Goal: Information Seeking & Learning: Check status

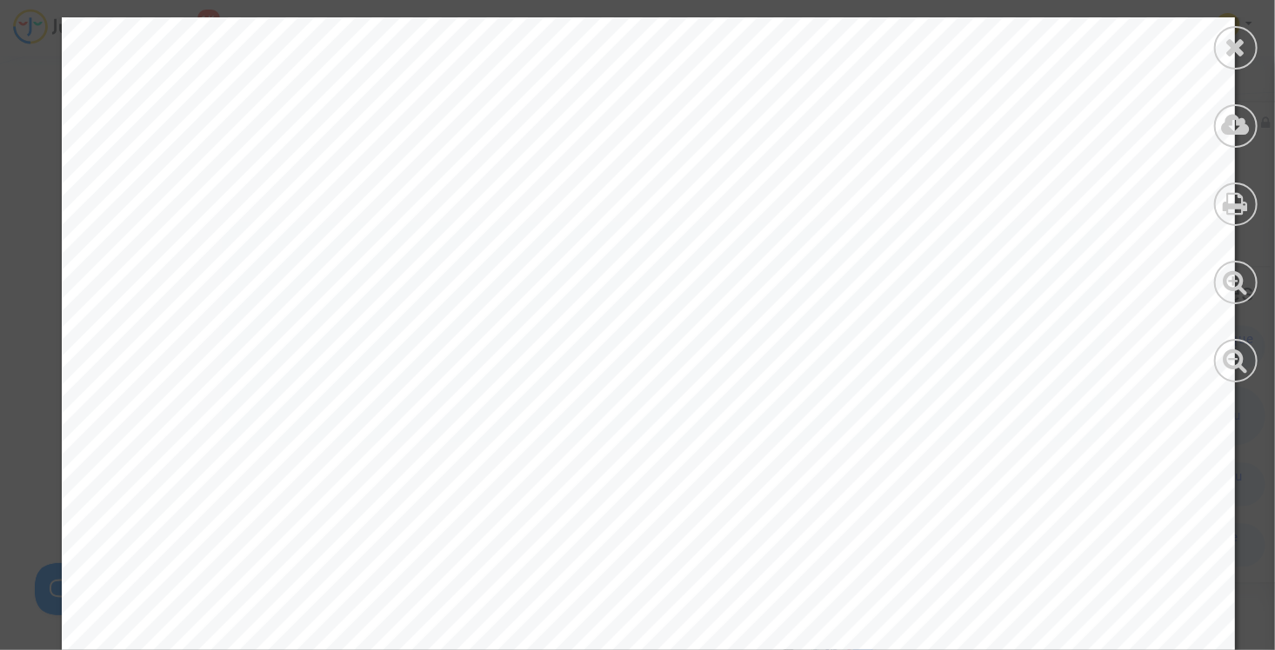
scroll to position [2715, 0]
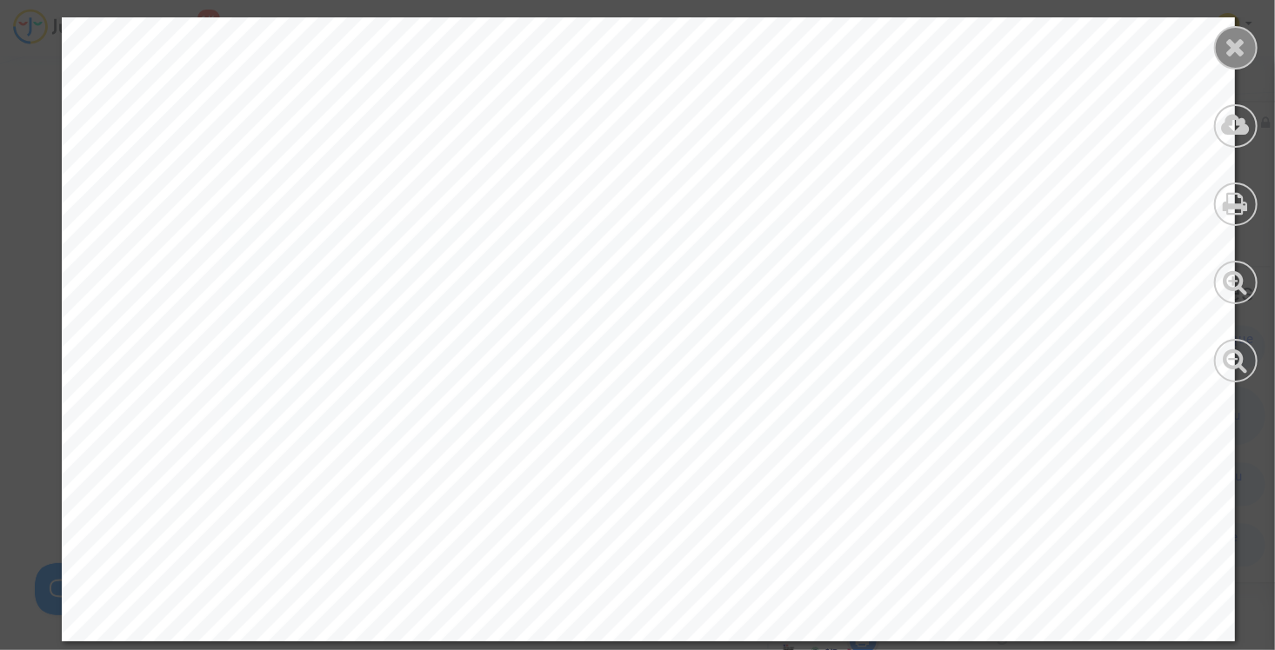
click at [1242, 45] on icon at bounding box center [1236, 47] width 22 height 26
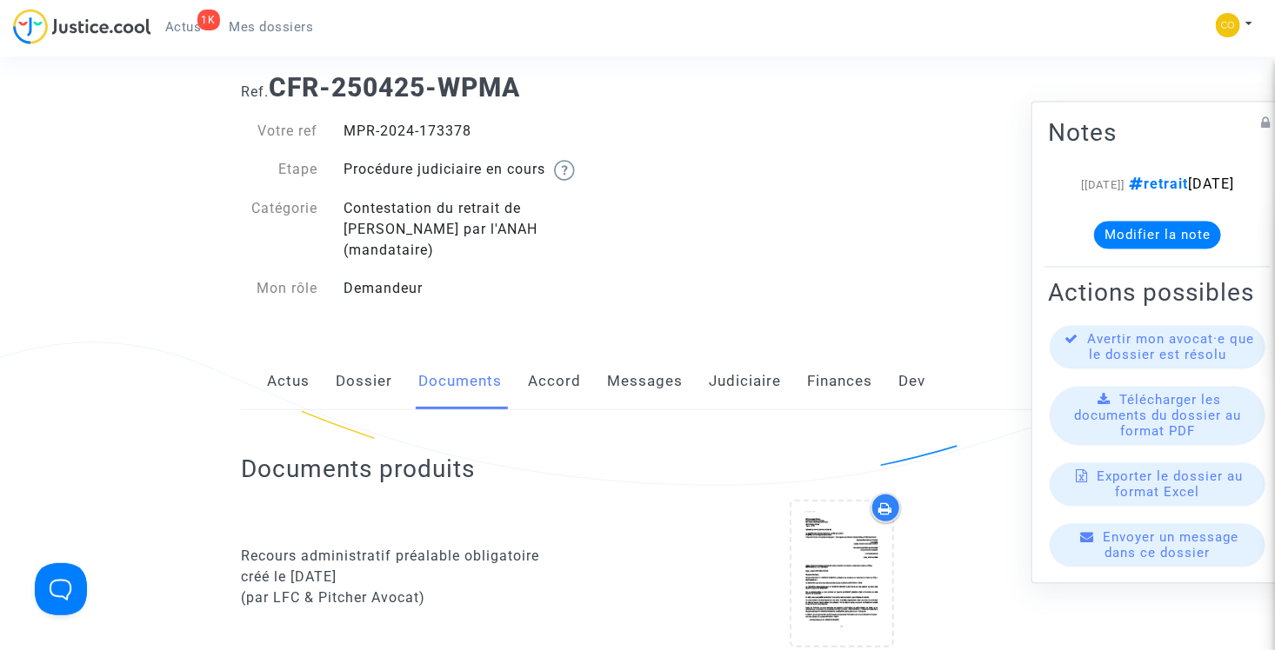
scroll to position [0, 0]
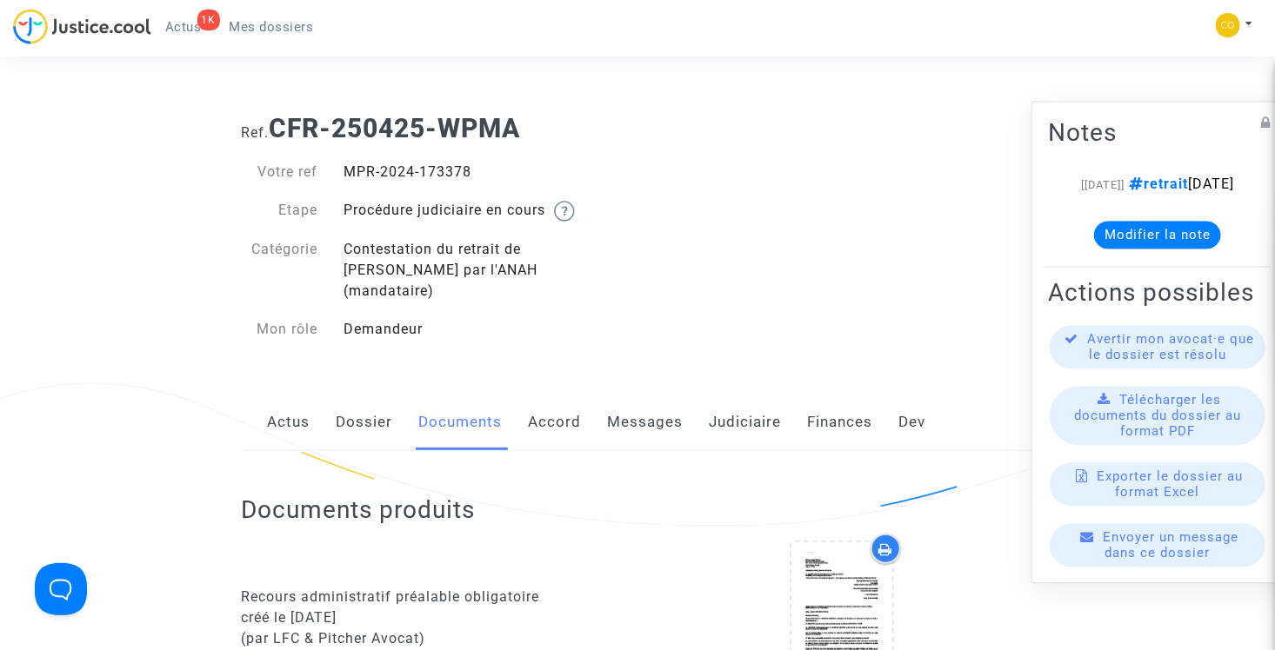
click at [249, 37] on link "Mes dossiers" at bounding box center [272, 27] width 112 height 26
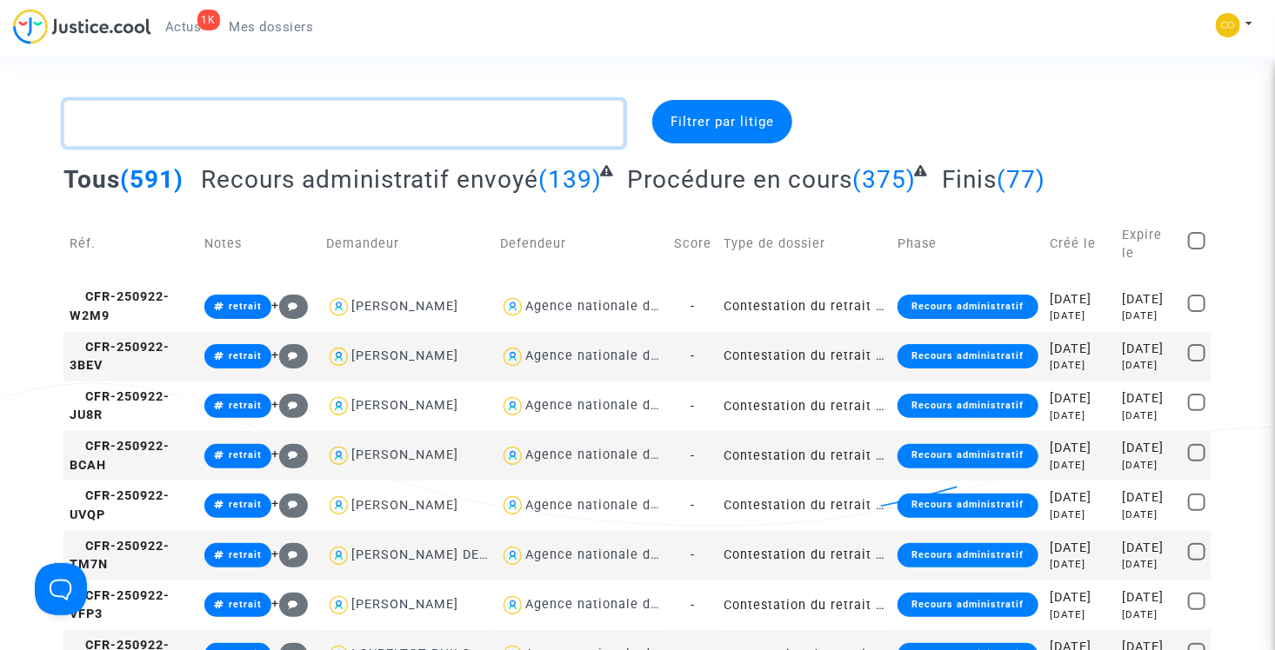
click at [323, 125] on textarea at bounding box center [343, 123] width 561 height 47
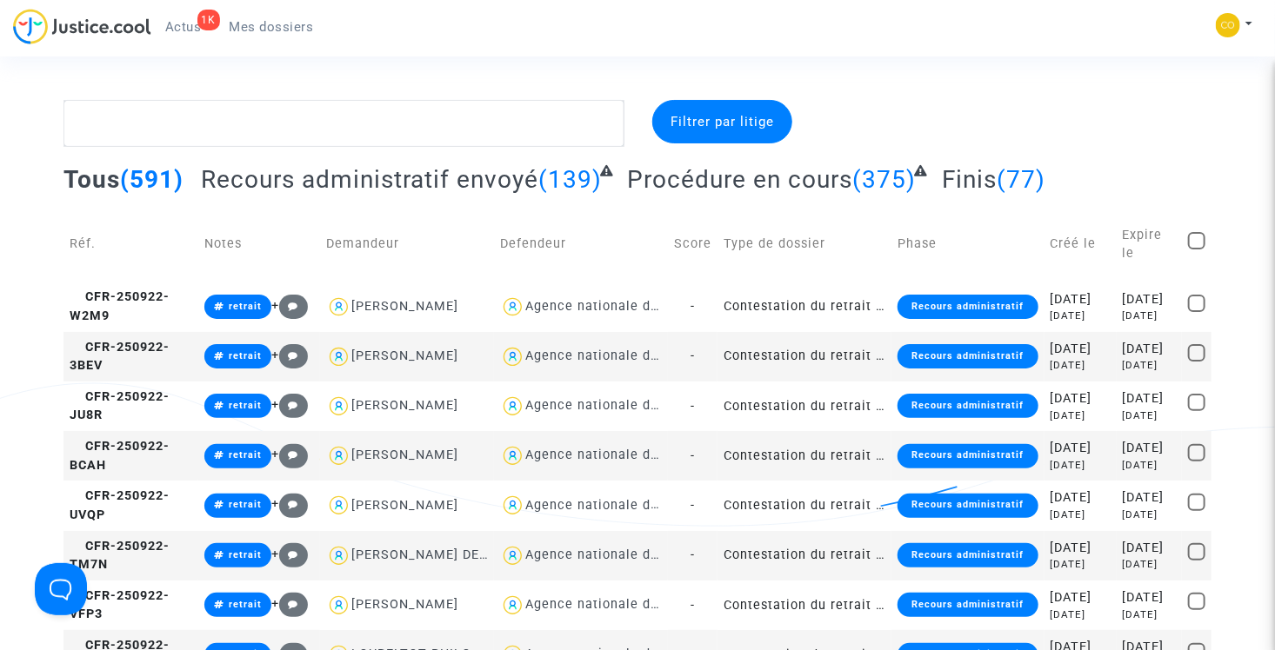
click at [303, 30] on span "Mes dossiers" at bounding box center [272, 27] width 84 height 16
click at [181, 27] on span "Actus" at bounding box center [183, 27] width 37 height 16
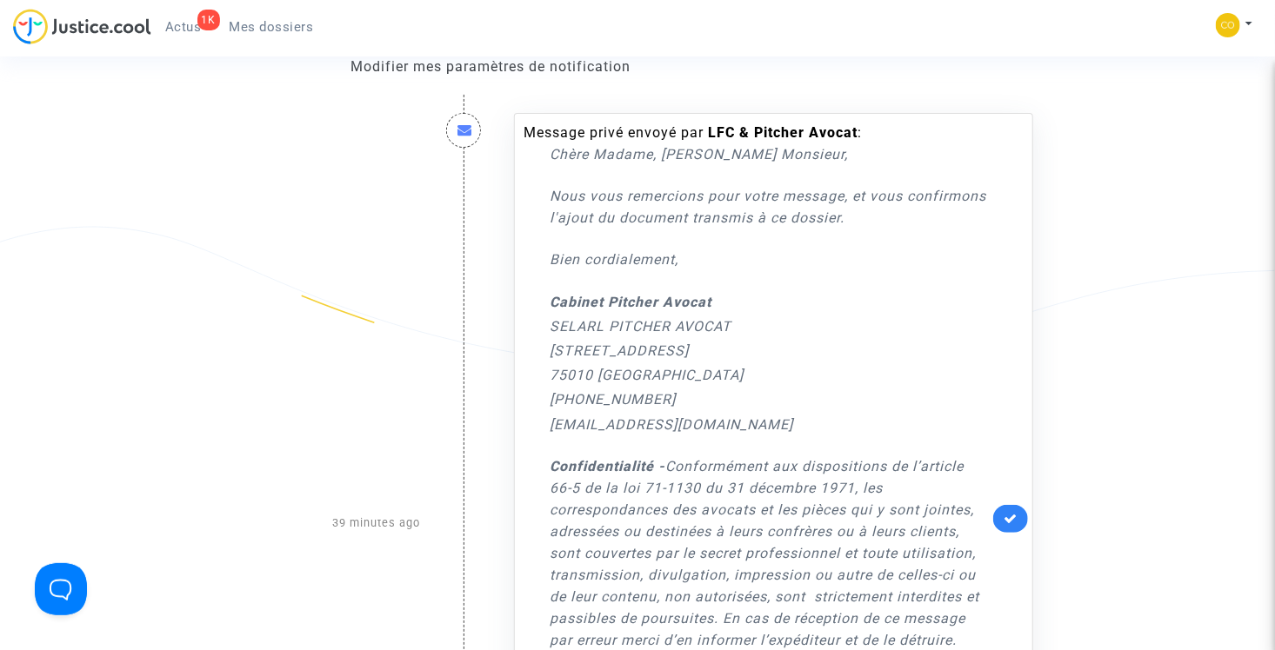
scroll to position [87, 0]
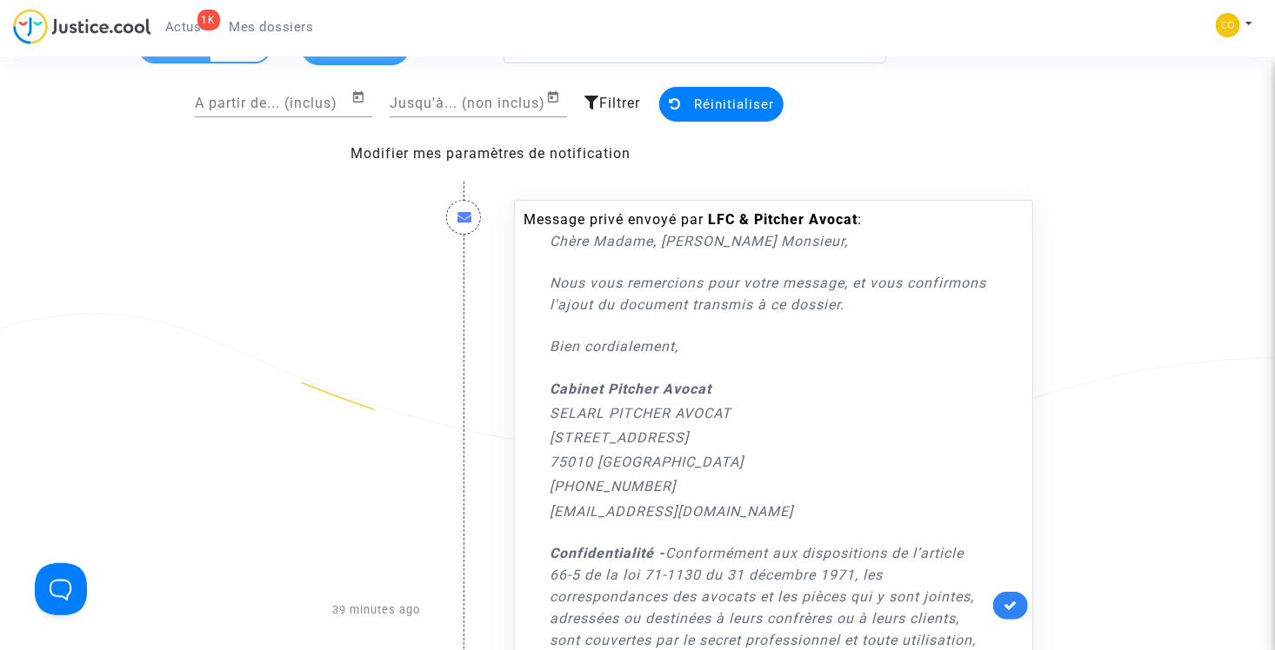
click at [185, 28] on span "Actus" at bounding box center [183, 27] width 37 height 16
click at [270, 29] on span "Mes dossiers" at bounding box center [272, 27] width 84 height 16
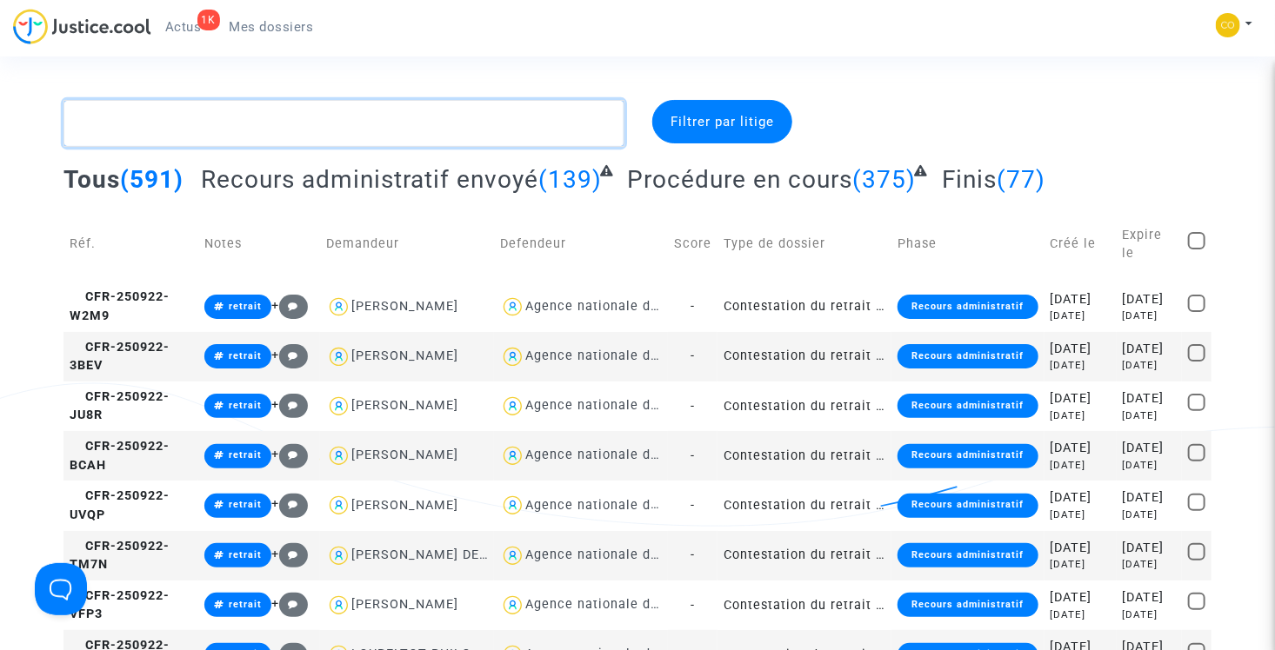
click at [341, 127] on textarea at bounding box center [343, 123] width 561 height 47
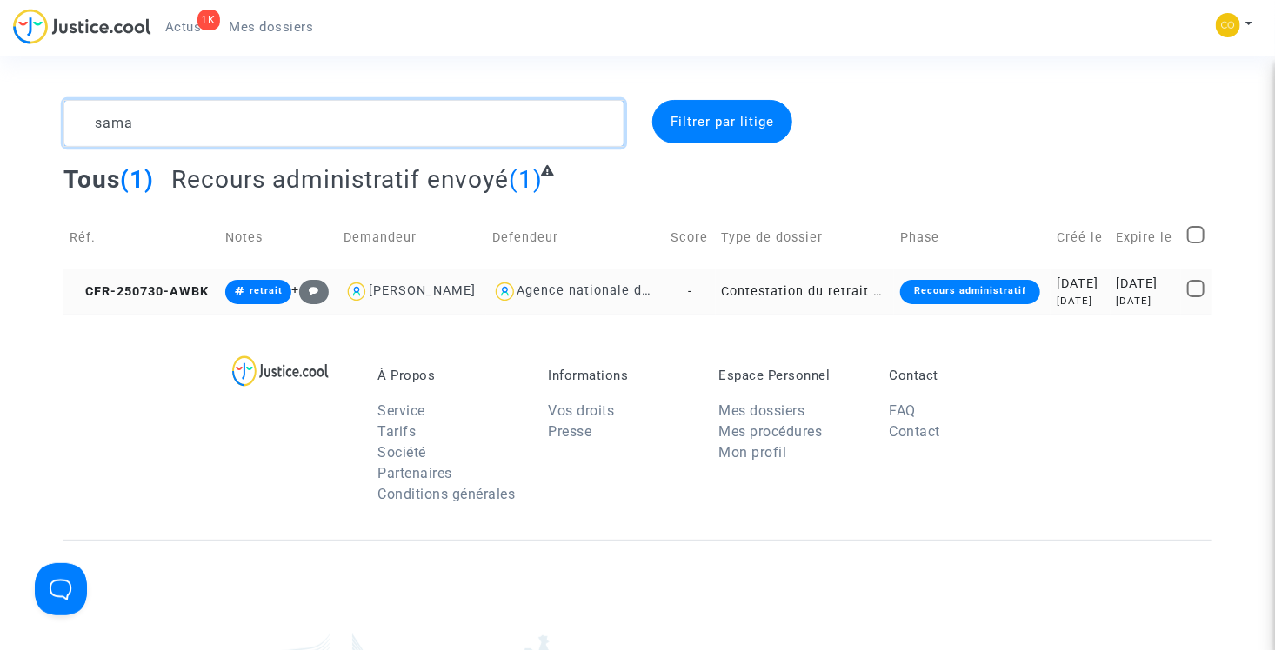
type textarea "sama"
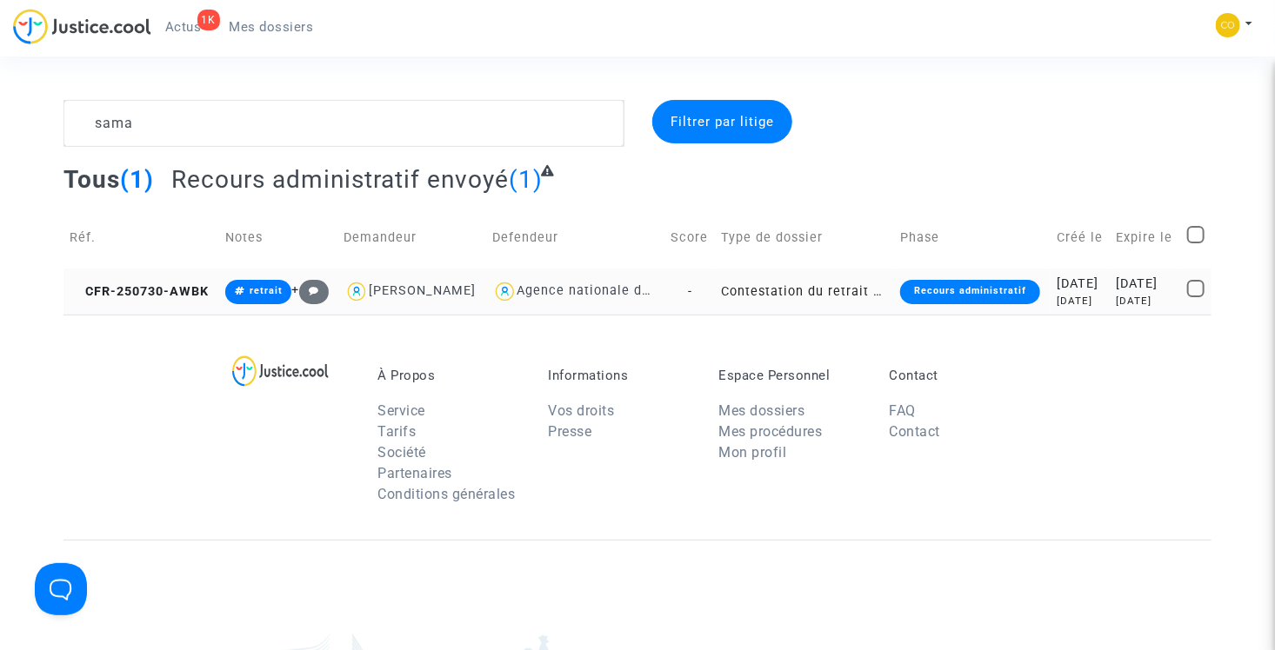
click at [777, 315] on td "Contestation du retrait de [PERSON_NAME] par l'ANAH (mandataire)" at bounding box center [805, 292] width 178 height 46
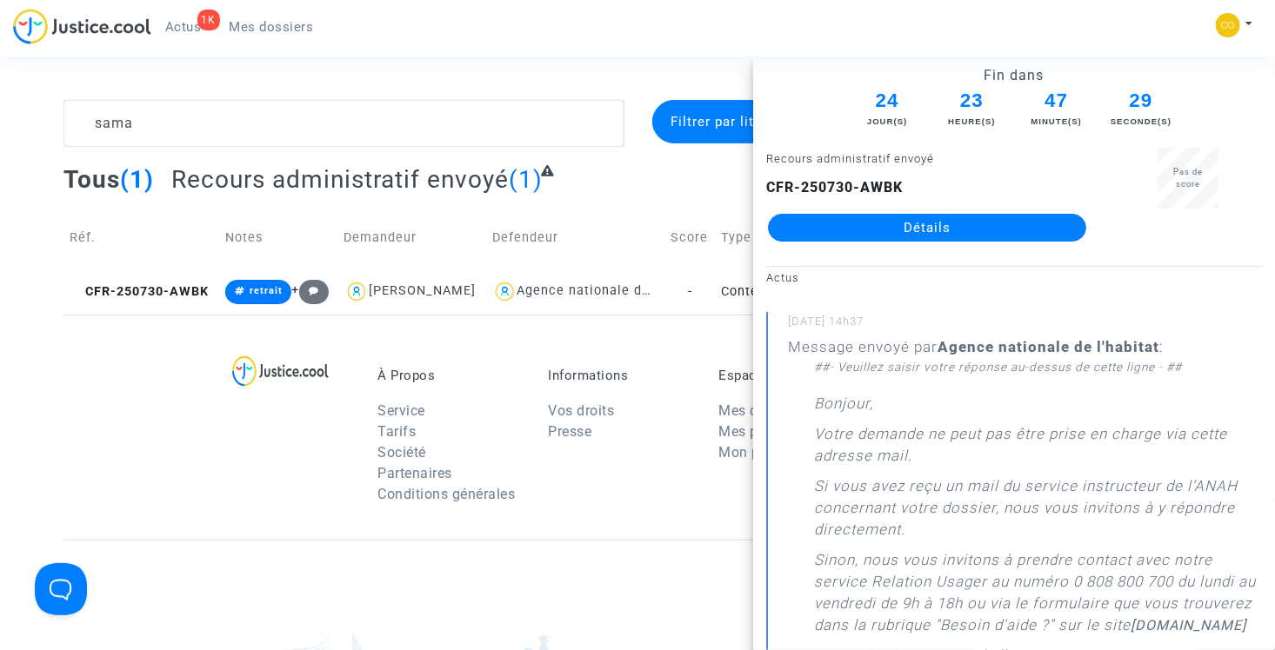
click at [909, 224] on link "Détails" at bounding box center [927, 228] width 318 height 28
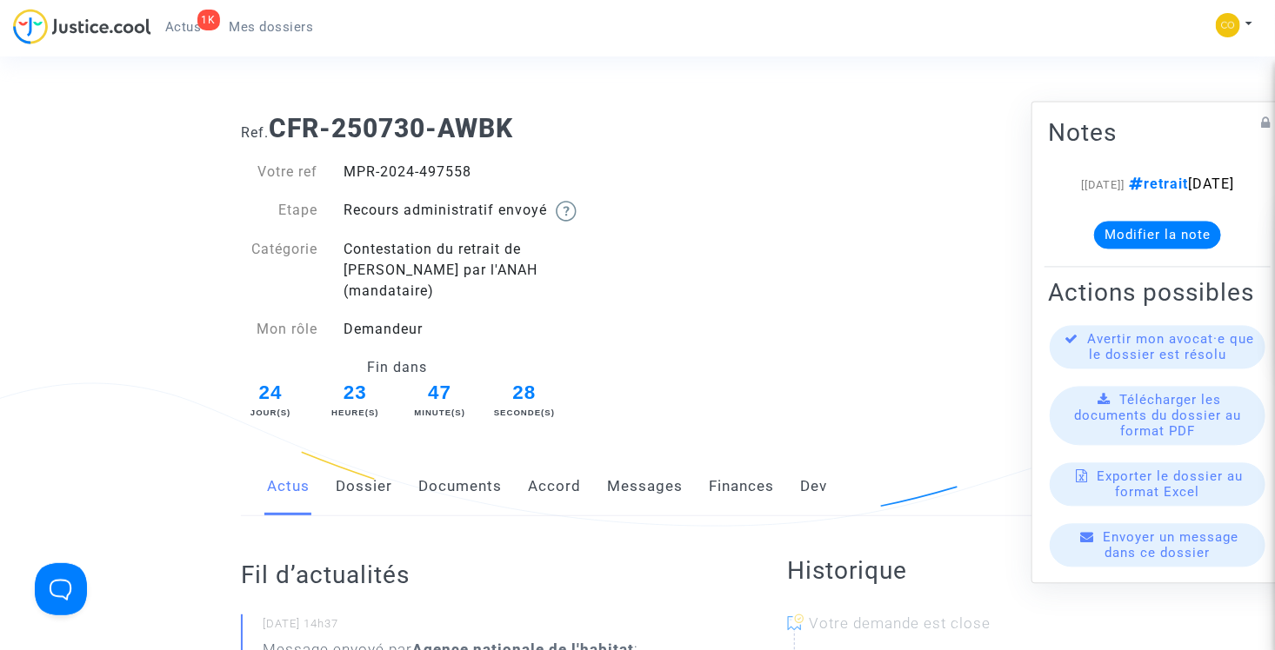
click at [457, 465] on link "Documents" at bounding box center [459, 486] width 83 height 57
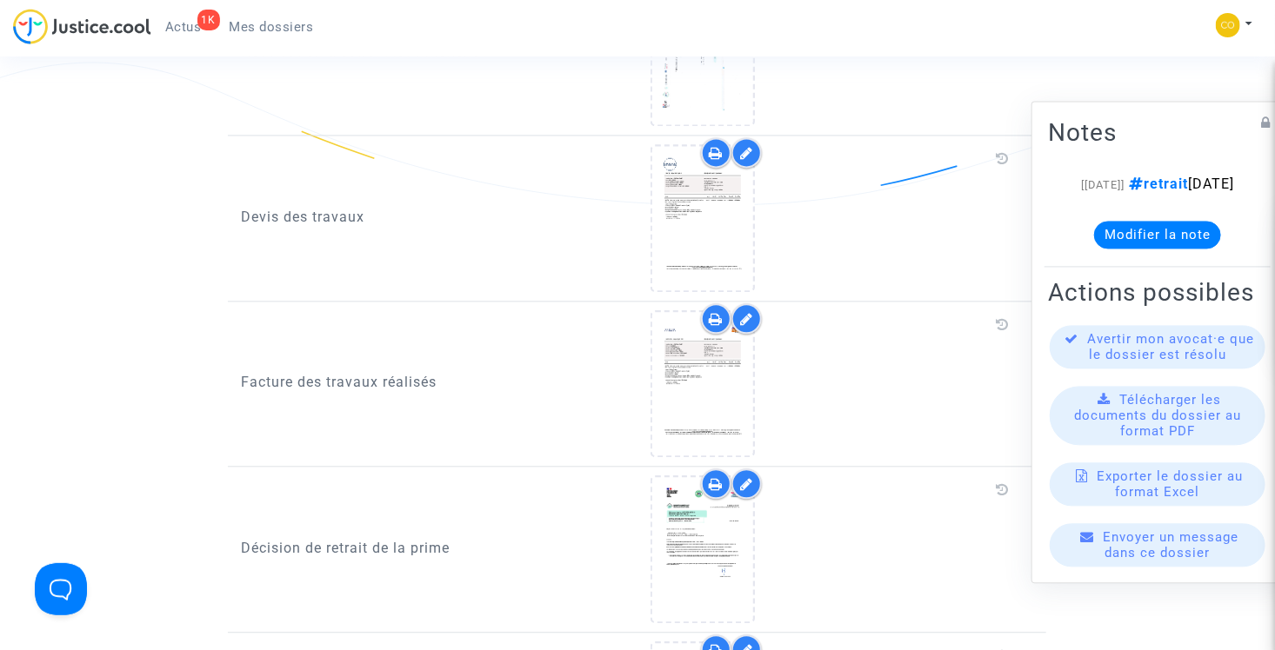
scroll to position [2087, 0]
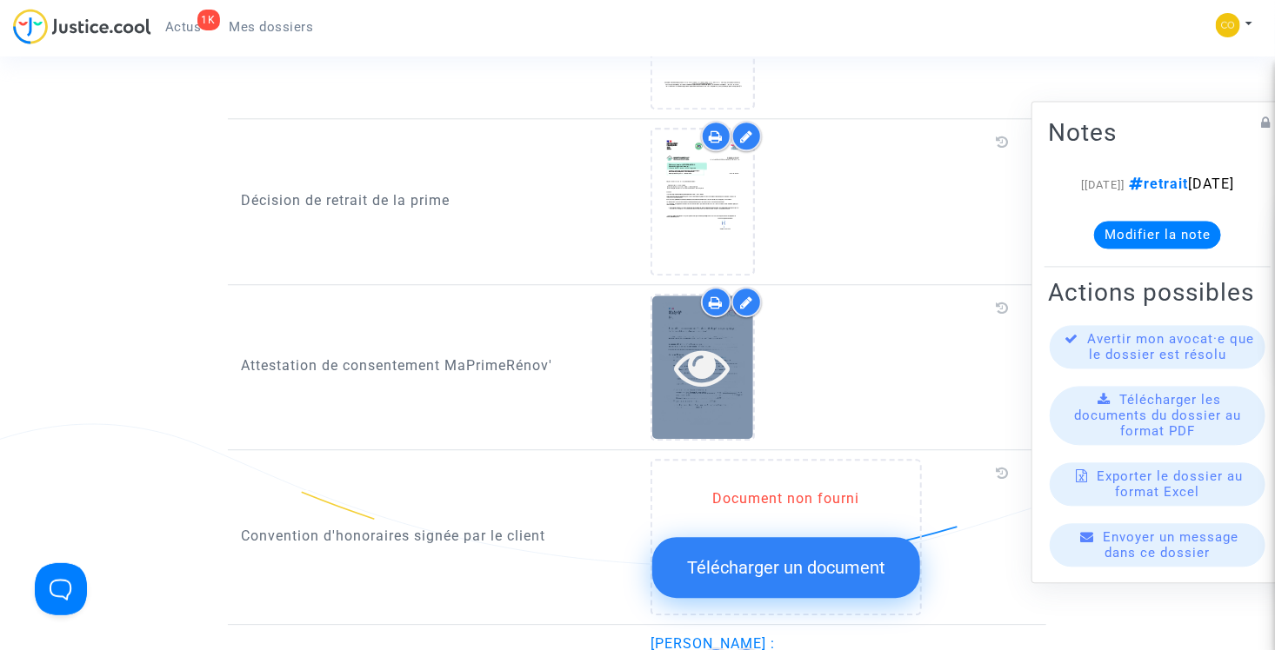
click at [709, 339] on icon at bounding box center [702, 367] width 57 height 56
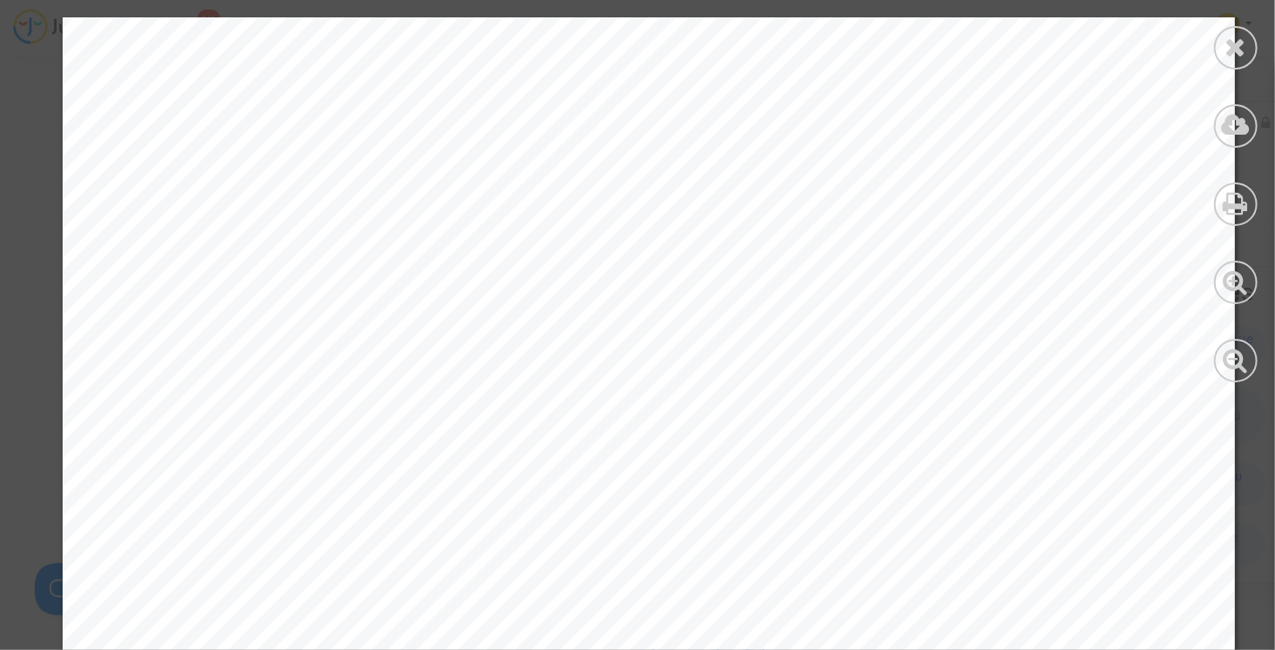
scroll to position [2435, 0]
click at [1232, 53] on icon at bounding box center [1236, 47] width 22 height 26
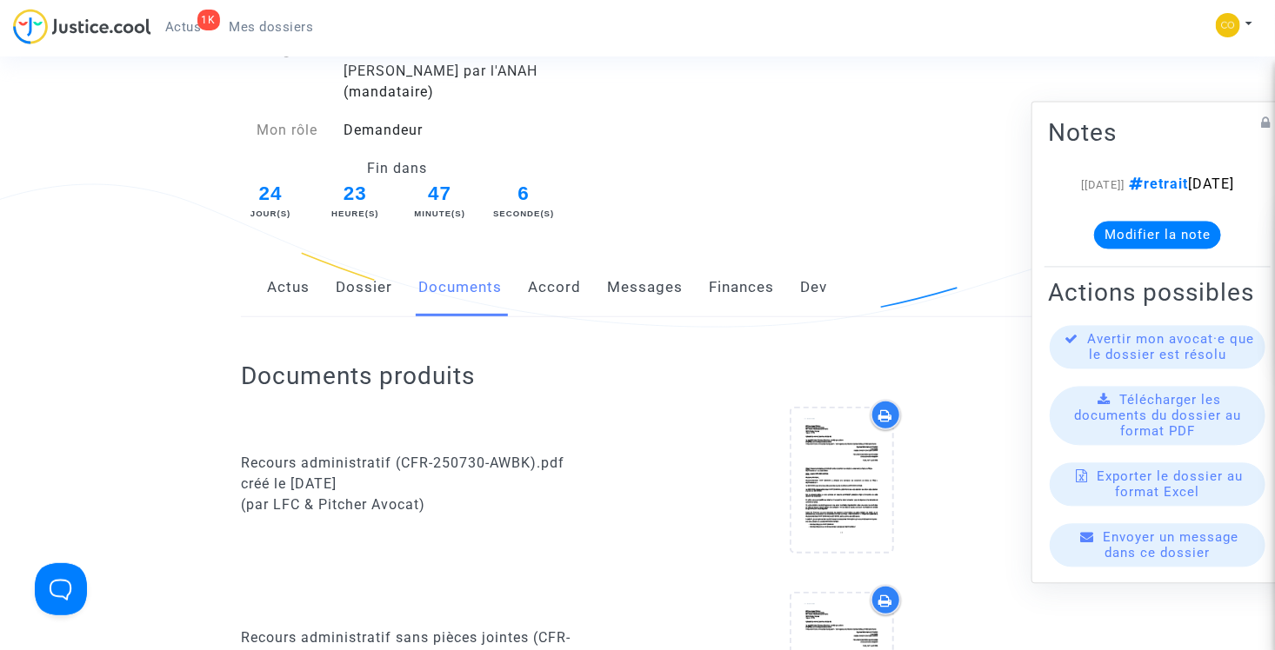
scroll to position [0, 0]
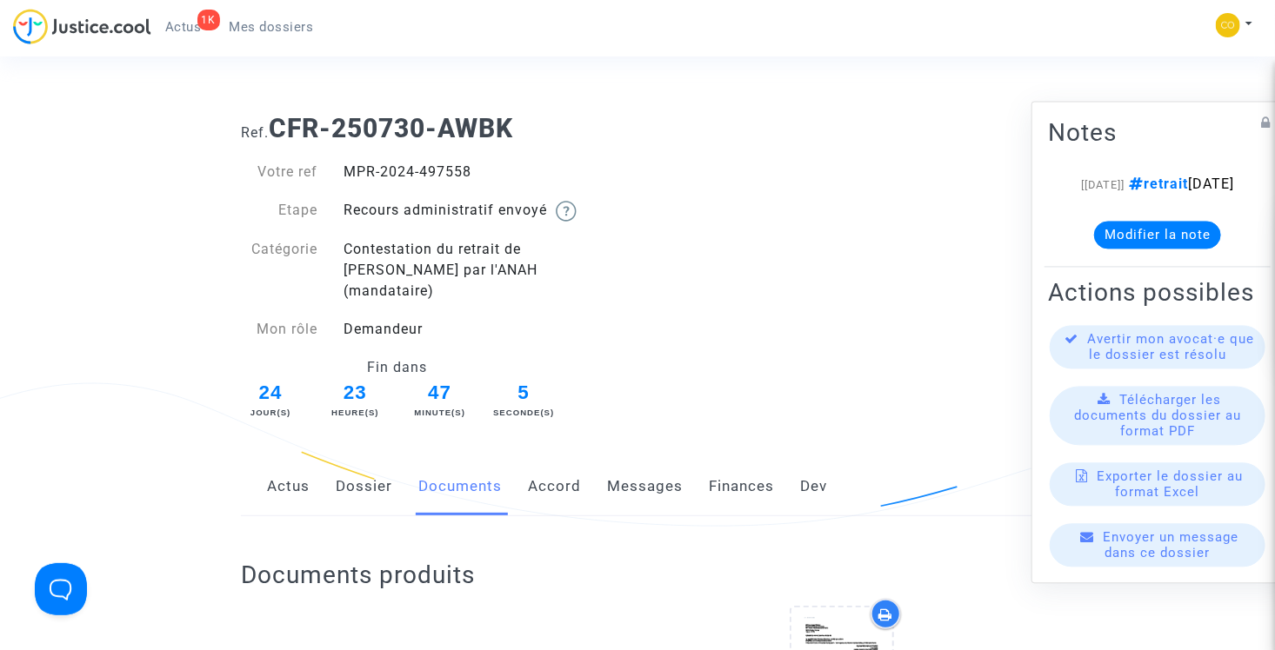
click at [283, 17] on link "Mes dossiers" at bounding box center [272, 27] width 112 height 26
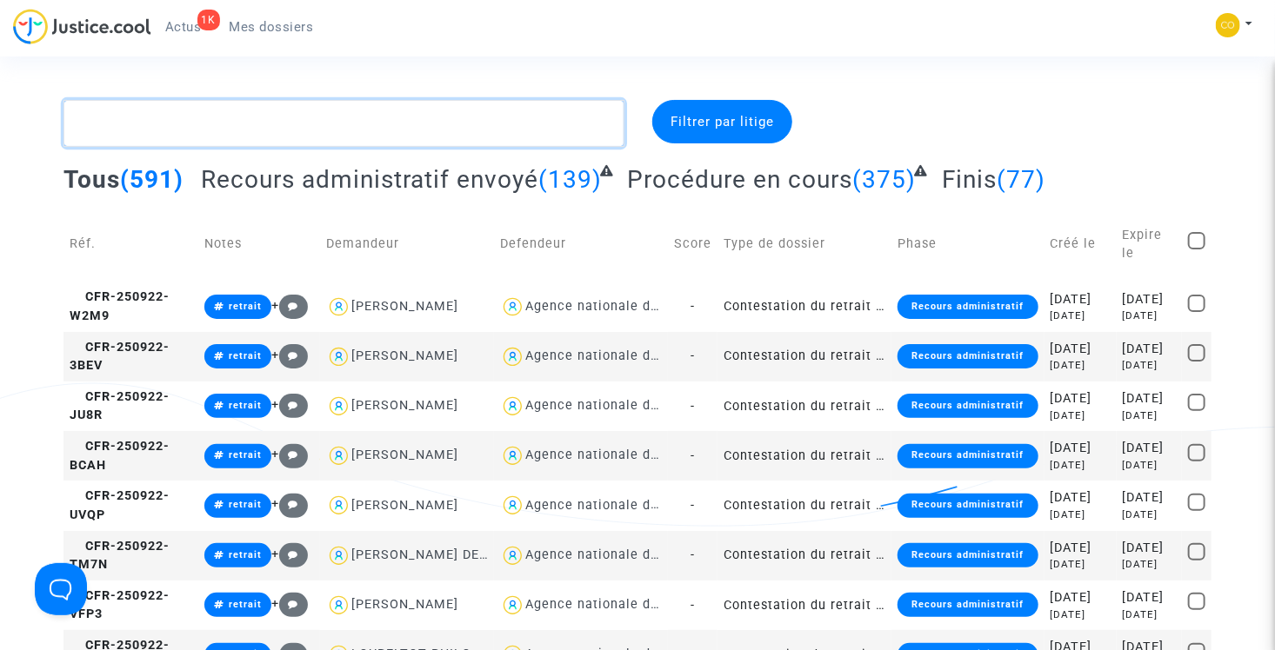
click at [374, 130] on textarea at bounding box center [343, 123] width 561 height 47
click at [285, 133] on textarea at bounding box center [343, 123] width 561 height 47
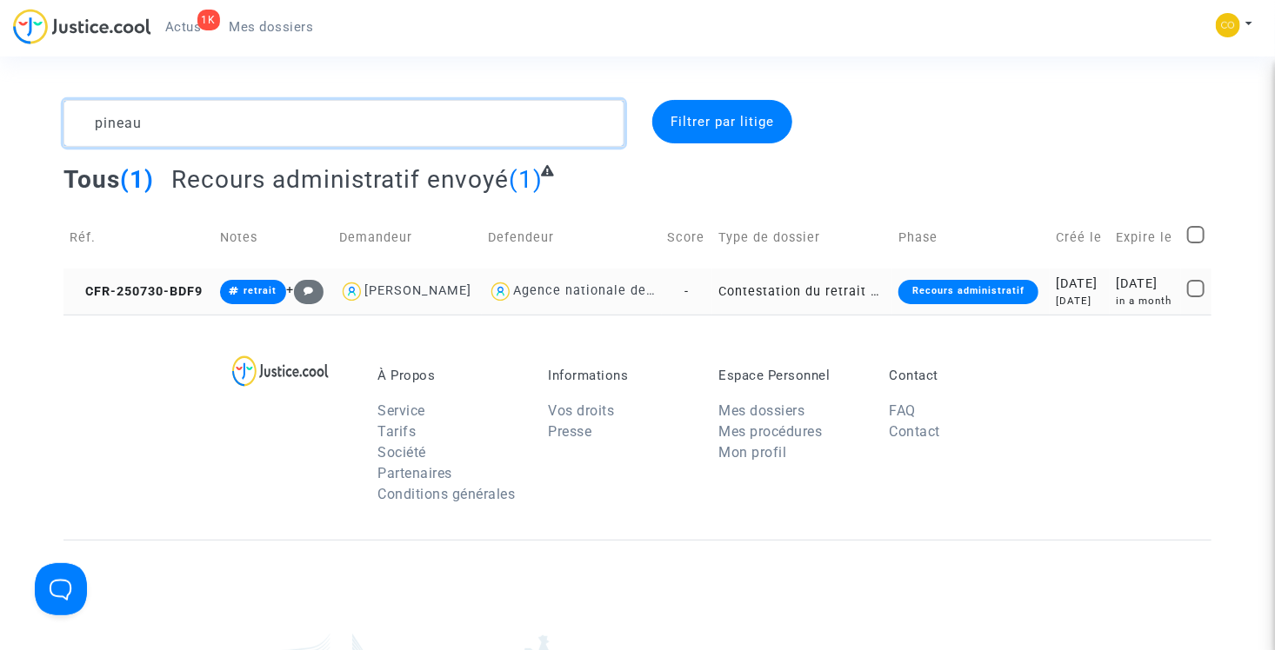
type textarea "pineau"
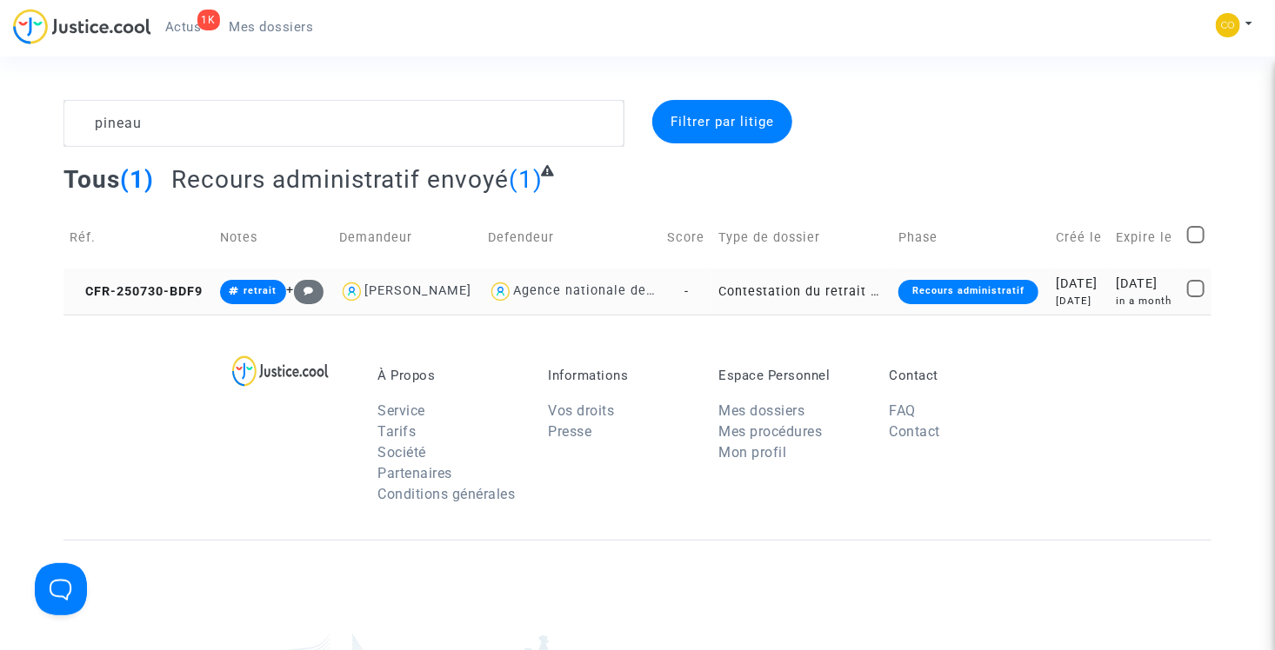
click at [761, 315] on td "Contestation du retrait de [PERSON_NAME] par l'ANAH (mandataire)" at bounding box center [801, 292] width 179 height 46
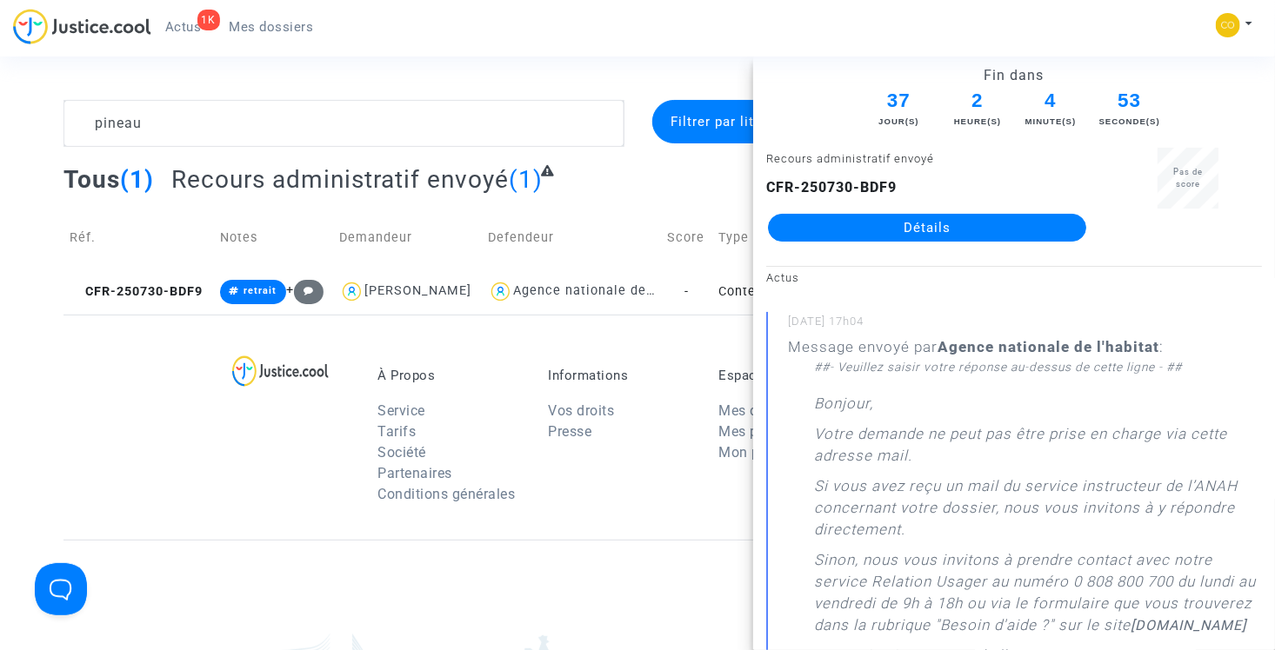
click at [909, 216] on link "Détails" at bounding box center [927, 228] width 318 height 28
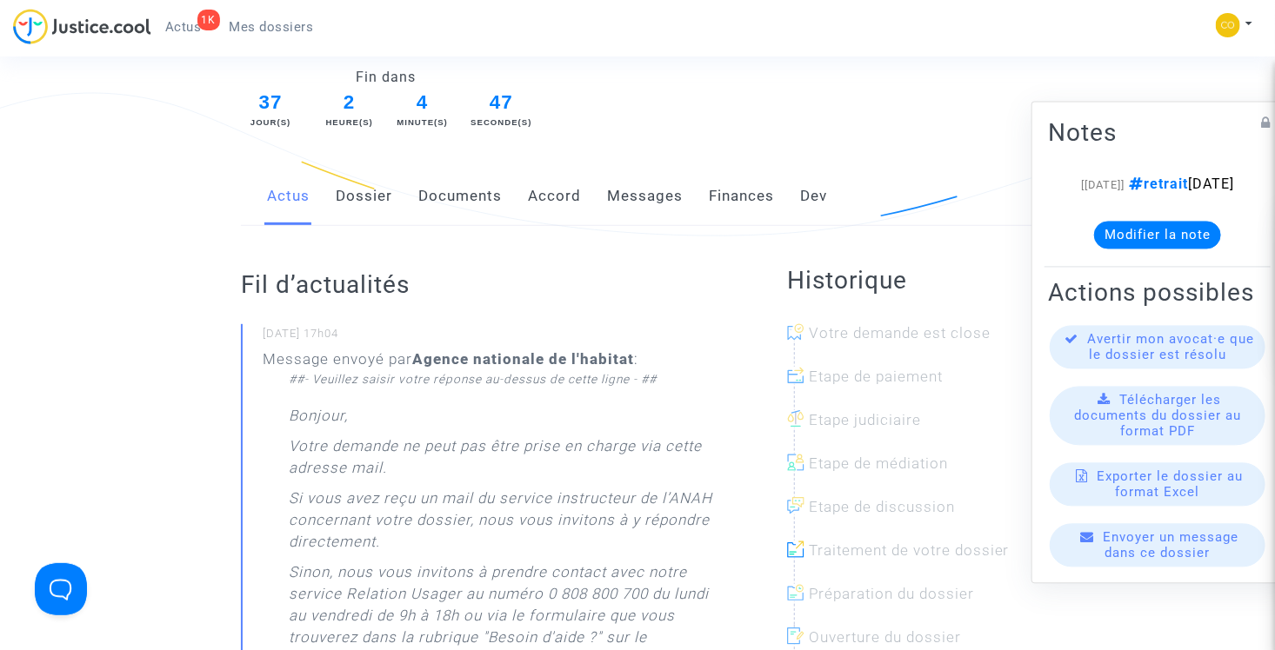
scroll to position [261, 0]
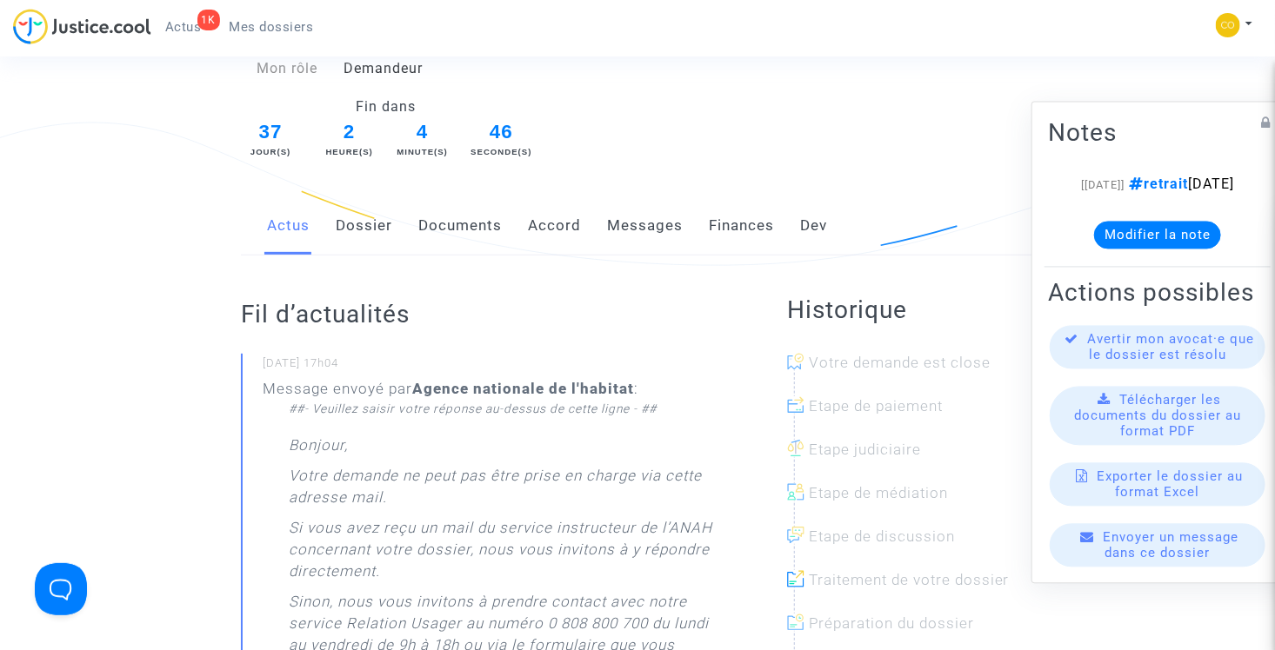
click at [467, 208] on link "Documents" at bounding box center [459, 225] width 83 height 57
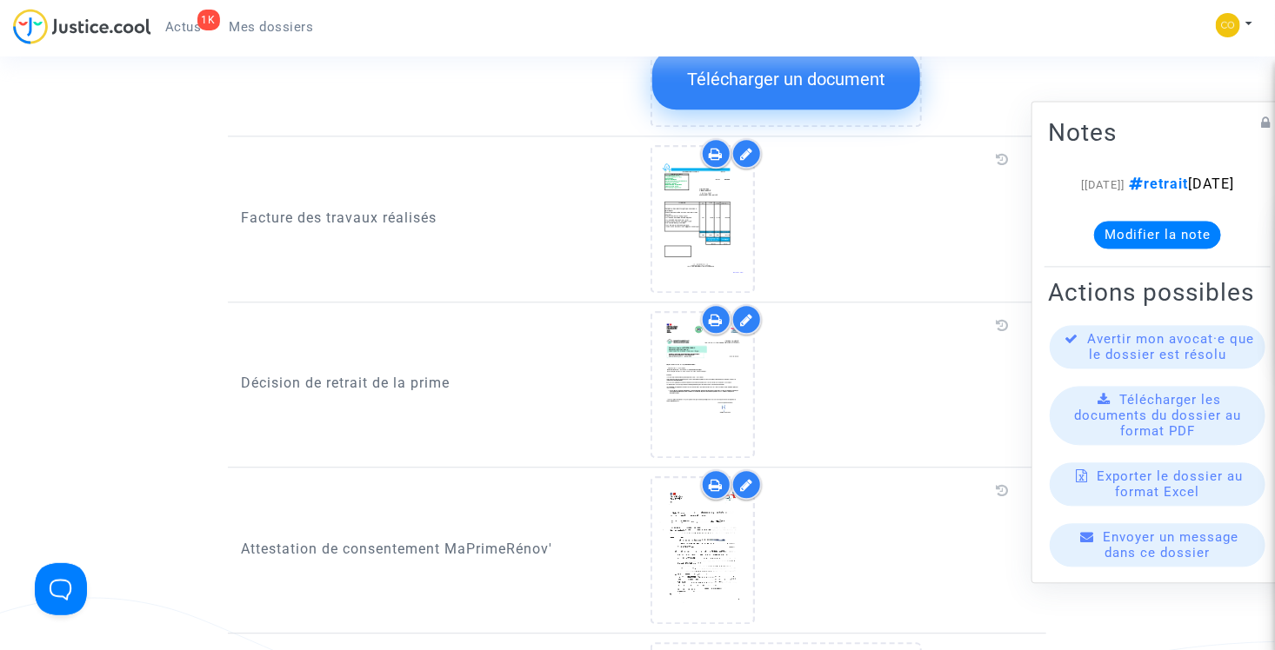
scroll to position [2087, 0]
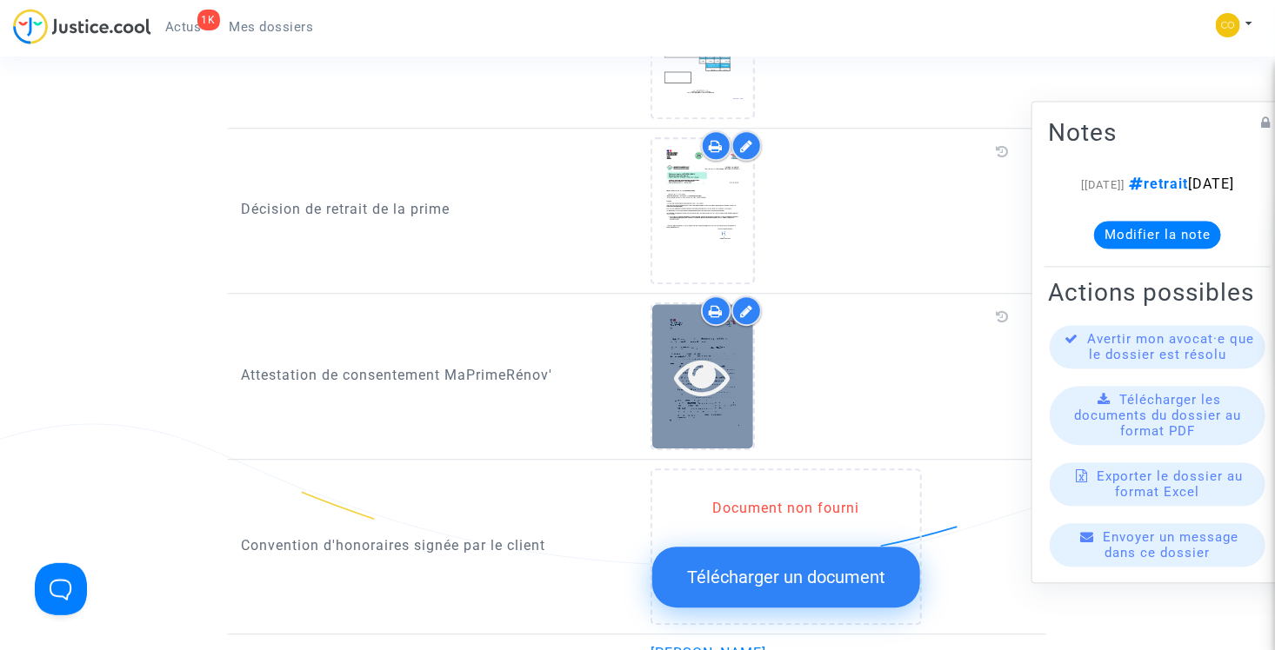
click at [700, 351] on icon at bounding box center [702, 377] width 57 height 56
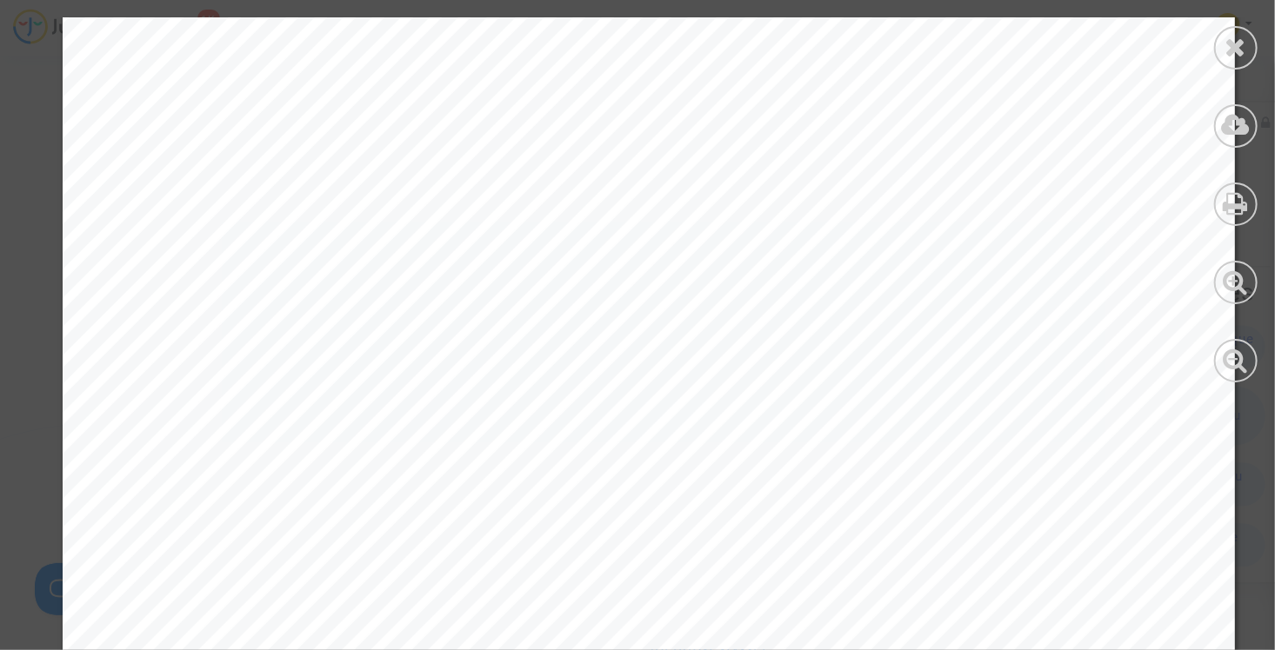
scroll to position [2000, 0]
click at [1221, 49] on div at bounding box center [1235, 47] width 43 height 43
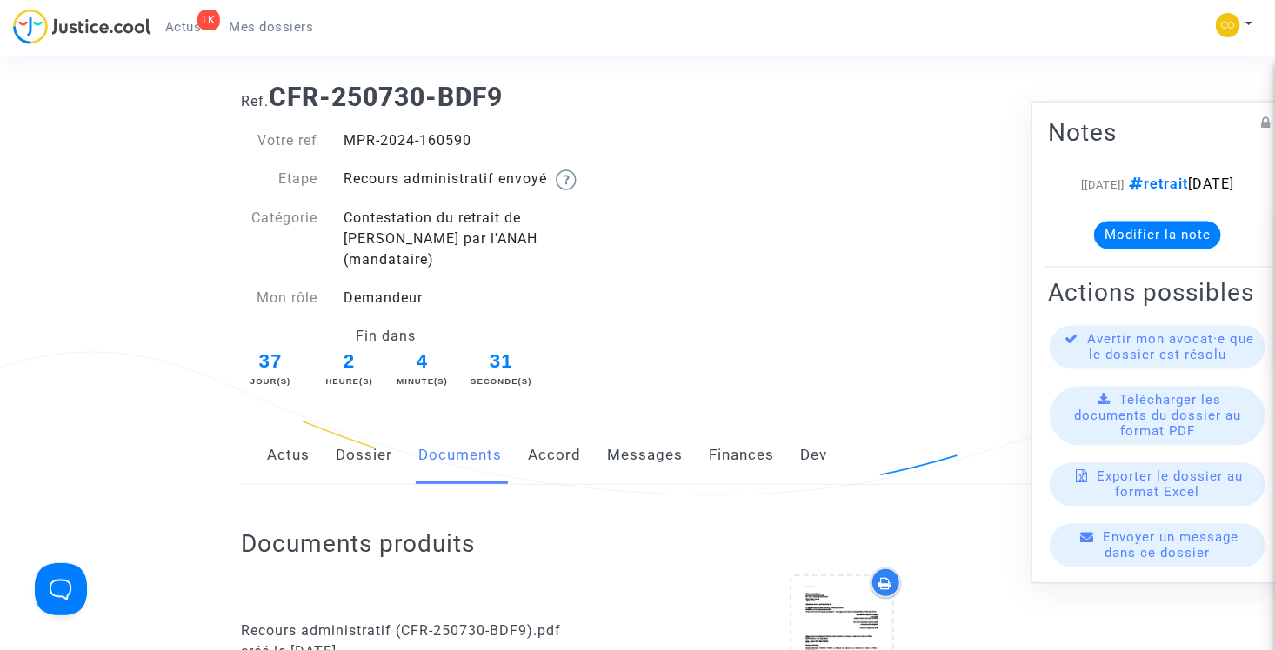
scroll to position [0, 0]
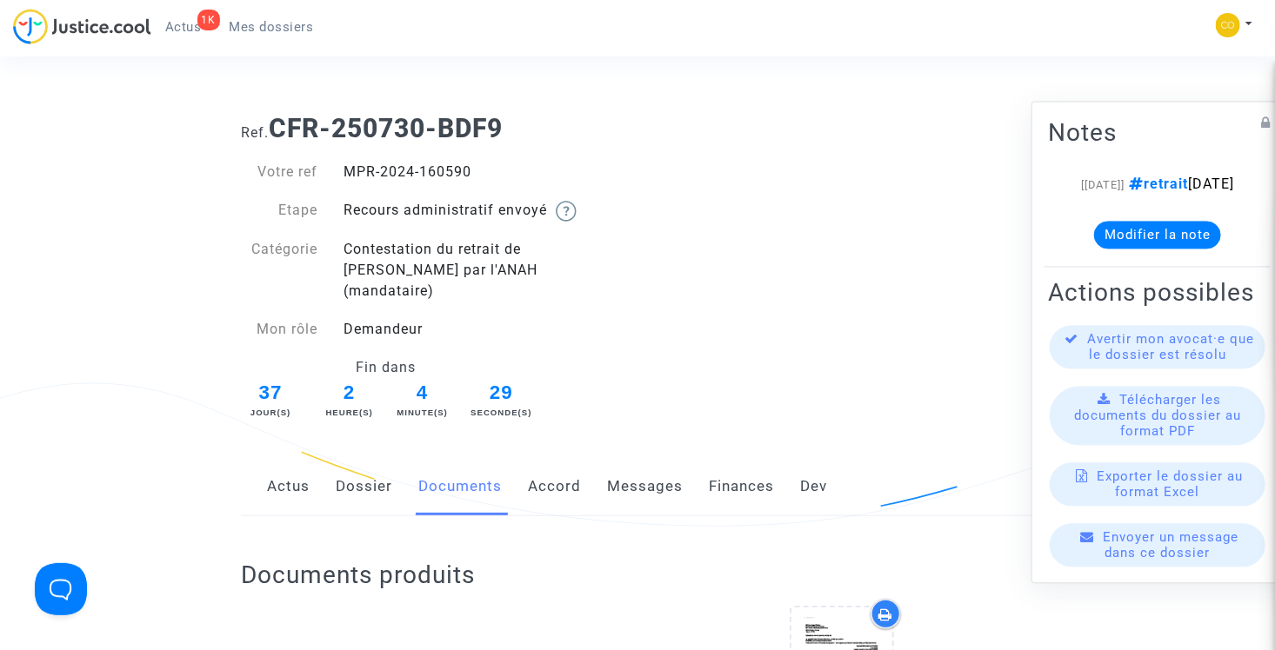
click at [288, 31] on span "Mes dossiers" at bounding box center [272, 27] width 84 height 16
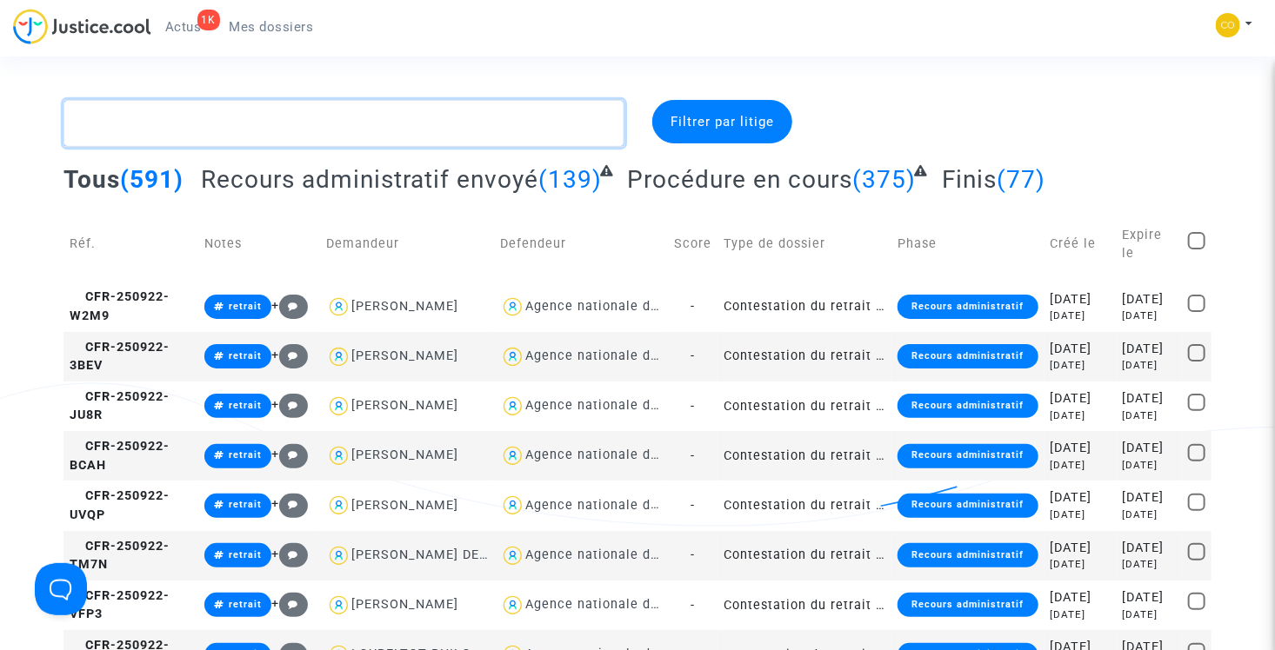
click at [290, 136] on textarea at bounding box center [343, 123] width 561 height 47
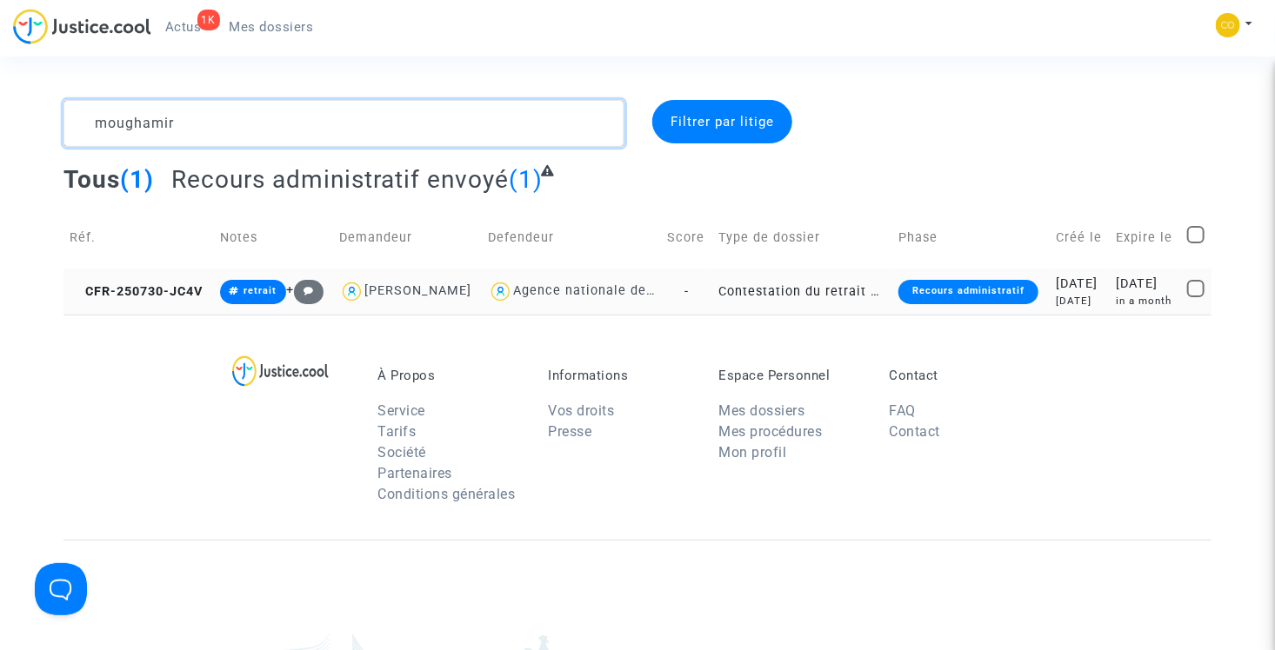
type textarea "moughamir"
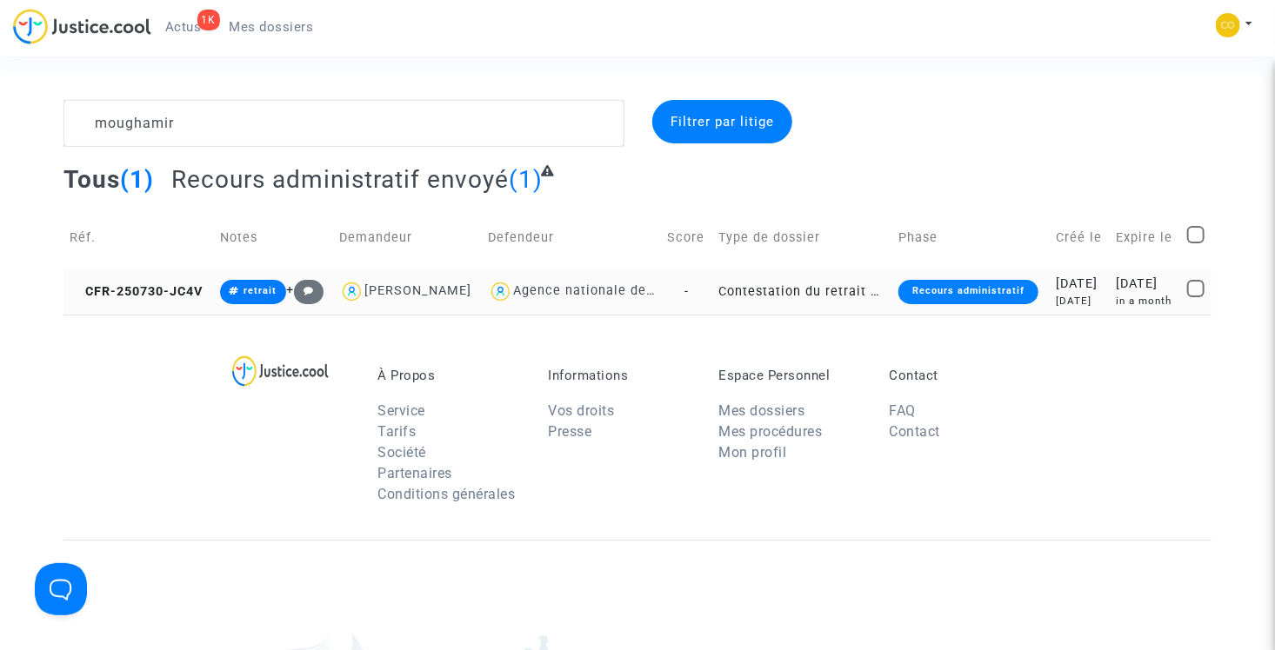
click at [809, 308] on td "Contestation du retrait de [PERSON_NAME] par l'ANAH (mandataire)" at bounding box center [801, 292] width 179 height 46
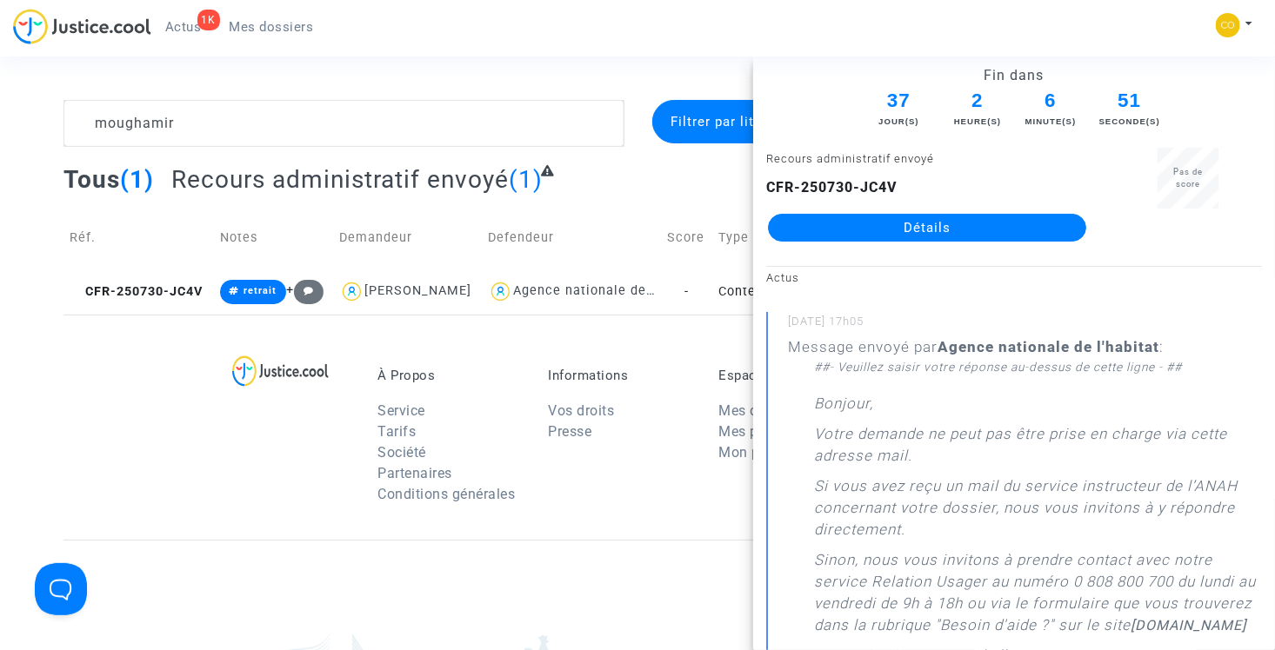
click at [879, 230] on link "Détails" at bounding box center [927, 228] width 318 height 28
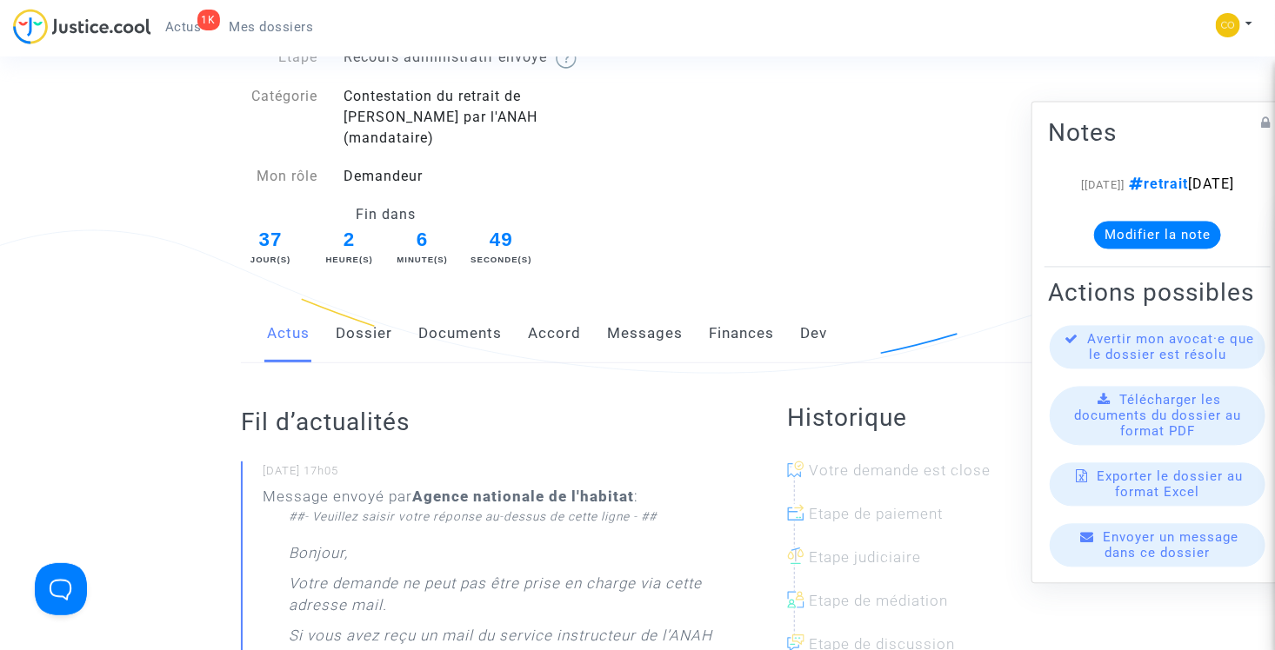
scroll to position [87, 0]
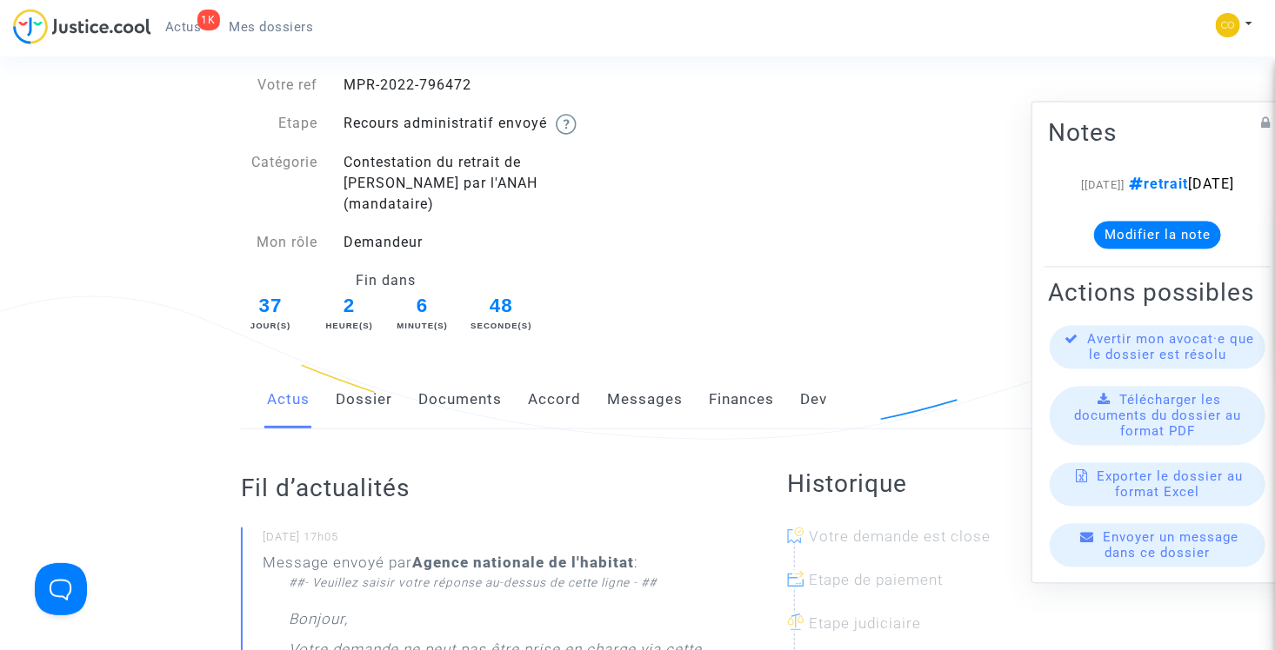
click at [469, 383] on link "Documents" at bounding box center [459, 399] width 83 height 57
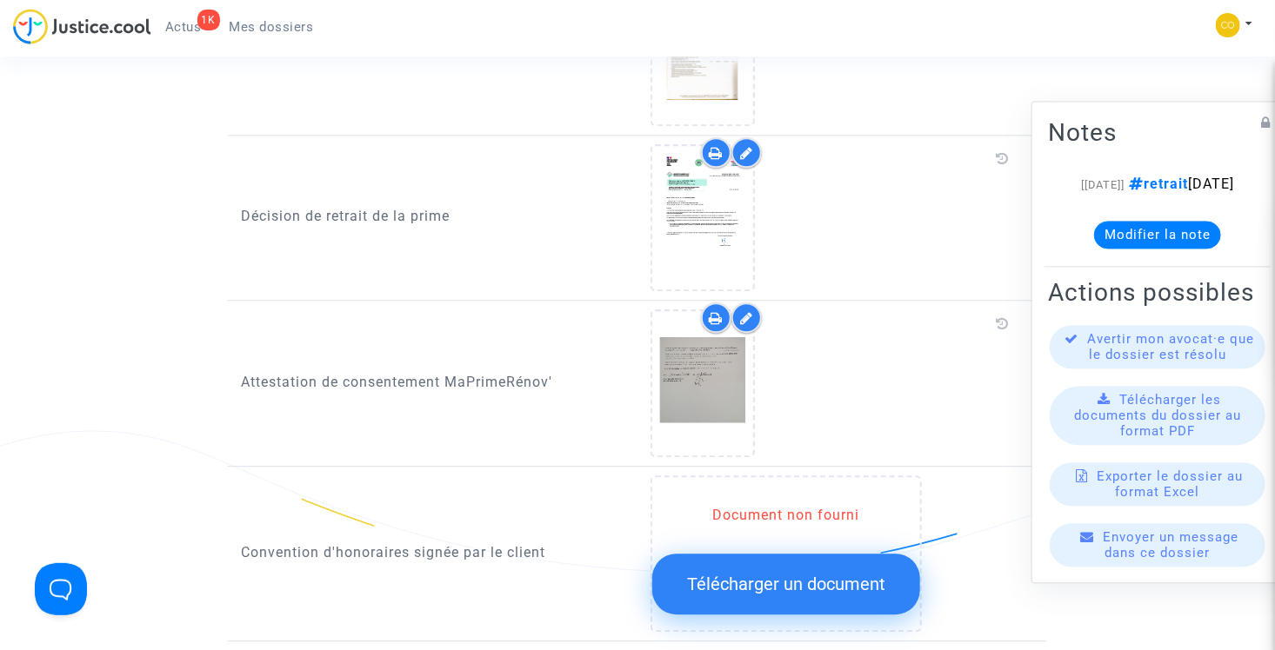
scroll to position [2174, 0]
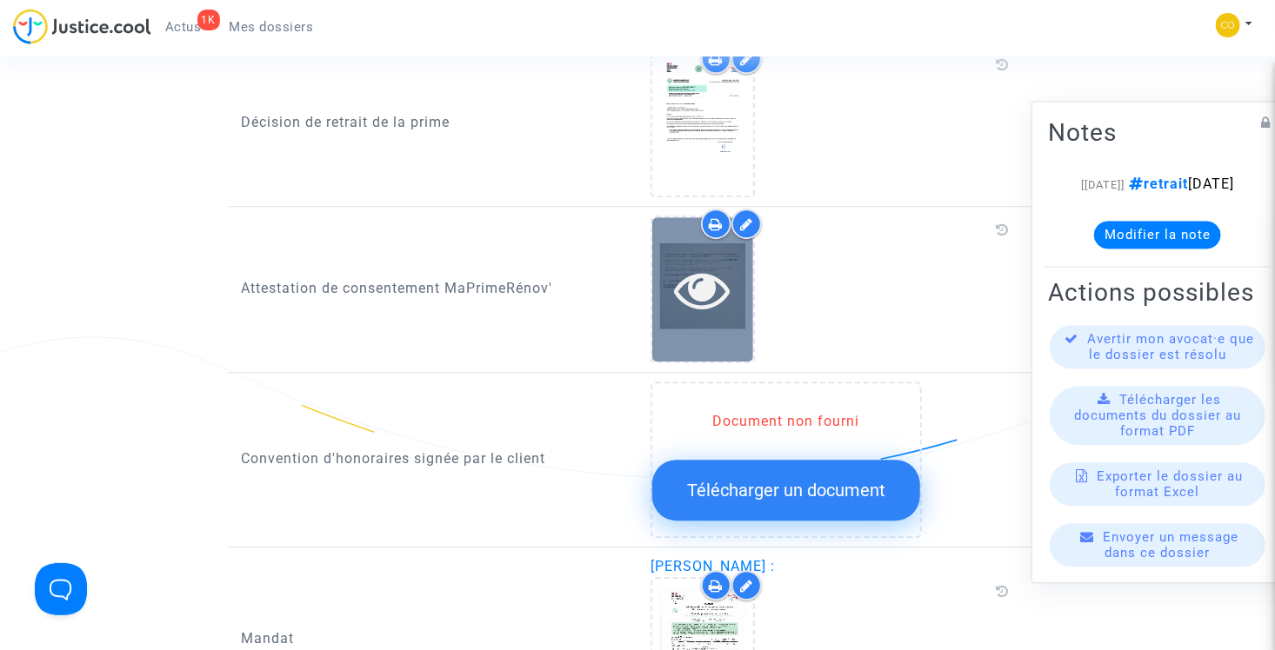
click at [707, 262] on icon at bounding box center [702, 290] width 57 height 56
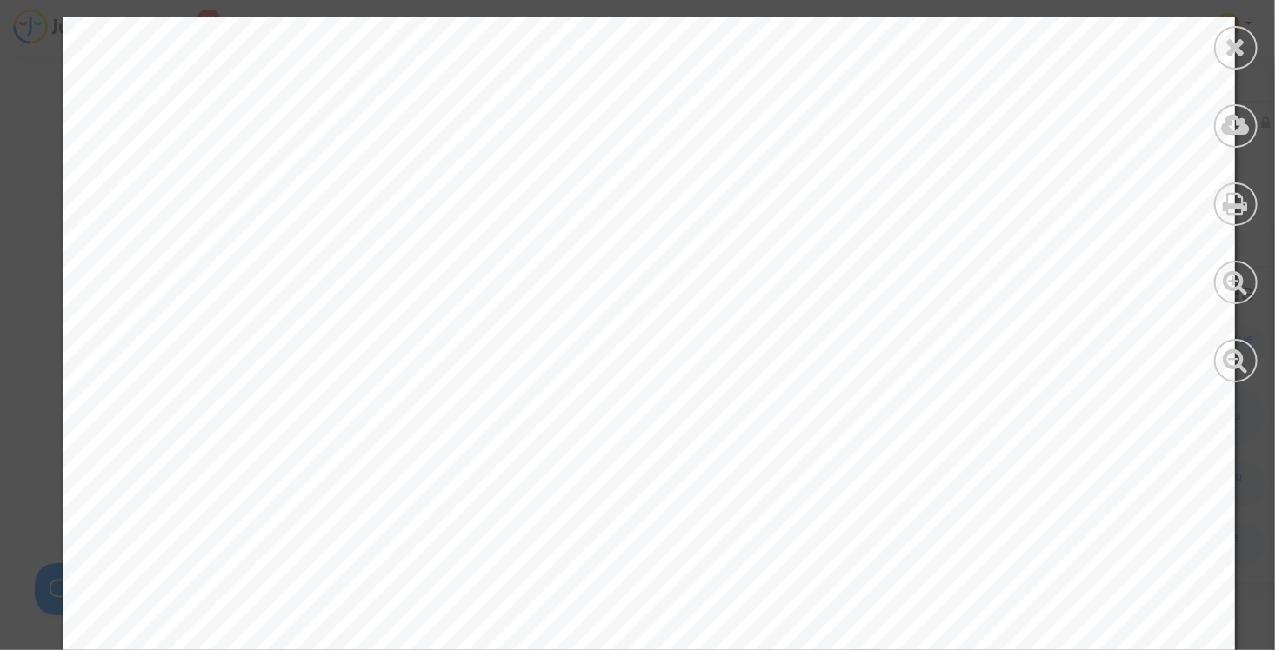
scroll to position [570, 0]
click at [1239, 40] on icon at bounding box center [1236, 47] width 22 height 26
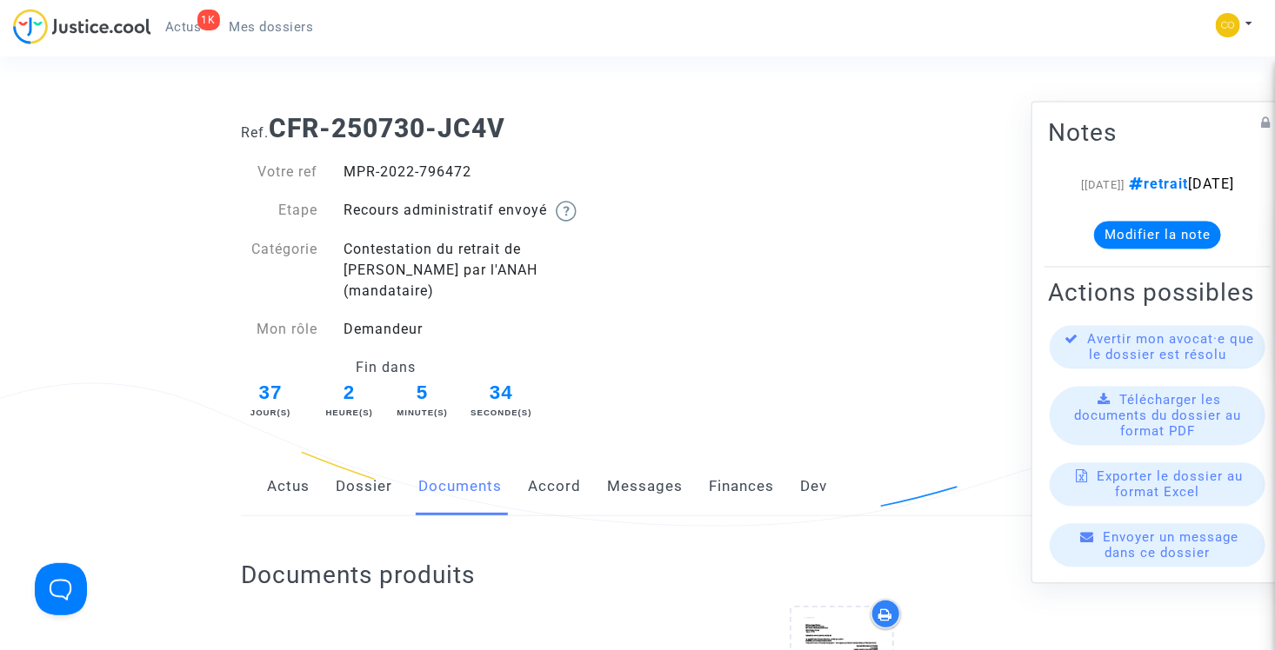
click at [276, 30] on span "Mes dossiers" at bounding box center [272, 27] width 84 height 16
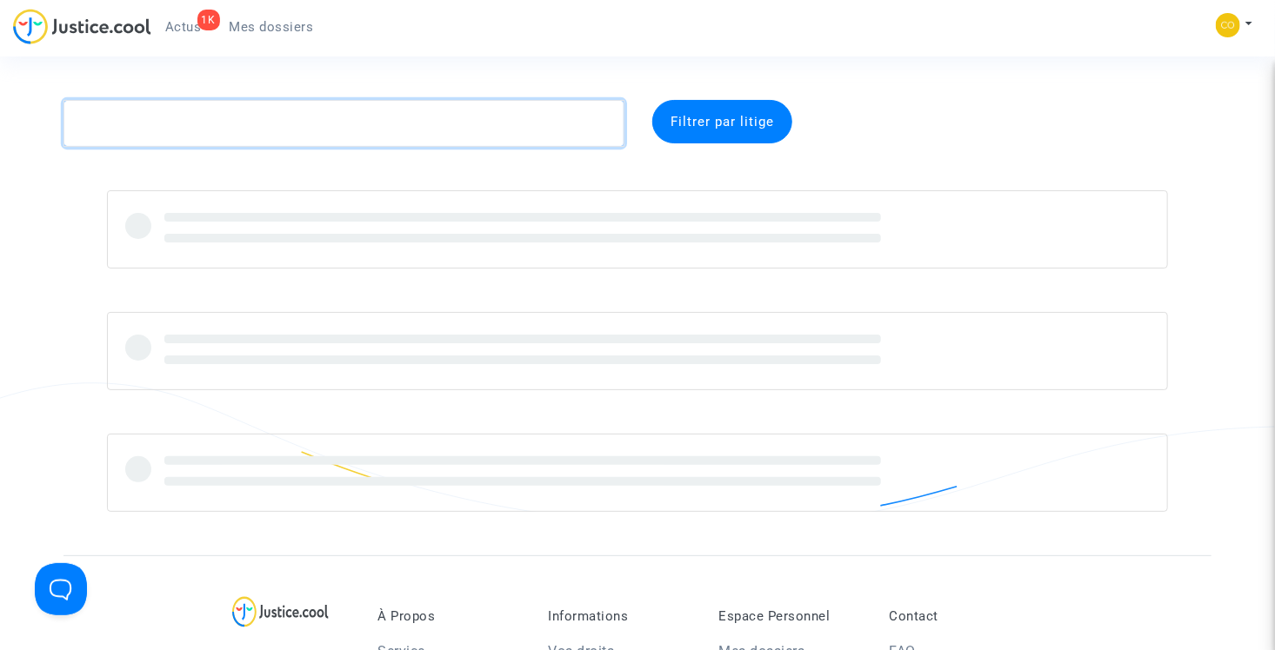
click at [292, 123] on textarea at bounding box center [343, 123] width 561 height 47
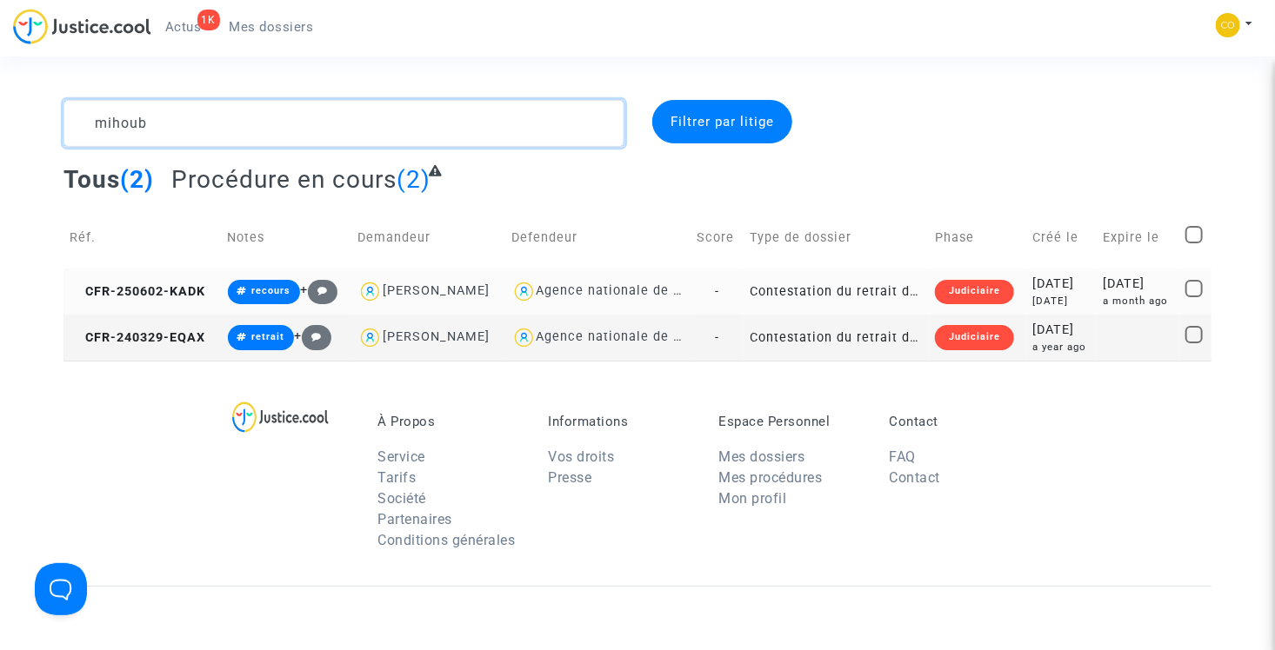
type textarea "mihoub"
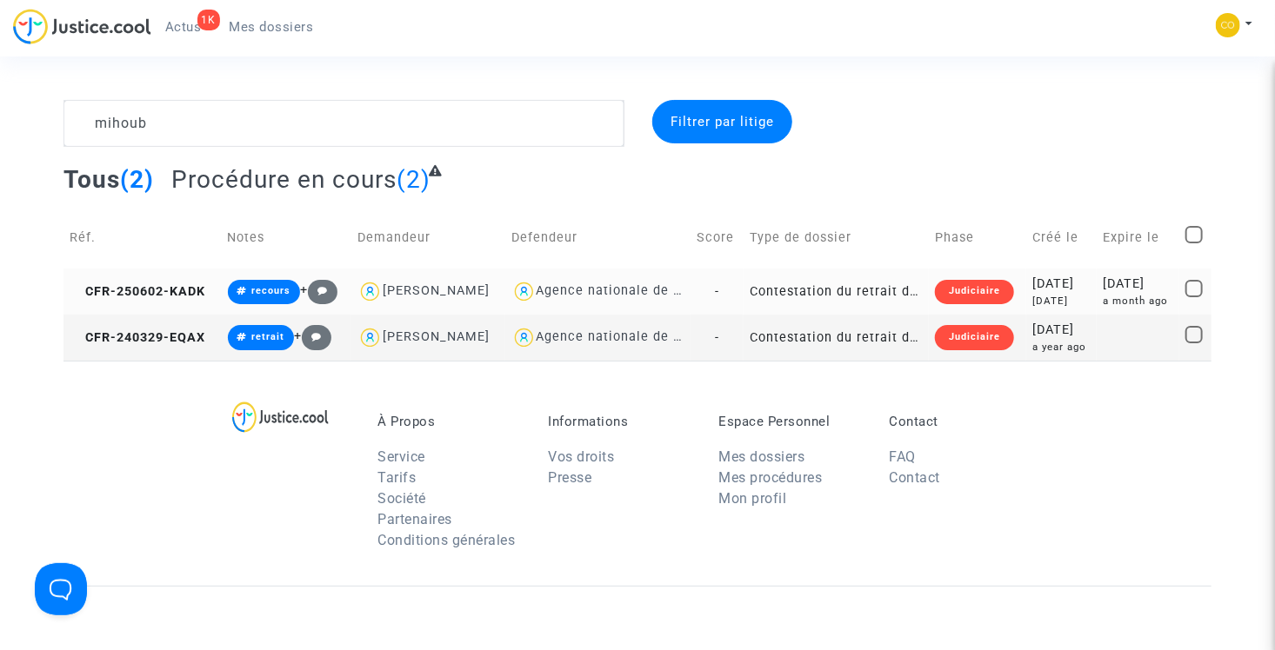
click at [836, 286] on td "Contestation du retrait de [PERSON_NAME] par l'ANAH (mandataire)" at bounding box center [835, 292] width 185 height 46
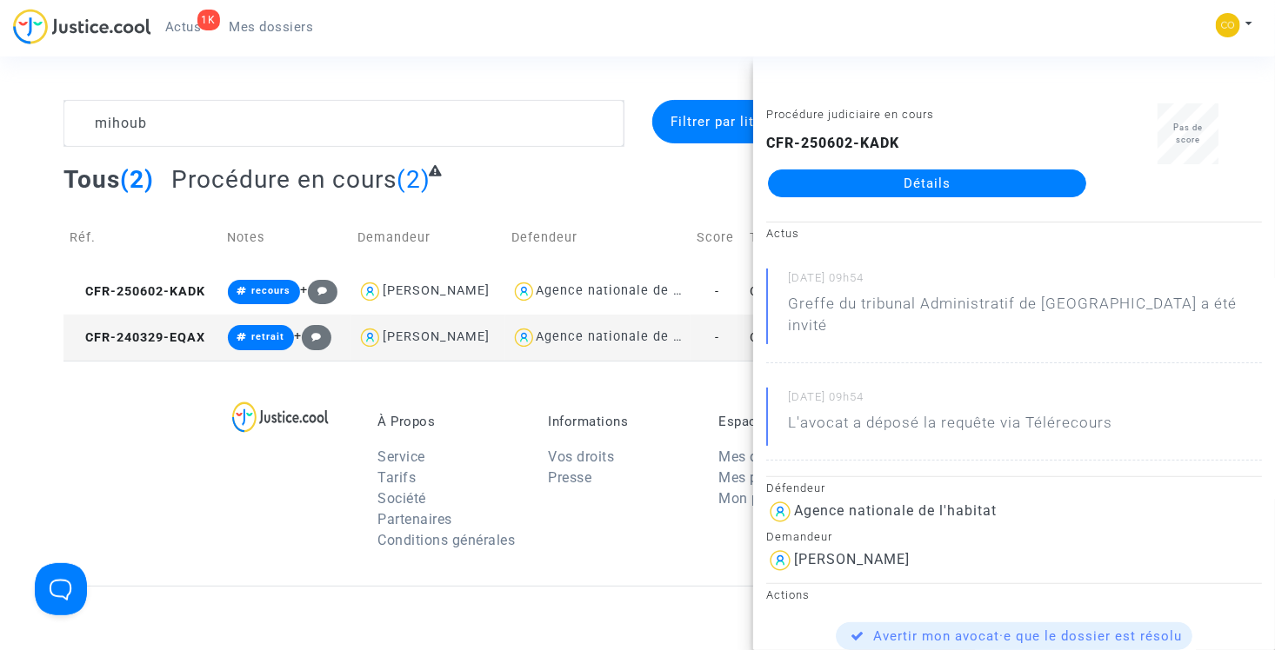
click at [892, 181] on link "Détails" at bounding box center [927, 184] width 318 height 28
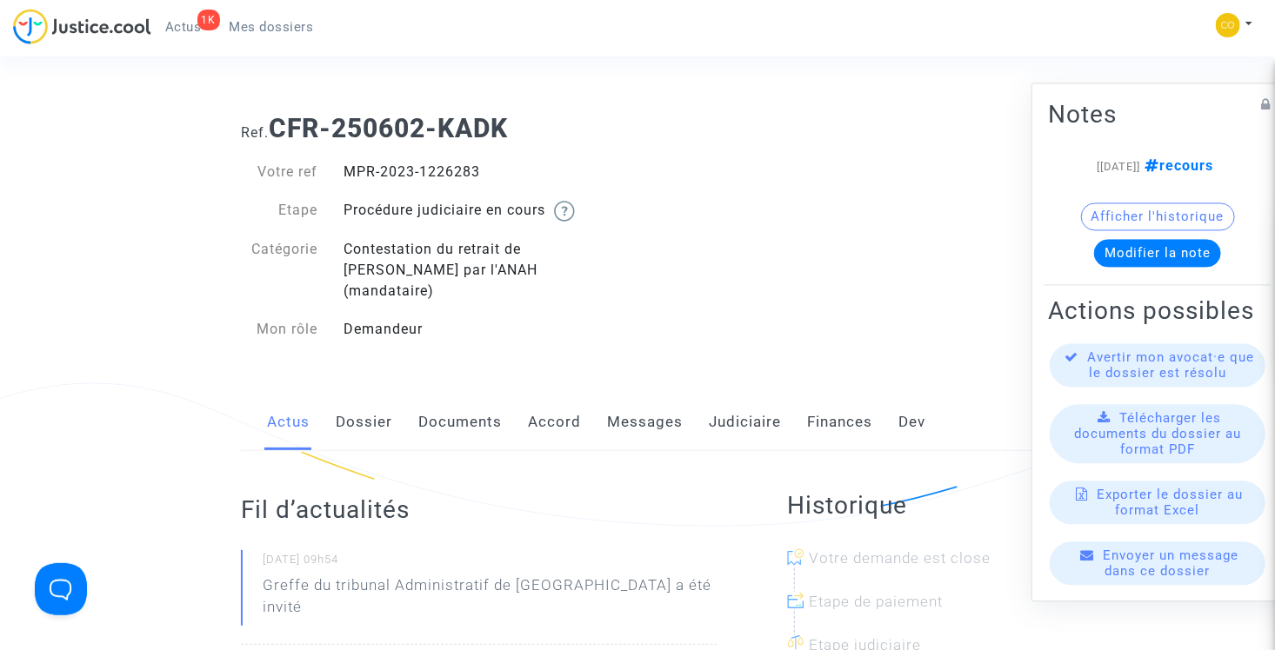
click at [443, 403] on link "Documents" at bounding box center [459, 422] width 83 height 57
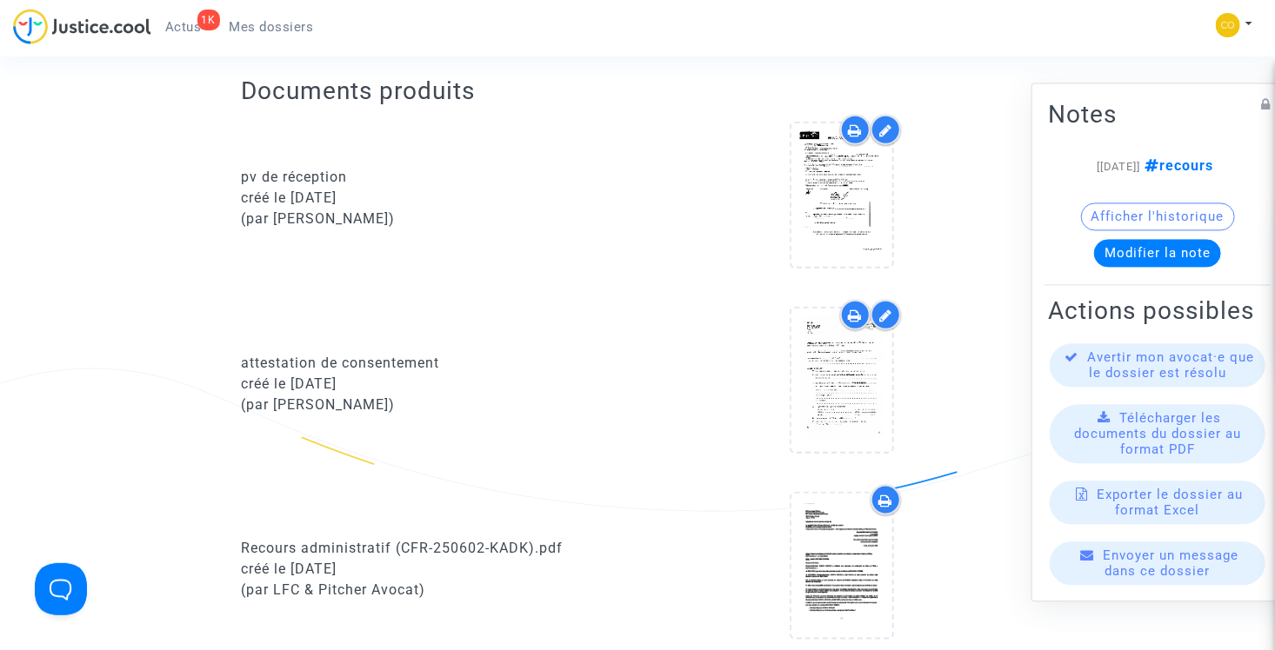
scroll to position [696, 0]
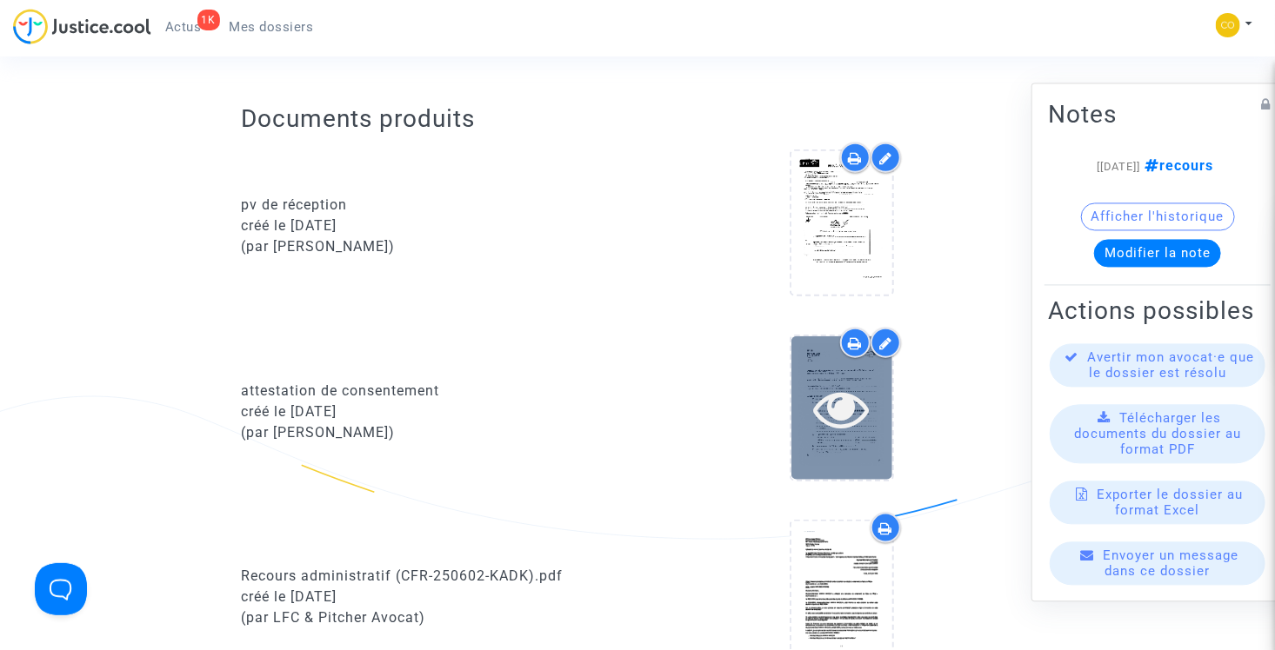
click at [853, 385] on icon at bounding box center [842, 409] width 57 height 56
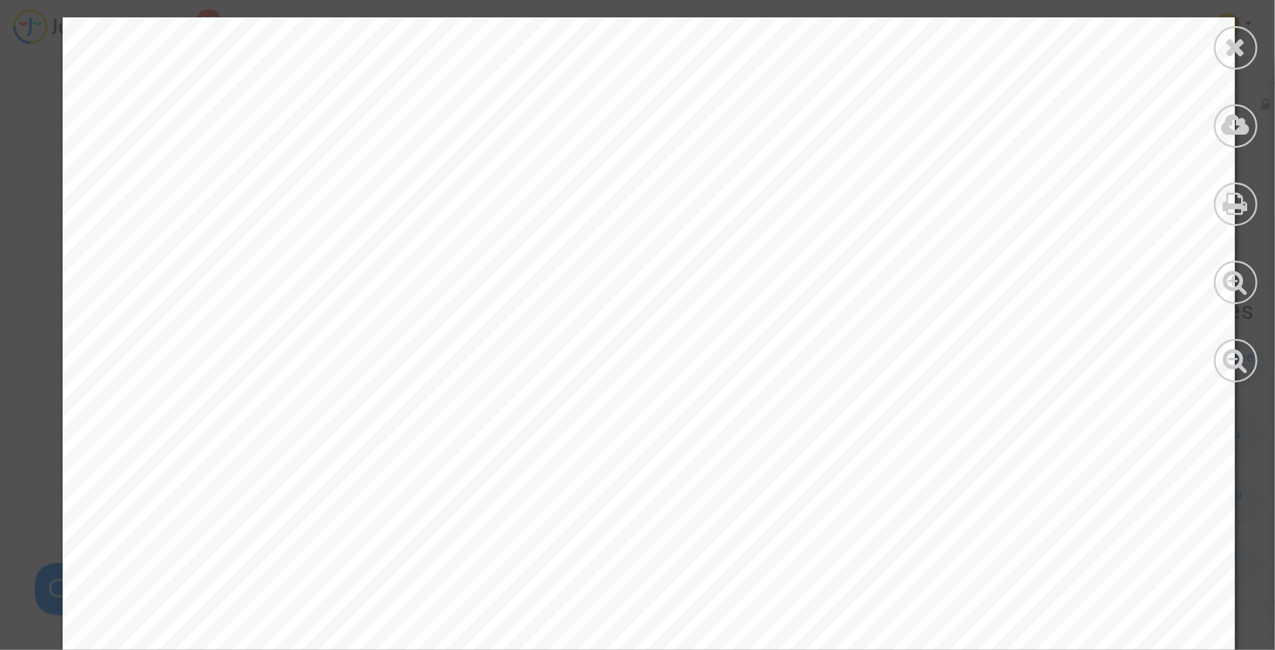
scroll to position [2174, 0]
click at [1241, 40] on icon at bounding box center [1236, 47] width 22 height 26
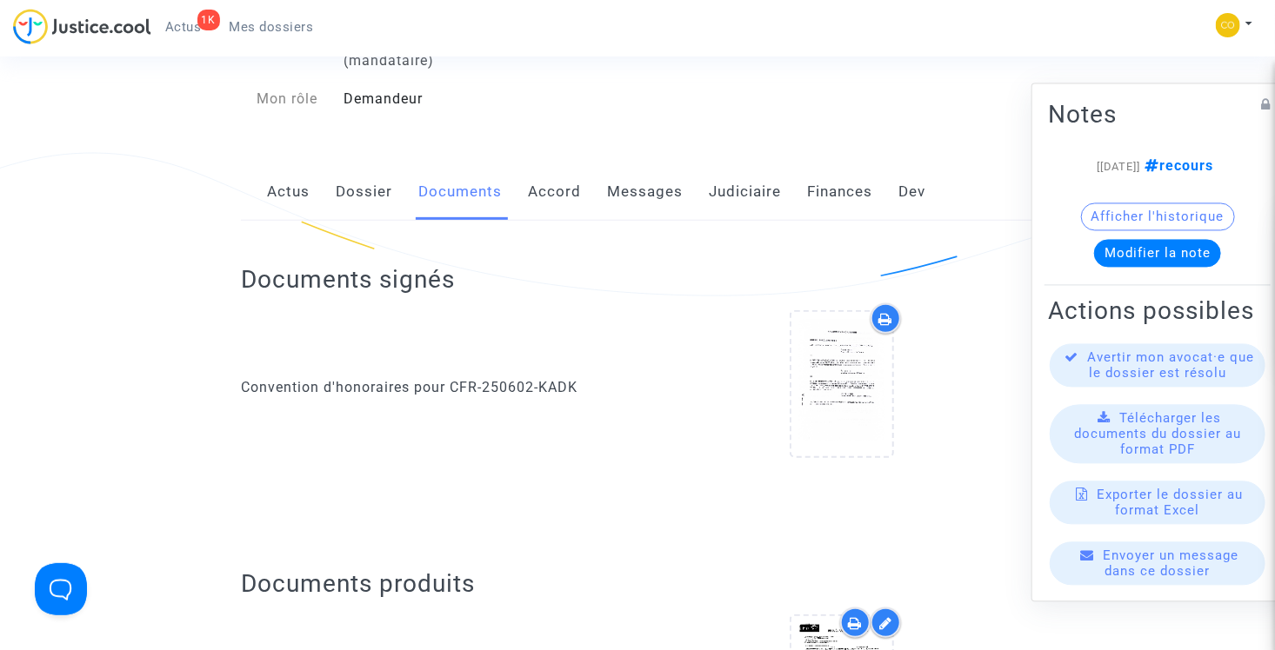
scroll to position [0, 0]
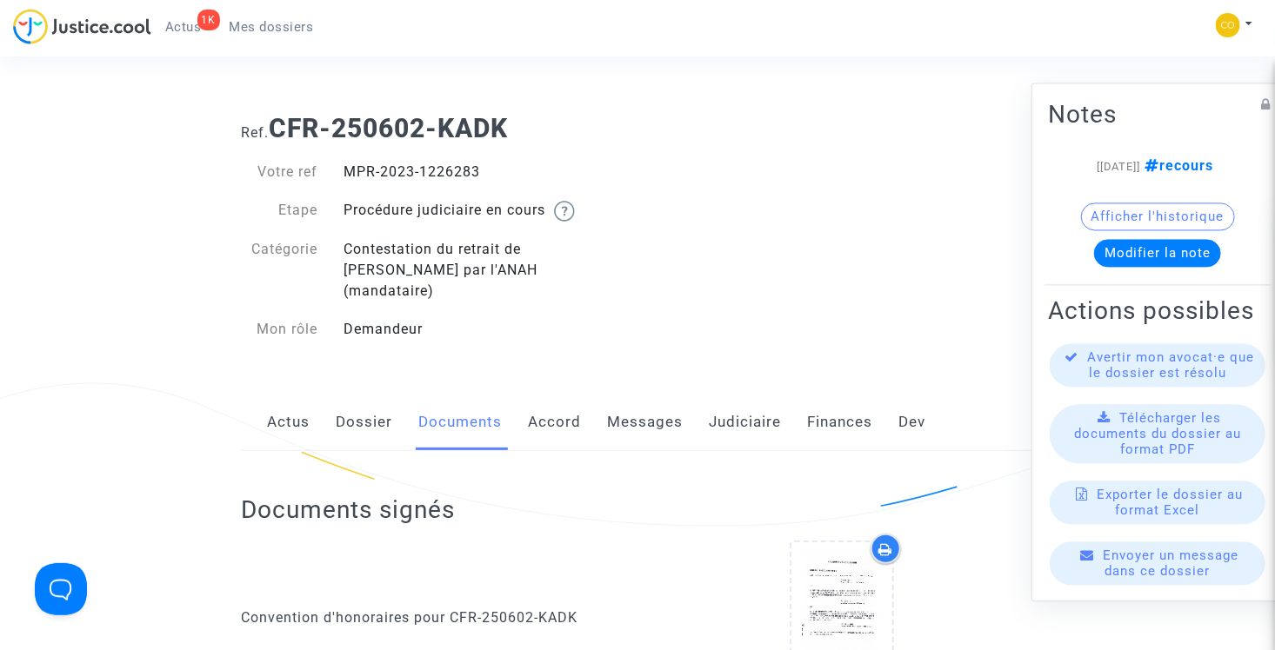
click at [298, 35] on link "Mes dossiers" at bounding box center [272, 27] width 112 height 26
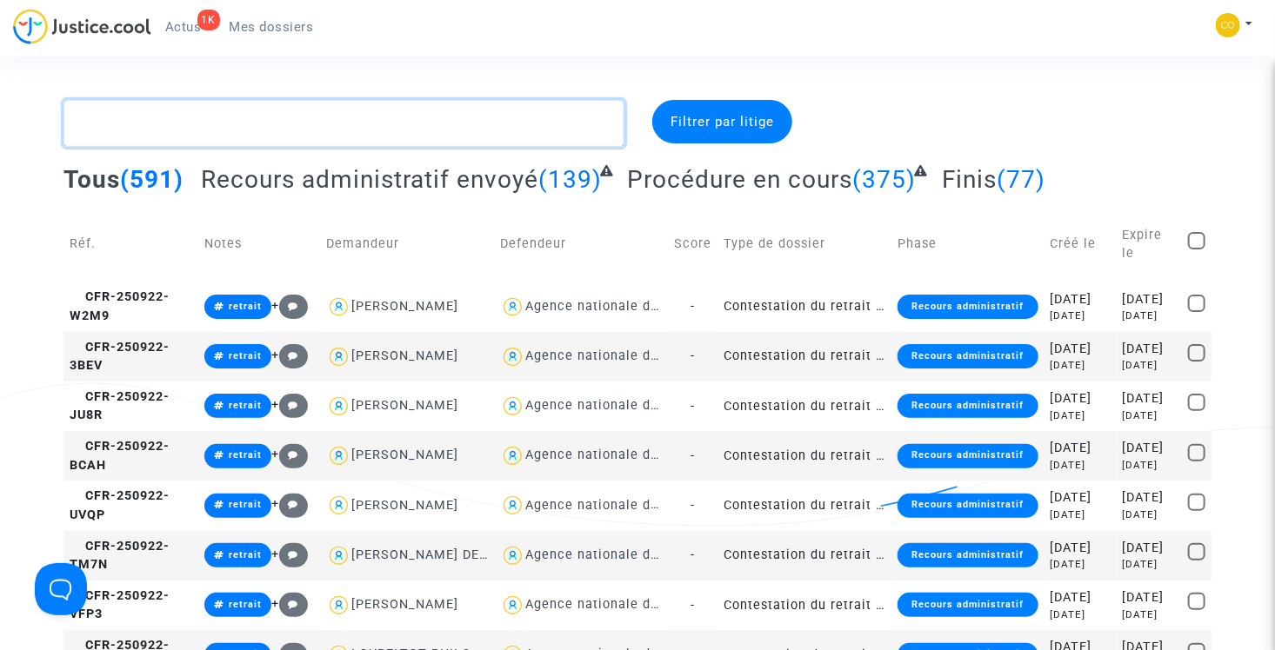
click at [282, 129] on textarea at bounding box center [343, 123] width 561 height 47
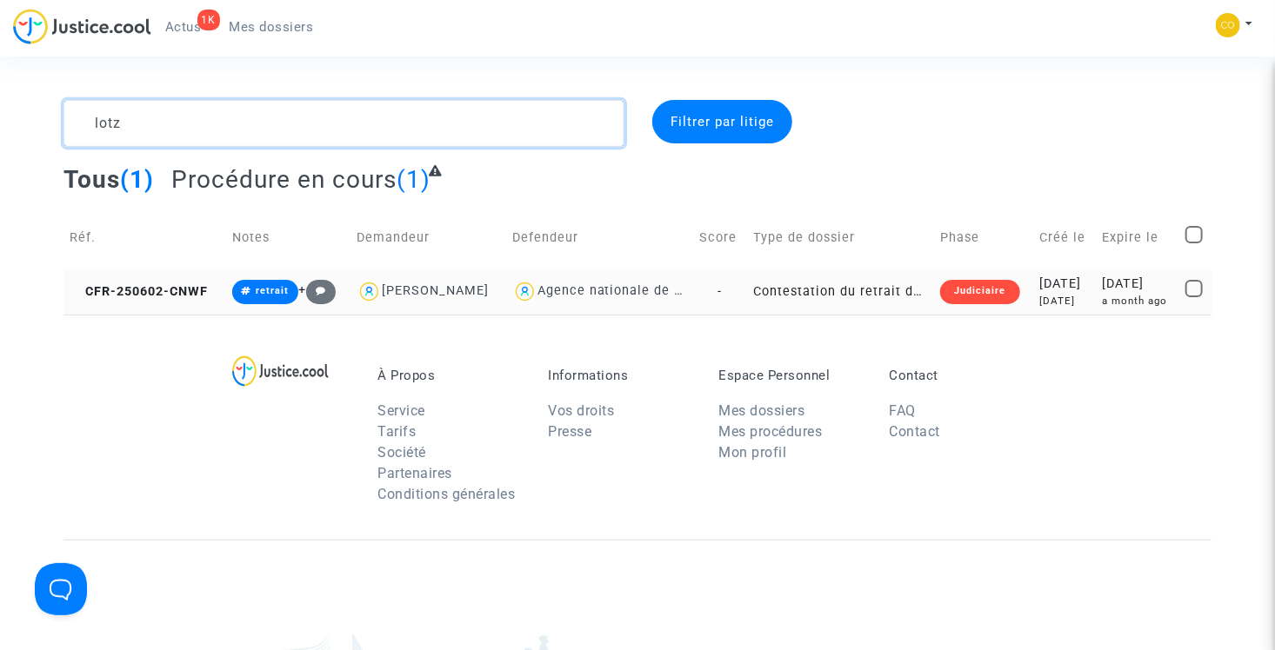
type textarea "lotz"
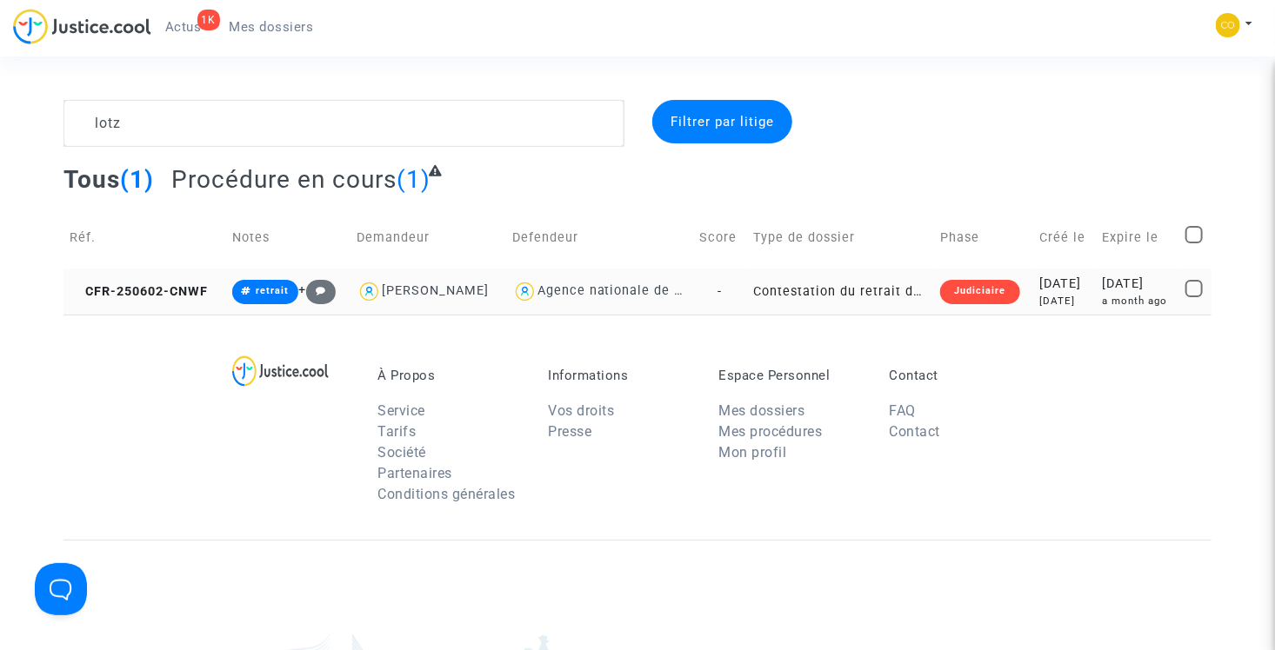
click at [863, 296] on td "Contestation du retrait de [PERSON_NAME] par l'ANAH (mandataire)" at bounding box center [841, 292] width 188 height 46
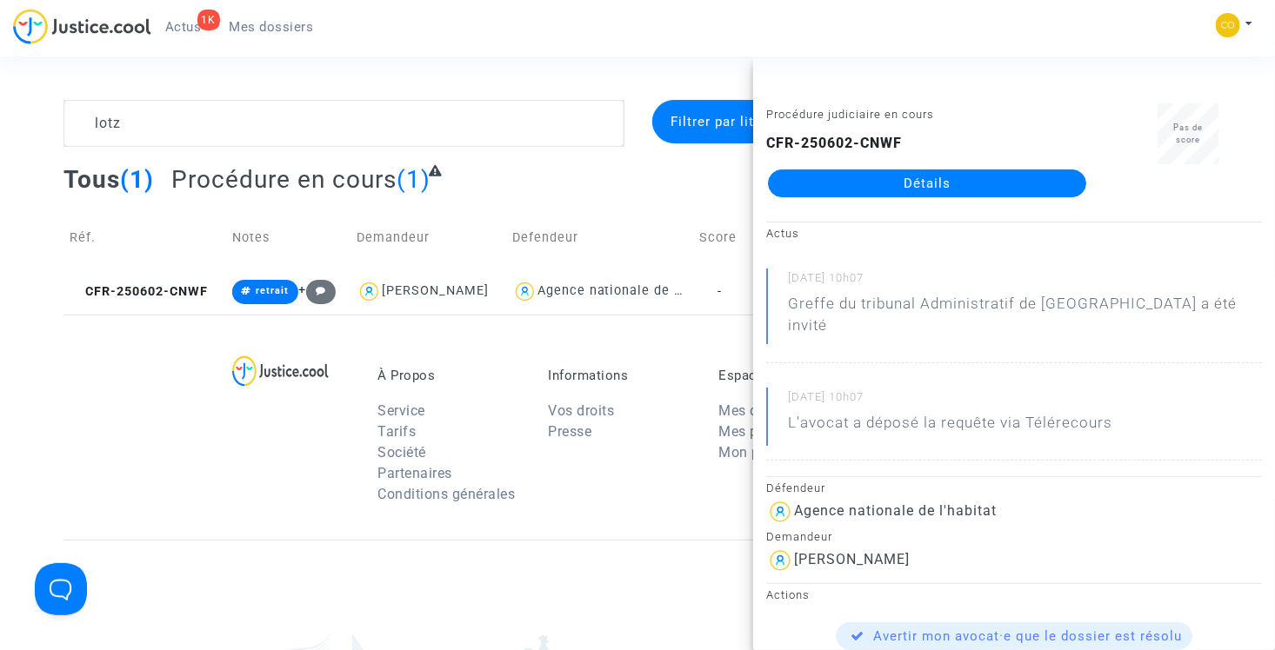
click at [906, 184] on link "Détails" at bounding box center [927, 184] width 318 height 28
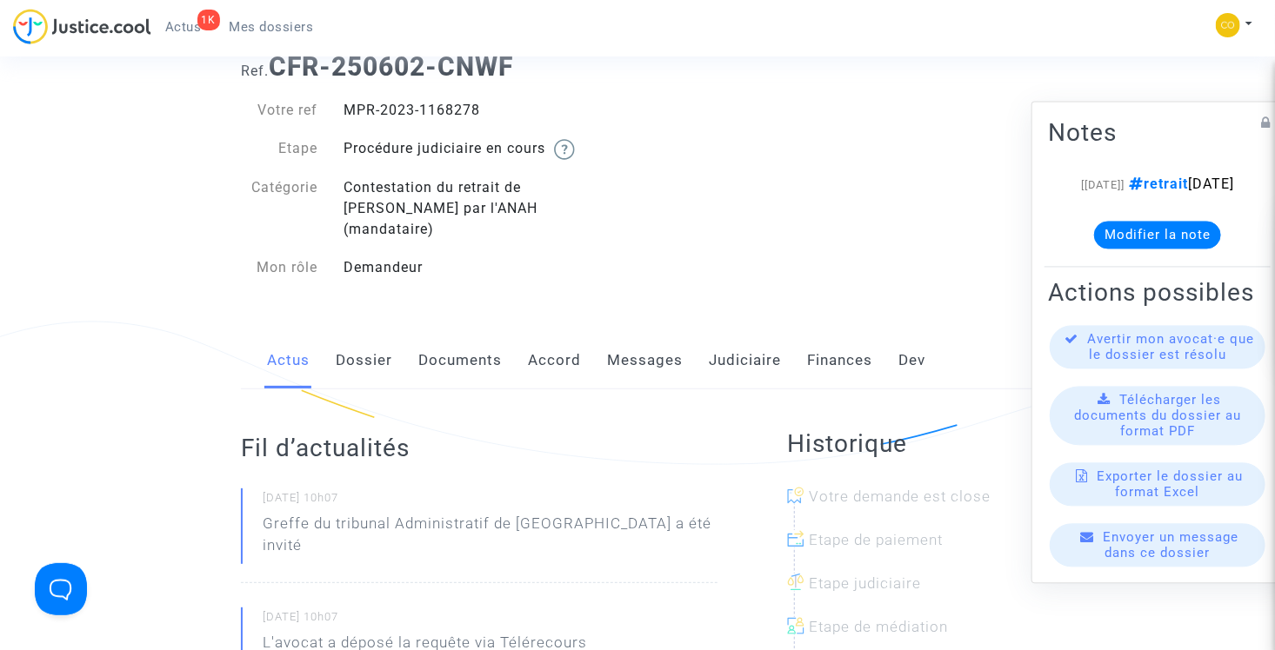
scroll to position [174, 0]
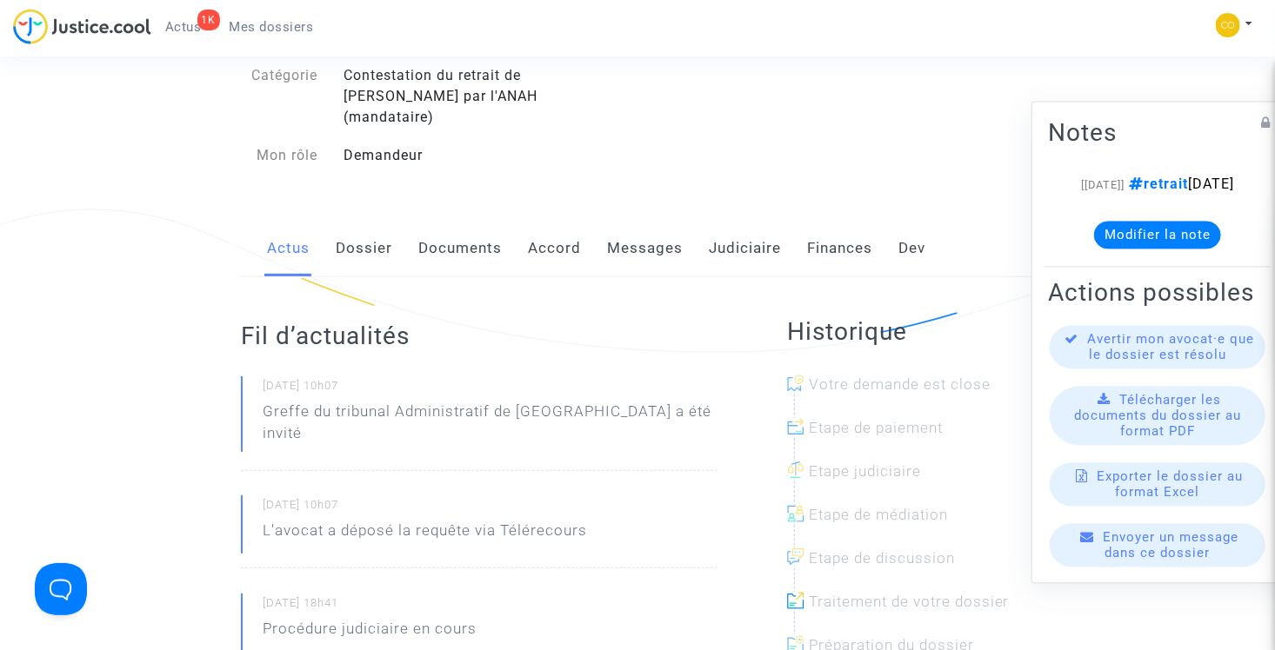
click at [443, 230] on link "Documents" at bounding box center [459, 248] width 83 height 57
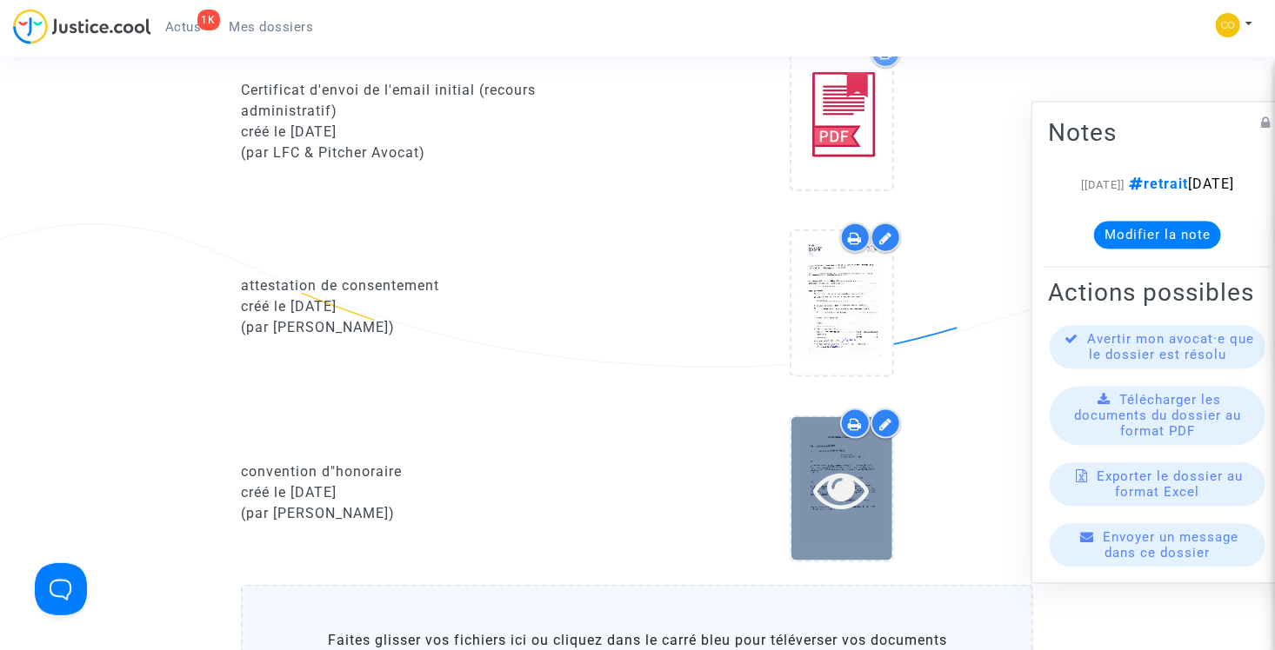
scroll to position [869, 0]
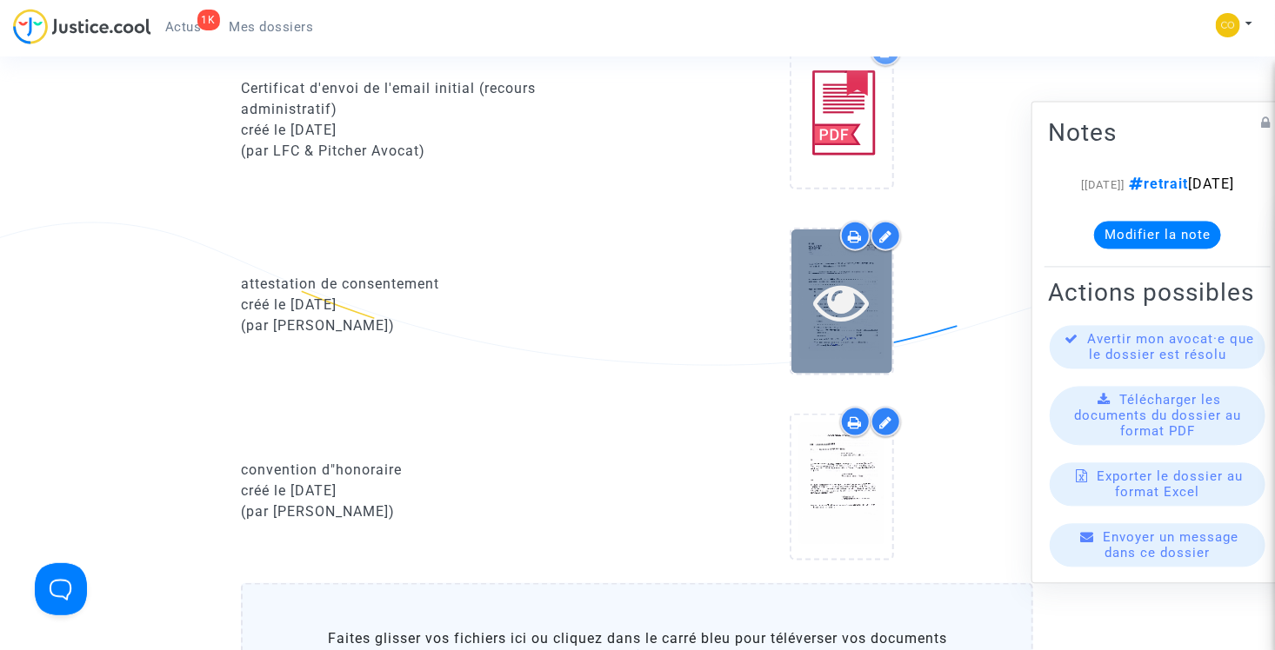
click at [843, 278] on icon at bounding box center [842, 302] width 57 height 56
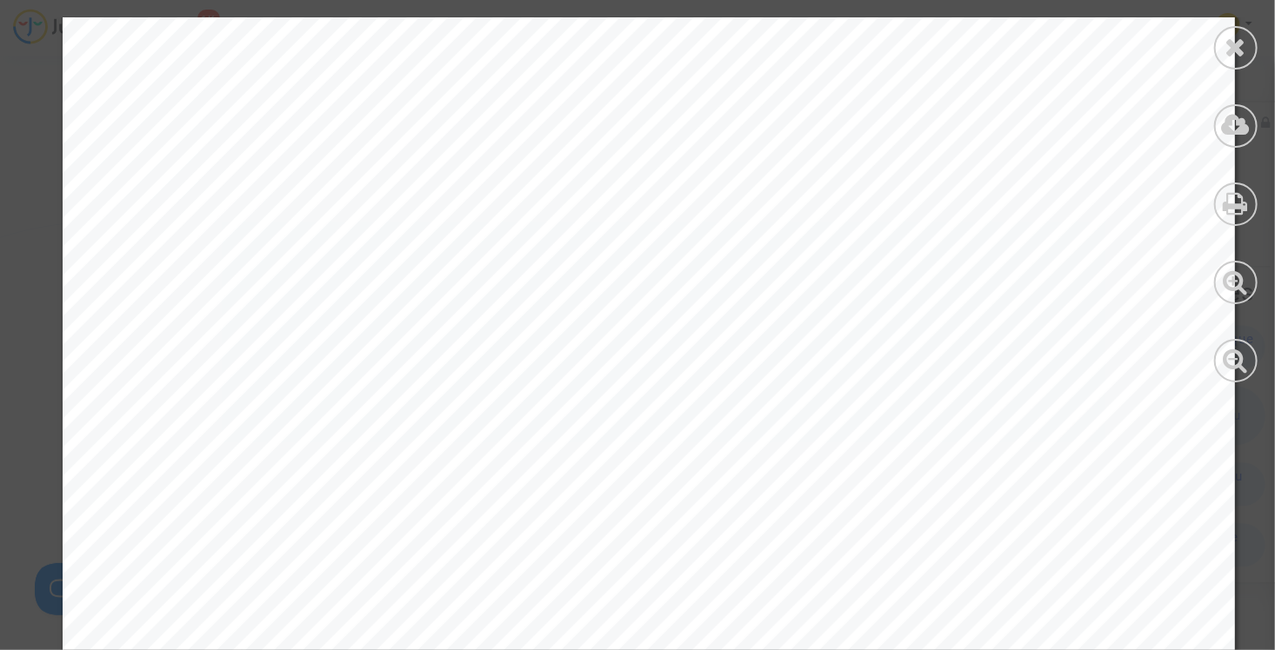
scroll to position [1913, 0]
click at [1223, 53] on div at bounding box center [1235, 47] width 43 height 43
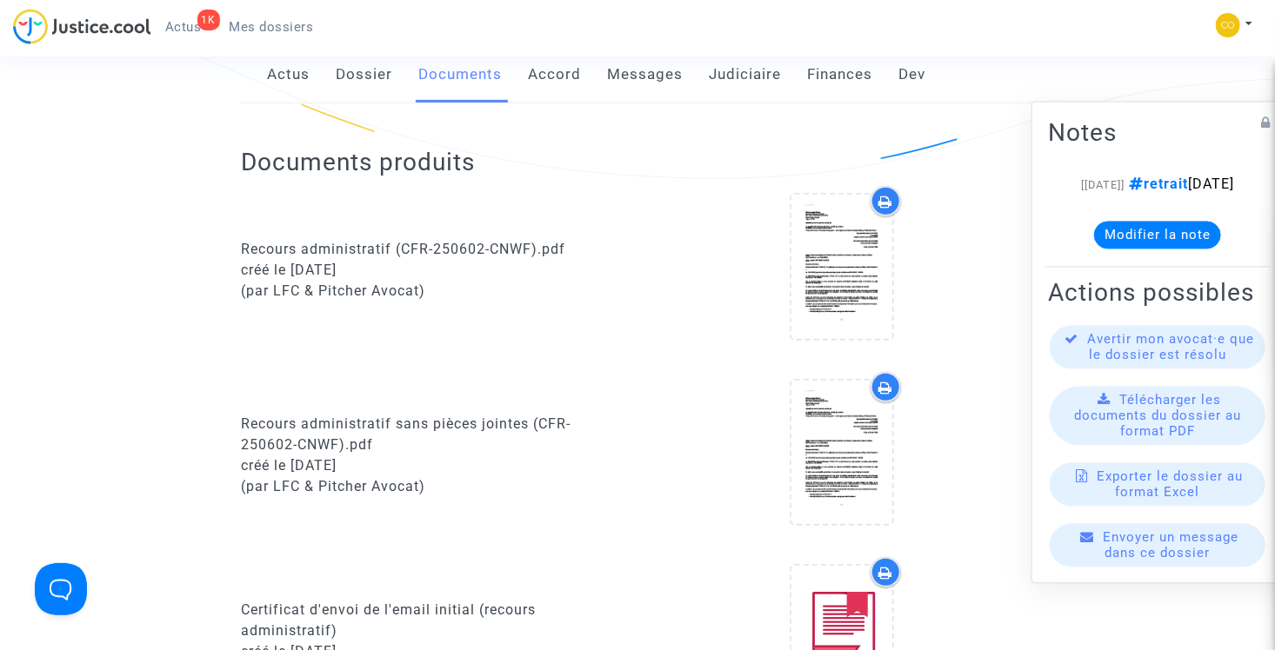
scroll to position [0, 0]
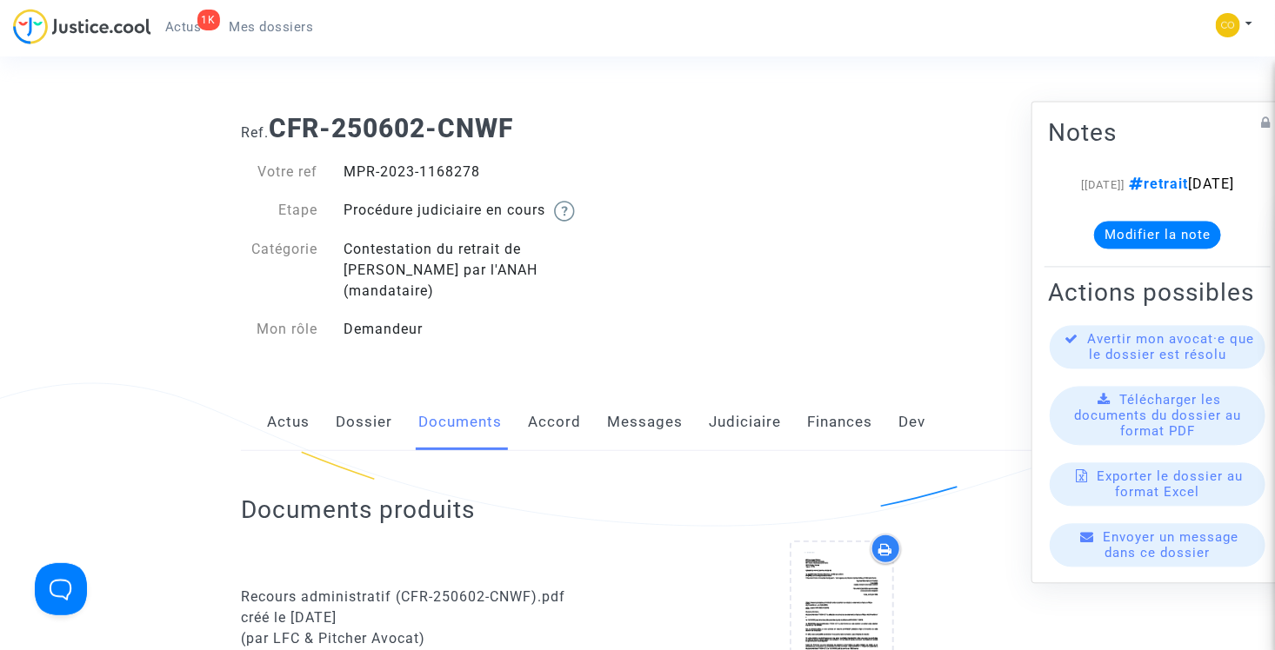
click at [263, 24] on span "Mes dossiers" at bounding box center [272, 27] width 84 height 16
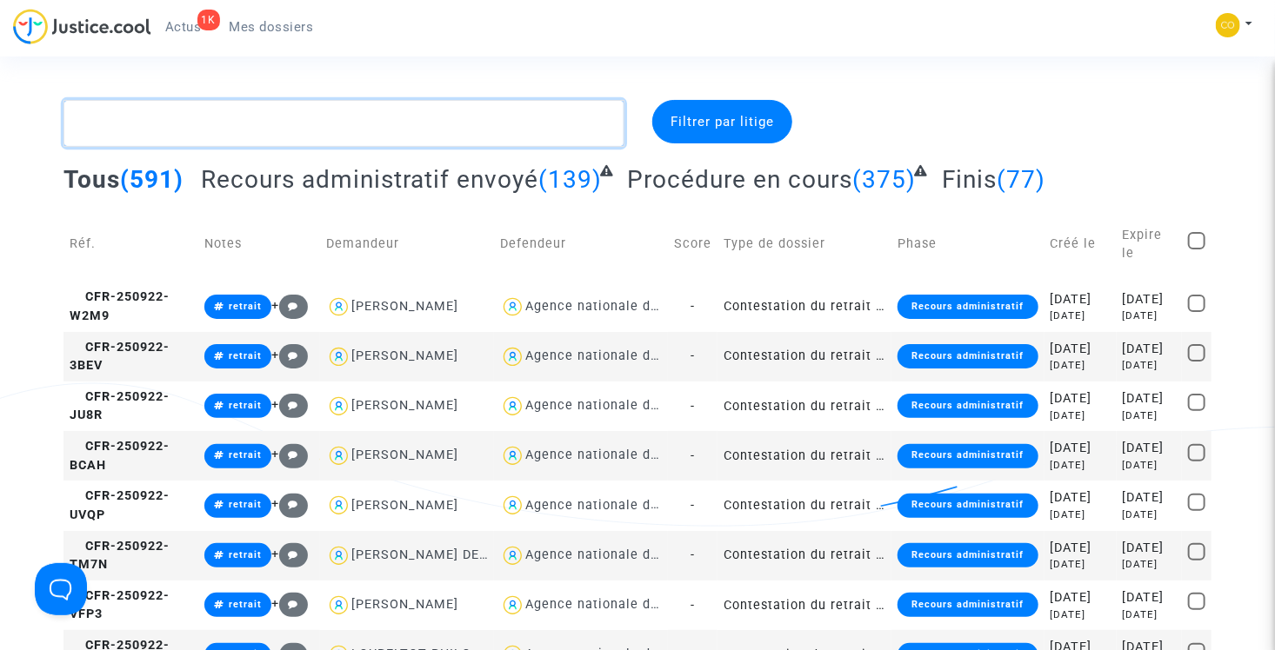
click at [300, 132] on textarea at bounding box center [343, 123] width 561 height 47
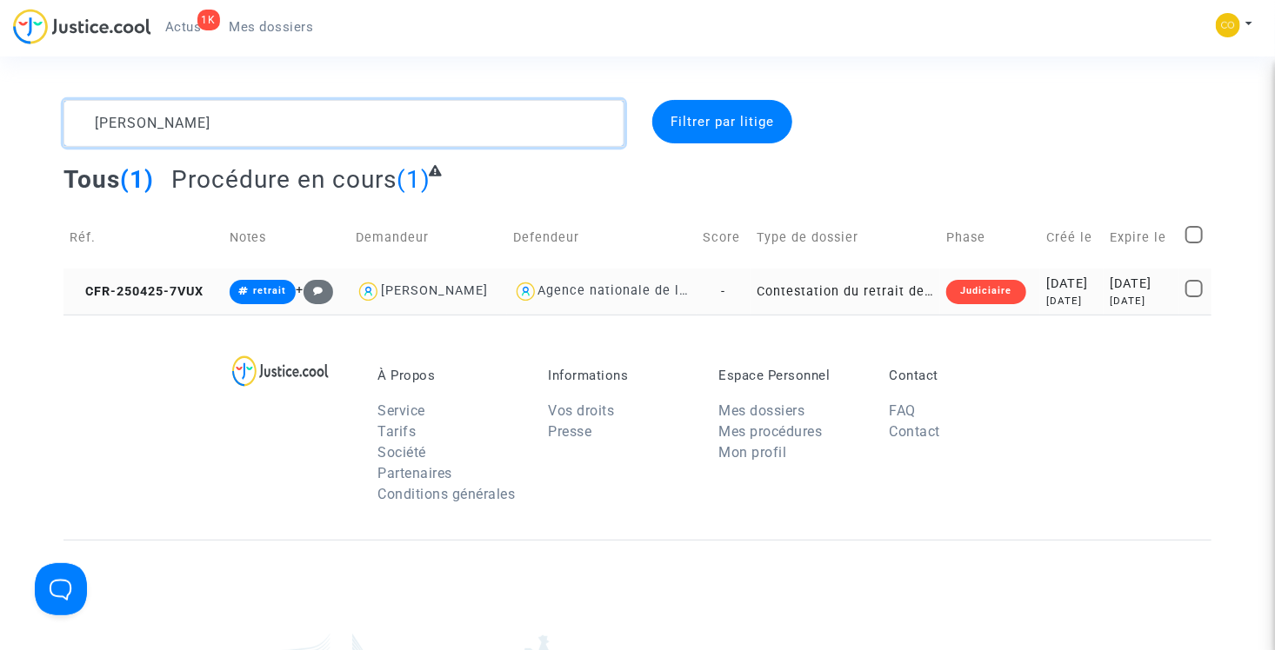
type textarea "[PERSON_NAME]"
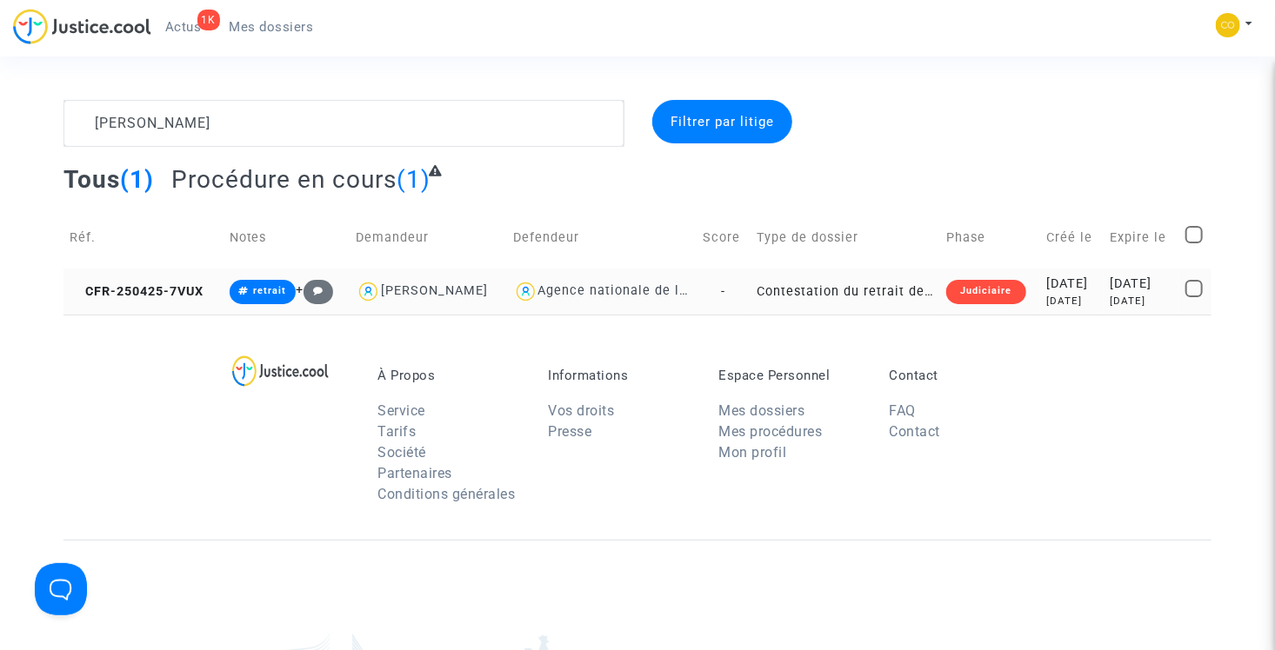
click at [824, 298] on td "Contestation du retrait de [PERSON_NAME] par l'ANAH (mandataire)" at bounding box center [845, 292] width 190 height 46
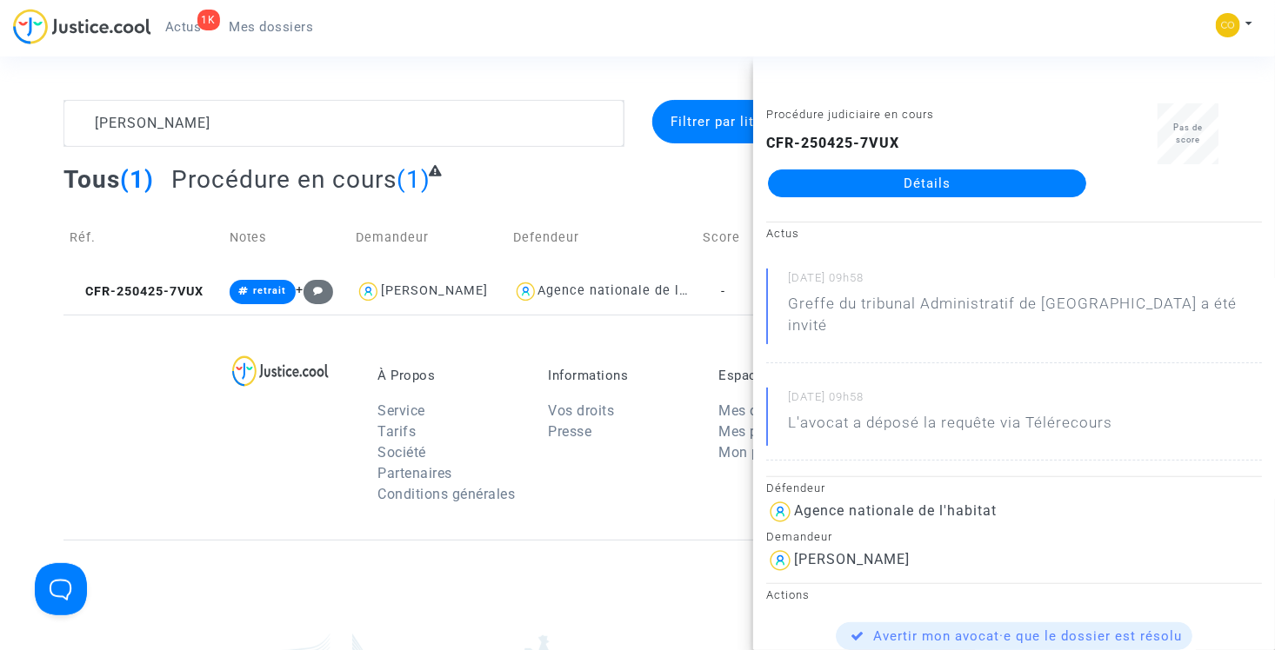
click at [907, 184] on link "Détails" at bounding box center [927, 184] width 318 height 28
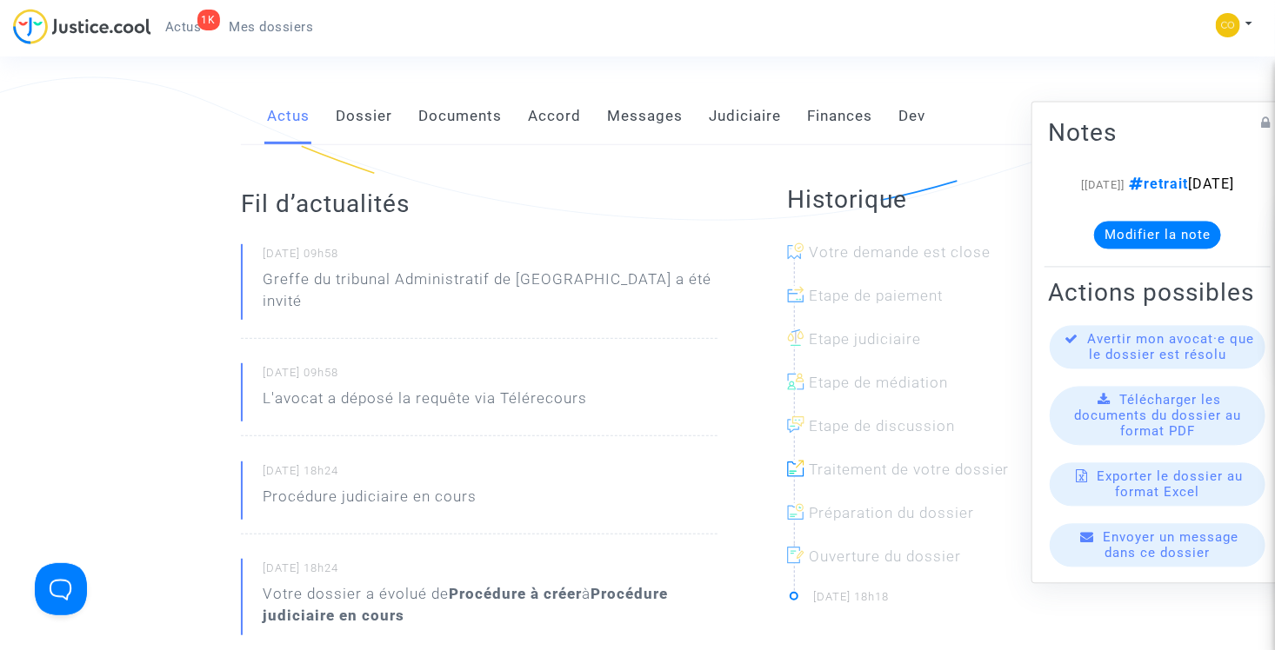
scroll to position [174, 0]
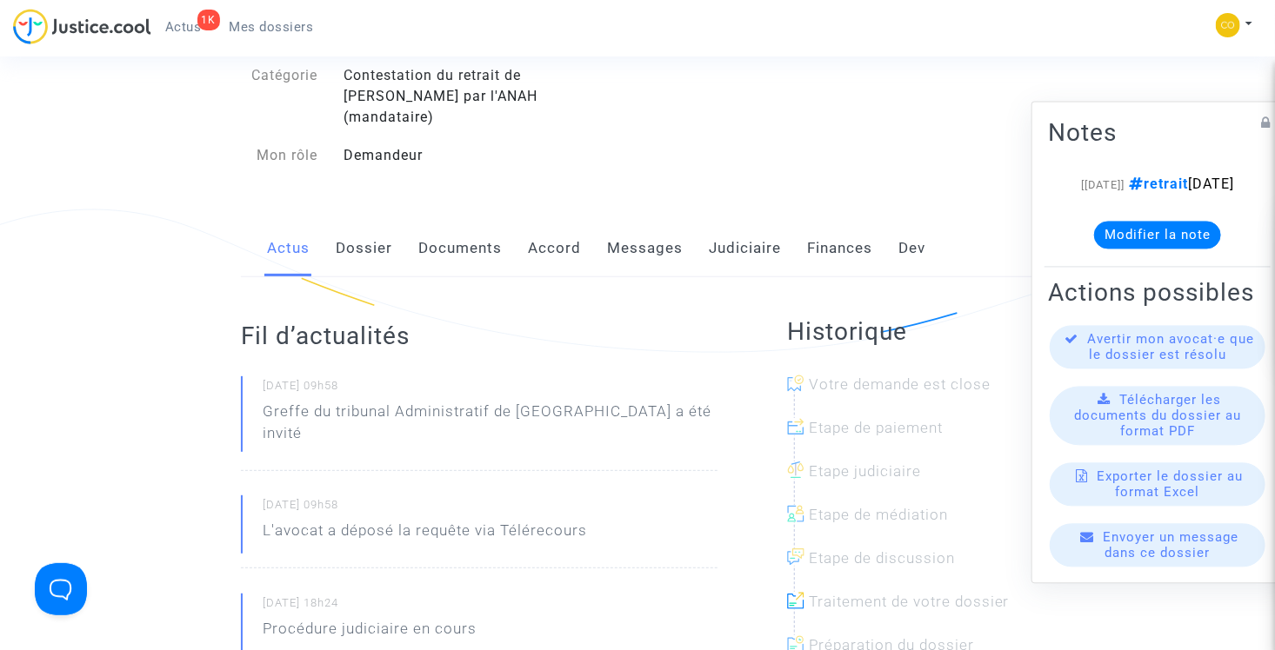
click at [484, 231] on link "Documents" at bounding box center [459, 248] width 83 height 57
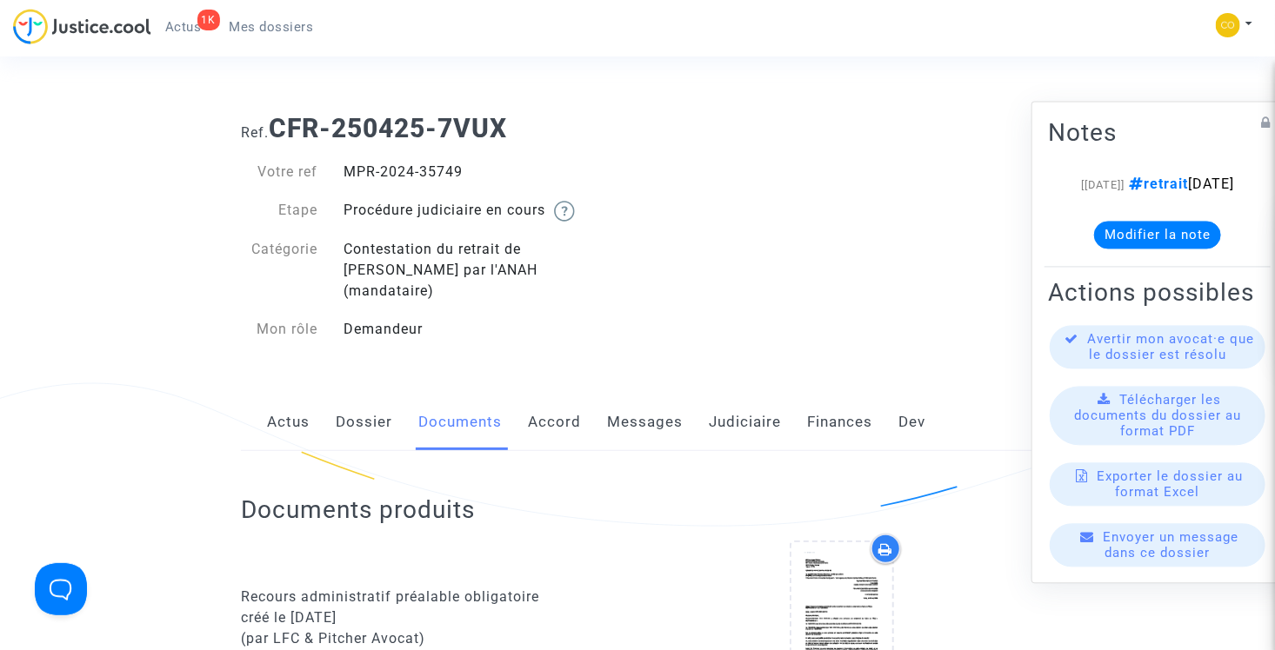
click at [252, 29] on span "Mes dossiers" at bounding box center [272, 27] width 84 height 16
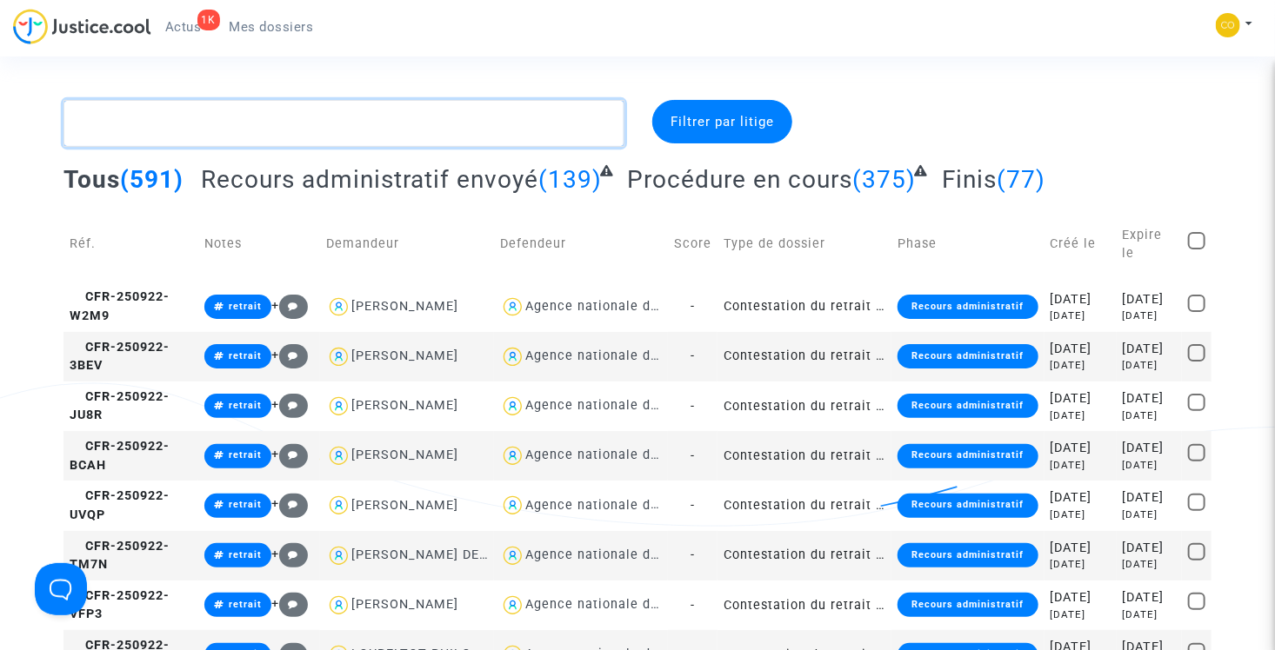
click at [236, 128] on textarea at bounding box center [343, 123] width 561 height 47
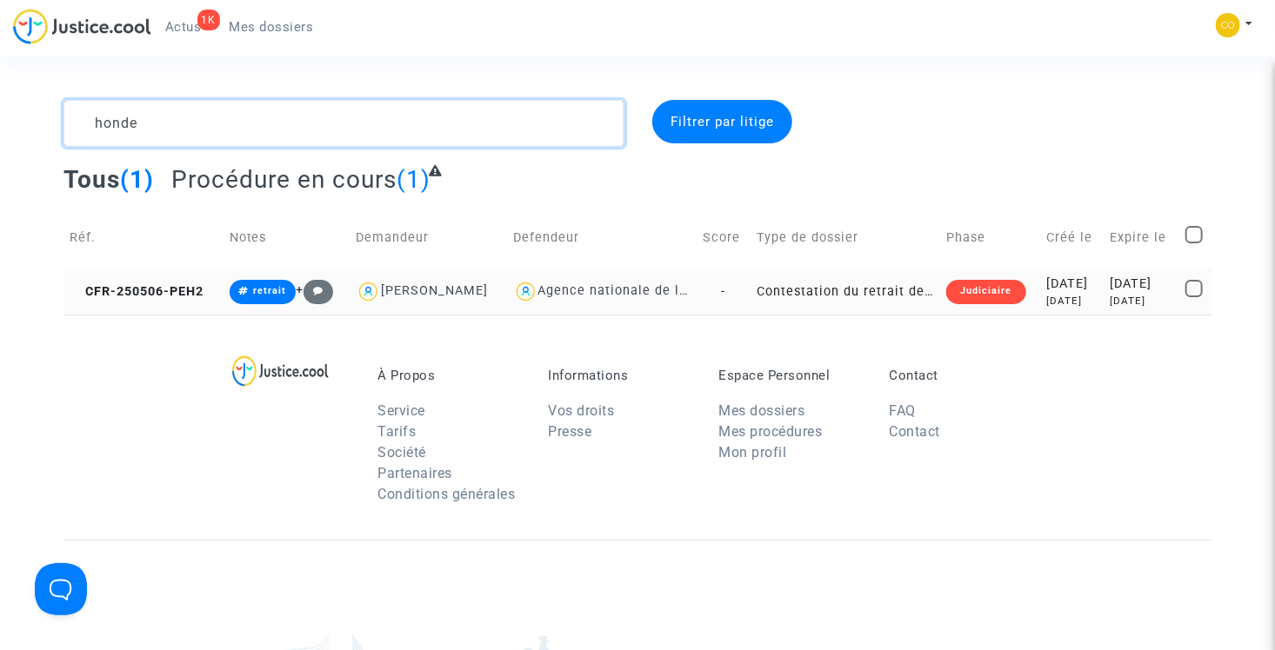
type textarea "honde"
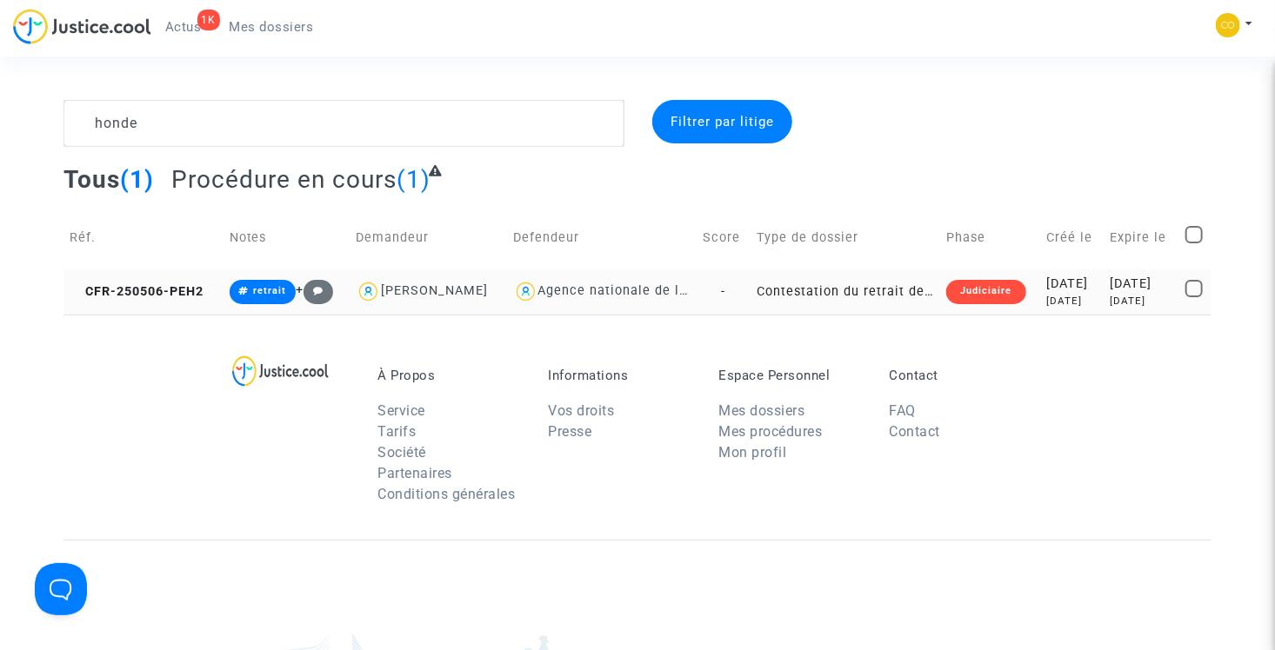
click at [845, 292] on td "Contestation du retrait de [PERSON_NAME] par l'ANAH (mandataire)" at bounding box center [845, 292] width 190 height 46
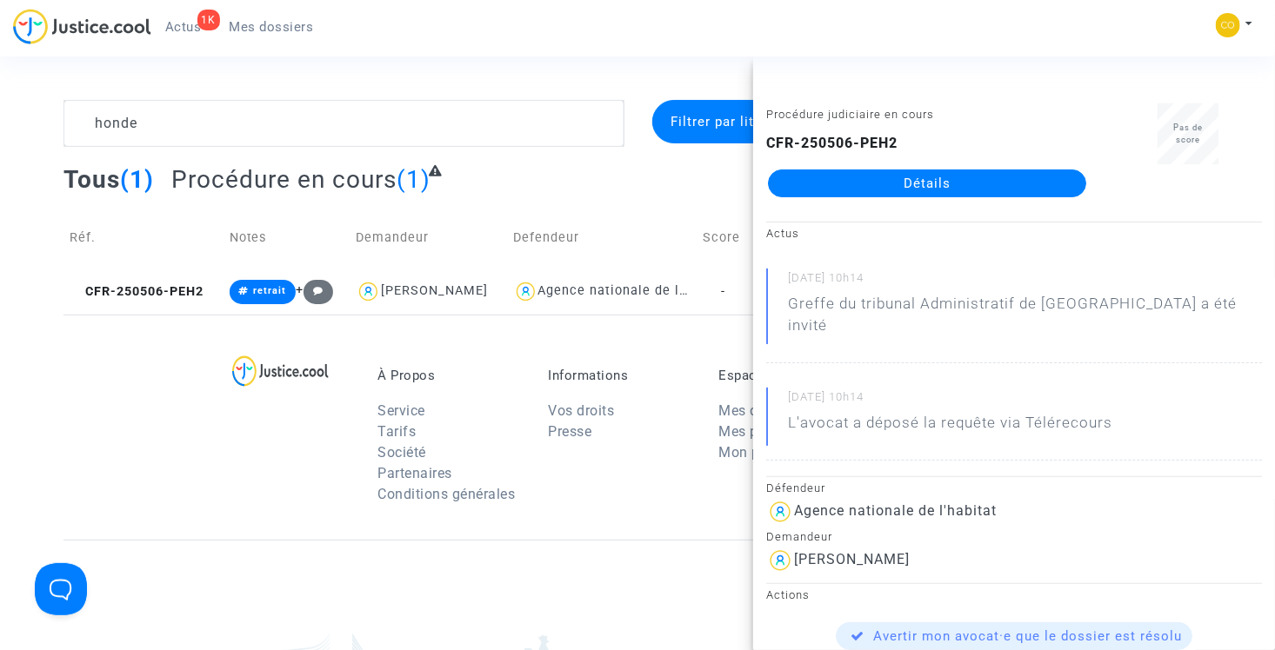
click at [911, 195] on link "Détails" at bounding box center [927, 184] width 318 height 28
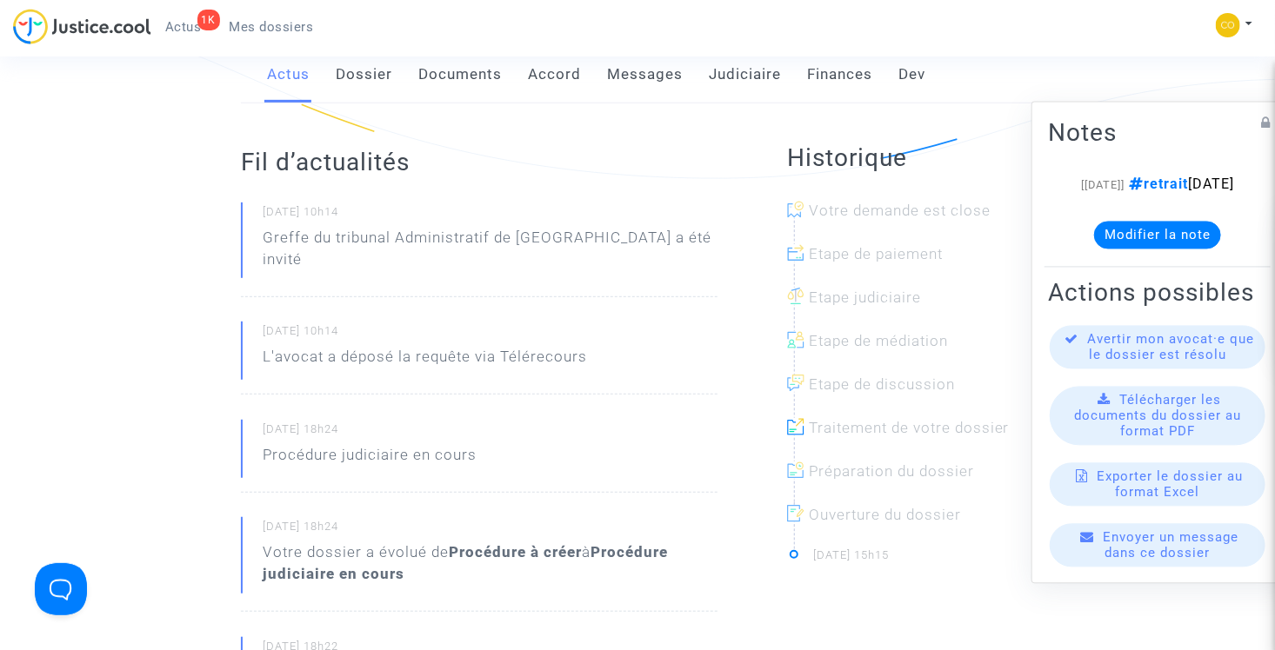
scroll to position [174, 0]
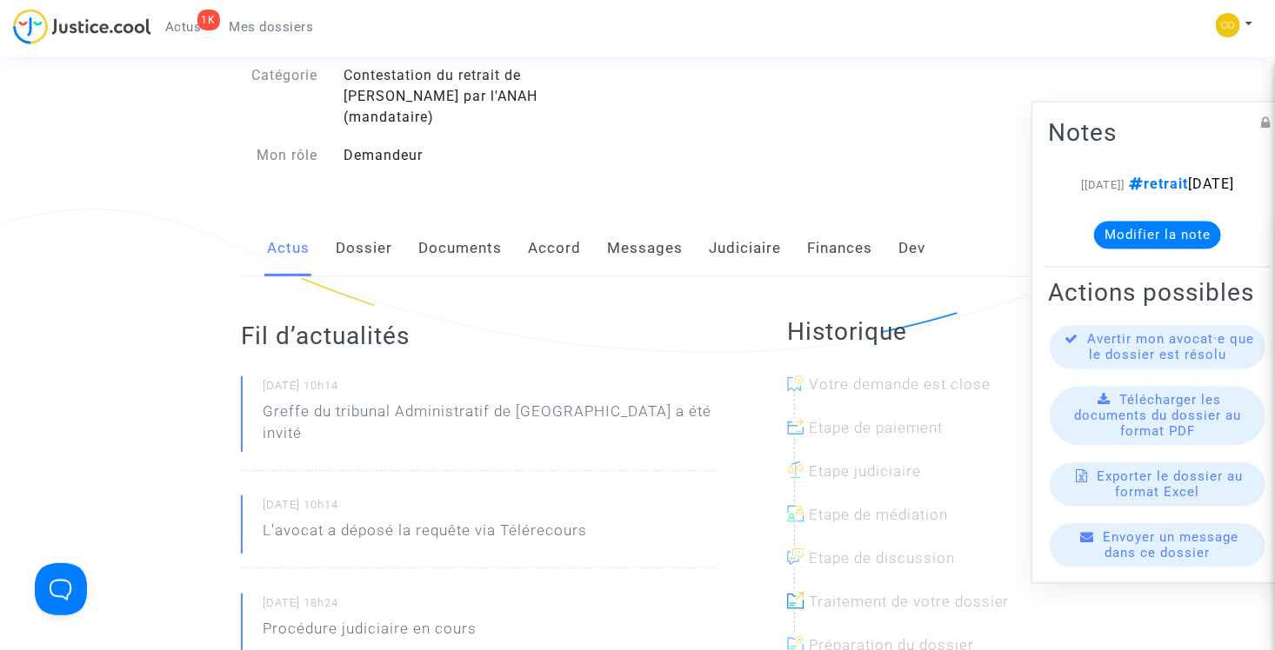
click at [474, 228] on link "Documents" at bounding box center [459, 248] width 83 height 57
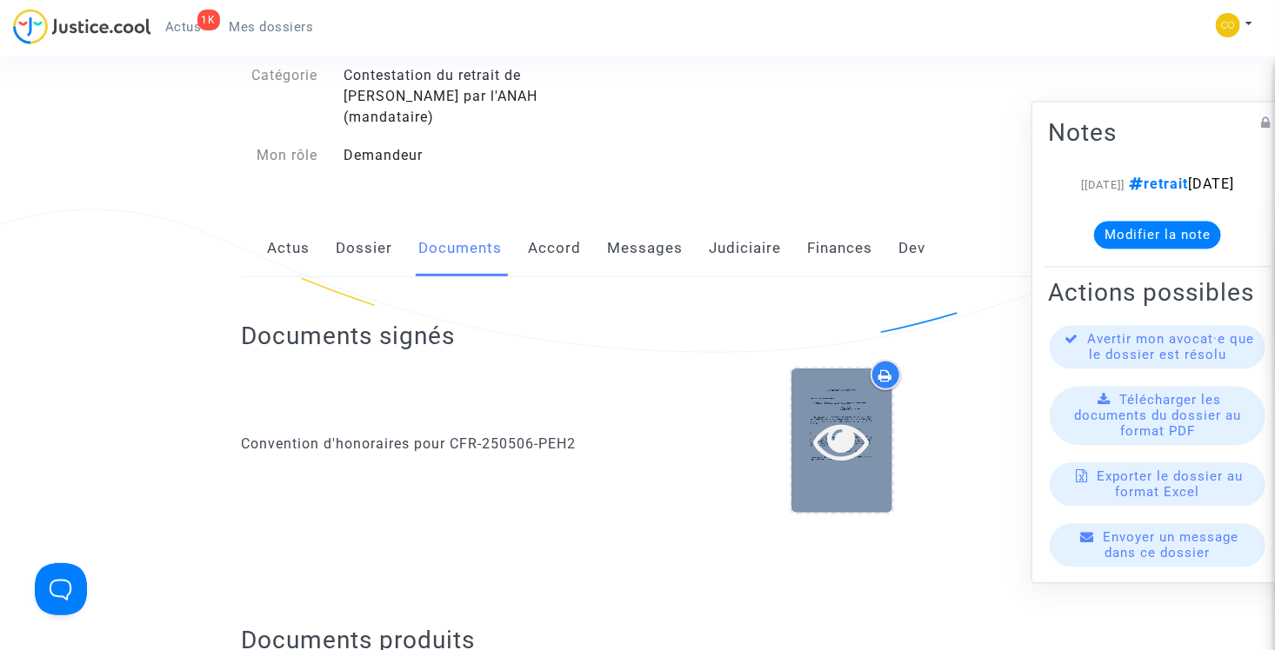
click at [846, 425] on icon at bounding box center [842, 441] width 57 height 56
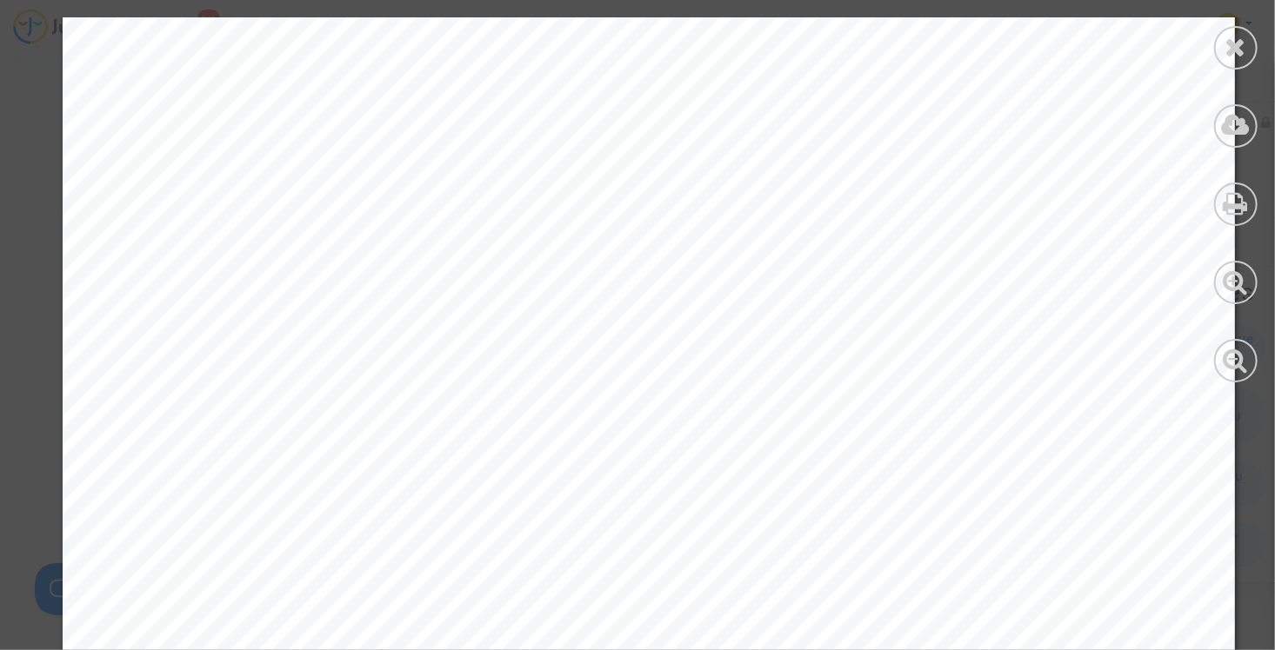
scroll to position [12520, 0]
click at [1242, 51] on icon at bounding box center [1236, 47] width 22 height 26
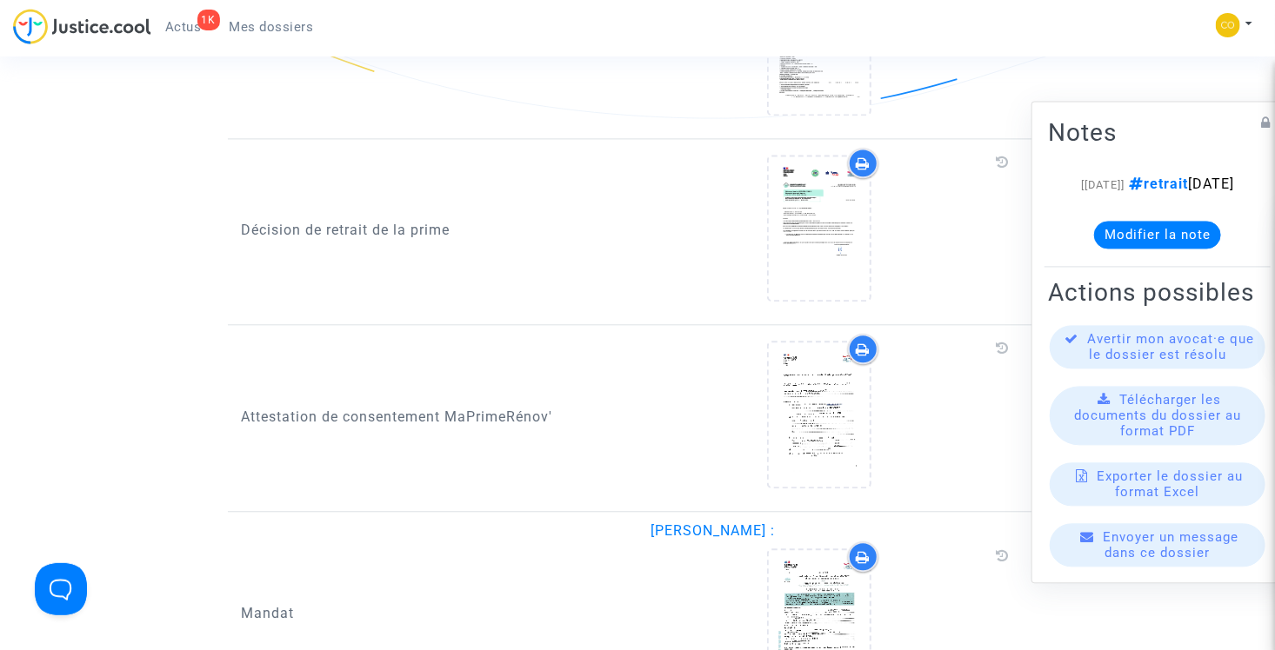
scroll to position [1913, 0]
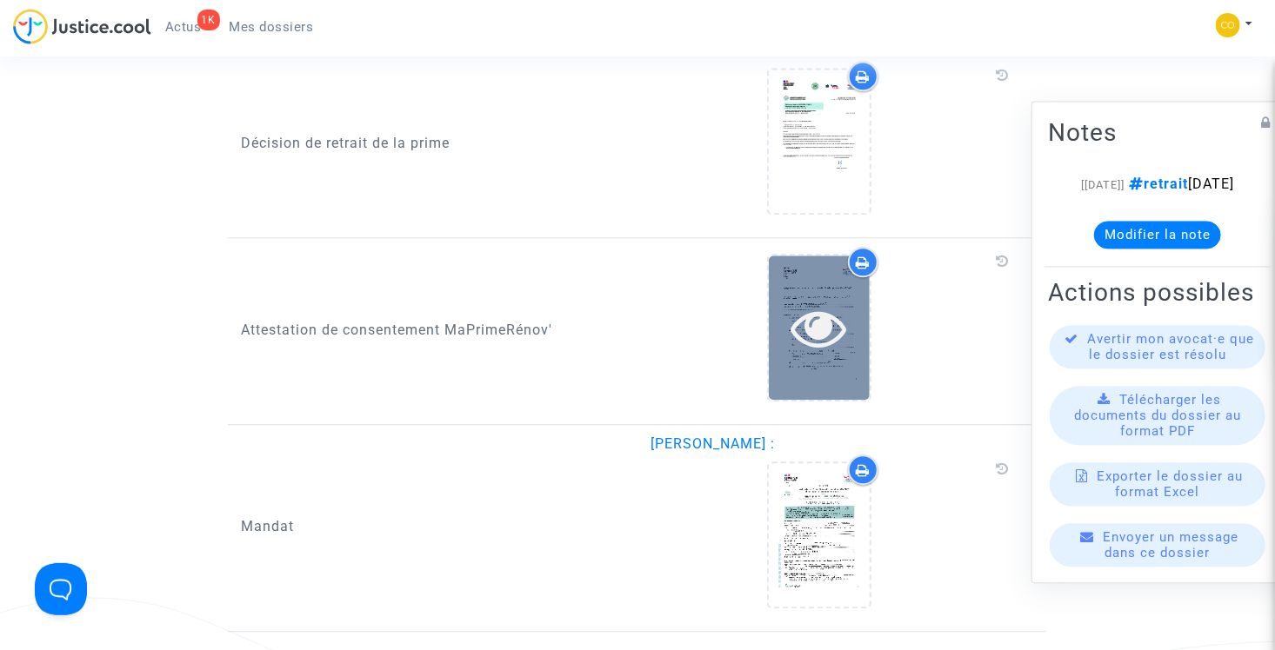
click at [815, 310] on icon at bounding box center [819, 328] width 57 height 56
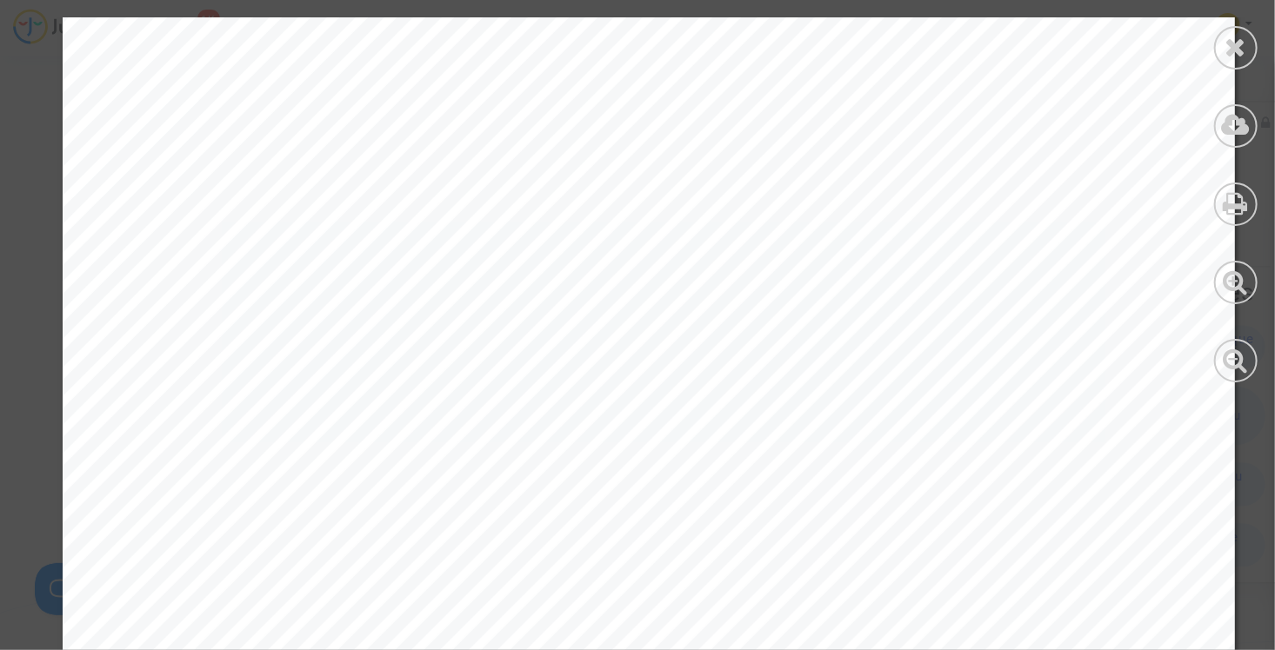
scroll to position [435, 0]
click at [1241, 49] on icon at bounding box center [1236, 47] width 22 height 26
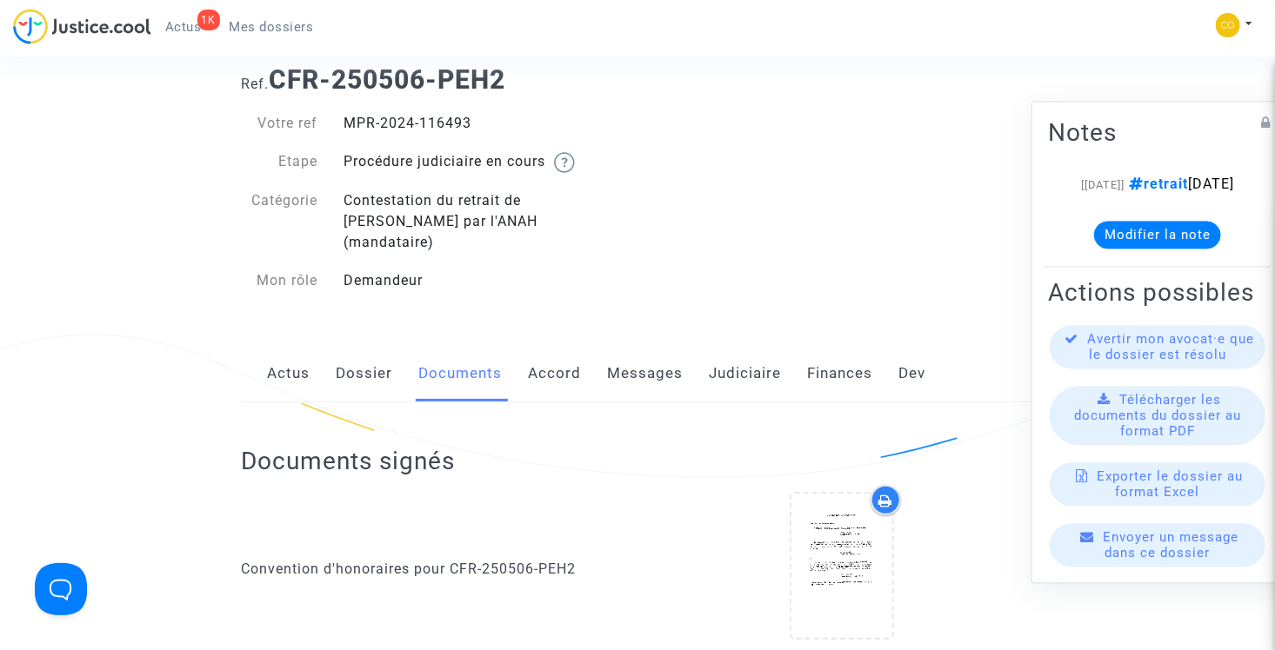
scroll to position [0, 0]
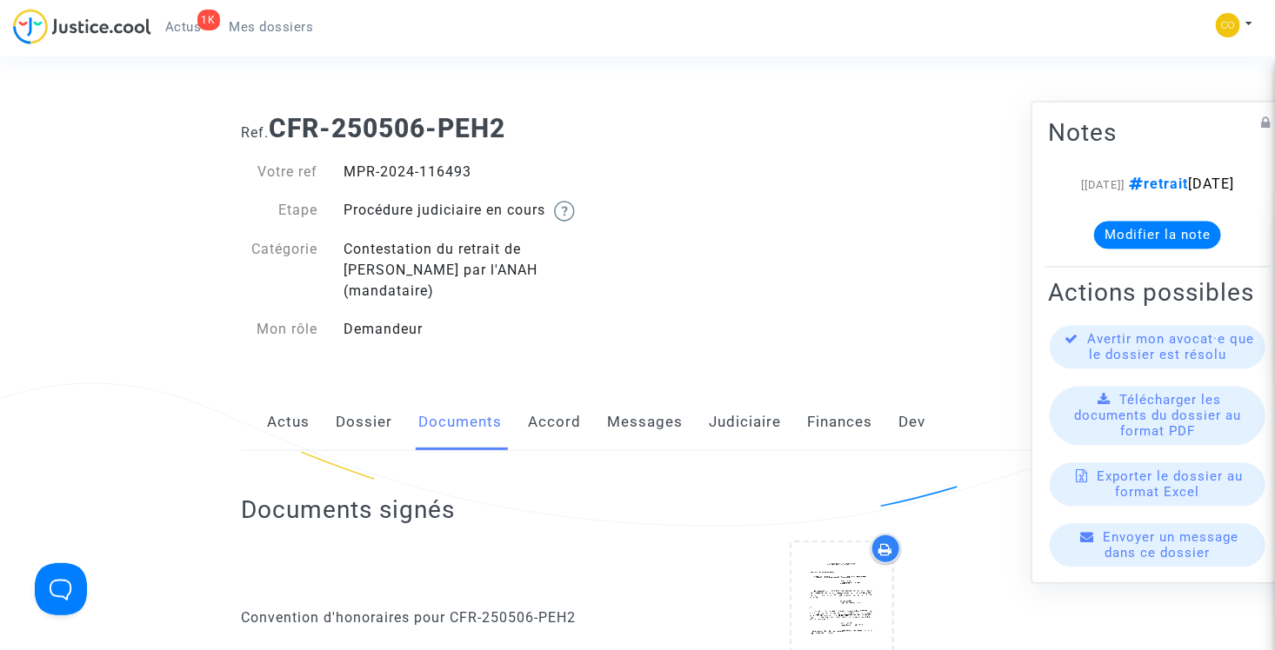
click at [276, 38] on link "Mes dossiers" at bounding box center [272, 27] width 112 height 26
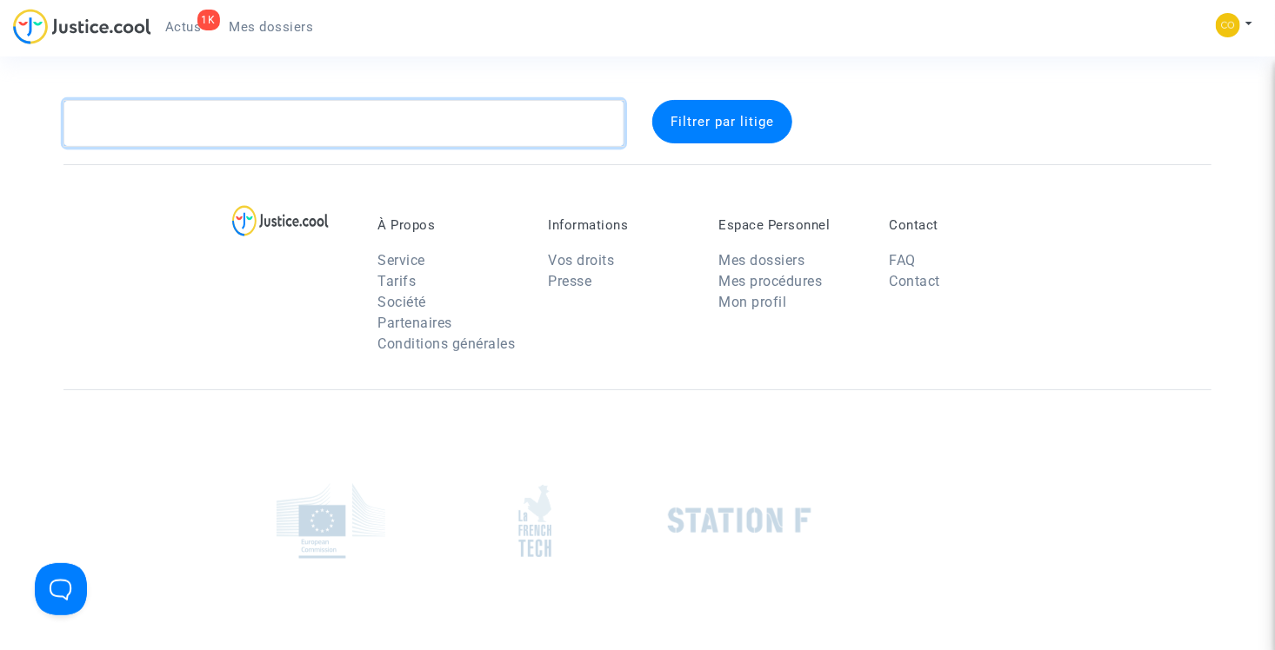
click at [364, 122] on textarea at bounding box center [343, 123] width 561 height 47
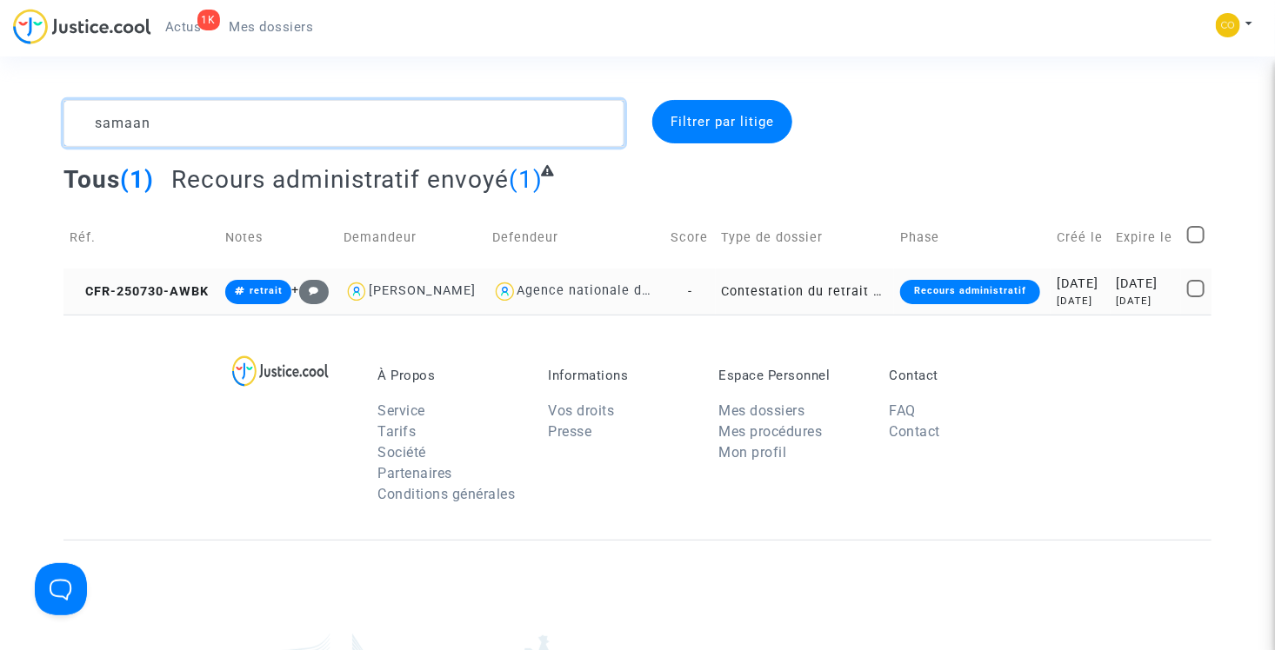
type textarea "samaan"
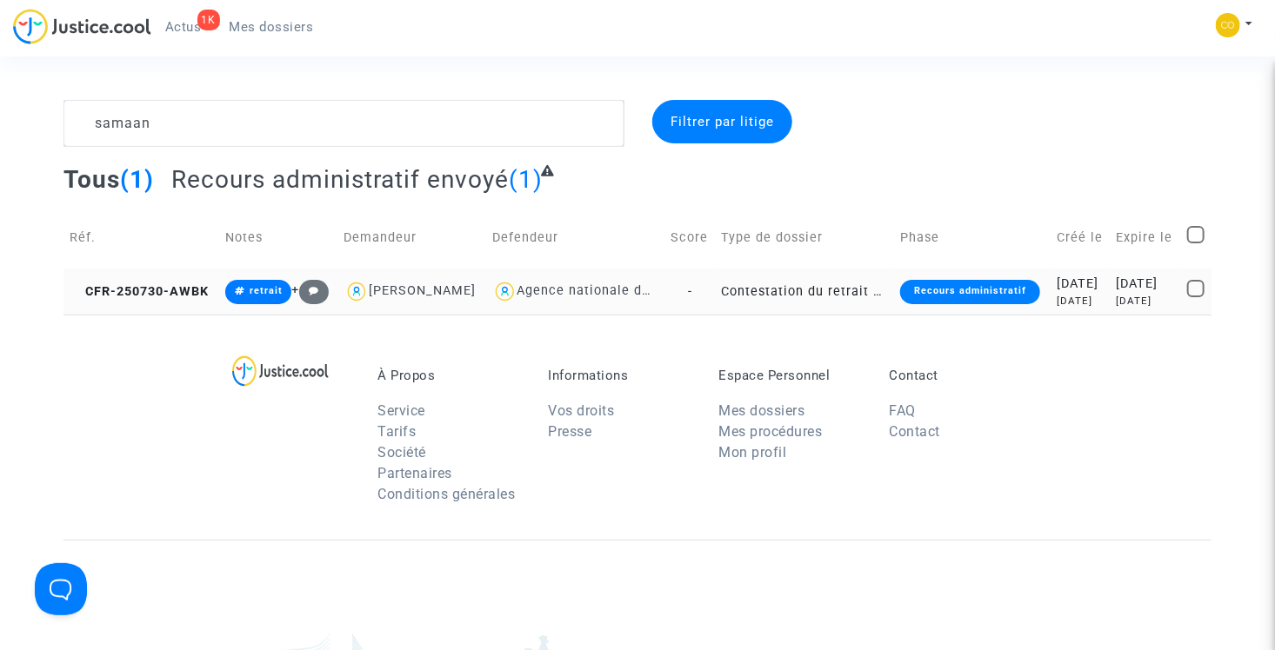
click at [752, 315] on td "Contestation du retrait de [PERSON_NAME] par l'ANAH (mandataire)" at bounding box center [805, 292] width 178 height 46
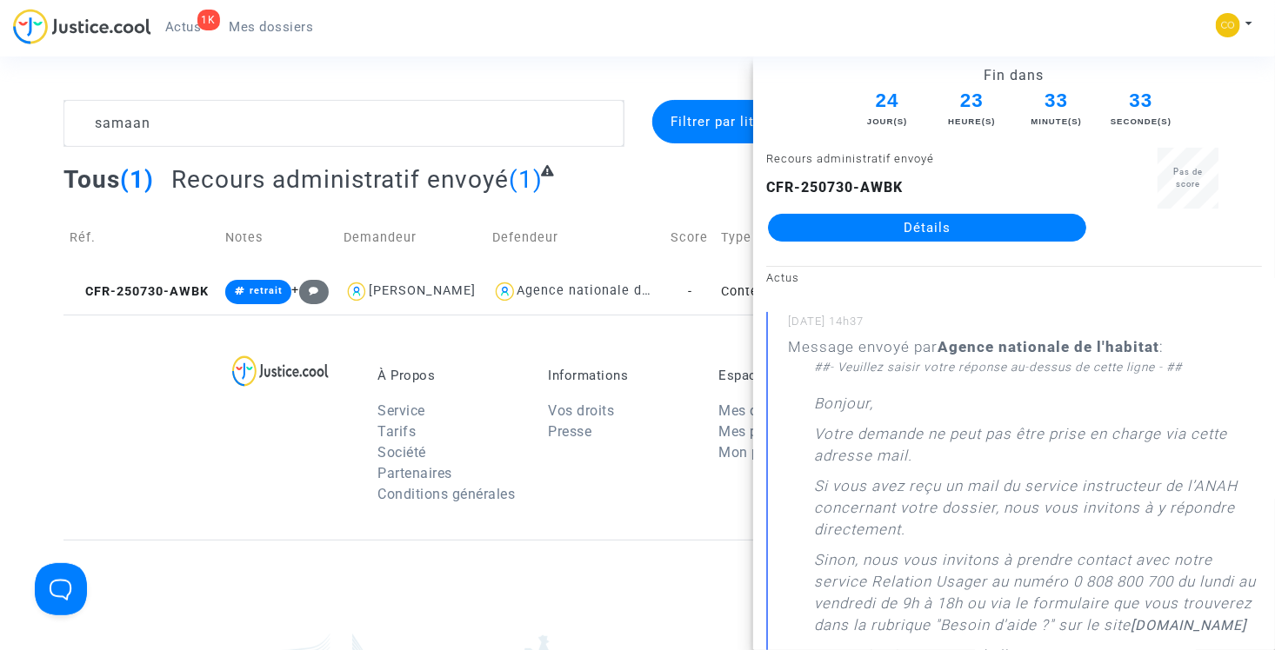
click at [969, 223] on link "Détails" at bounding box center [927, 228] width 318 height 28
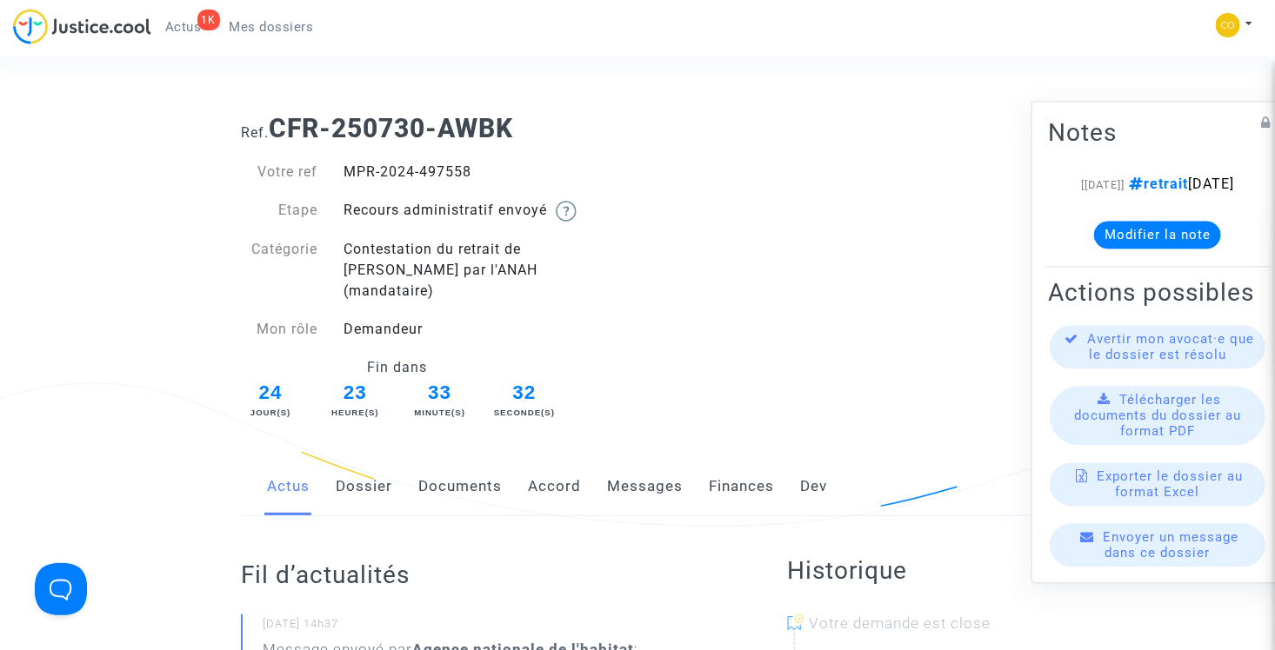
click at [473, 465] on link "Documents" at bounding box center [459, 486] width 83 height 57
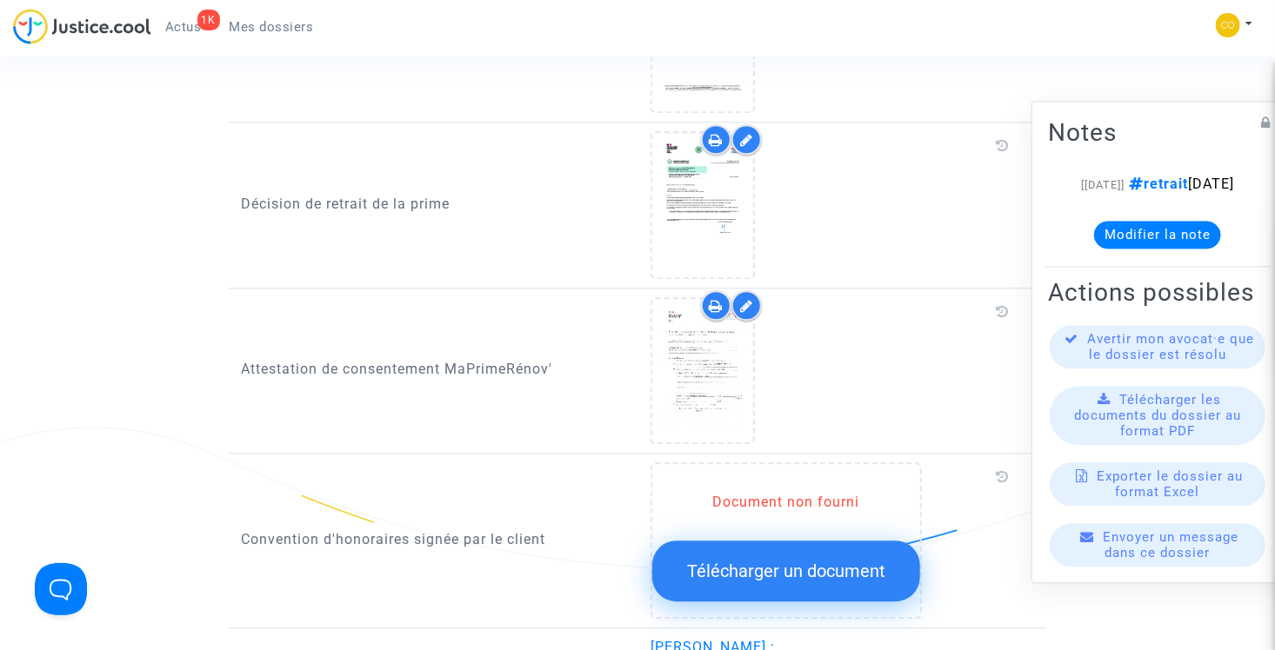
scroll to position [2087, 0]
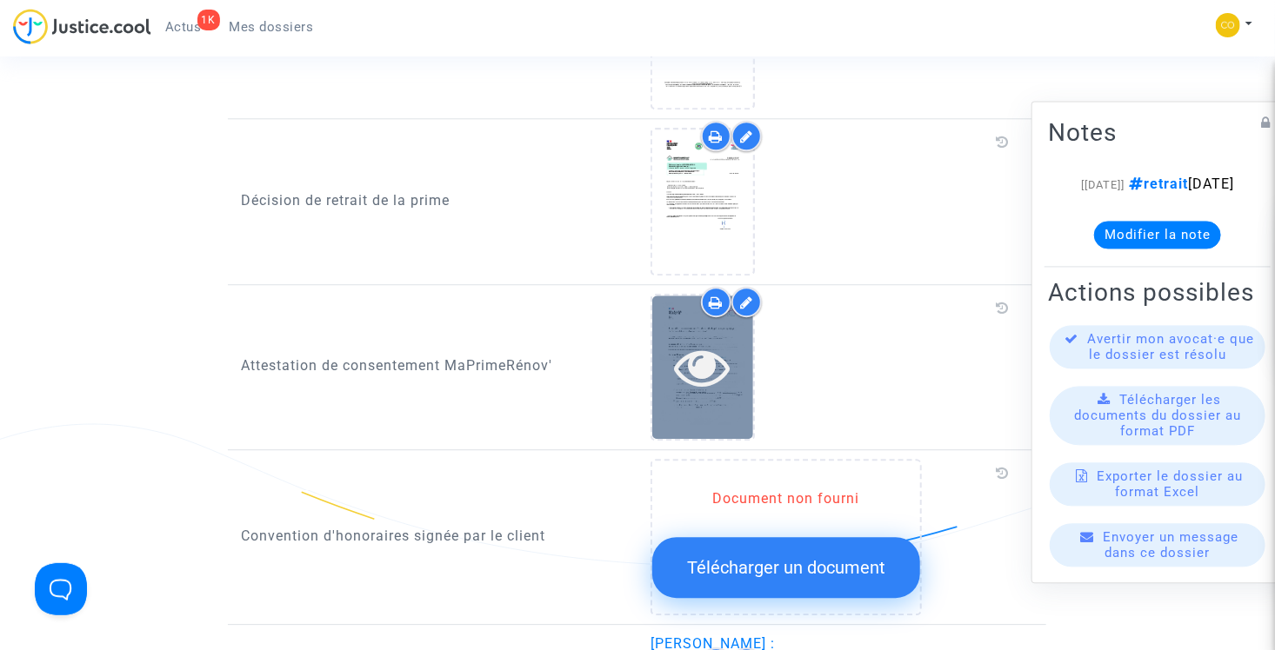
click at [704, 339] on icon at bounding box center [702, 367] width 57 height 56
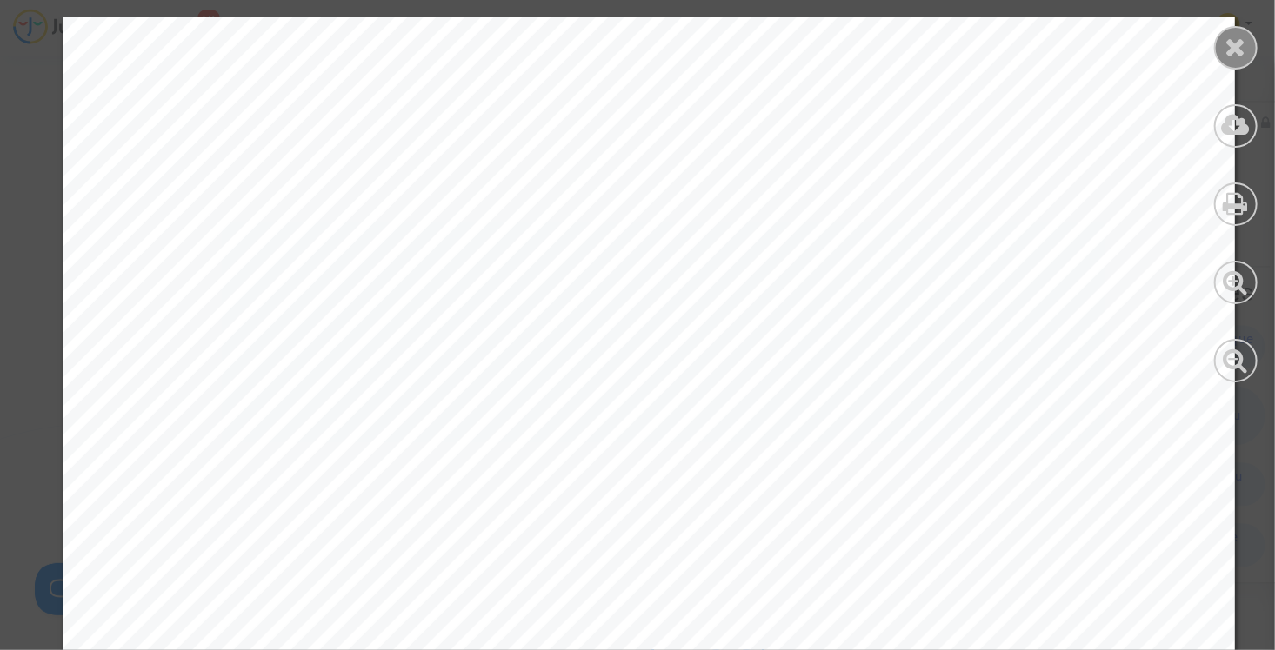
click at [1226, 56] on icon at bounding box center [1236, 47] width 22 height 26
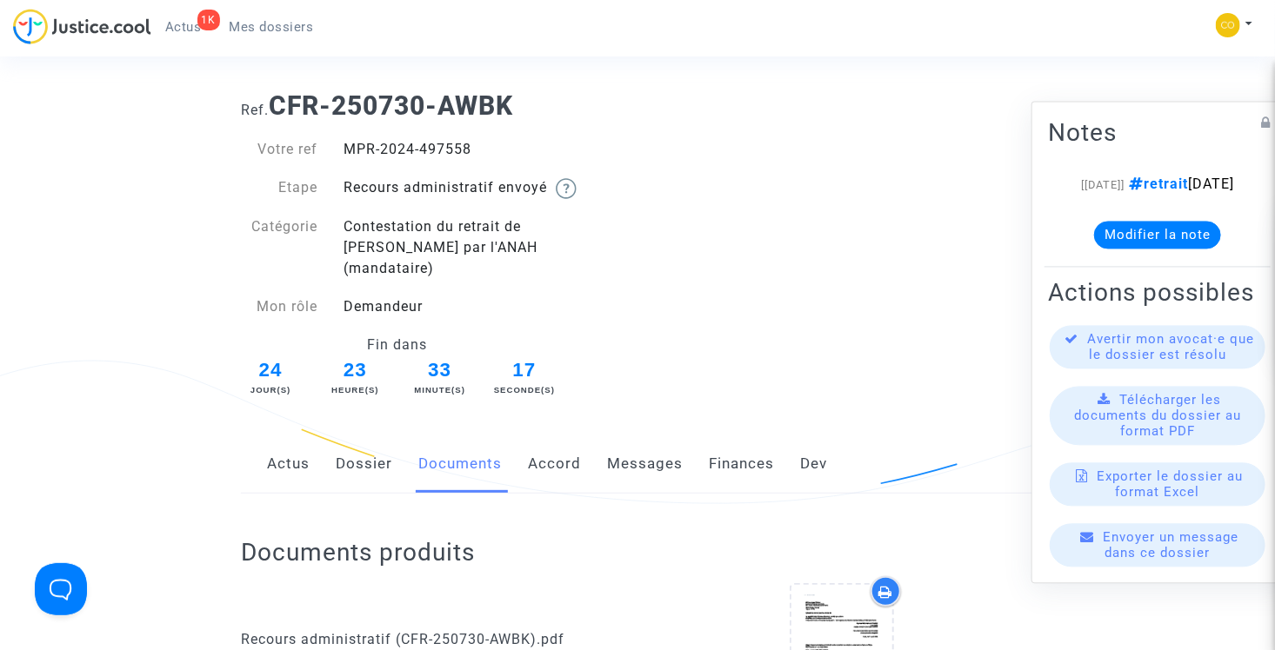
scroll to position [0, 0]
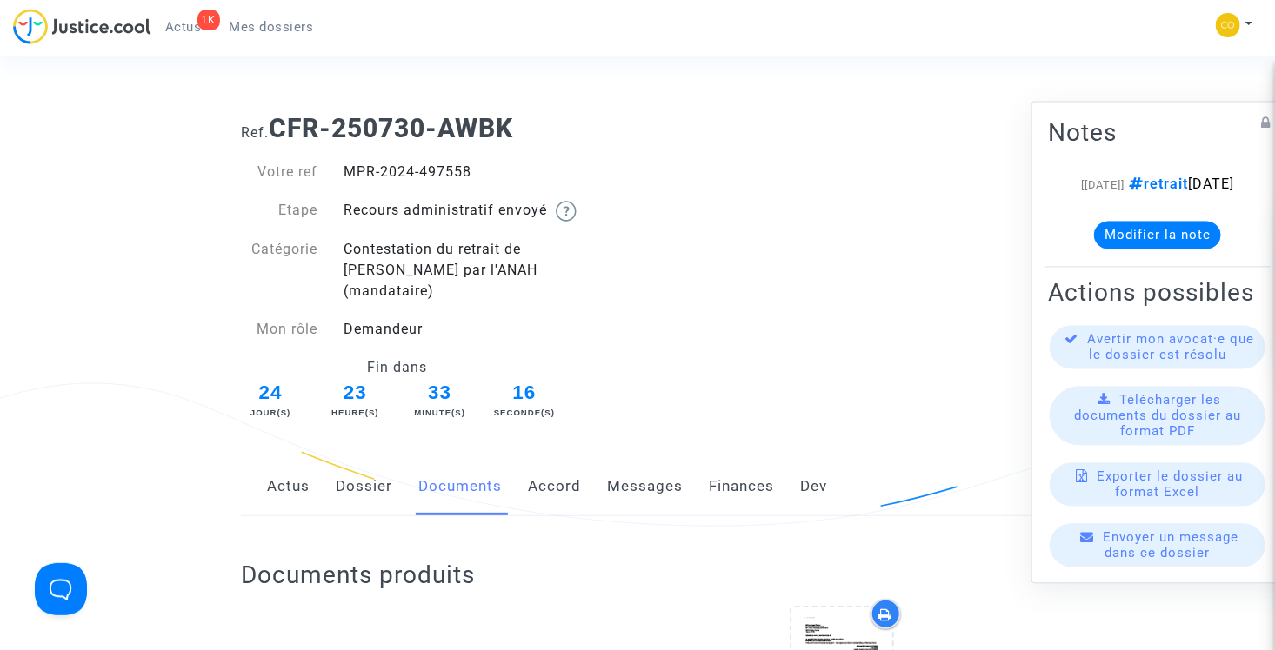
click at [265, 27] on span "Mes dossiers" at bounding box center [272, 27] width 84 height 16
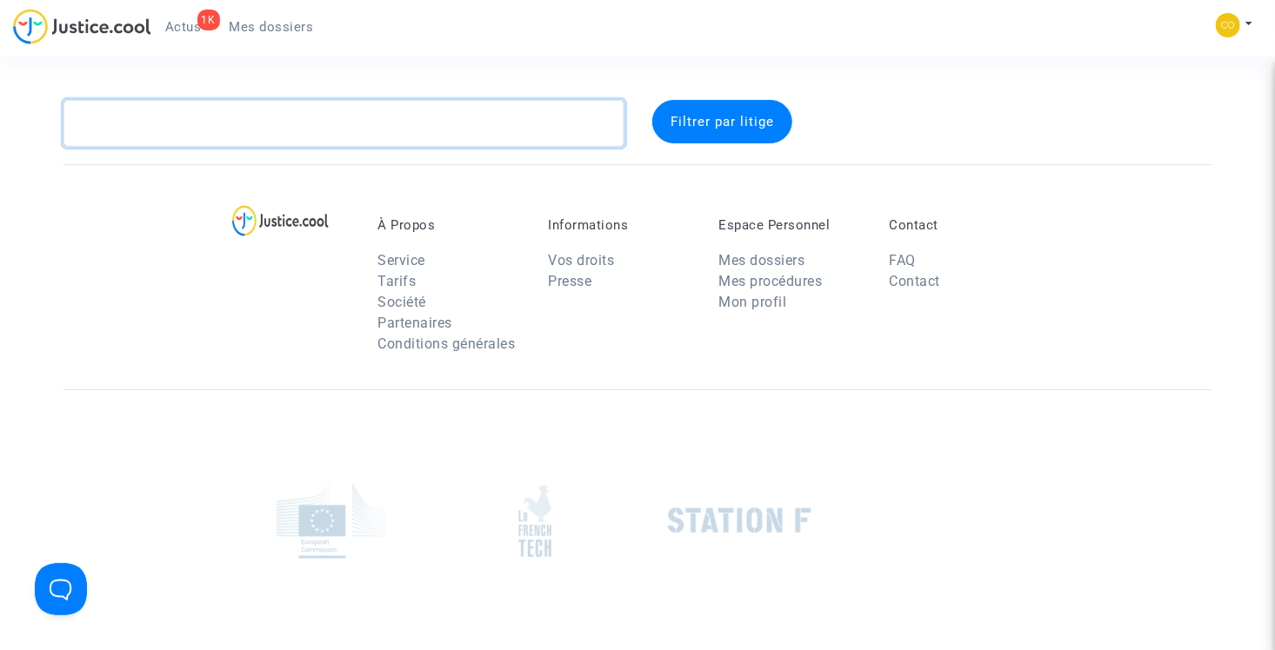
click at [419, 128] on textarea at bounding box center [343, 123] width 561 height 47
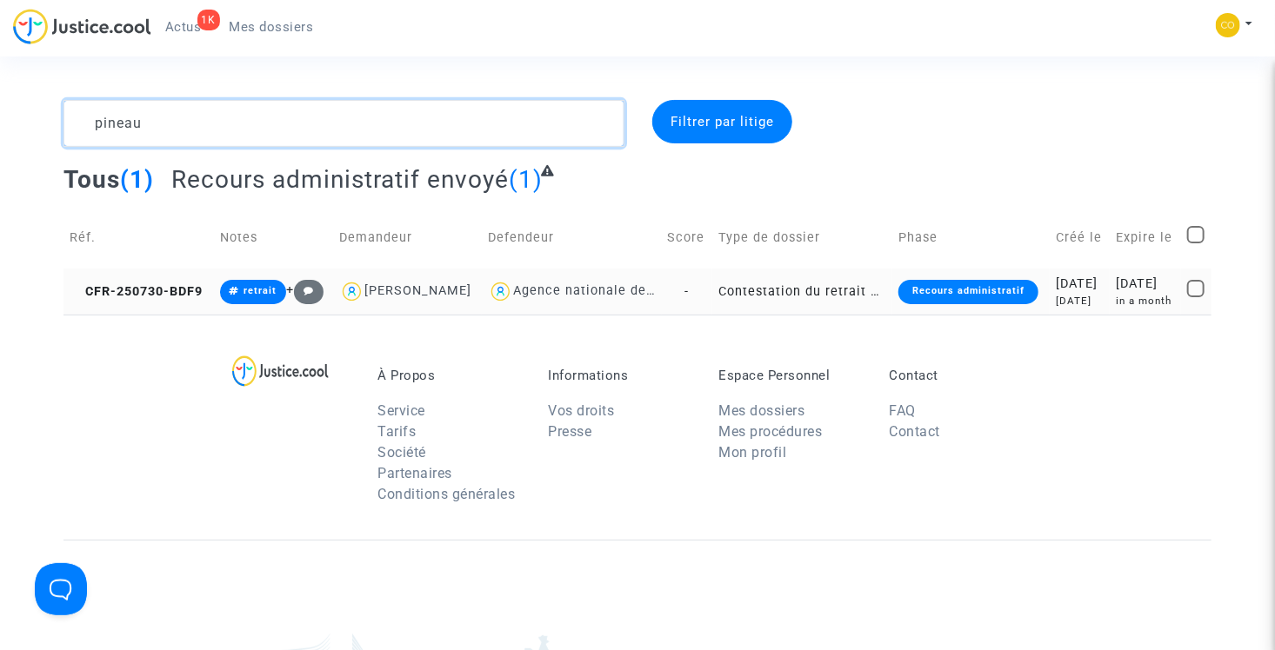
type textarea "pineau"
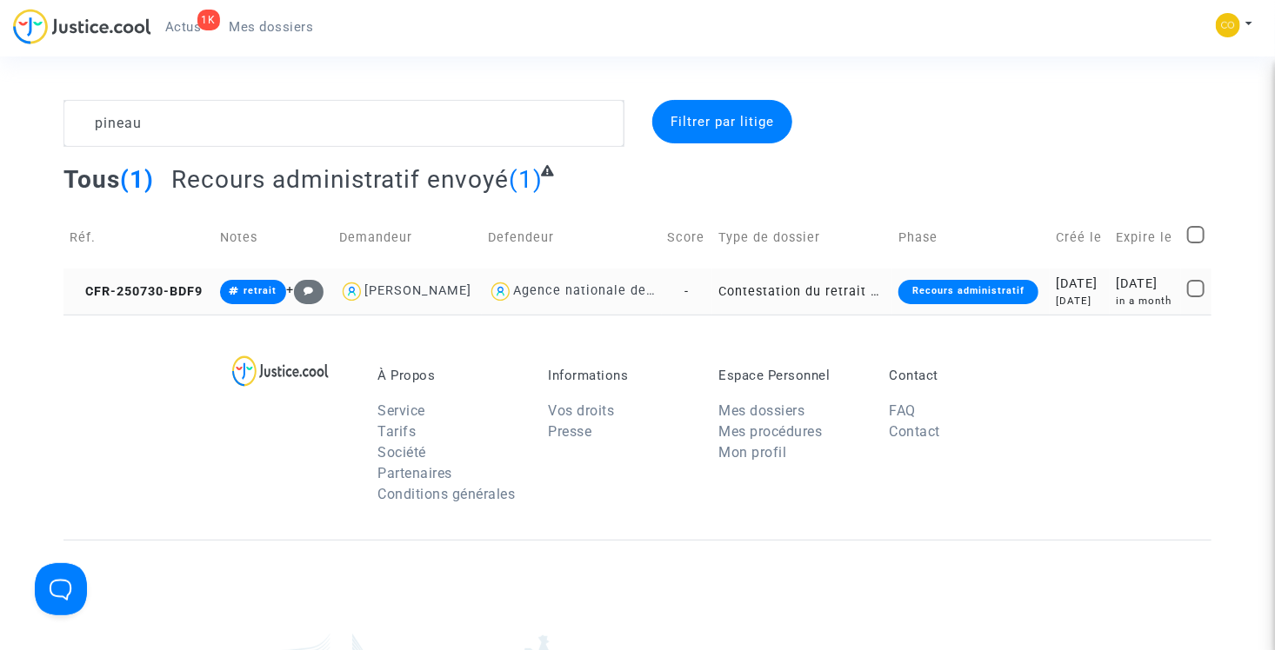
click at [814, 315] on td "Contestation du retrait de [PERSON_NAME] par l'ANAH (mandataire)" at bounding box center [801, 292] width 179 height 46
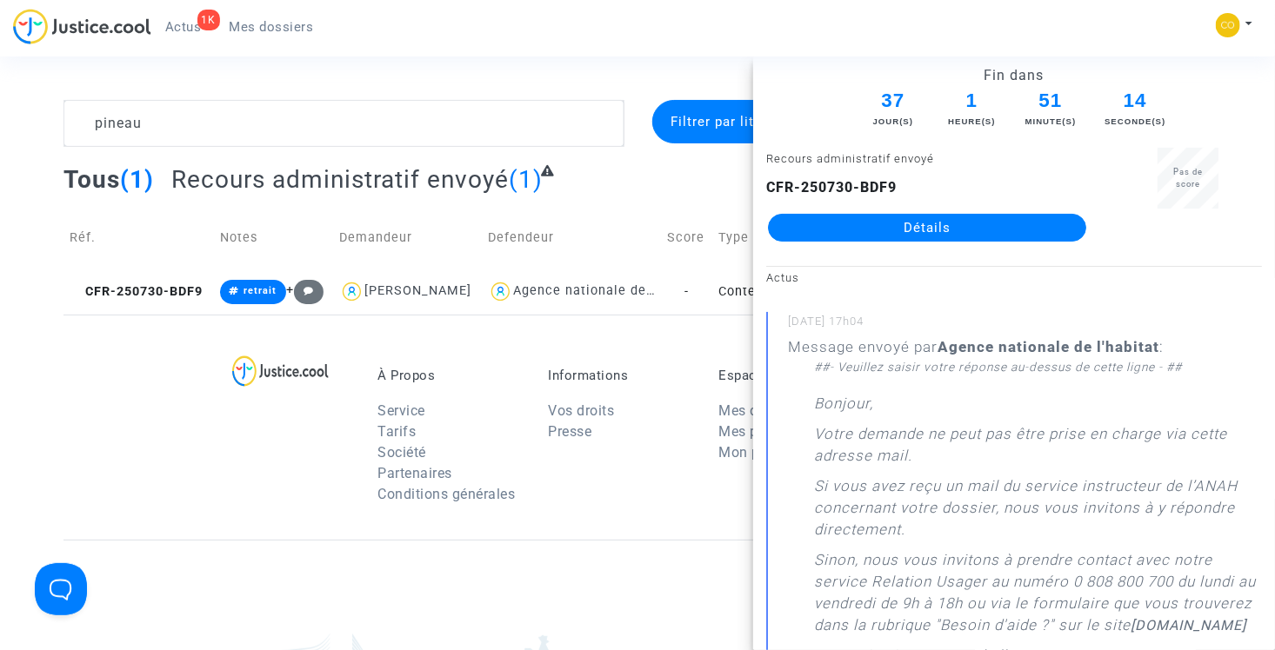
click at [907, 230] on link "Détails" at bounding box center [927, 228] width 318 height 28
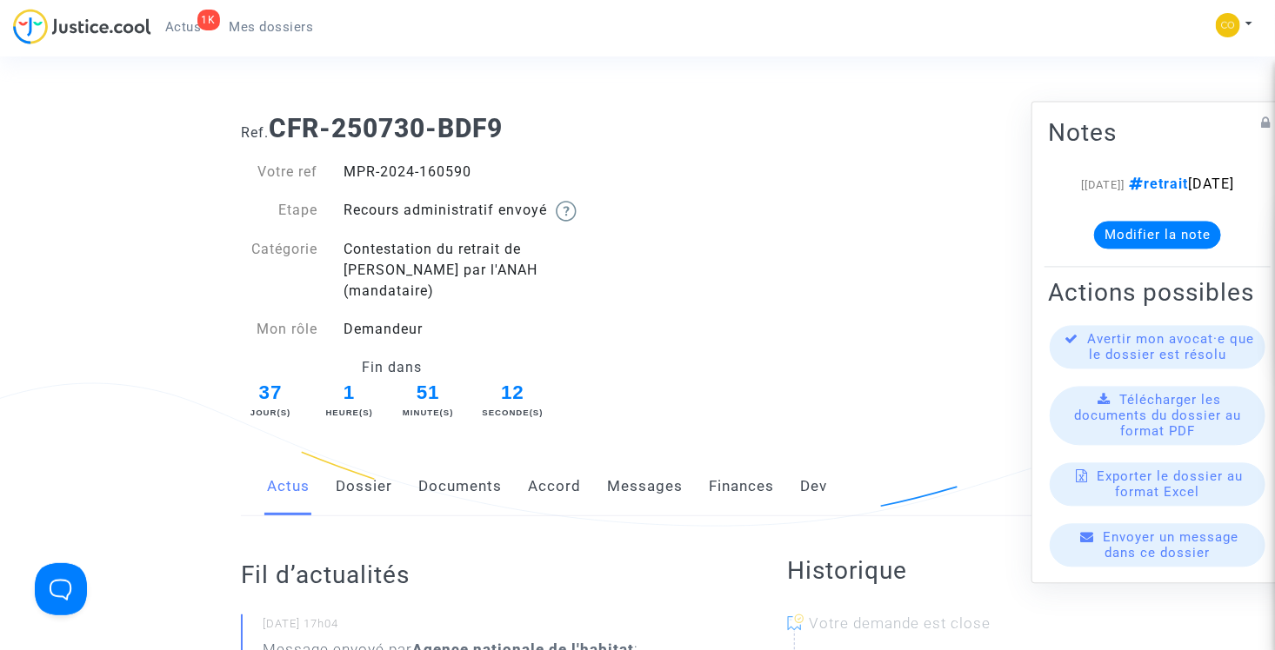
click at [466, 467] on link "Documents" at bounding box center [459, 486] width 83 height 57
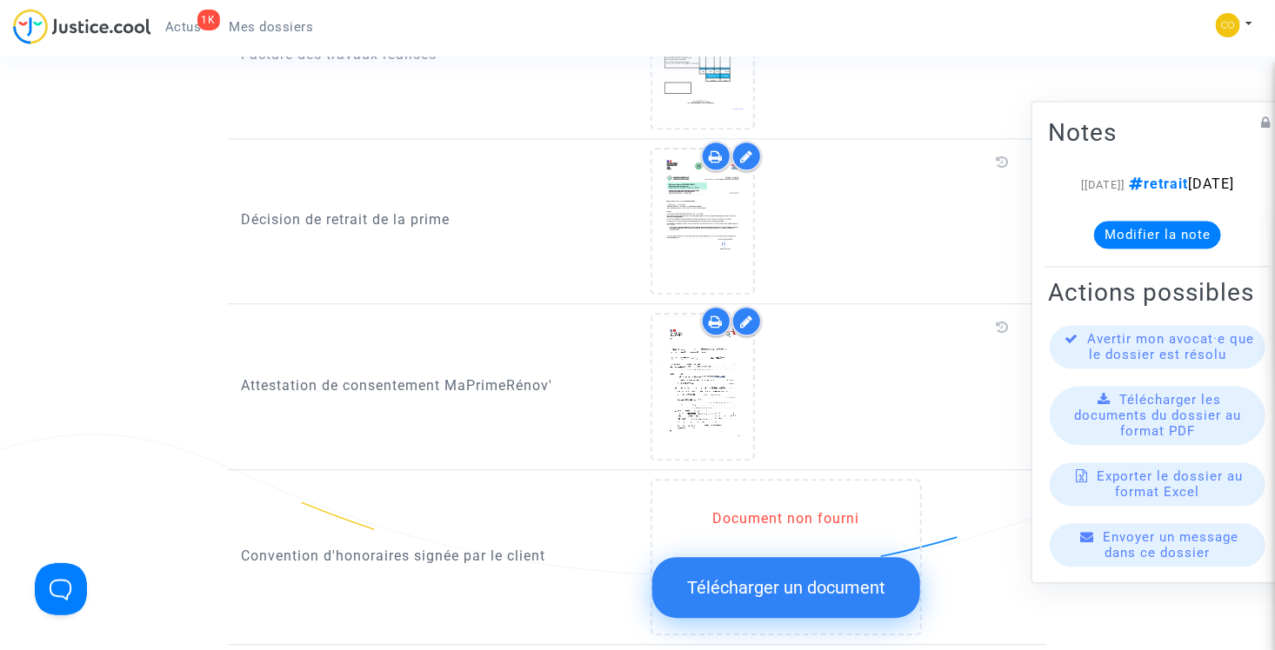
scroll to position [2087, 0]
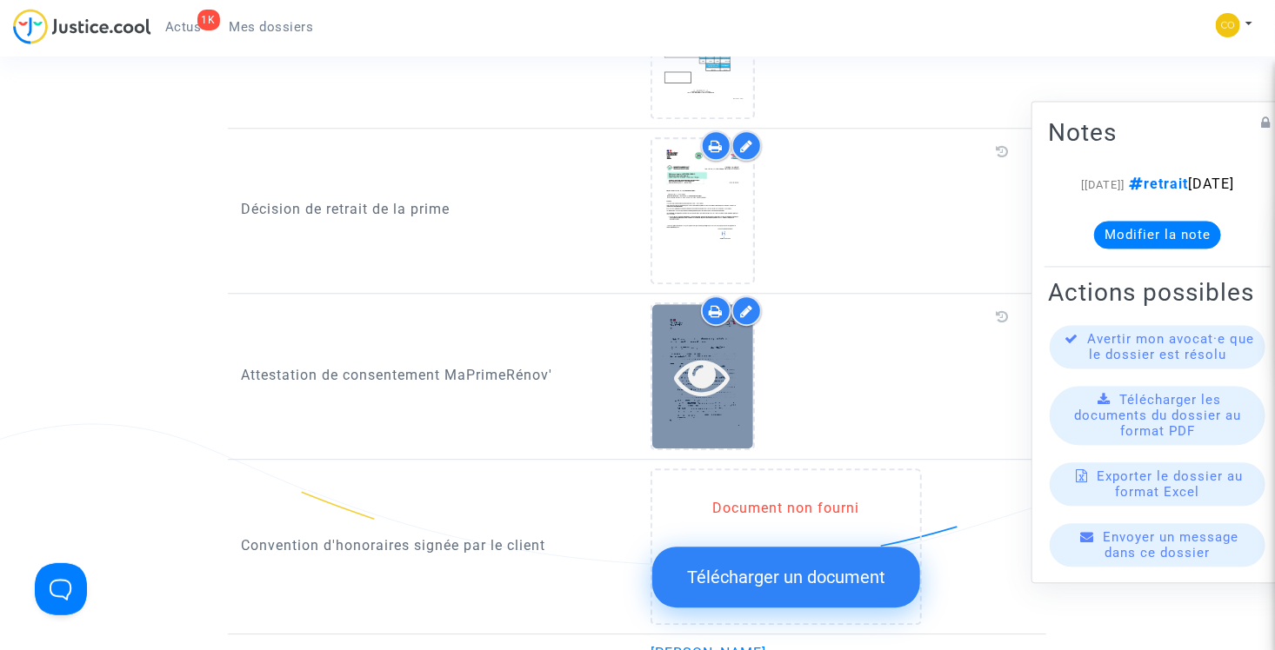
click at [697, 349] on icon at bounding box center [702, 377] width 57 height 56
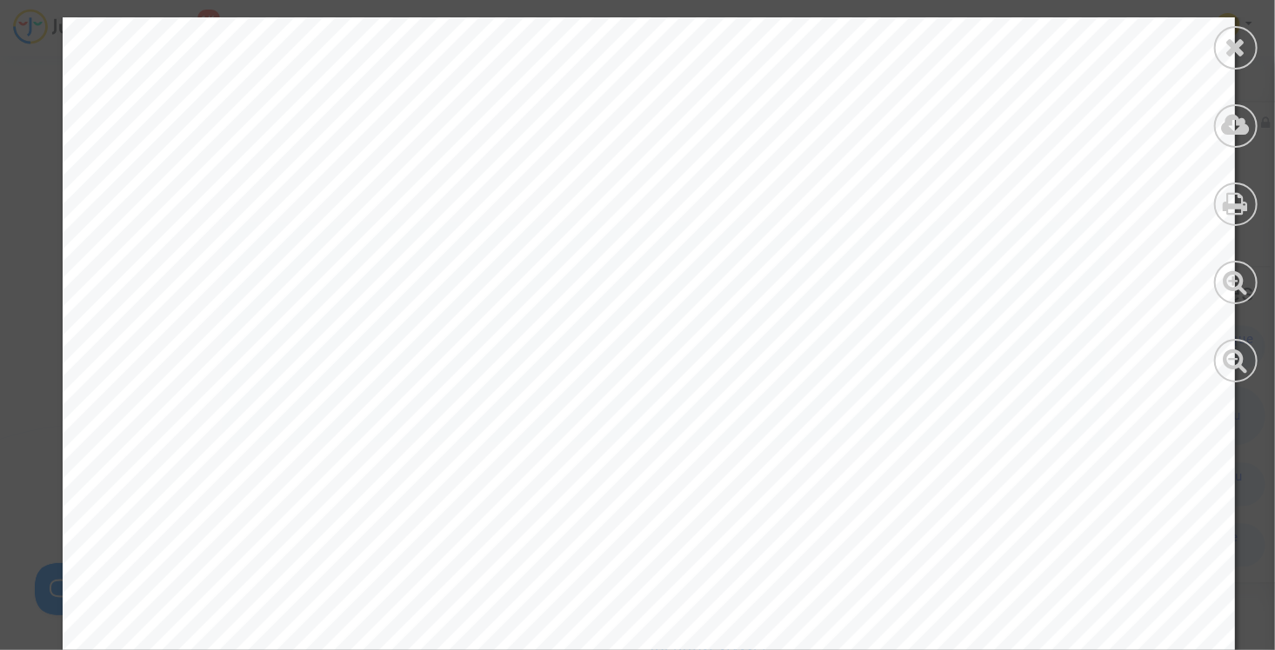
scroll to position [956, 0]
drag, startPoint x: 1242, startPoint y: 50, endPoint x: 1194, endPoint y: 48, distance: 48.8
click at [1242, 50] on icon at bounding box center [1236, 47] width 22 height 26
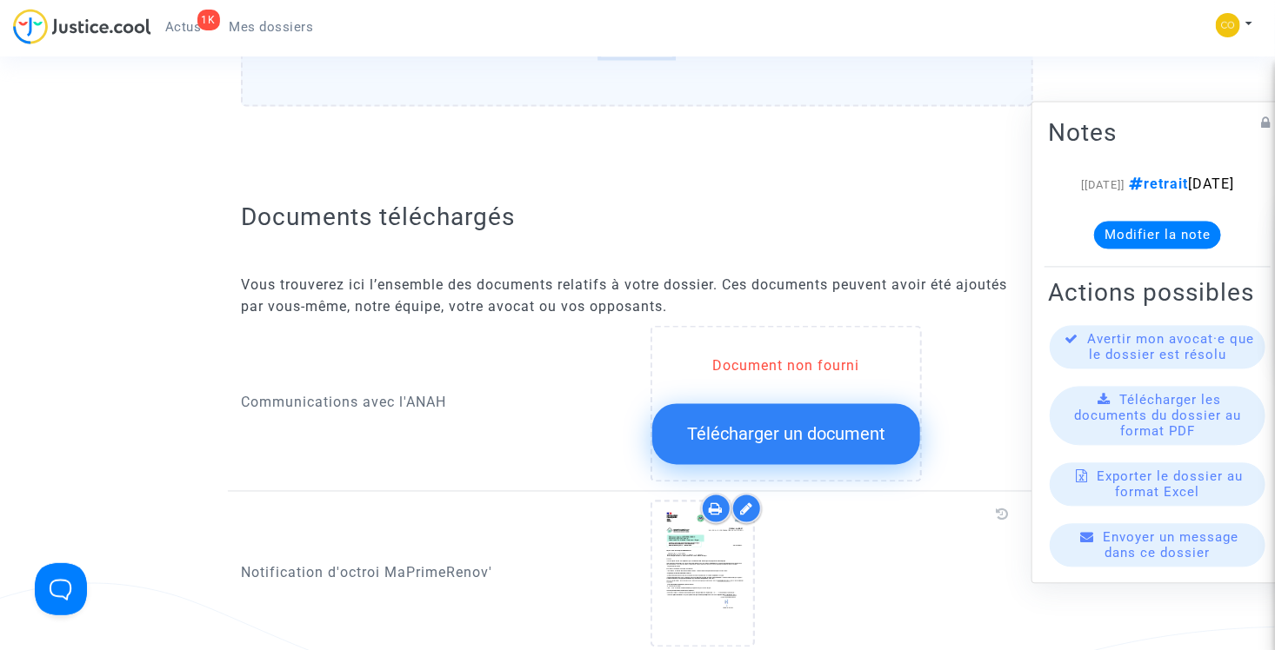
click at [299, 25] on span "Mes dossiers" at bounding box center [272, 27] width 84 height 16
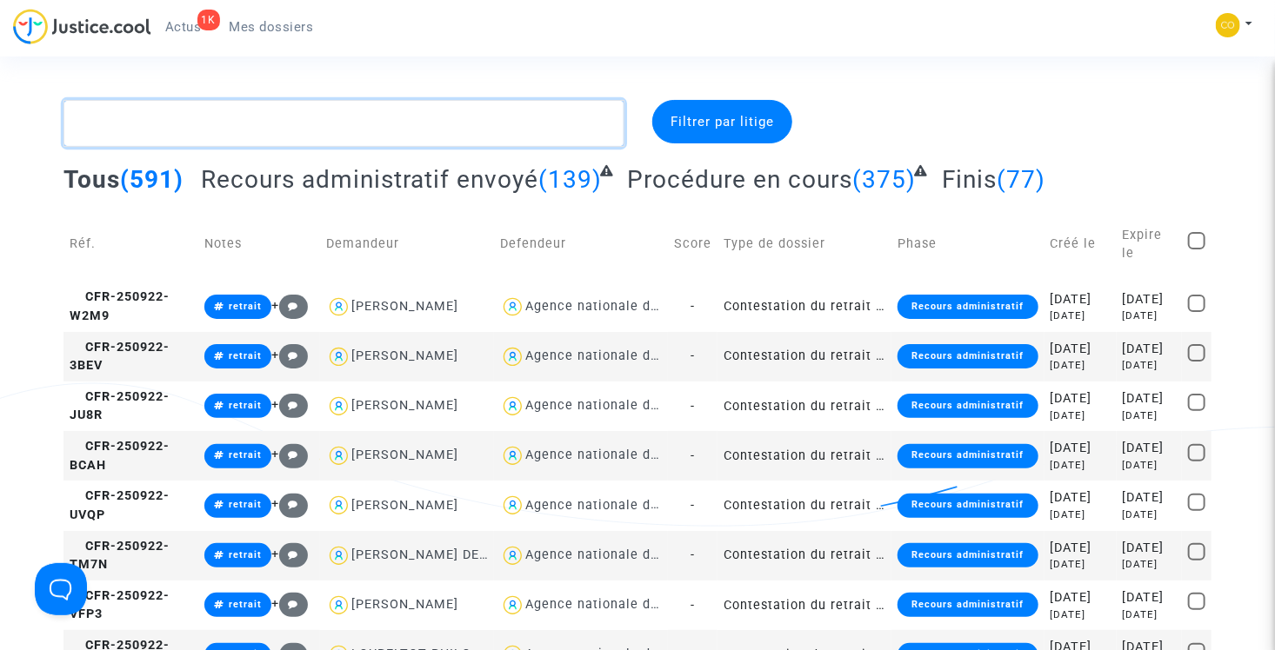
click at [328, 124] on textarea at bounding box center [343, 123] width 561 height 47
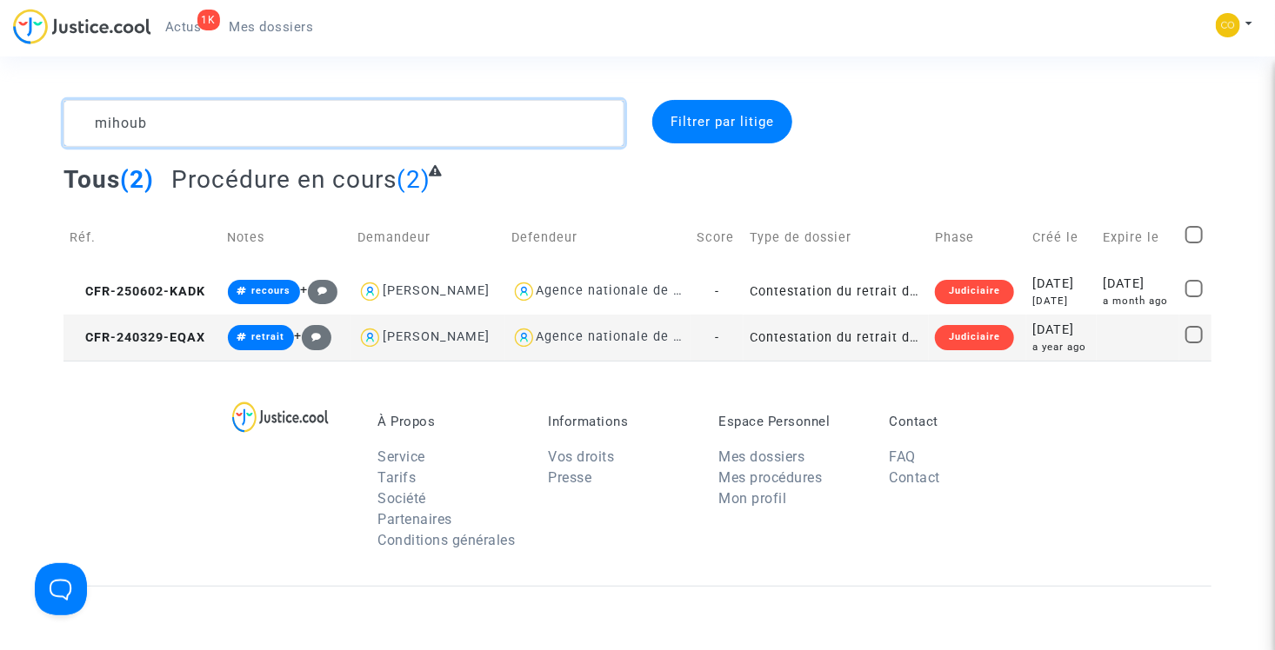
type textarea "mihoub"
click at [298, 135] on textarea at bounding box center [343, 123] width 561 height 47
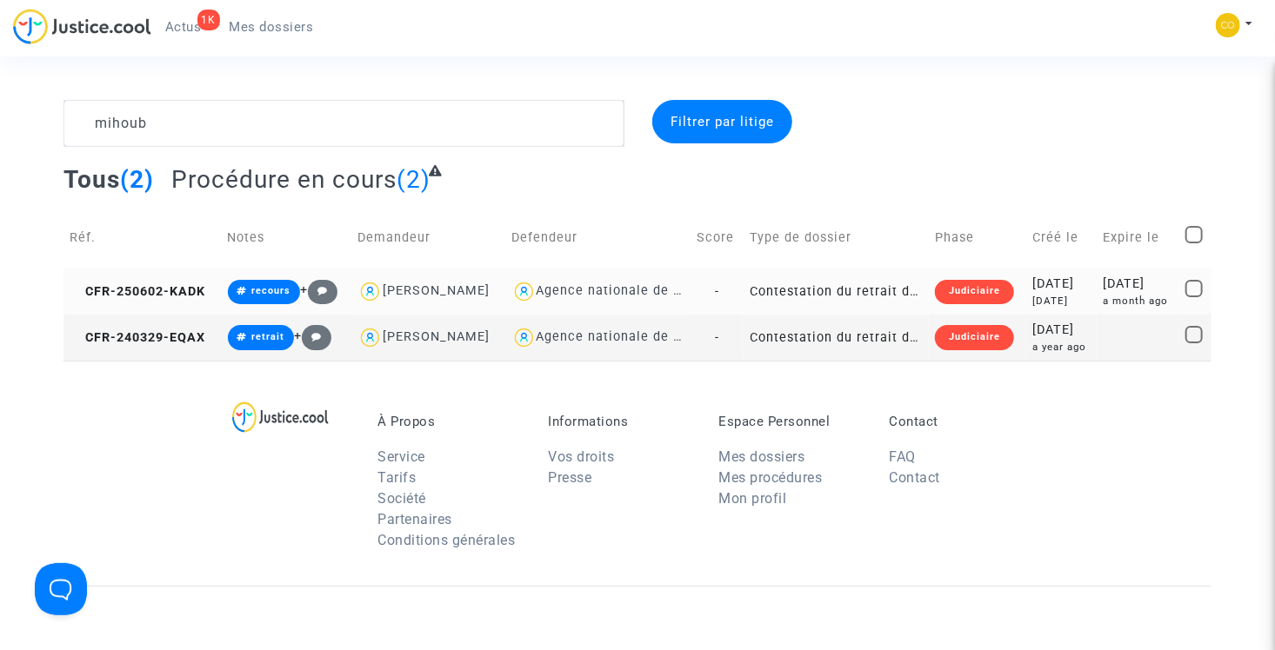
click at [854, 283] on td "Contestation du retrait de [PERSON_NAME] par l'ANAH (mandataire)" at bounding box center [835, 292] width 185 height 46
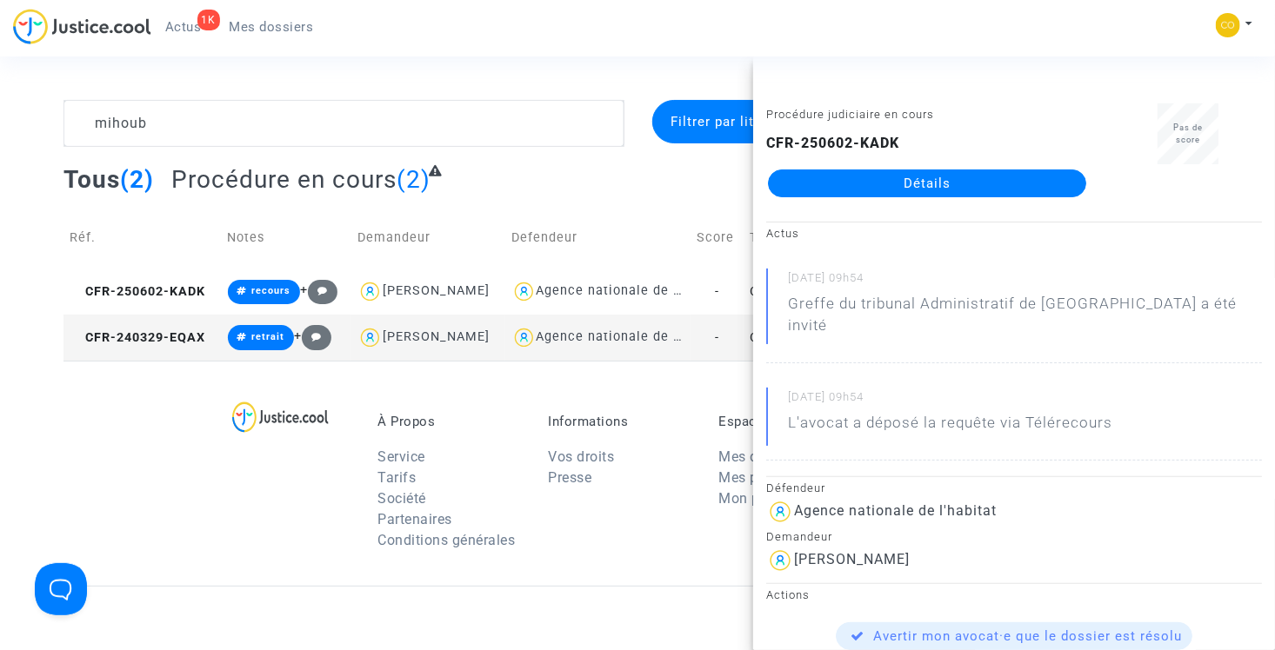
click at [878, 202] on div "Procédure judiciaire en cours CFR-250602-KADK Détails" at bounding box center [927, 158] width 348 height 110
click at [880, 188] on link "Détails" at bounding box center [927, 184] width 318 height 28
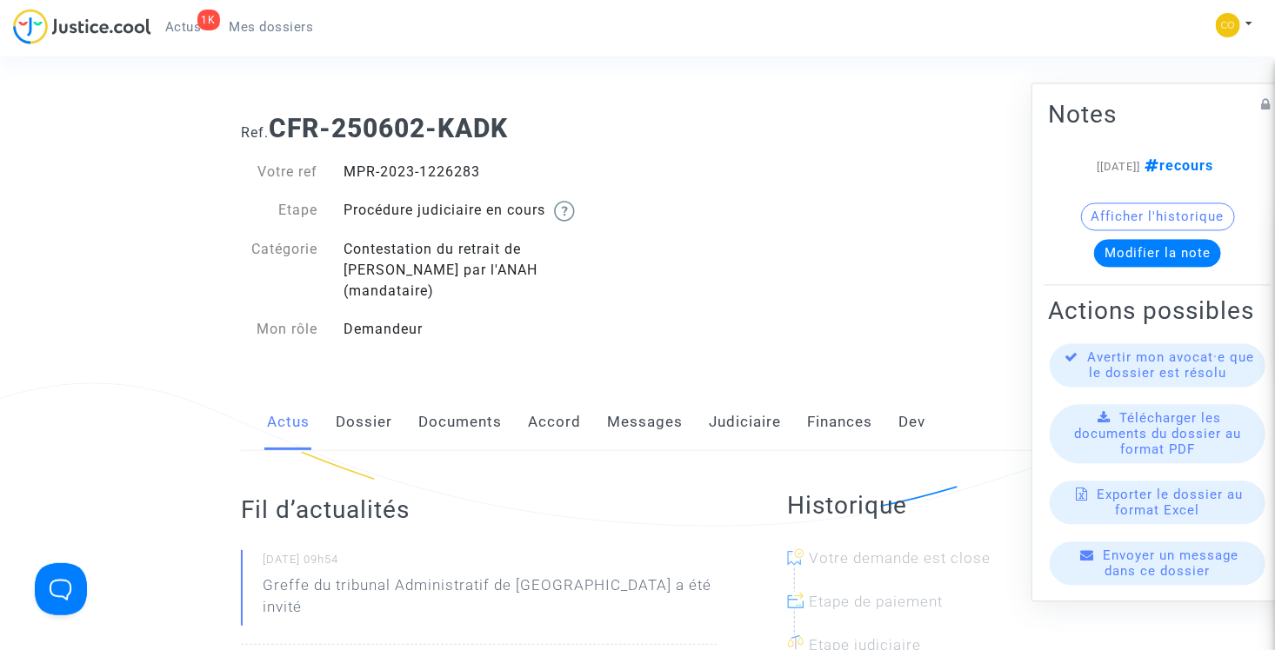
click at [429, 401] on link "Documents" at bounding box center [459, 422] width 83 height 57
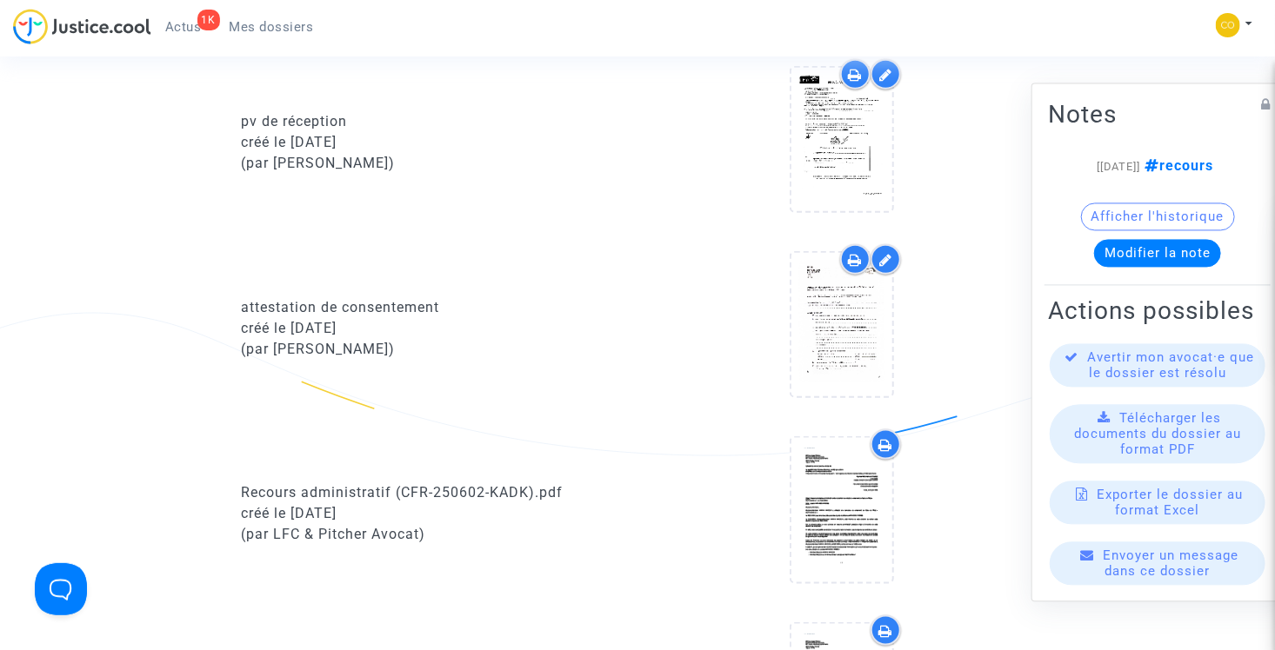
scroll to position [783, 0]
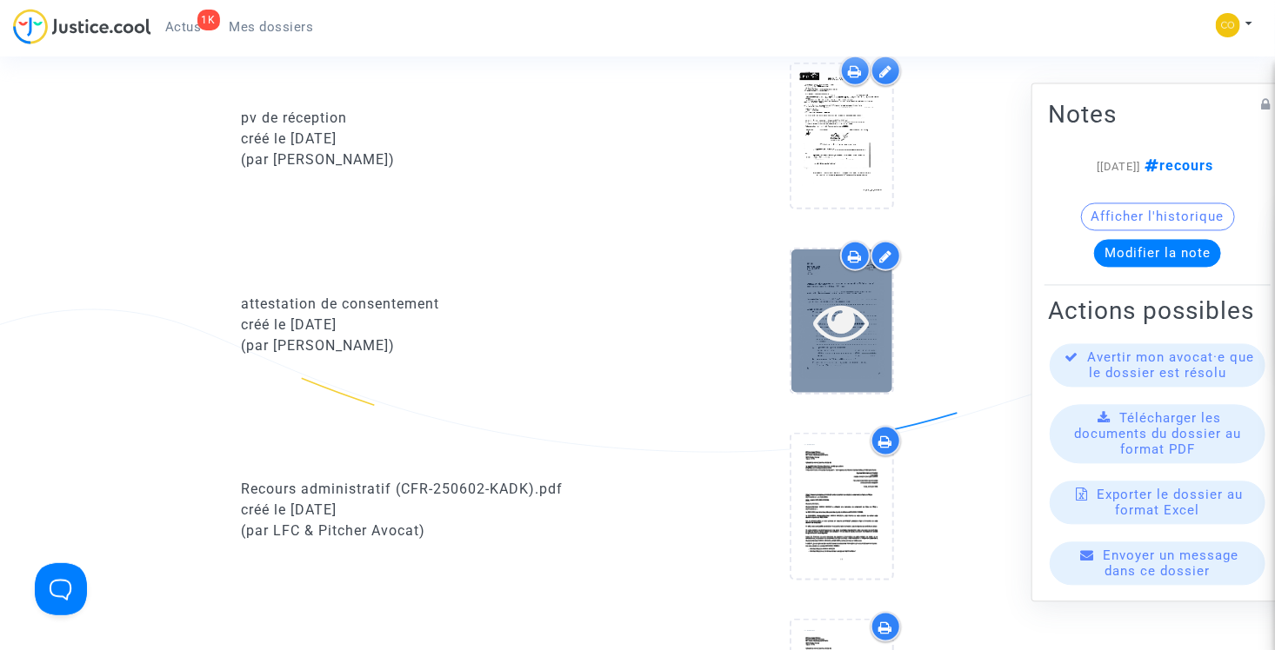
click at [834, 294] on icon at bounding box center [842, 322] width 57 height 56
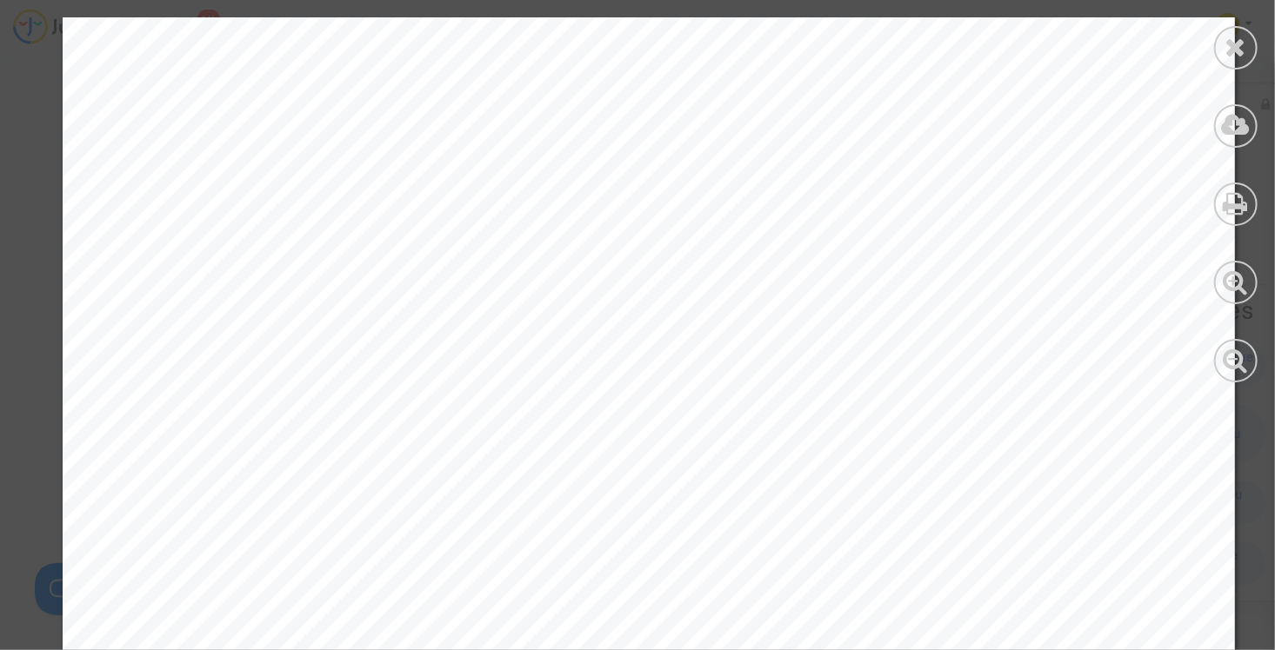
click at [1249, 40] on div at bounding box center [1235, 47] width 43 height 43
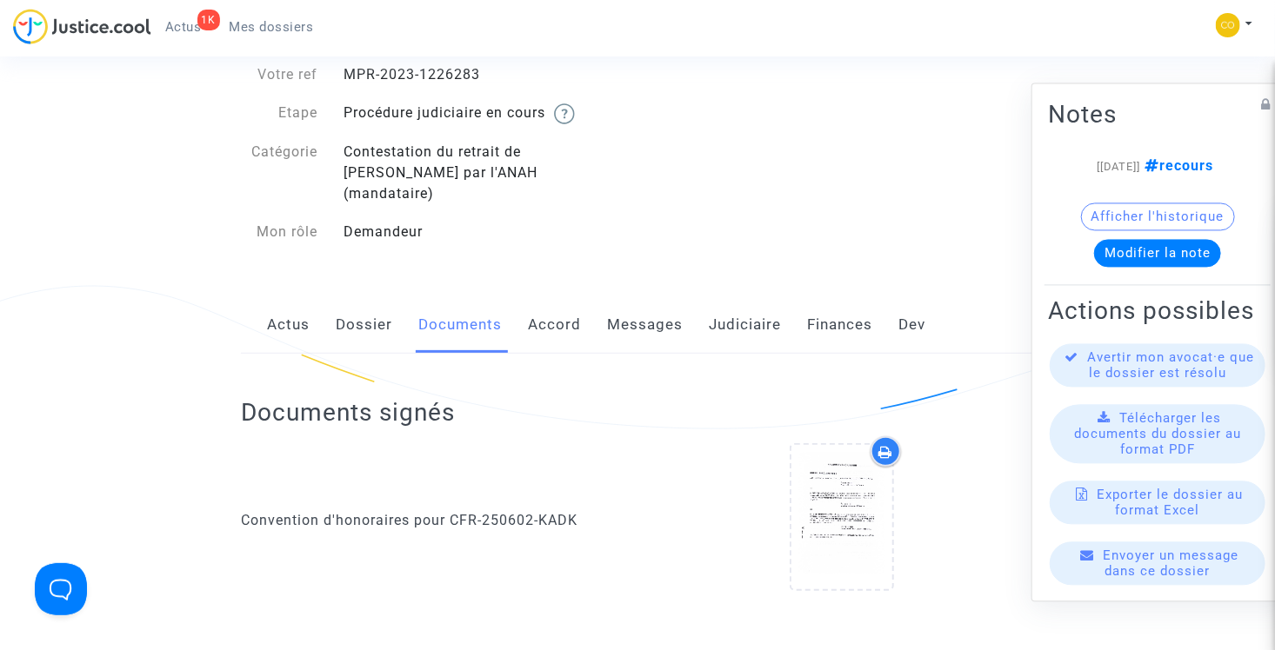
scroll to position [0, 0]
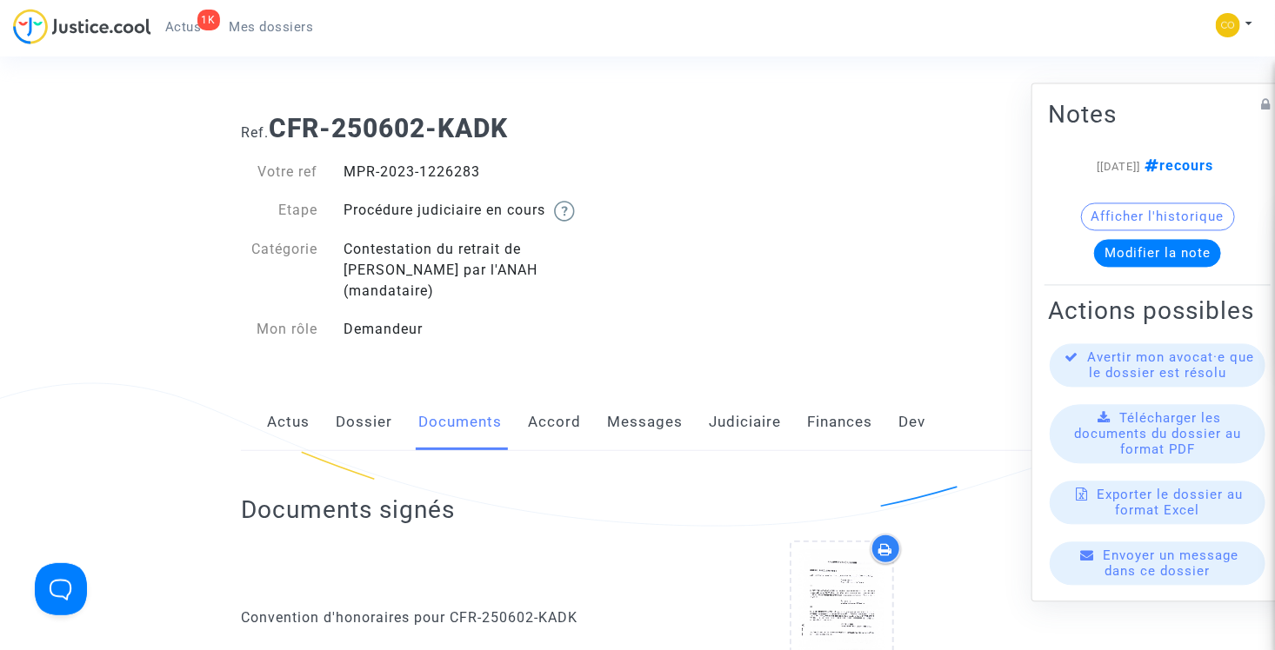
click at [291, 31] on span "Mes dossiers" at bounding box center [272, 27] width 84 height 16
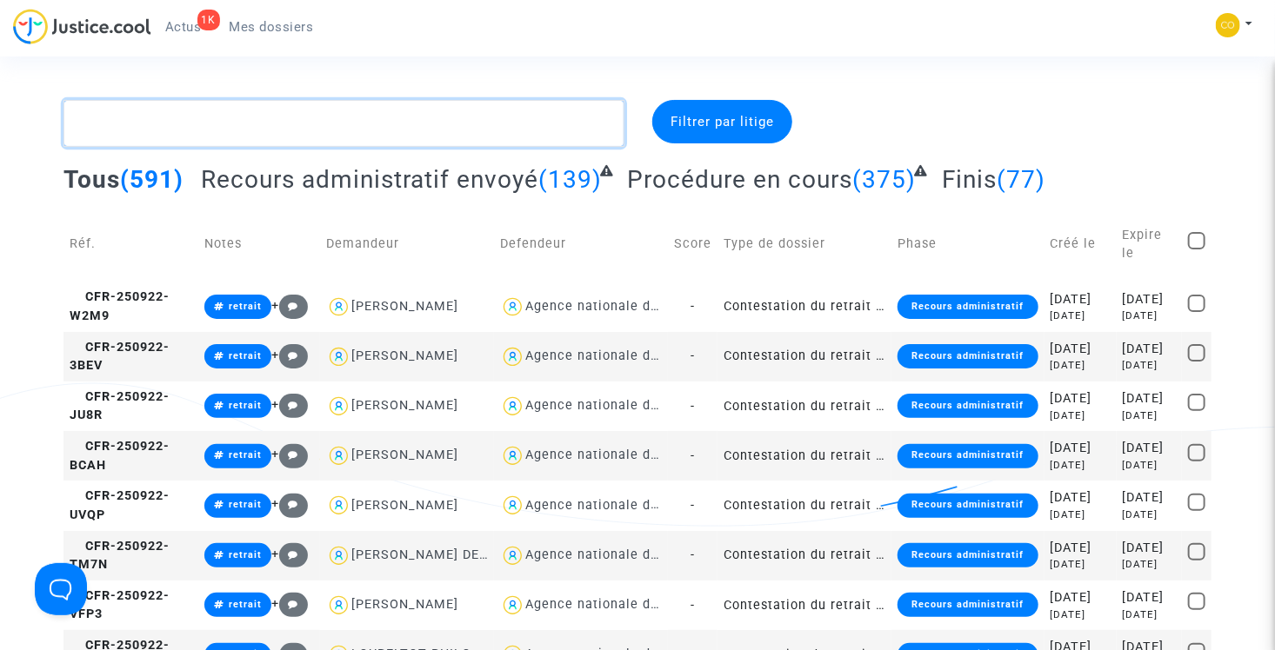
click at [278, 118] on textarea at bounding box center [343, 123] width 561 height 47
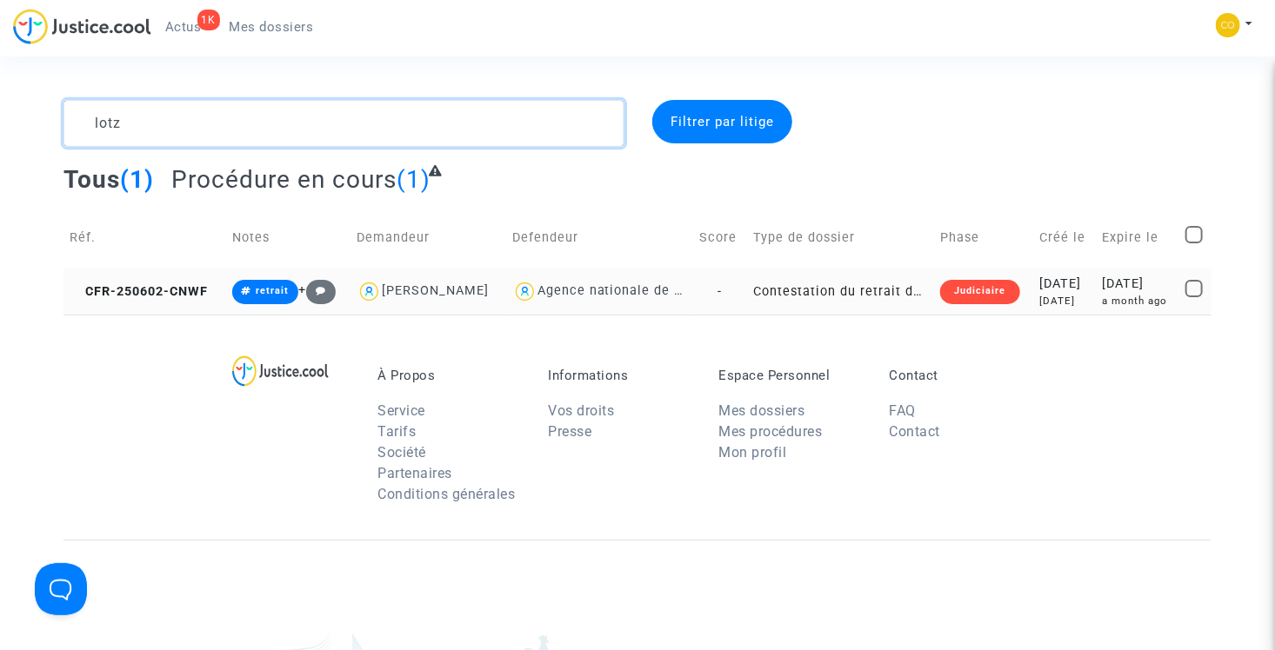
type textarea "lotz"
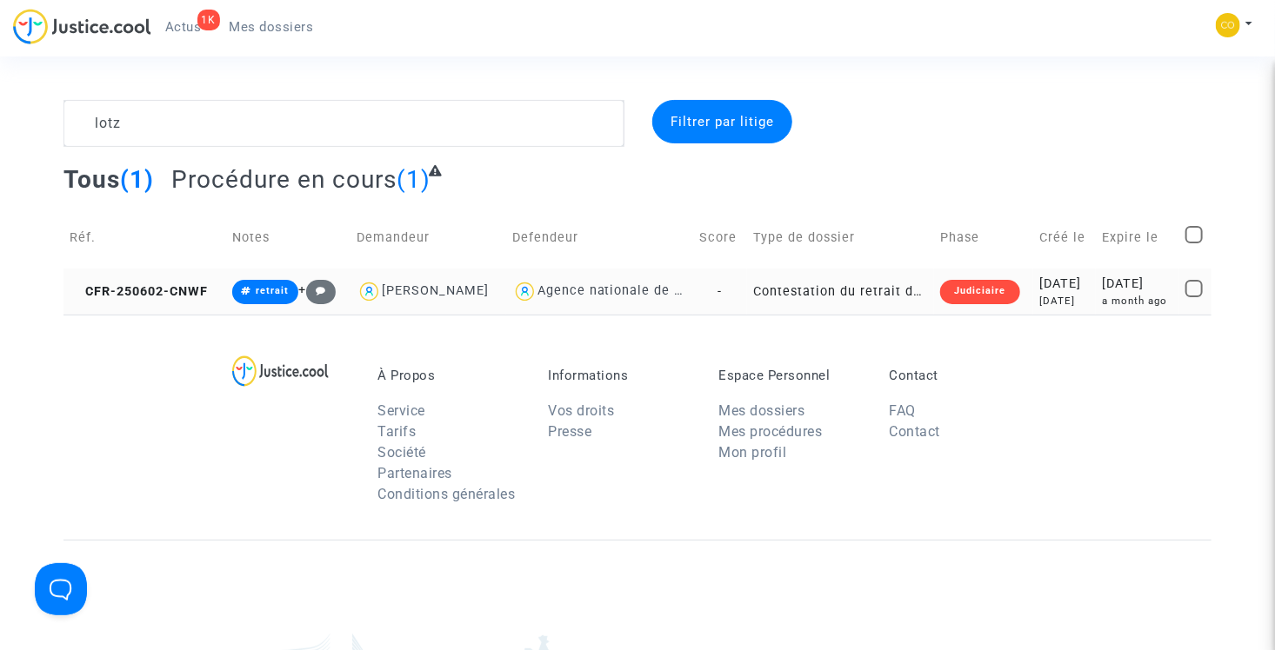
click at [816, 292] on td "Contestation du retrait de [PERSON_NAME] par l'ANAH (mandataire)" at bounding box center [841, 292] width 188 height 46
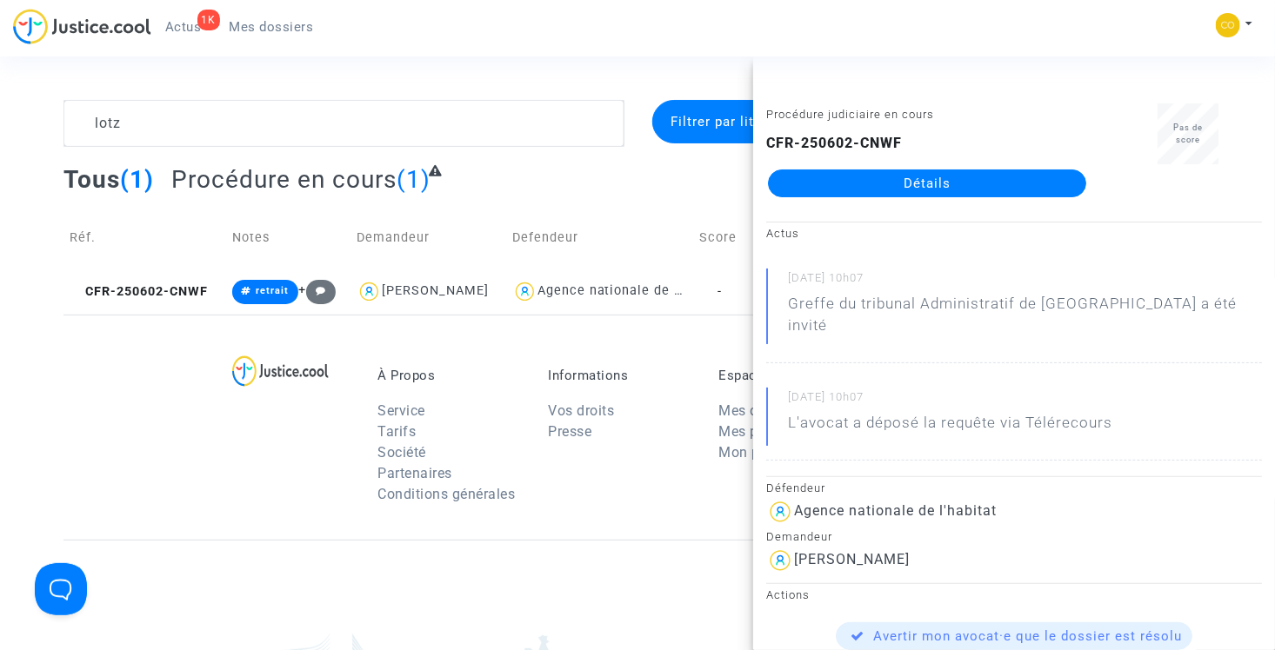
click at [876, 171] on link "Détails" at bounding box center [927, 184] width 318 height 28
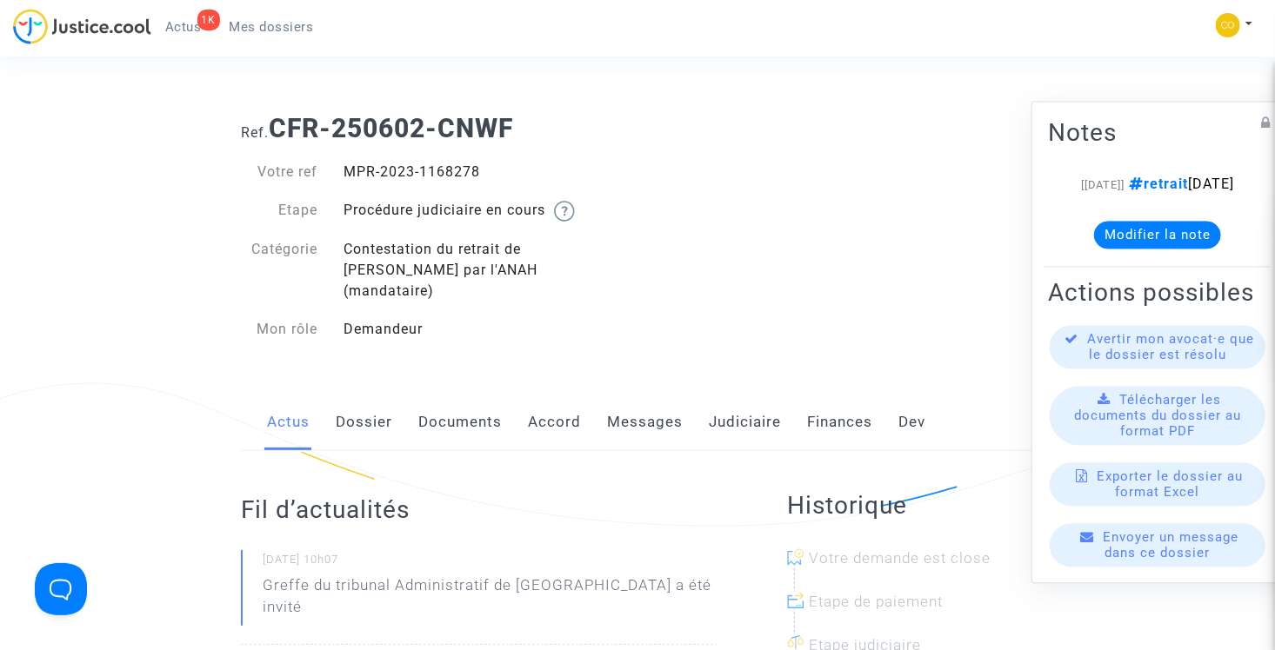
click at [456, 407] on link "Documents" at bounding box center [459, 422] width 83 height 57
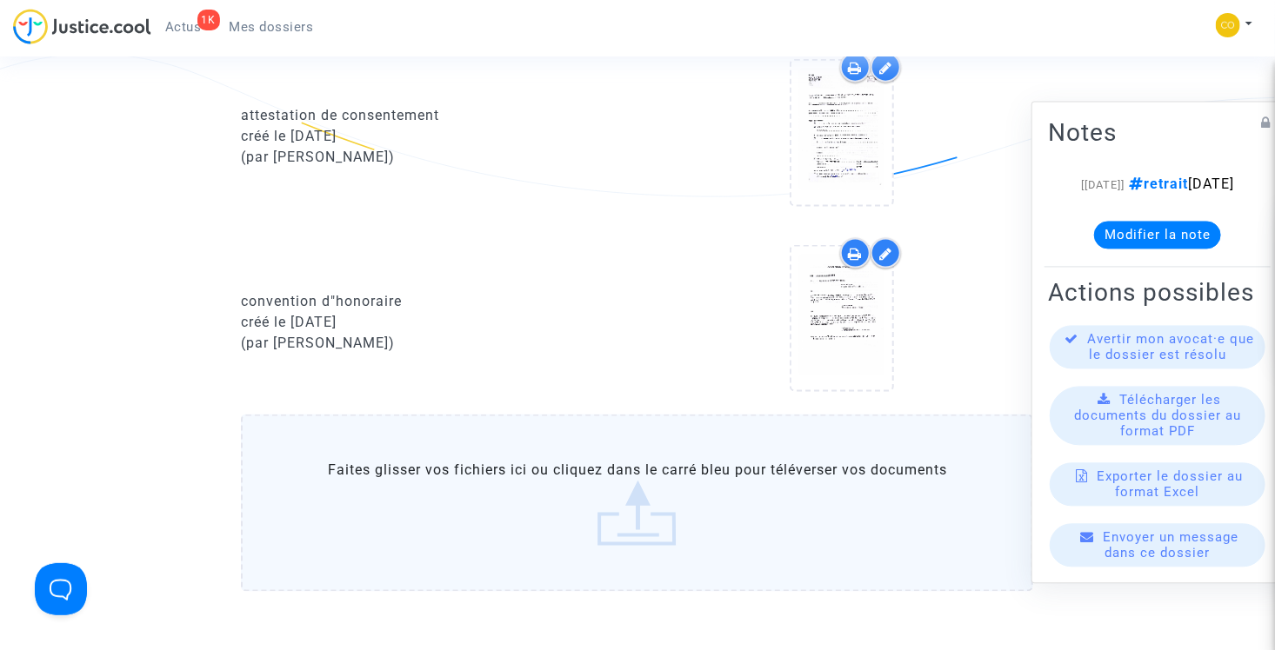
scroll to position [783, 0]
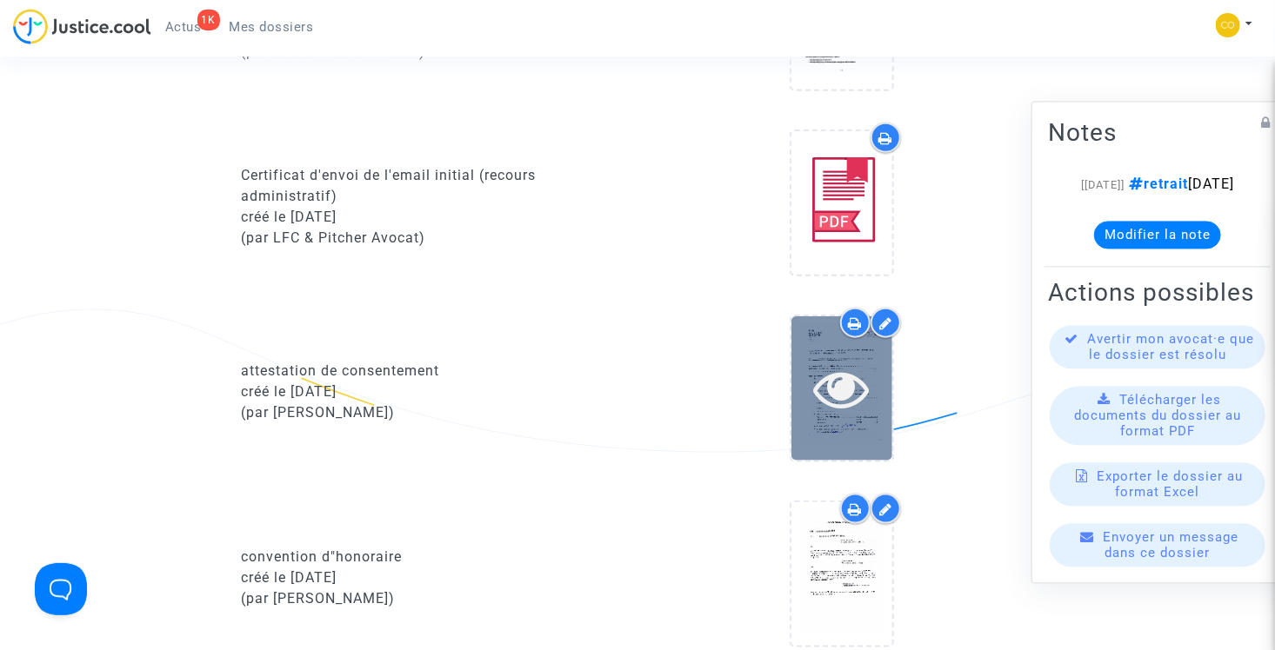
click at [843, 362] on icon at bounding box center [842, 389] width 57 height 56
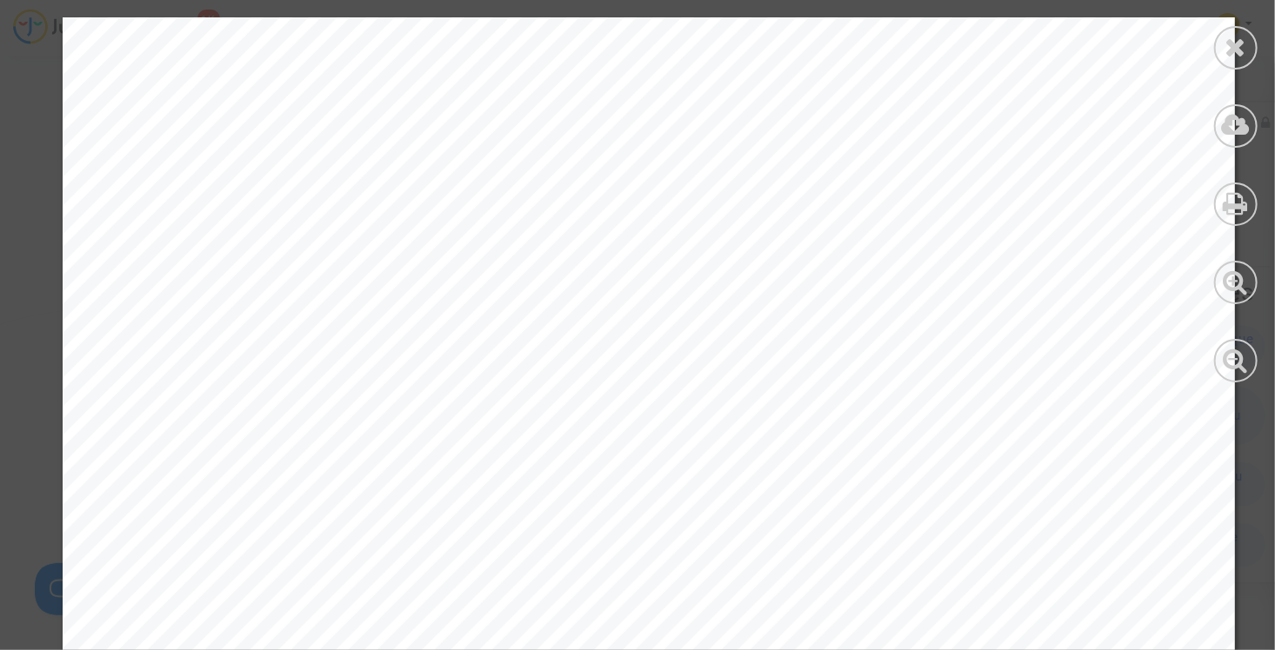
click at [1247, 38] on div at bounding box center [1235, 47] width 43 height 43
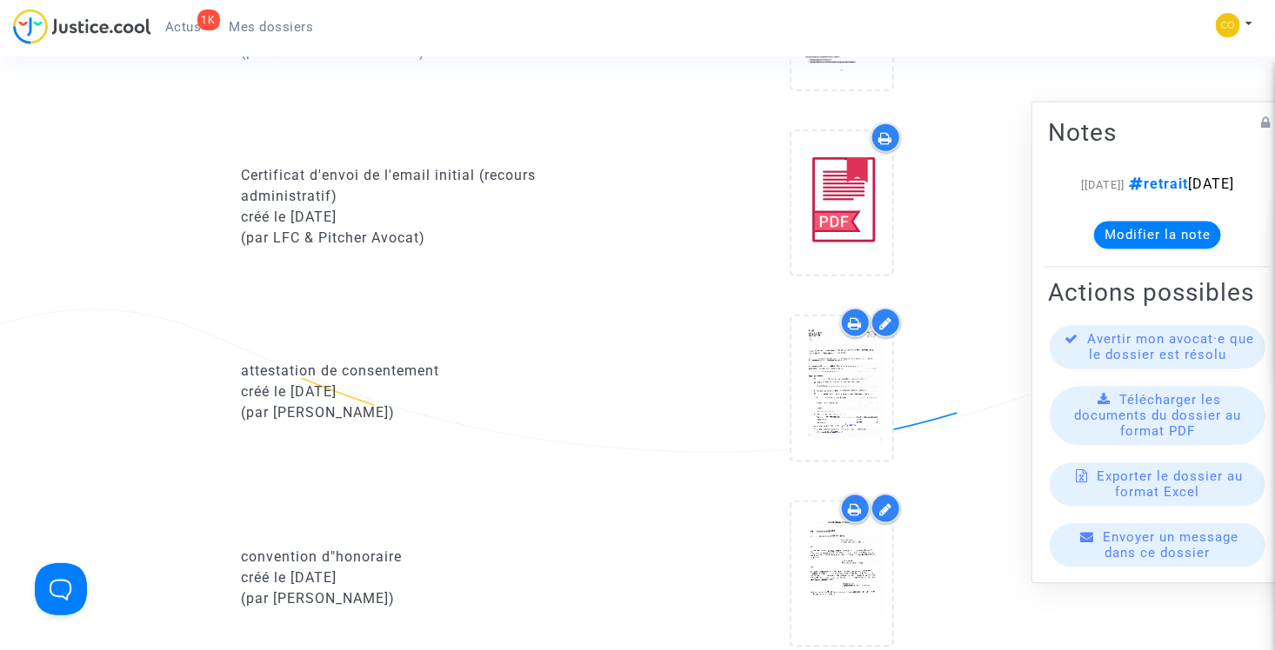
click at [303, 29] on span "Mes dossiers" at bounding box center [272, 27] width 84 height 16
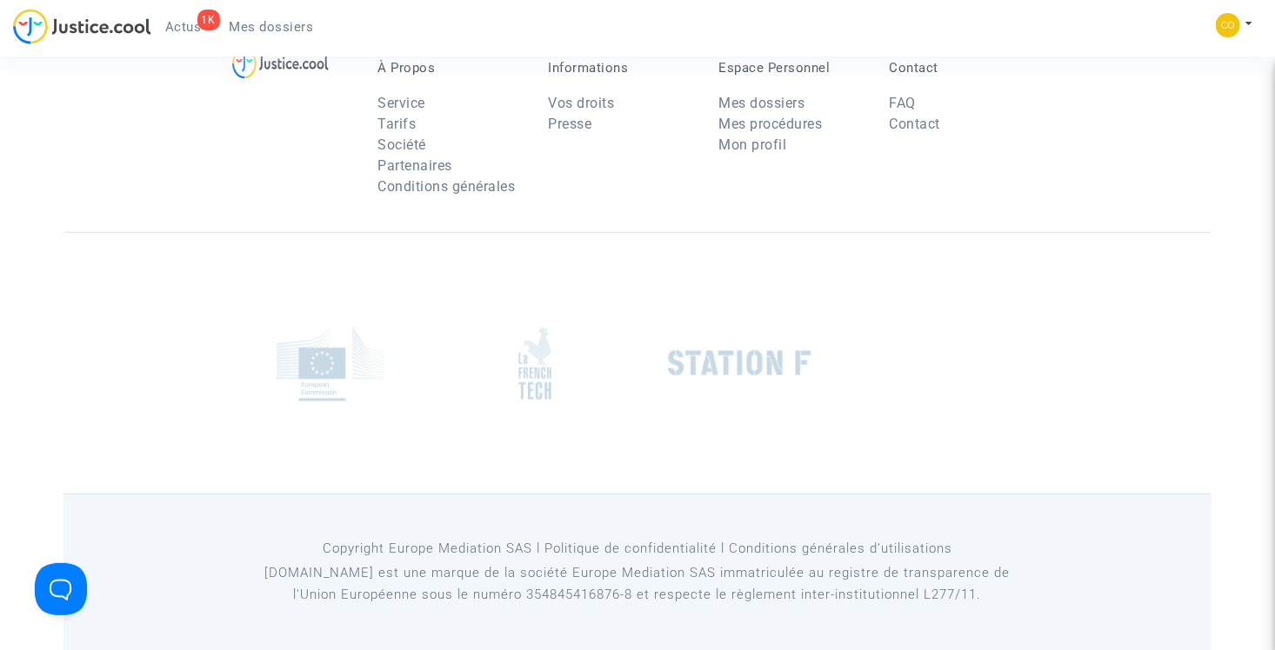
scroll to position [367, 0]
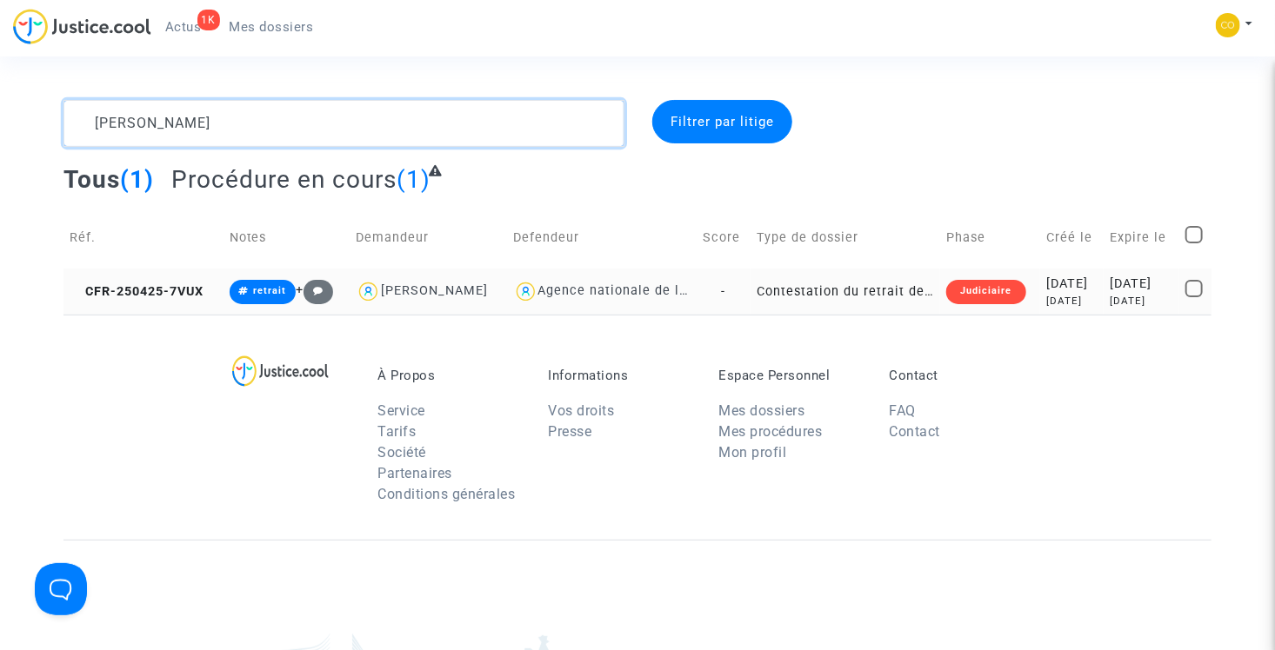
type textarea "[PERSON_NAME]"
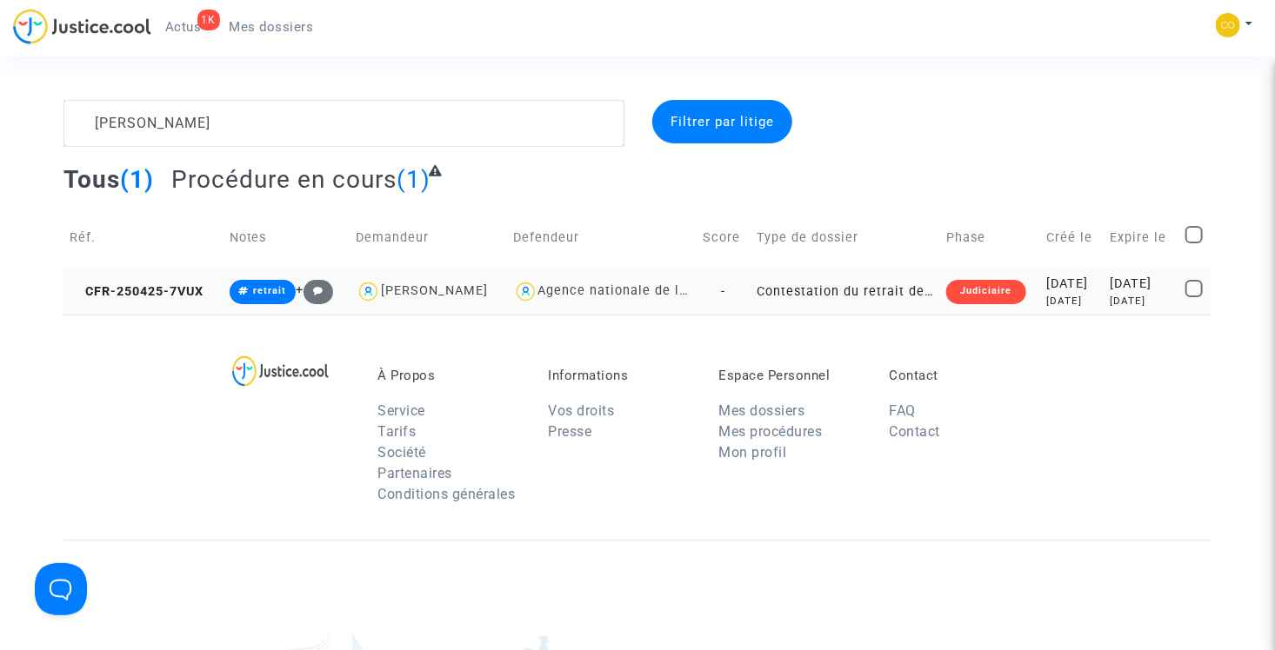
click at [806, 286] on td "Contestation du retrait de [PERSON_NAME] par l'ANAH (mandataire)" at bounding box center [845, 292] width 190 height 46
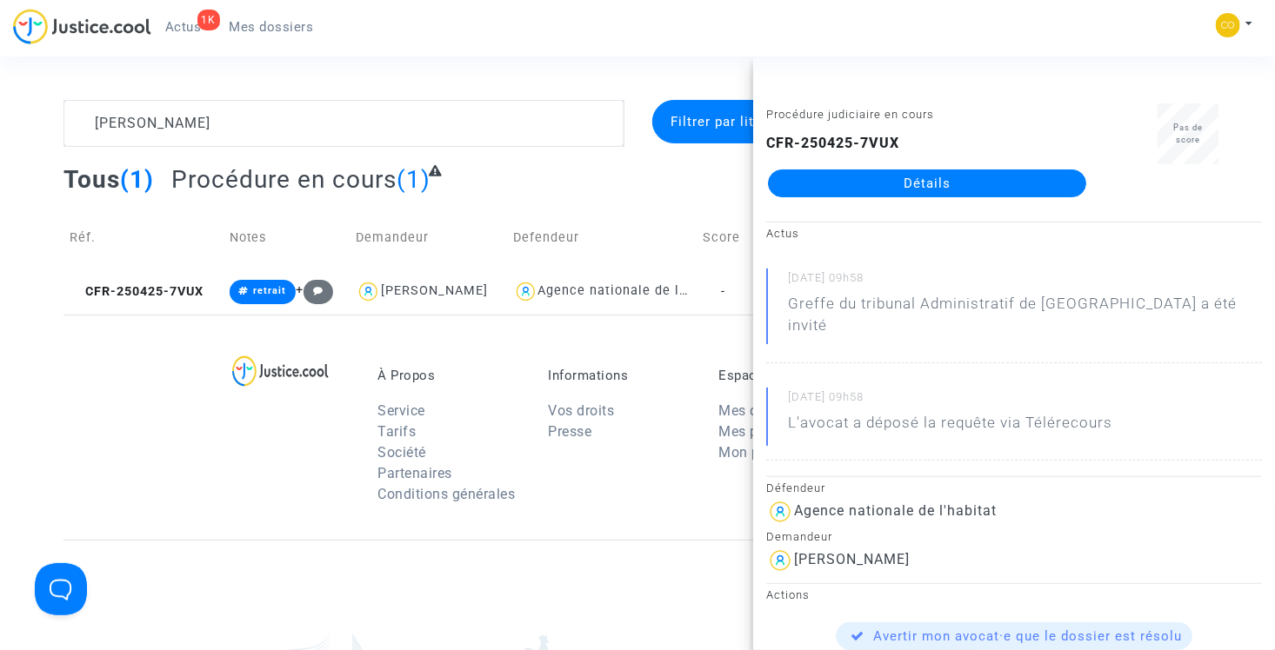
click at [902, 170] on link "Détails" at bounding box center [927, 184] width 318 height 28
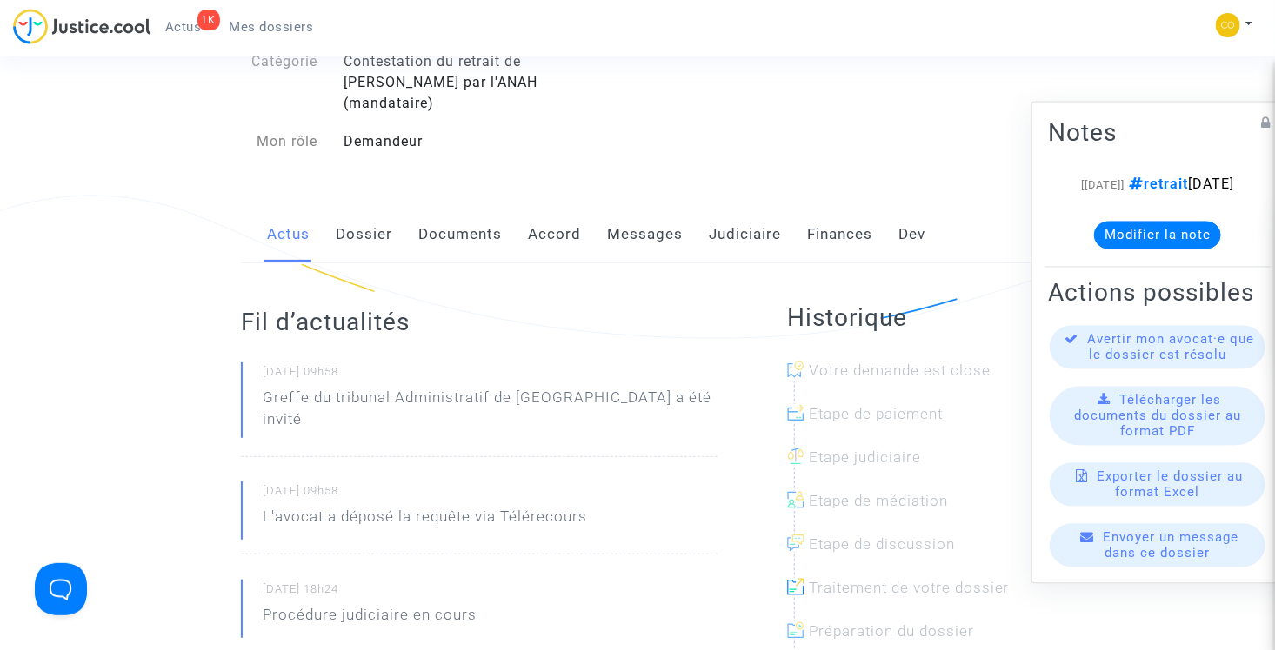
scroll to position [87, 0]
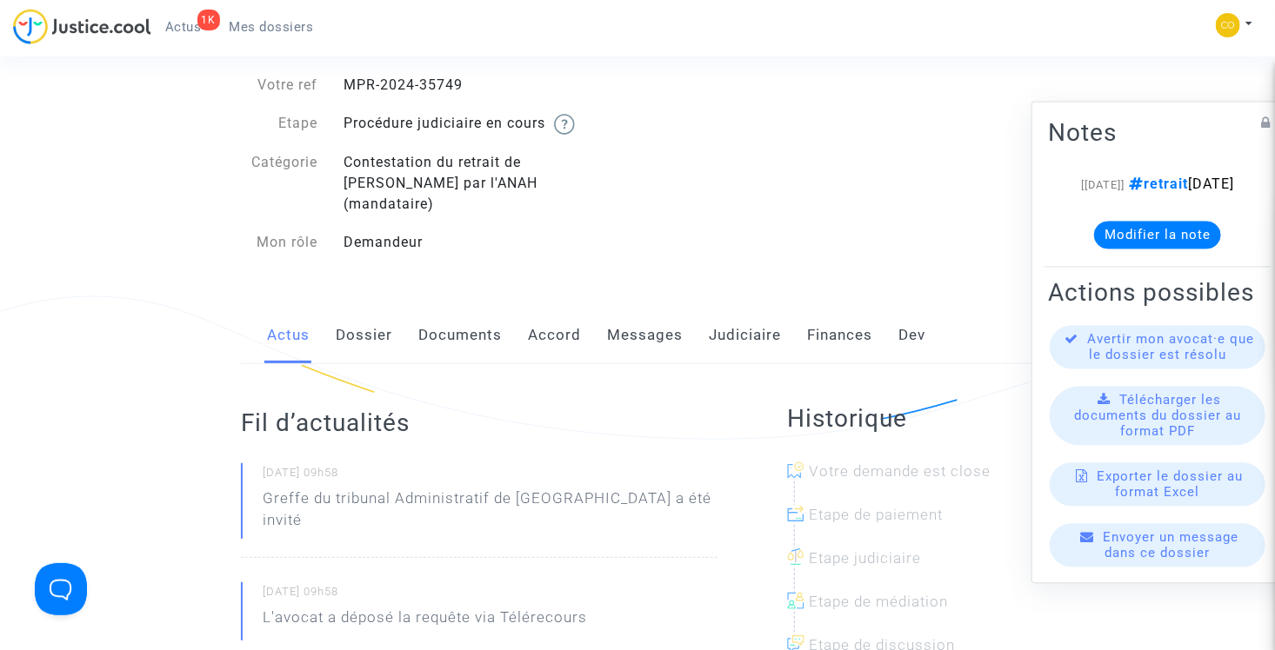
click at [483, 316] on link "Documents" at bounding box center [459, 335] width 83 height 57
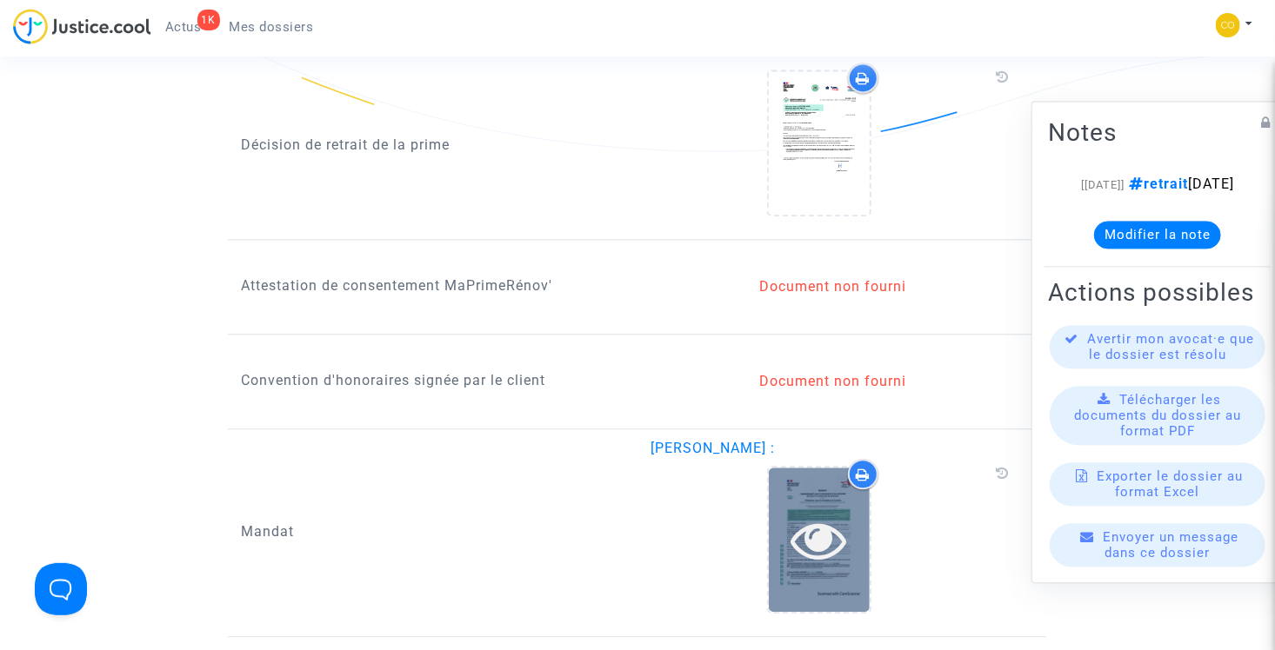
scroll to position [2000, 0]
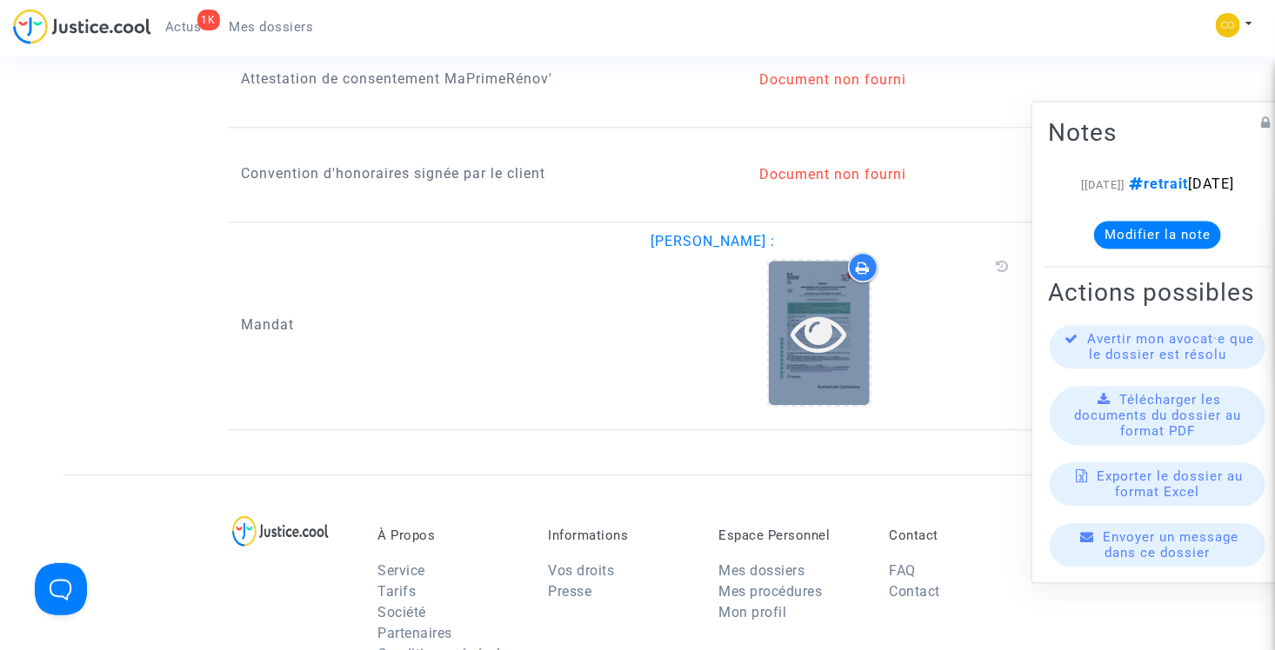
click at [824, 319] on icon at bounding box center [819, 333] width 57 height 56
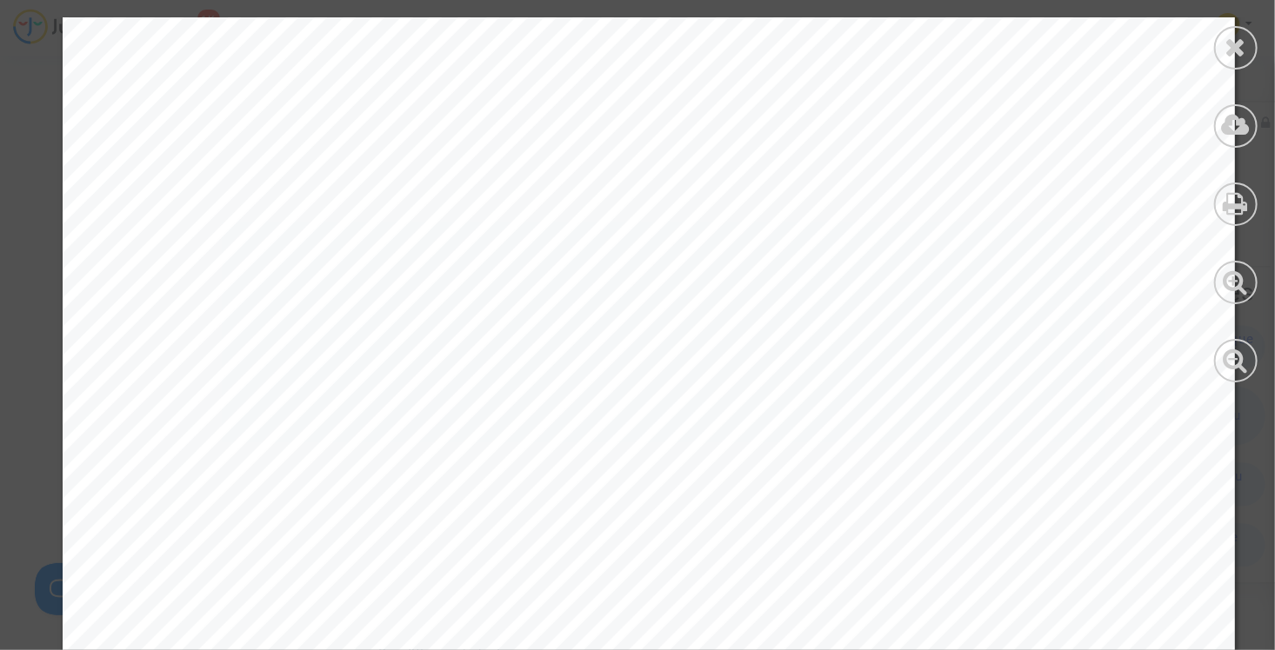
scroll to position [2782, 0]
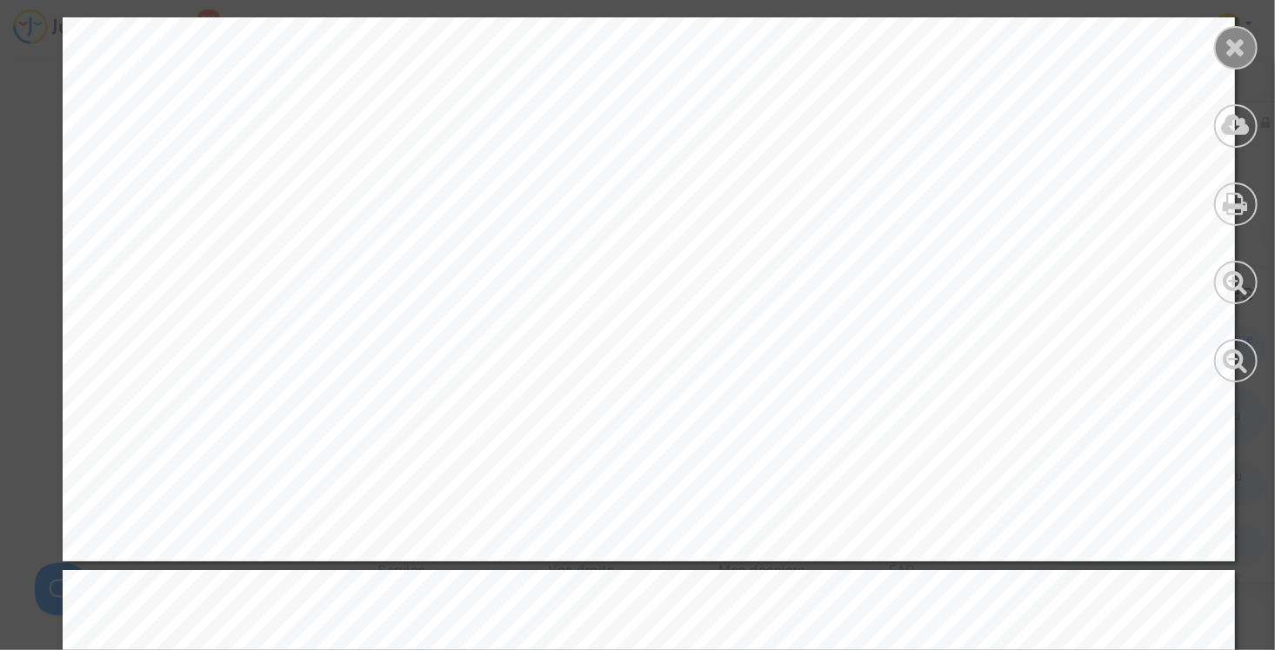
click at [1247, 52] on div at bounding box center [1235, 47] width 43 height 43
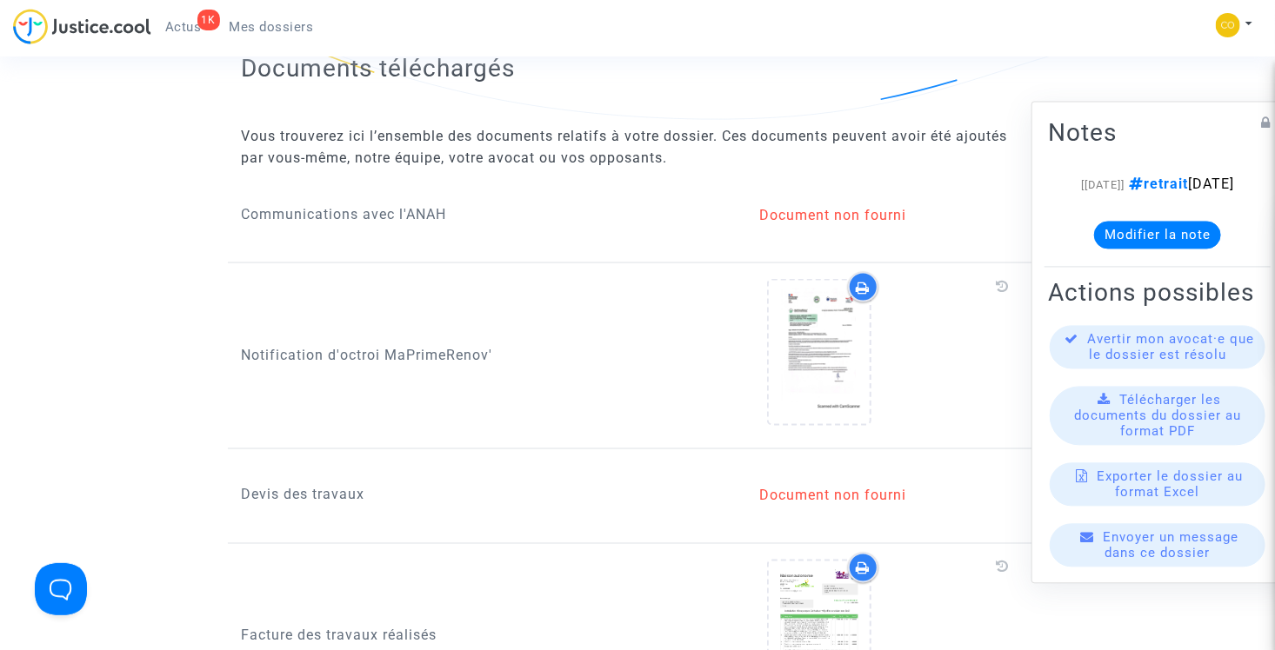
scroll to position [1304, 0]
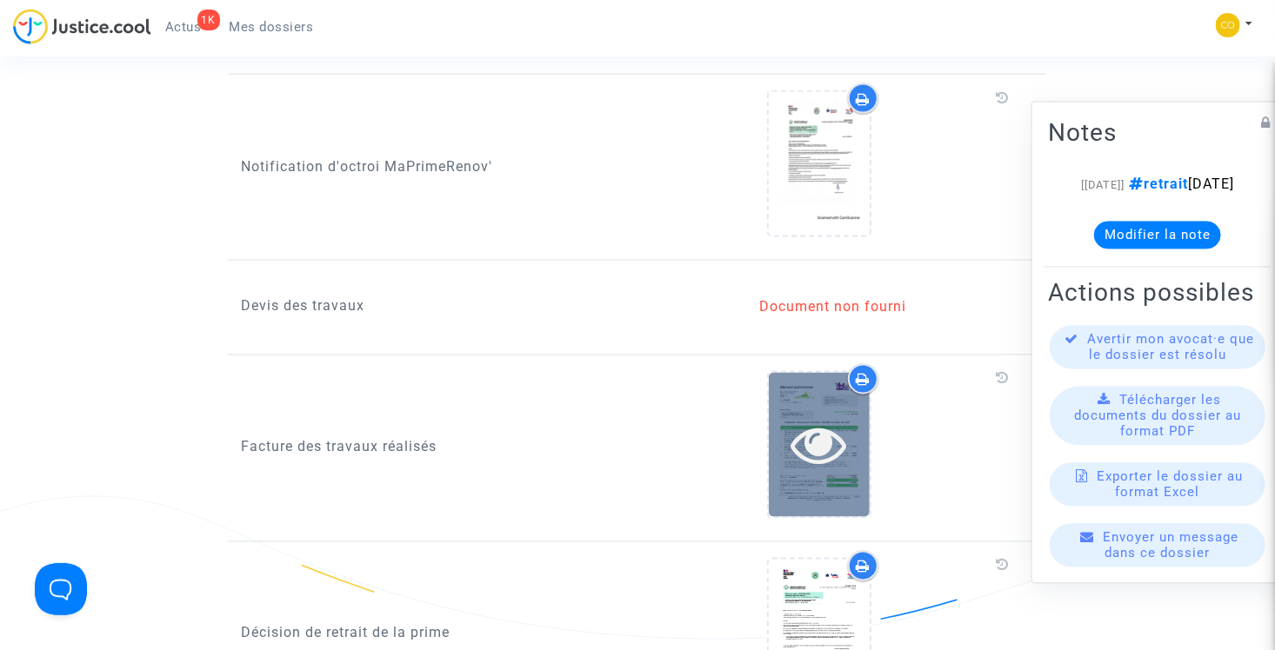
click at [819, 417] on icon at bounding box center [819, 445] width 57 height 56
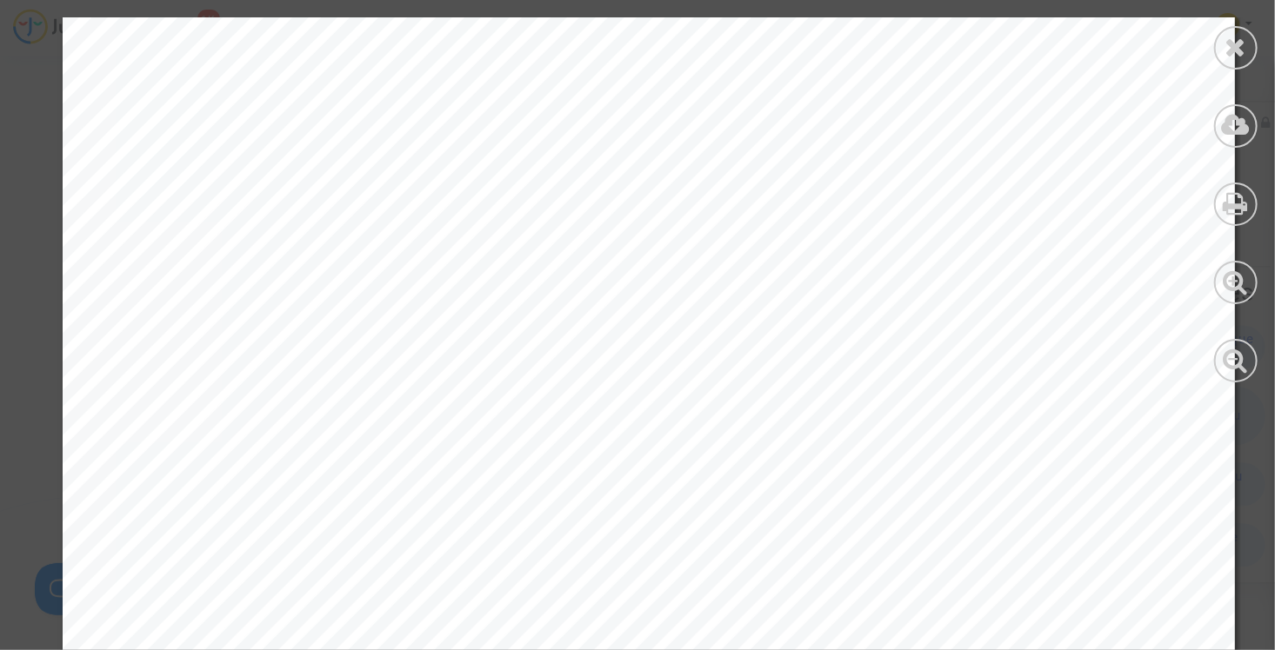
click at [1242, 45] on icon at bounding box center [1236, 47] width 22 height 26
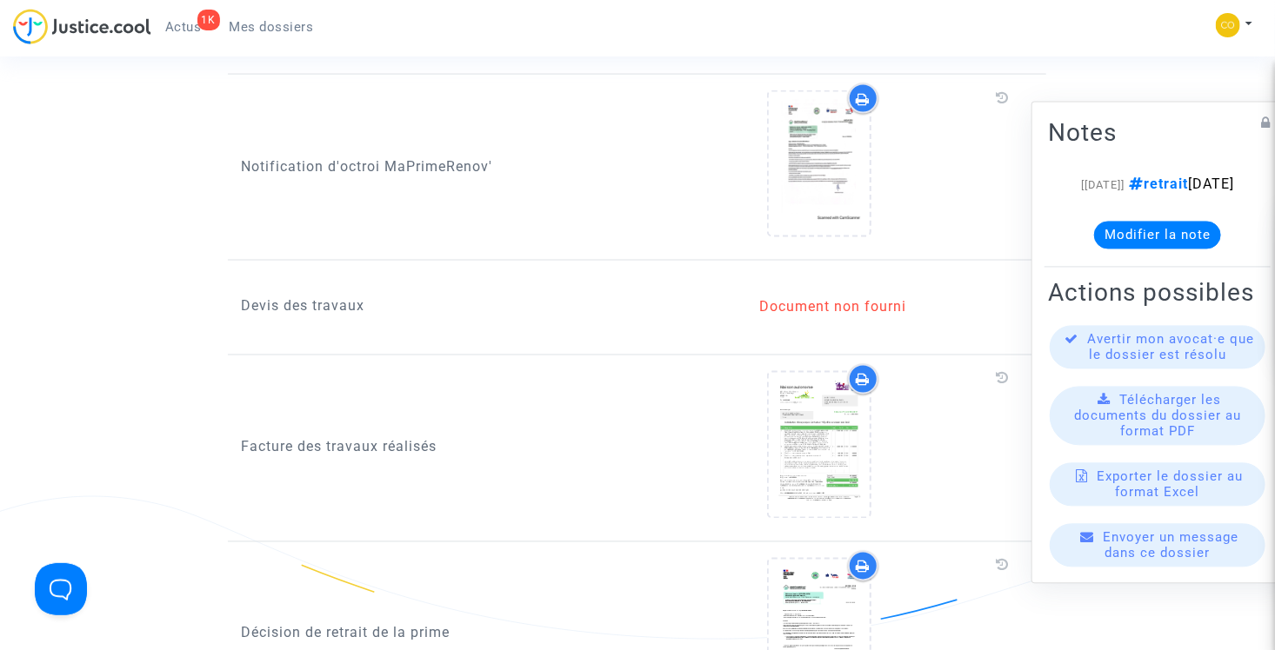
click at [277, 11] on ul "1K Actus Mes dossiers" at bounding box center [239, 24] width 177 height 31
click at [285, 19] on span "Mes dossiers" at bounding box center [272, 27] width 84 height 16
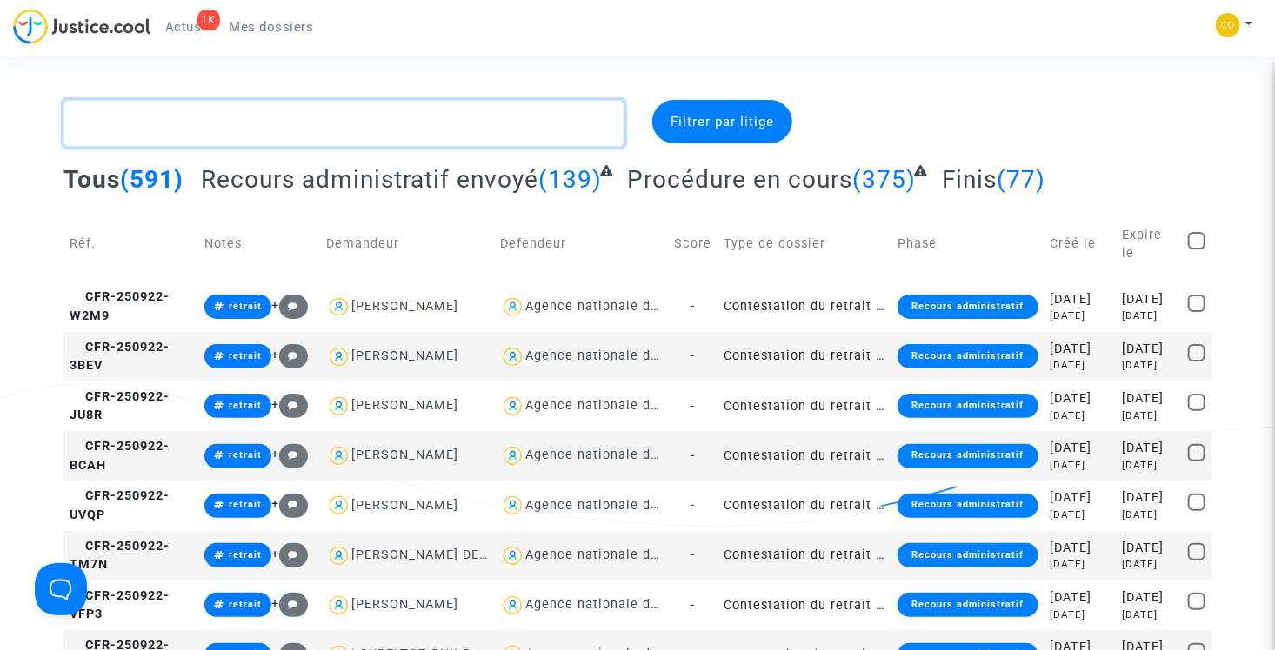
click at [269, 105] on textarea at bounding box center [343, 123] width 561 height 47
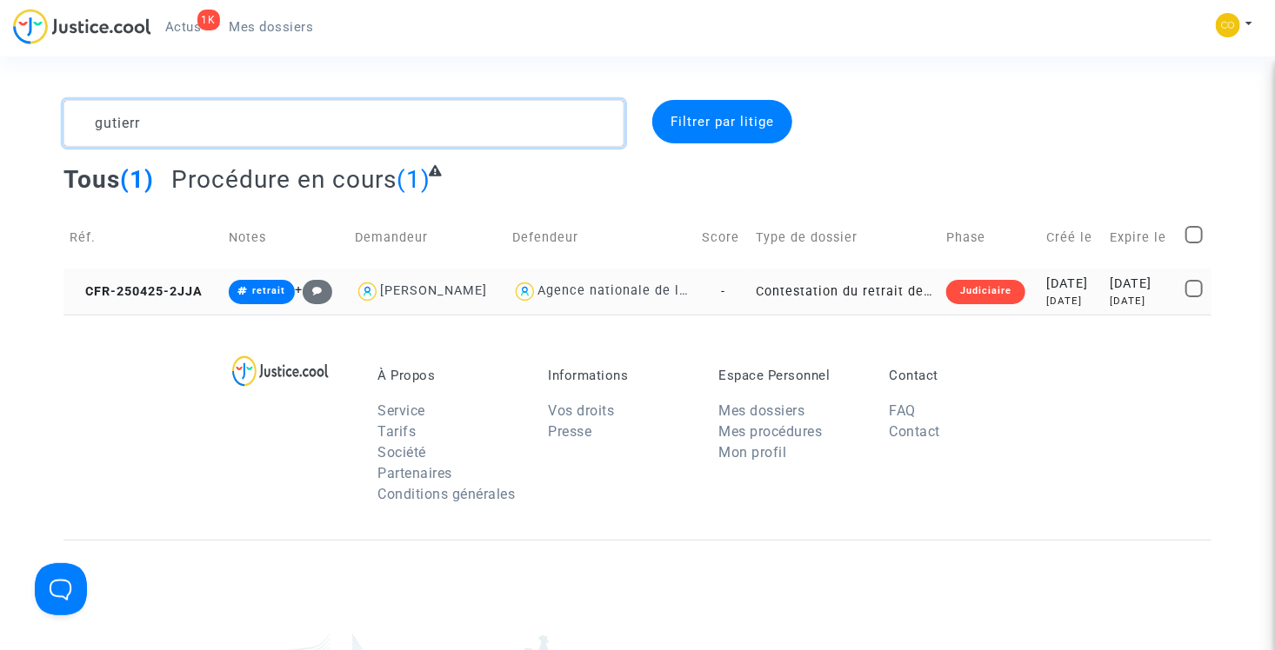
type textarea "gutierr"
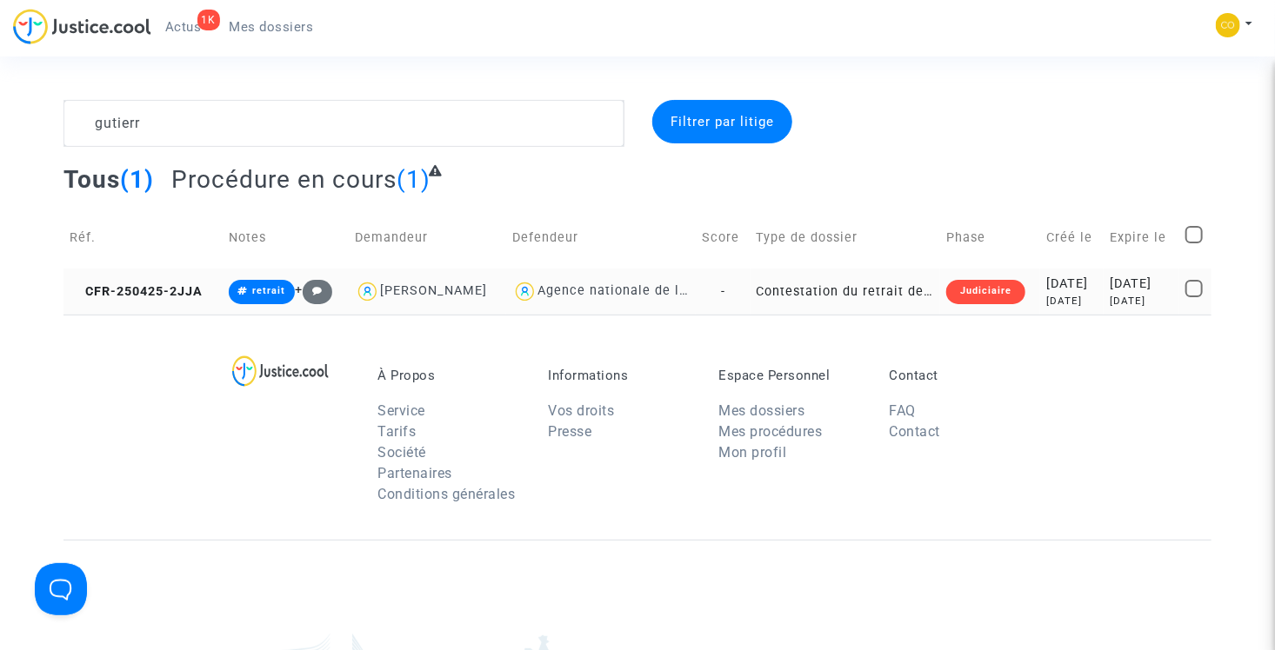
click at [823, 303] on td "Contestation du retrait de [PERSON_NAME] par l'ANAH (mandataire)" at bounding box center [845, 292] width 190 height 46
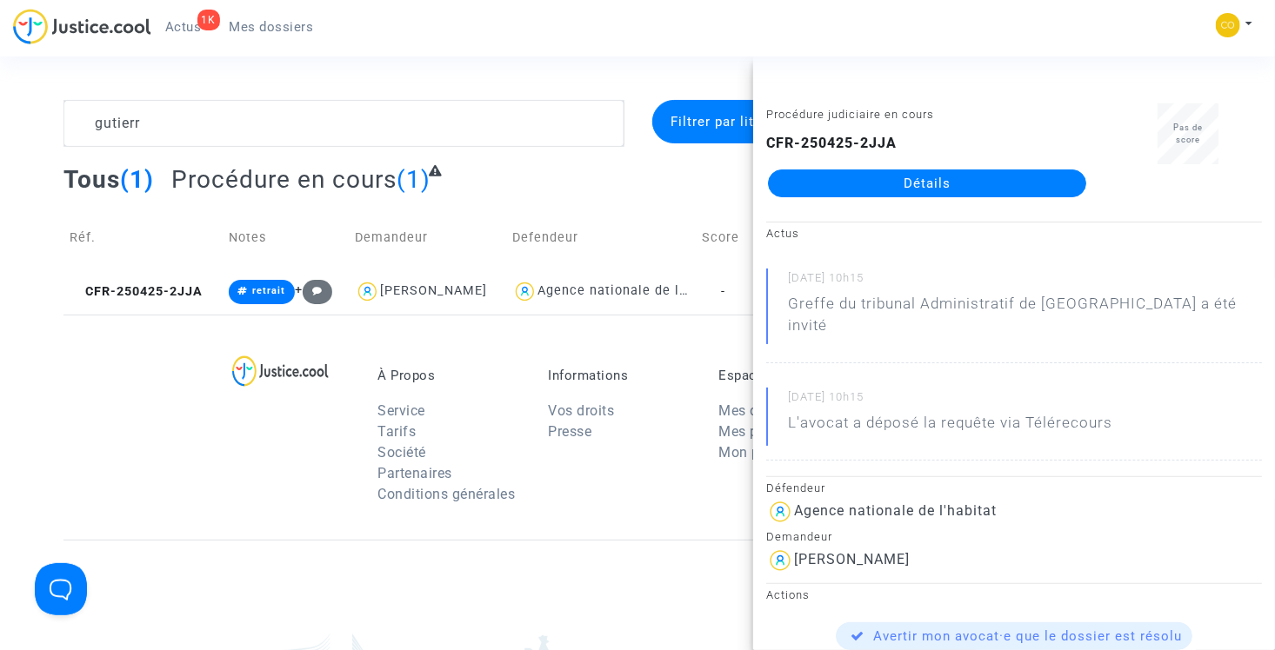
click at [859, 188] on link "Détails" at bounding box center [927, 184] width 318 height 28
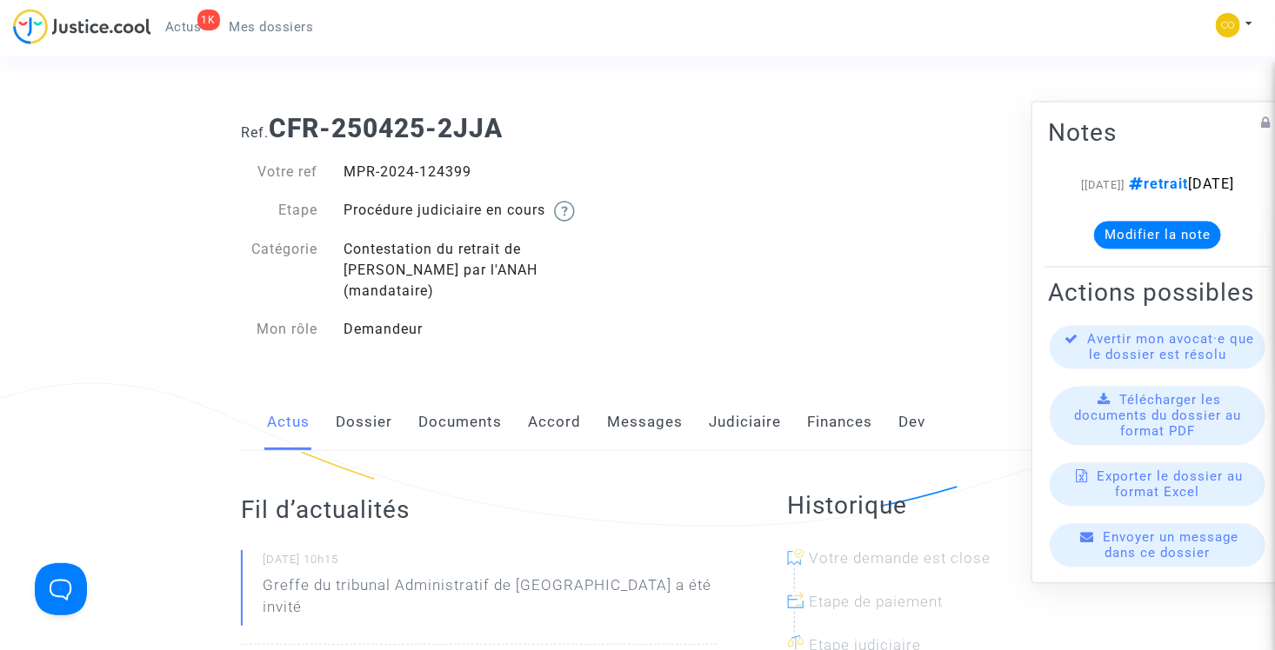
click at [473, 406] on link "Documents" at bounding box center [459, 422] width 83 height 57
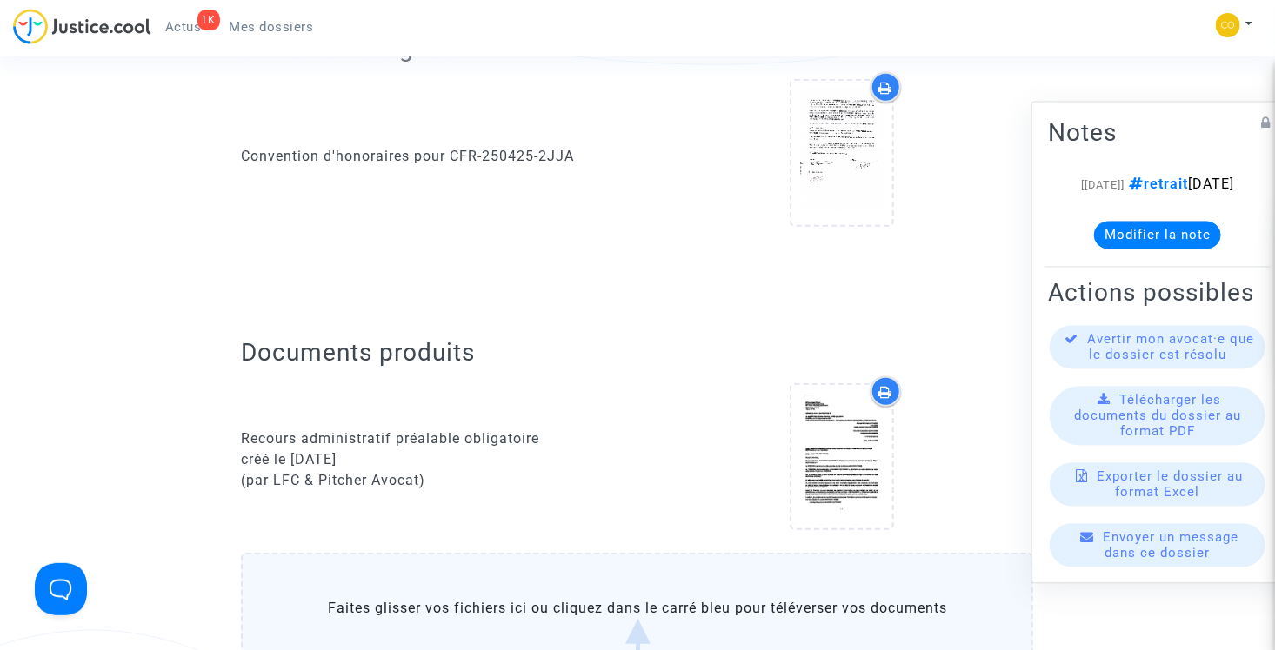
scroll to position [435, 0]
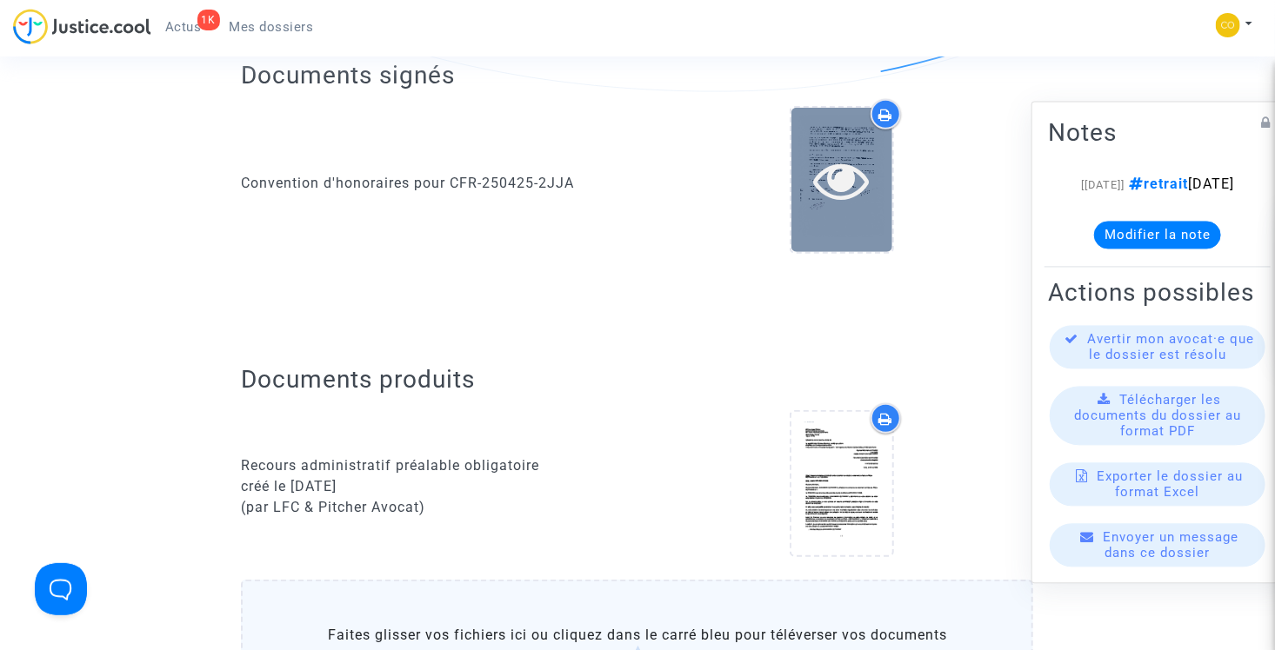
click at [848, 160] on icon at bounding box center [842, 180] width 57 height 56
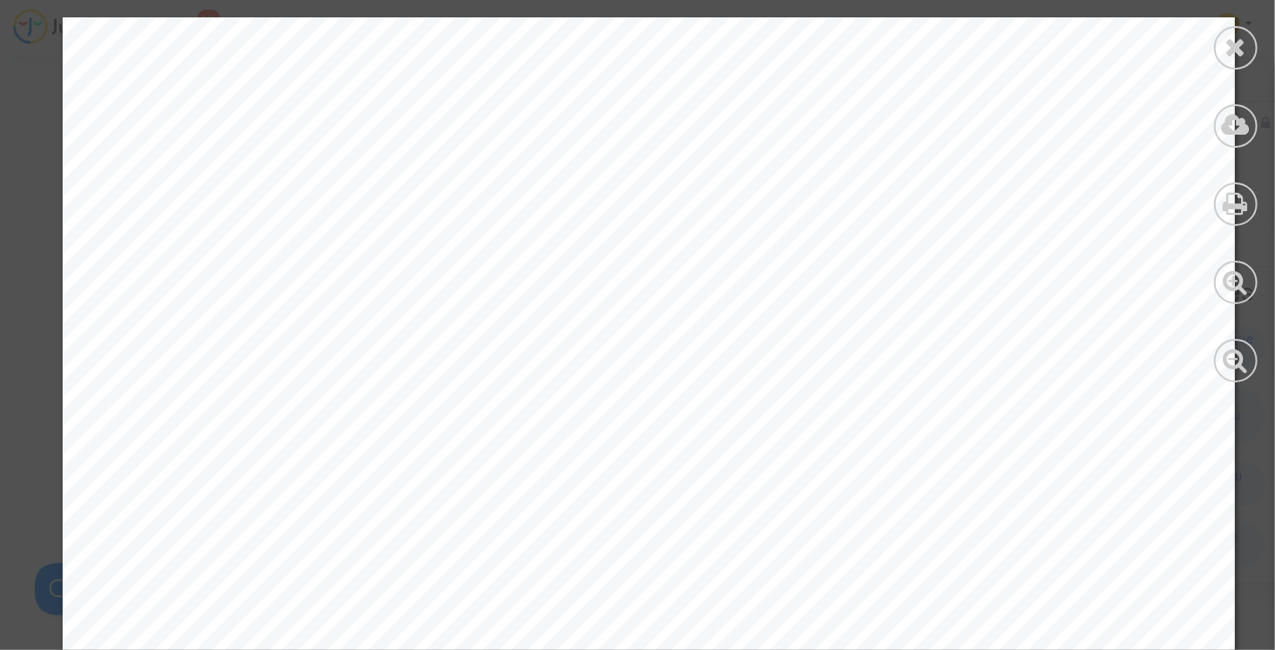
scroll to position [14955, 0]
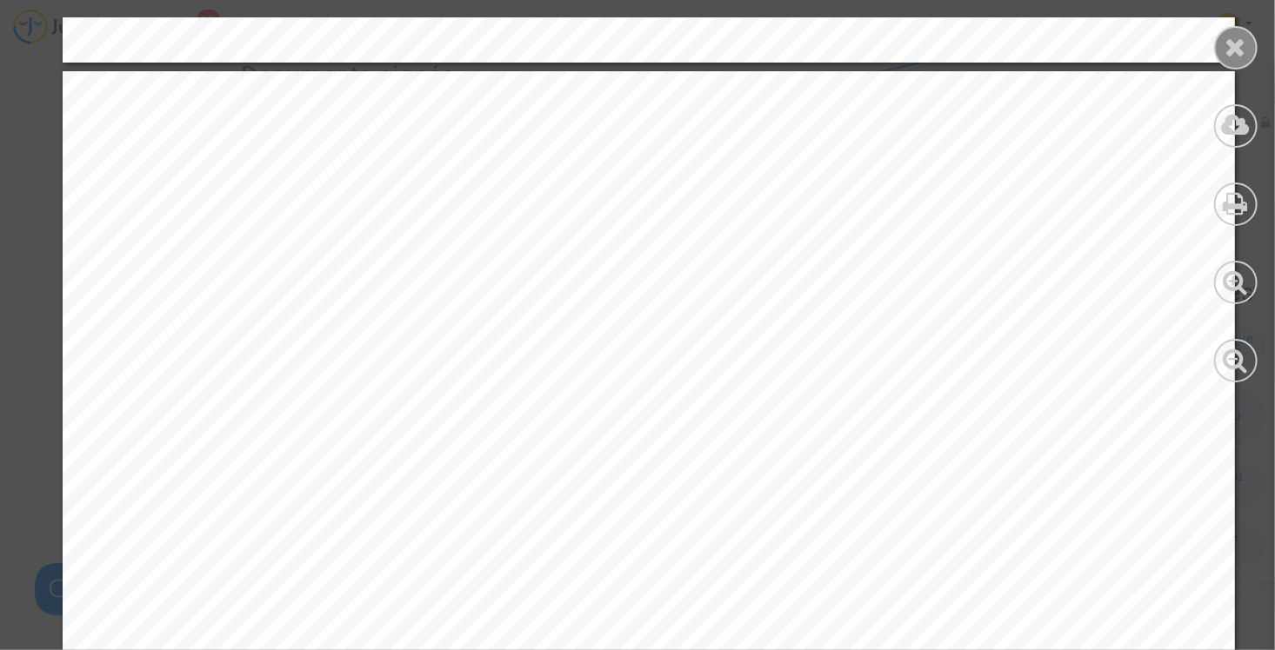
click at [1229, 57] on icon at bounding box center [1236, 47] width 22 height 26
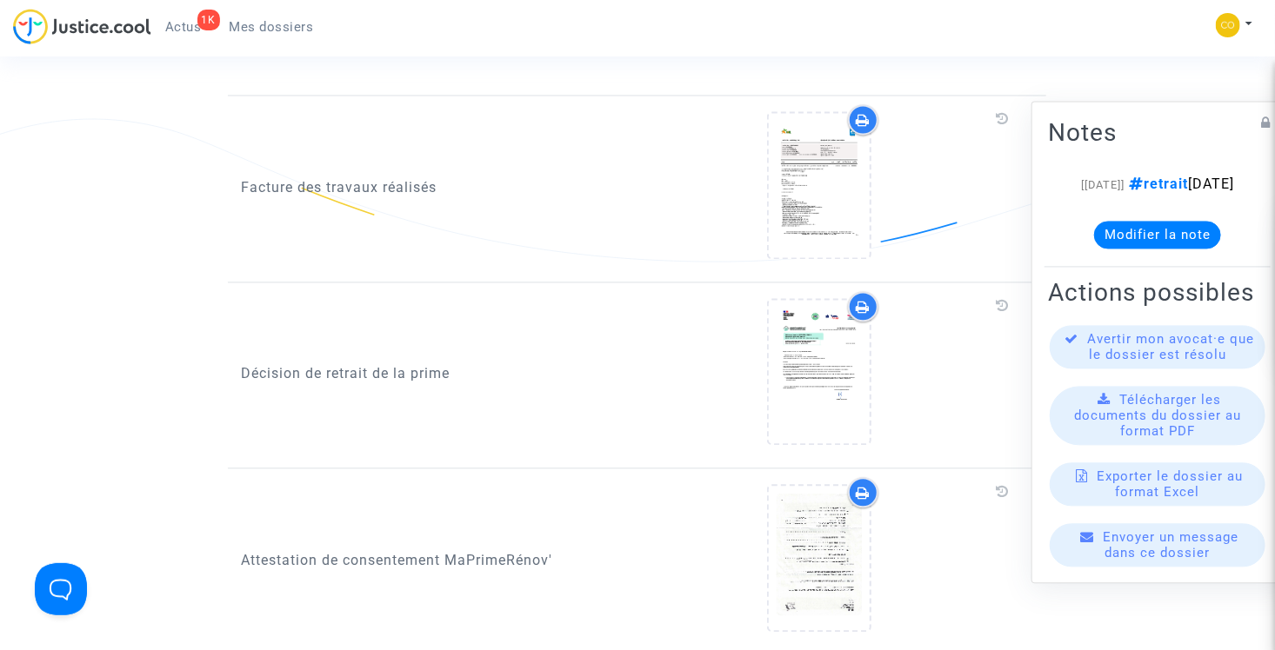
scroll to position [2000, 0]
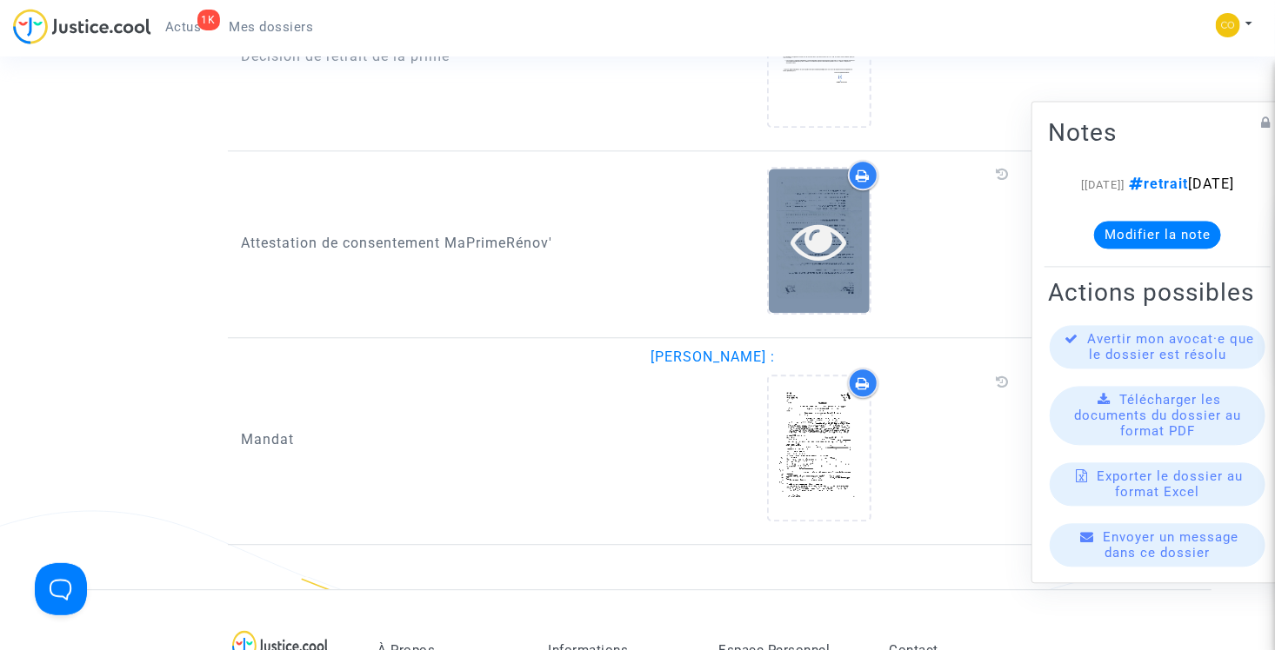
click at [823, 218] on icon at bounding box center [819, 241] width 57 height 56
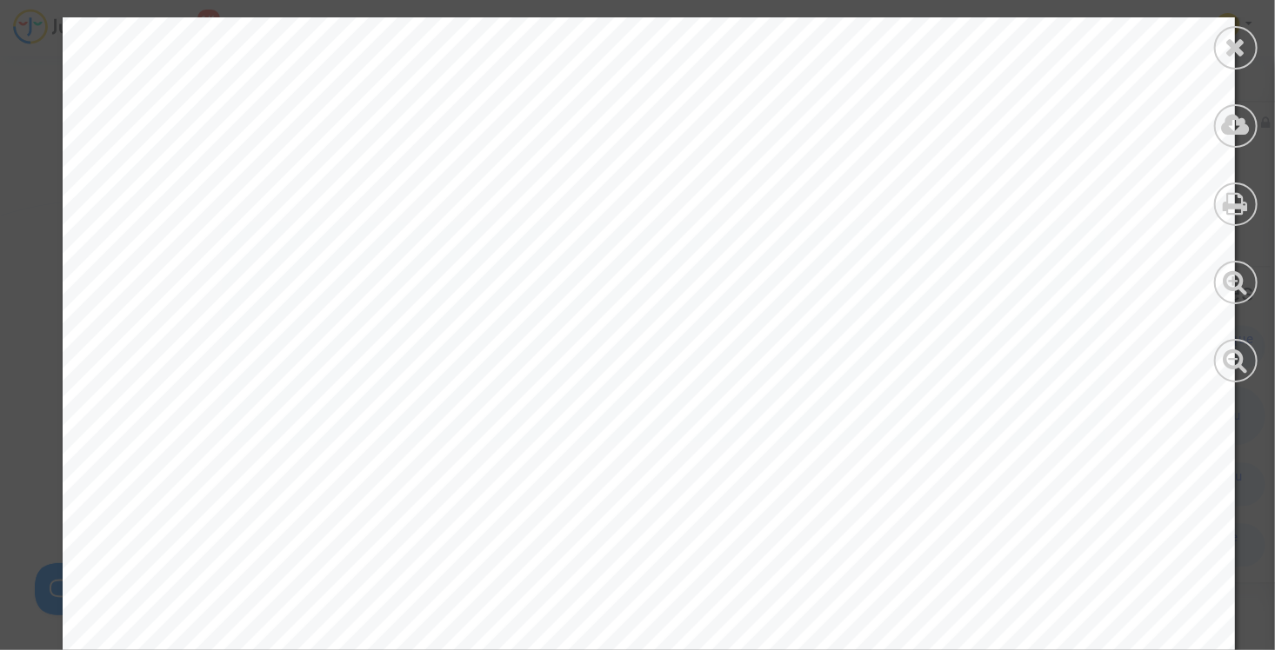
scroll to position [609, 0]
drag, startPoint x: 1229, startPoint y: 43, endPoint x: 1211, endPoint y: 43, distance: 18.3
click at [1229, 43] on icon at bounding box center [1236, 47] width 22 height 26
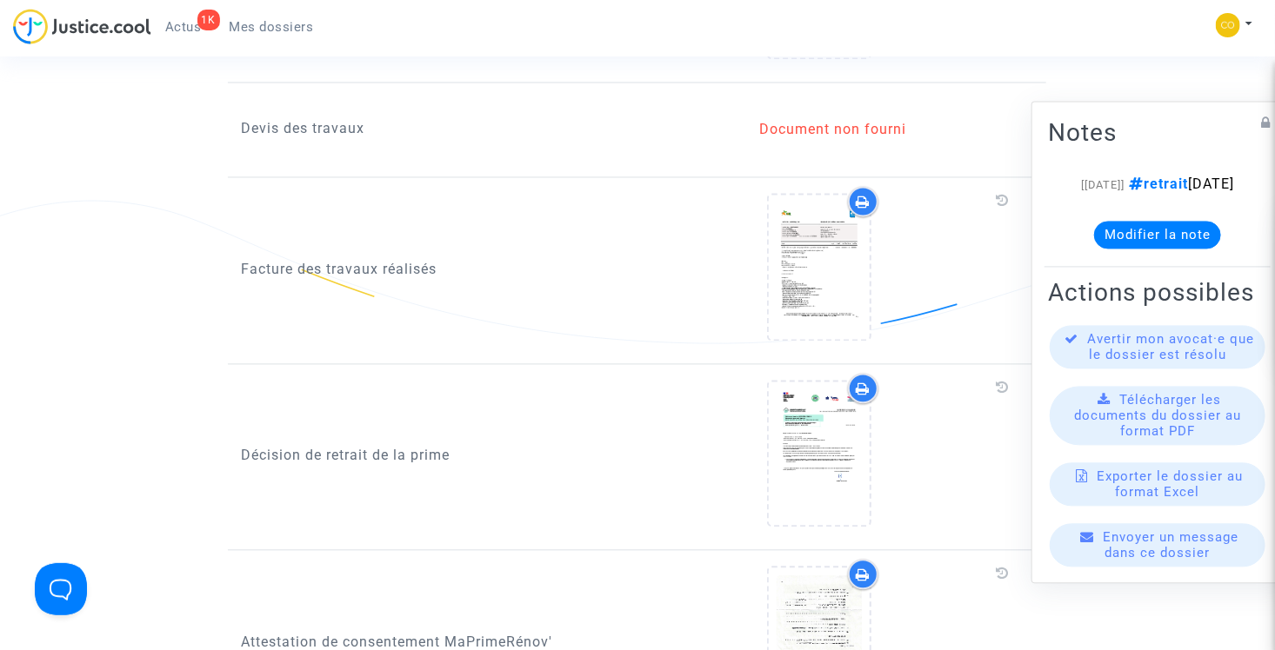
click at [303, 28] on span "Mes dossiers" at bounding box center [272, 27] width 84 height 16
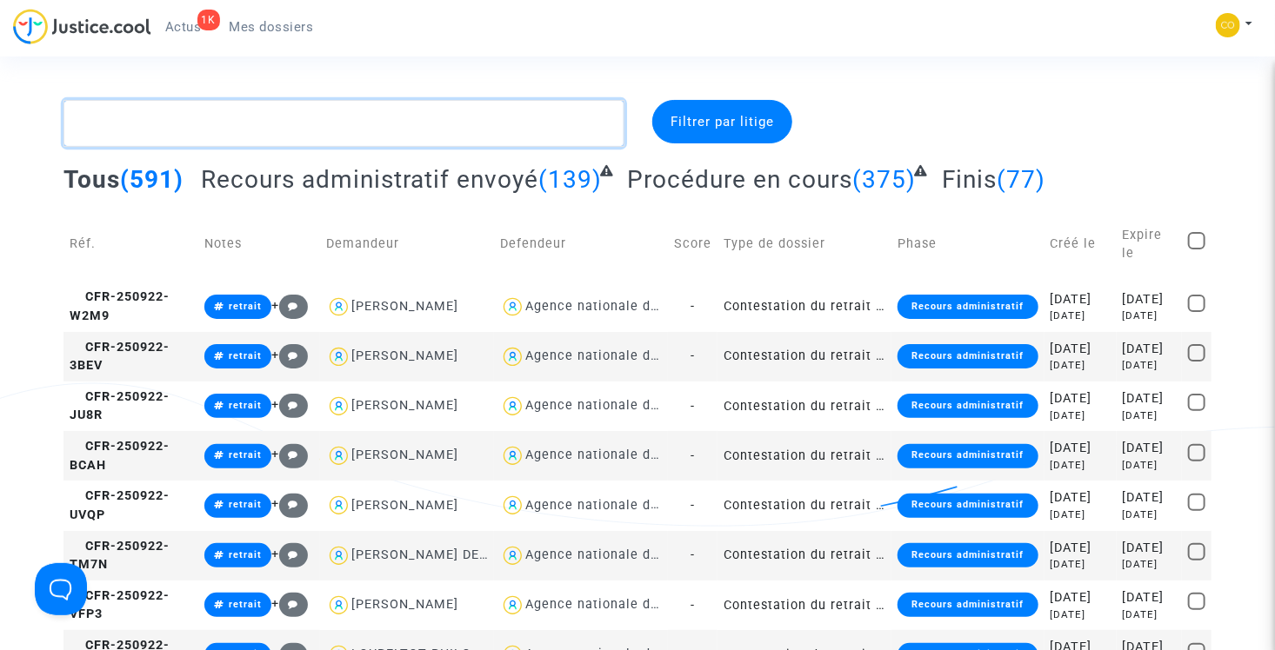
click at [247, 118] on textarea at bounding box center [343, 123] width 561 height 47
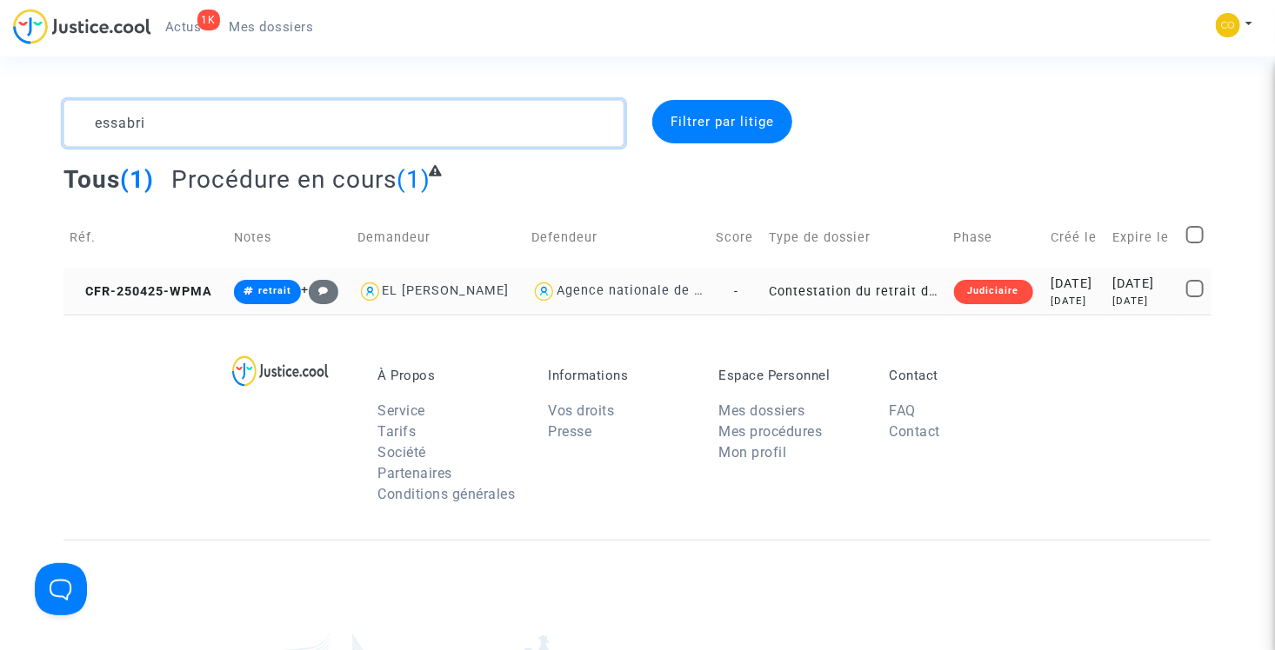
type textarea "essabri"
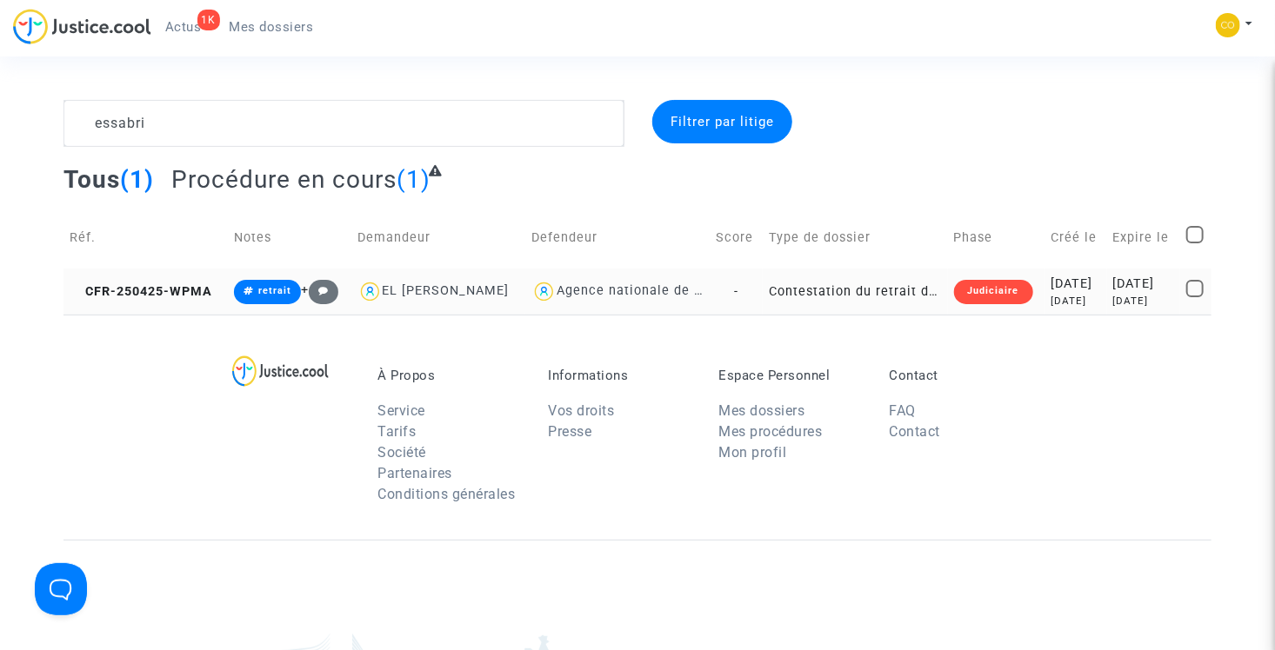
click at [859, 290] on td "Contestation du retrait de [PERSON_NAME] par l'ANAH (mandataire)" at bounding box center [855, 292] width 184 height 46
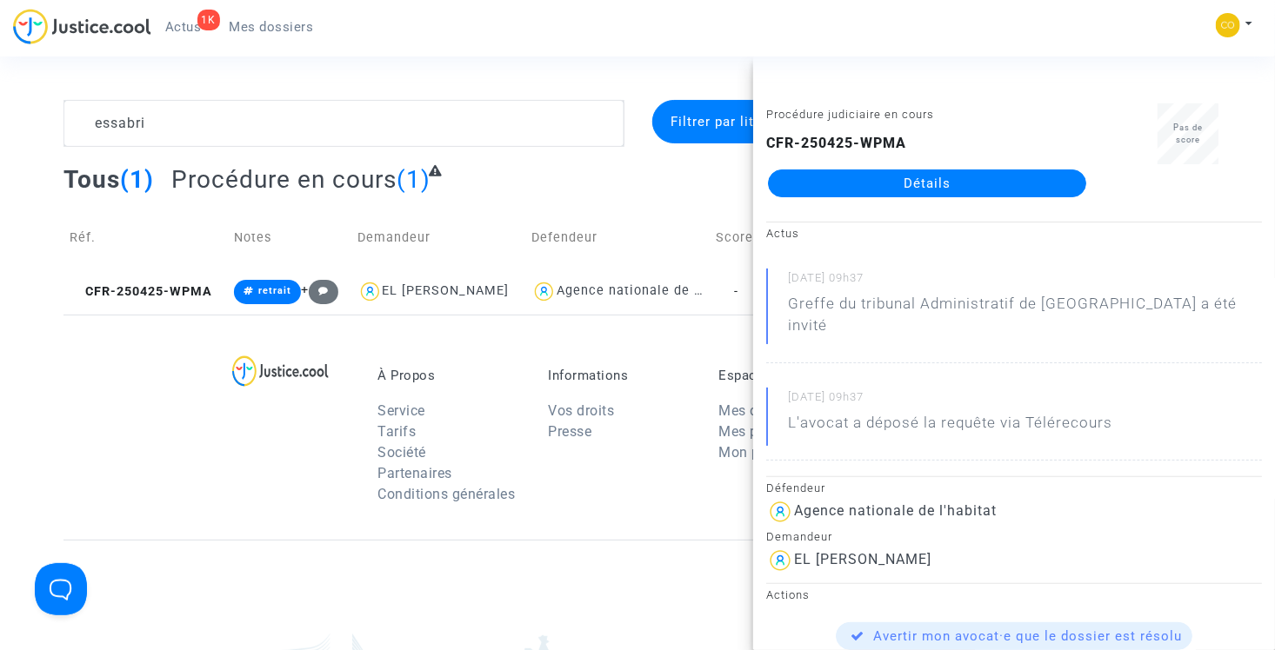
click at [912, 175] on link "Détails" at bounding box center [927, 184] width 318 height 28
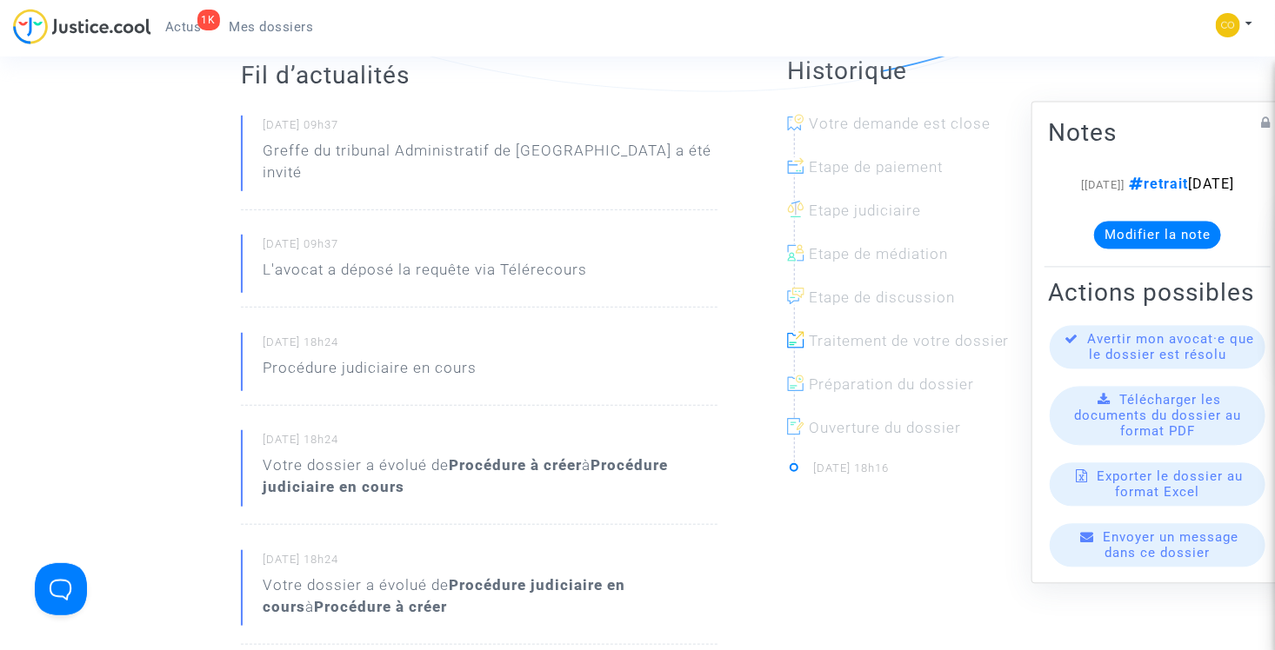
scroll to position [174, 0]
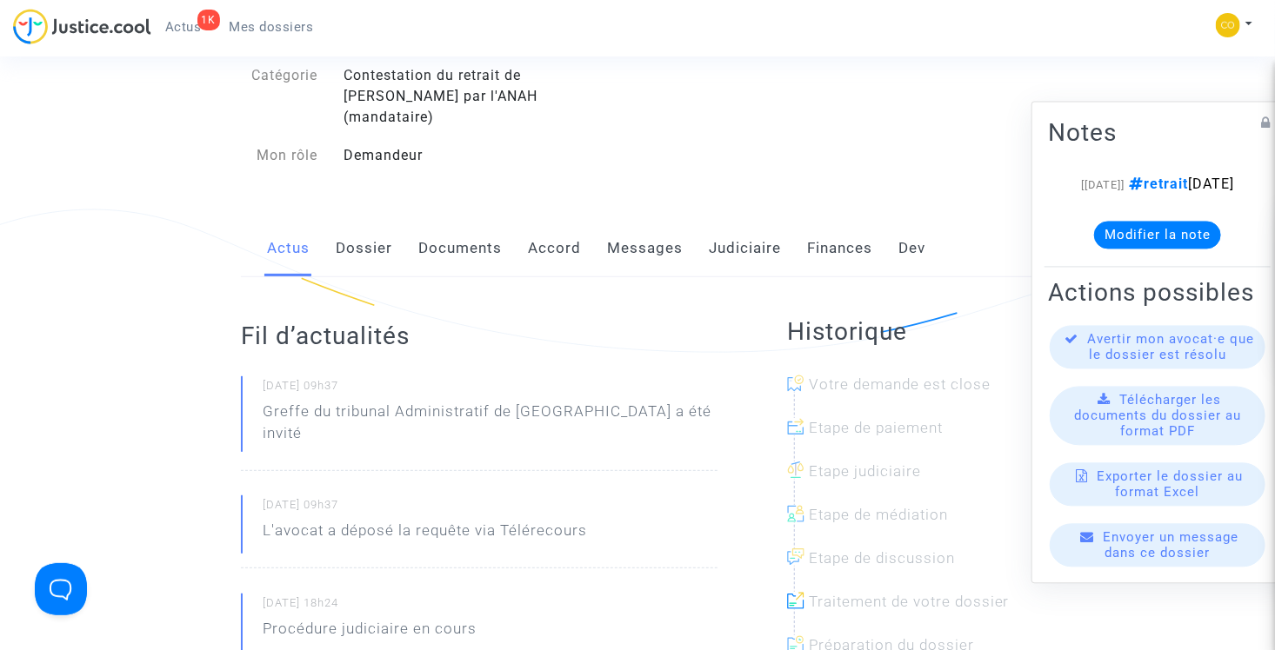
click at [463, 235] on link "Documents" at bounding box center [459, 248] width 83 height 57
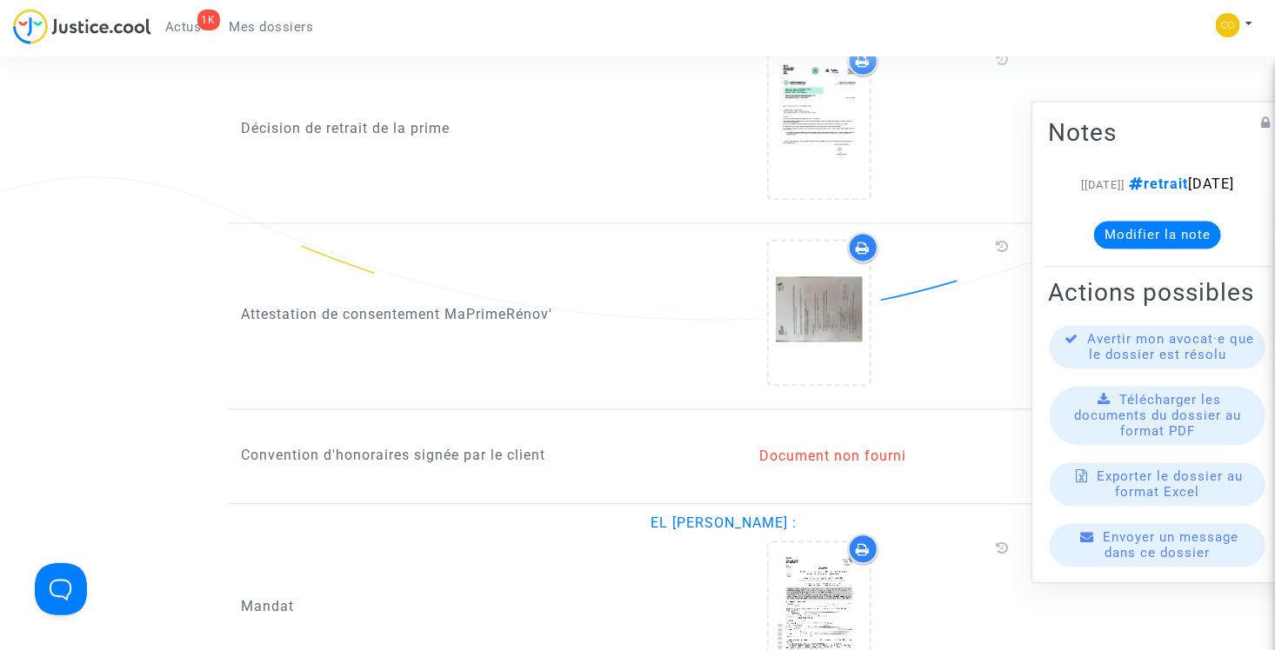
scroll to position [1652, 0]
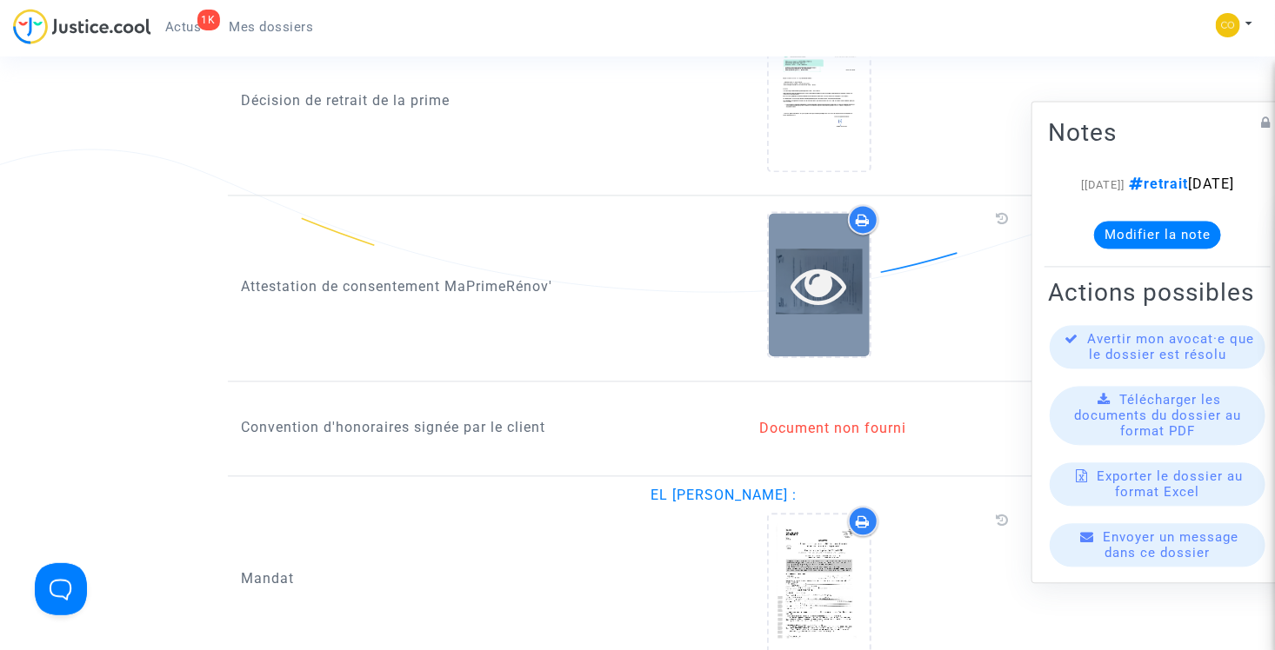
click at [817, 264] on icon at bounding box center [819, 285] width 57 height 56
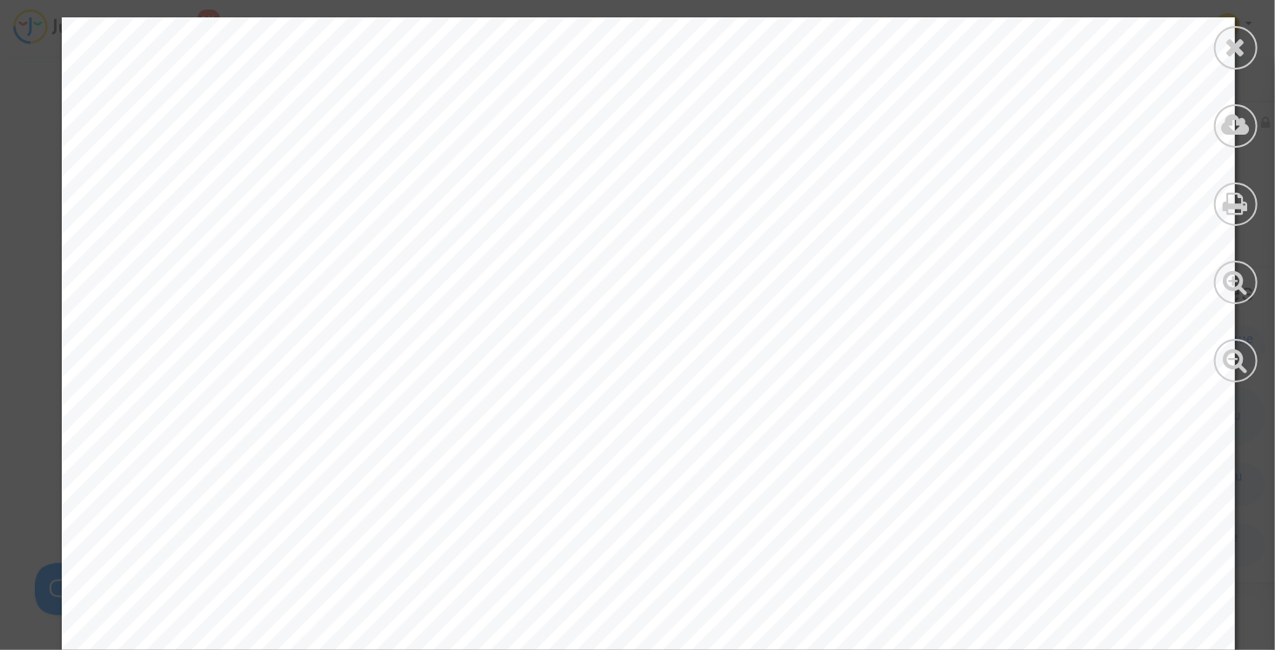
scroll to position [1739, 0]
click at [1253, 46] on div at bounding box center [1235, 47] width 43 height 43
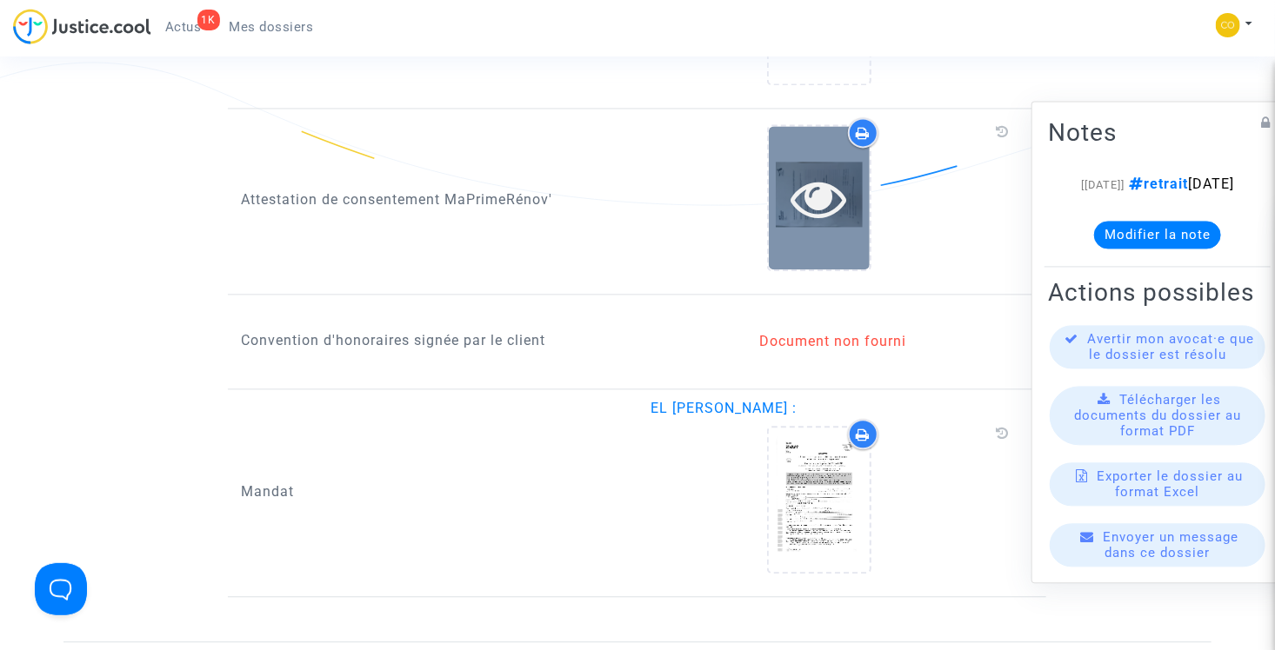
click at [808, 178] on icon at bounding box center [819, 198] width 57 height 56
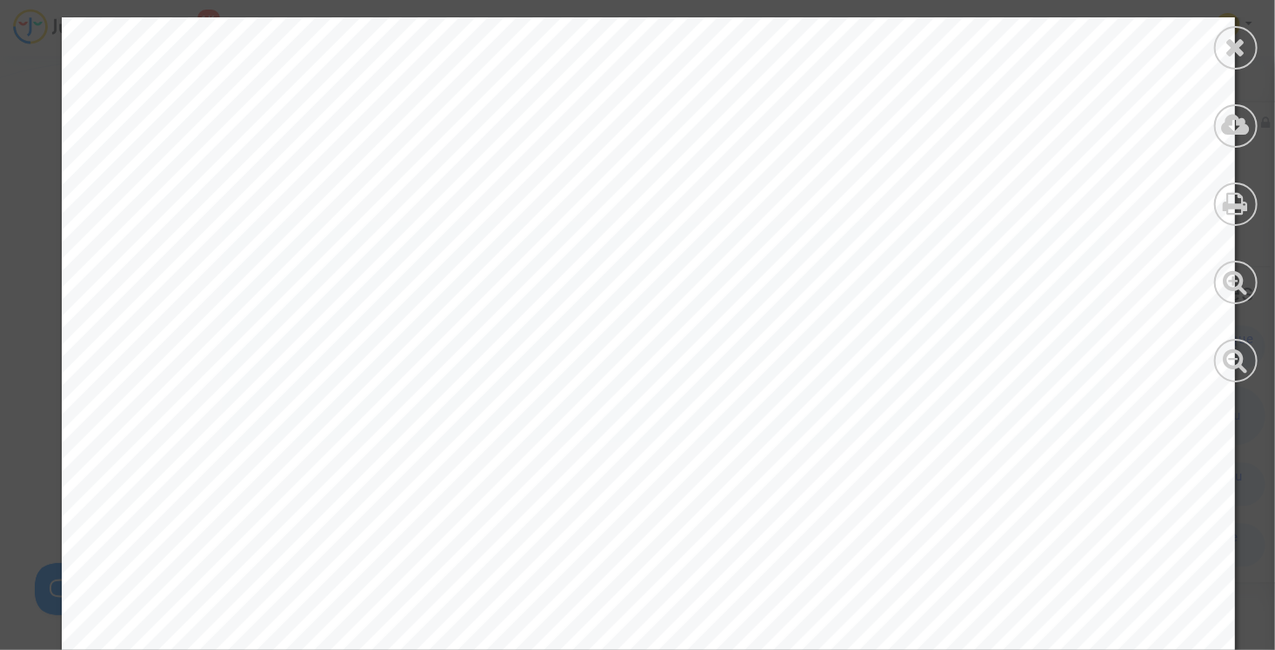
scroll to position [0, 0]
click at [1236, 54] on icon at bounding box center [1236, 47] width 22 height 26
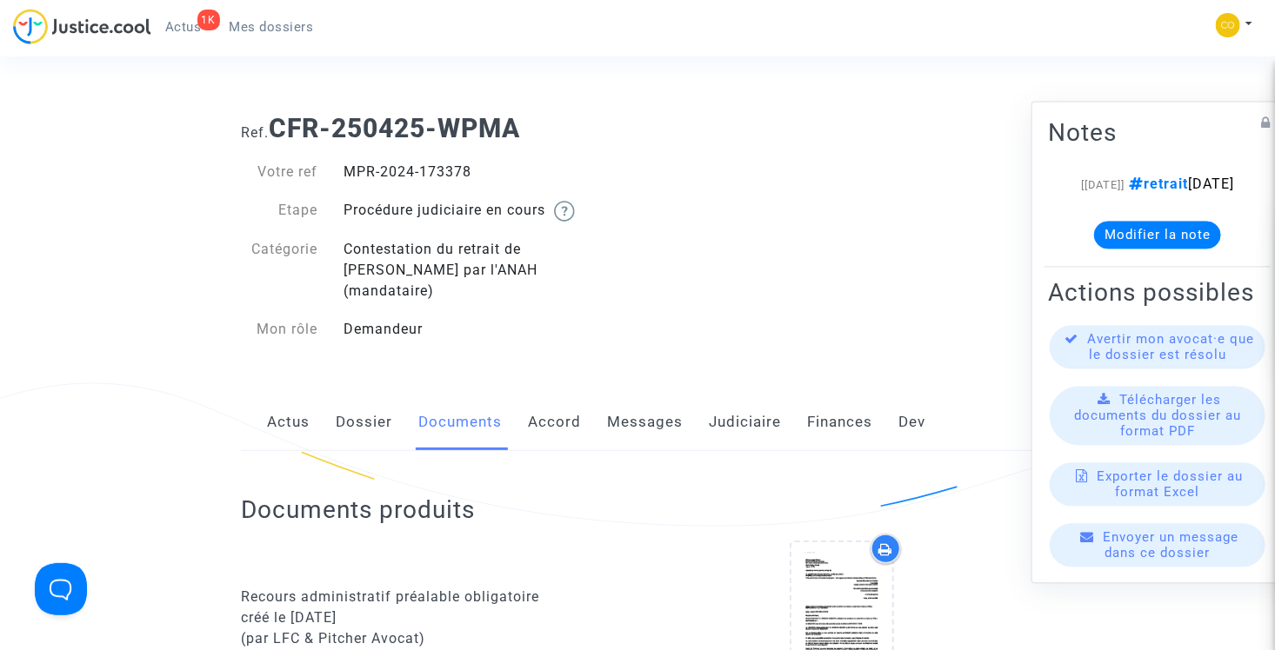
click at [244, 22] on span "Mes dossiers" at bounding box center [272, 27] width 84 height 16
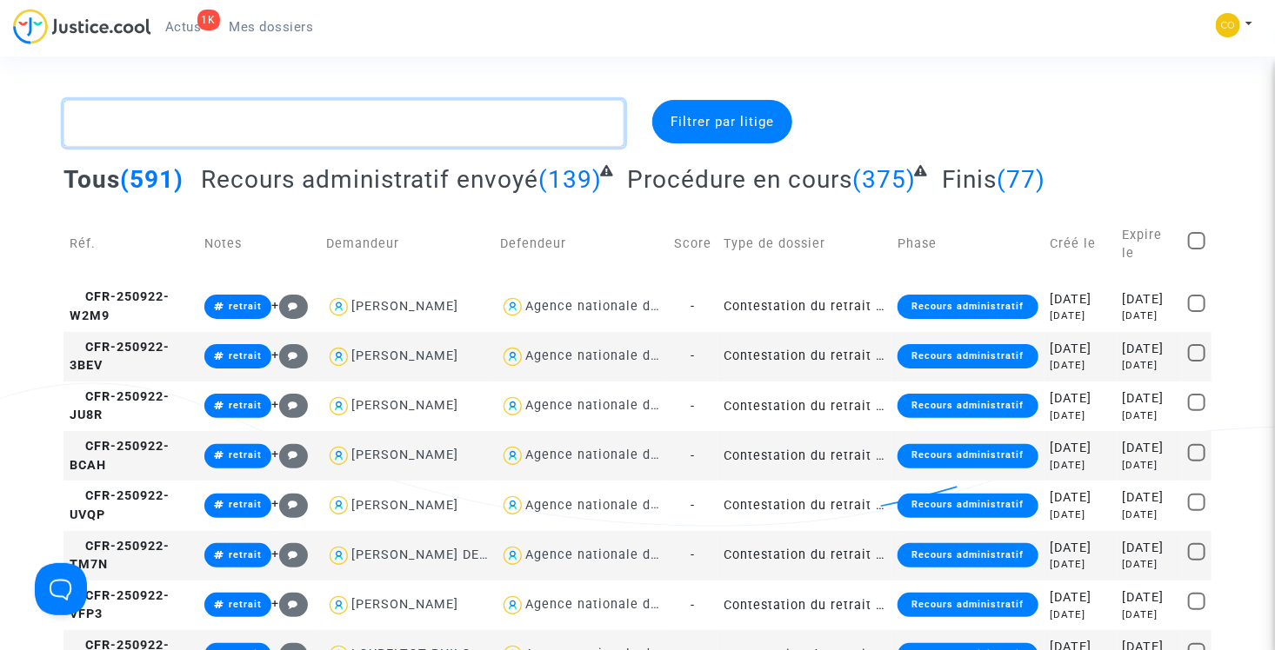
click at [250, 135] on textarea at bounding box center [343, 123] width 561 height 47
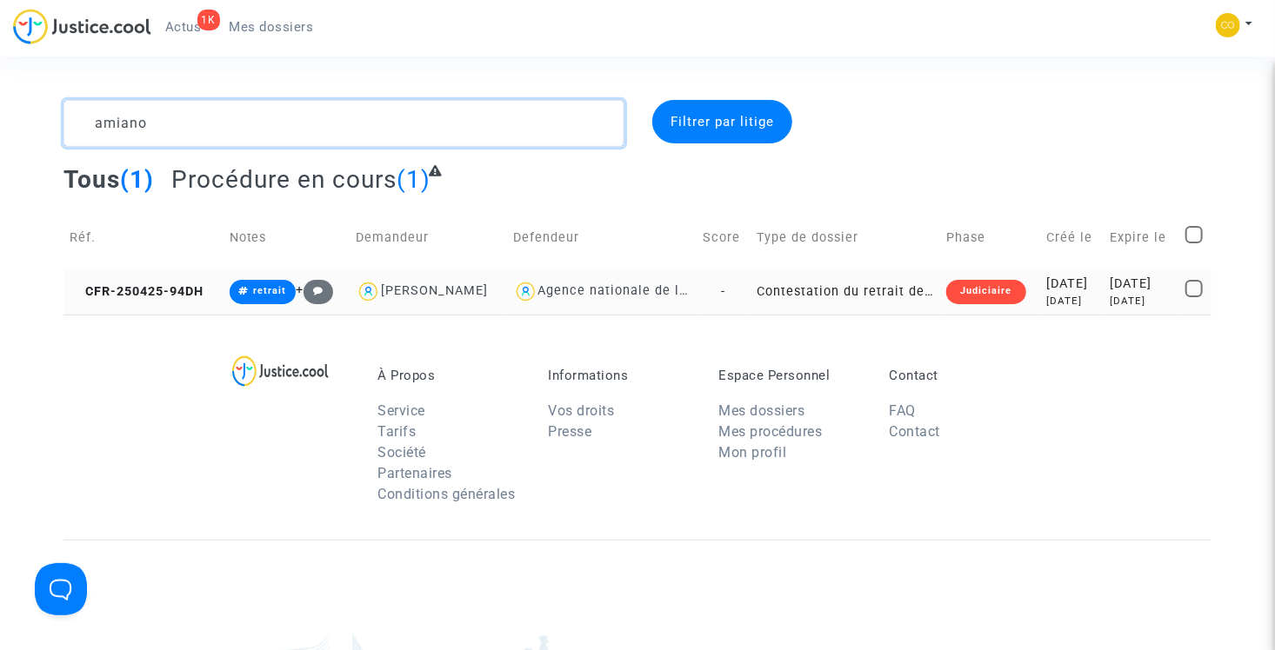
type textarea "amiano"
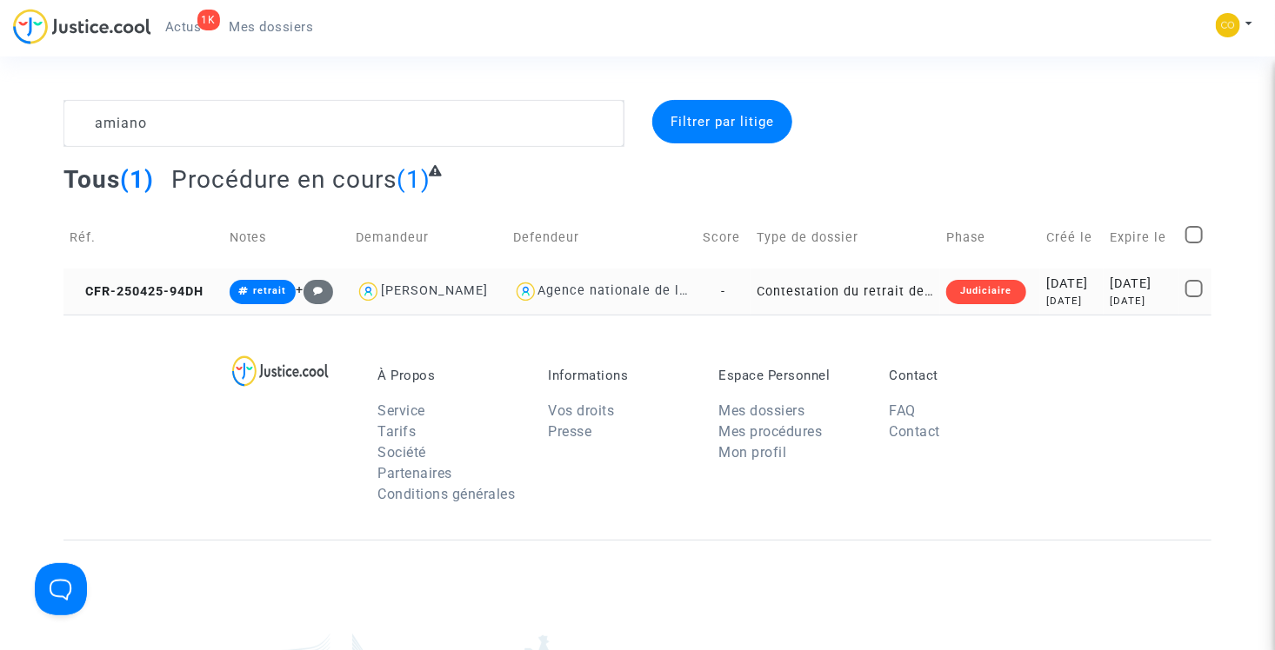
click at [839, 283] on td "Contestation du retrait de [PERSON_NAME] par l'ANAH (mandataire)" at bounding box center [845, 292] width 190 height 46
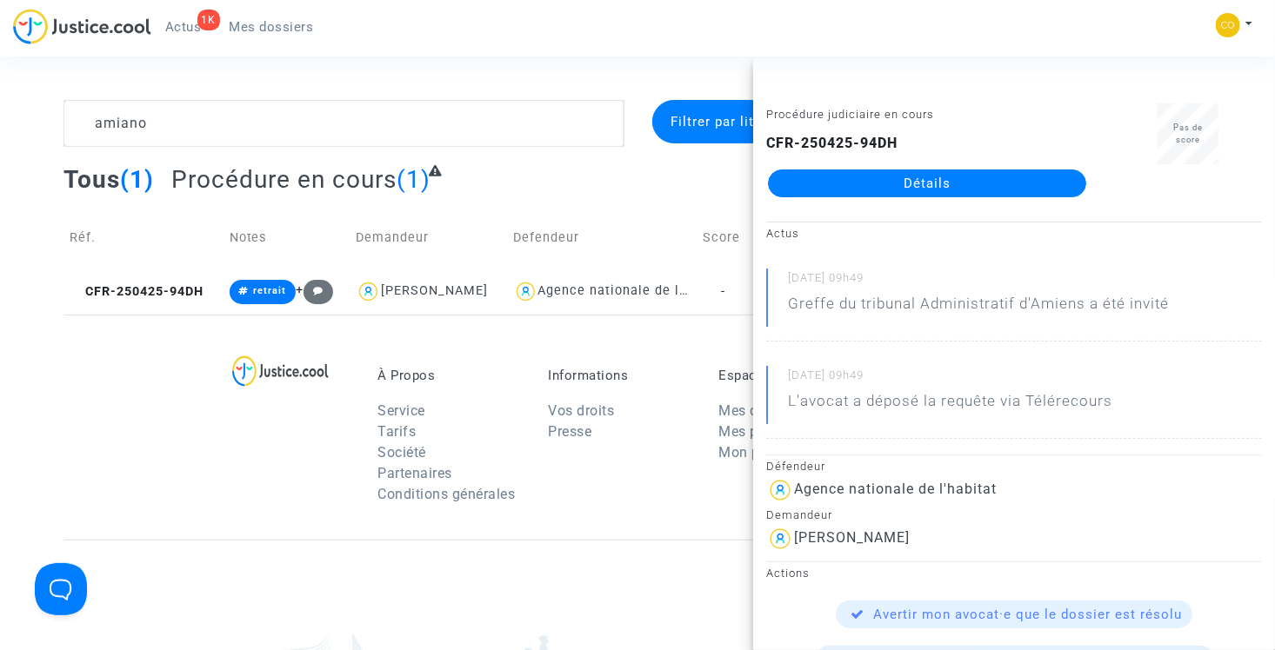
click at [870, 186] on link "Détails" at bounding box center [927, 184] width 318 height 28
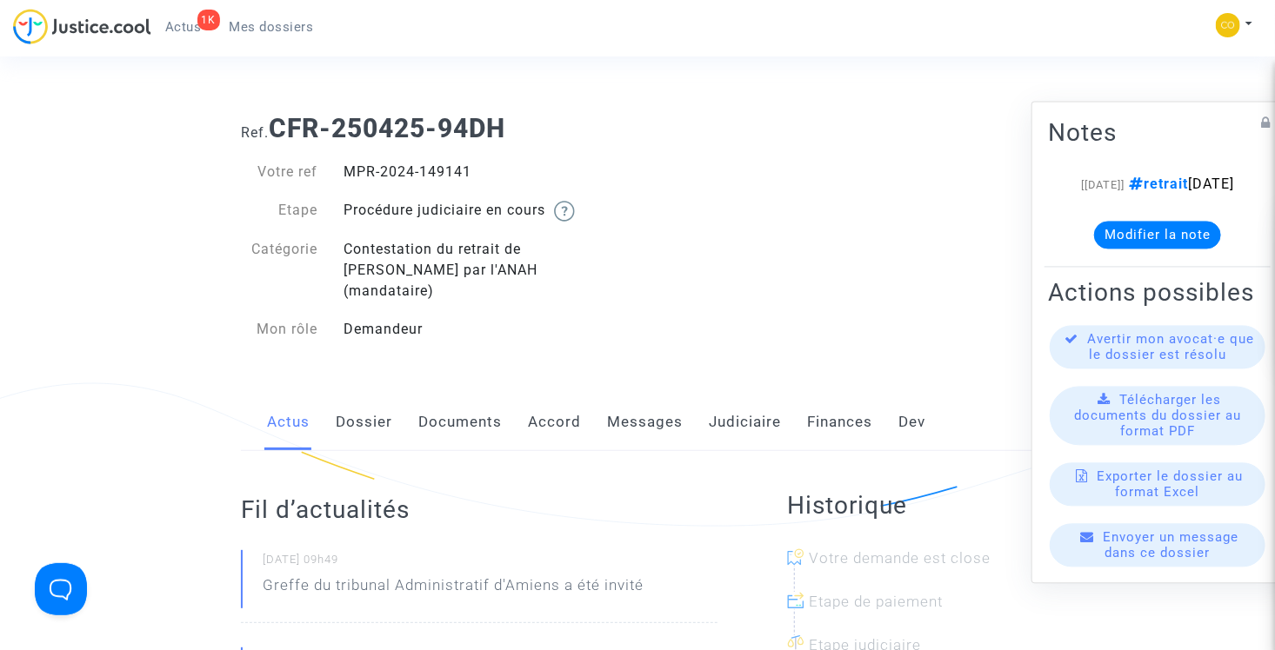
click at [484, 396] on link "Documents" at bounding box center [459, 422] width 83 height 57
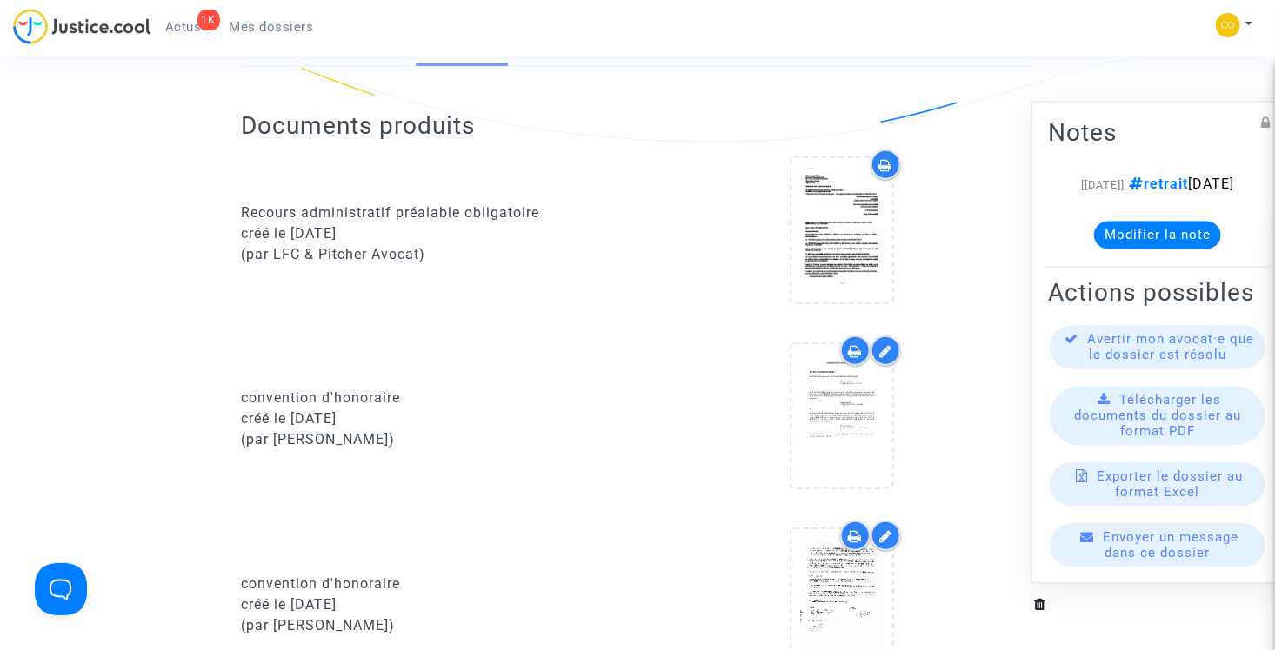
scroll to position [522, 0]
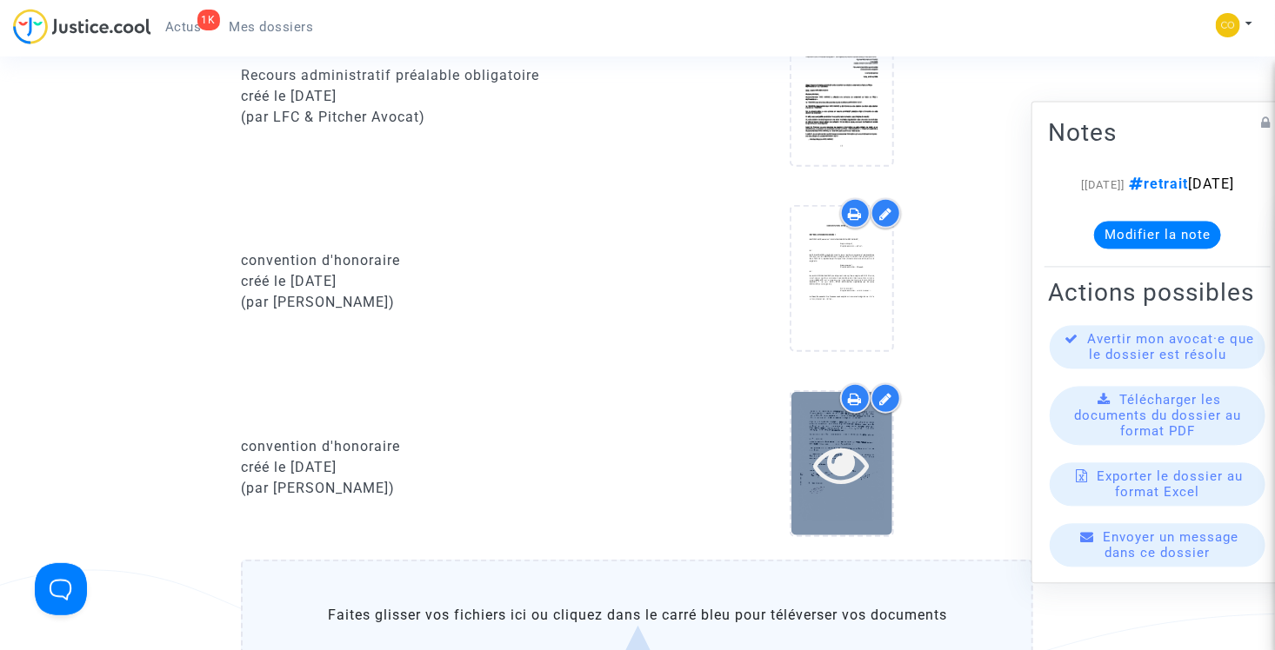
click at [845, 445] on icon at bounding box center [842, 464] width 57 height 56
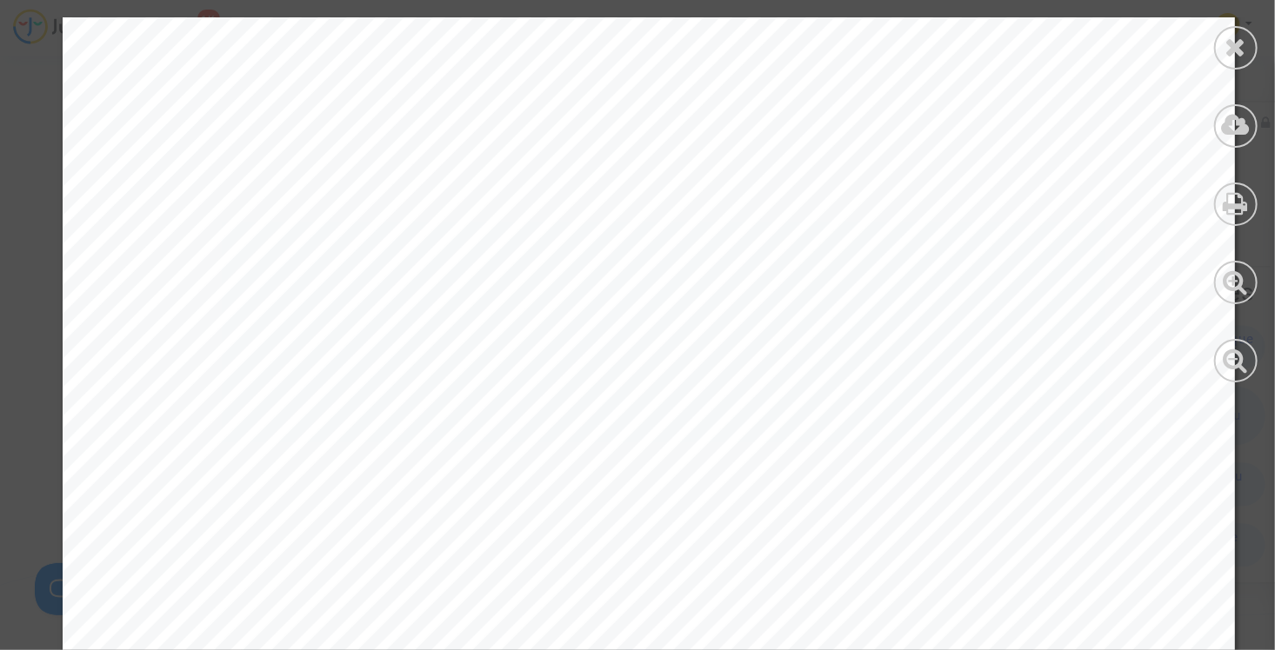
scroll to position [956, 0]
click at [1222, 45] on div at bounding box center [1235, 47] width 43 height 43
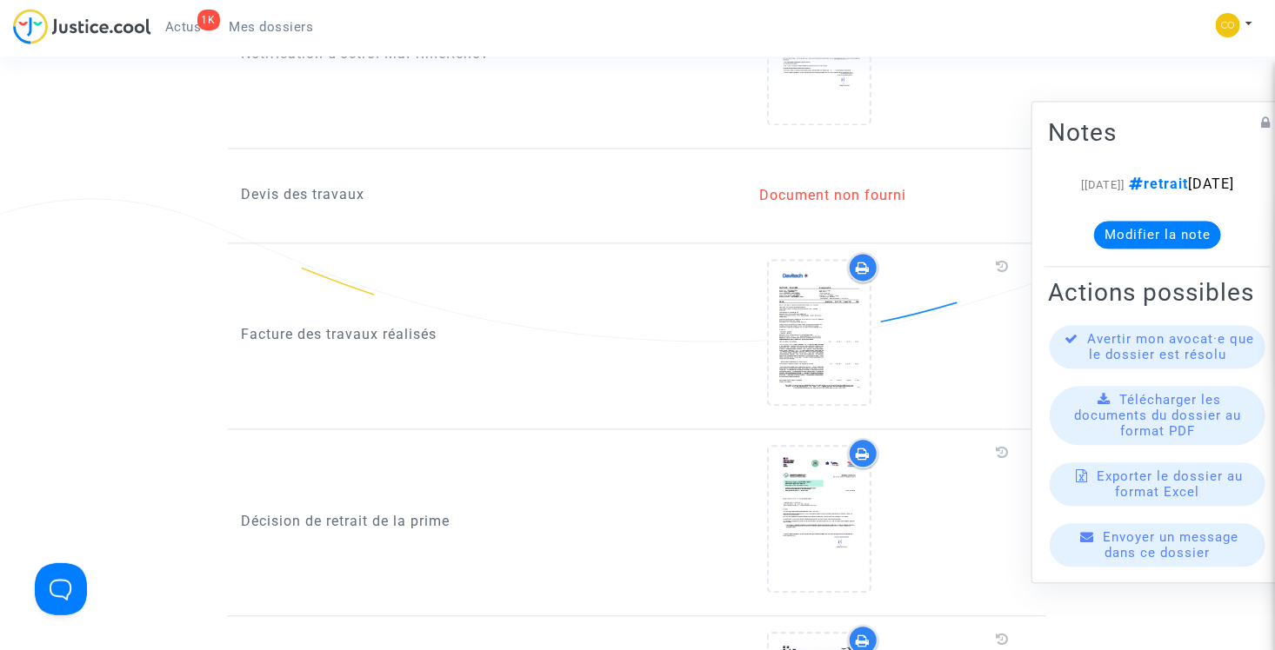
scroll to position [1826, 0]
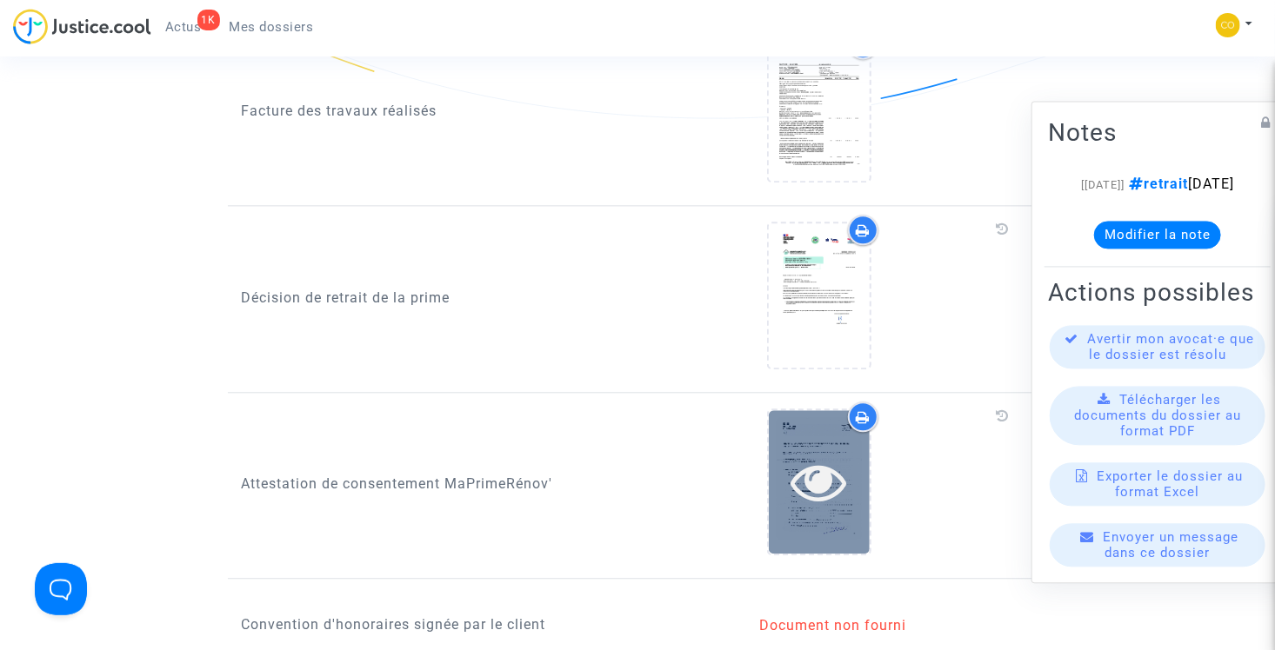
click at [828, 454] on icon at bounding box center [819, 482] width 57 height 56
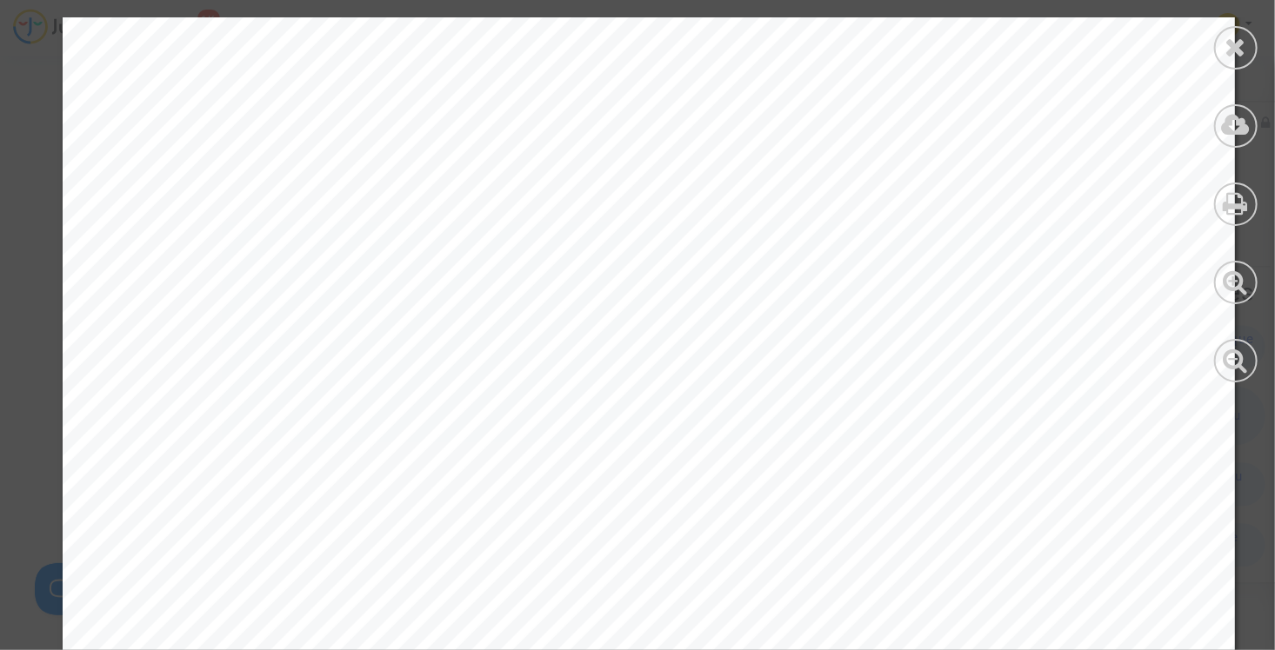
scroll to position [2087, 0]
click at [1239, 50] on icon at bounding box center [1236, 47] width 22 height 26
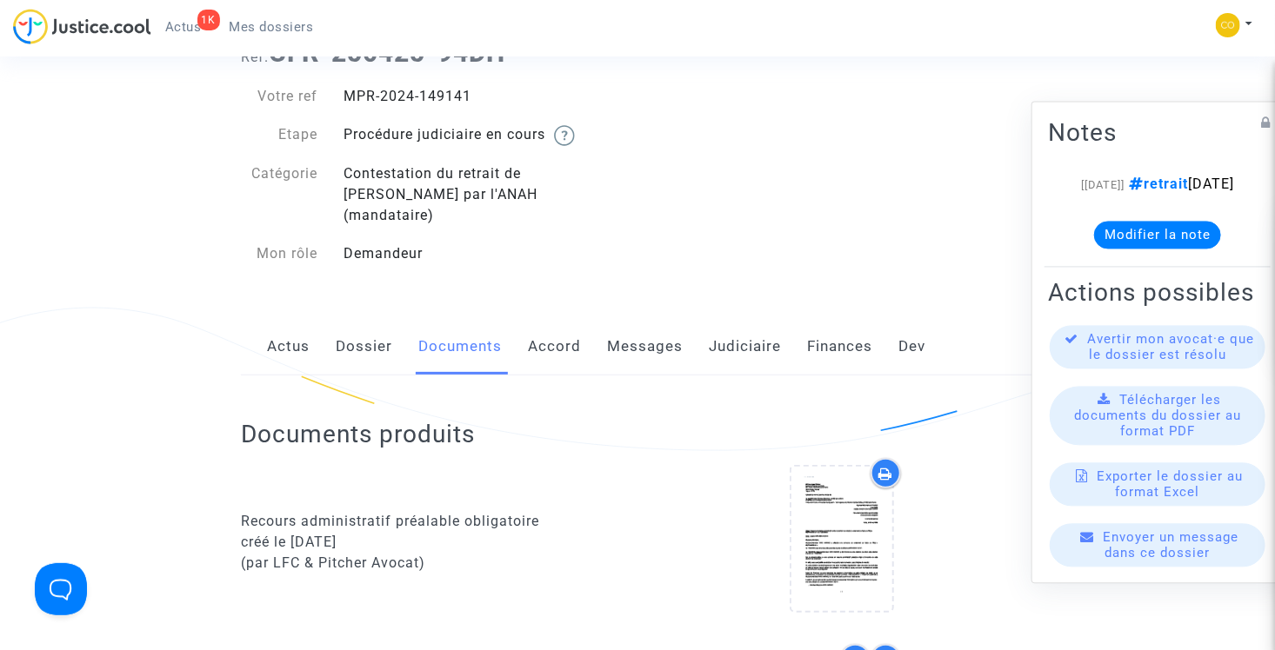
scroll to position [0, 0]
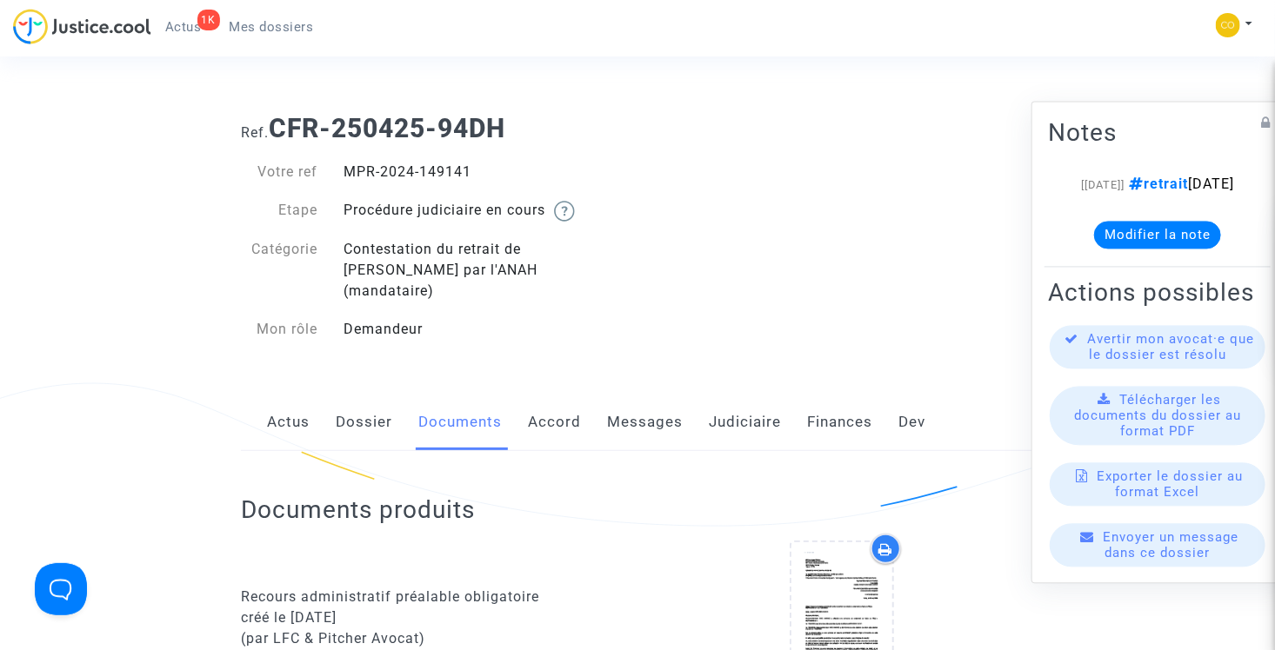
click at [289, 14] on link "Mes dossiers" at bounding box center [272, 27] width 112 height 26
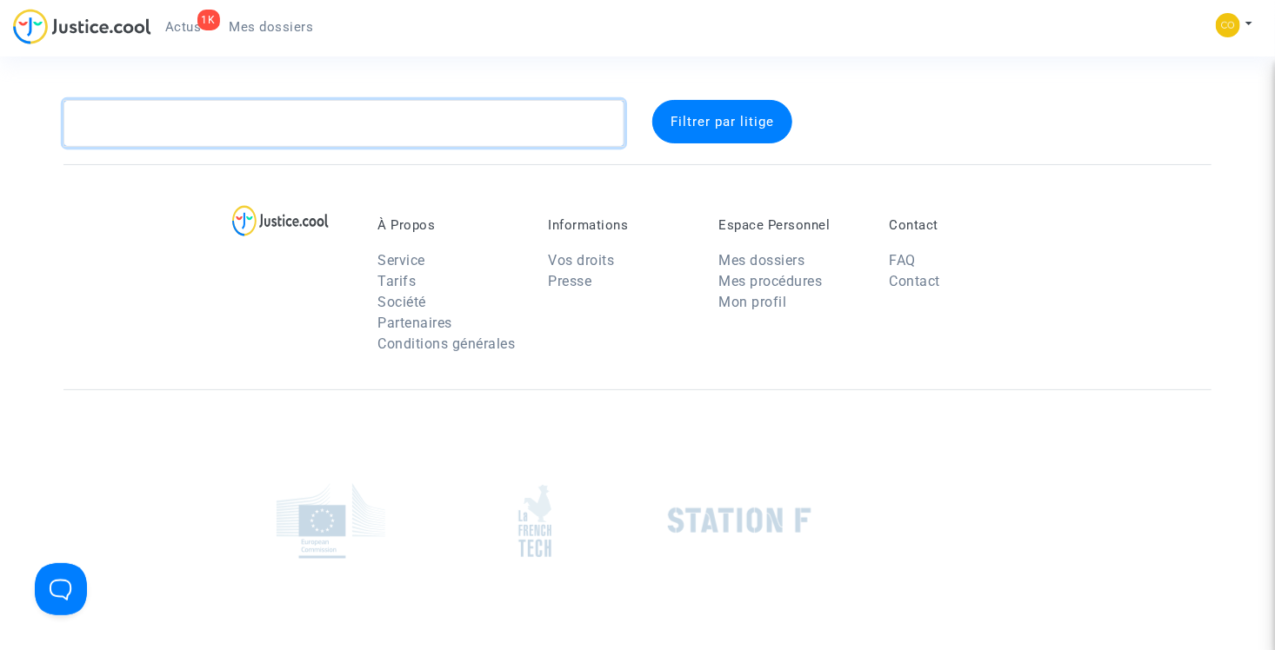
click at [316, 142] on textarea at bounding box center [343, 123] width 561 height 47
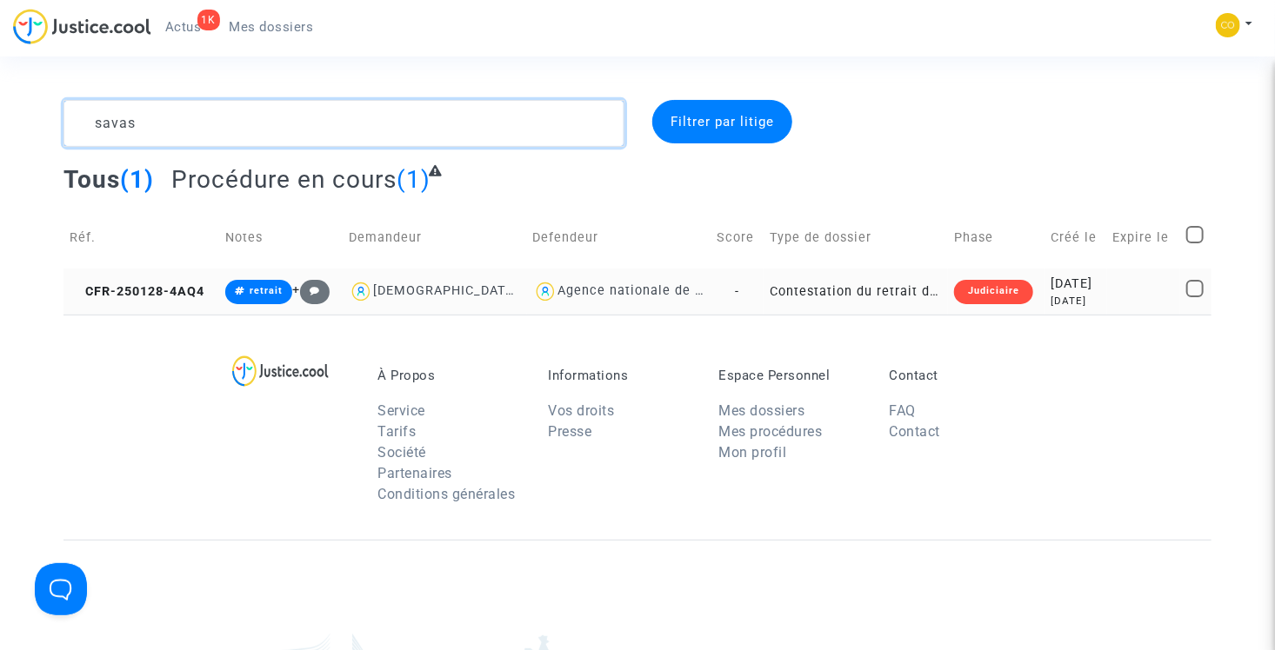
type textarea "savas"
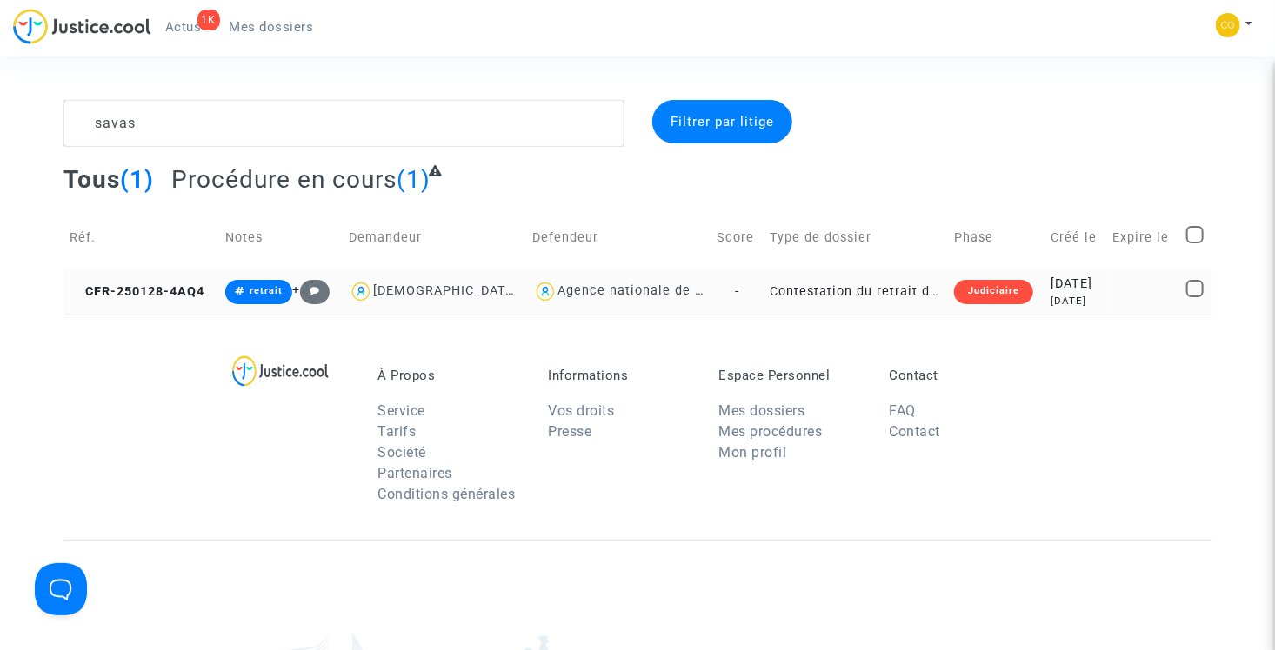
click at [822, 287] on td "Contestation du retrait de [PERSON_NAME] par l'ANAH (mandataire)" at bounding box center [855, 292] width 184 height 46
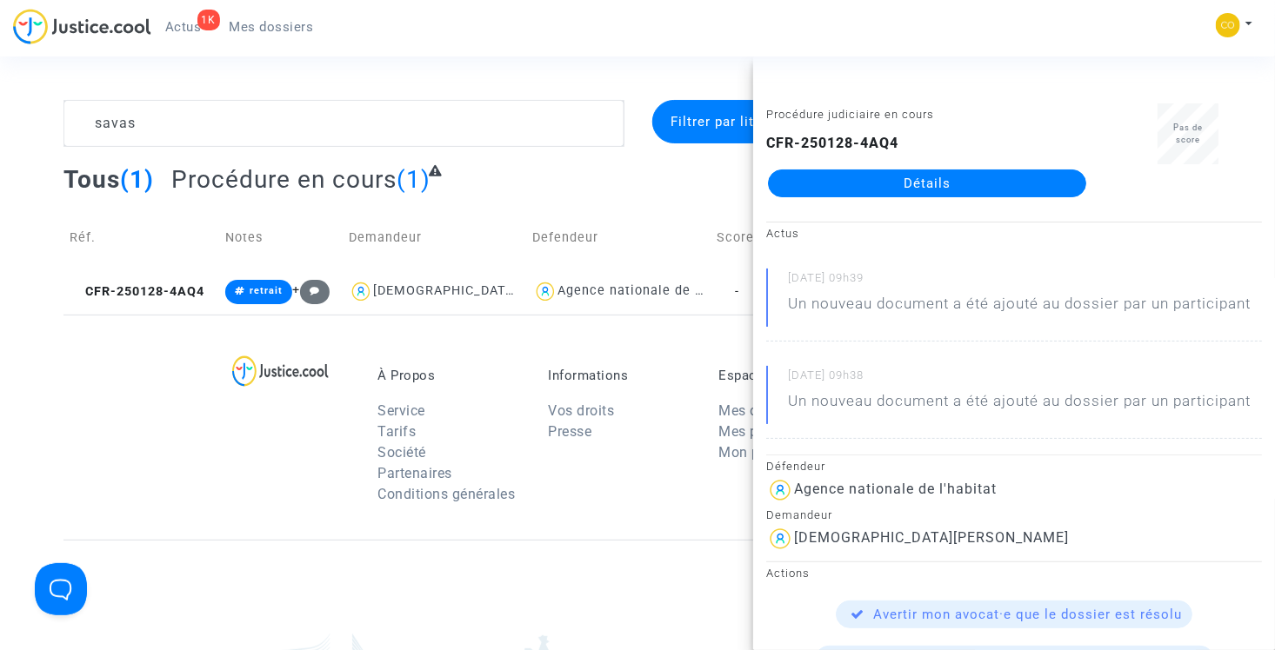
click at [862, 181] on link "Détails" at bounding box center [927, 184] width 318 height 28
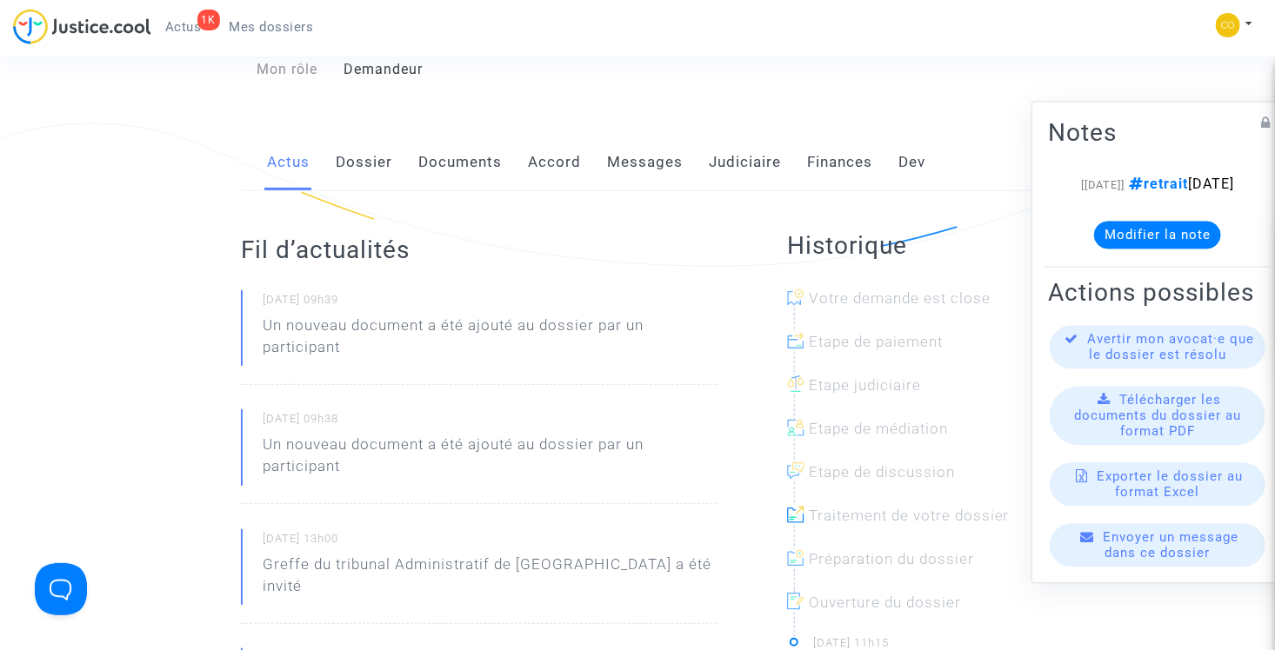
scroll to position [261, 0]
click at [469, 145] on link "Documents" at bounding box center [459, 161] width 83 height 57
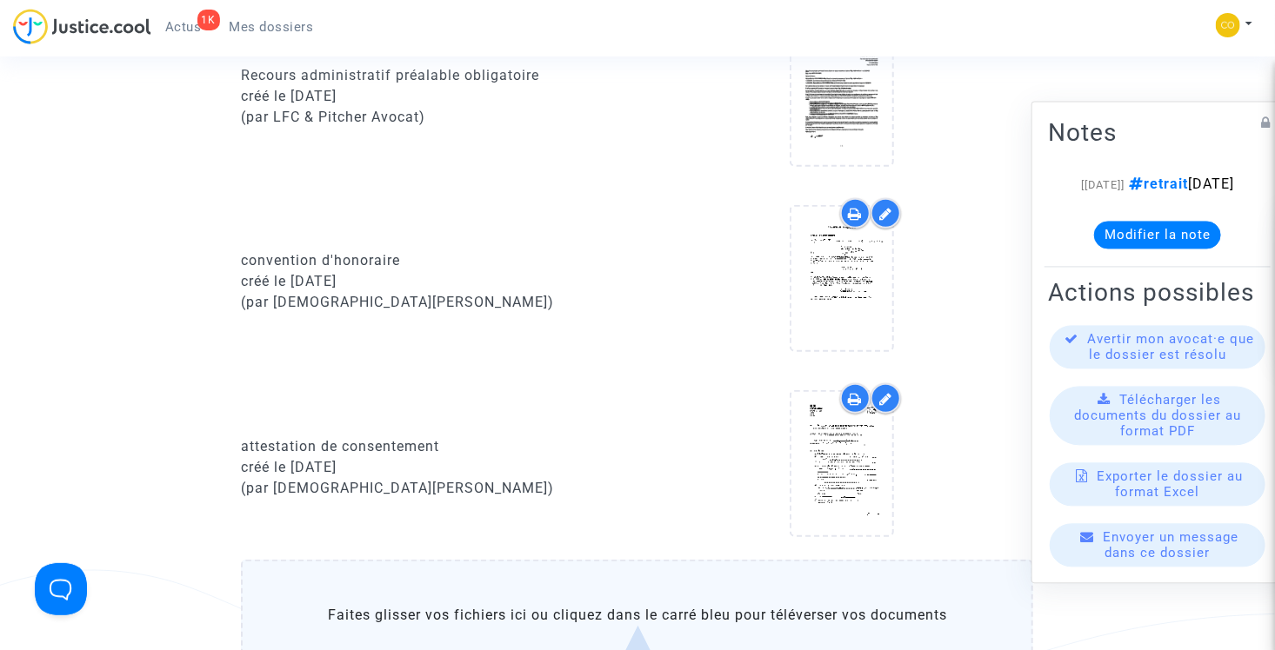
scroll to position [609, 0]
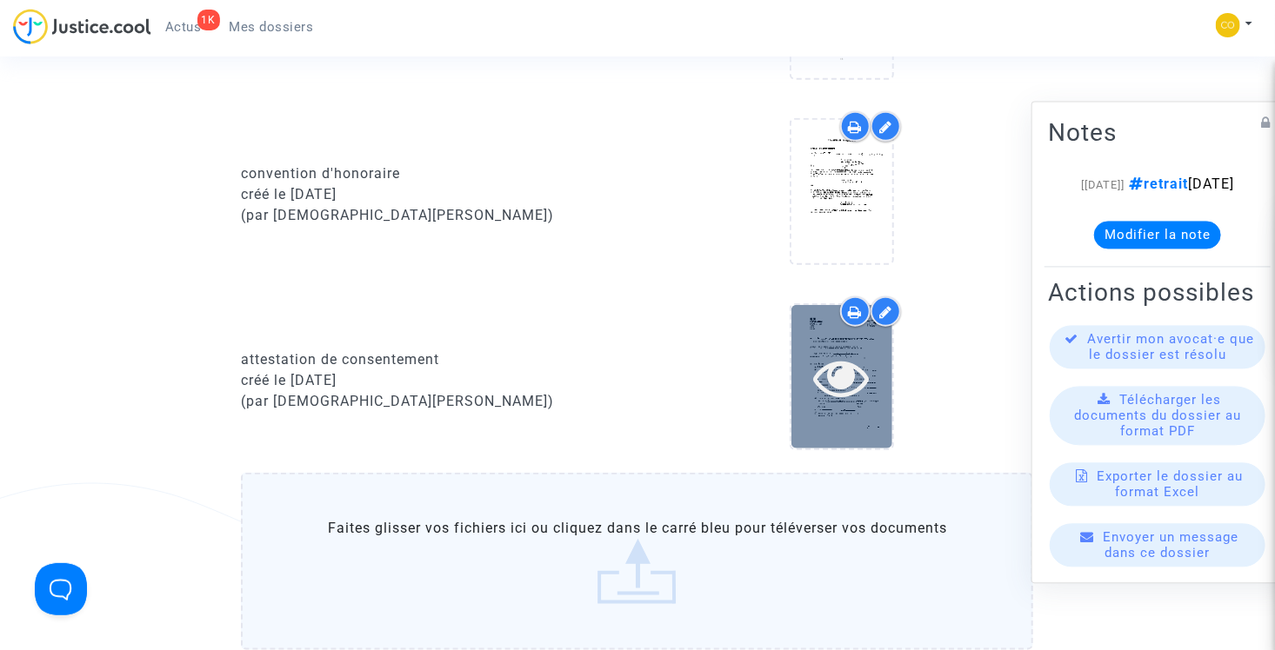
click at [840, 351] on icon at bounding box center [842, 378] width 57 height 56
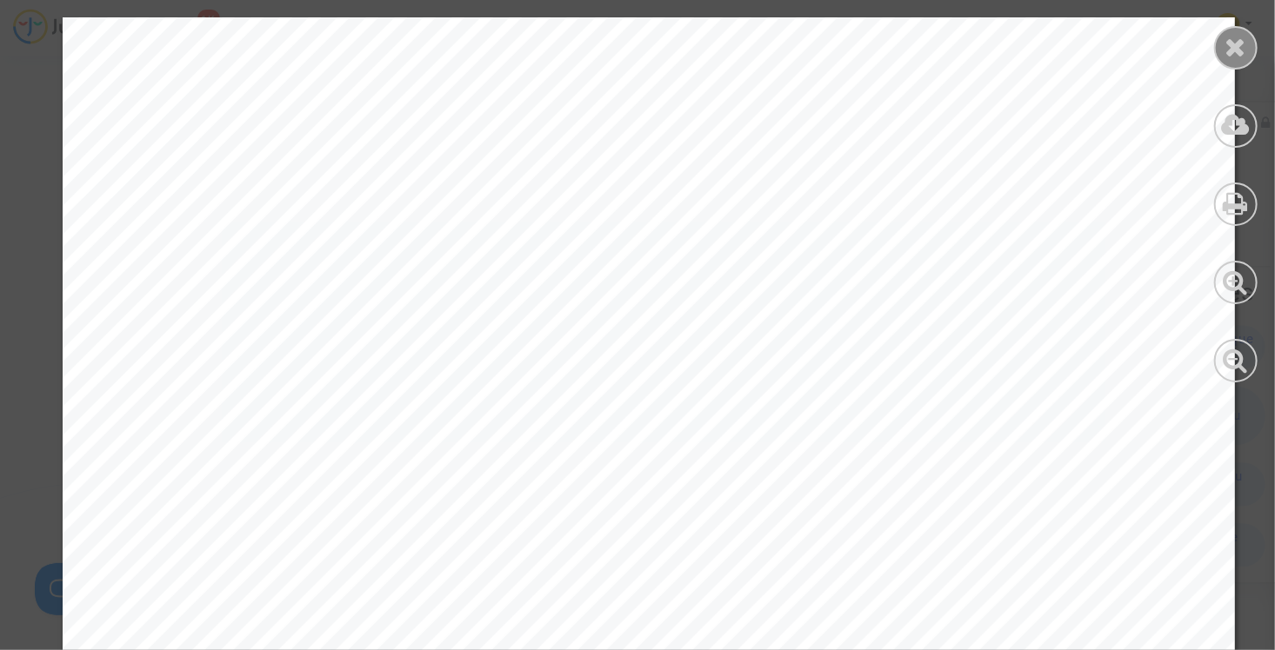
click at [1239, 48] on icon at bounding box center [1236, 47] width 22 height 26
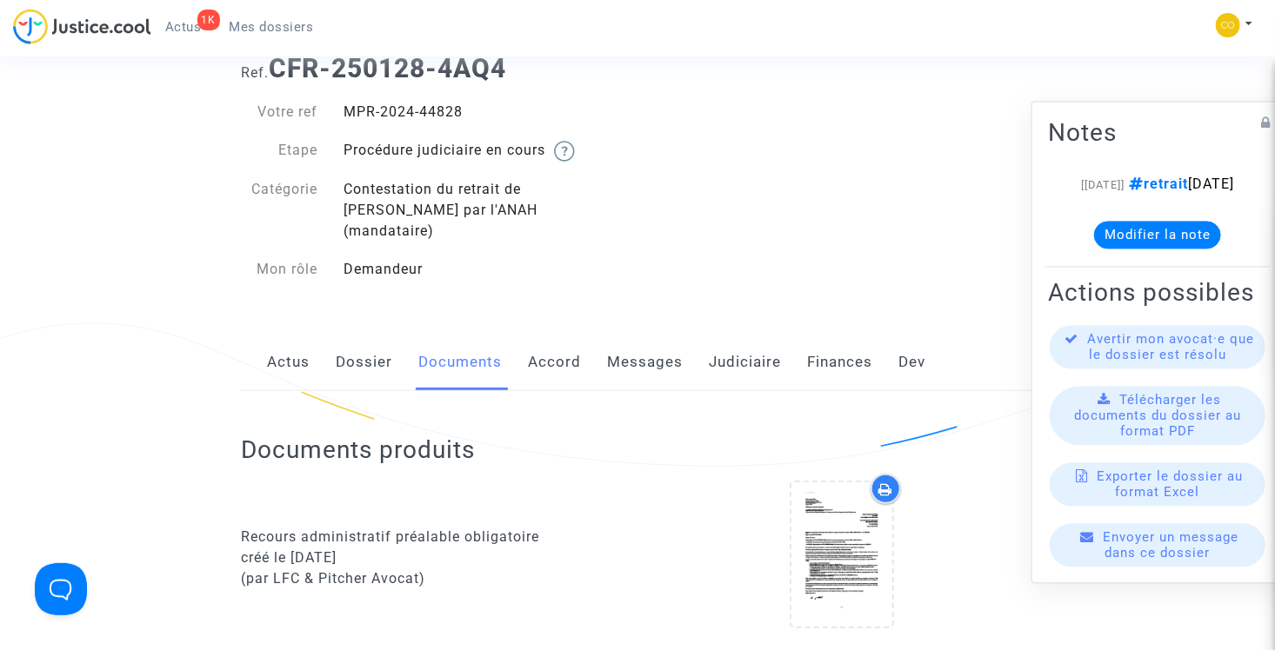
scroll to position [0, 0]
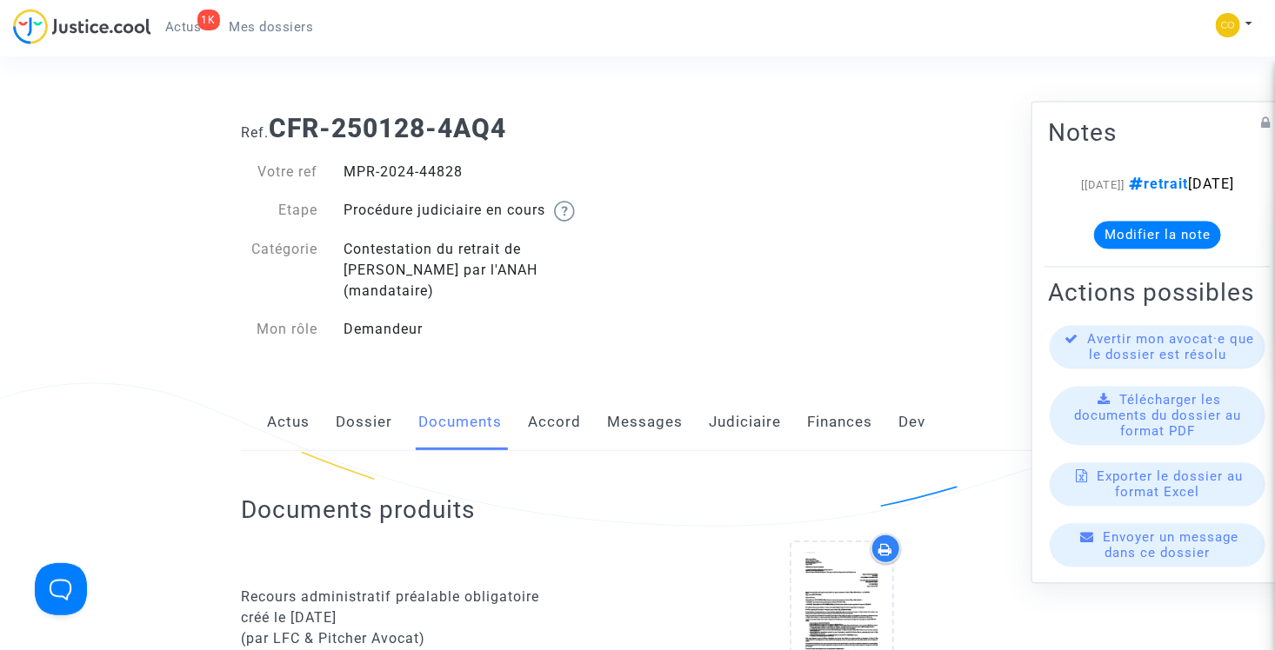
click at [281, 25] on span "Mes dossiers" at bounding box center [272, 27] width 84 height 16
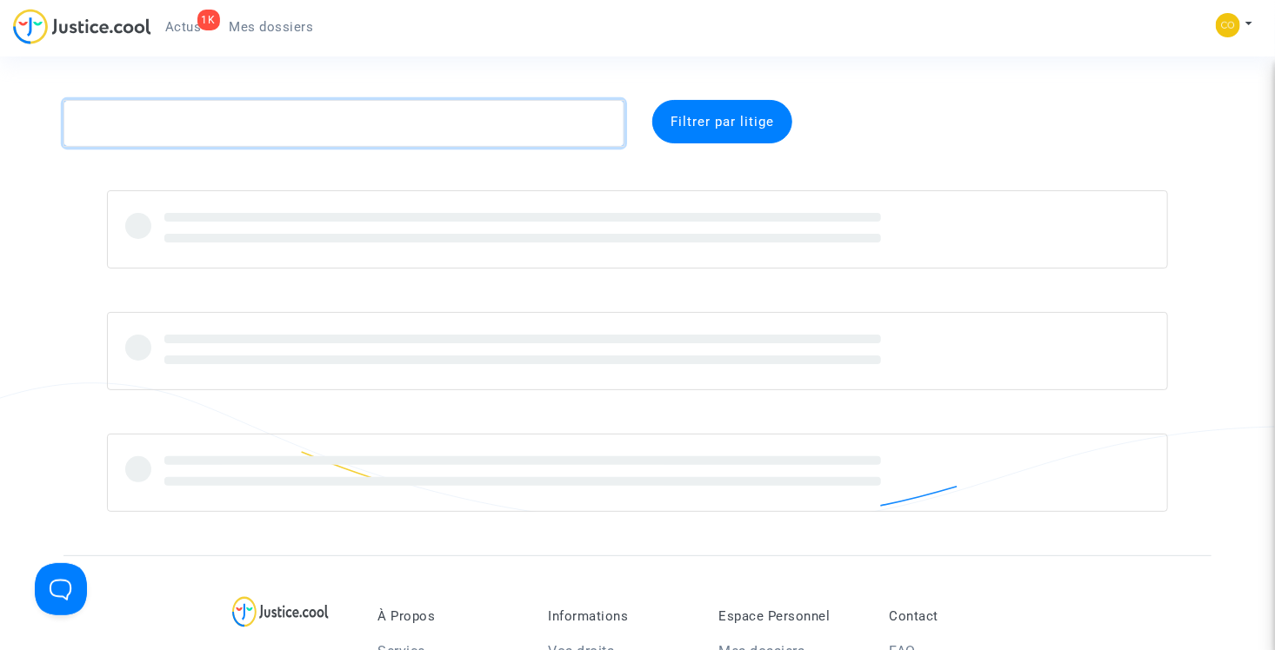
click at [336, 139] on textarea at bounding box center [343, 123] width 561 height 47
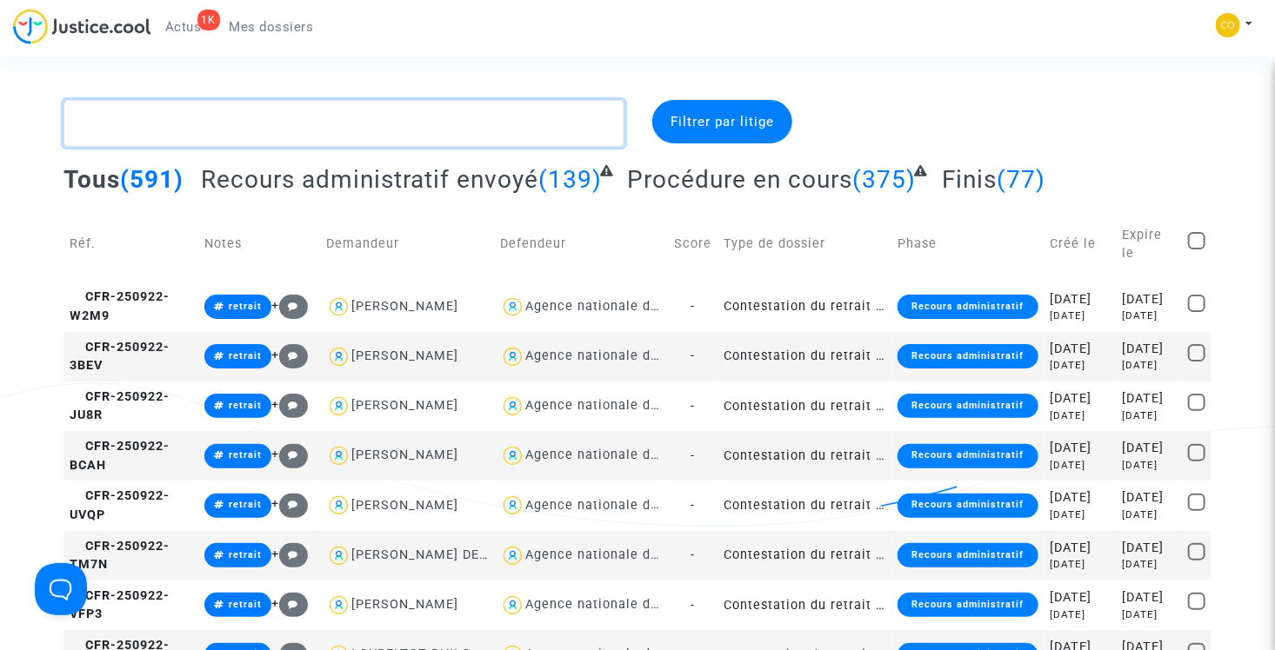
click at [333, 136] on textarea at bounding box center [343, 123] width 561 height 47
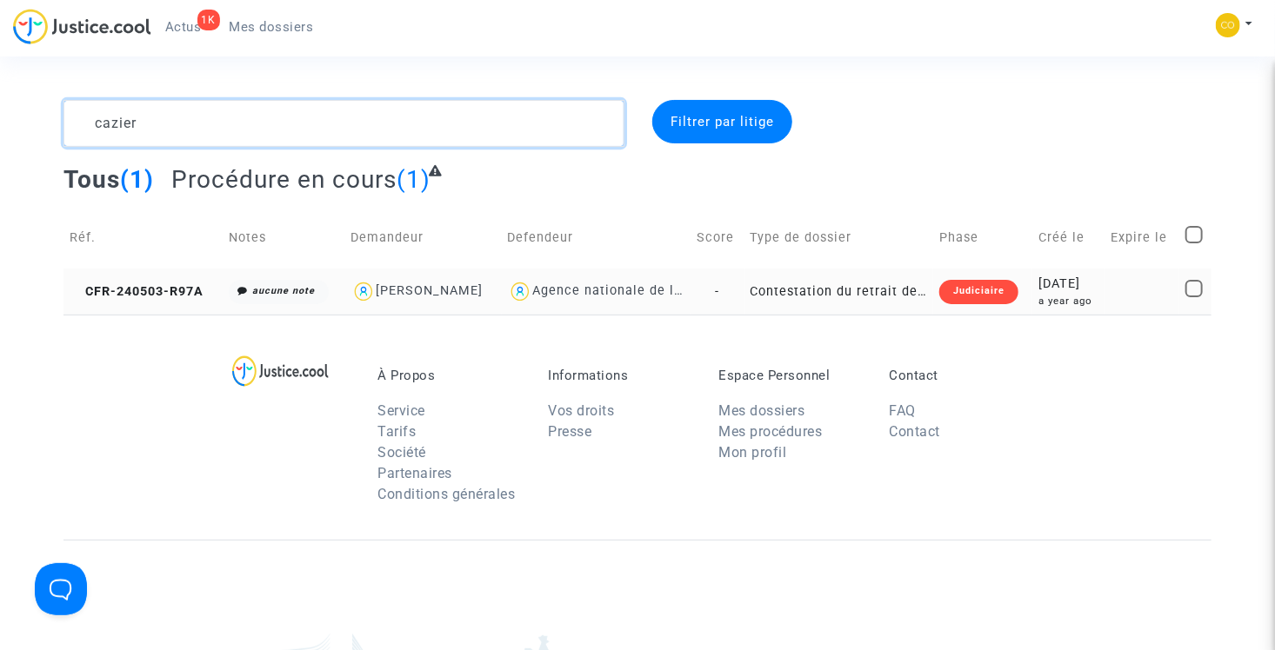
type textarea "cazier"
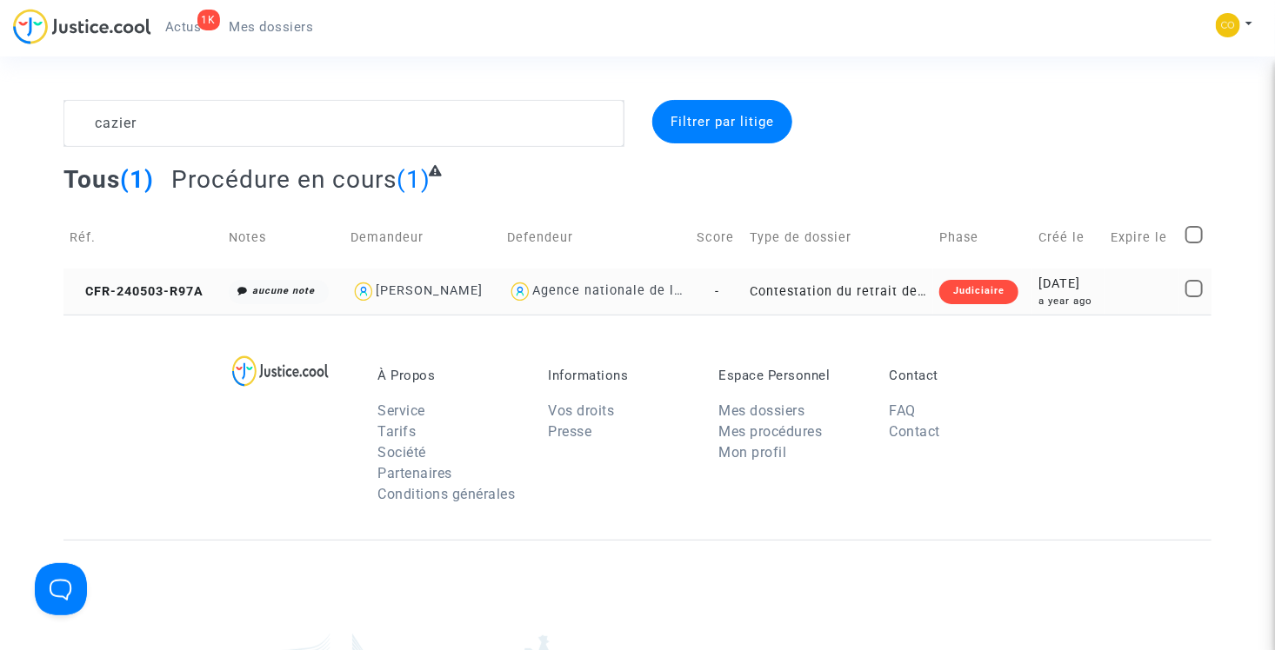
click at [860, 294] on td "Contestation du retrait de [PERSON_NAME] par l'ANAH (mandataire)" at bounding box center [838, 292] width 189 height 46
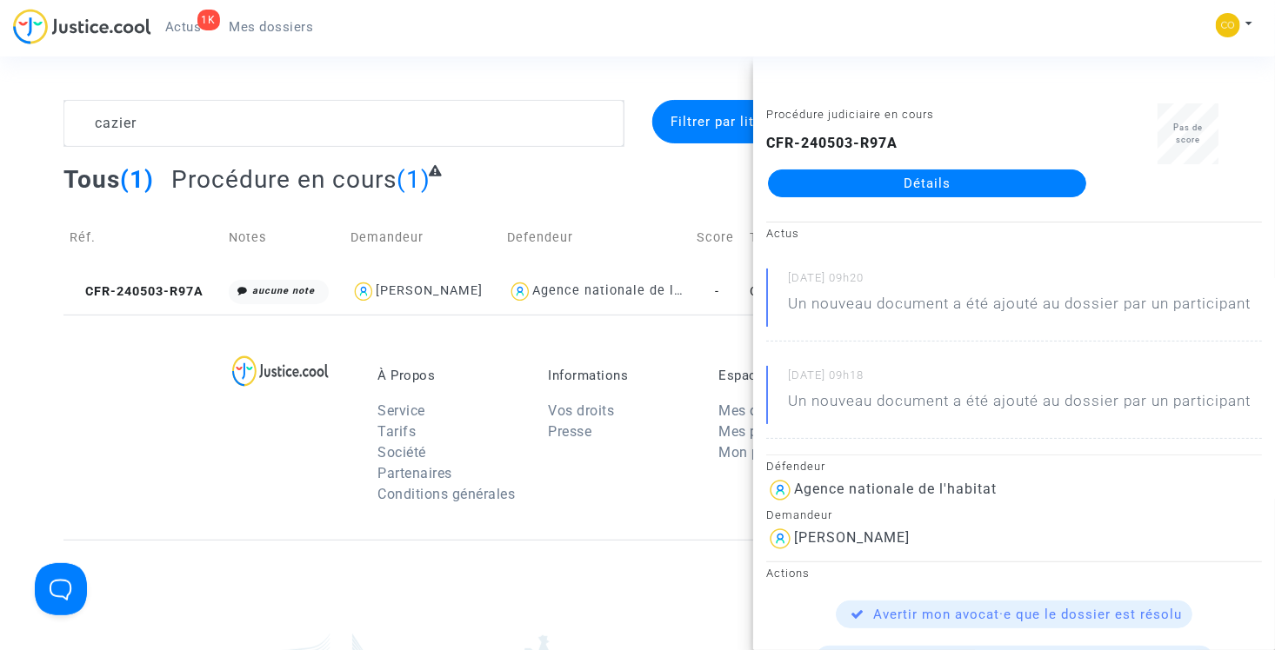
click at [853, 188] on link "Détails" at bounding box center [927, 184] width 318 height 28
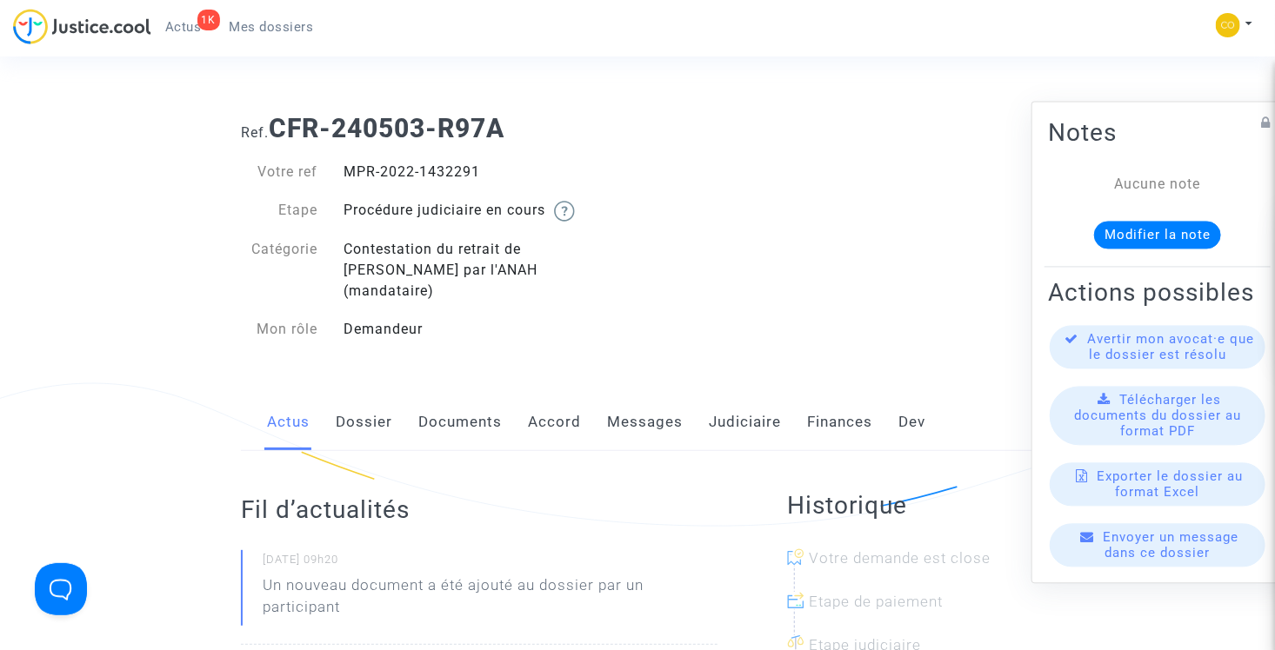
click at [477, 400] on link "Documents" at bounding box center [459, 422] width 83 height 57
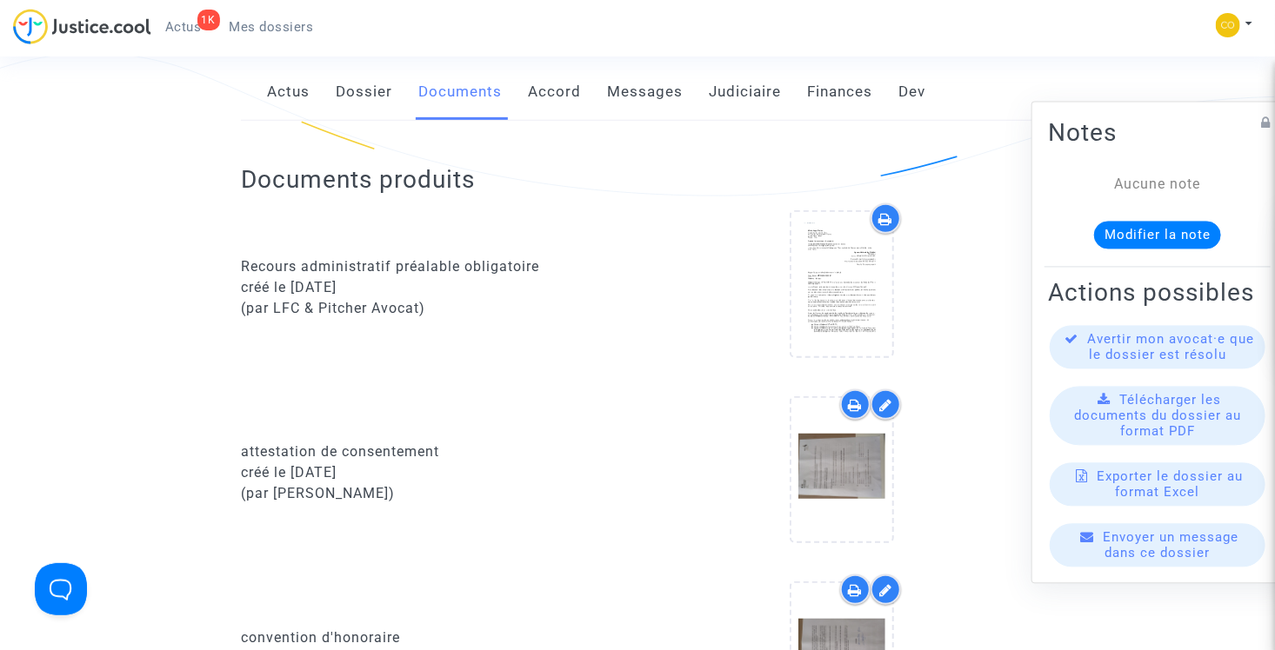
scroll to position [522, 0]
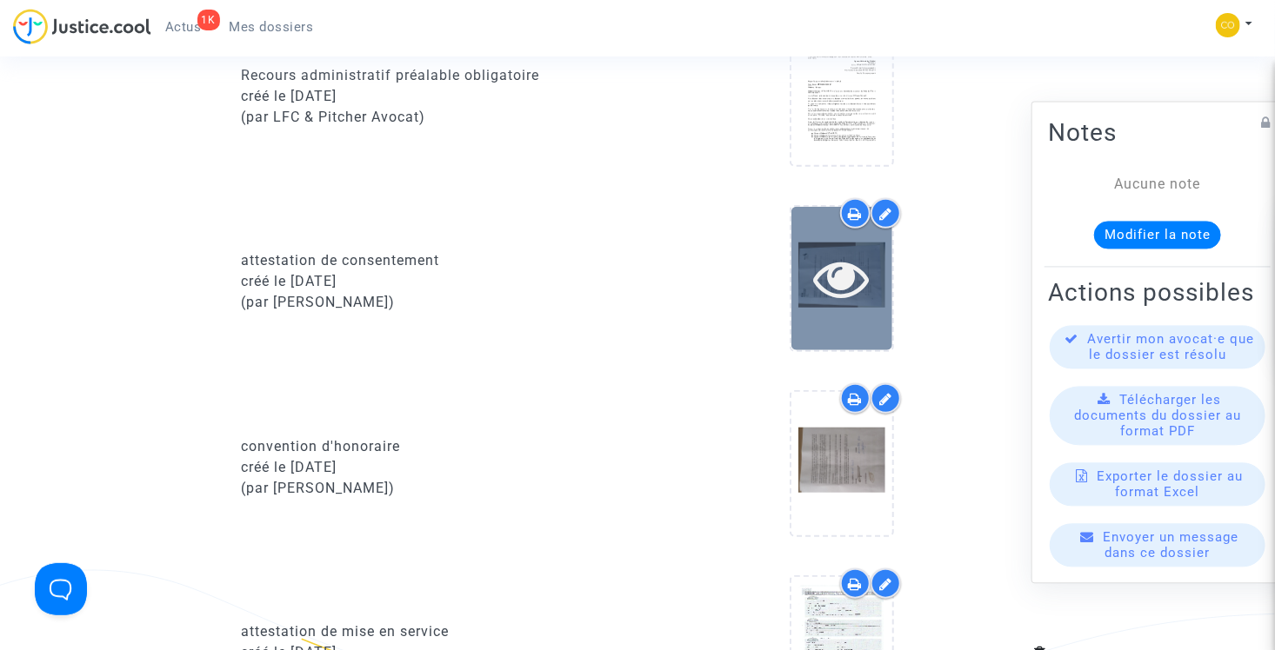
click at [838, 259] on icon at bounding box center [842, 278] width 57 height 56
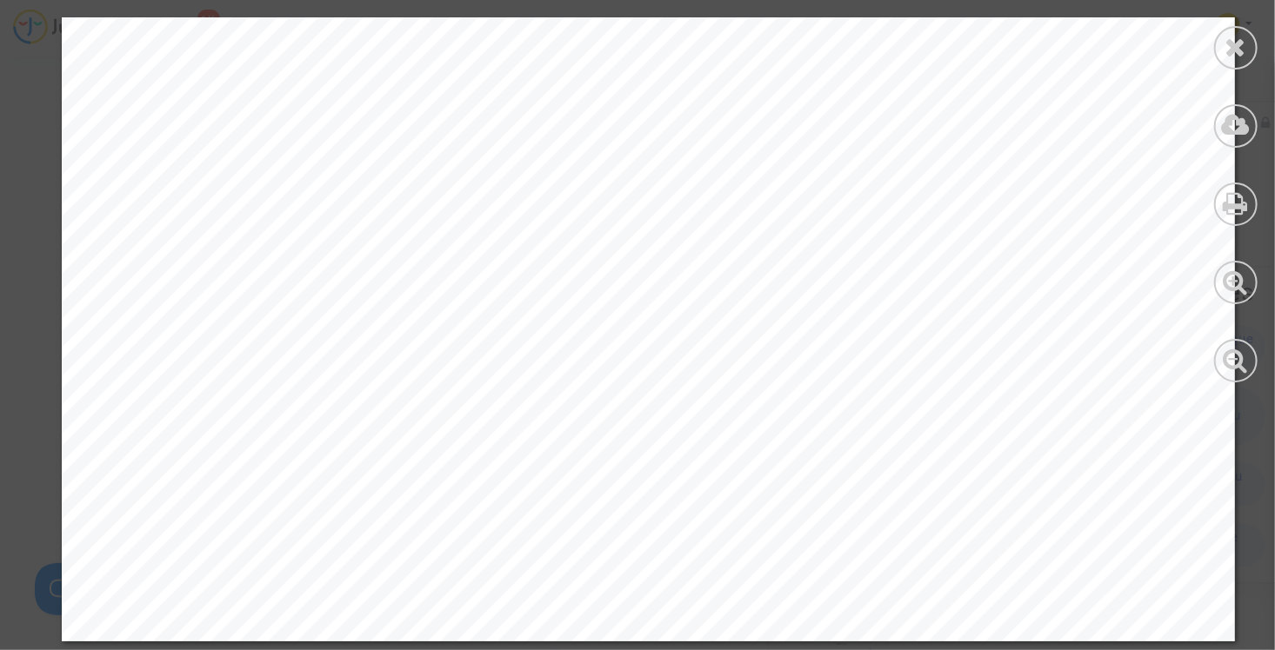
scroll to position [2174, 0]
click at [1238, 44] on icon at bounding box center [1236, 47] width 22 height 26
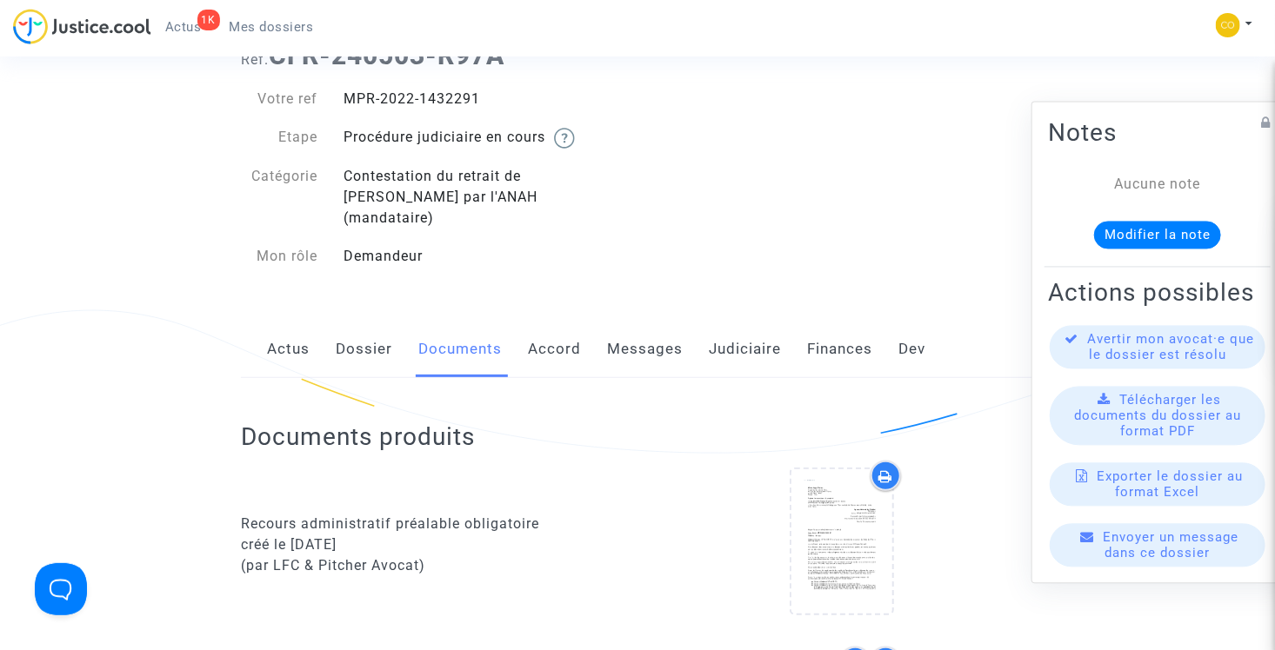
scroll to position [0, 0]
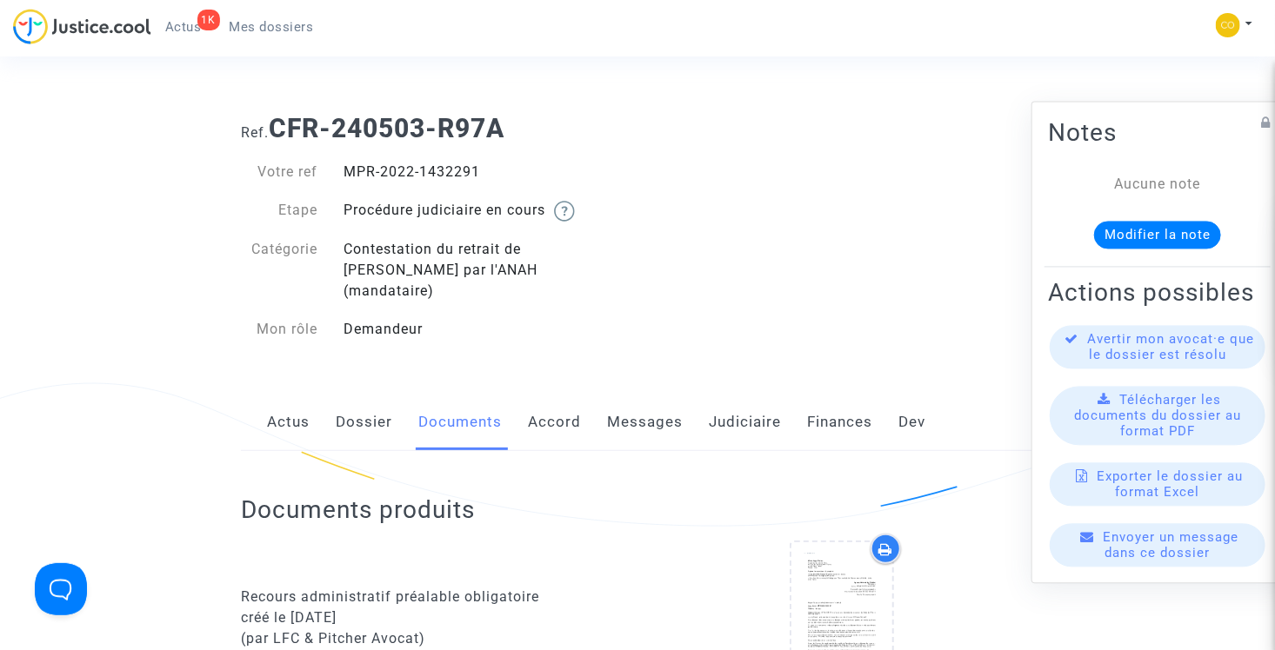
click at [263, 31] on span "Mes dossiers" at bounding box center [272, 27] width 84 height 16
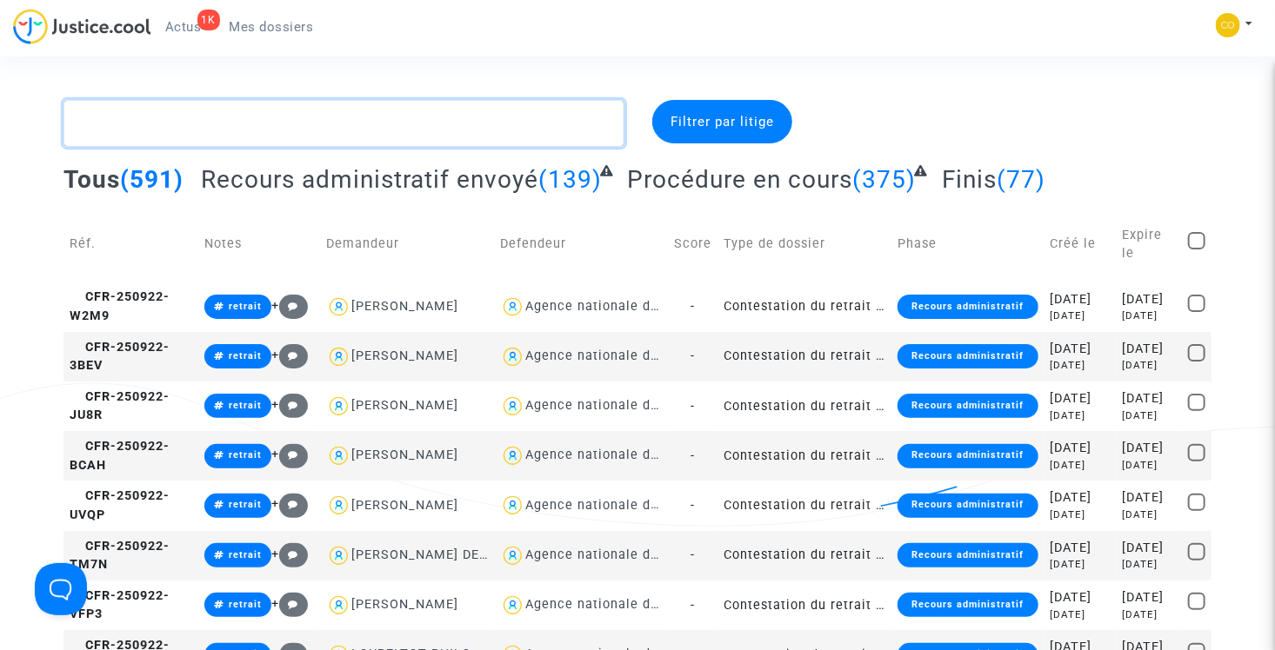
click at [298, 131] on textarea at bounding box center [343, 123] width 561 height 47
type textarea "k"
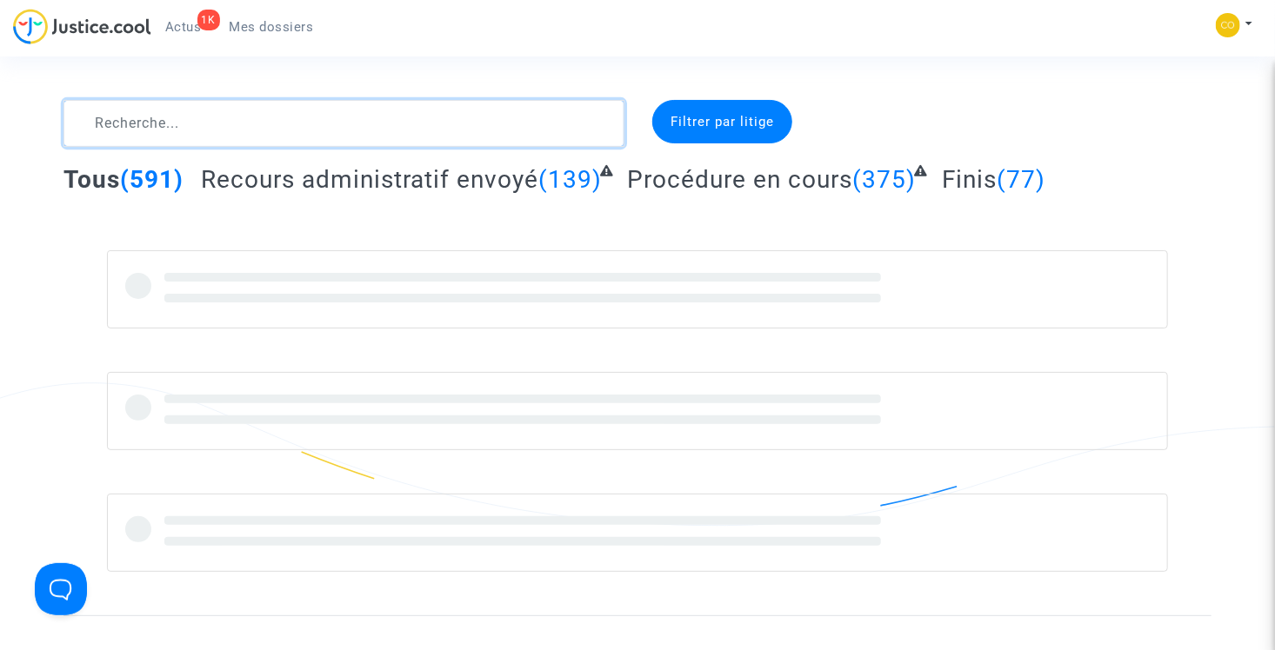
type textarea "v"
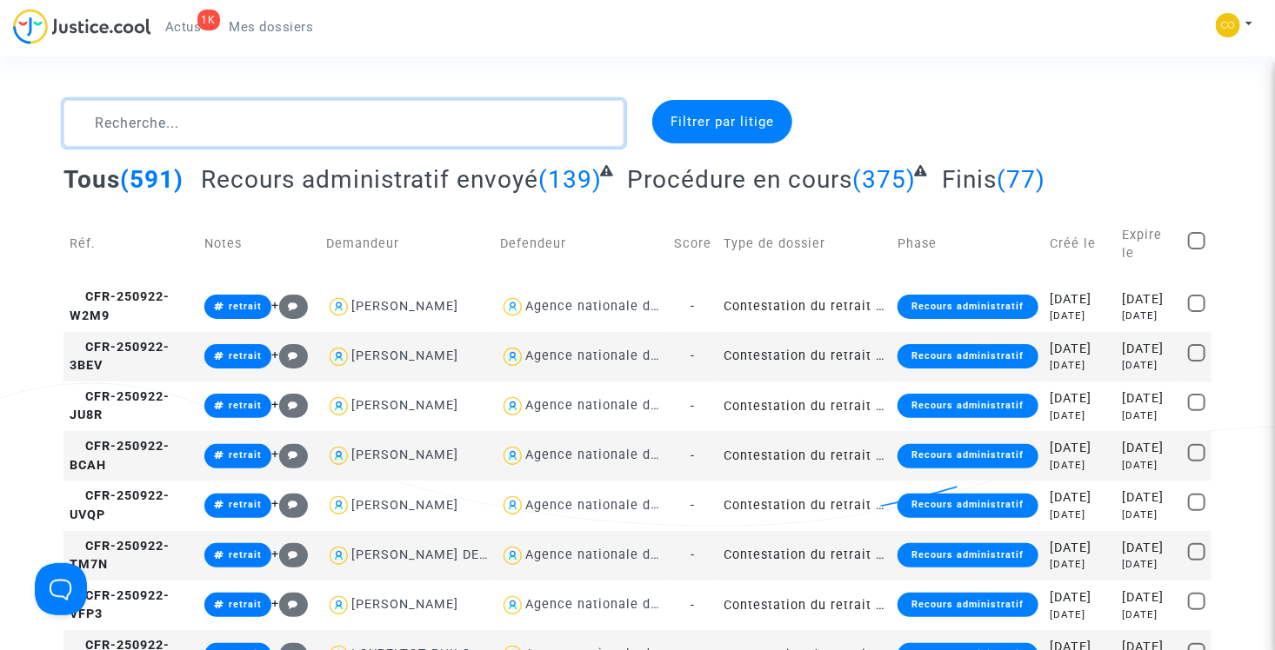
type textarea "c"
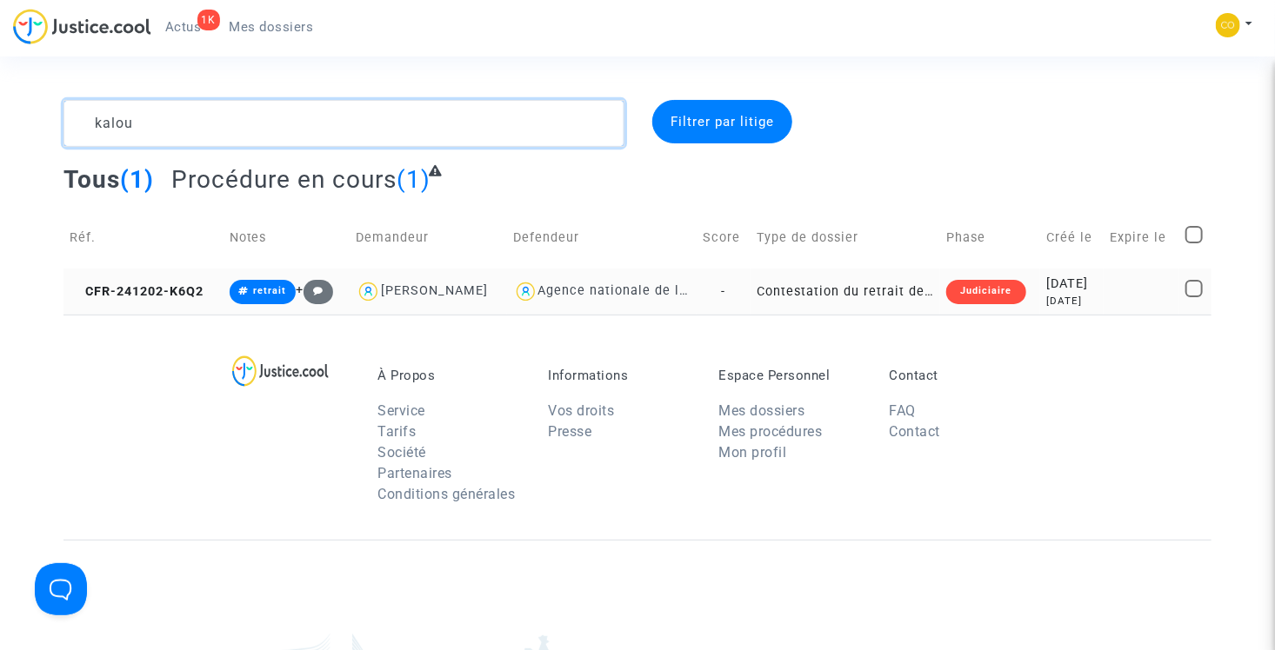
type textarea "kalou"
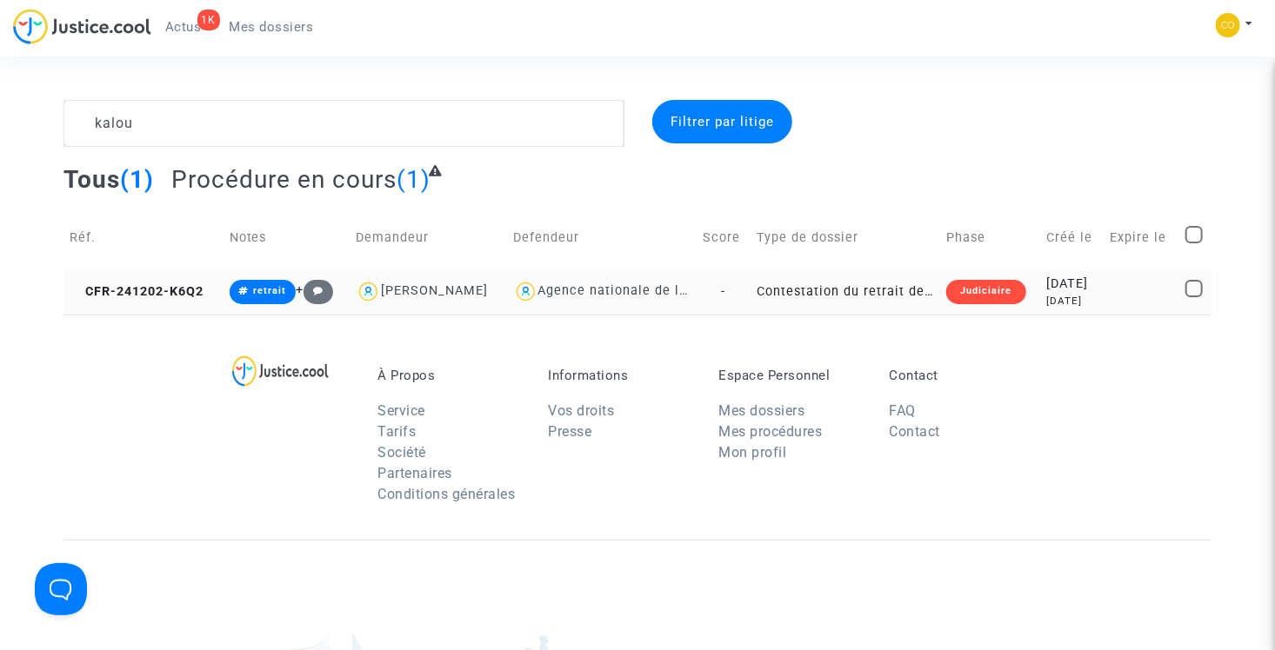
click at [844, 297] on td "Contestation du retrait de [PERSON_NAME] par l'ANAH (mandataire)" at bounding box center [845, 292] width 190 height 46
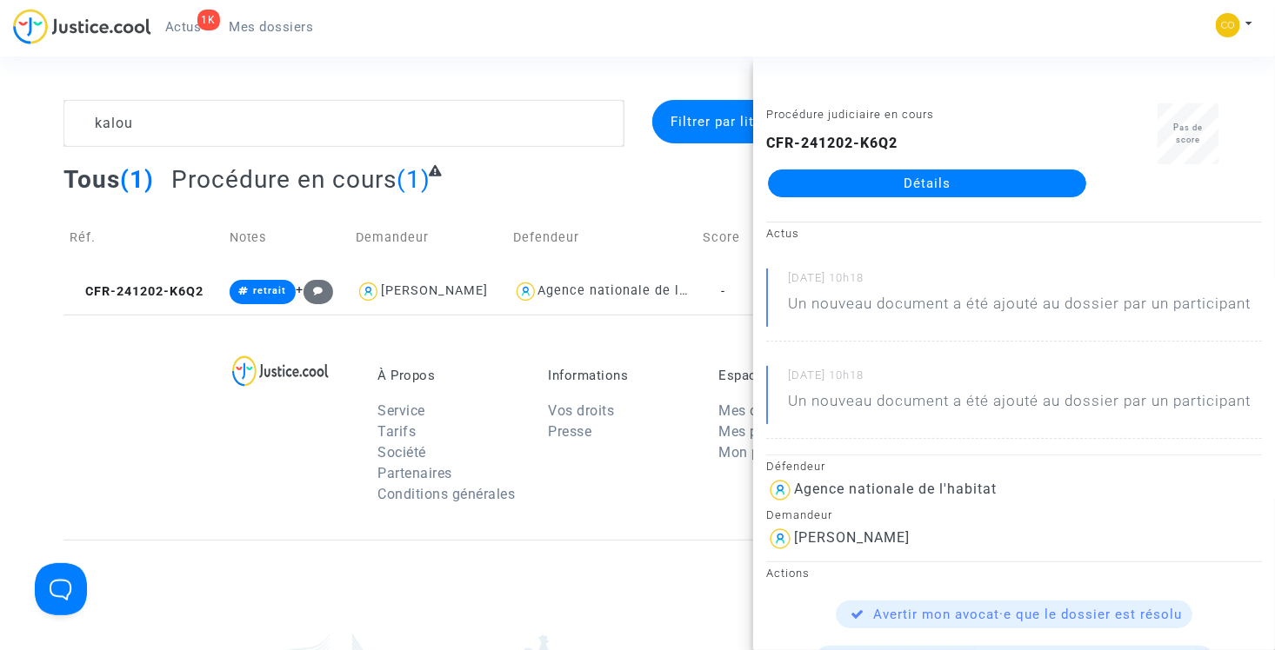
click at [855, 177] on link "Détails" at bounding box center [927, 184] width 318 height 28
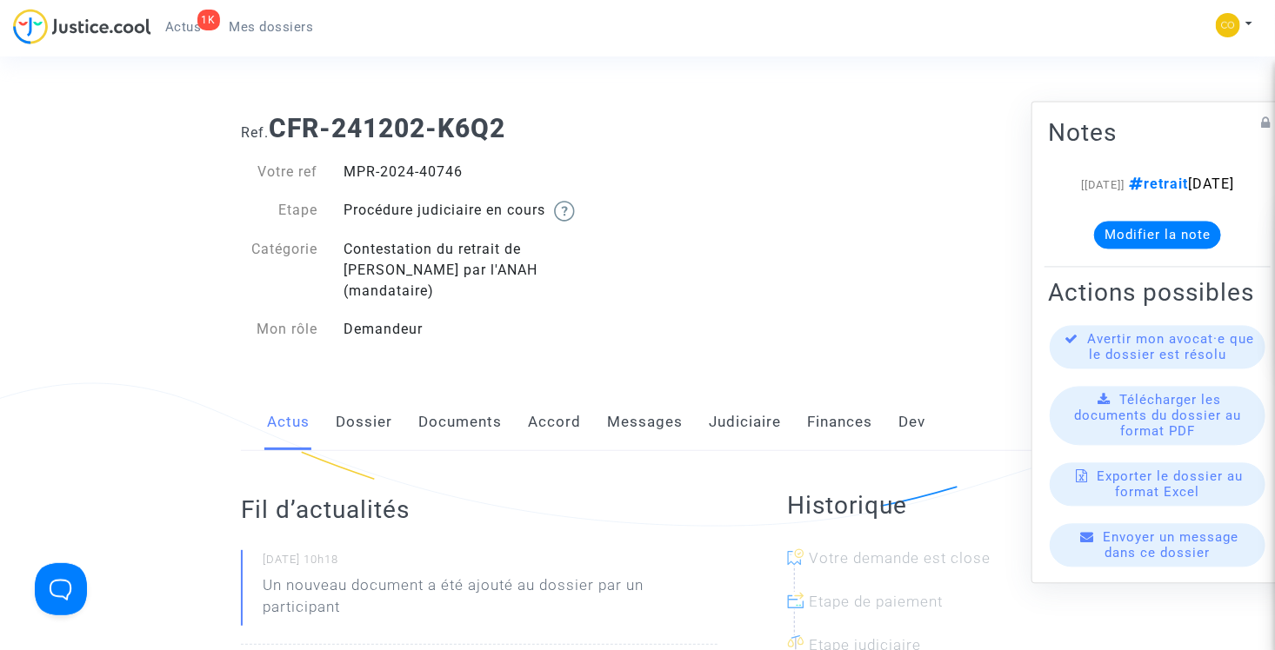
click at [483, 394] on link "Documents" at bounding box center [459, 422] width 83 height 57
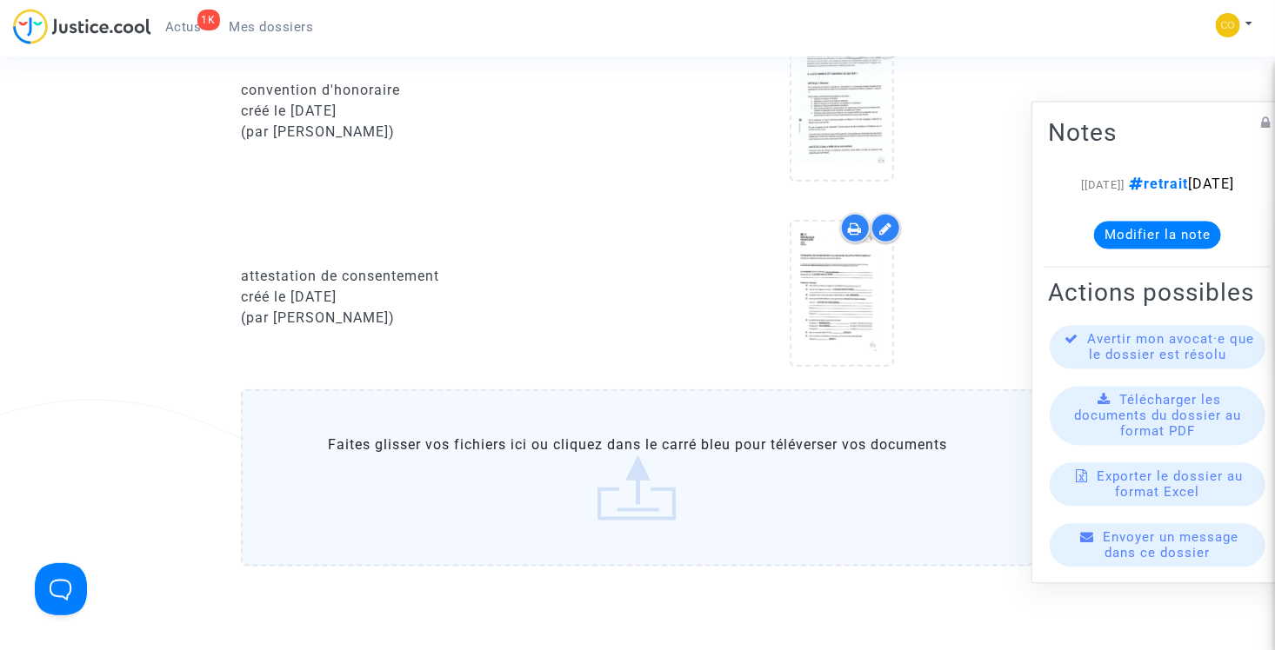
scroll to position [696, 0]
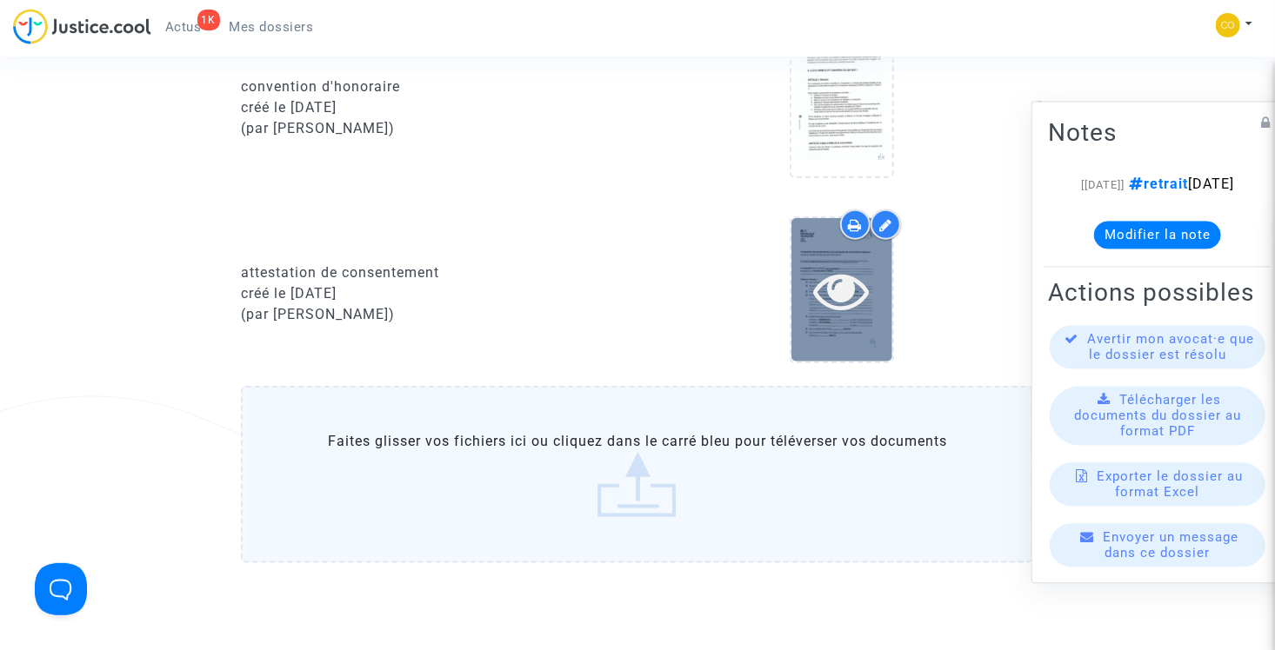
click at [853, 272] on icon at bounding box center [842, 291] width 57 height 56
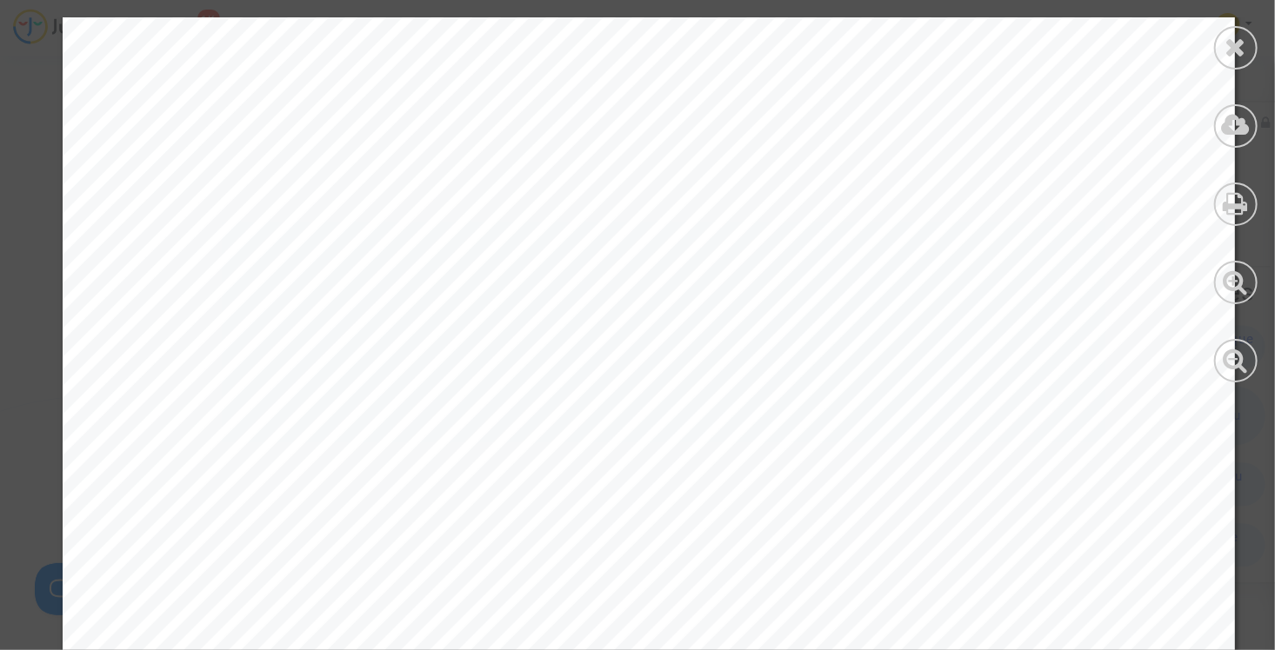
scroll to position [2715, 0]
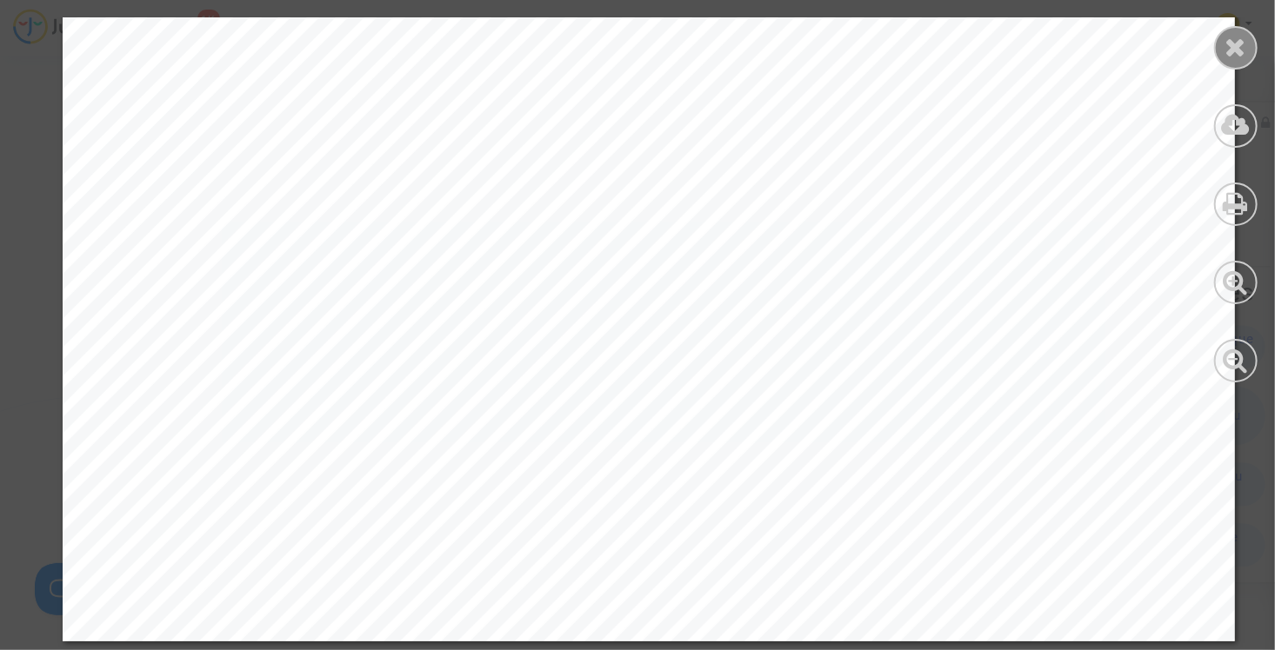
click at [1230, 46] on icon at bounding box center [1236, 47] width 22 height 26
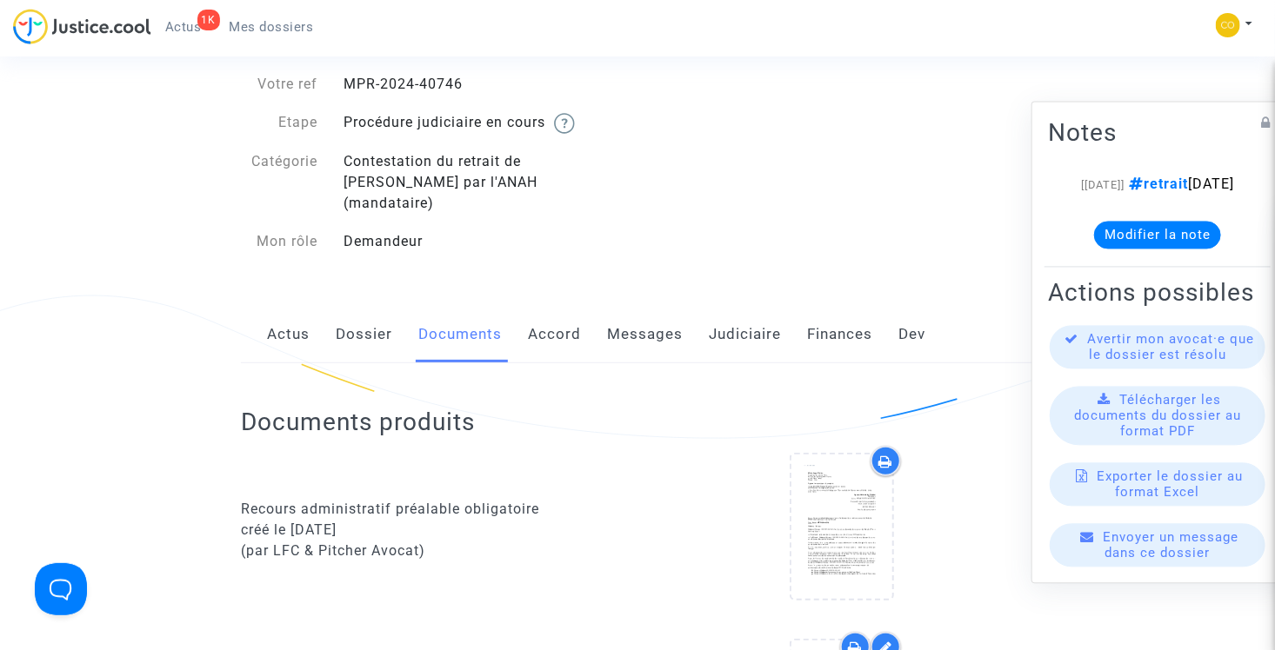
scroll to position [0, 0]
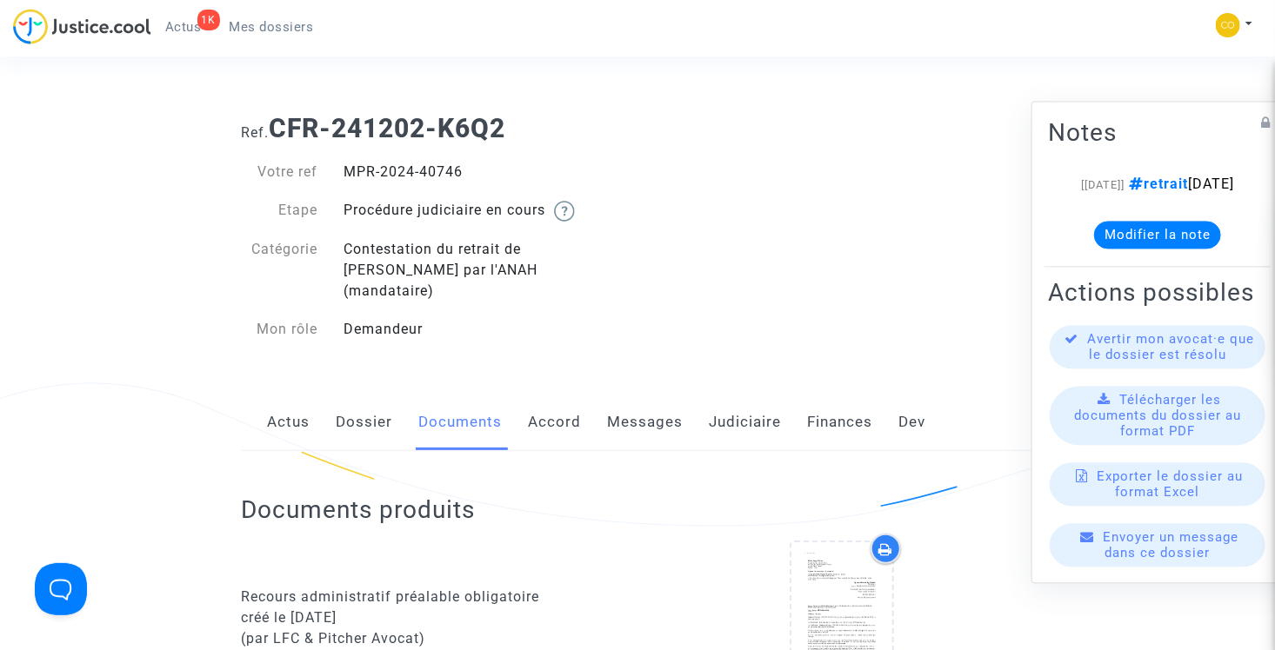
click at [259, 21] on span "Mes dossiers" at bounding box center [272, 27] width 84 height 16
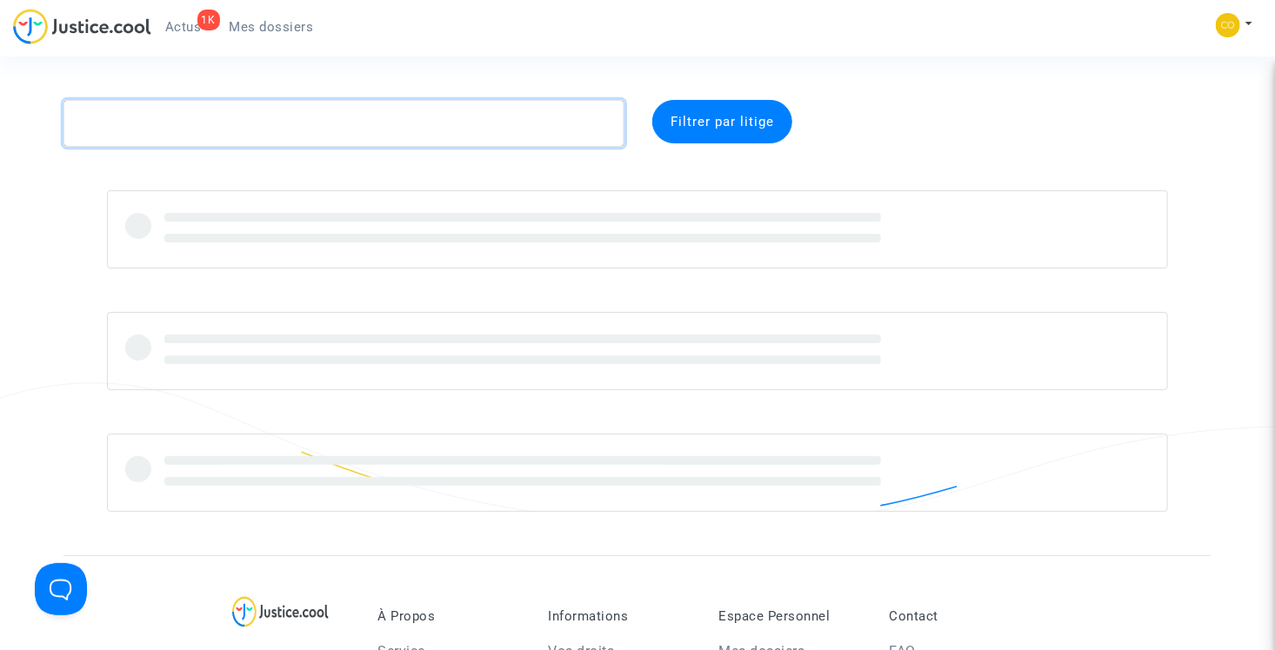
click at [372, 134] on textarea at bounding box center [343, 123] width 561 height 47
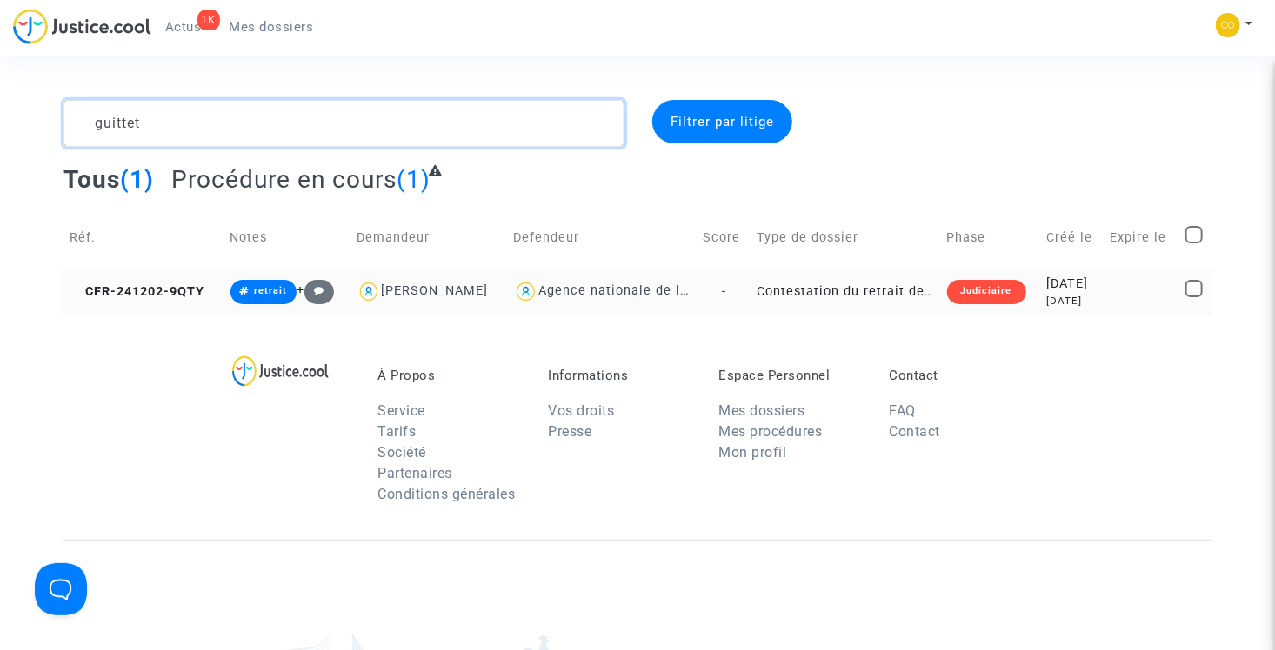
type textarea "guittet"
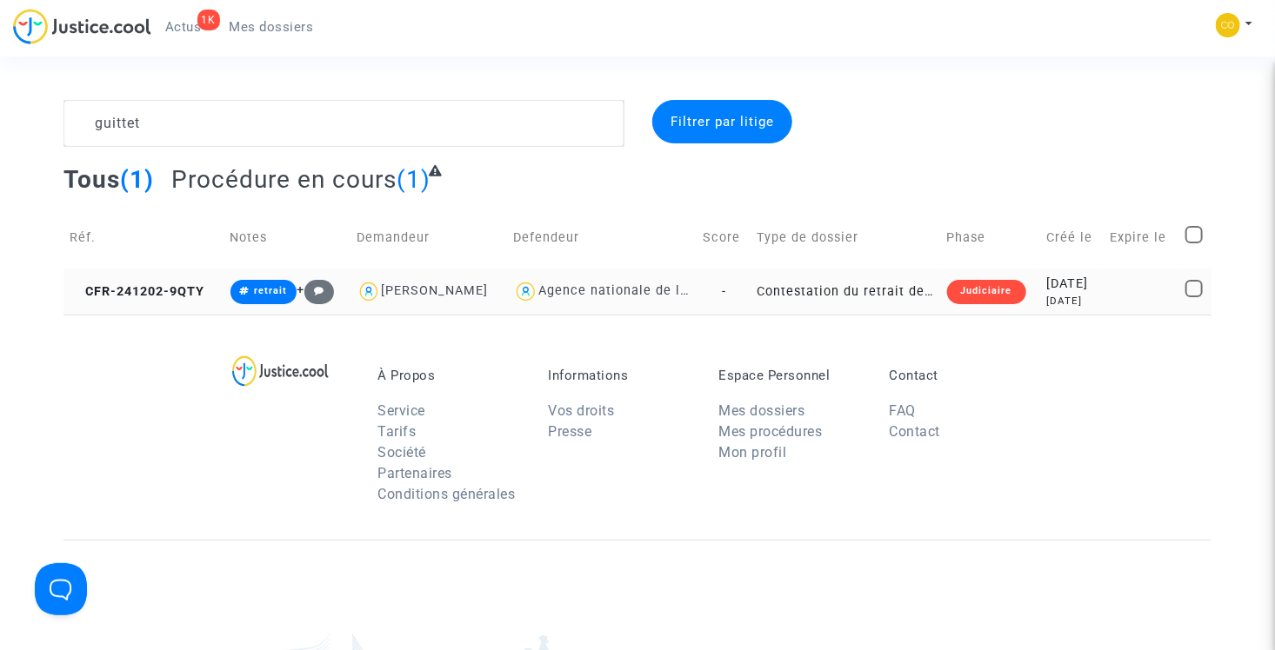
click at [856, 296] on td "Contestation du retrait de [PERSON_NAME] par l'ANAH (mandataire)" at bounding box center [846, 292] width 190 height 46
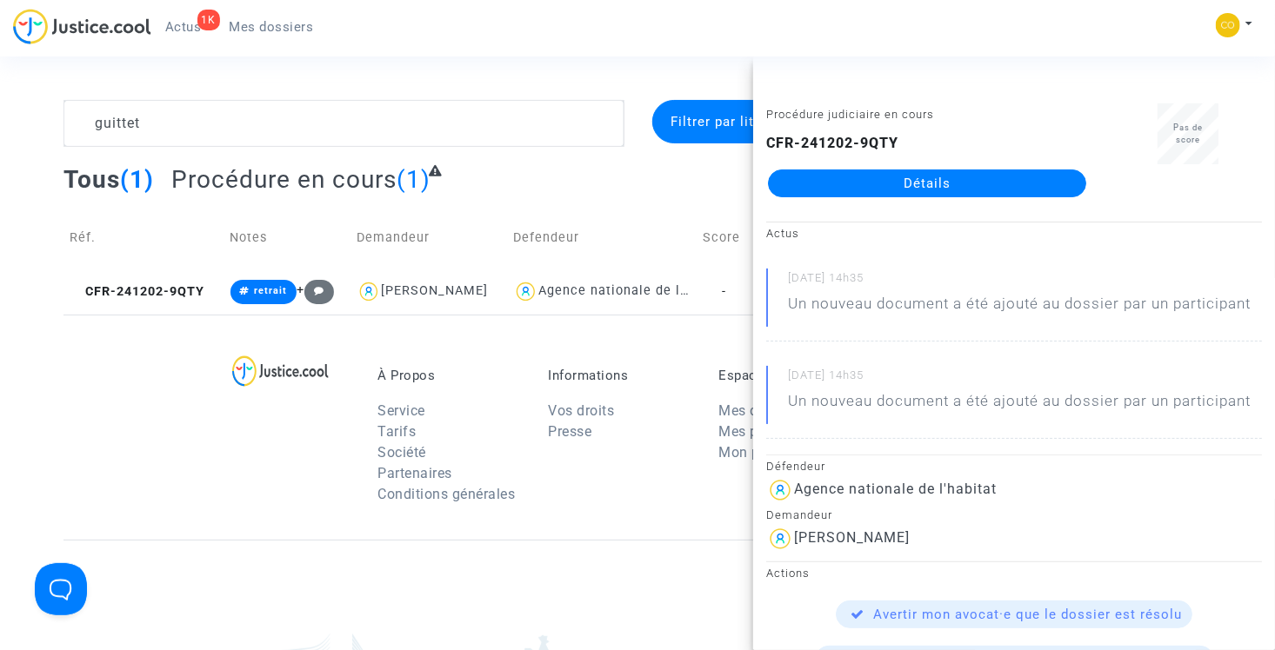
click at [868, 183] on link "Détails" at bounding box center [927, 184] width 318 height 28
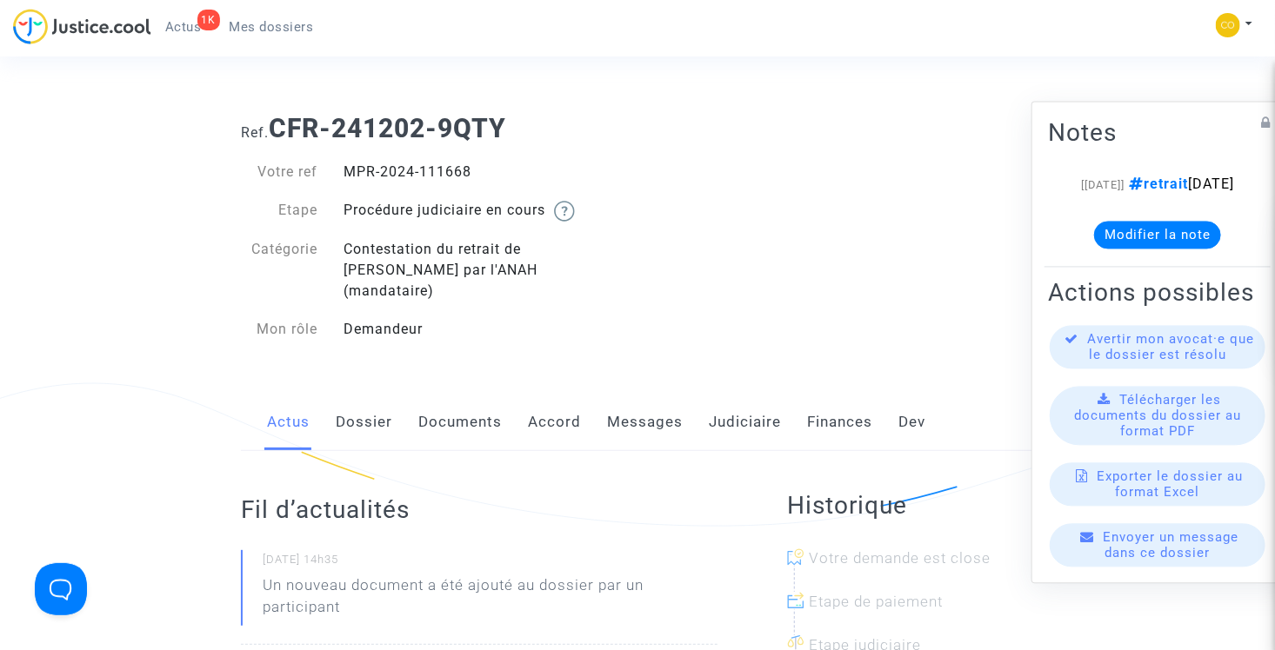
click at [460, 407] on link "Documents" at bounding box center [459, 422] width 83 height 57
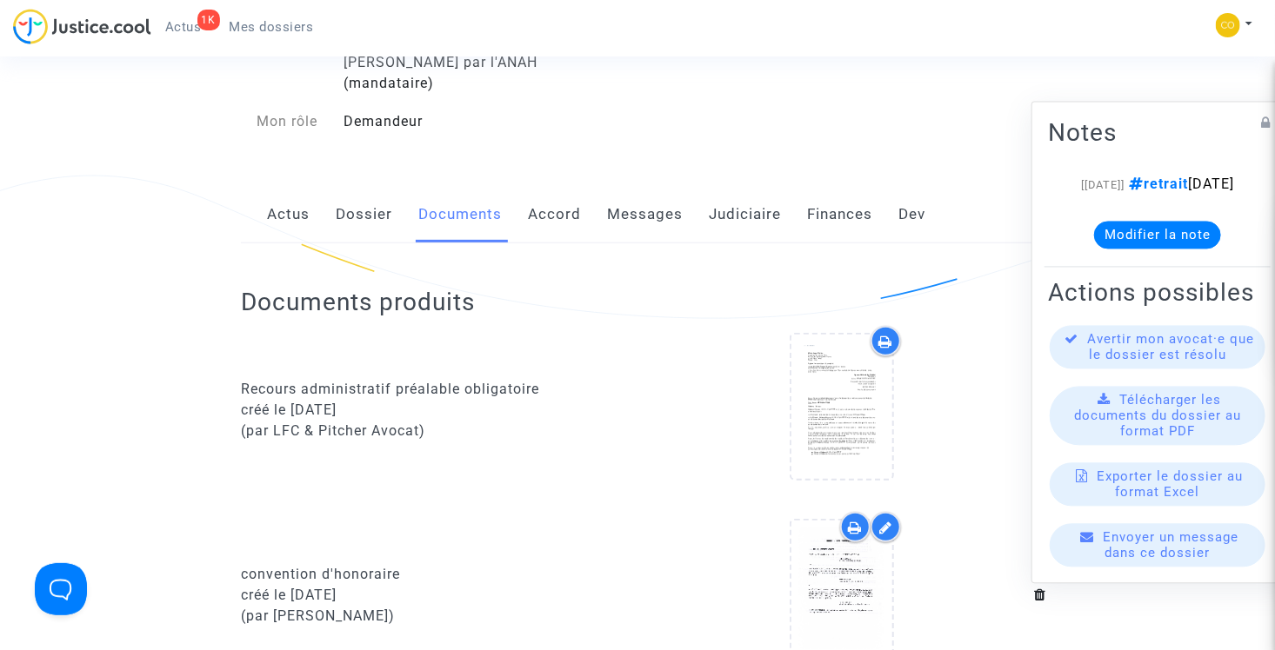
scroll to position [522, 0]
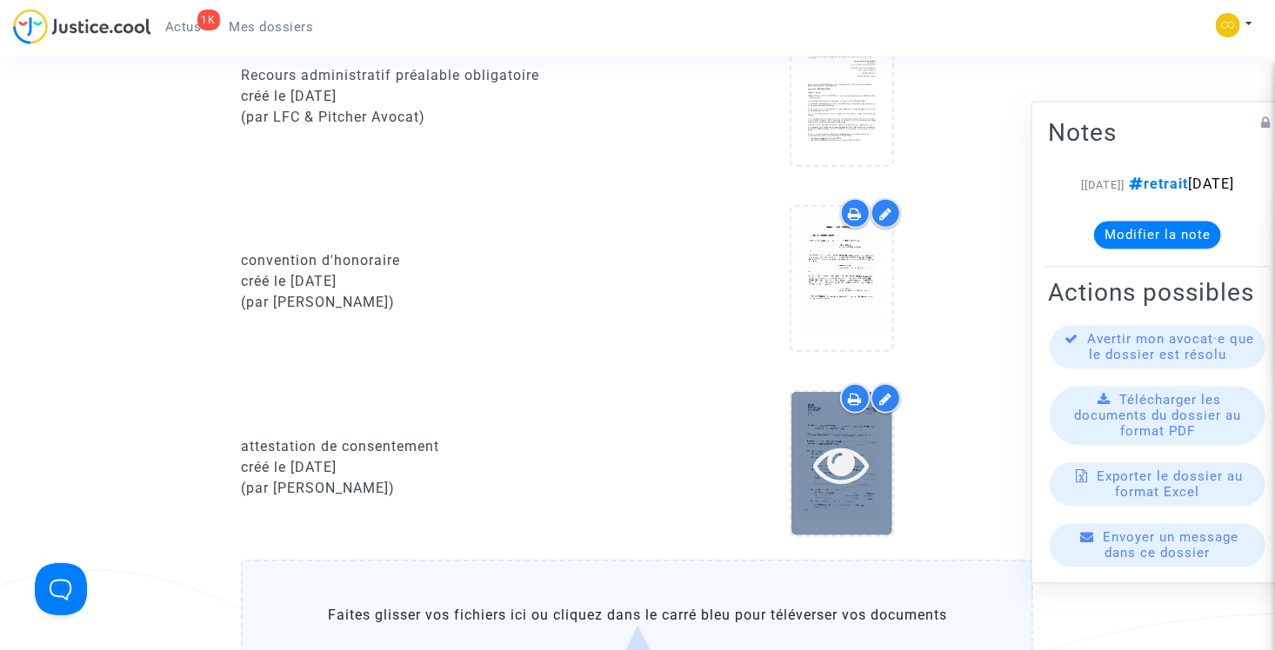
click at [847, 438] on icon at bounding box center [842, 464] width 57 height 56
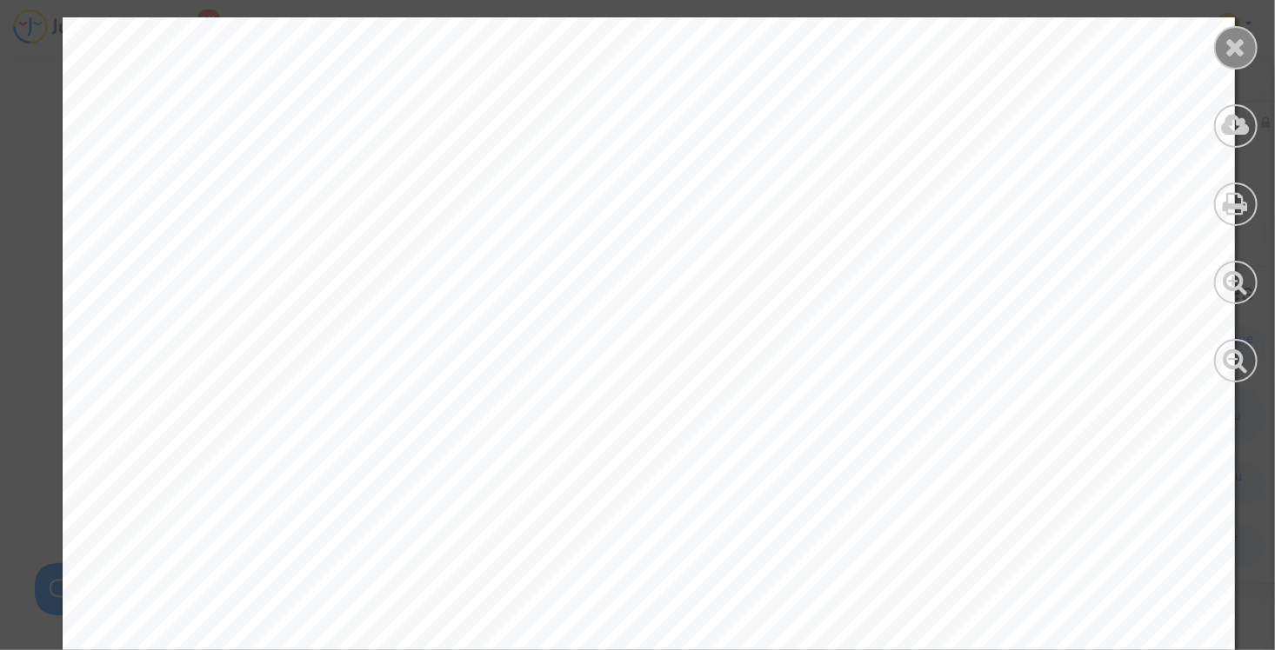
click at [1233, 39] on icon at bounding box center [1236, 47] width 22 height 26
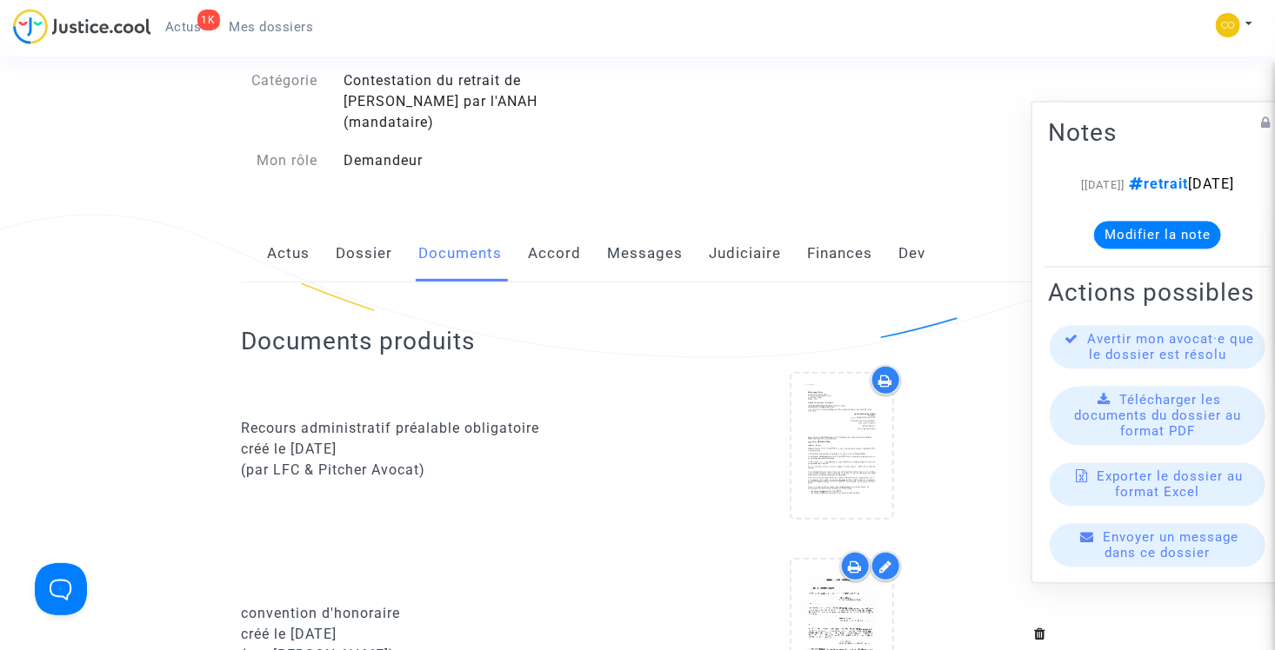
scroll to position [0, 0]
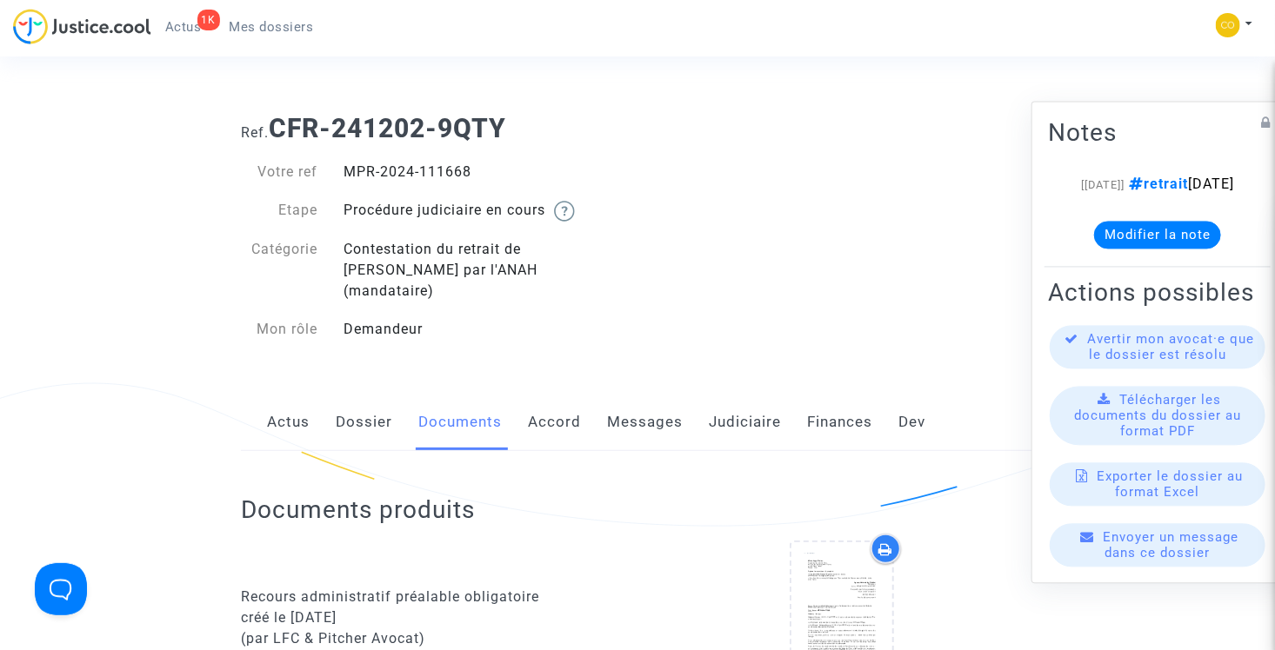
click at [293, 24] on span "Mes dossiers" at bounding box center [272, 27] width 84 height 16
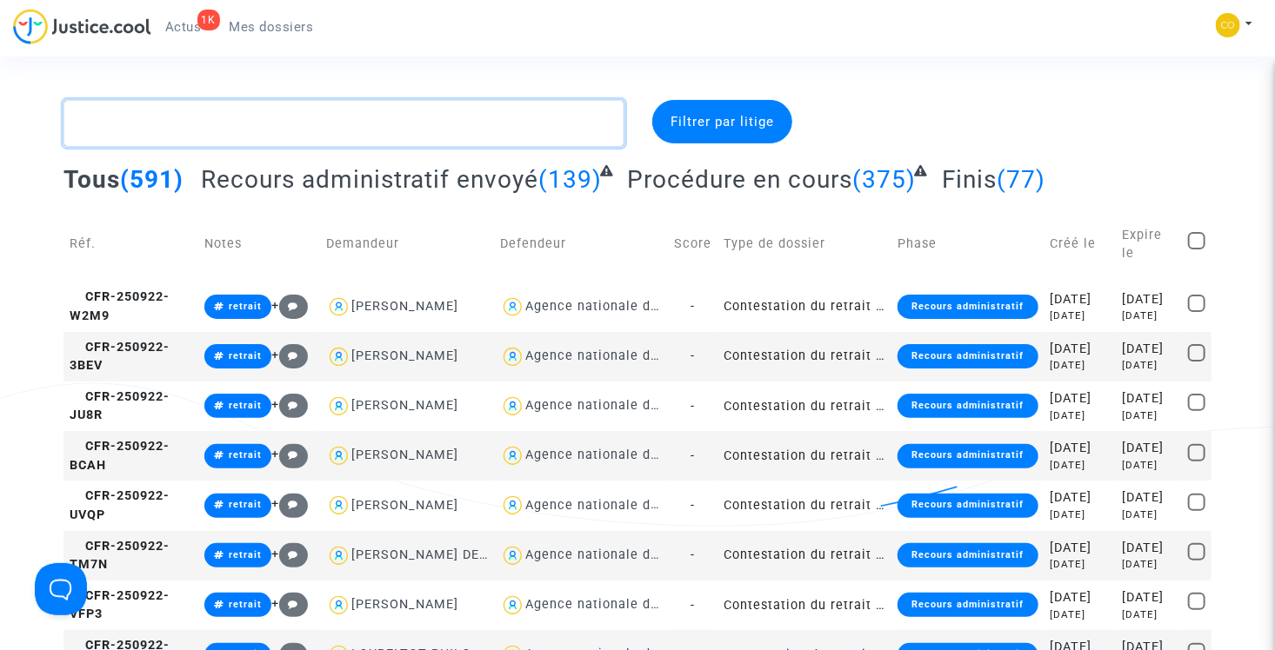
click at [273, 133] on textarea at bounding box center [343, 123] width 561 height 47
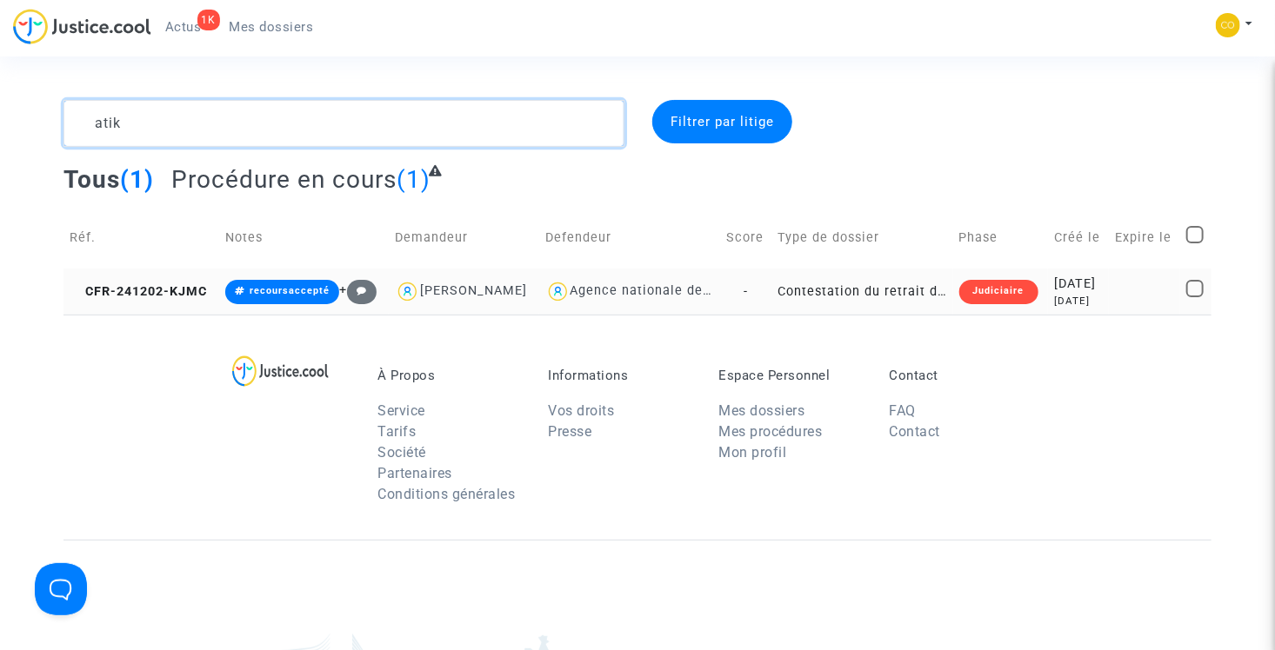
type textarea "atik"
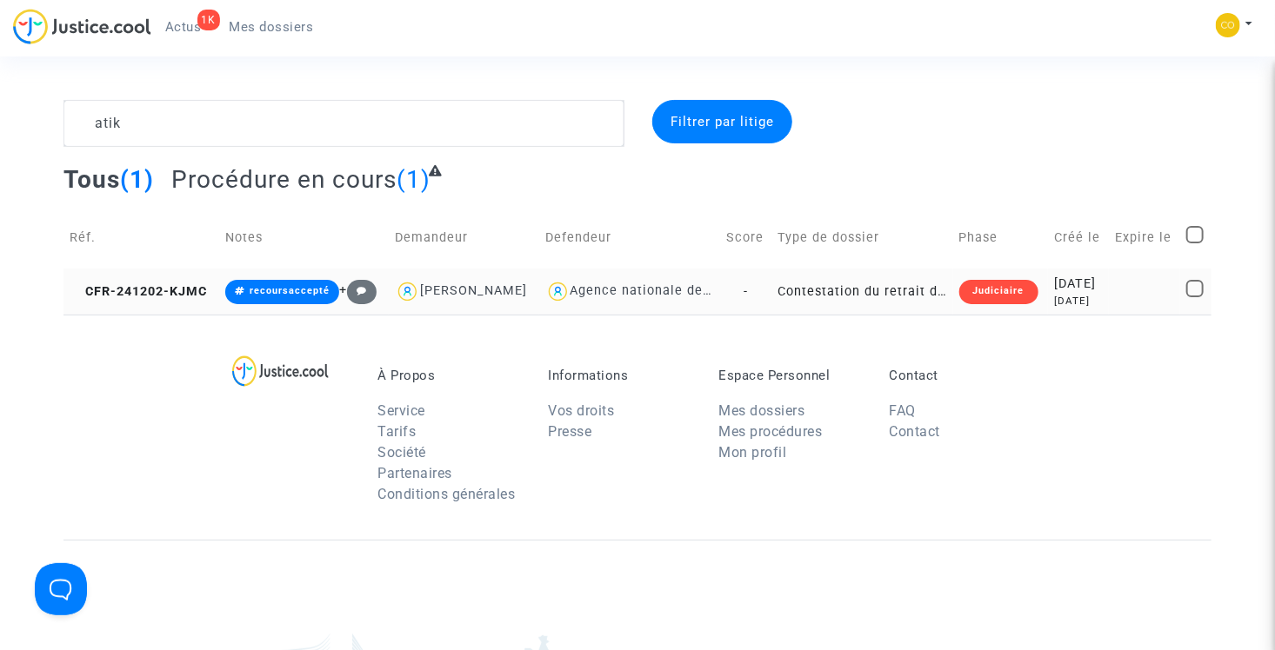
click at [799, 290] on td "Contestation du retrait de [PERSON_NAME] par l'ANAH (mandataire)" at bounding box center [861, 292] width 181 height 46
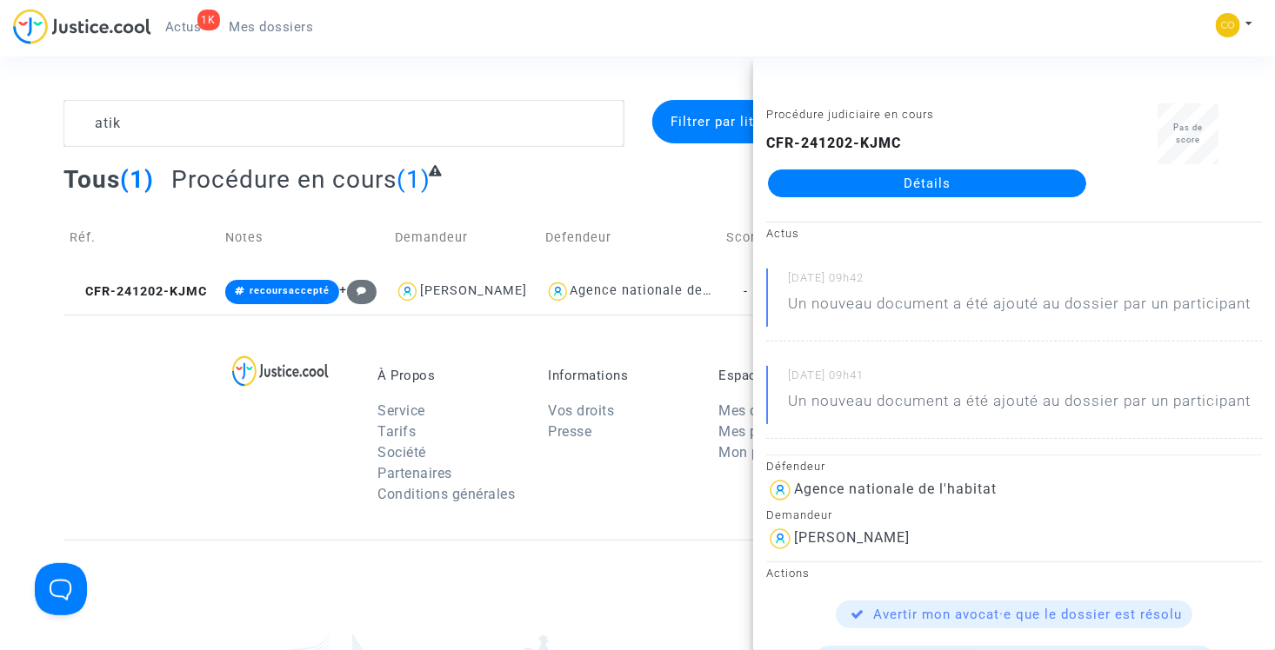
click at [844, 186] on link "Détails" at bounding box center [927, 184] width 318 height 28
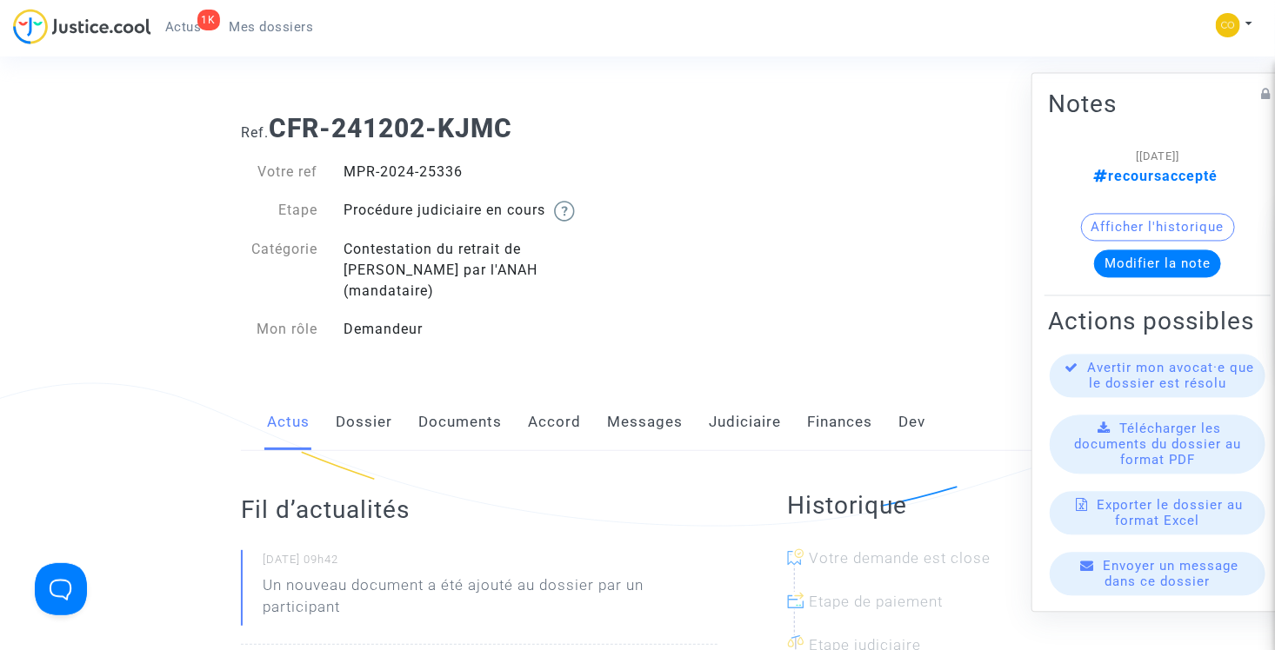
click at [458, 402] on link "Documents" at bounding box center [459, 422] width 83 height 57
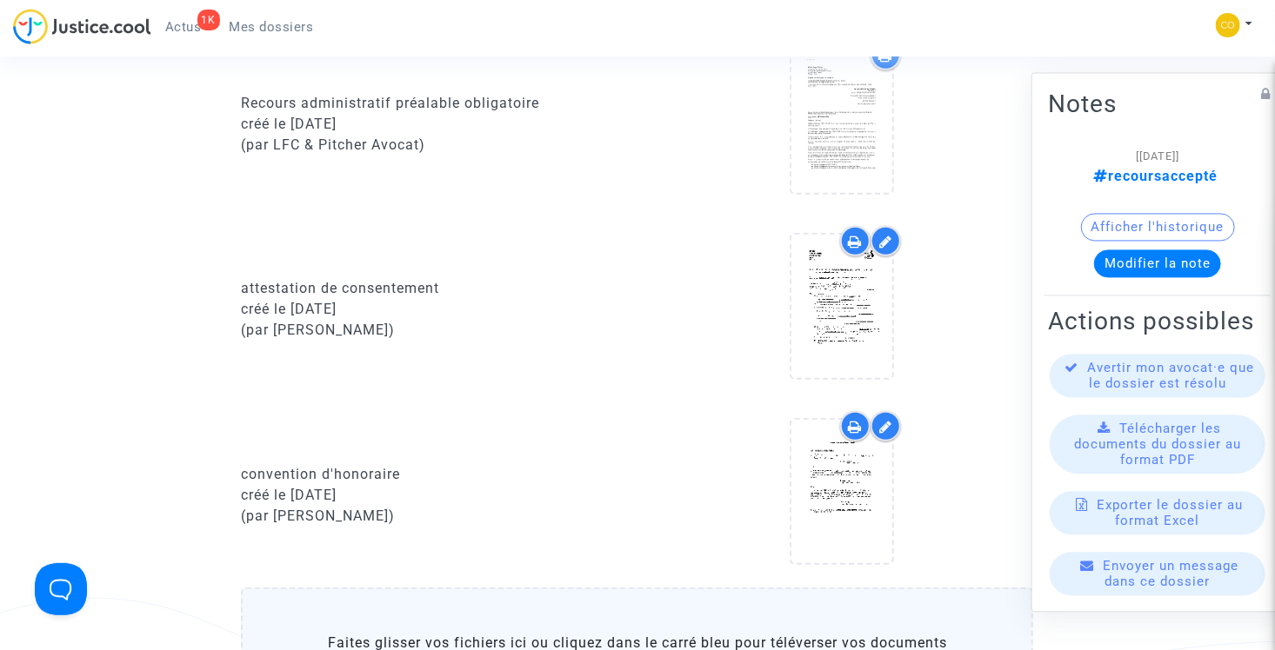
scroll to position [522, 0]
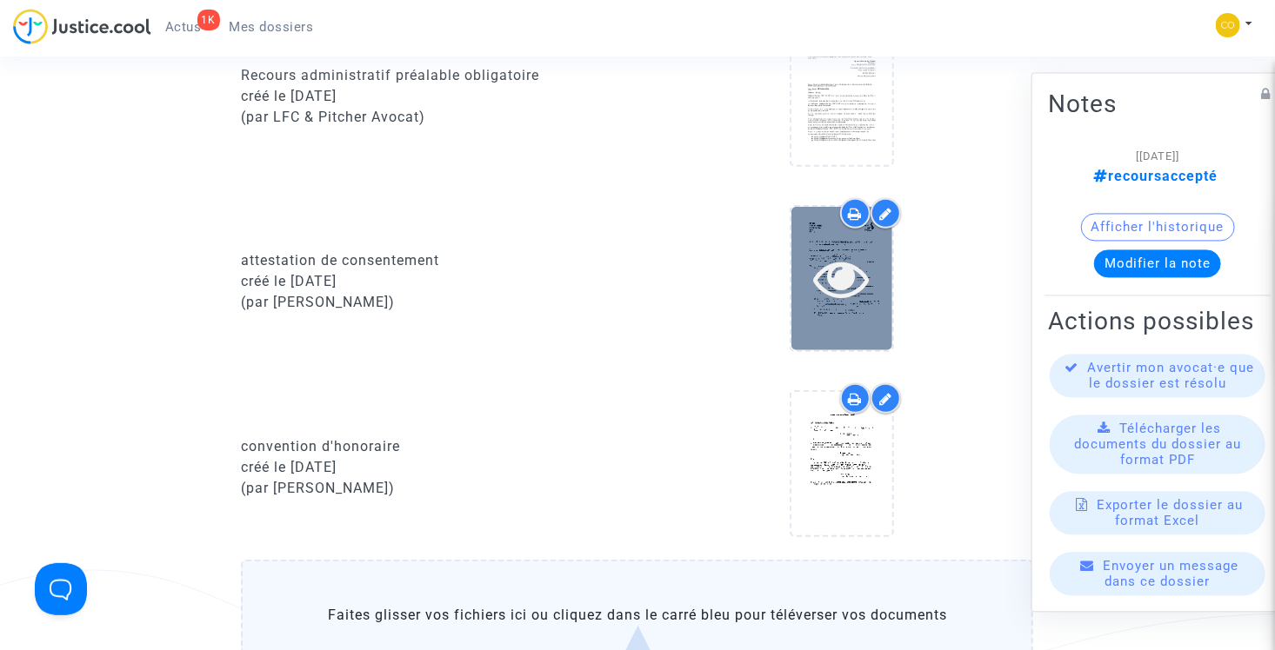
click at [843, 259] on icon at bounding box center [842, 278] width 57 height 56
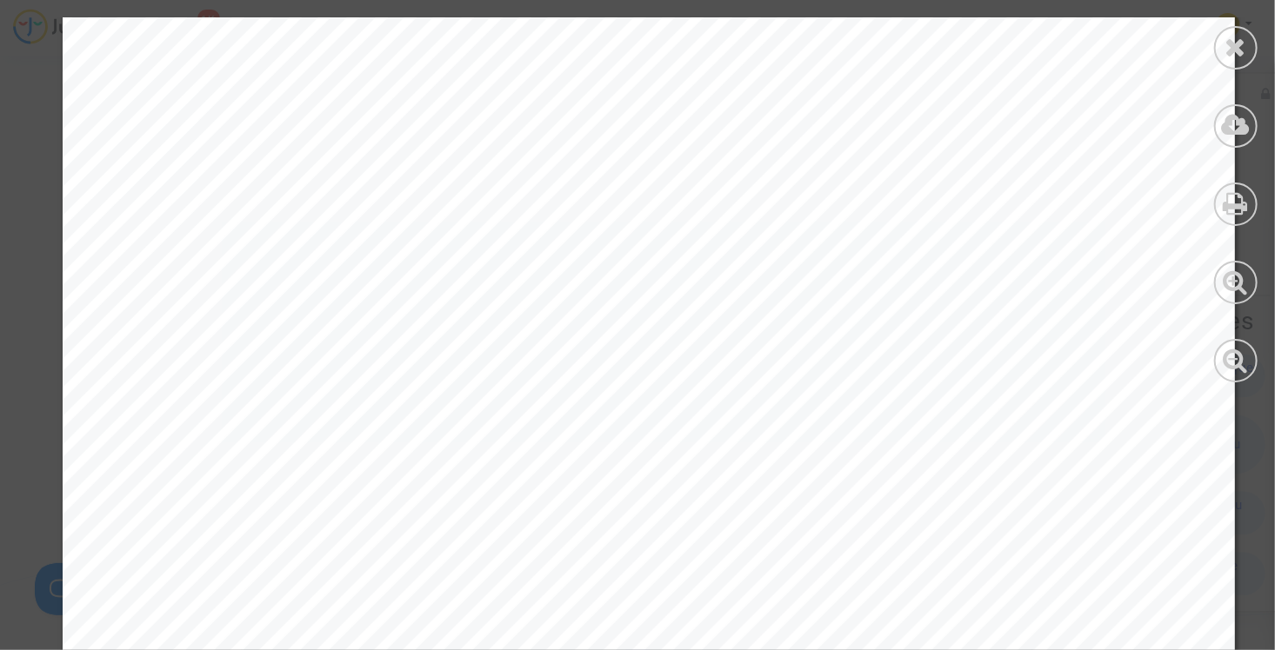
scroll to position [174, 0]
click at [1236, 54] on icon at bounding box center [1236, 47] width 22 height 26
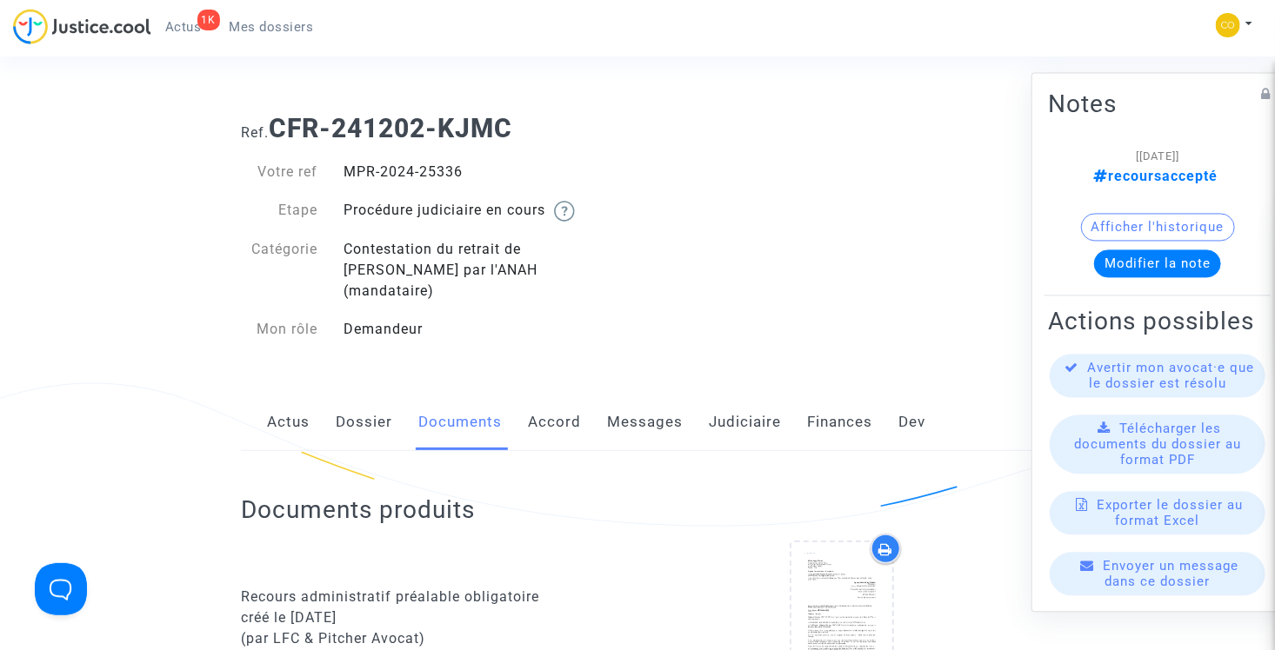
scroll to position [0, 0]
click at [274, 30] on span "Mes dossiers" at bounding box center [272, 27] width 84 height 16
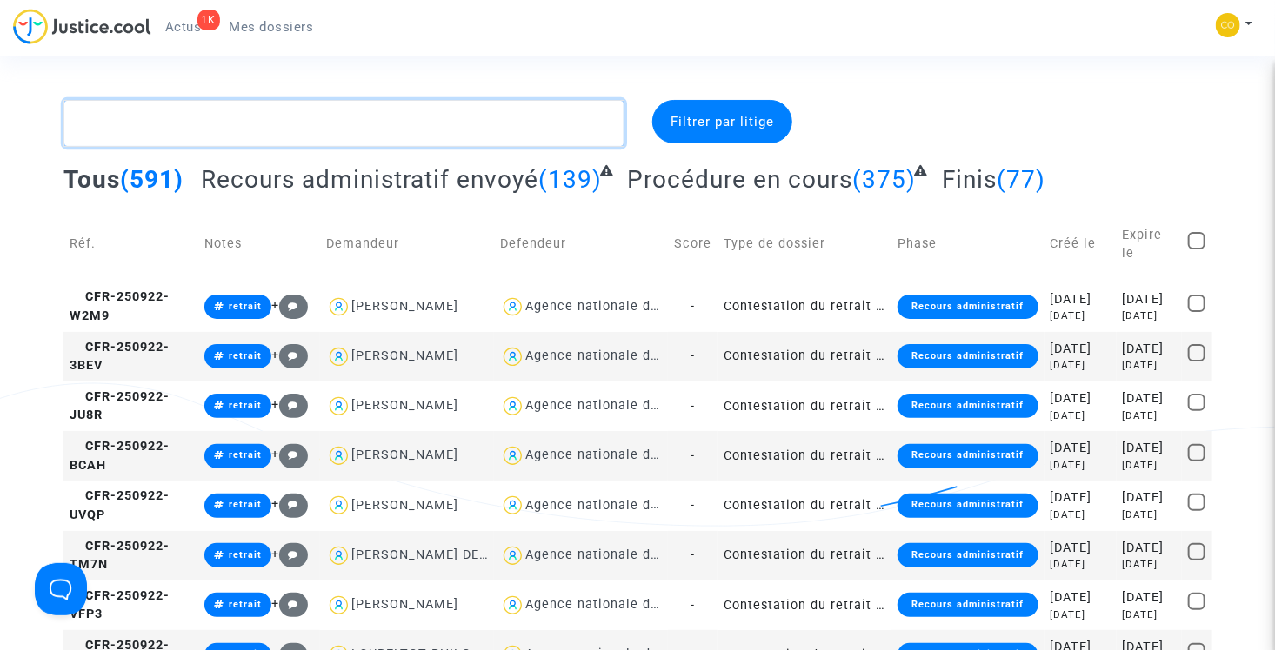
click at [251, 115] on textarea at bounding box center [343, 123] width 561 height 47
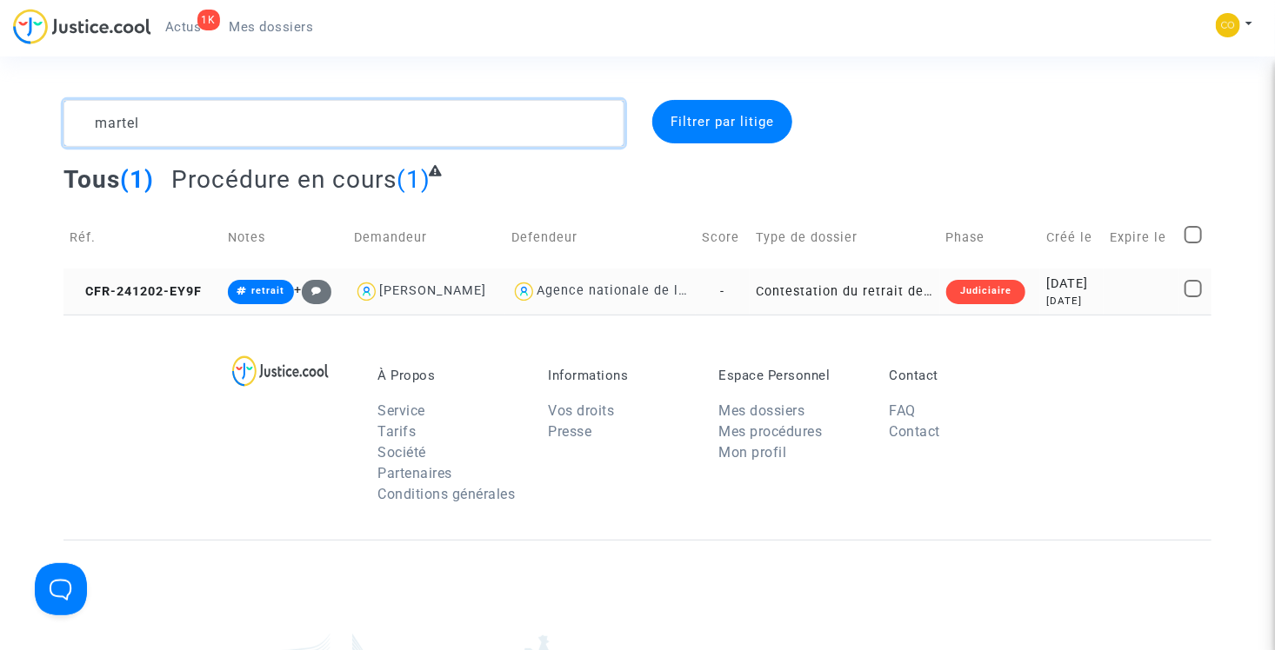
type textarea "martel"
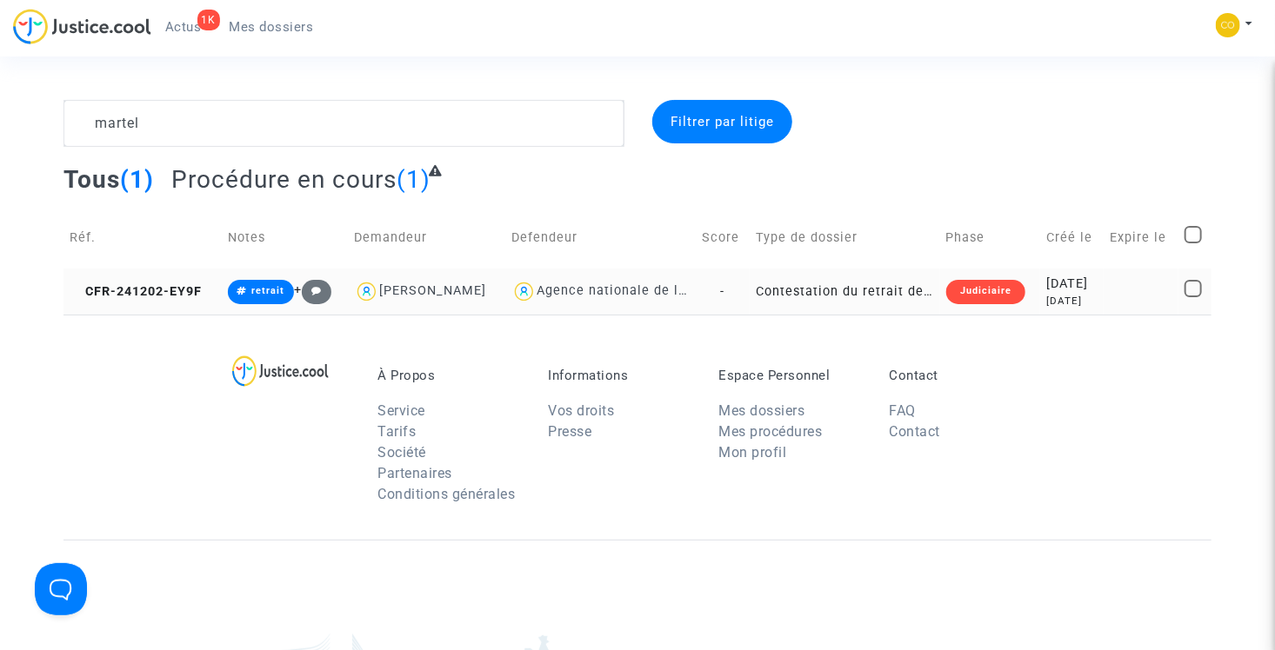
click at [856, 289] on td "Contestation du retrait de [PERSON_NAME] par l'ANAH (mandataire)" at bounding box center [844, 292] width 190 height 46
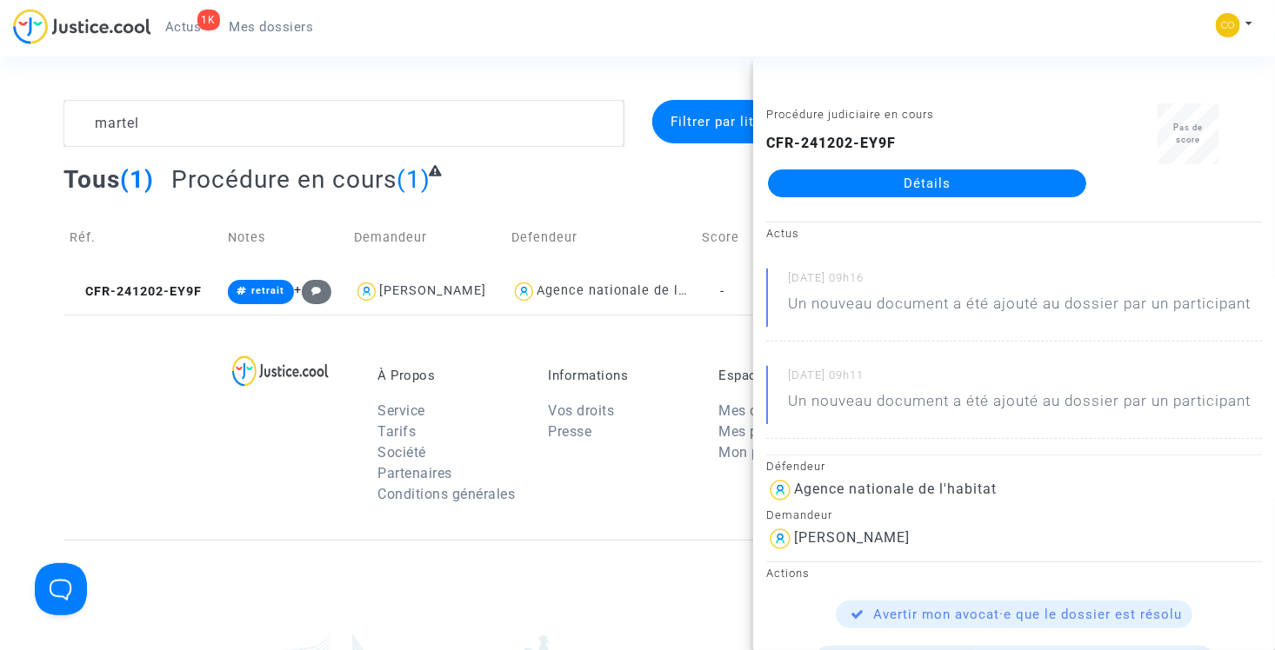
click at [860, 181] on link "Détails" at bounding box center [927, 184] width 318 height 28
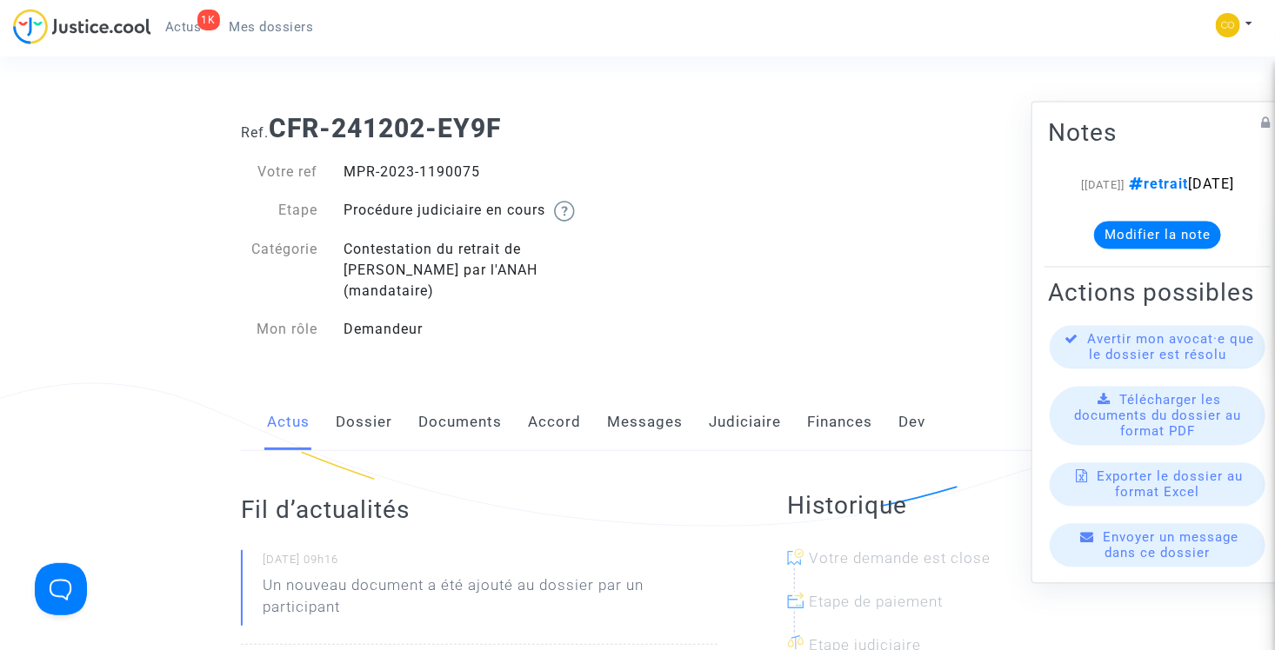
click at [450, 404] on link "Documents" at bounding box center [459, 422] width 83 height 57
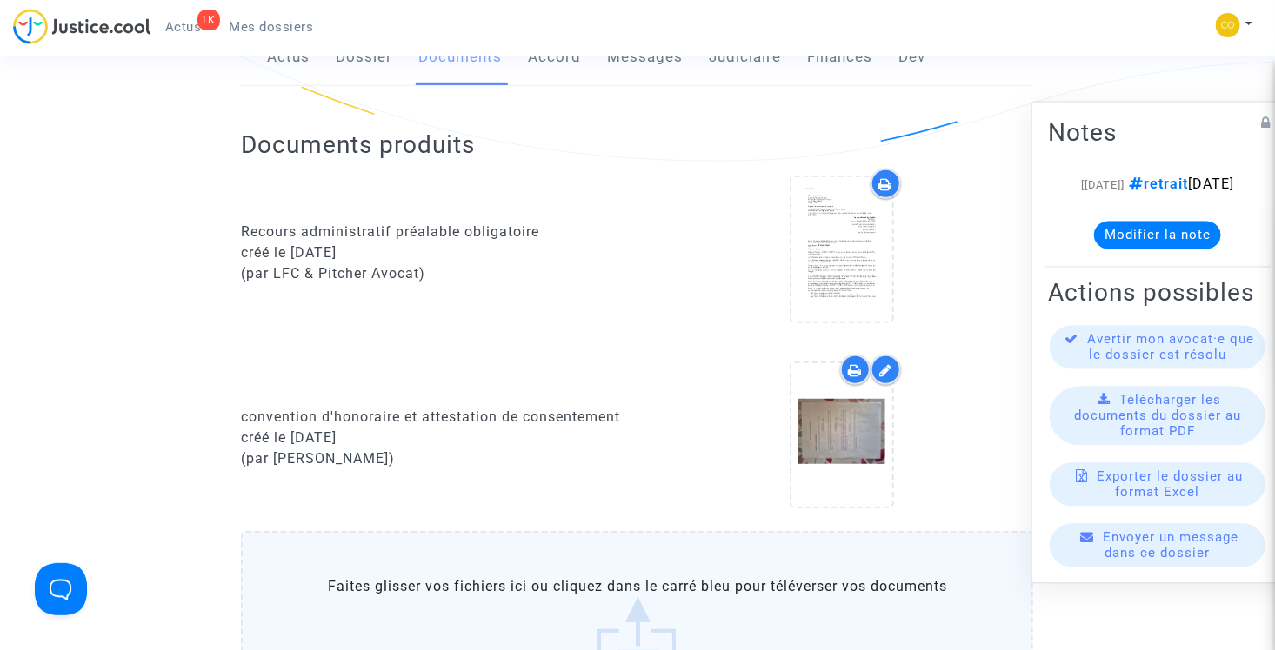
scroll to position [435, 0]
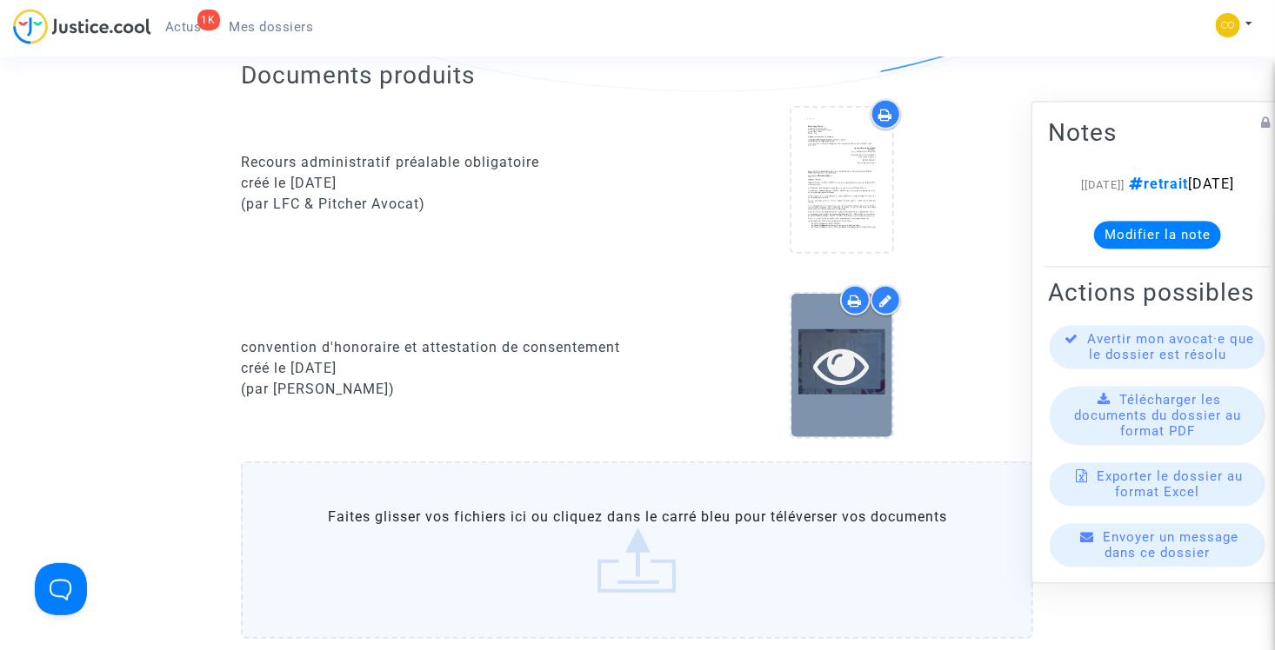
click at [841, 337] on icon at bounding box center [842, 365] width 57 height 56
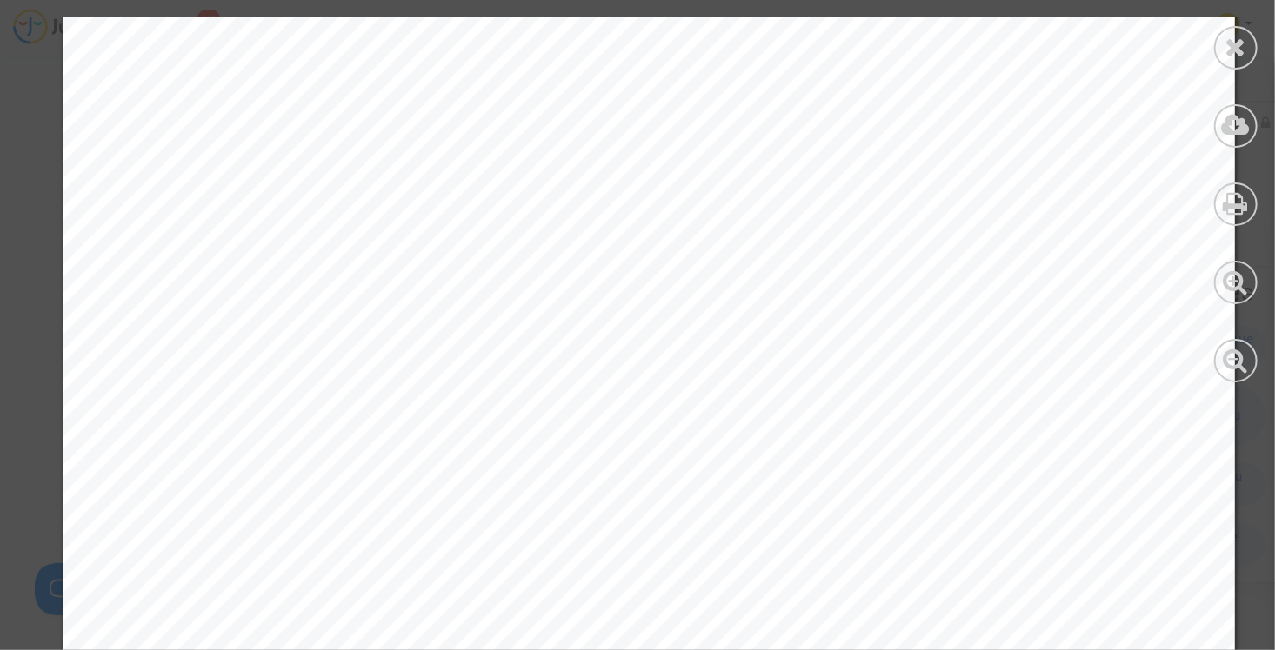
scroll to position [31047, 0]
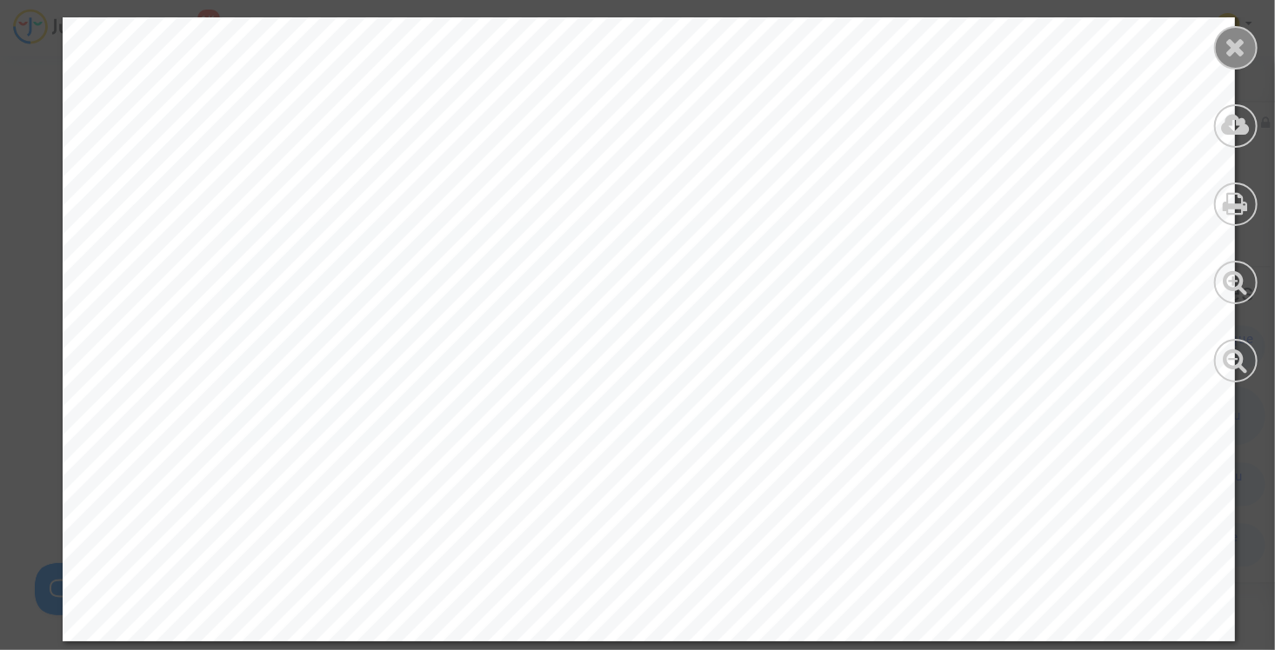
click at [1248, 52] on div at bounding box center [1235, 47] width 43 height 43
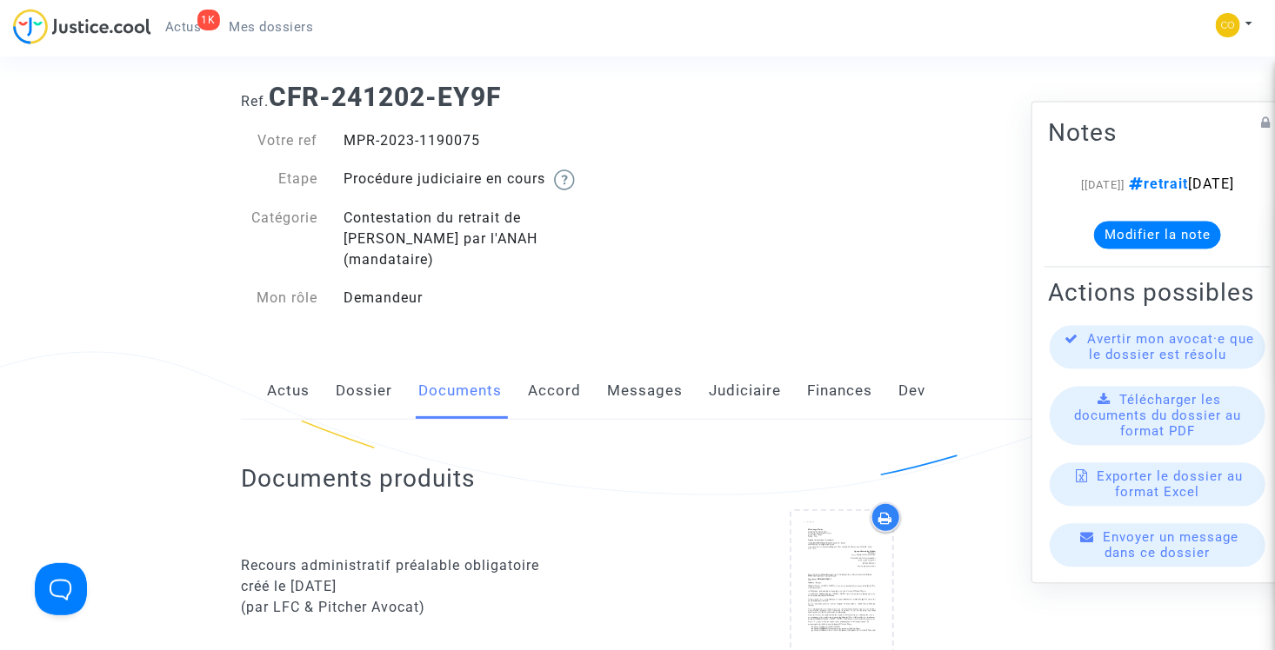
scroll to position [0, 0]
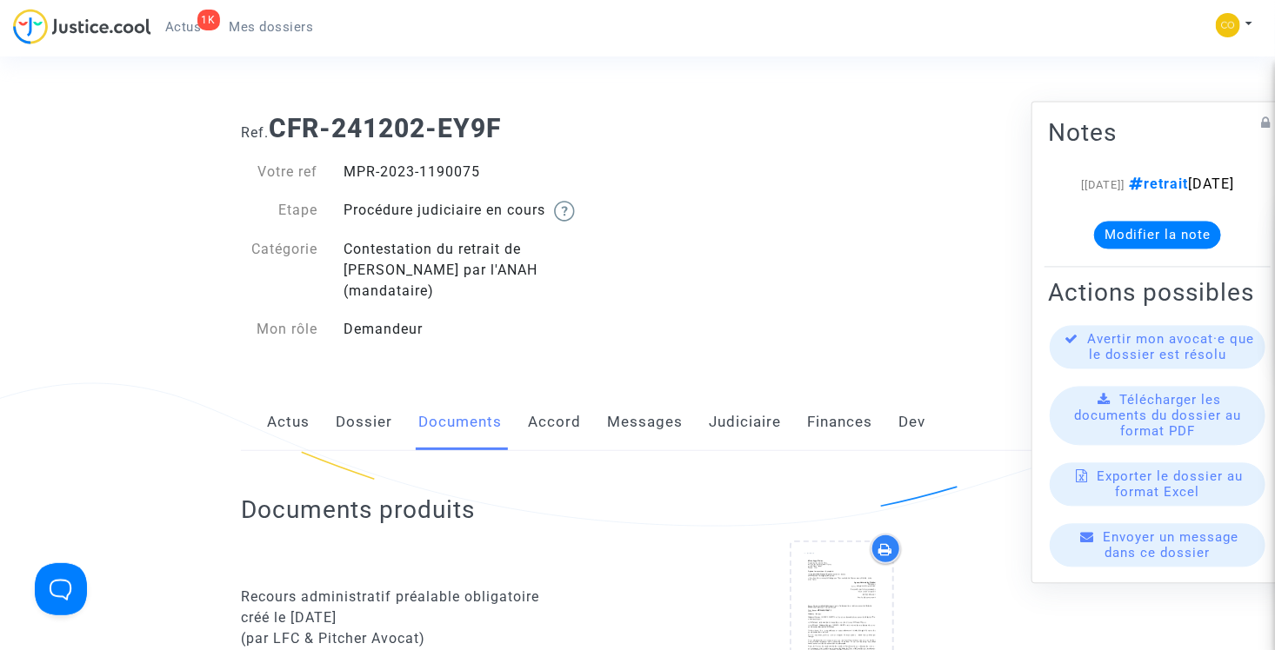
click at [280, 28] on span "Mes dossiers" at bounding box center [272, 27] width 84 height 16
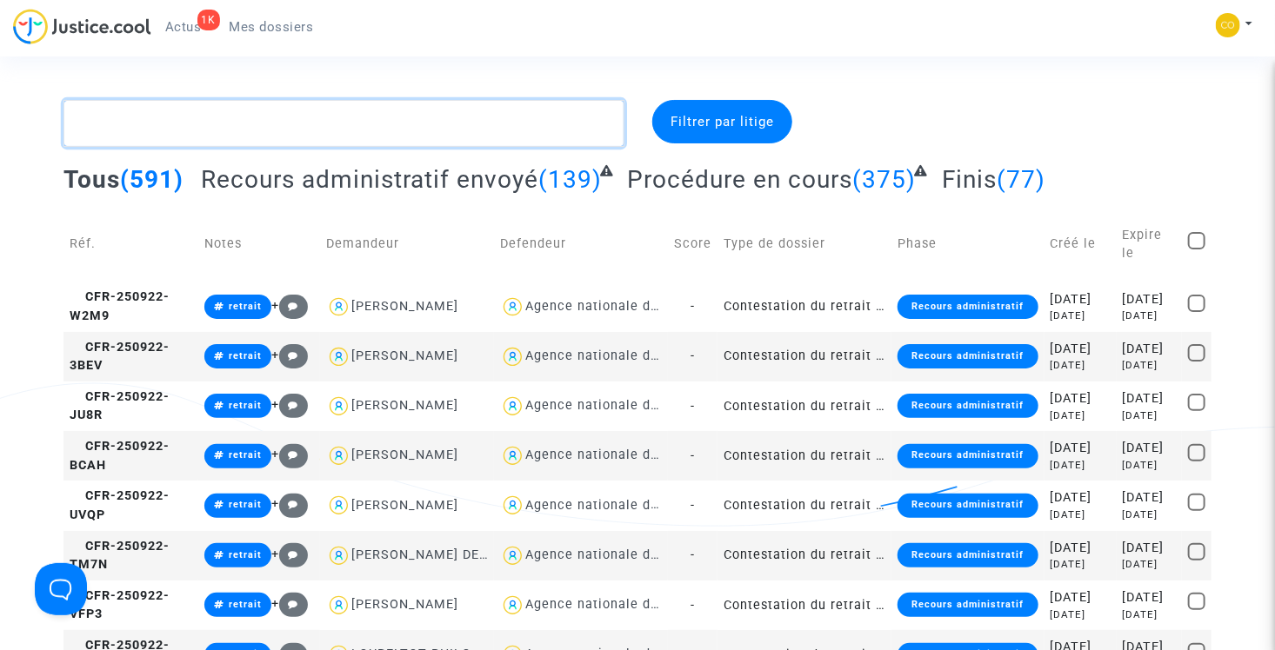
click at [210, 126] on textarea at bounding box center [343, 123] width 561 height 47
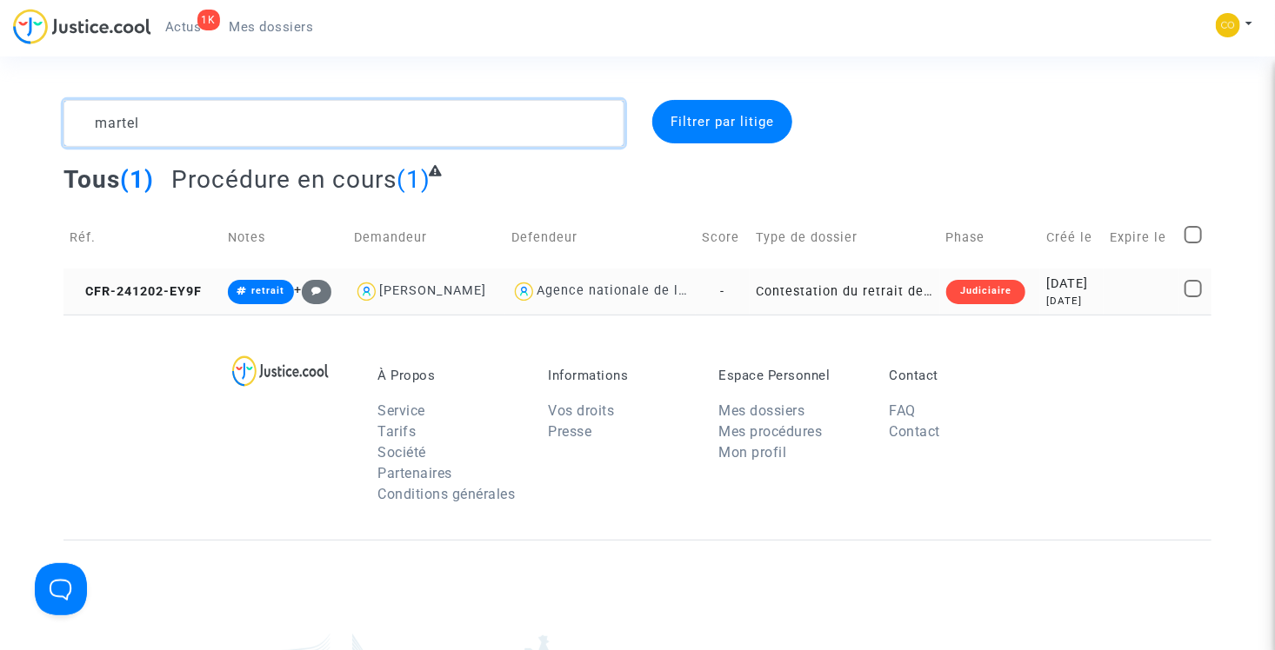
type textarea "martel"
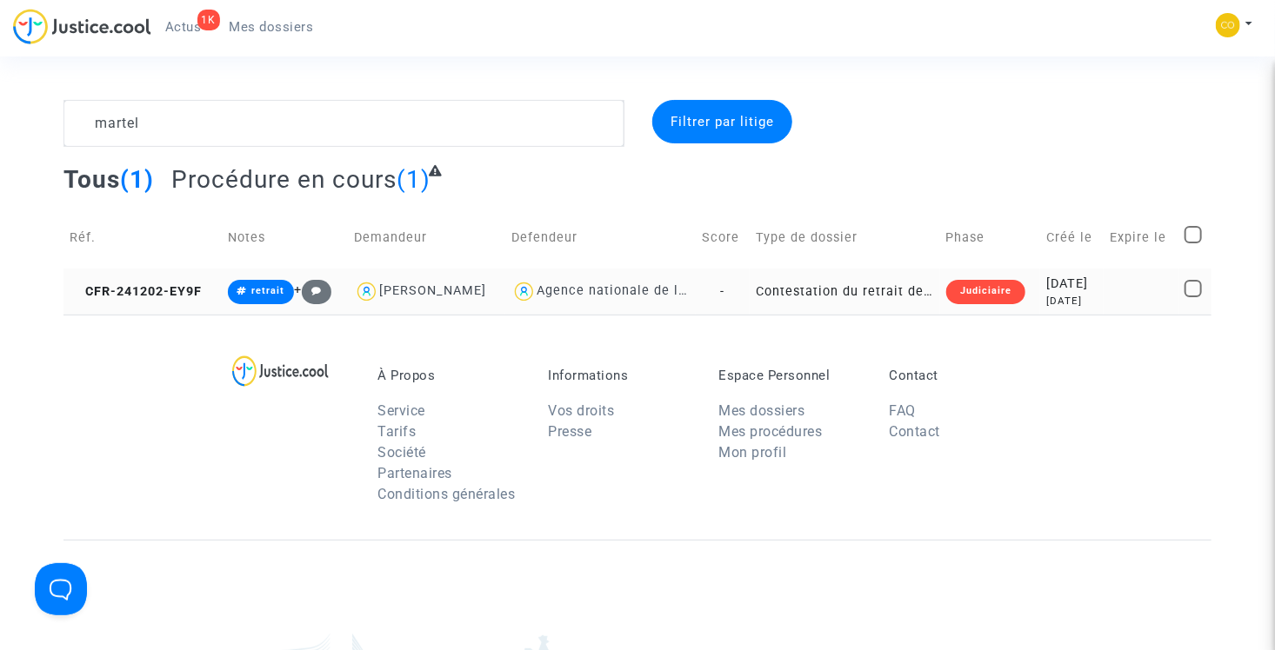
click at [849, 290] on td "Contestation du retrait de [PERSON_NAME] par l'ANAH (mandataire)" at bounding box center [844, 292] width 190 height 46
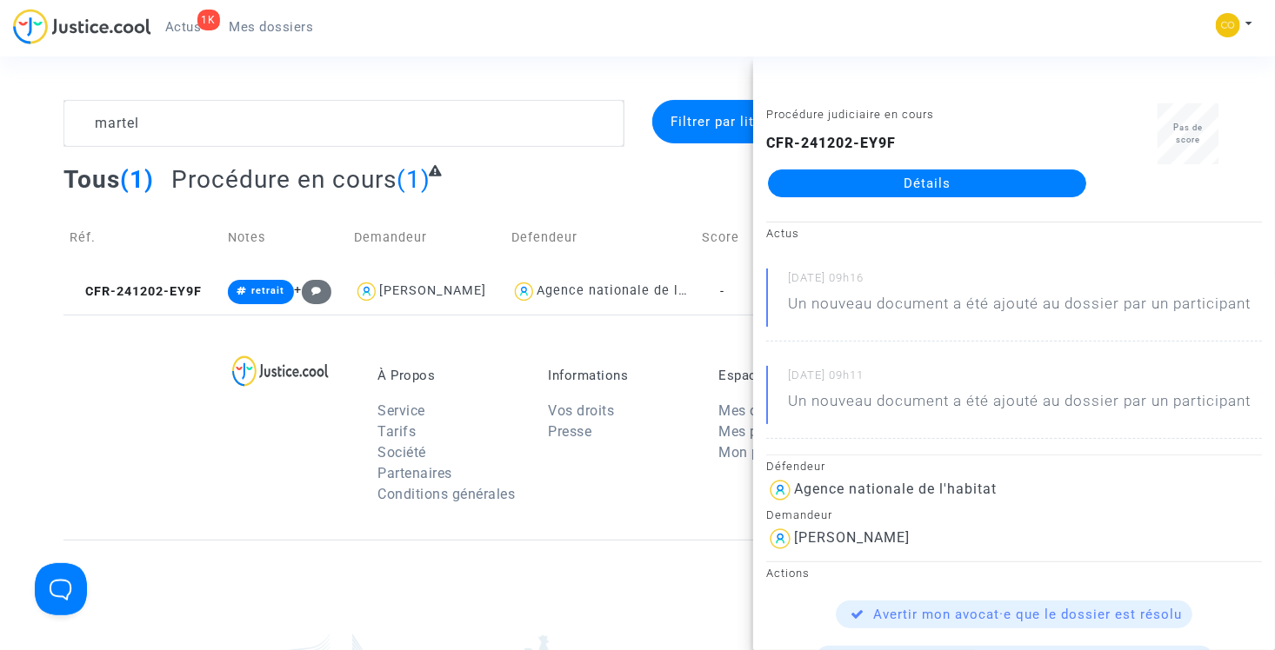
click at [929, 184] on link "Détails" at bounding box center [927, 184] width 318 height 28
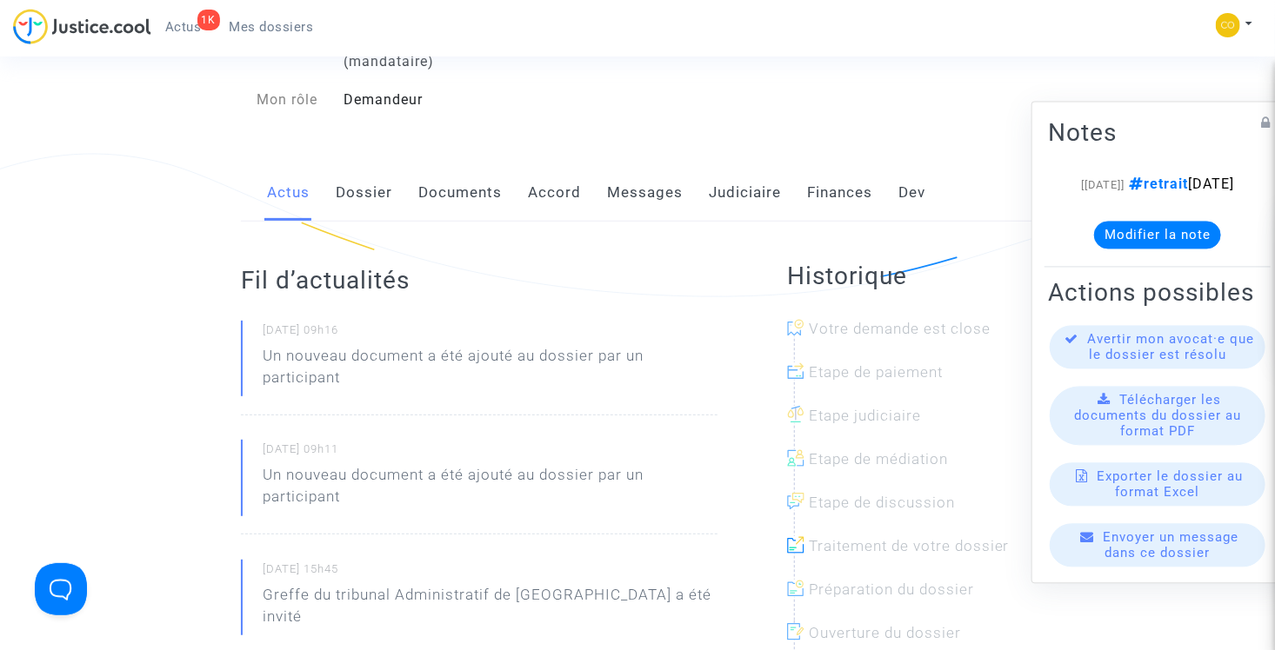
scroll to position [87, 0]
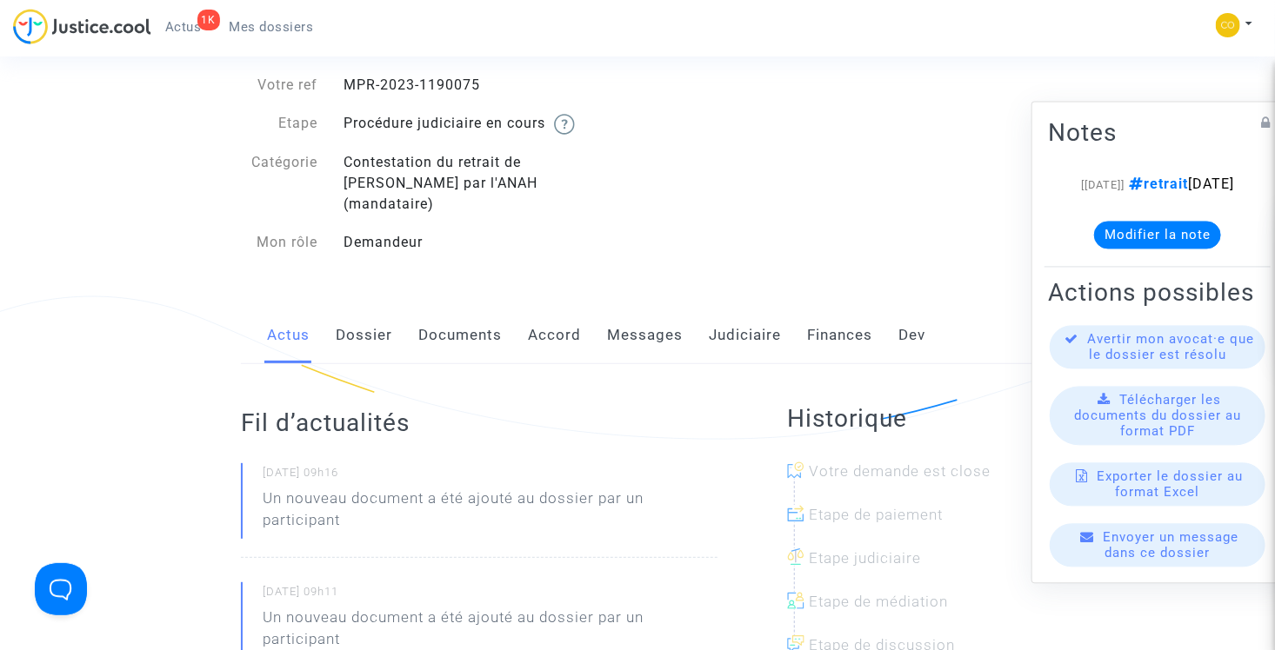
click at [454, 319] on link "Documents" at bounding box center [459, 335] width 83 height 57
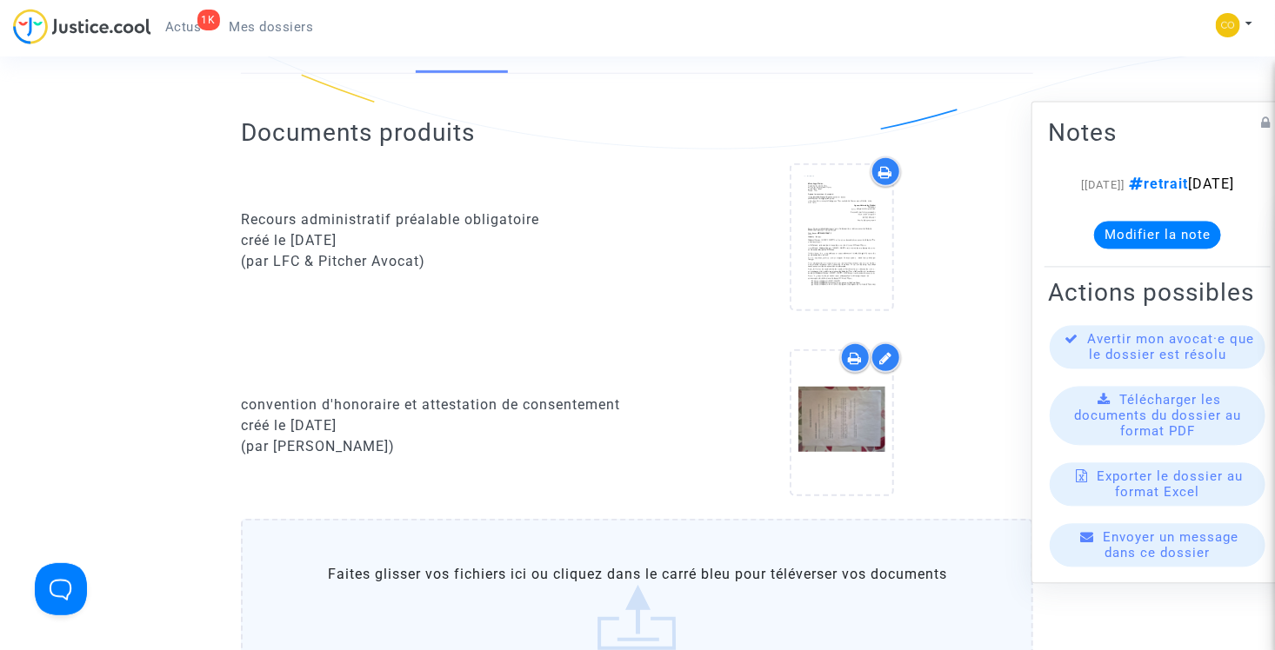
scroll to position [348, 0]
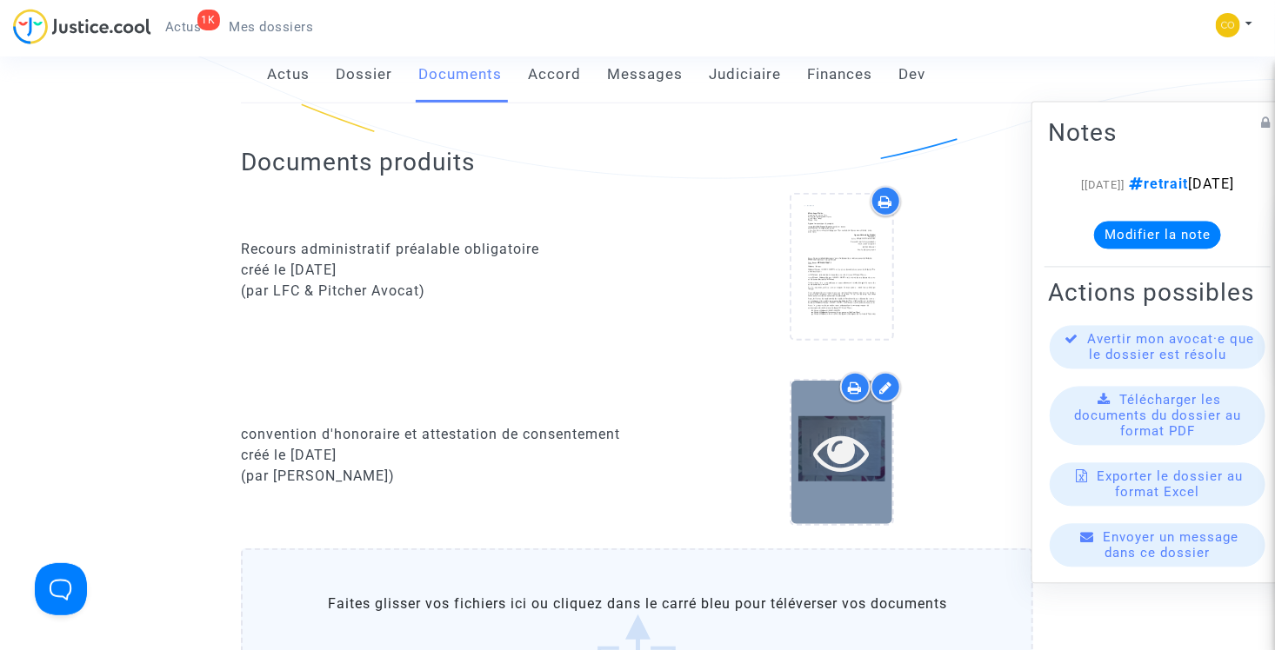
click at [851, 425] on icon at bounding box center [842, 452] width 57 height 56
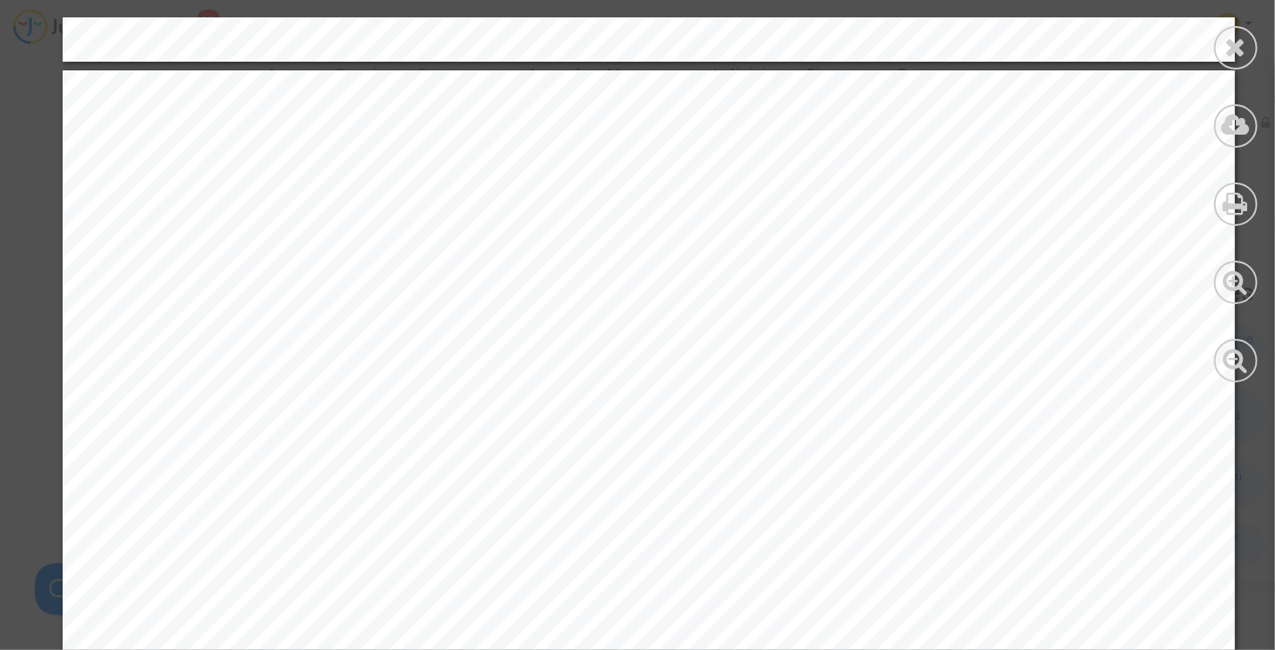
scroll to position [15129, 0]
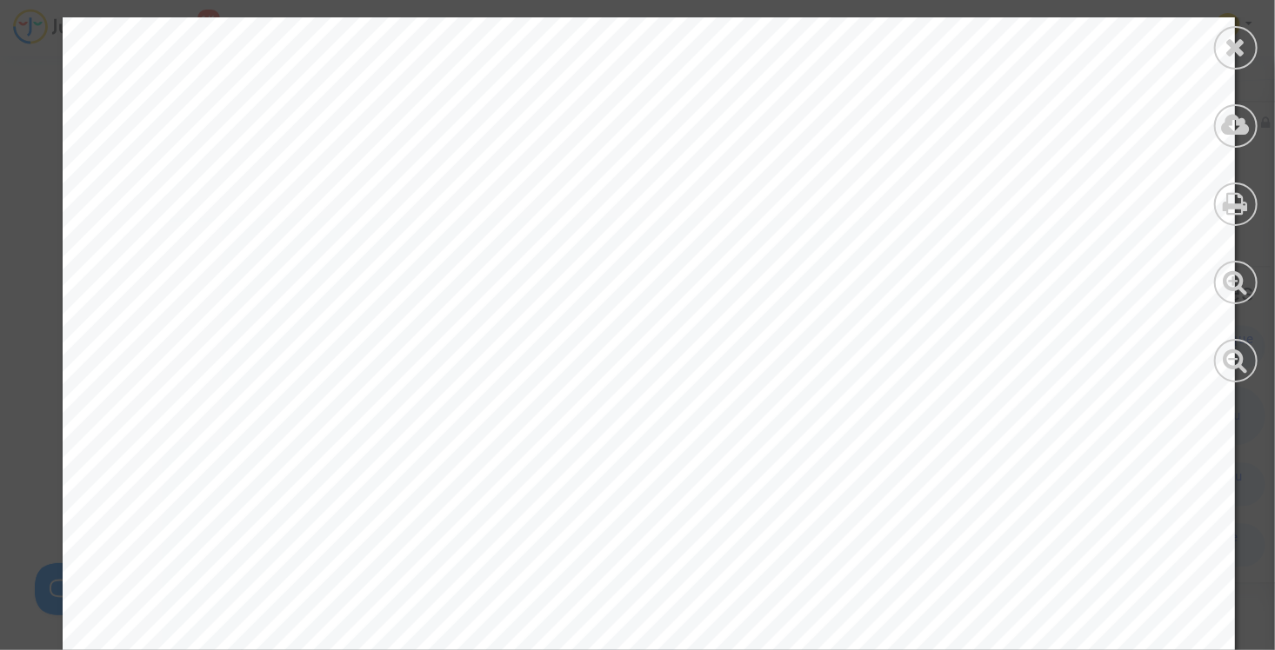
drag, startPoint x: 1242, startPoint y: 40, endPoint x: 1151, endPoint y: 50, distance: 91.8
click at [1241, 40] on icon at bounding box center [1236, 47] width 22 height 26
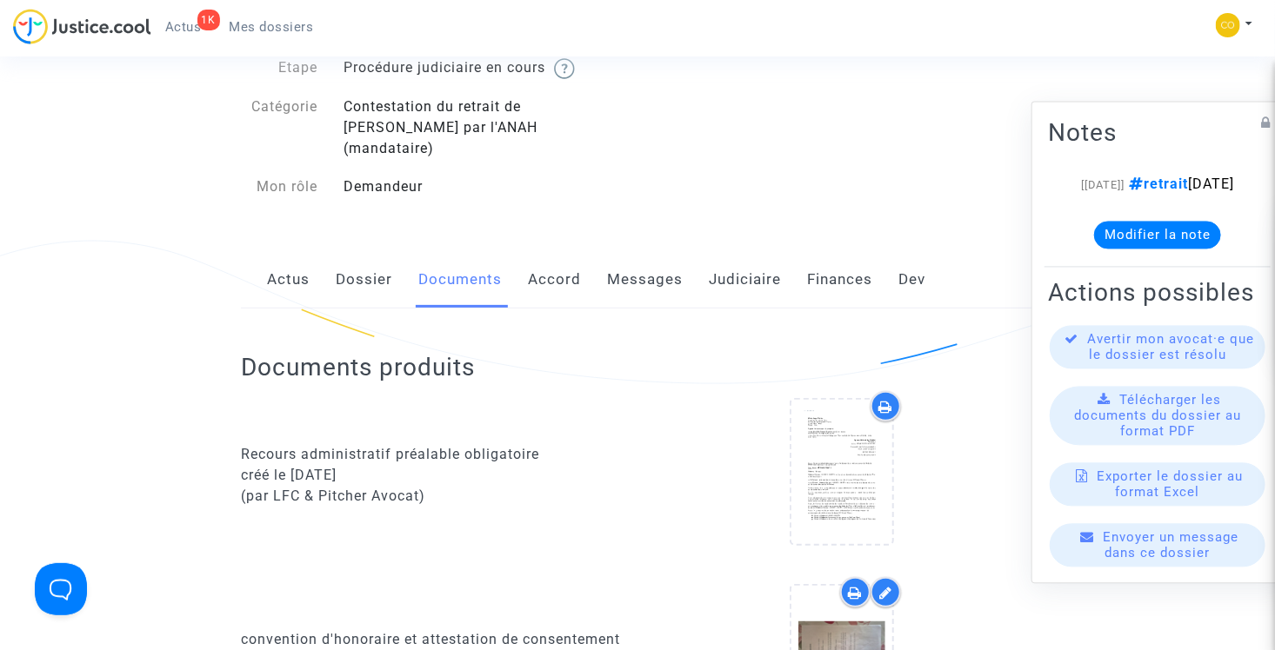
scroll to position [0, 0]
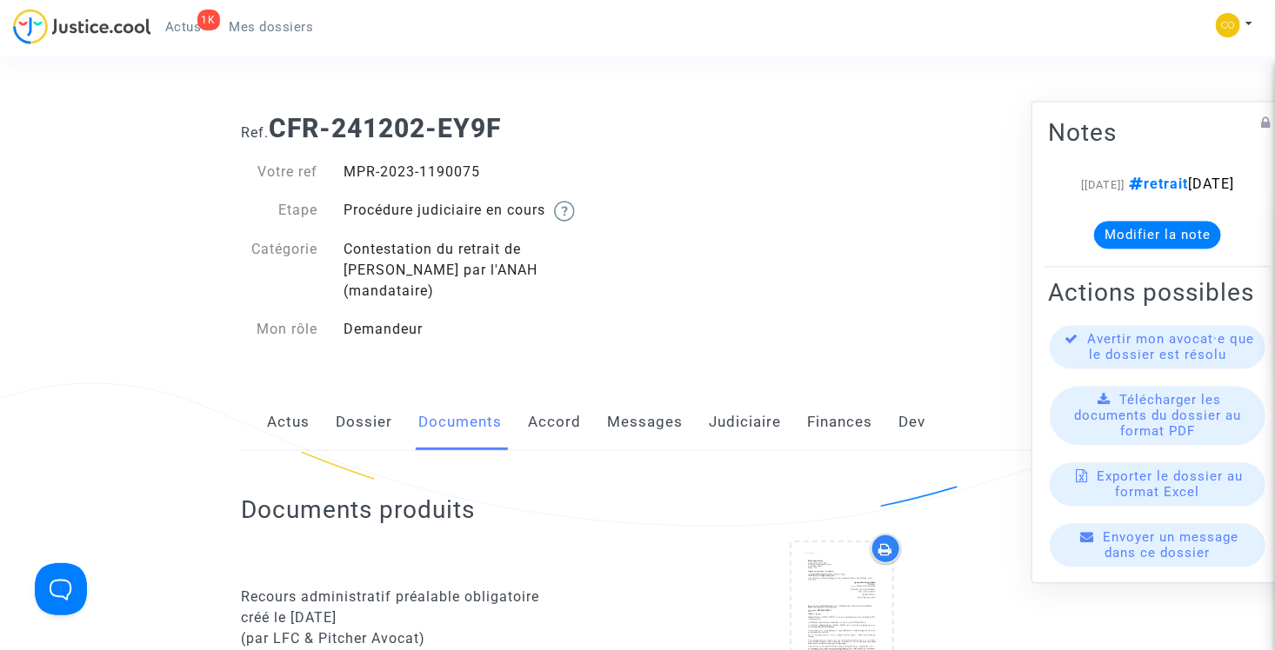
click at [256, 30] on span "Mes dossiers" at bounding box center [272, 27] width 84 height 16
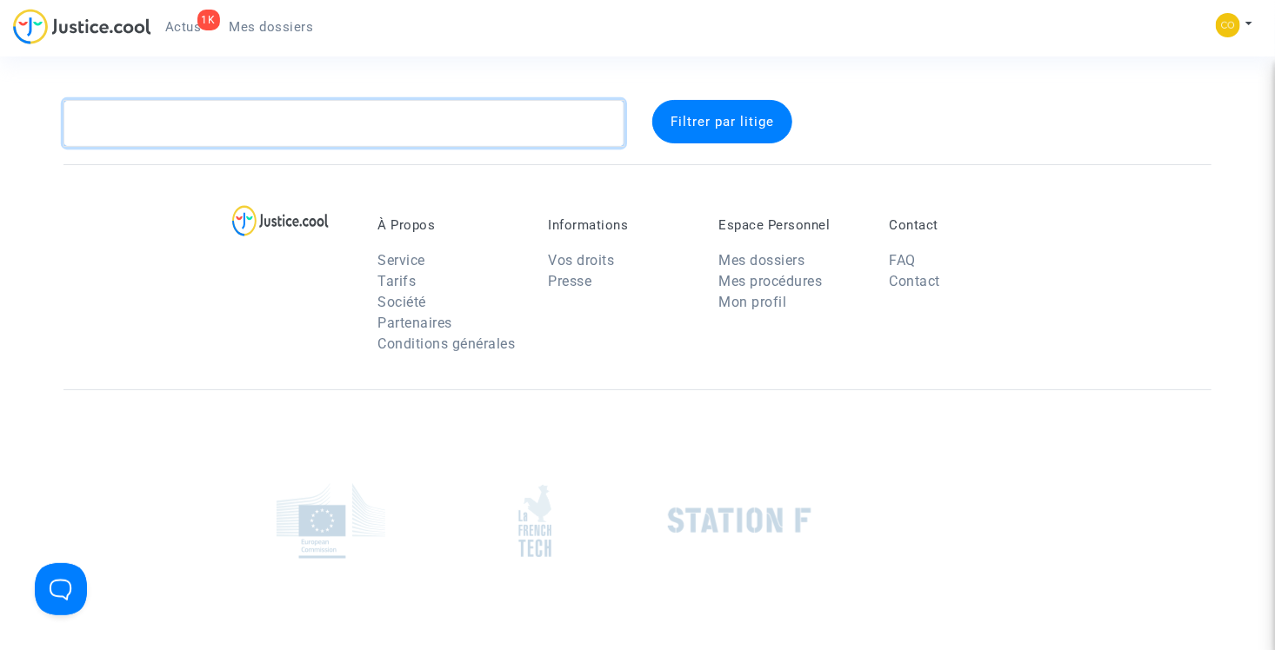
click at [282, 124] on textarea at bounding box center [343, 123] width 561 height 47
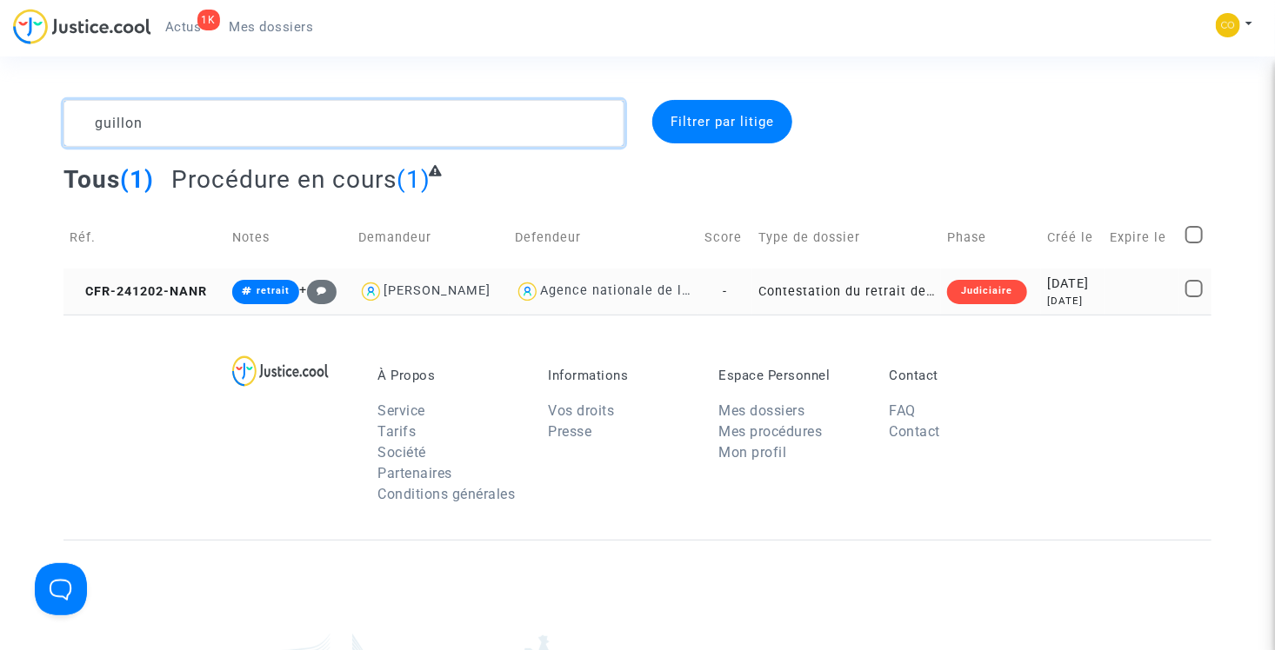
type textarea "guillon"
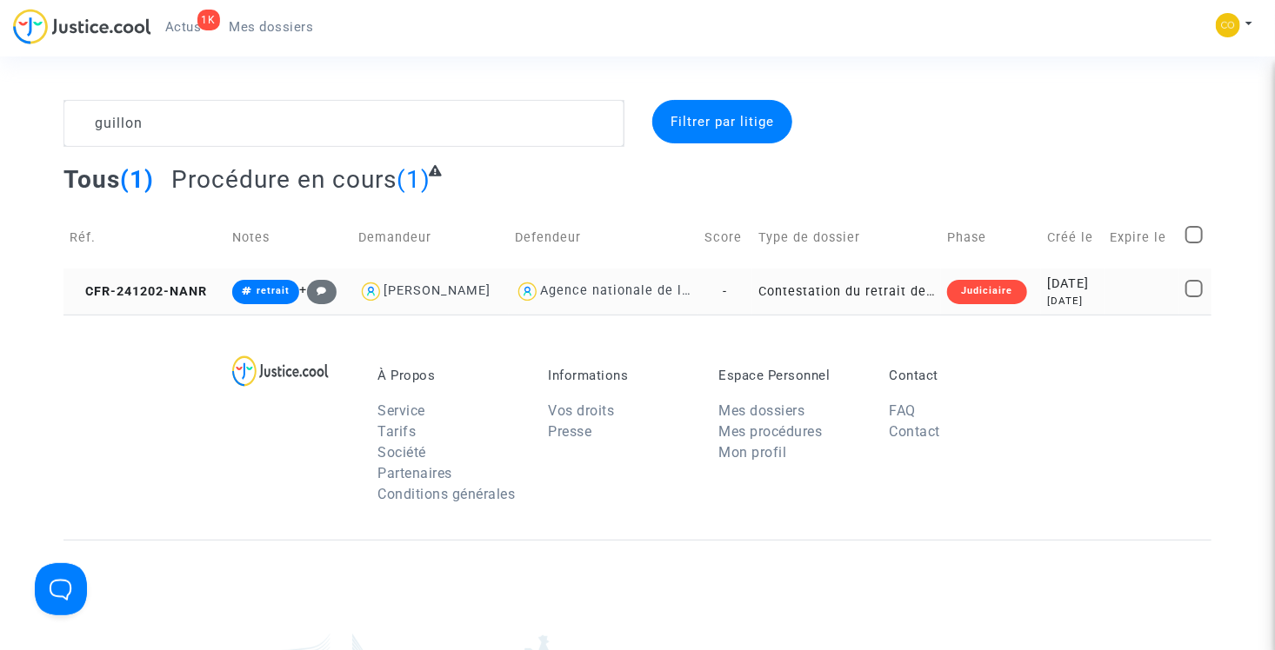
click at [842, 287] on td "Contestation du retrait de [PERSON_NAME] par l'ANAH (mandataire)" at bounding box center [846, 292] width 189 height 46
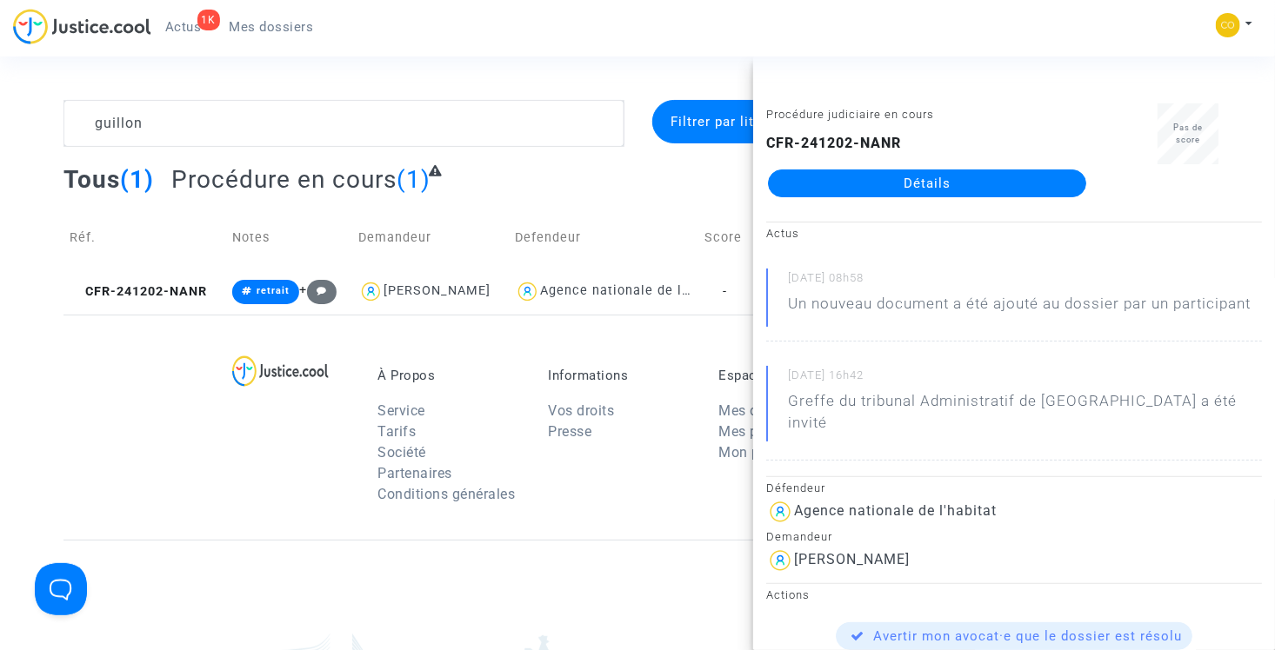
click at [913, 184] on link "Détails" at bounding box center [927, 184] width 318 height 28
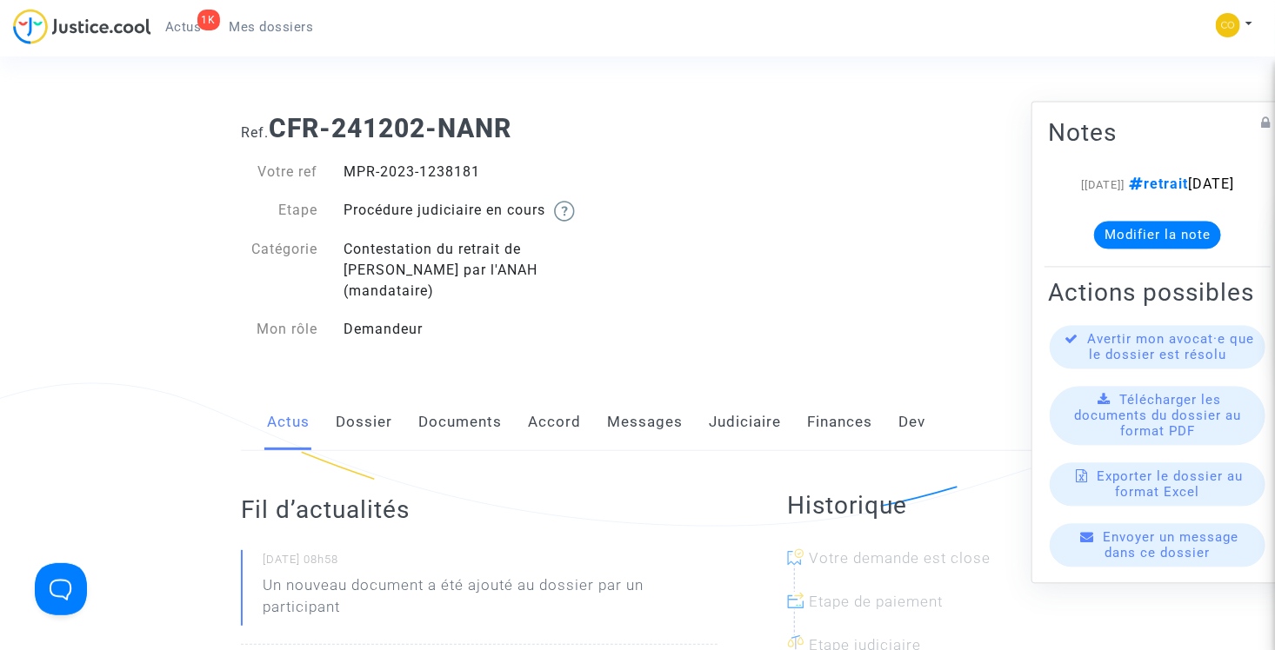
click at [456, 394] on link "Documents" at bounding box center [459, 422] width 83 height 57
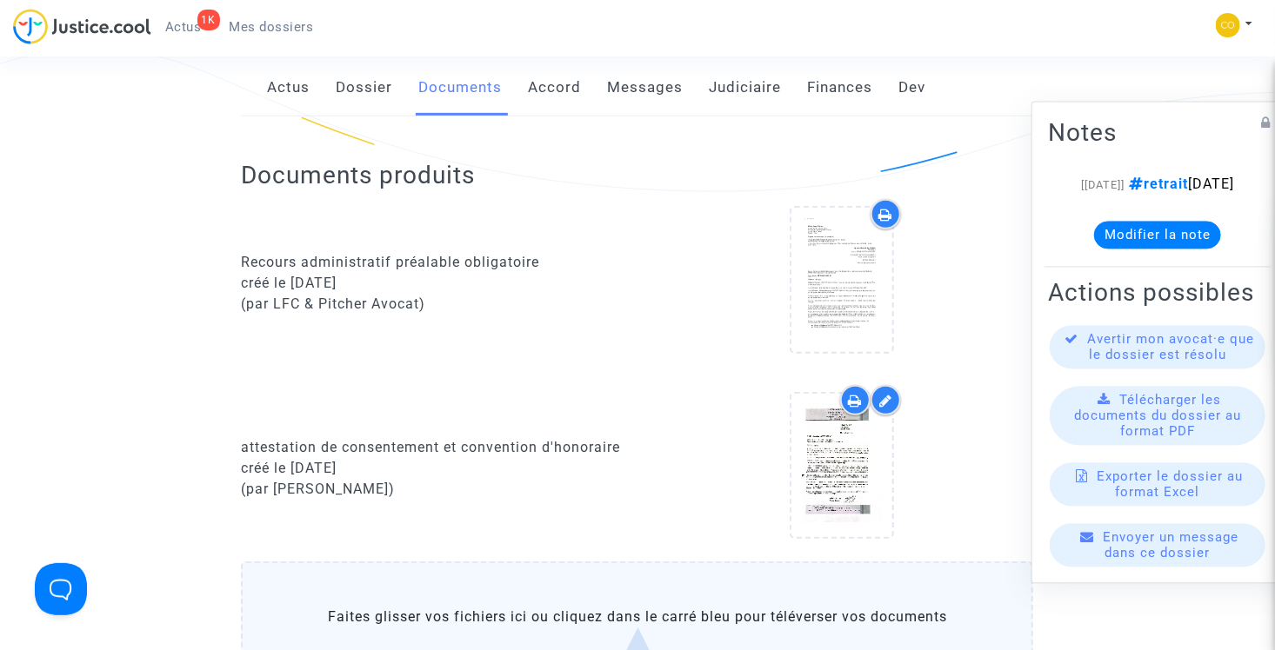
scroll to position [435, 0]
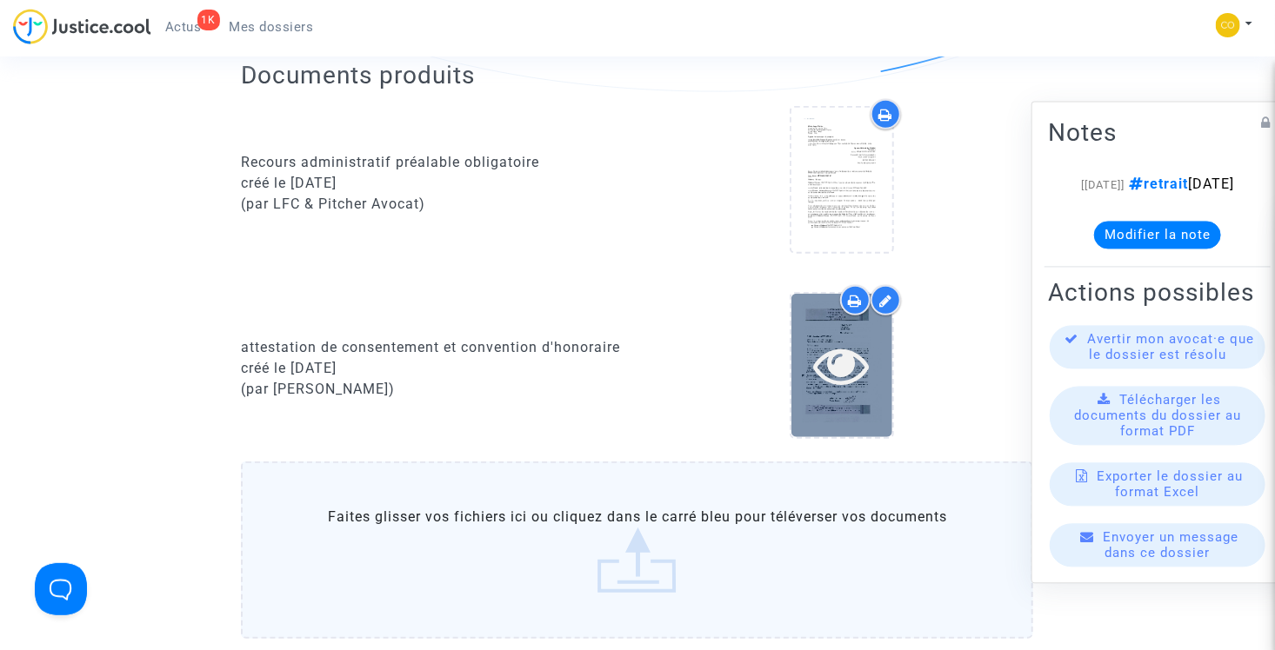
click at [841, 345] on icon at bounding box center [842, 365] width 57 height 56
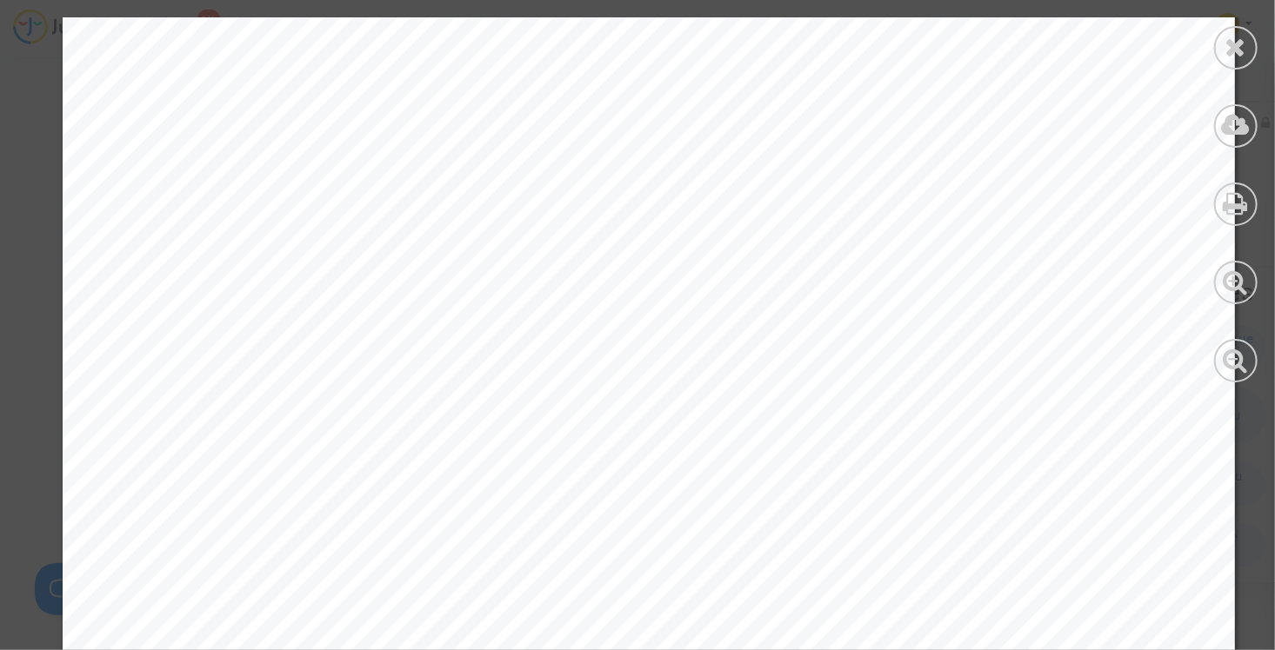
scroll to position [4347, 0]
click at [1244, 38] on icon at bounding box center [1236, 47] width 22 height 26
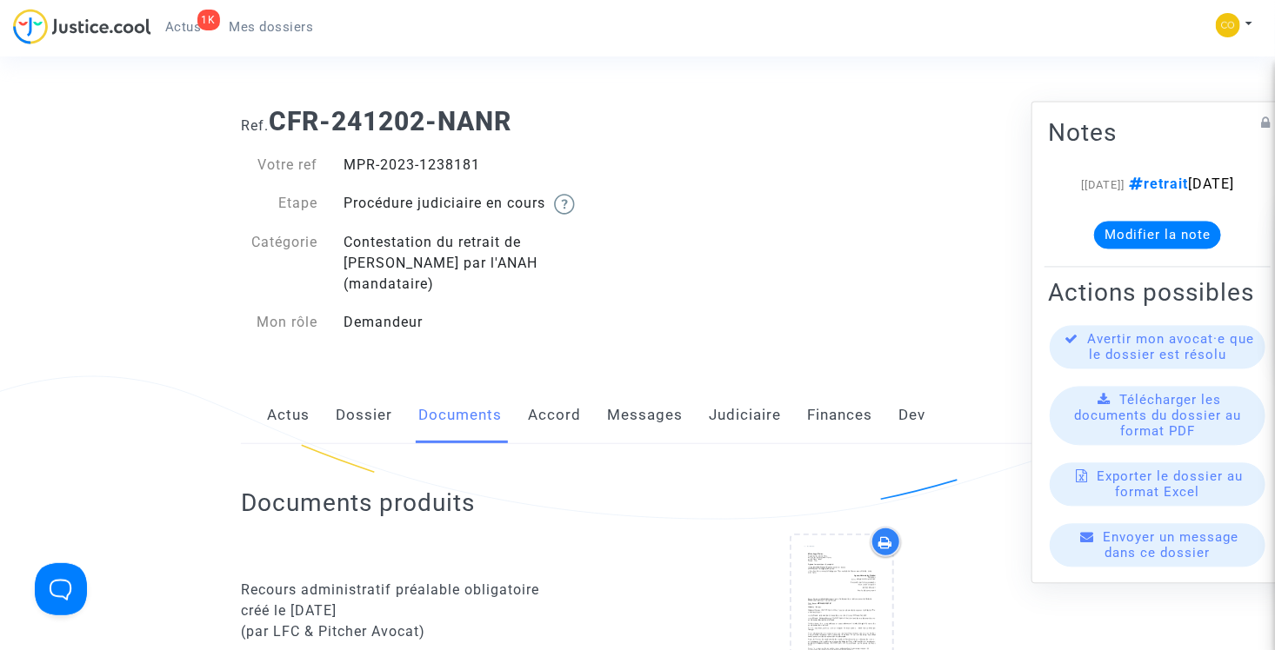
scroll to position [0, 0]
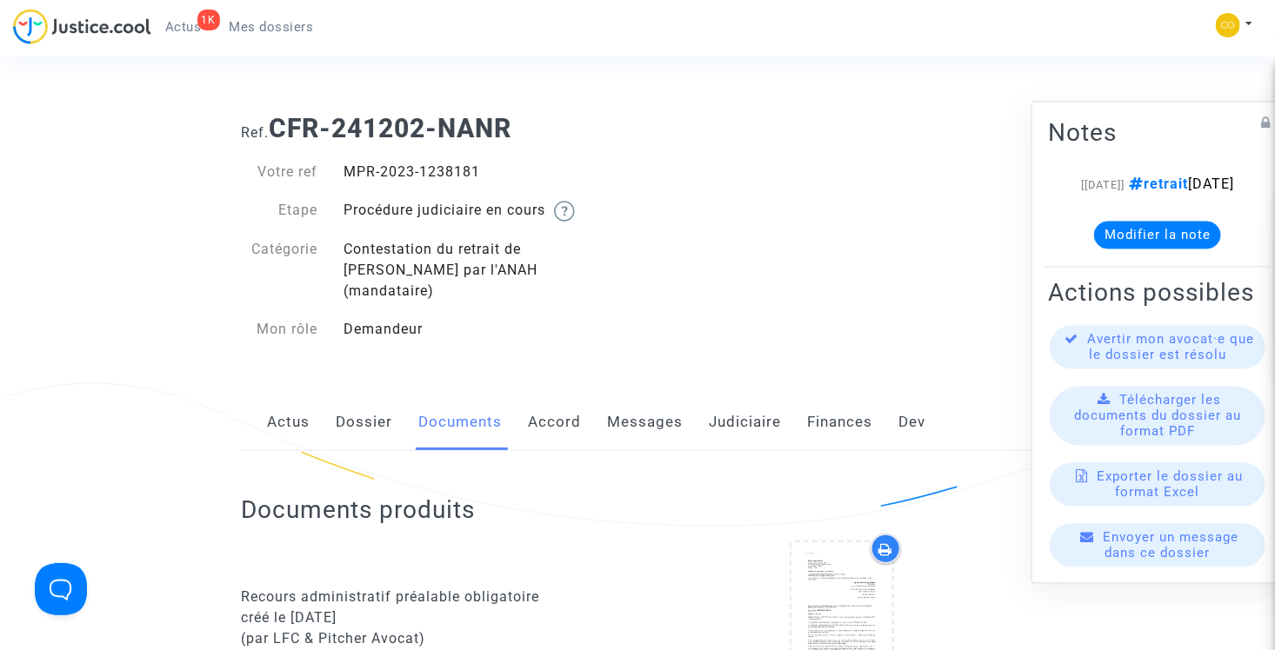
click at [303, 28] on span "Mes dossiers" at bounding box center [272, 27] width 84 height 16
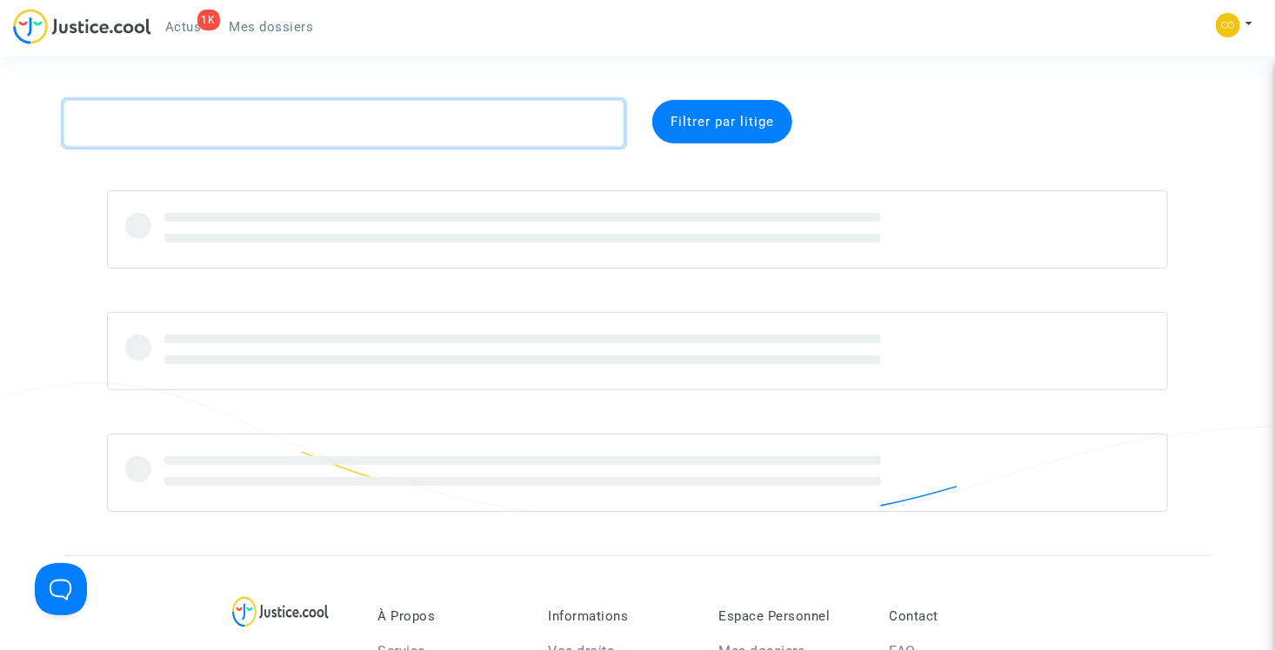
click at [391, 136] on textarea at bounding box center [343, 123] width 561 height 47
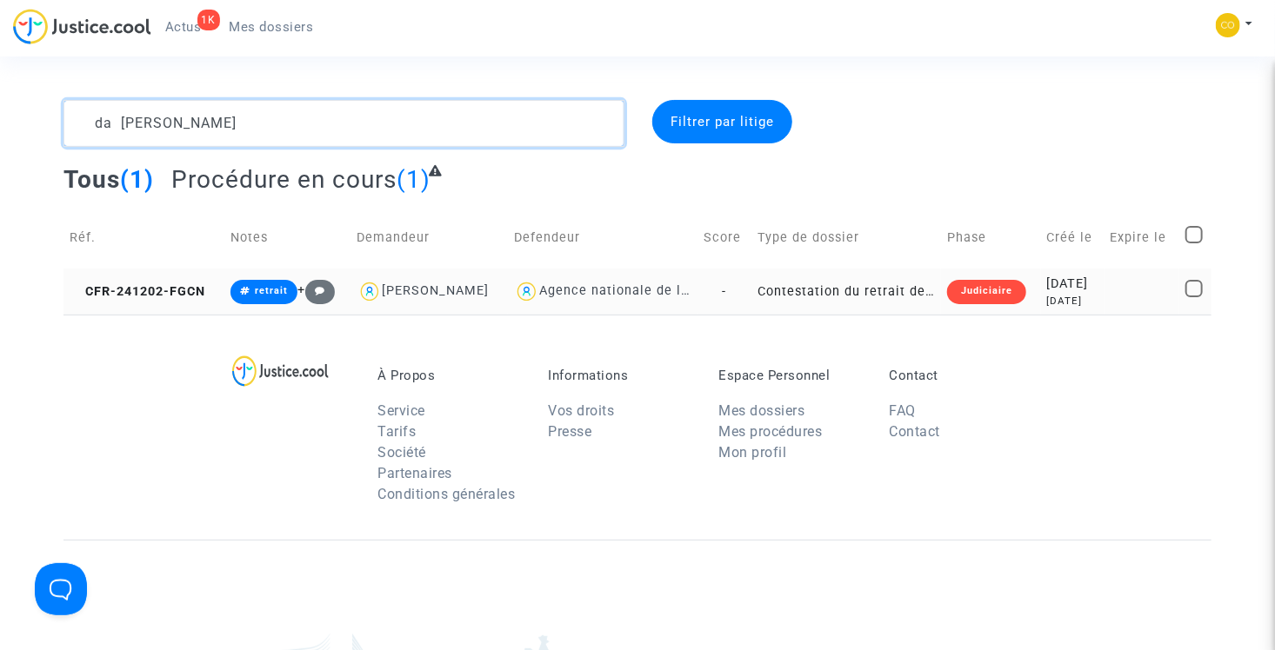
type textarea "da [PERSON_NAME]"
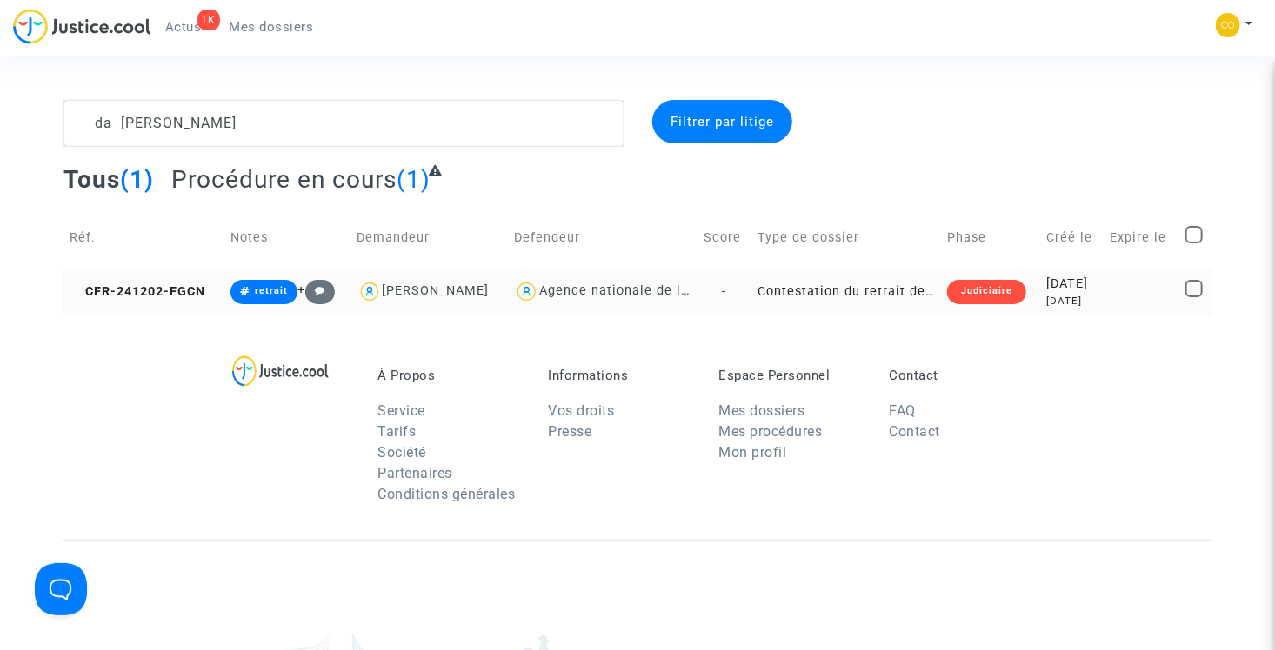
click at [856, 290] on td "Contestation du retrait de [PERSON_NAME] par l'ANAH (mandataire)" at bounding box center [846, 292] width 190 height 46
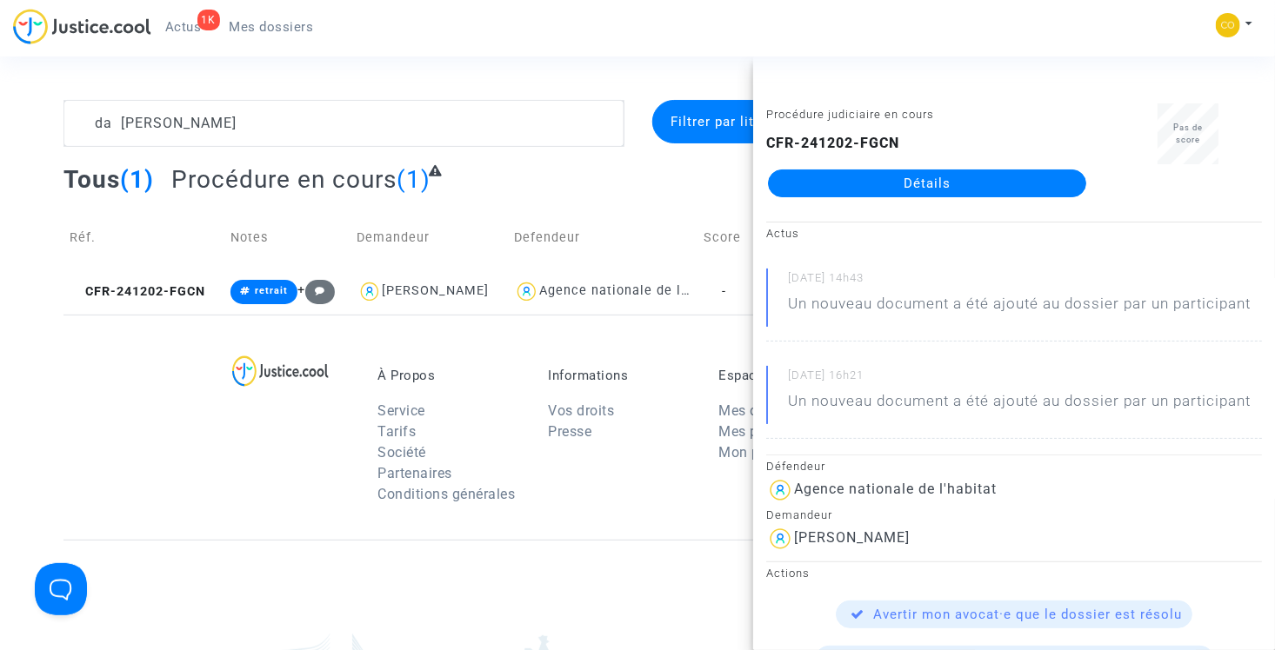
click at [883, 179] on link "Détails" at bounding box center [927, 184] width 318 height 28
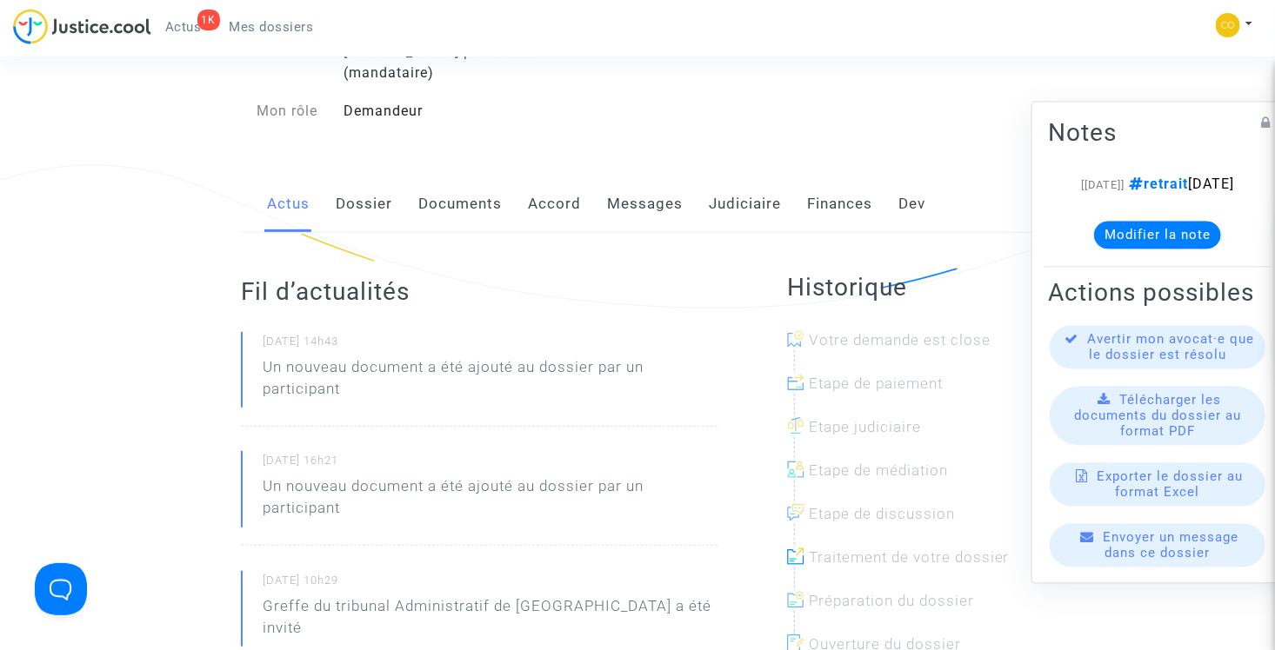
scroll to position [87, 0]
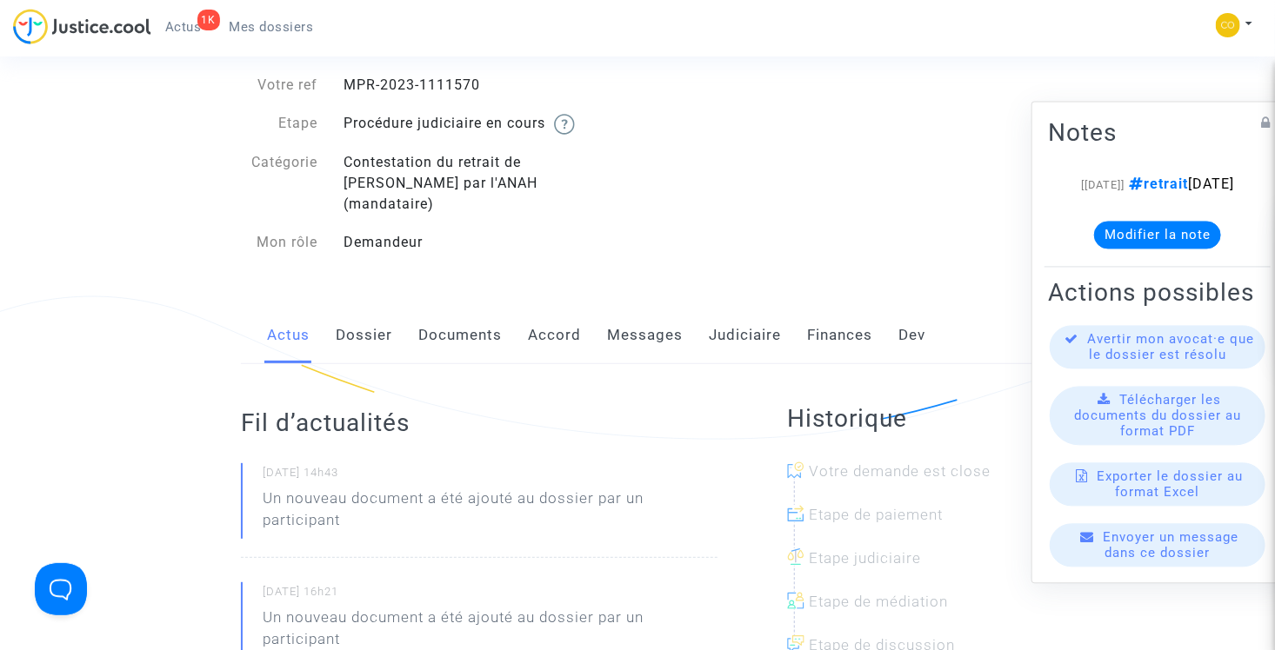
click at [481, 307] on link "Documents" at bounding box center [459, 335] width 83 height 57
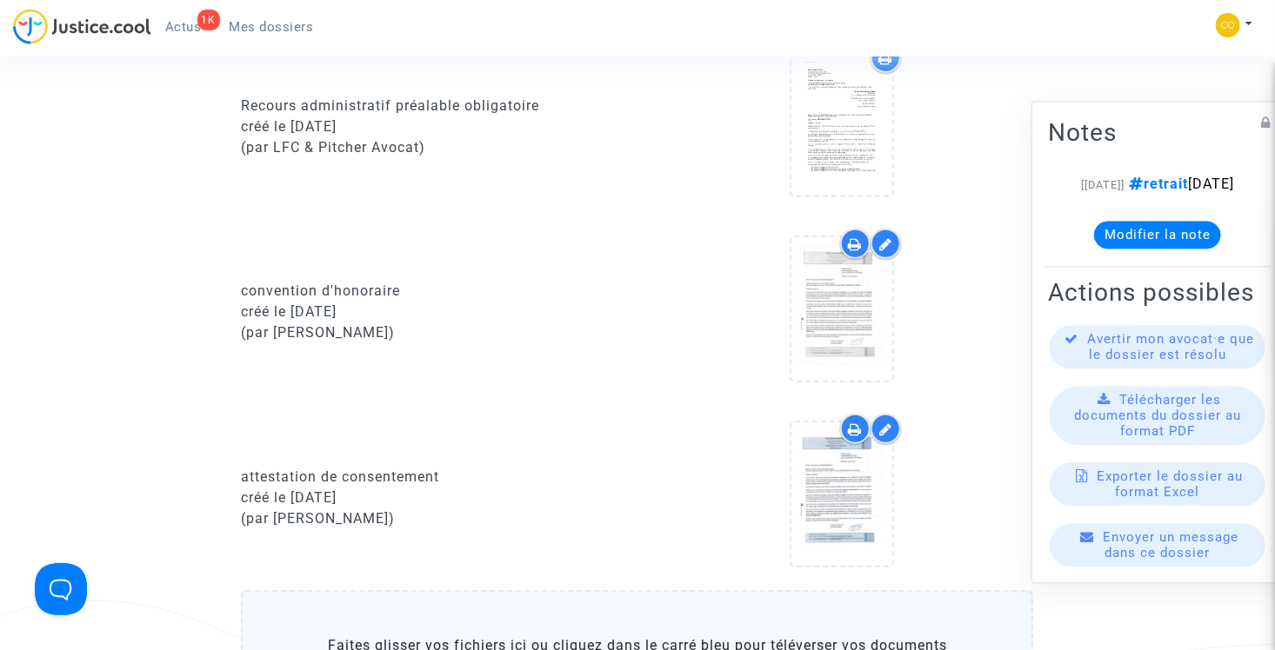
scroll to position [522, 0]
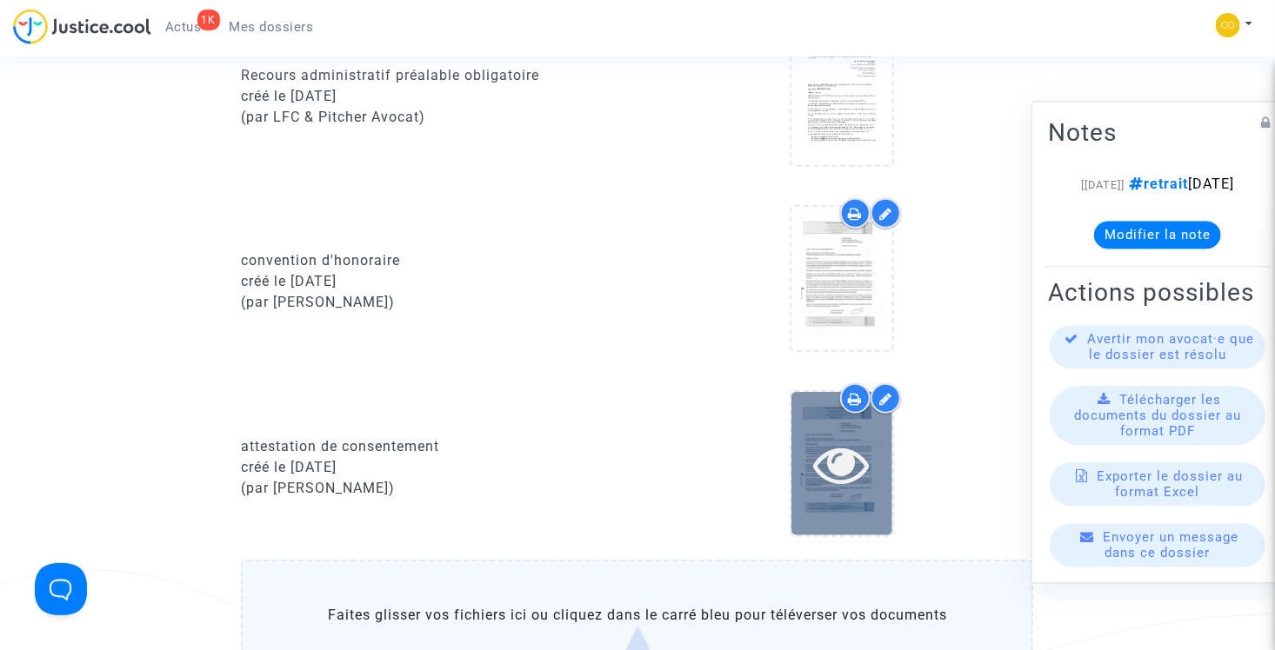
click at [836, 438] on icon at bounding box center [842, 464] width 57 height 56
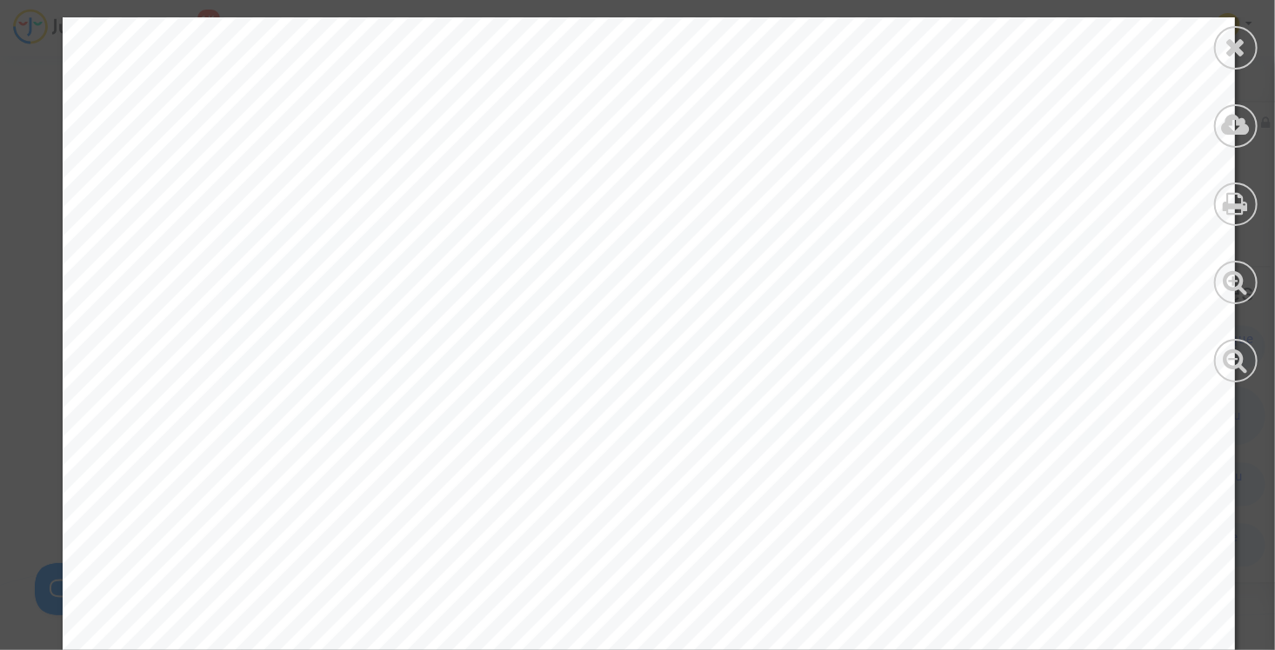
scroll to position [3391, 0]
drag, startPoint x: 1226, startPoint y: 43, endPoint x: 1136, endPoint y: 50, distance: 90.6
click at [1226, 43] on icon at bounding box center [1236, 47] width 22 height 26
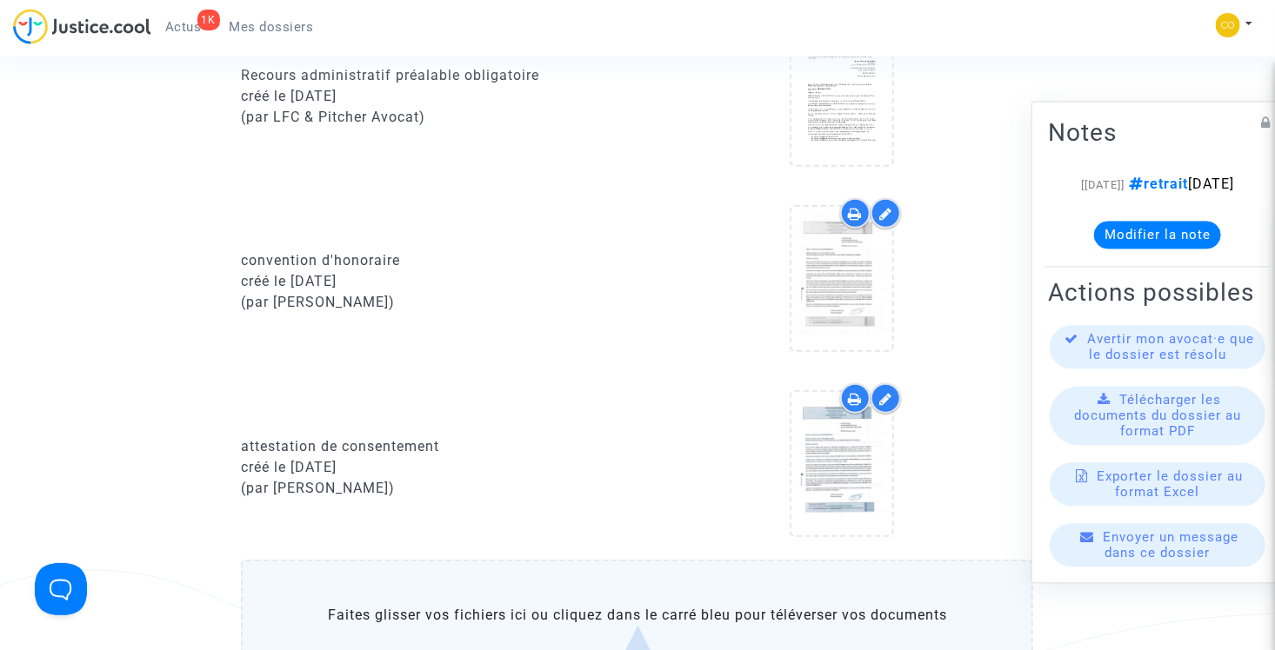
click at [297, 31] on span "Mes dossiers" at bounding box center [272, 27] width 84 height 16
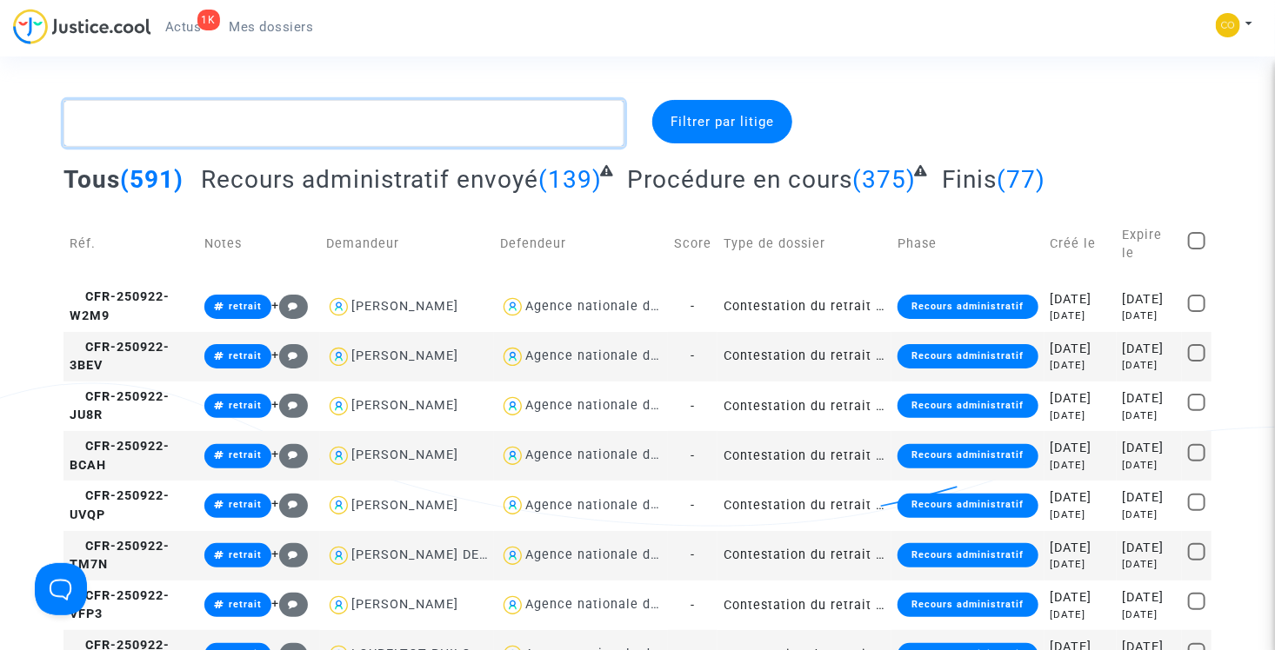
click at [208, 112] on textarea at bounding box center [343, 123] width 561 height 47
click at [178, 120] on textarea at bounding box center [343, 123] width 561 height 47
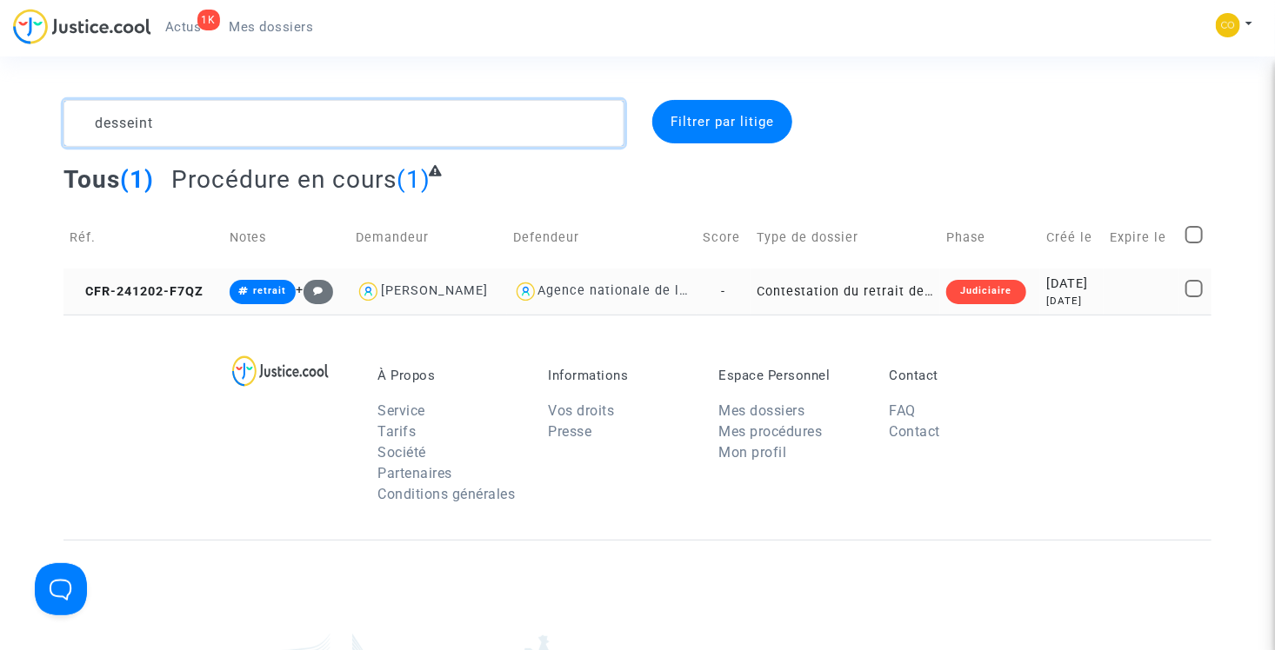
type textarea "desseint"
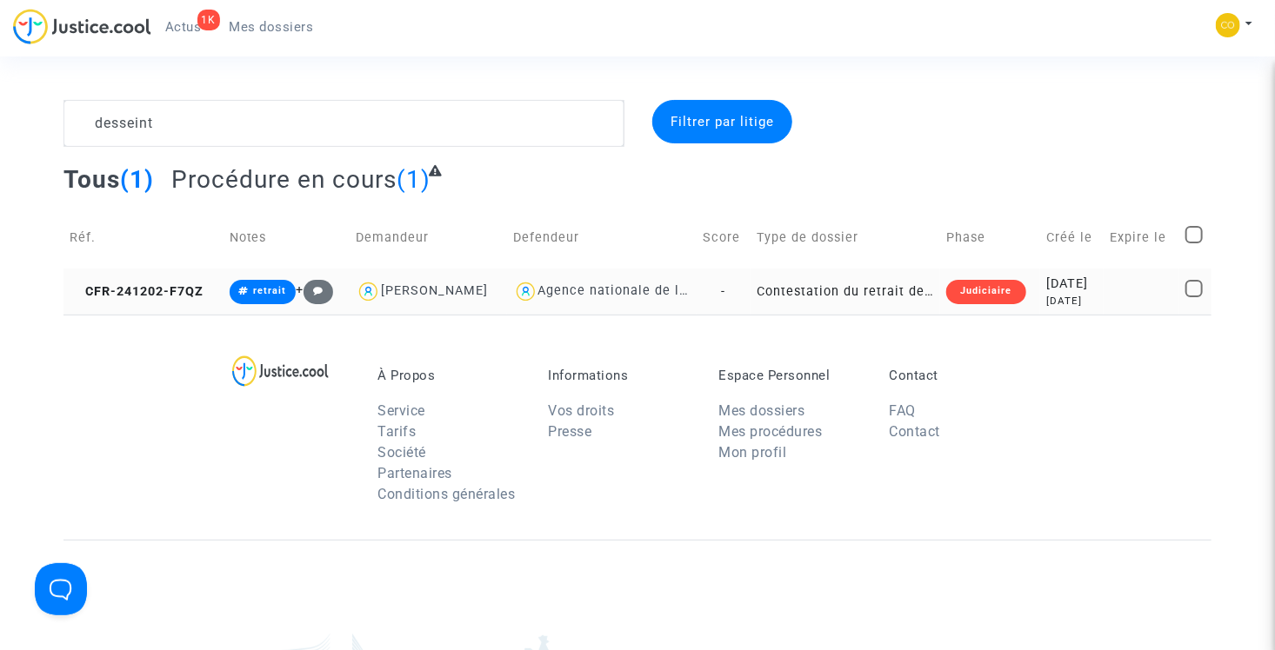
click at [807, 292] on td "Contestation du retrait de [PERSON_NAME] par l'ANAH (mandataire)" at bounding box center [845, 292] width 190 height 46
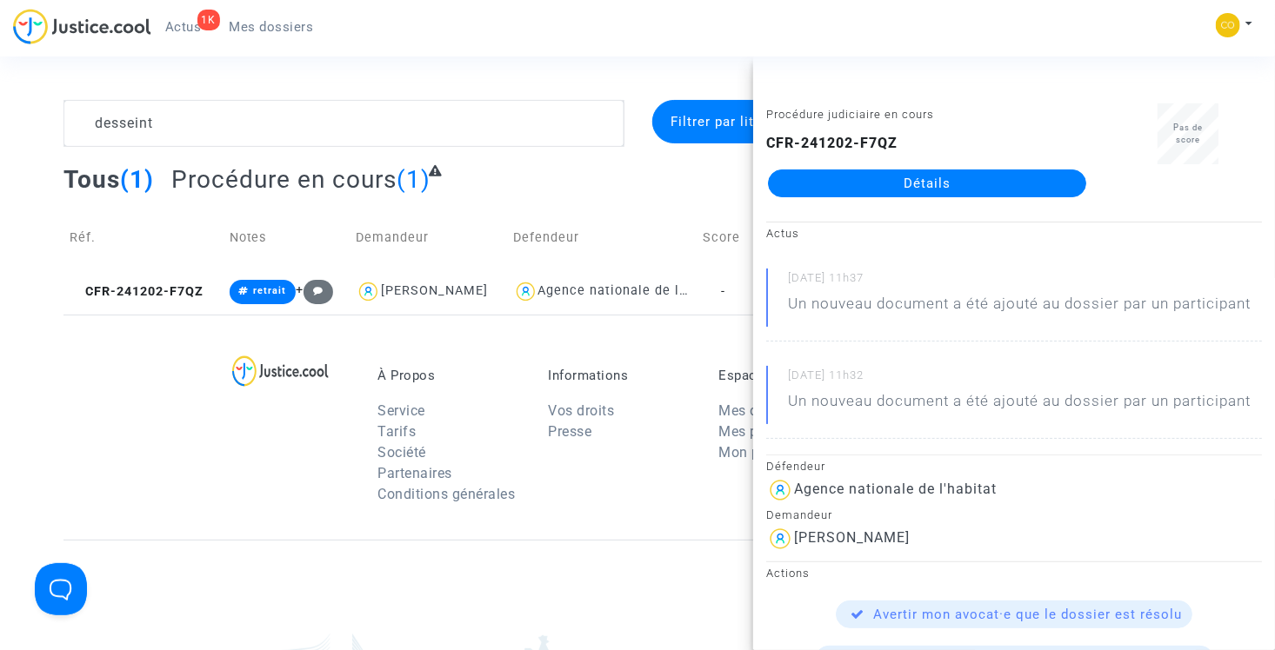
click at [906, 174] on link "Détails" at bounding box center [927, 184] width 318 height 28
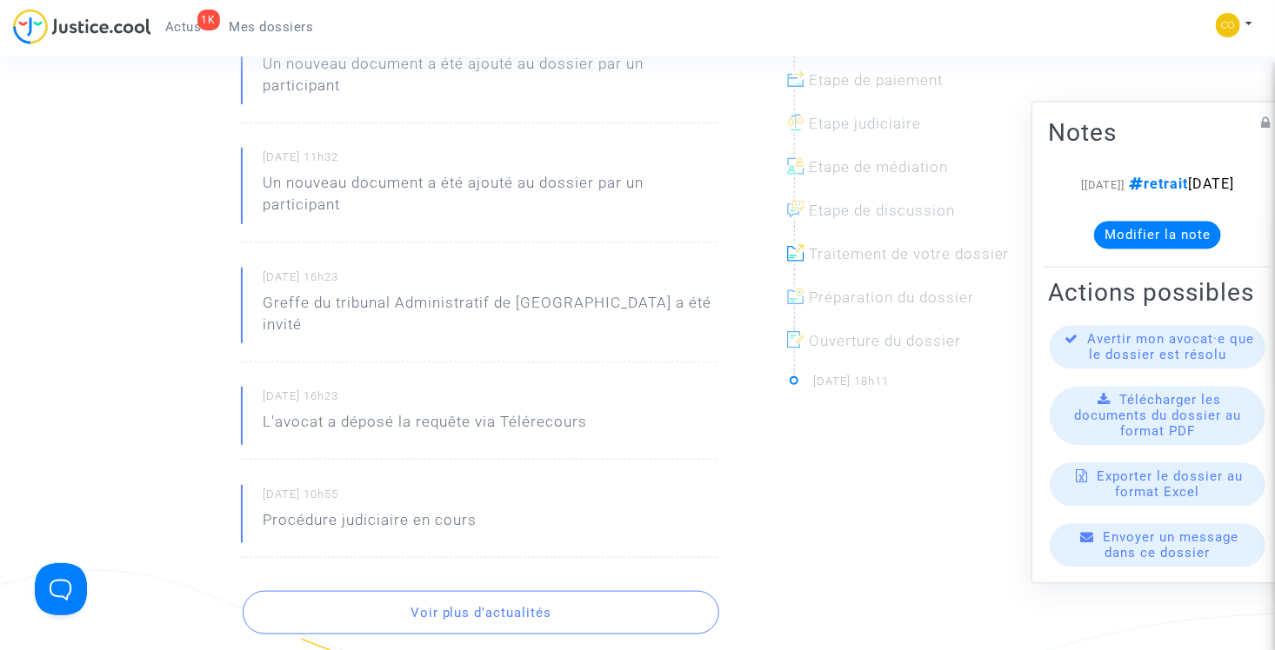
scroll to position [174, 0]
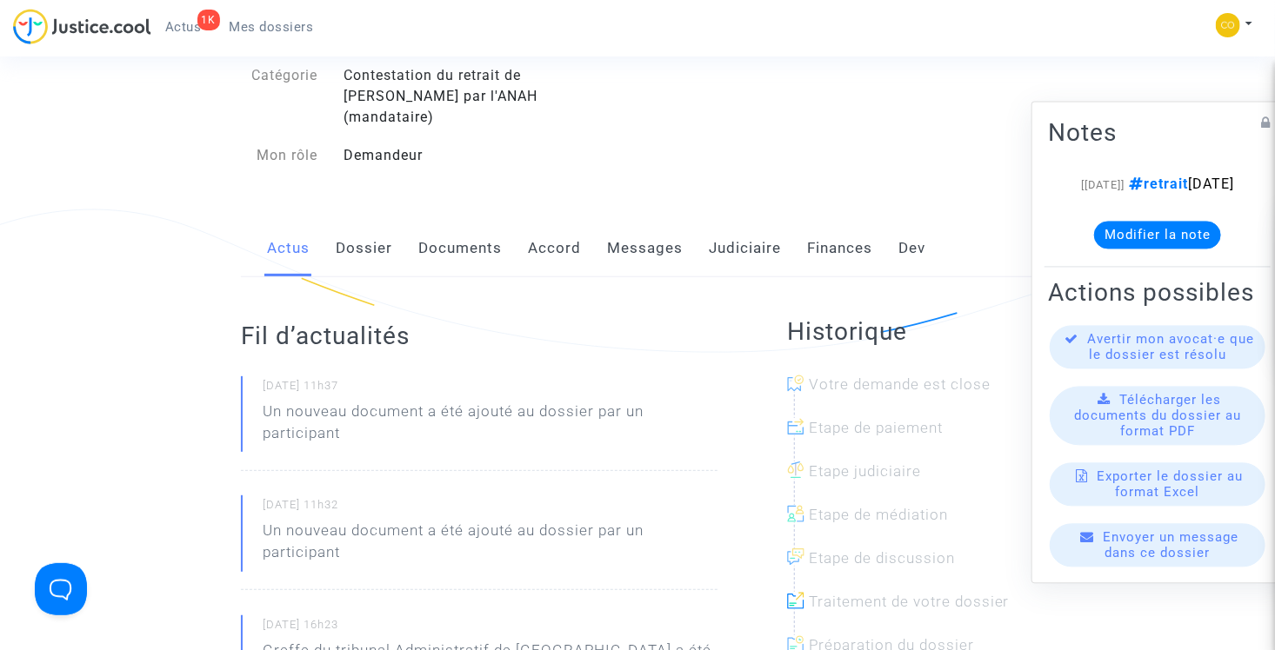
click at [487, 238] on link "Documents" at bounding box center [459, 248] width 83 height 57
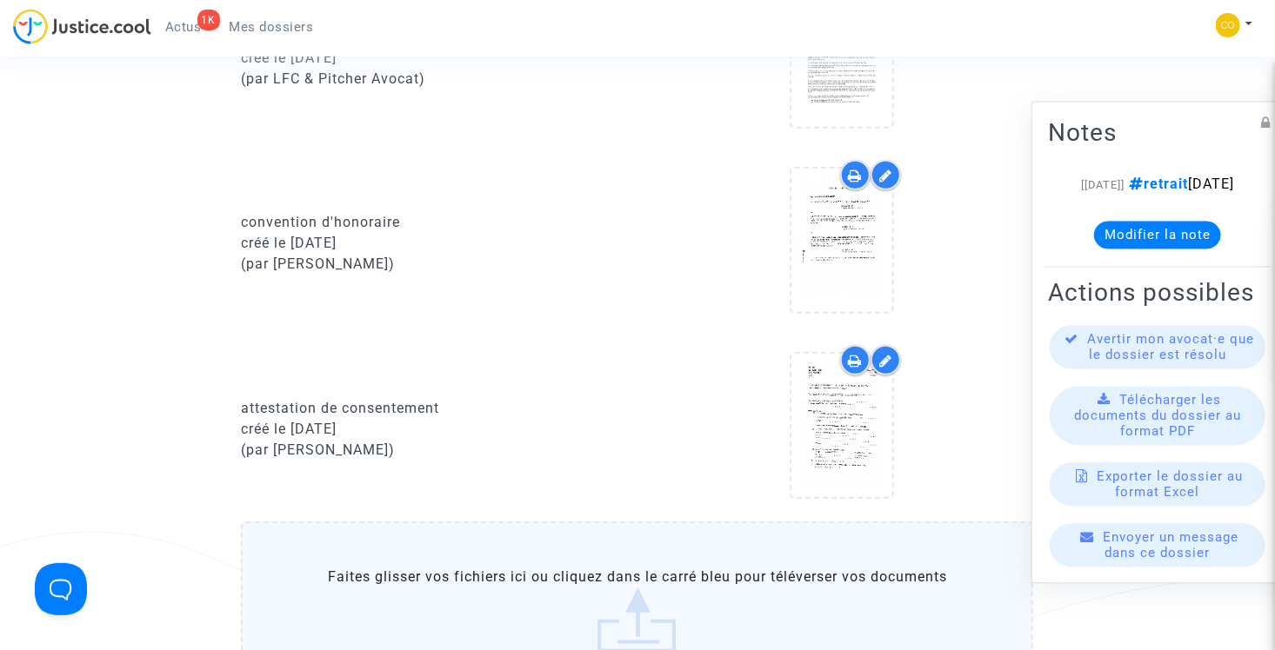
scroll to position [522, 0]
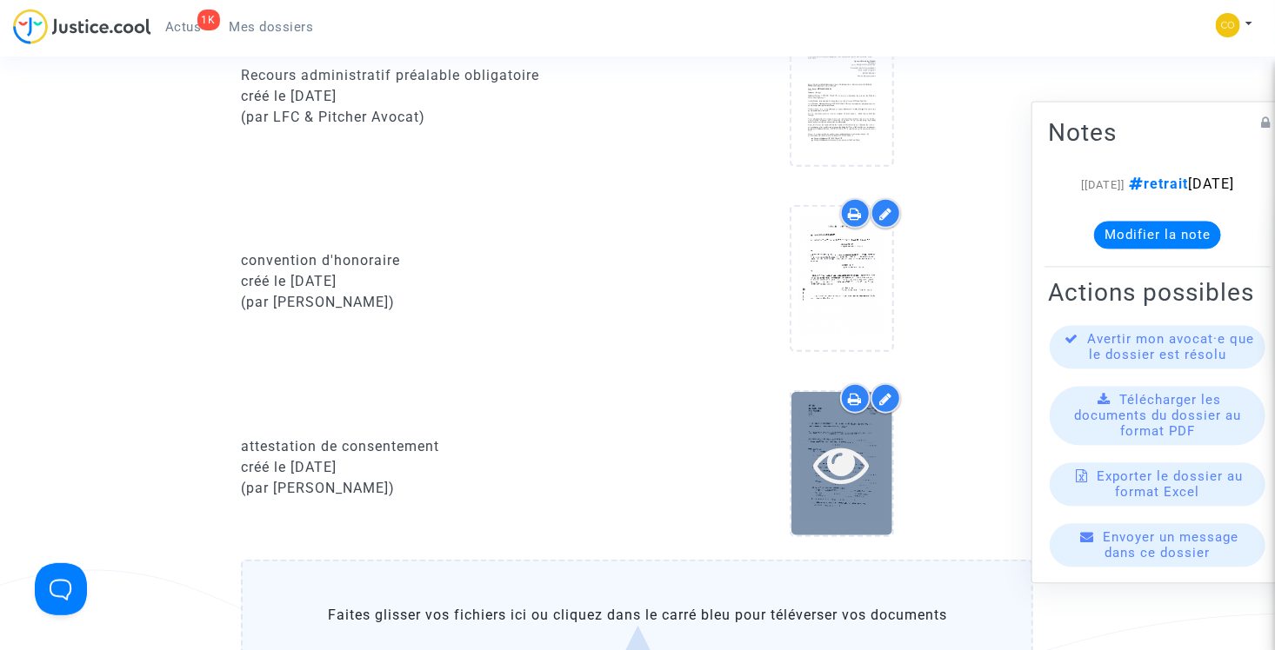
click at [848, 441] on icon at bounding box center [842, 464] width 57 height 56
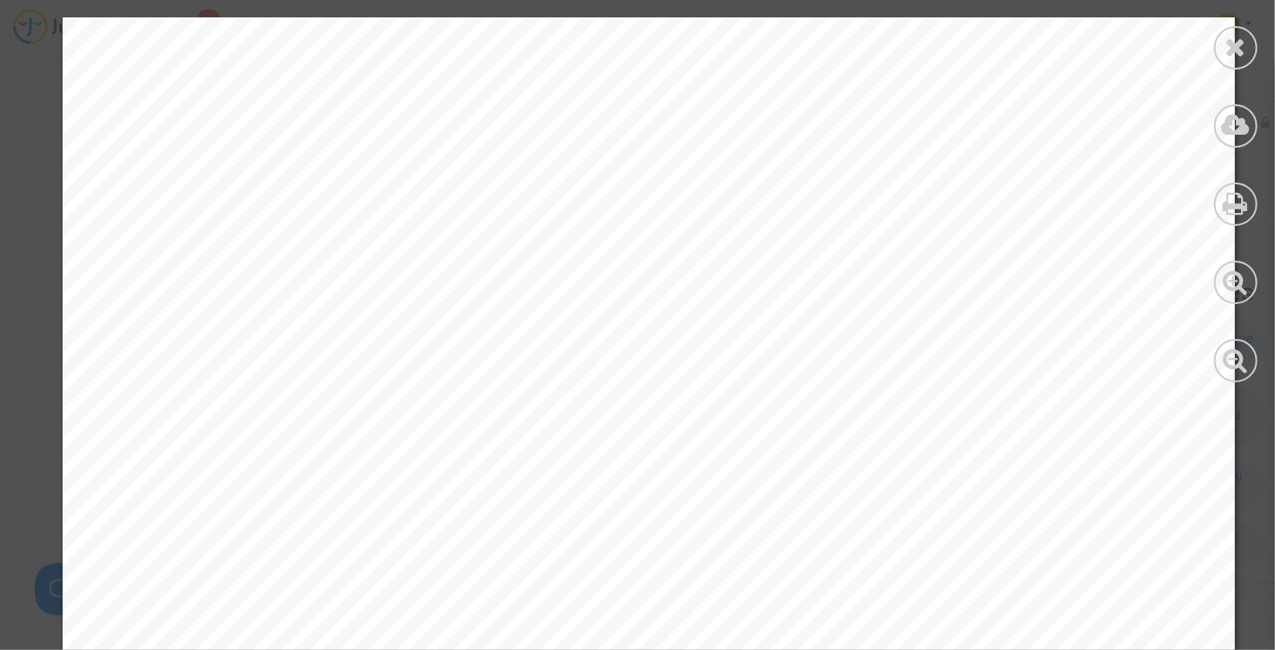
scroll to position [2000, 0]
click at [1239, 39] on icon at bounding box center [1236, 47] width 22 height 26
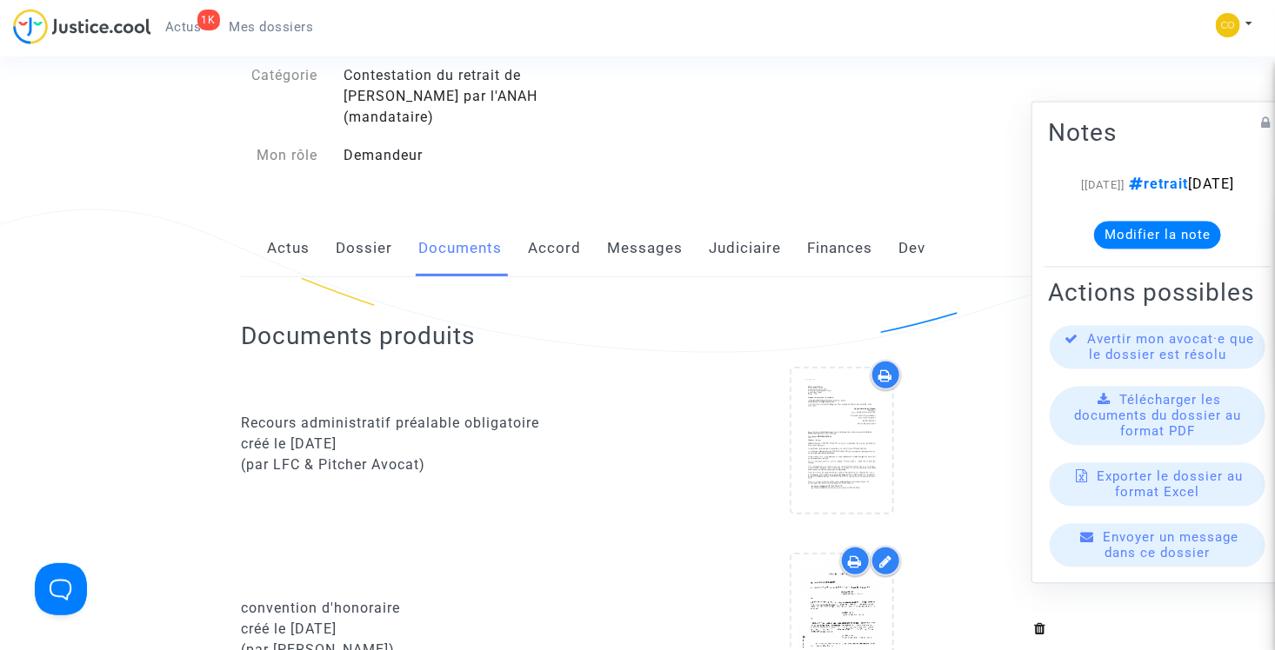
click at [267, 23] on span "Mes dossiers" at bounding box center [272, 27] width 84 height 16
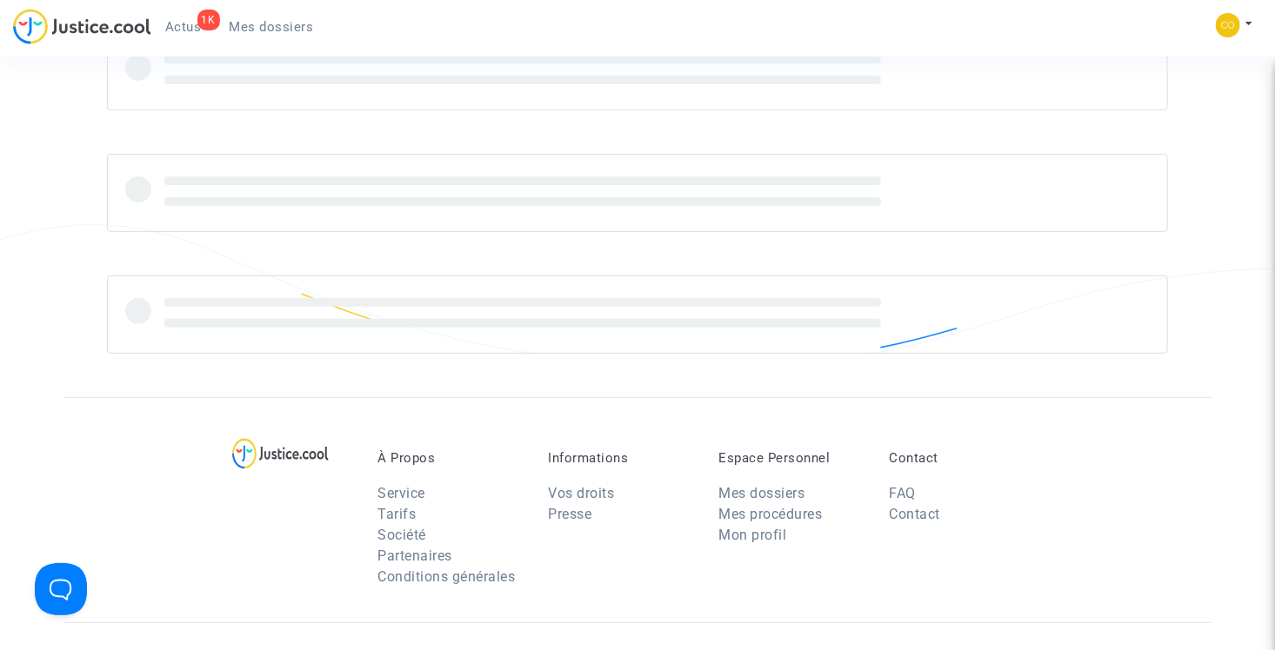
scroll to position [174, 0]
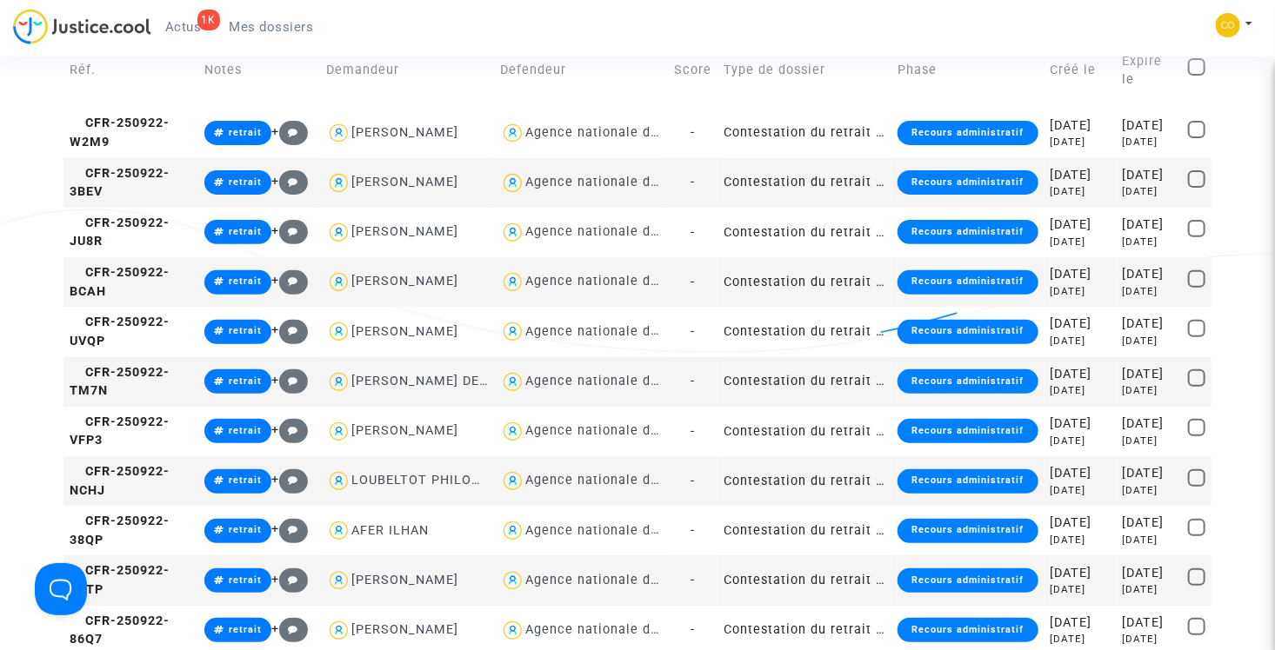
click at [283, 19] on span "Mes dossiers" at bounding box center [272, 27] width 84 height 16
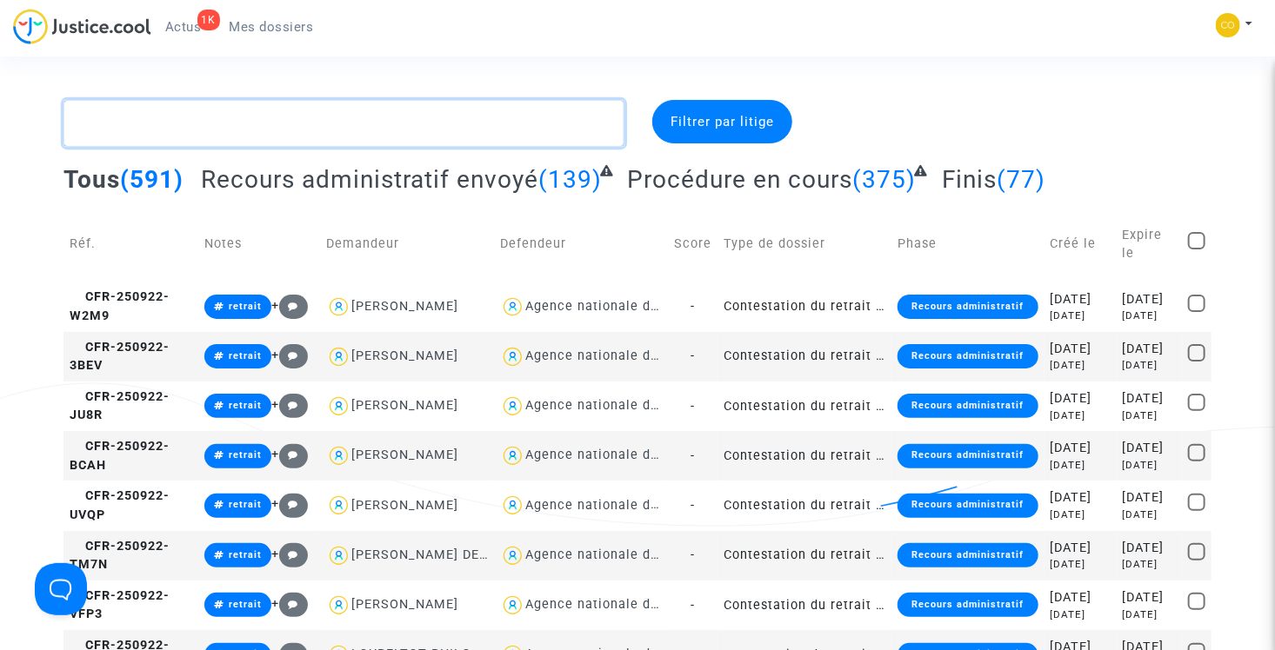
click at [410, 129] on textarea at bounding box center [343, 123] width 561 height 47
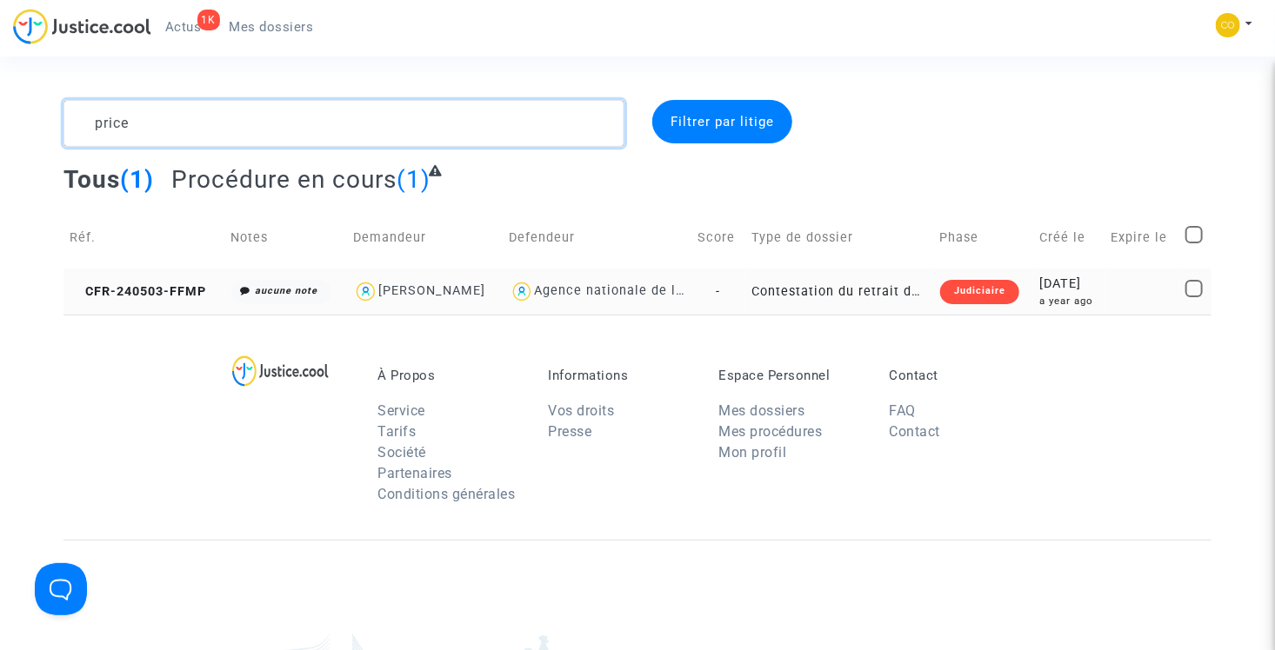
type textarea "price"
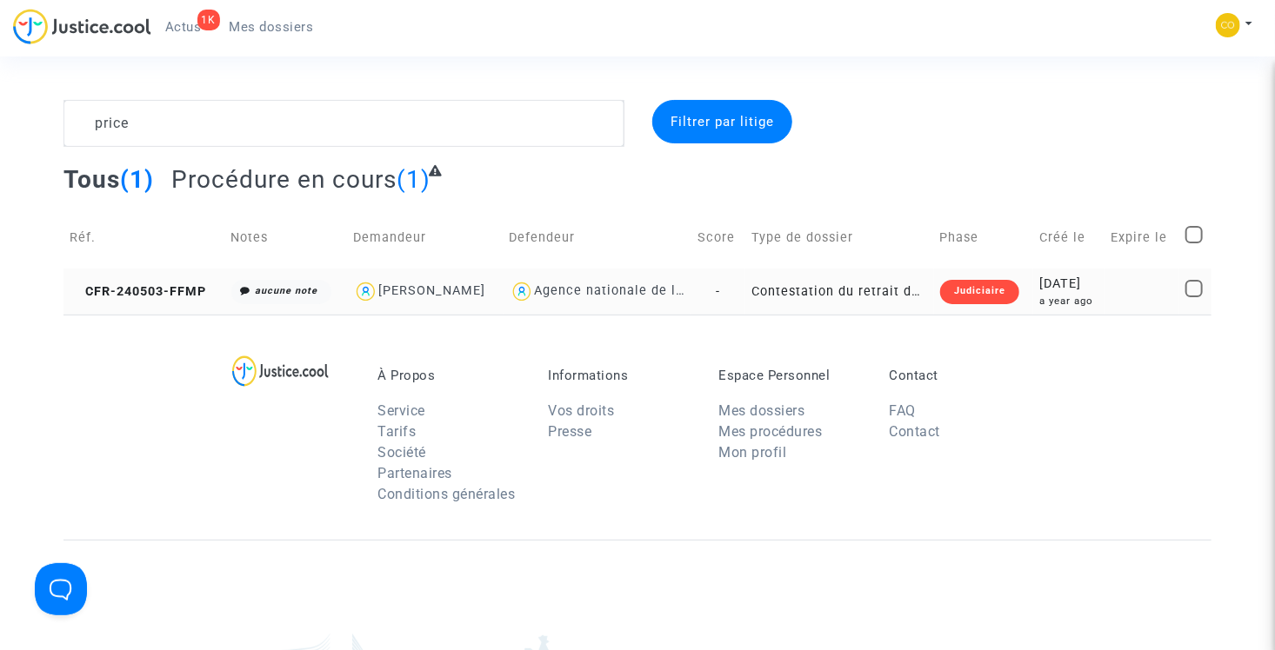
click at [853, 293] on td "Contestation du retrait de [PERSON_NAME] par l'ANAH (mandataire)" at bounding box center [839, 292] width 189 height 46
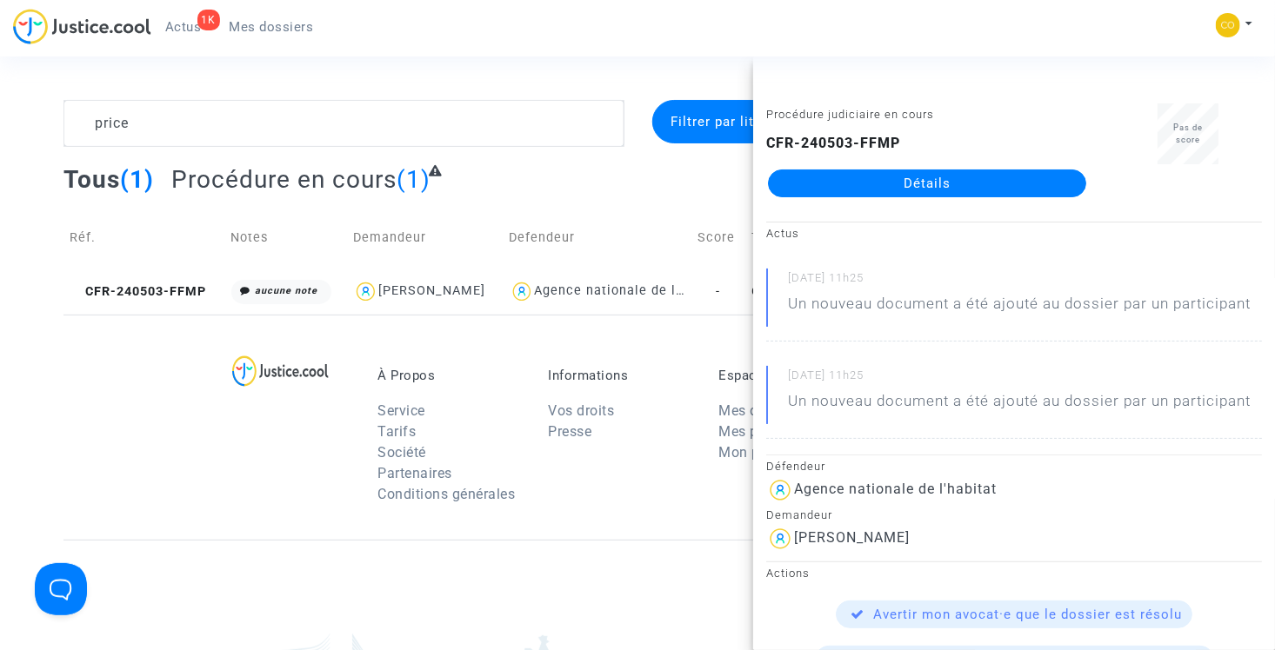
click at [875, 186] on link "Détails" at bounding box center [927, 184] width 318 height 28
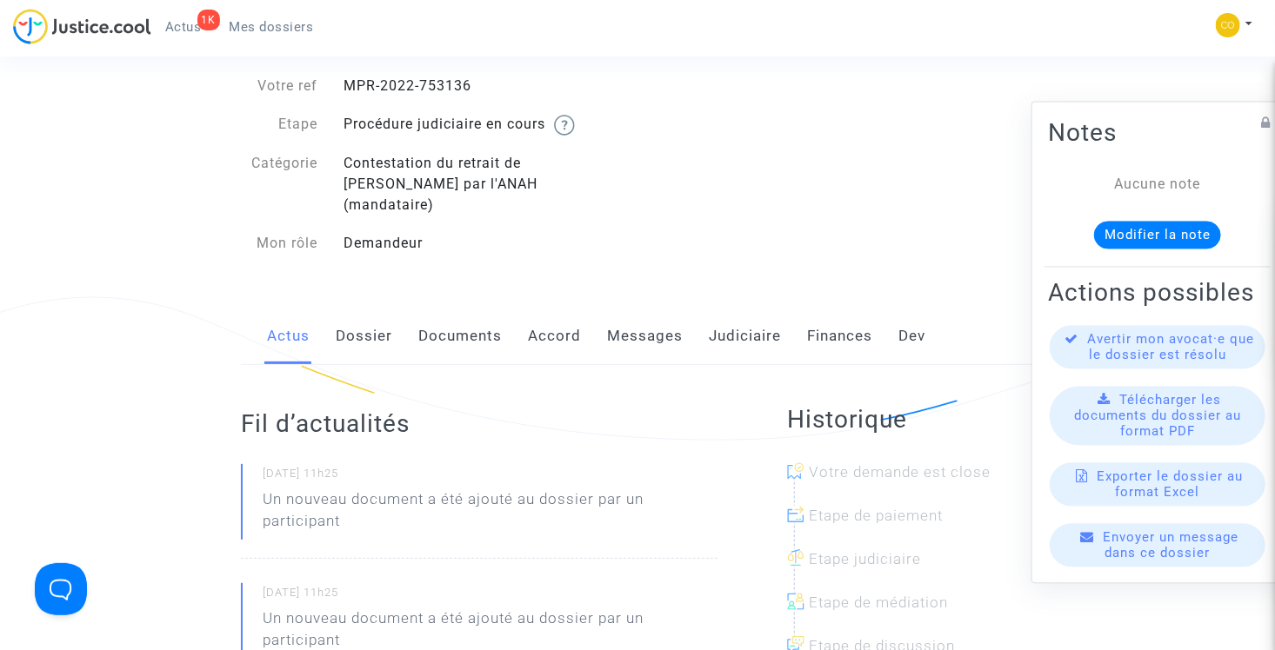
scroll to position [87, 0]
click at [463, 315] on link "Documents" at bounding box center [459, 335] width 83 height 57
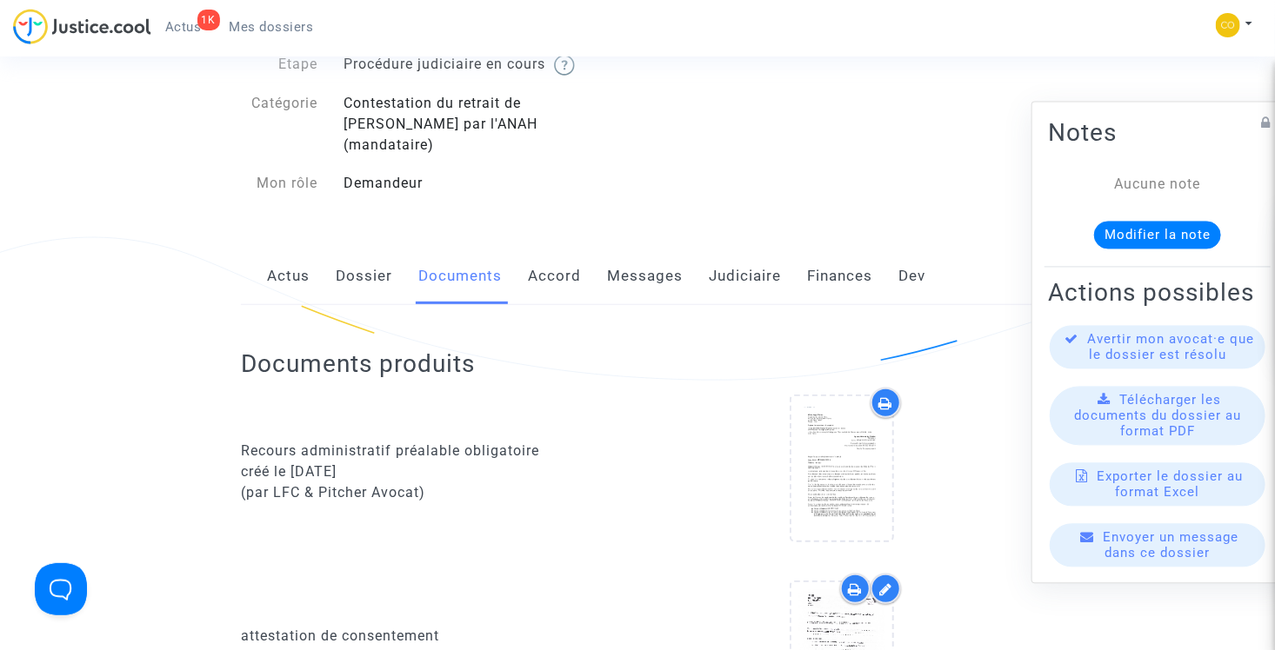
scroll to position [435, 0]
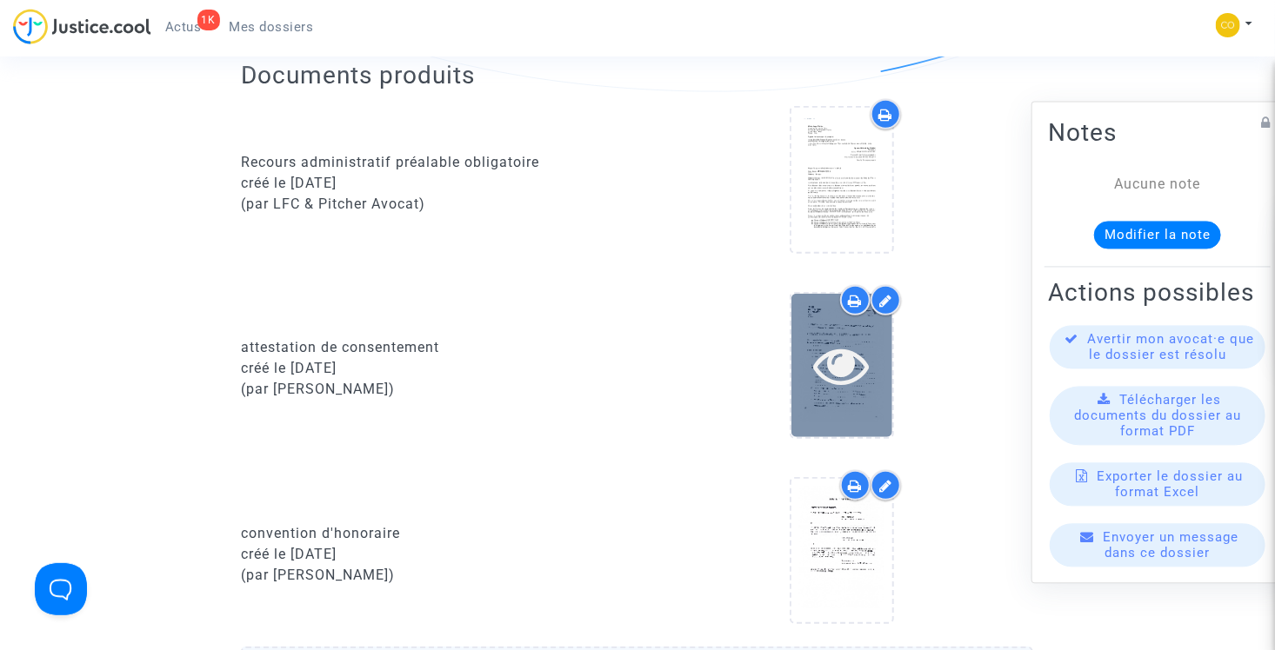
click at [849, 344] on icon at bounding box center [842, 365] width 57 height 56
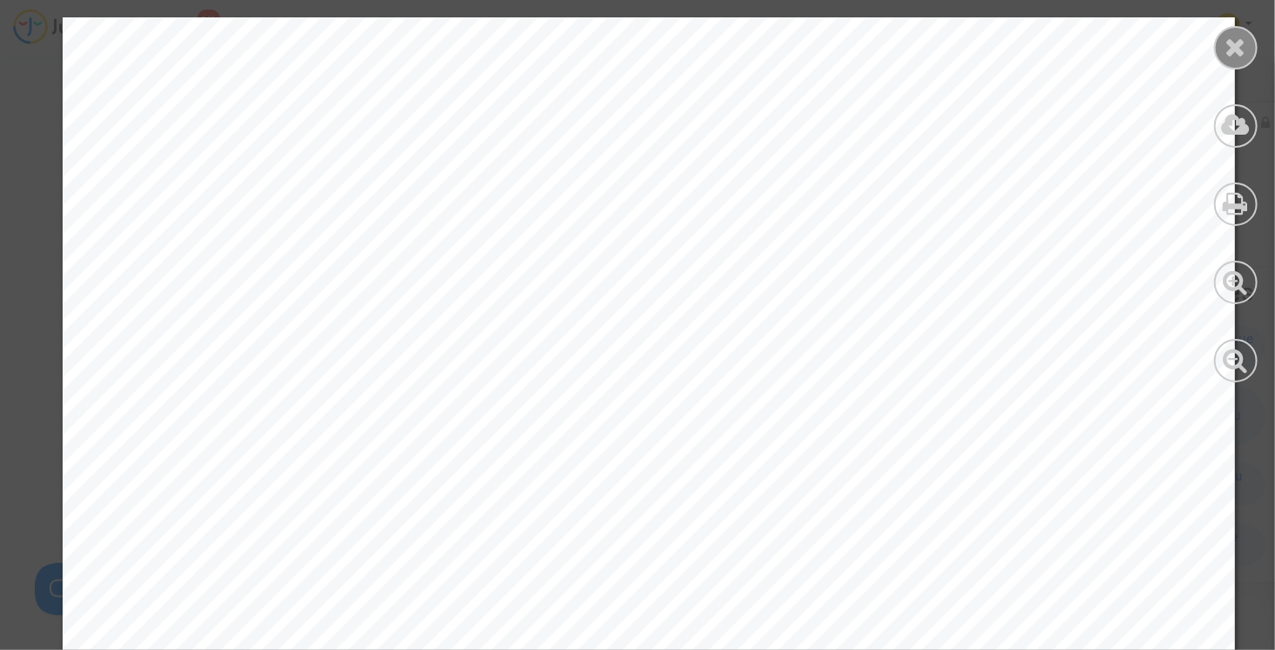
click at [1232, 37] on icon at bounding box center [1236, 47] width 22 height 26
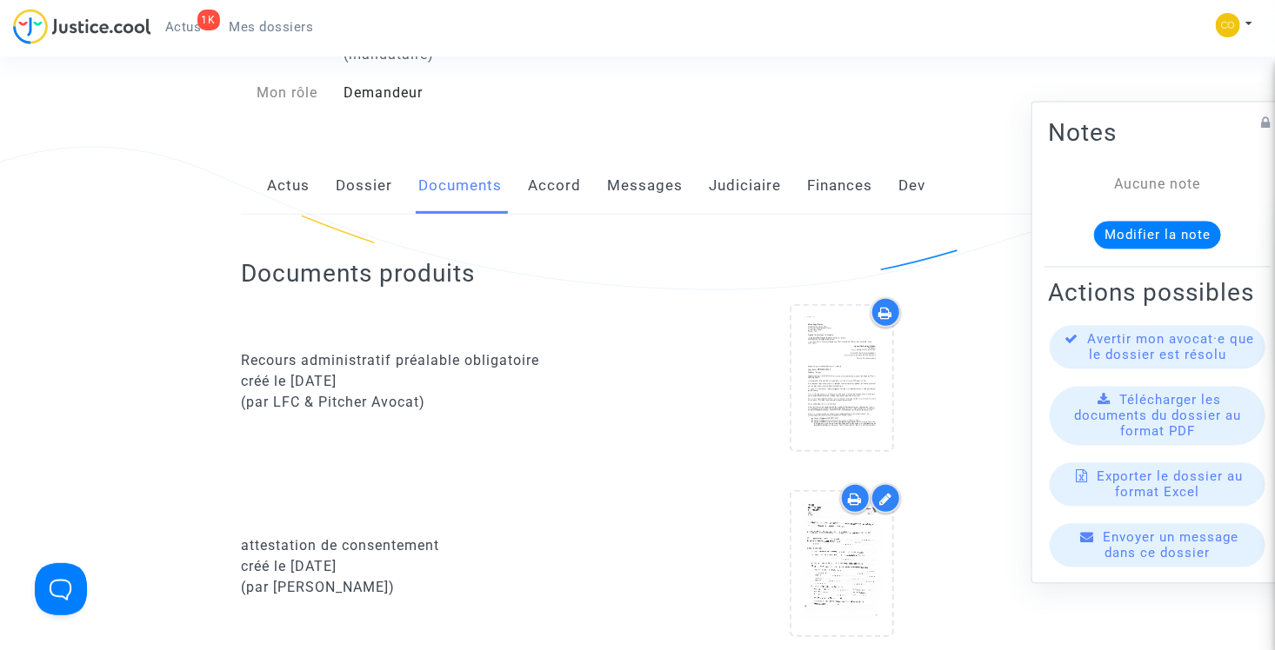
scroll to position [0, 0]
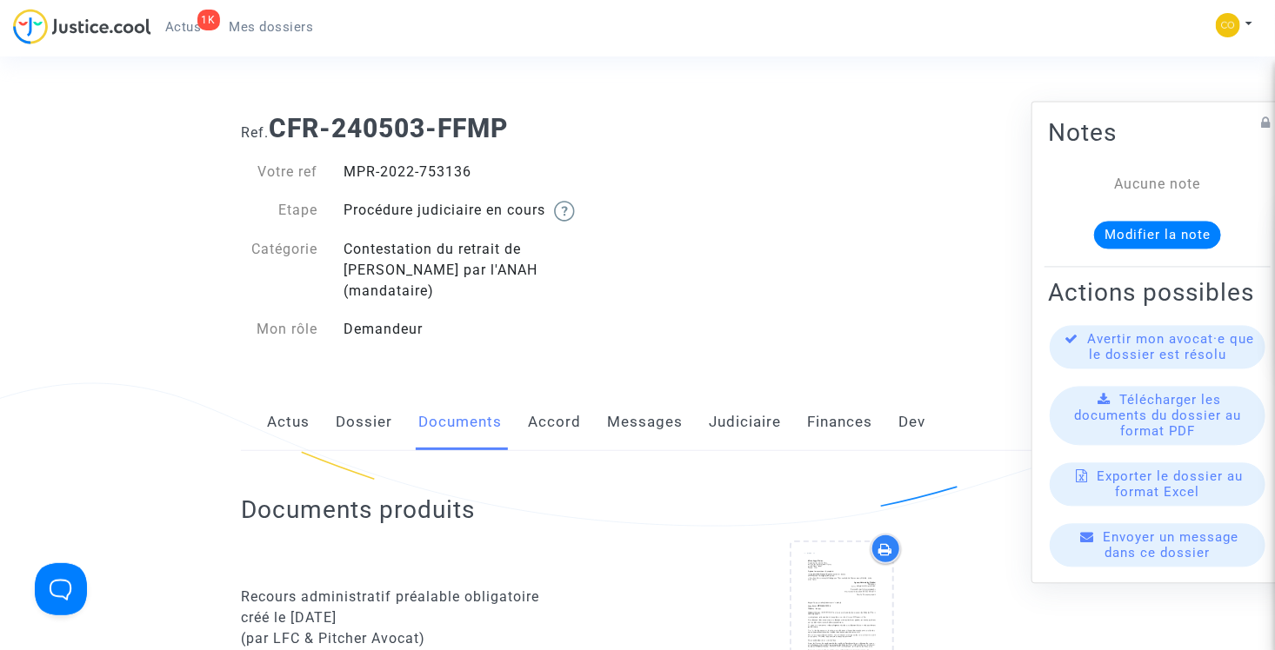
click at [271, 32] on span "Mes dossiers" at bounding box center [272, 27] width 84 height 16
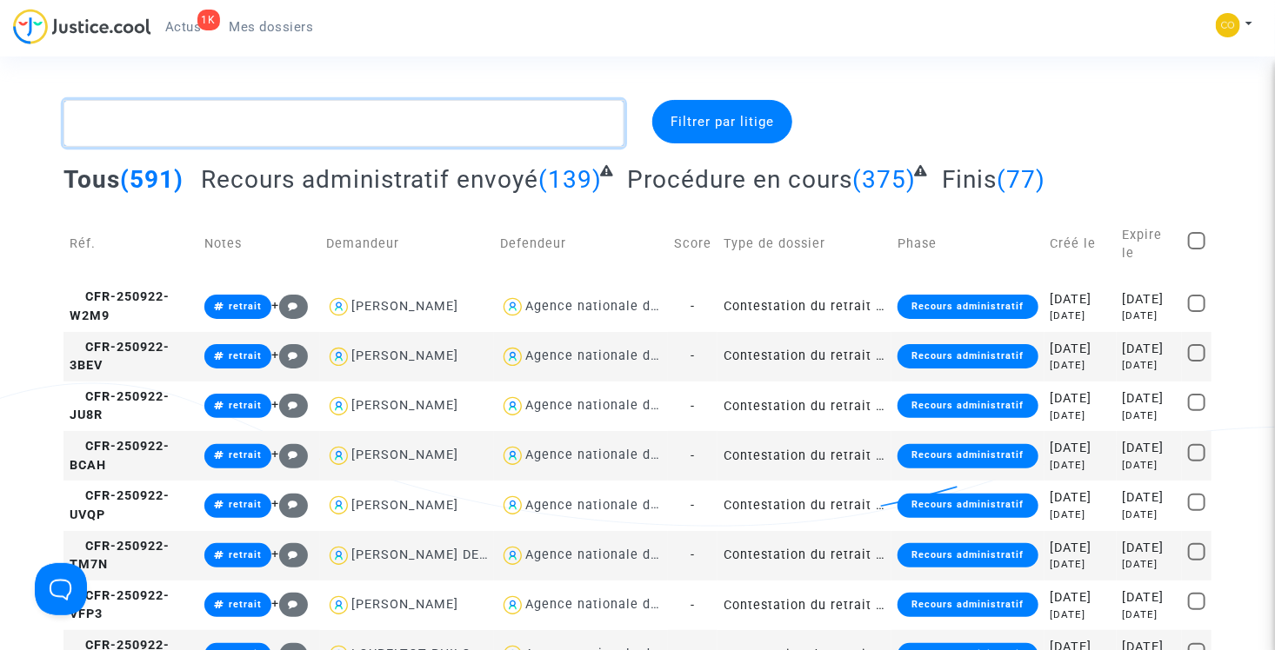
click at [281, 117] on textarea at bounding box center [343, 123] width 561 height 47
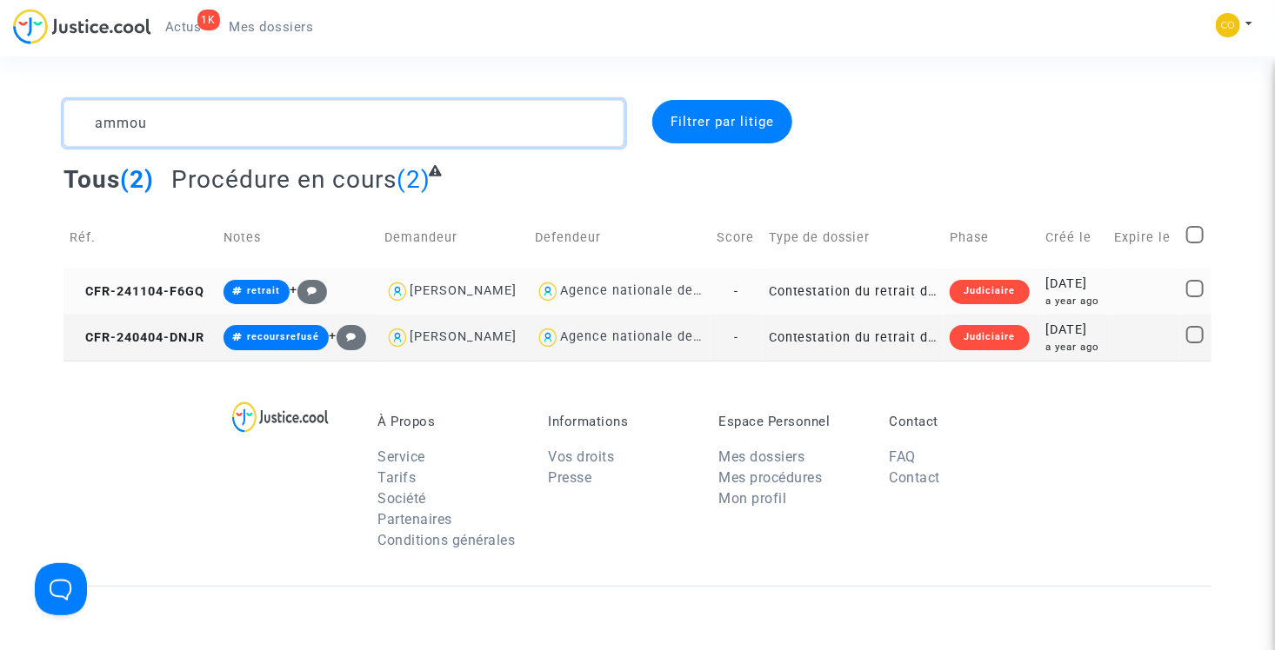
type textarea "ammou"
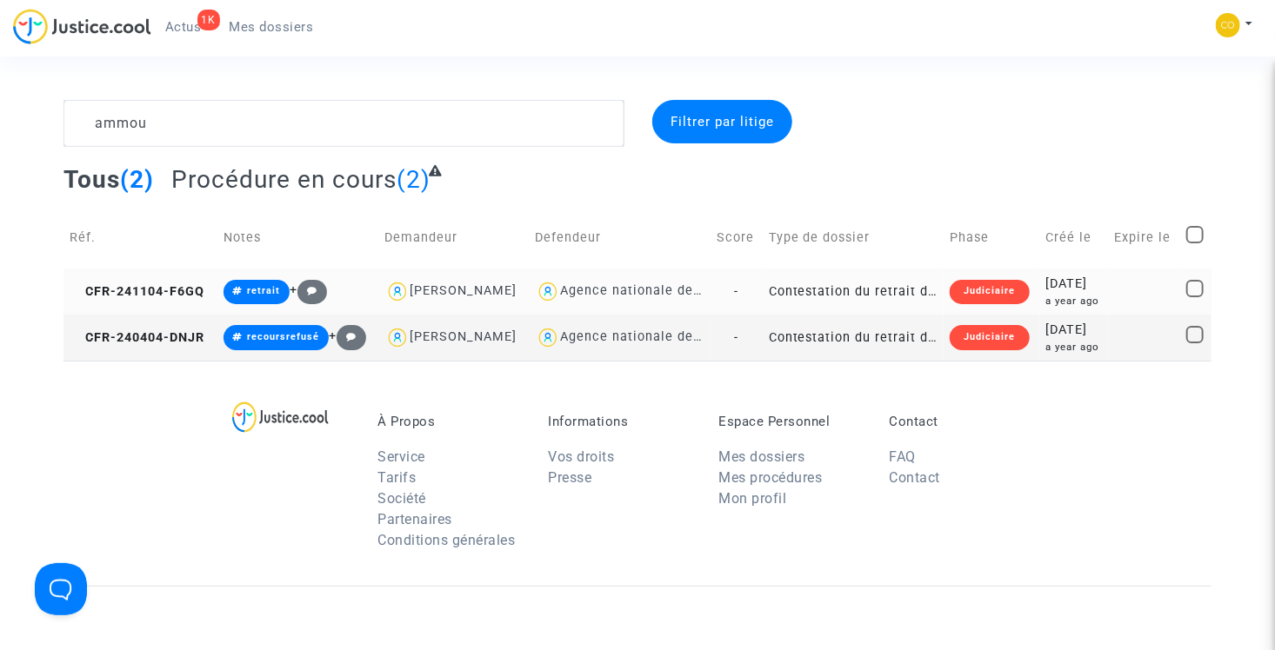
click at [816, 292] on td "Contestation du retrait de [PERSON_NAME] par l'ANAH (mandataire)" at bounding box center [854, 292] width 182 height 46
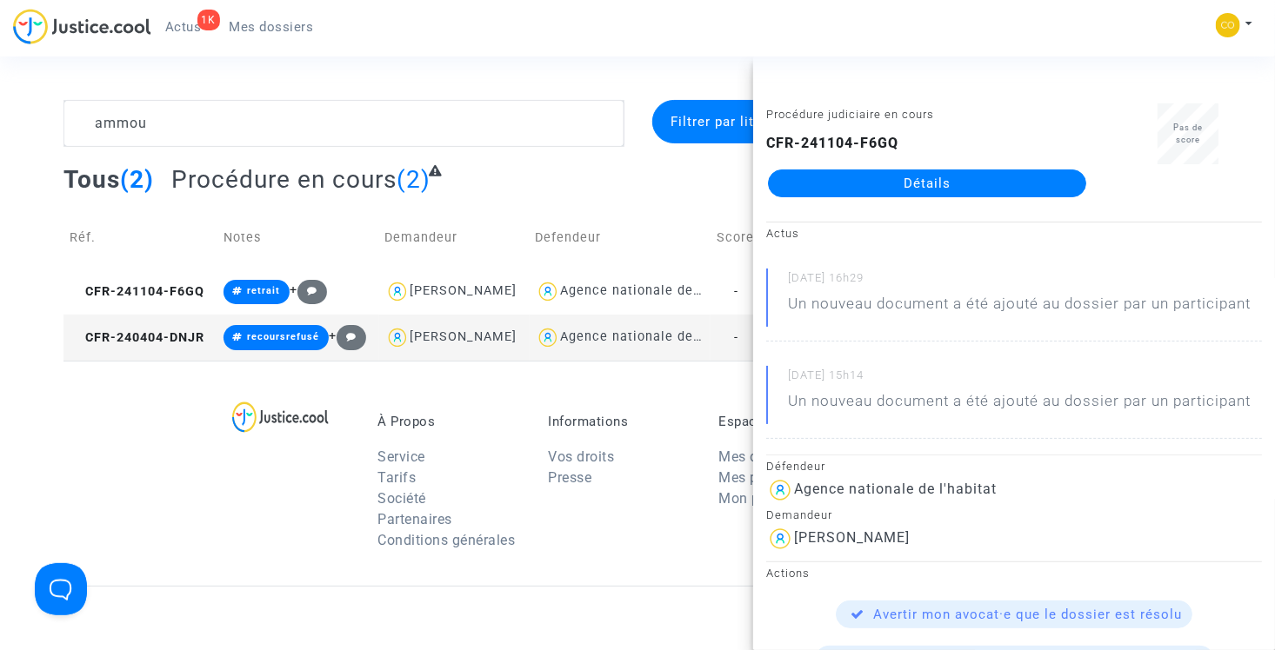
click at [886, 181] on link "Détails" at bounding box center [927, 184] width 318 height 28
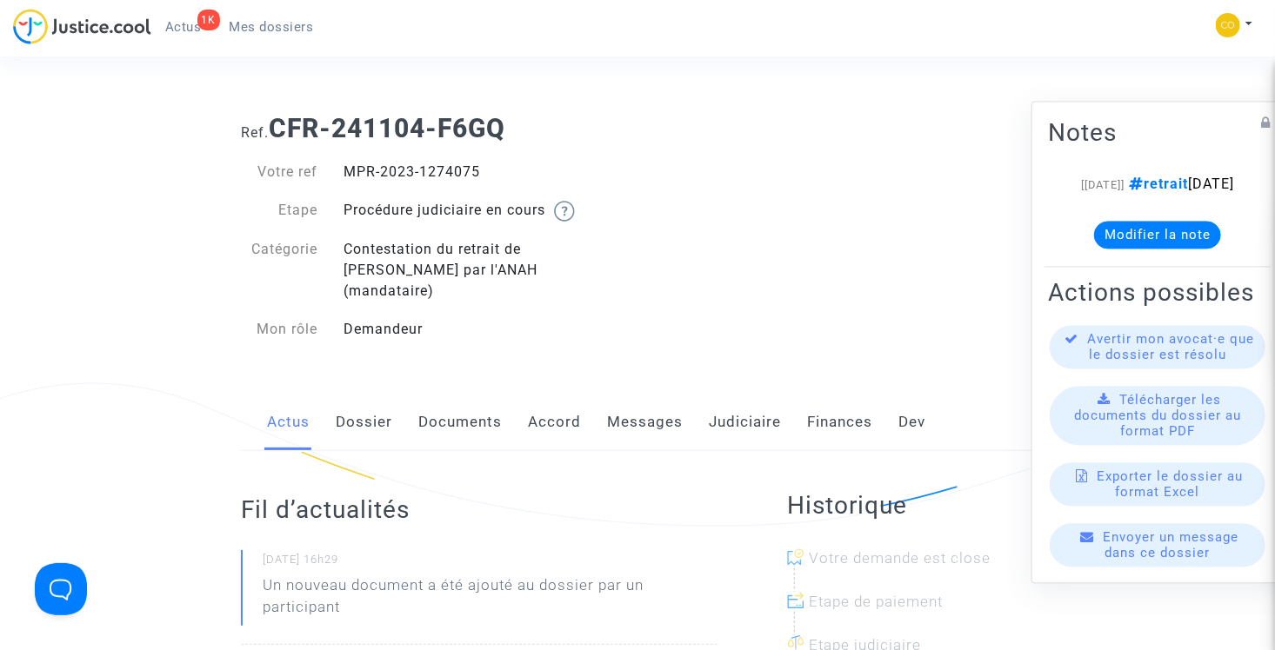
click at [490, 397] on link "Documents" at bounding box center [459, 422] width 83 height 57
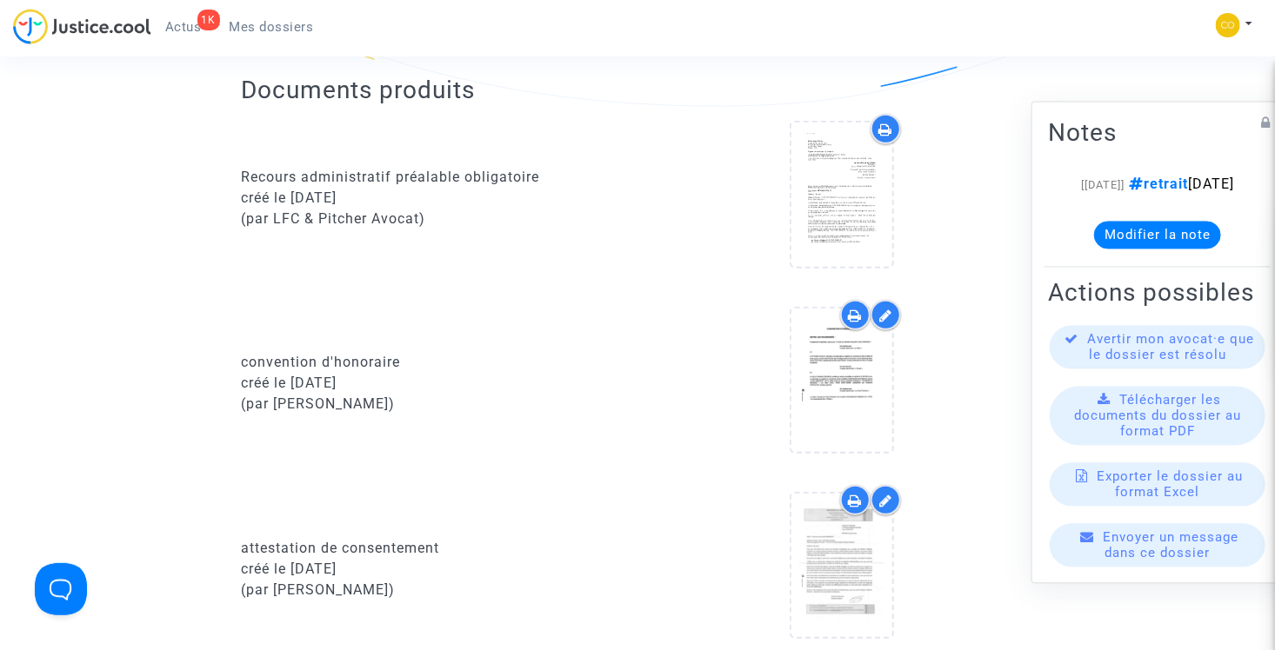
scroll to position [435, 0]
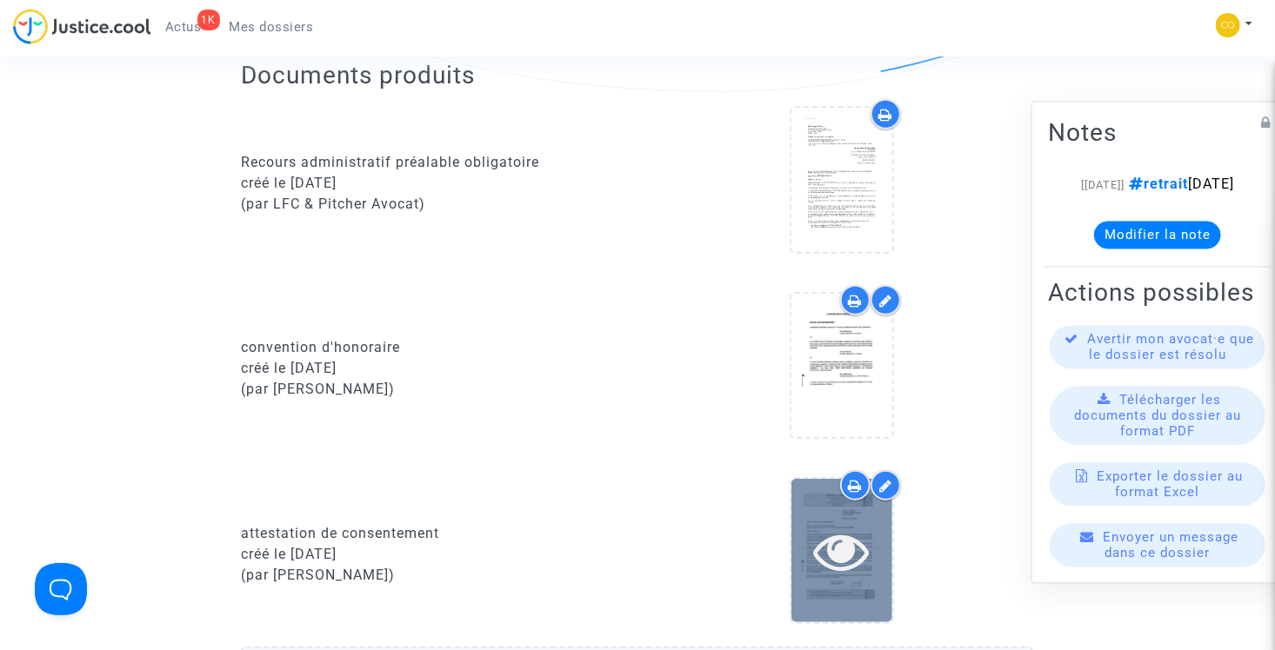
click at [843, 523] on icon at bounding box center [842, 551] width 57 height 56
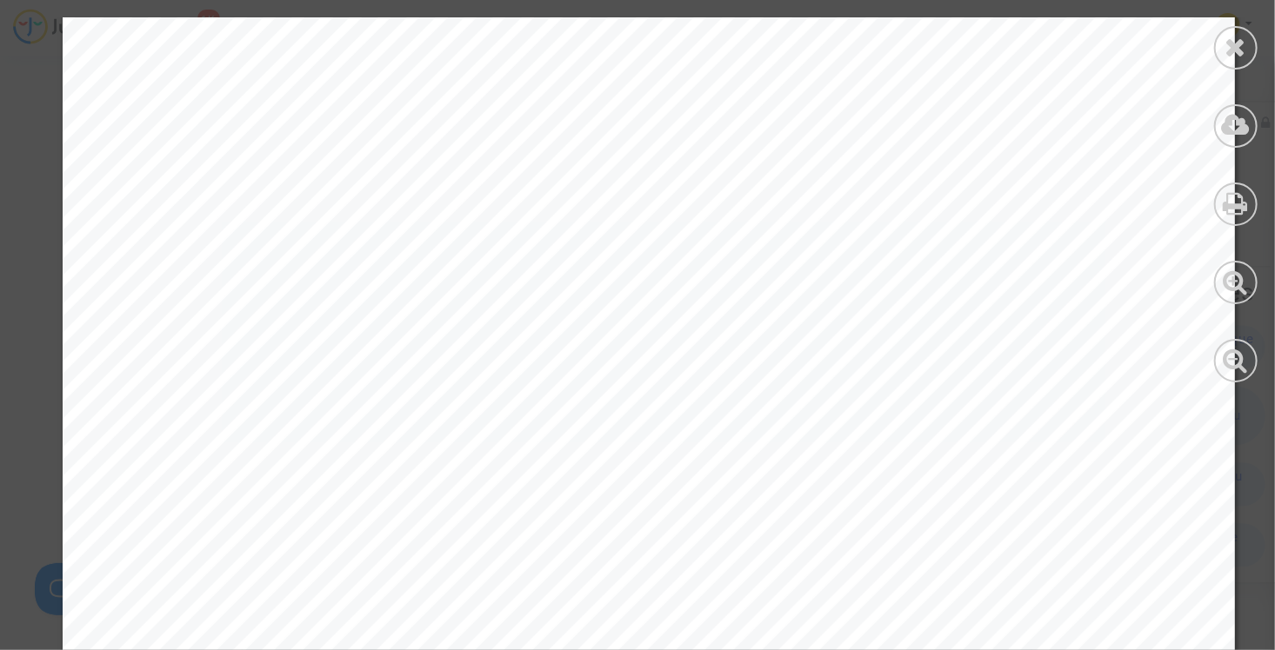
scroll to position [1826, 0]
click at [1229, 45] on icon at bounding box center [1236, 47] width 22 height 26
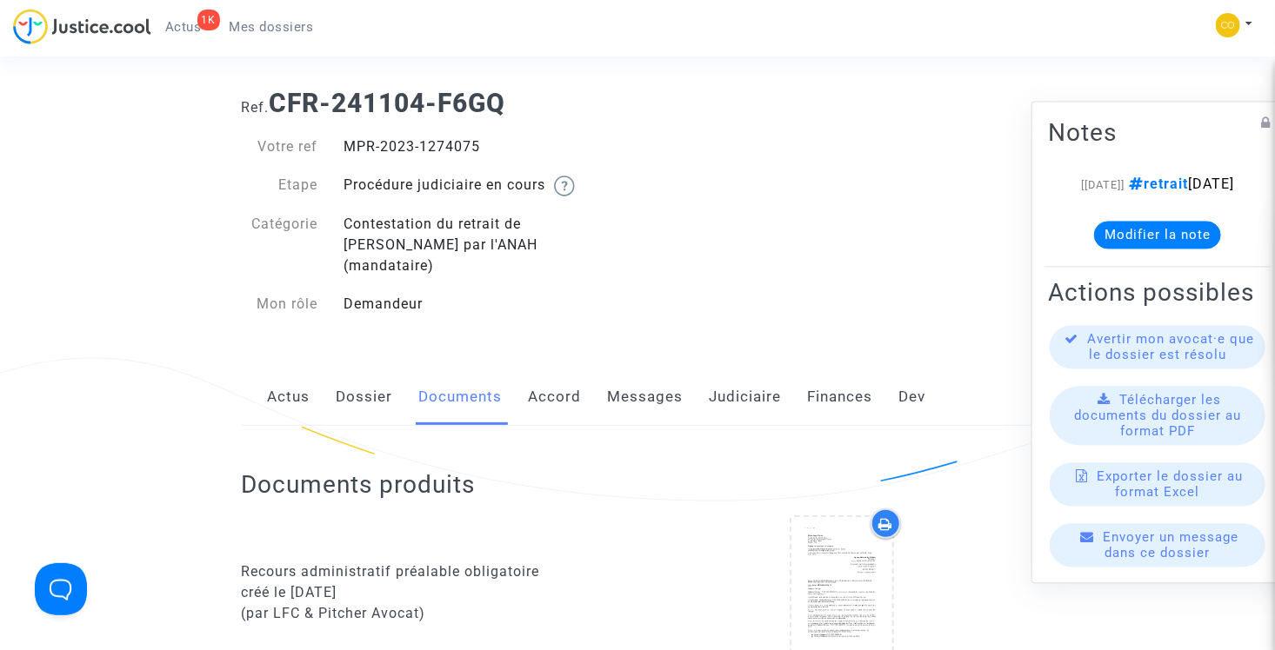
scroll to position [0, 0]
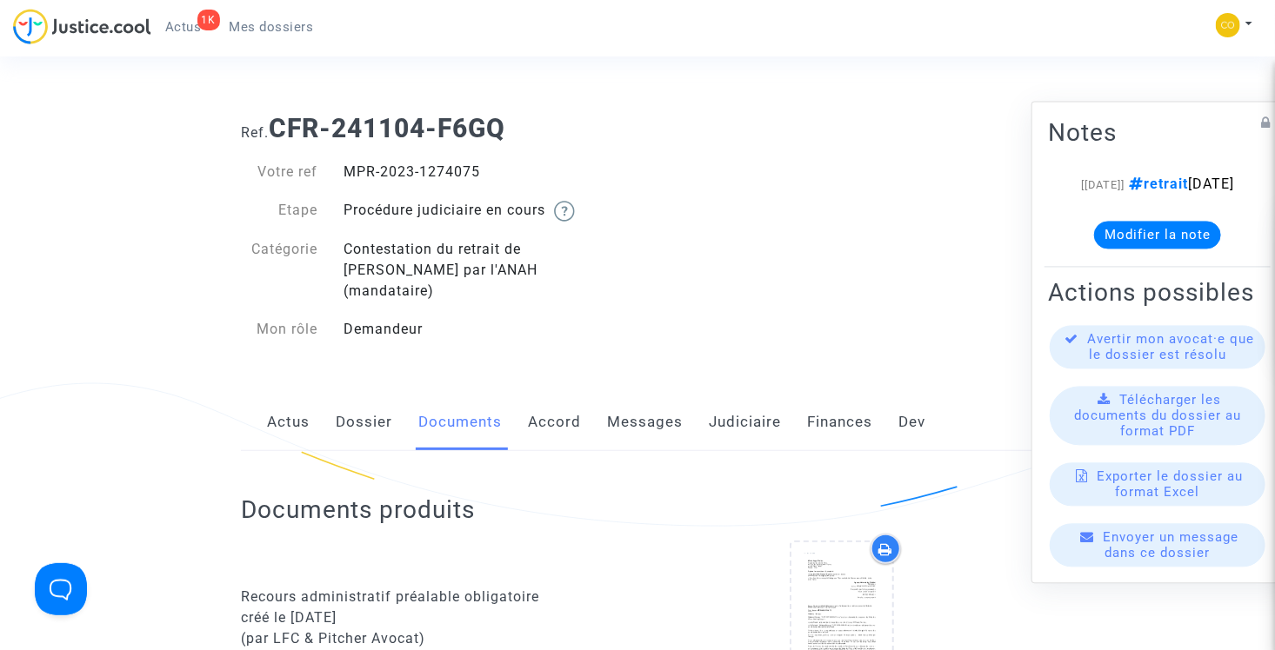
click at [280, 22] on span "Mes dossiers" at bounding box center [272, 27] width 84 height 16
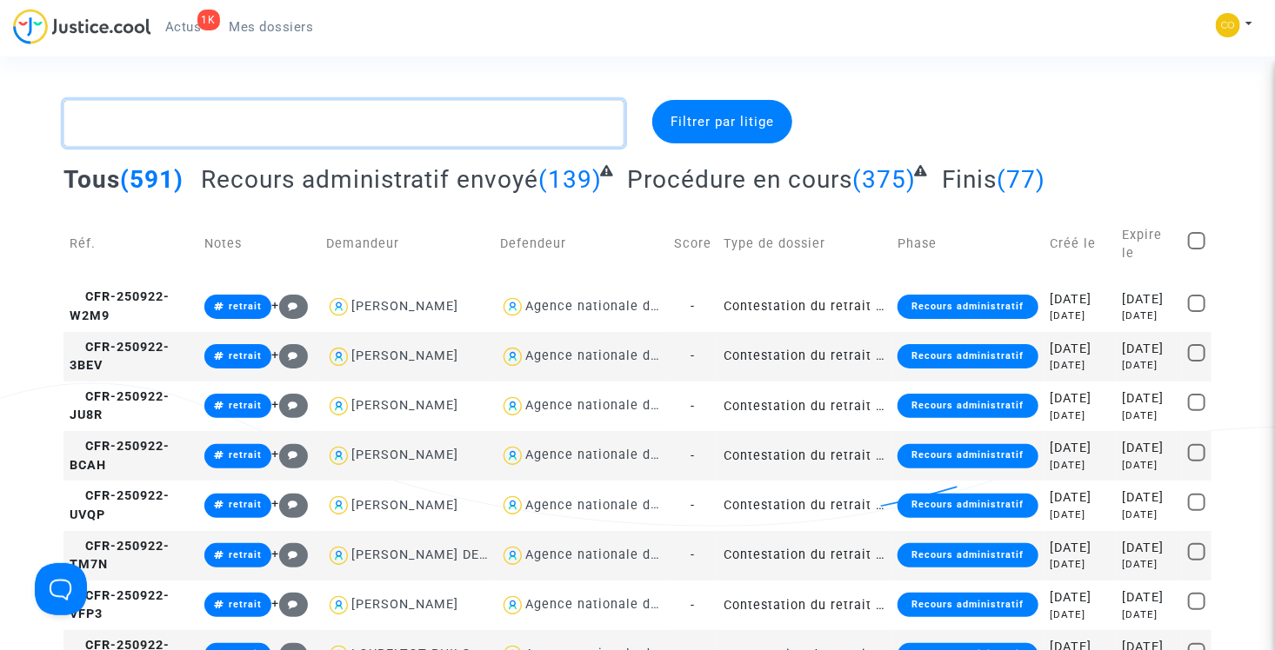
click at [283, 127] on textarea at bounding box center [343, 123] width 561 height 47
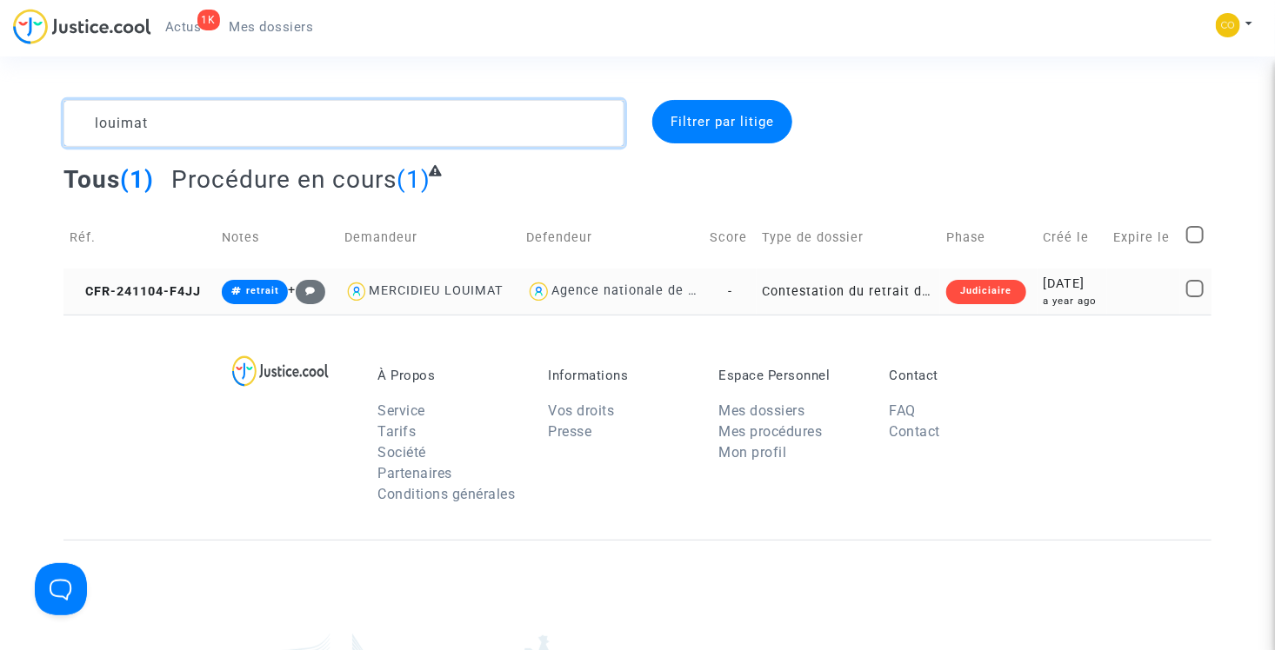
type textarea "louimat"
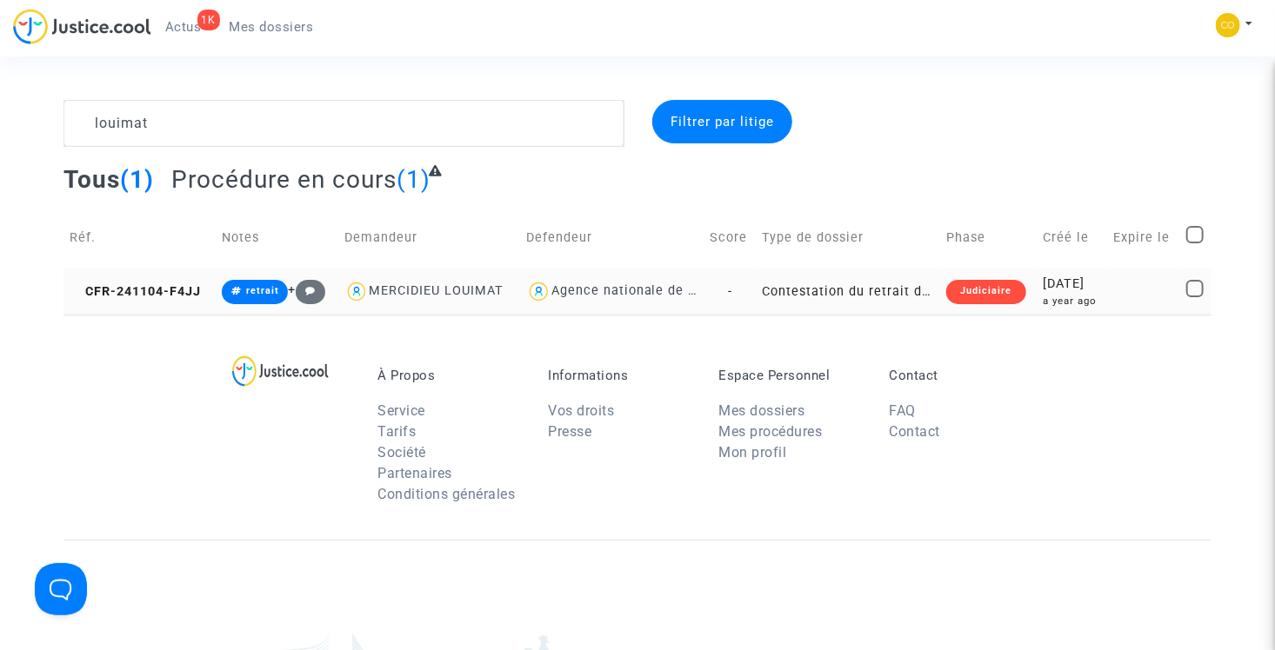
click at [839, 296] on td "Contestation du retrait de [PERSON_NAME] par l'ANAH (mandataire)" at bounding box center [848, 292] width 184 height 46
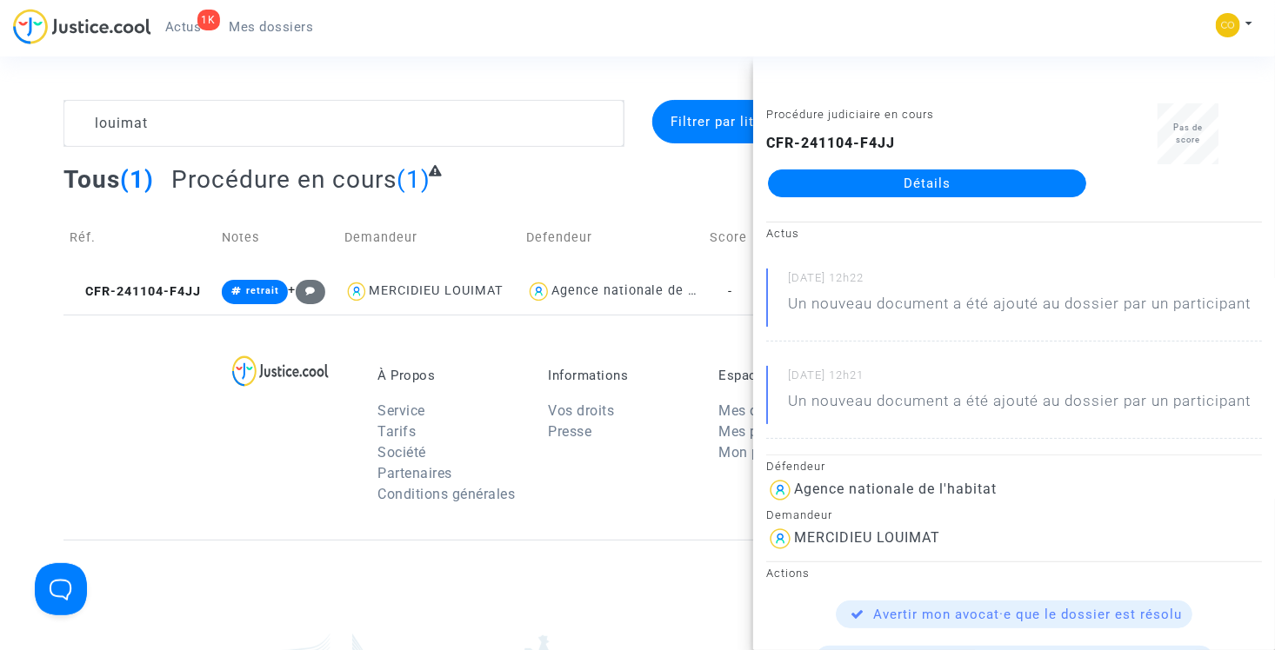
click at [859, 174] on link "Détails" at bounding box center [927, 184] width 318 height 28
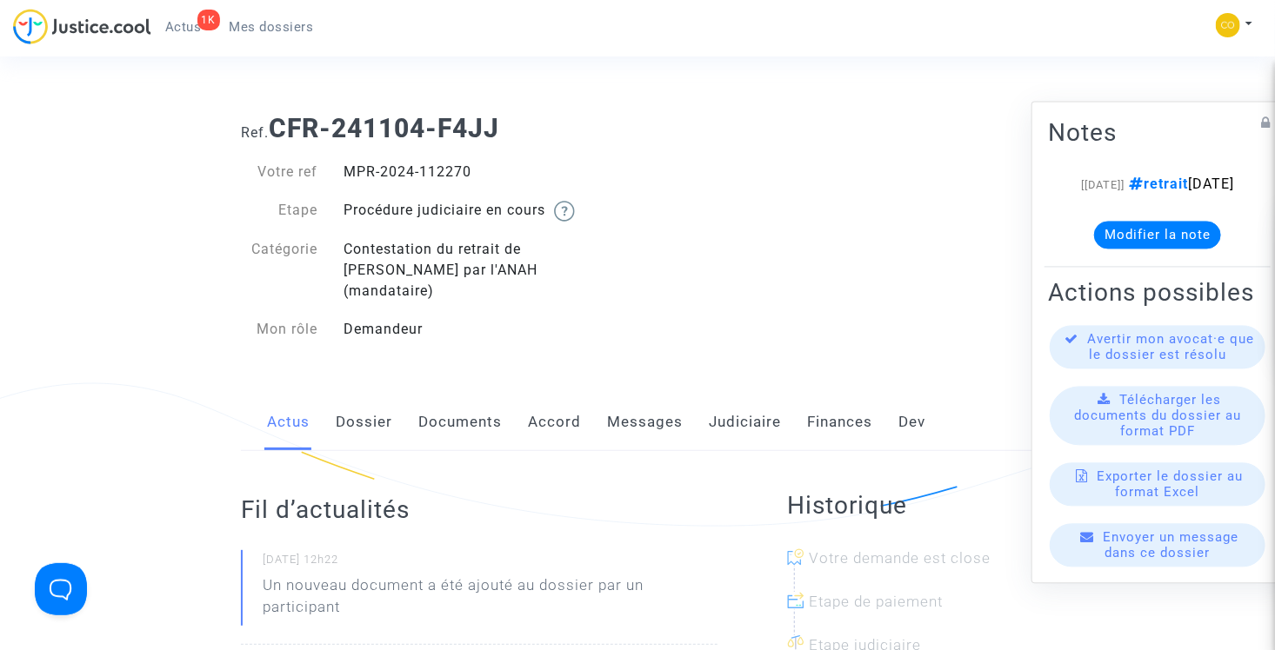
click at [484, 403] on link "Documents" at bounding box center [459, 422] width 83 height 57
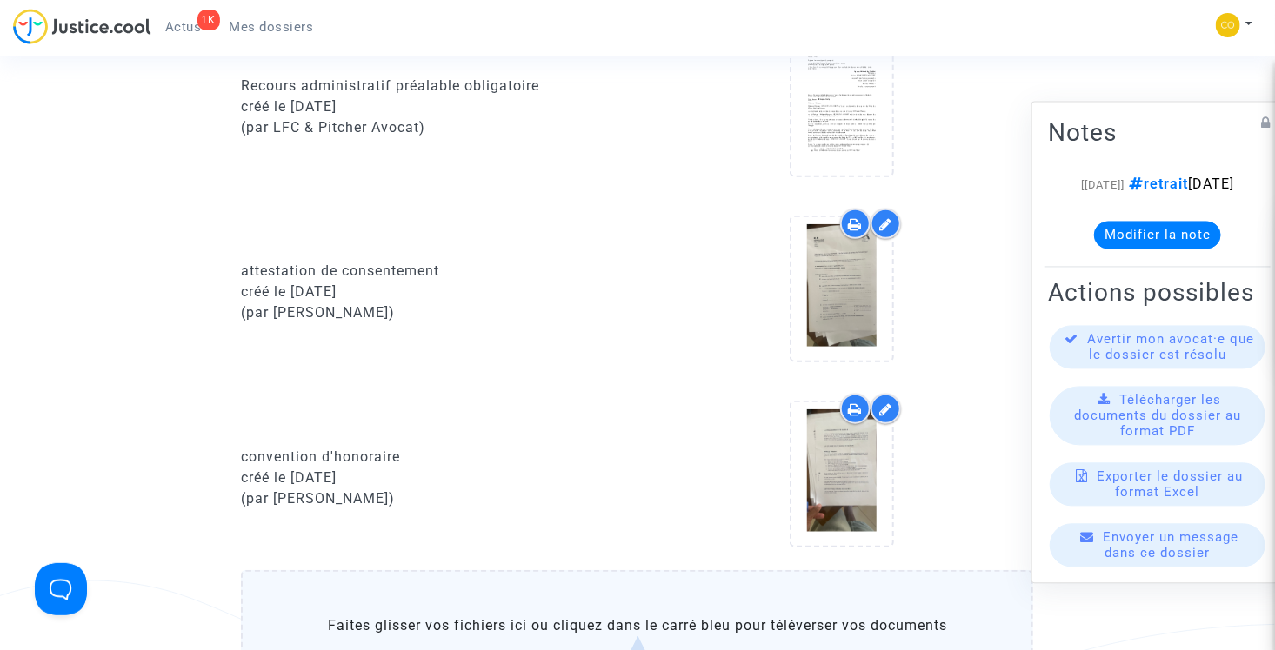
scroll to position [522, 0]
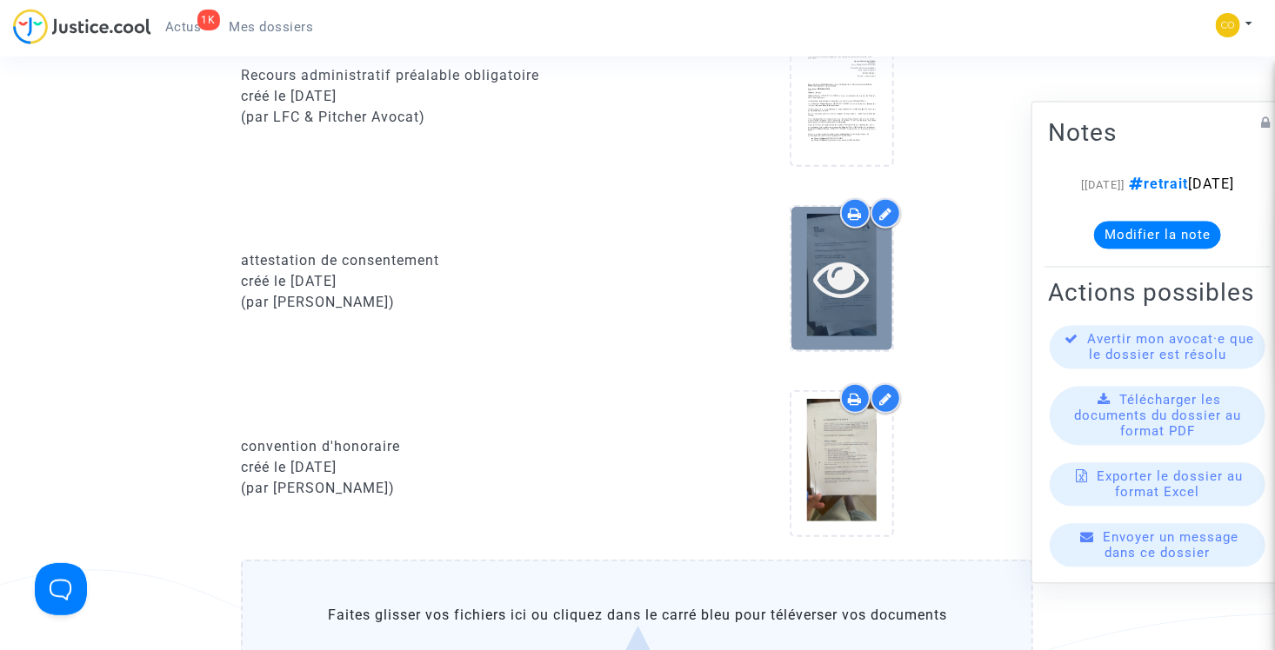
click at [845, 257] on icon at bounding box center [842, 278] width 57 height 56
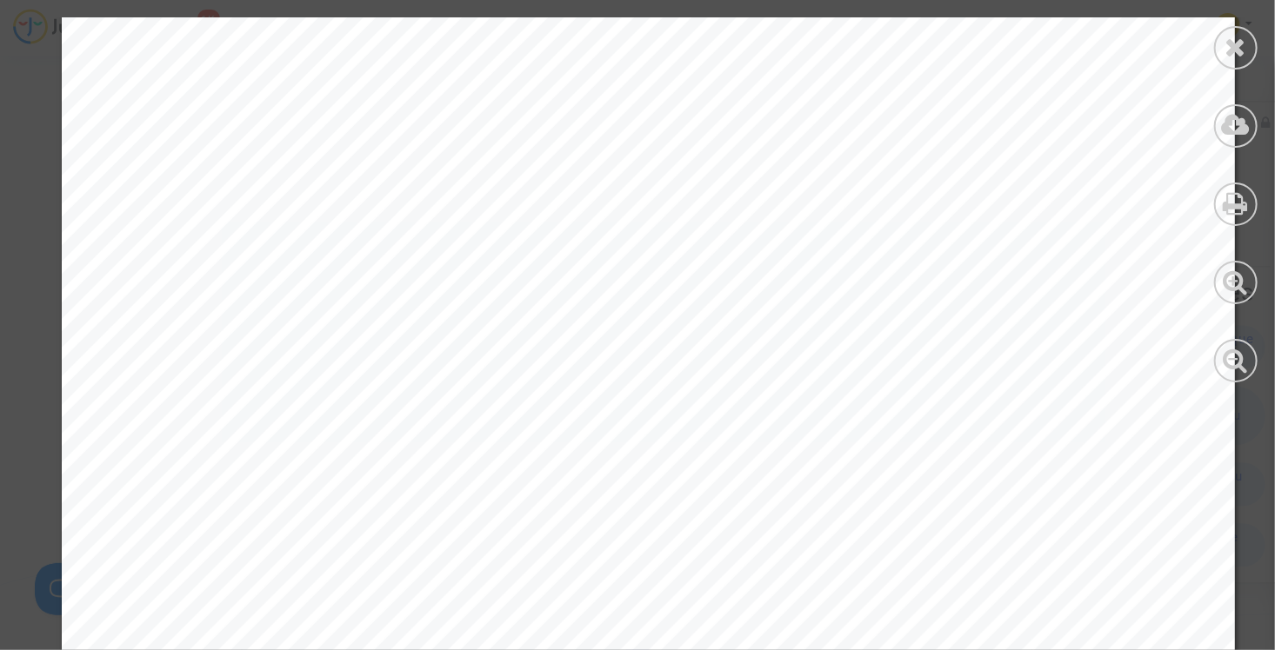
scroll to position [261, 0]
drag, startPoint x: 1232, startPoint y: 63, endPoint x: 1183, endPoint y: 63, distance: 48.7
click at [1232, 63] on div at bounding box center [1235, 47] width 43 height 43
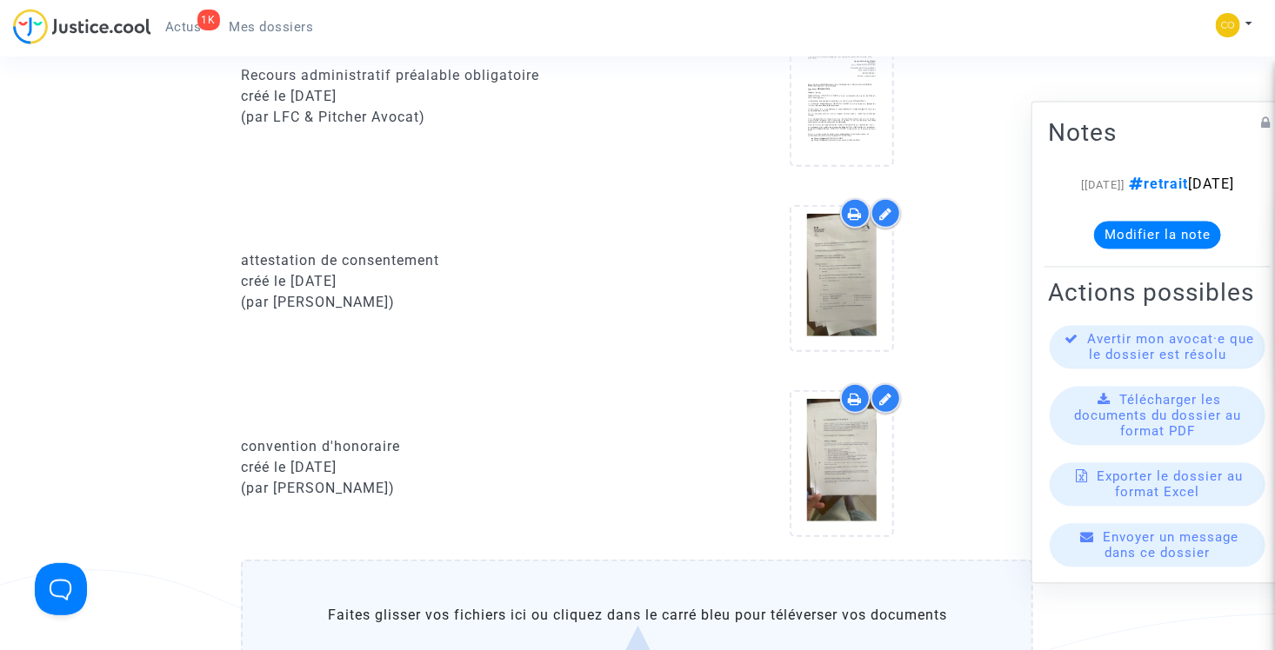
click at [262, 29] on span "Mes dossiers" at bounding box center [272, 27] width 84 height 16
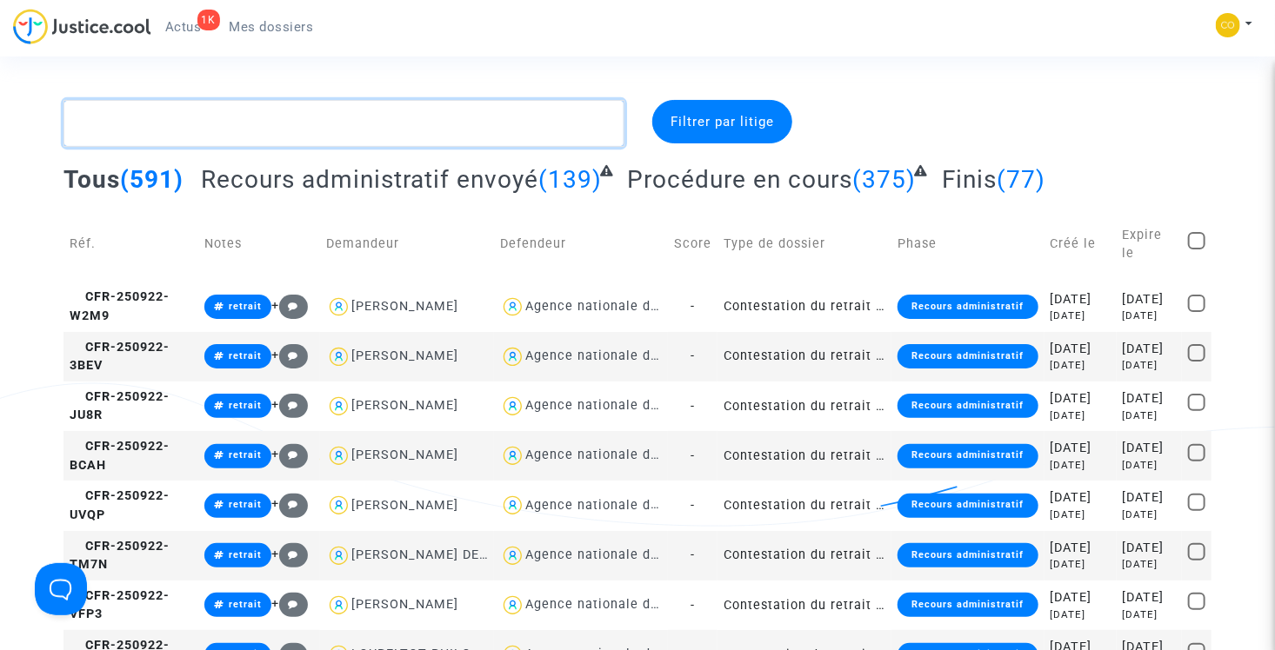
click at [293, 130] on textarea at bounding box center [343, 123] width 561 height 47
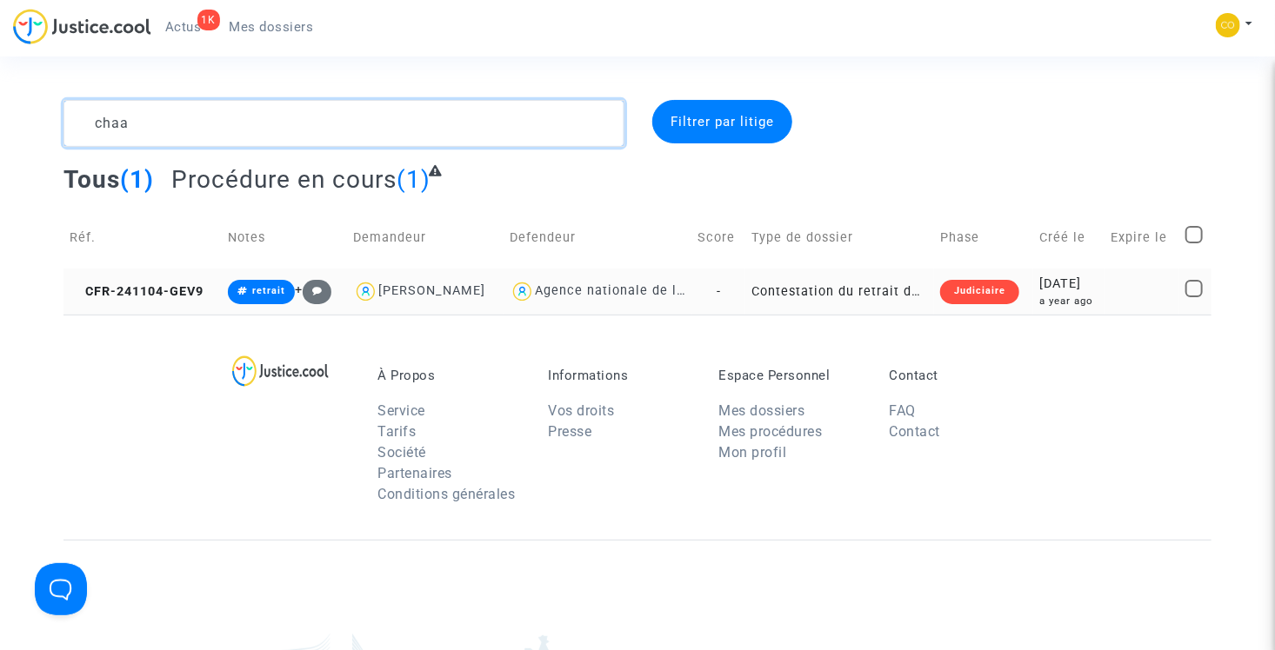
type textarea "chaa"
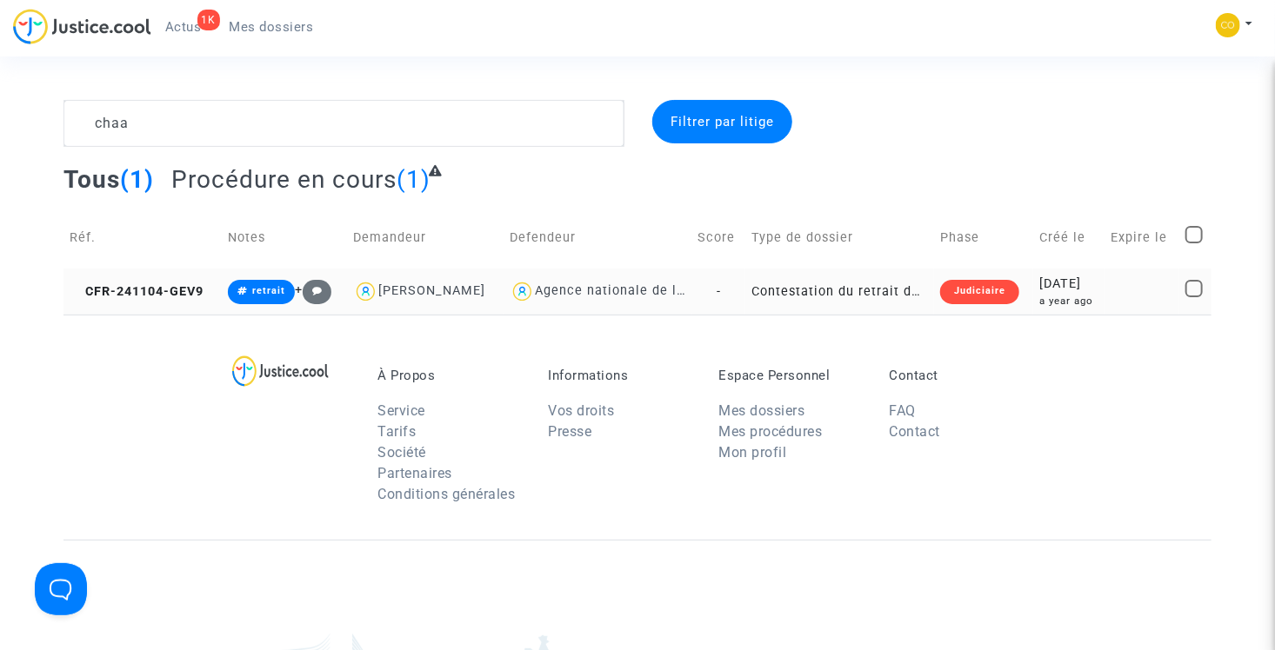
click at [879, 296] on td "Contestation du retrait de [PERSON_NAME] par l'ANAH (mandataire)" at bounding box center [839, 292] width 189 height 46
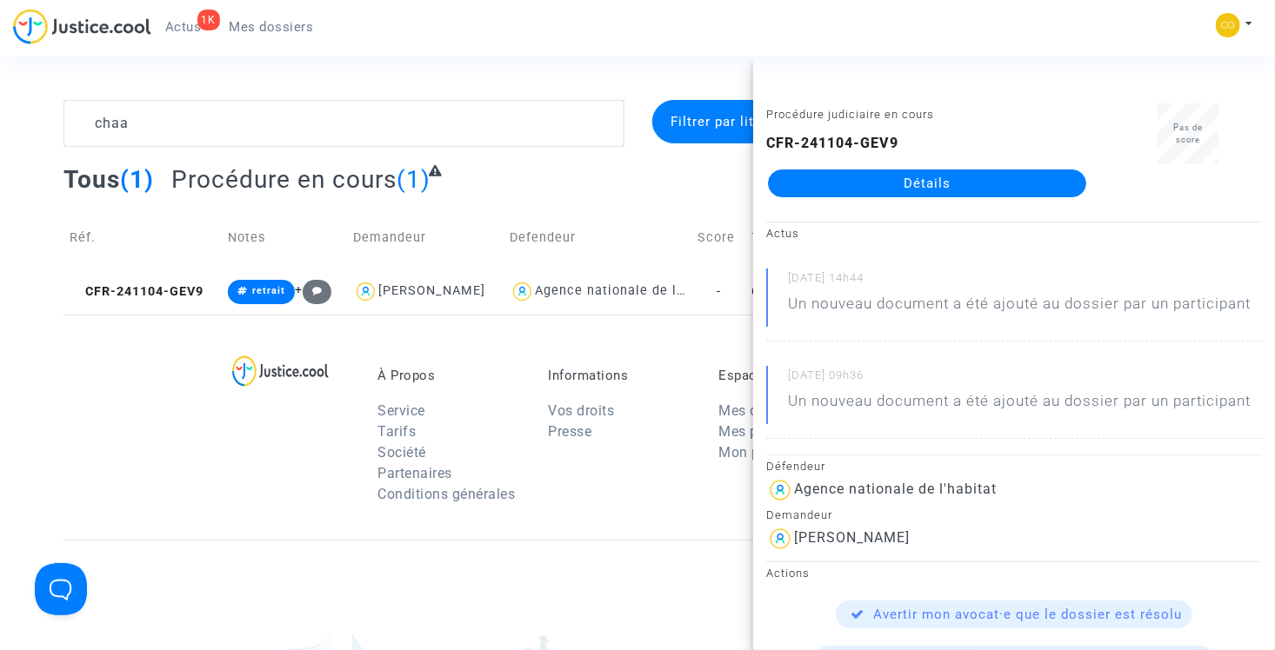
click at [923, 184] on link "Détails" at bounding box center [927, 184] width 318 height 28
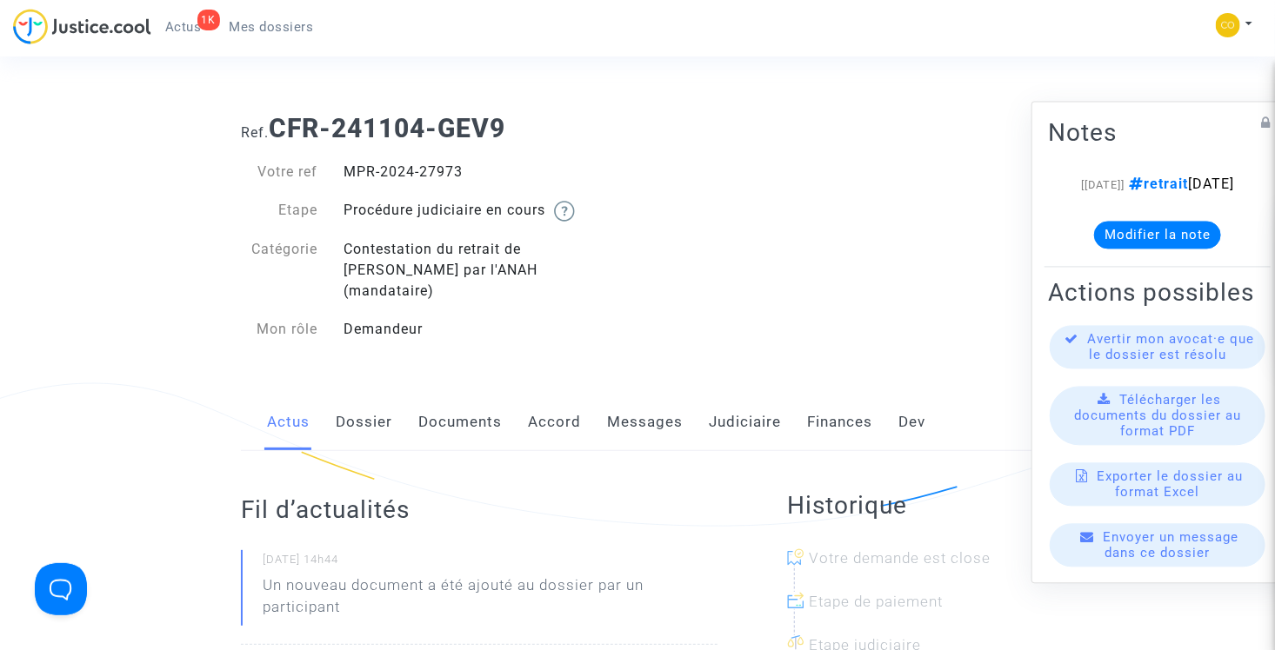
click at [481, 401] on link "Documents" at bounding box center [459, 422] width 83 height 57
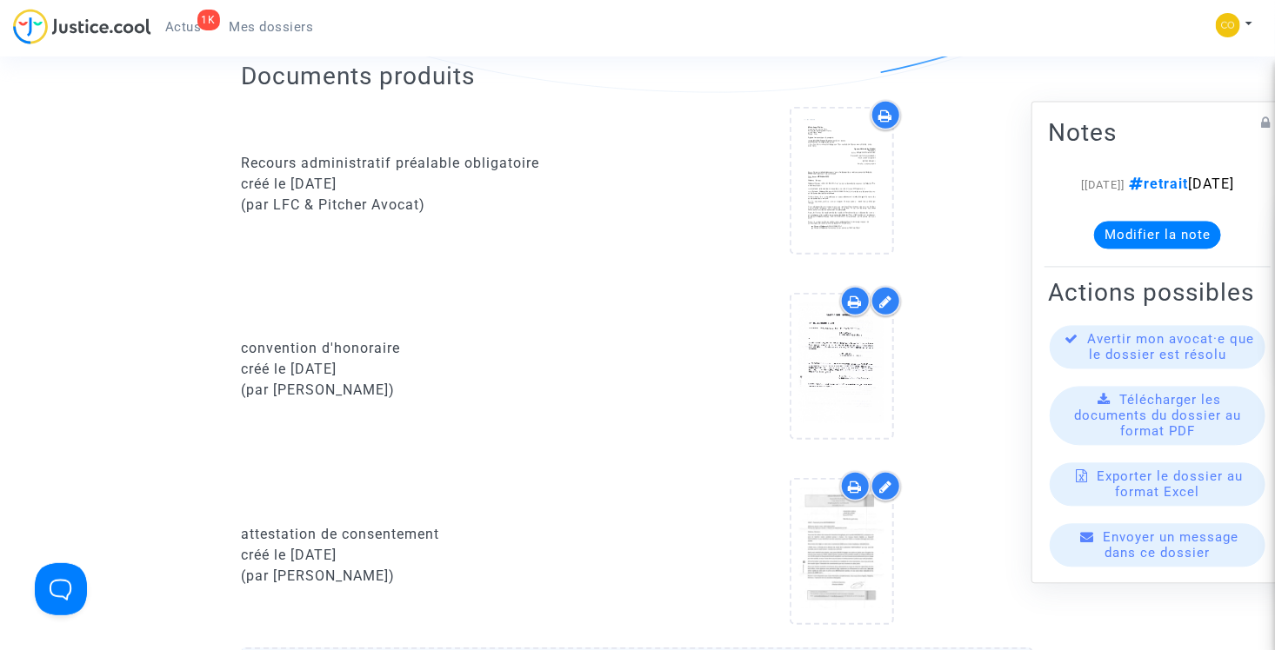
scroll to position [522, 0]
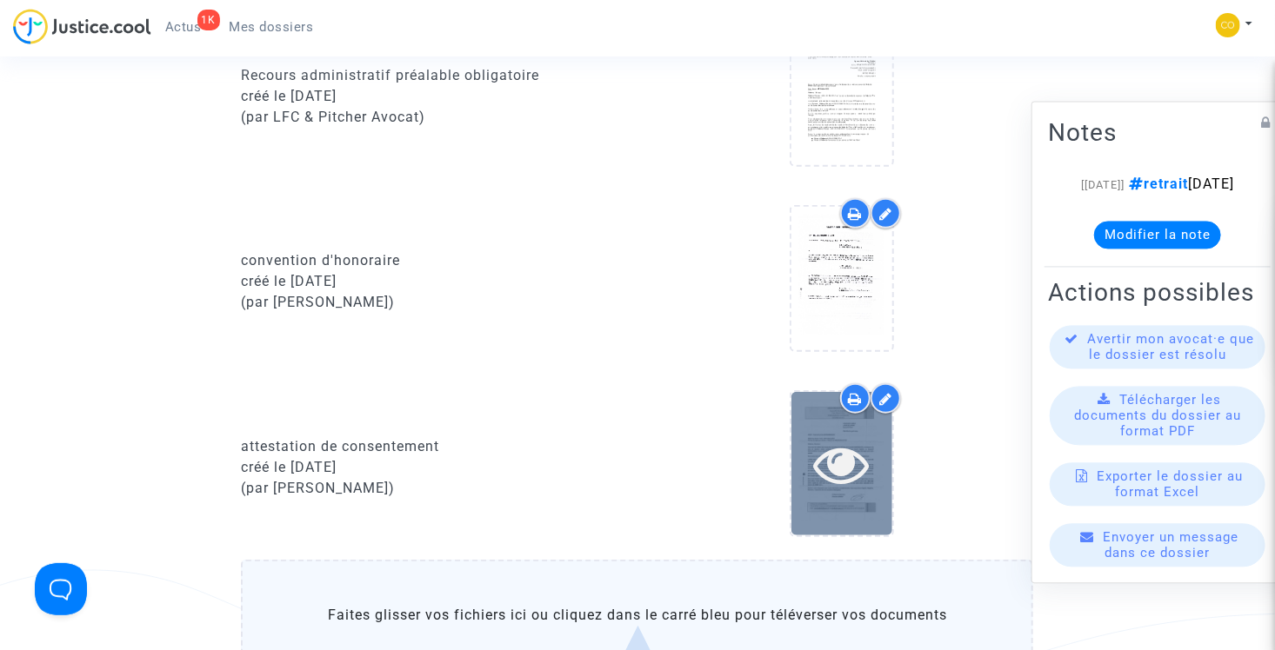
click at [848, 442] on icon at bounding box center [842, 464] width 57 height 56
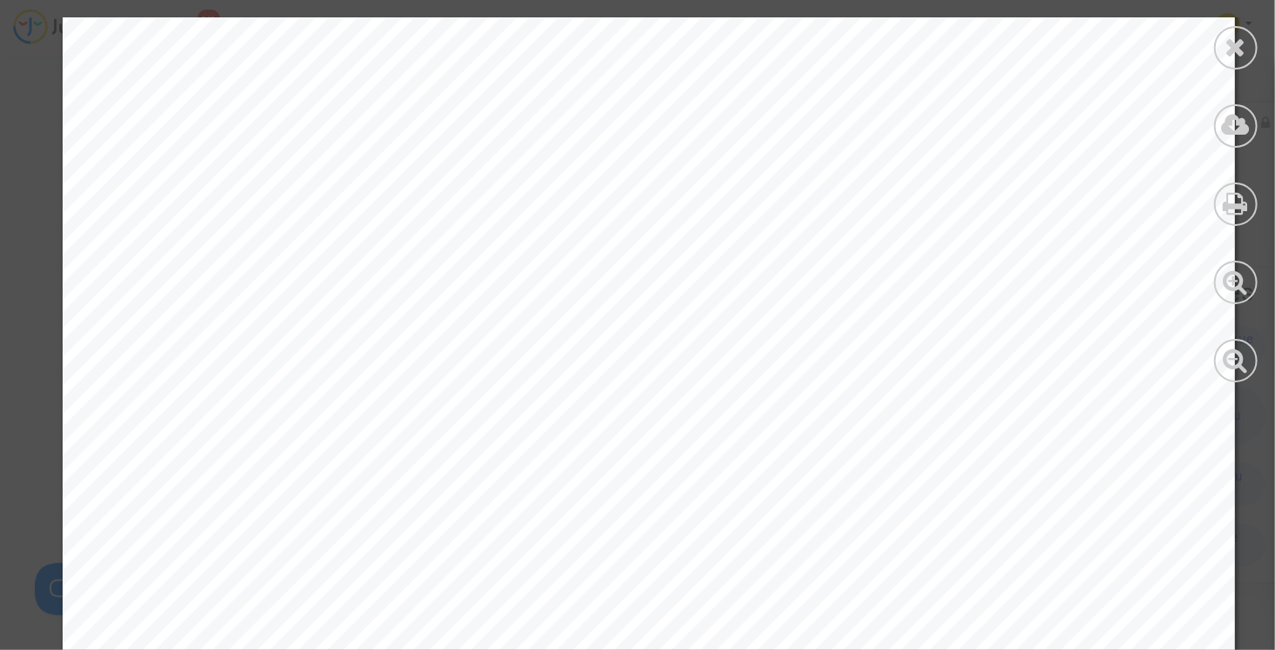
scroll to position [1826, 0]
click at [1235, 56] on icon at bounding box center [1236, 47] width 22 height 26
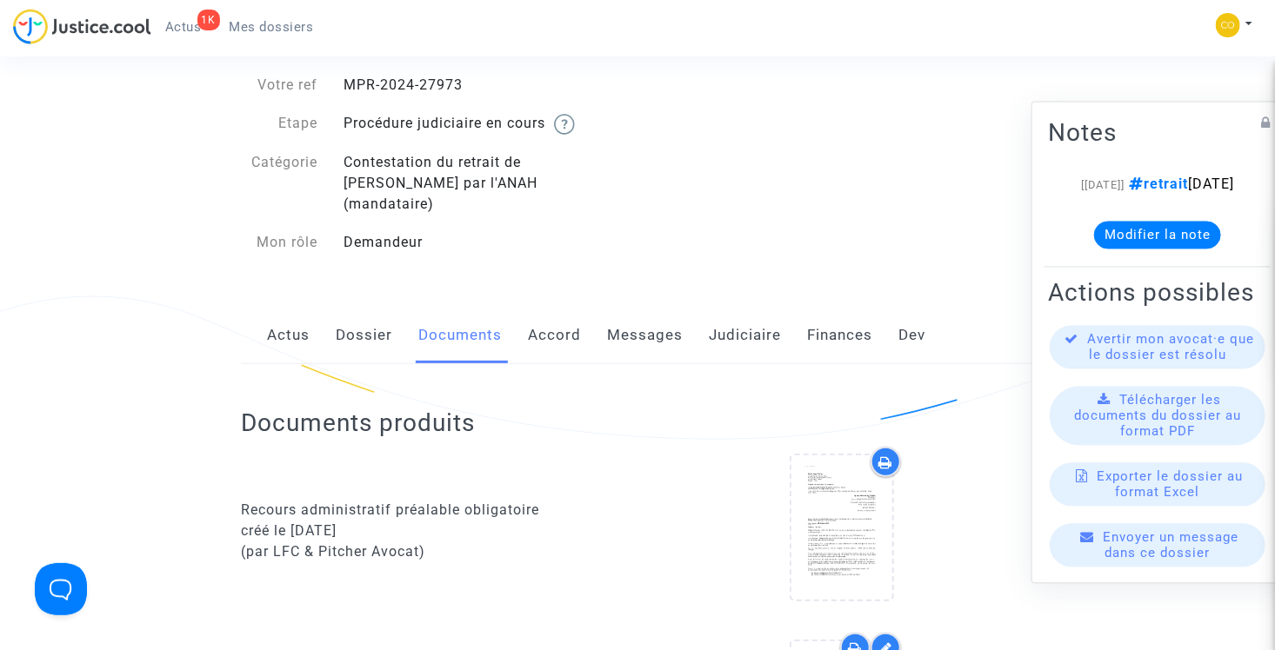
scroll to position [0, 0]
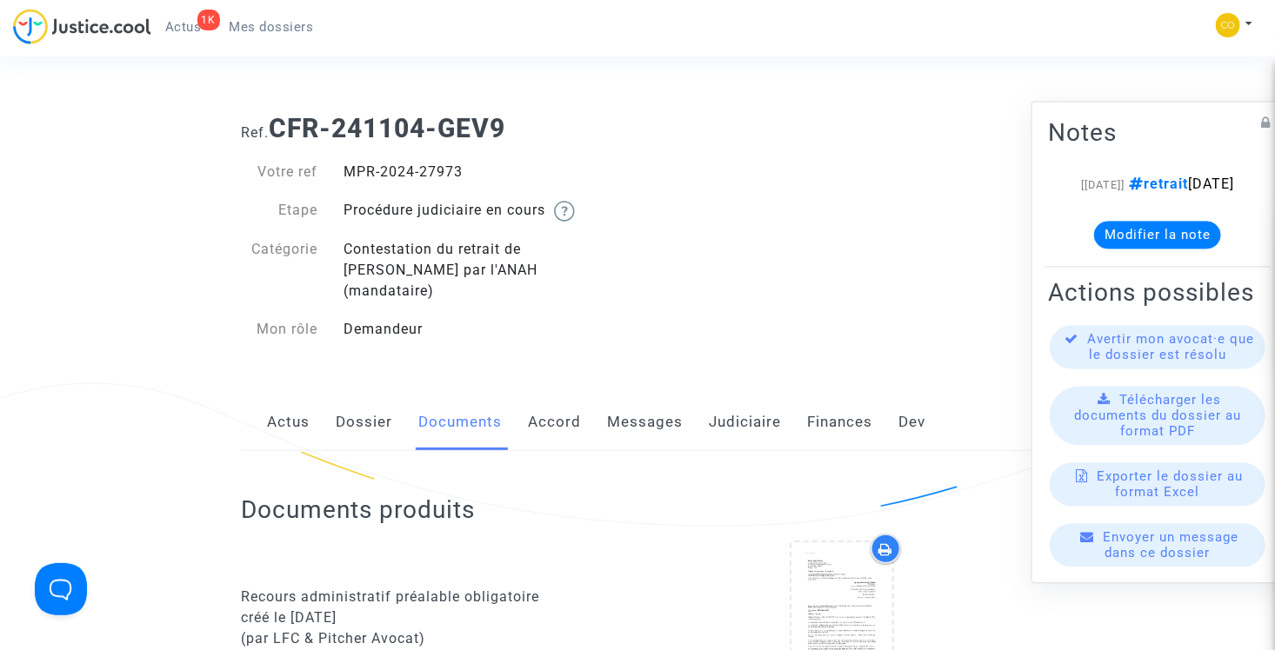
click at [283, 27] on span "Mes dossiers" at bounding box center [272, 27] width 84 height 16
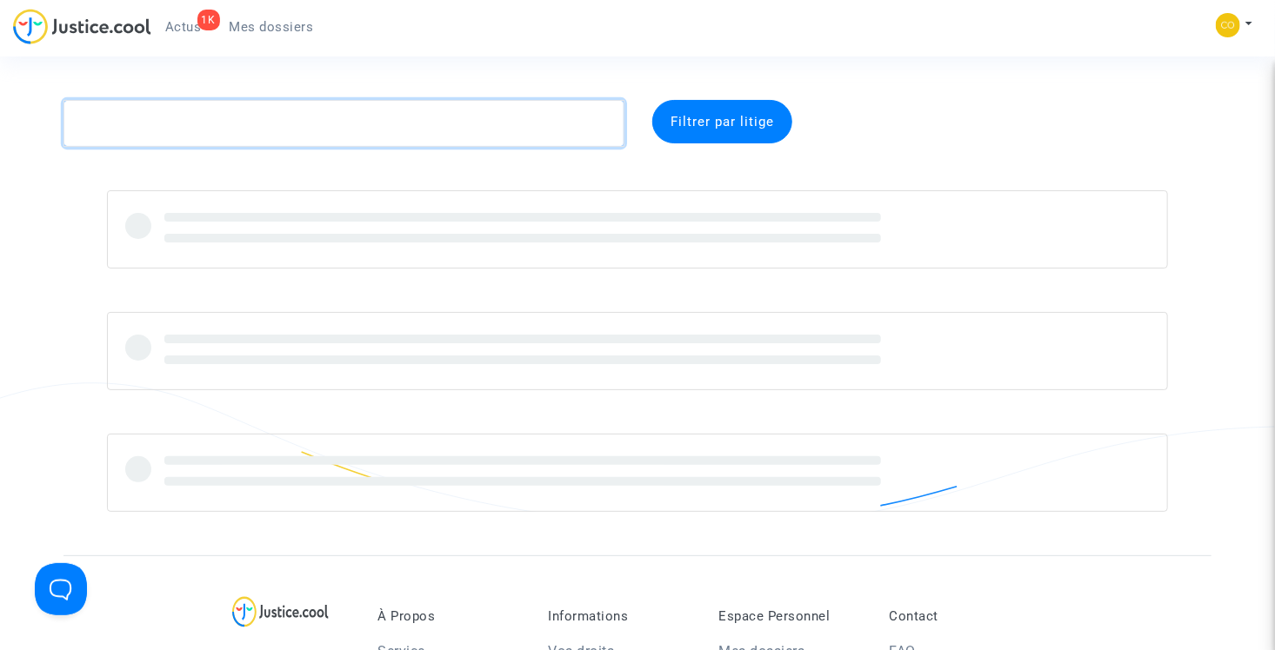
click at [285, 127] on textarea at bounding box center [343, 123] width 561 height 47
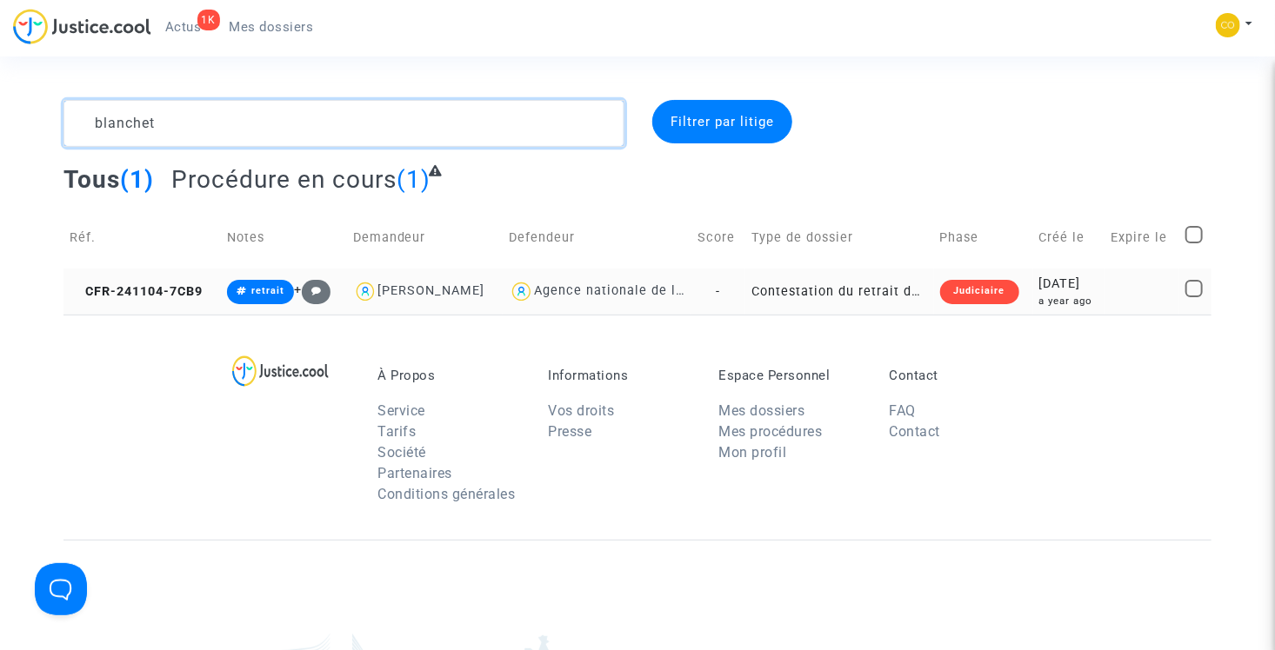
type textarea "blanchet"
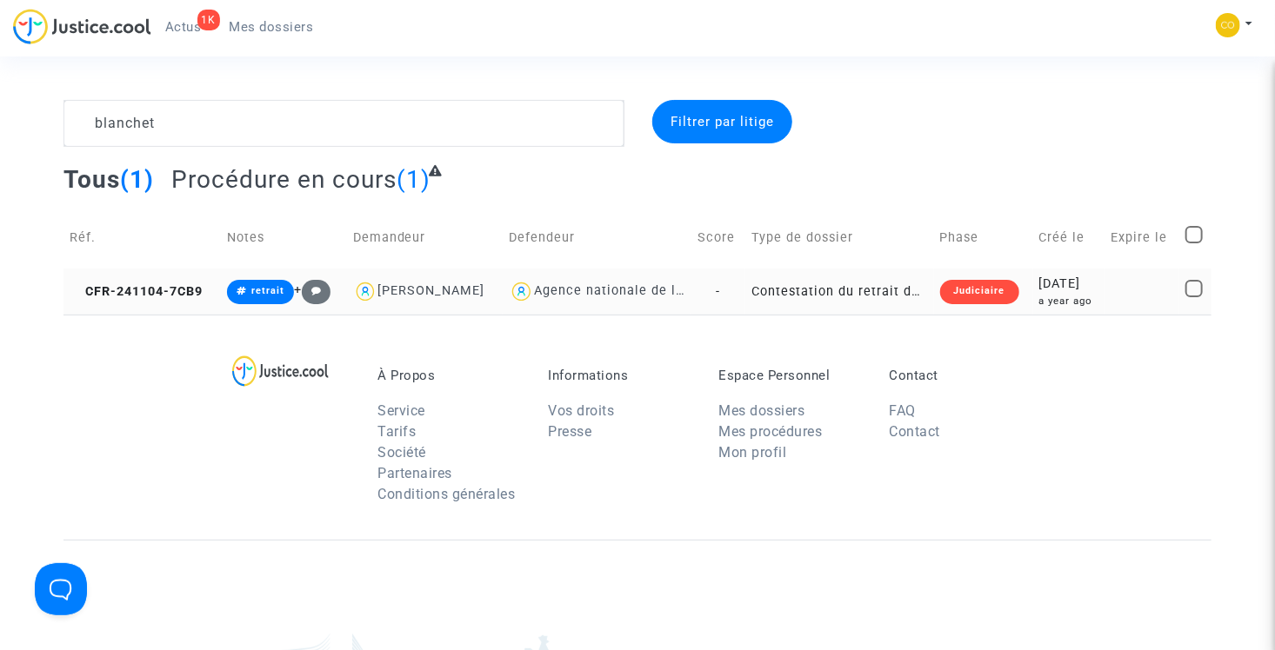
click at [836, 294] on td "Contestation du retrait de [PERSON_NAME] par l'ANAH (mandataire)" at bounding box center [839, 292] width 189 height 46
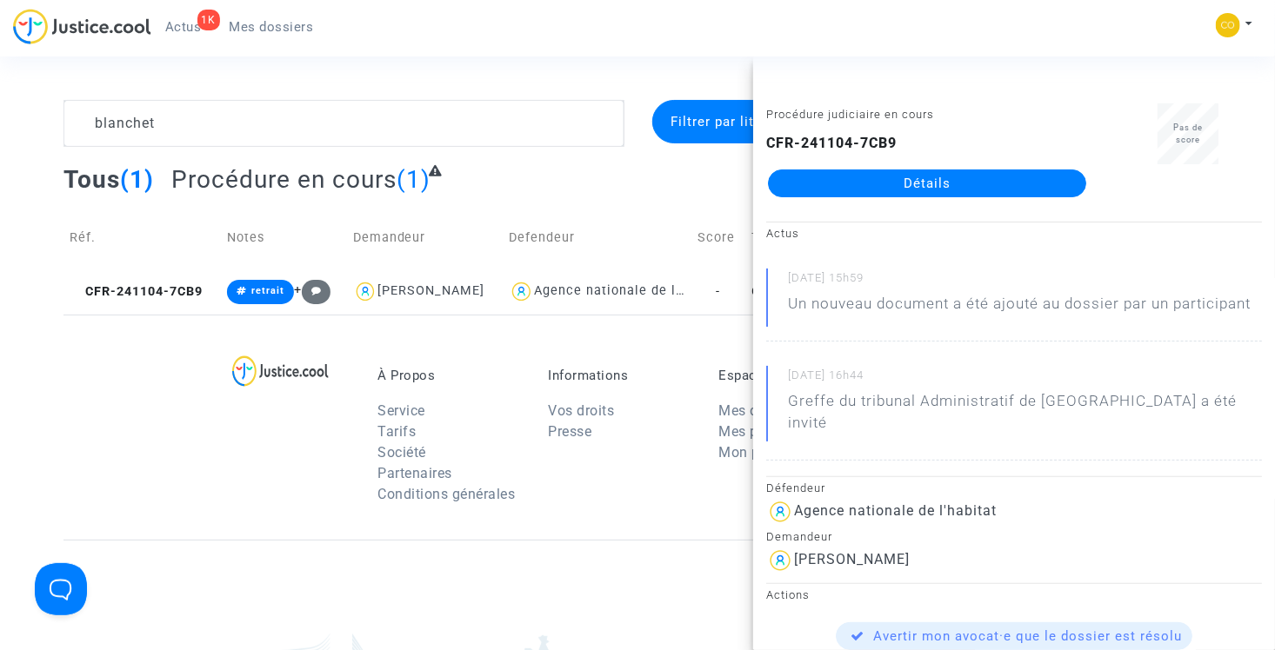
click at [923, 182] on link "Détails" at bounding box center [927, 184] width 318 height 28
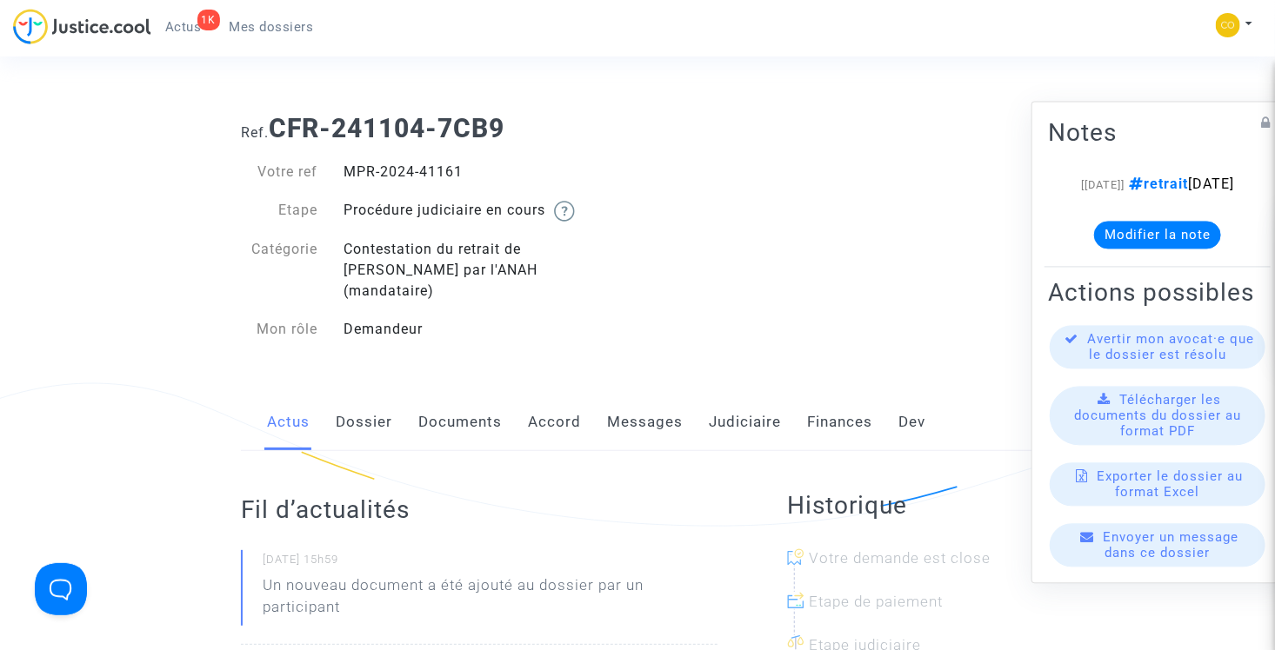
click at [454, 395] on link "Documents" at bounding box center [459, 422] width 83 height 57
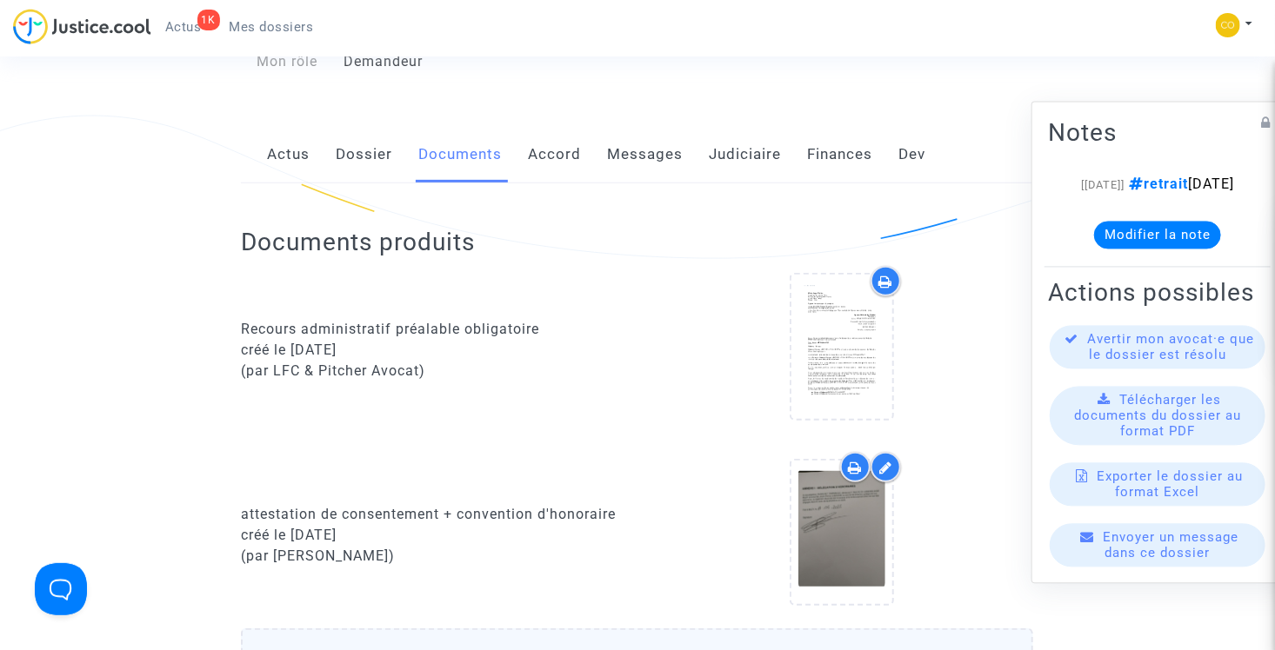
scroll to position [348, 0]
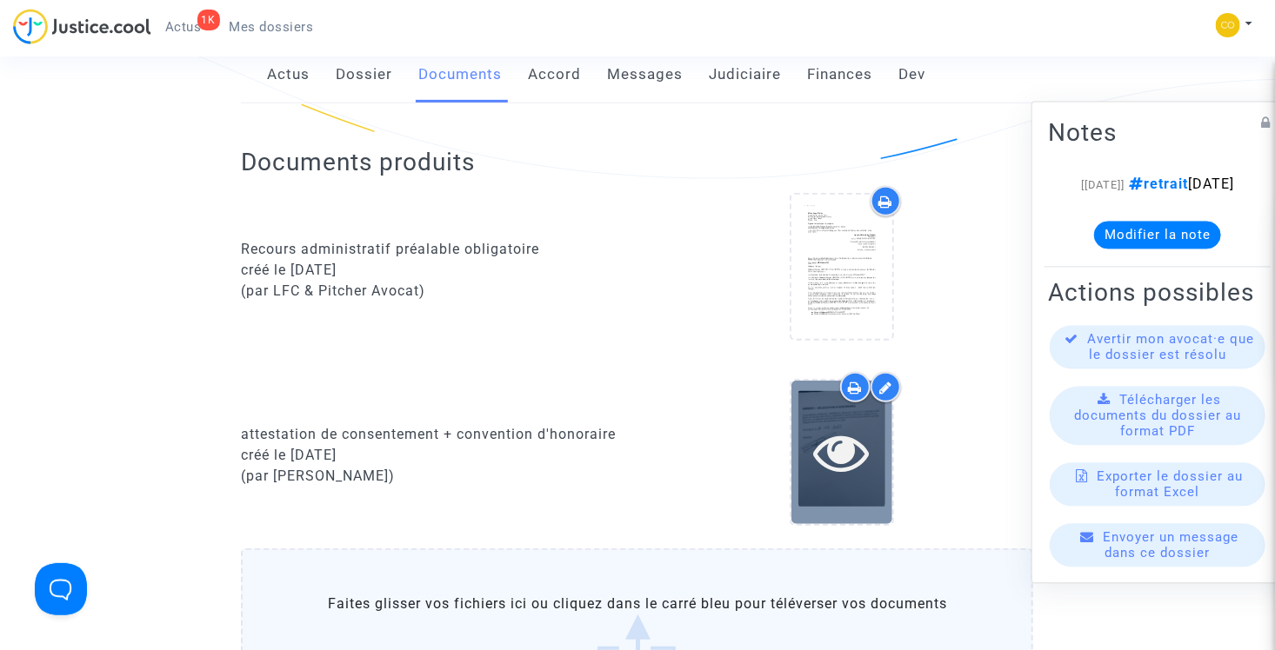
click at [849, 426] on icon at bounding box center [842, 452] width 57 height 56
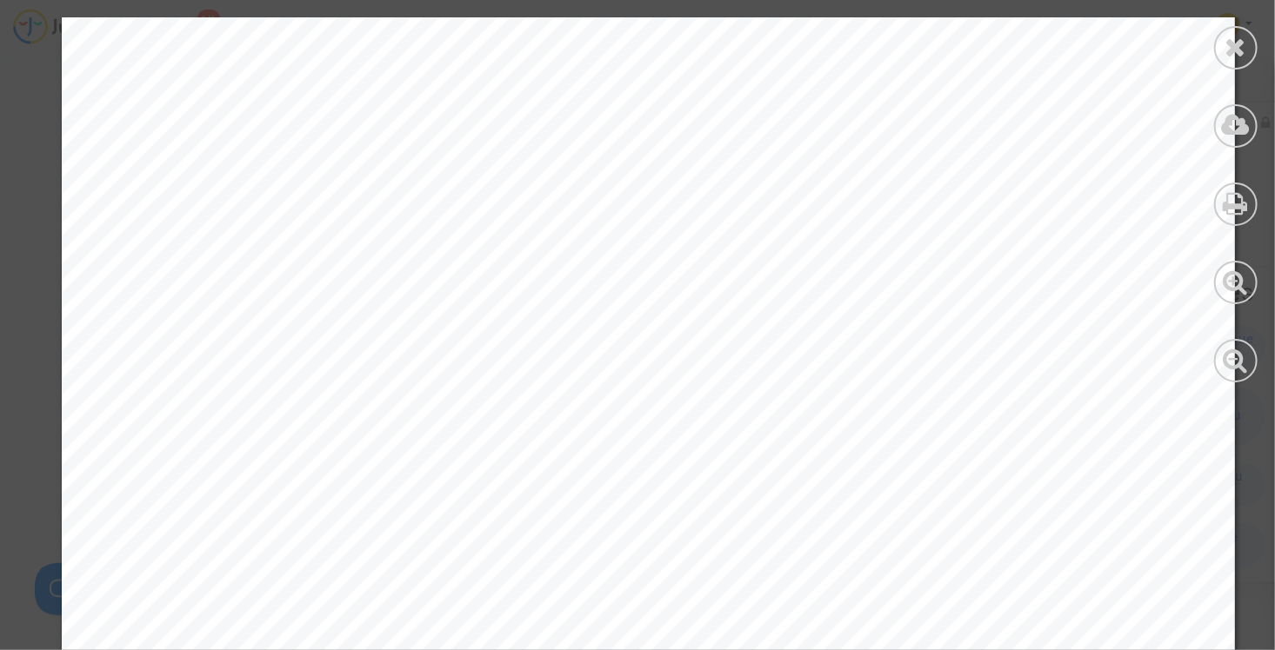
scroll to position [2521, 0]
click at [1234, 50] on icon at bounding box center [1236, 47] width 22 height 26
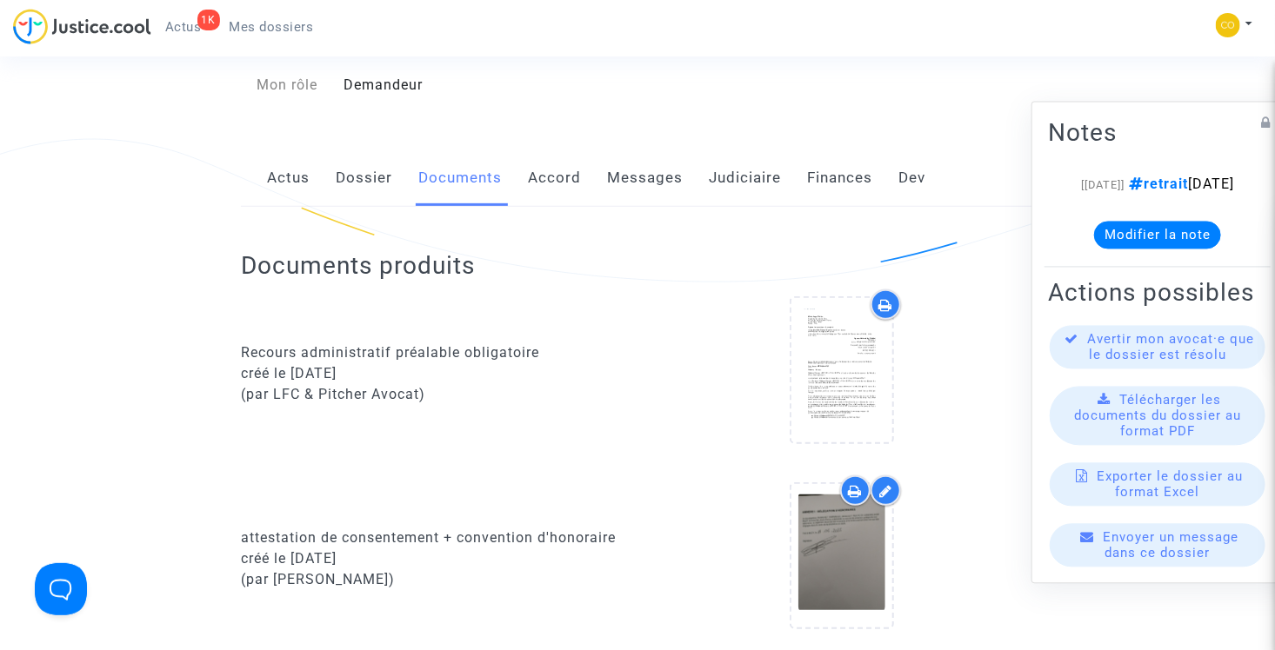
scroll to position [0, 0]
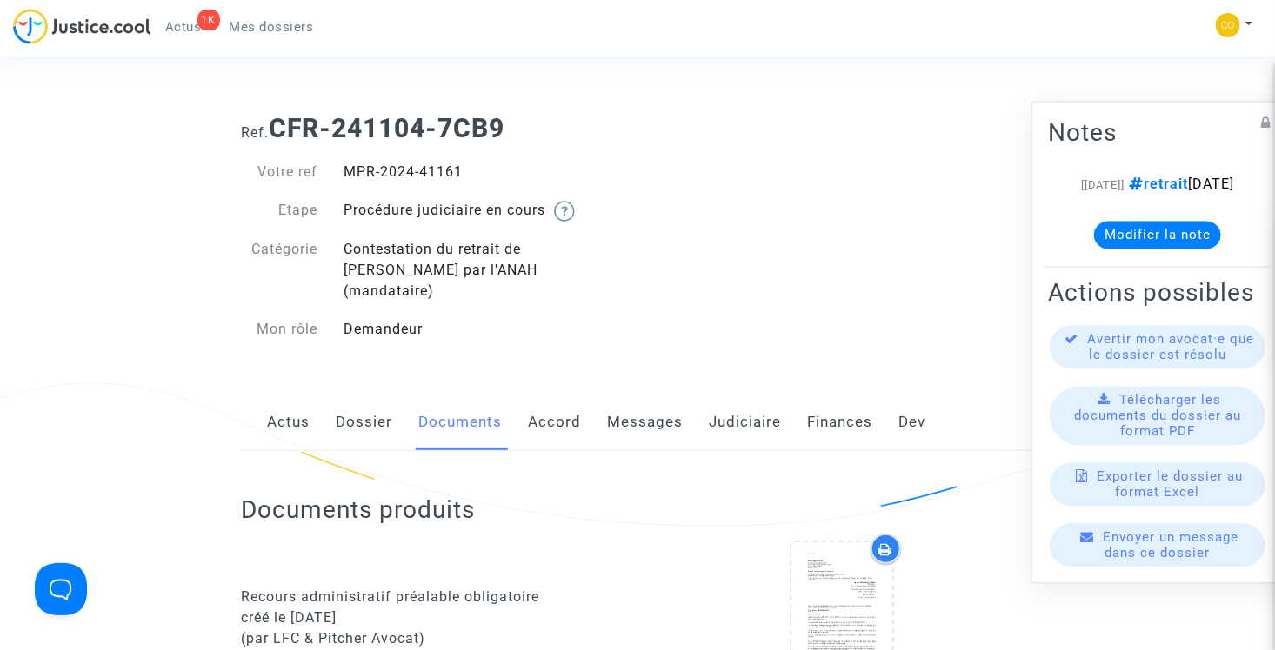
click at [245, 31] on span "Mes dossiers" at bounding box center [272, 27] width 84 height 16
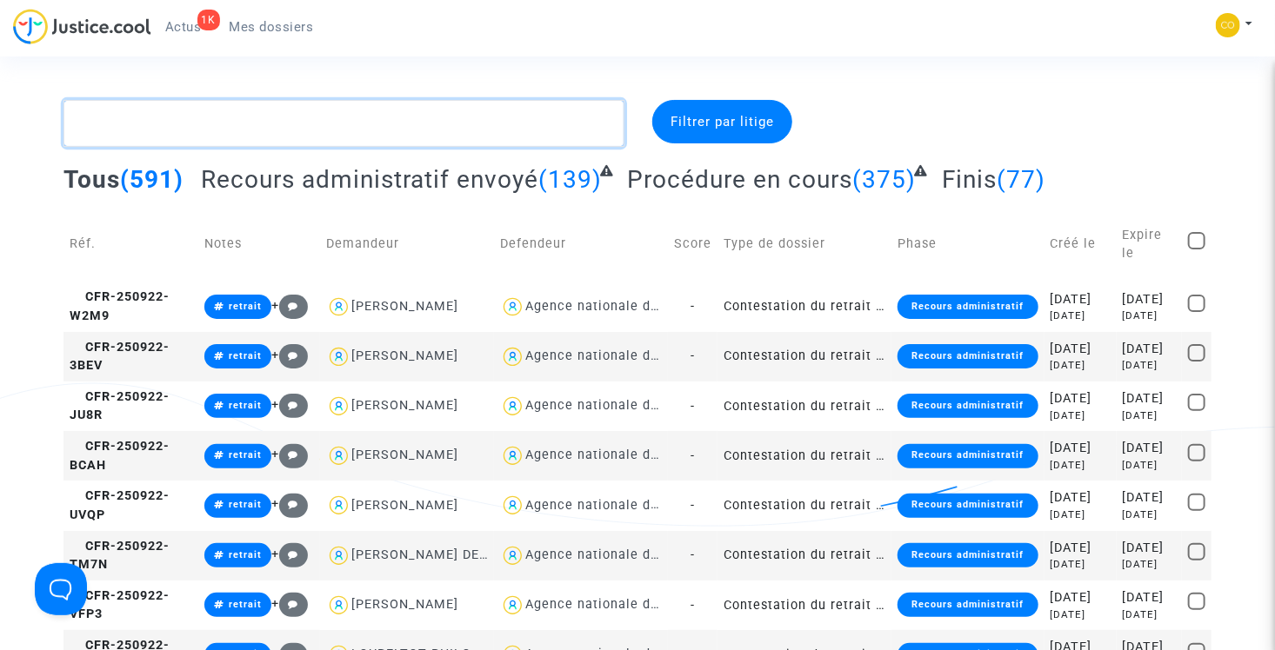
click at [318, 107] on textarea at bounding box center [343, 123] width 561 height 47
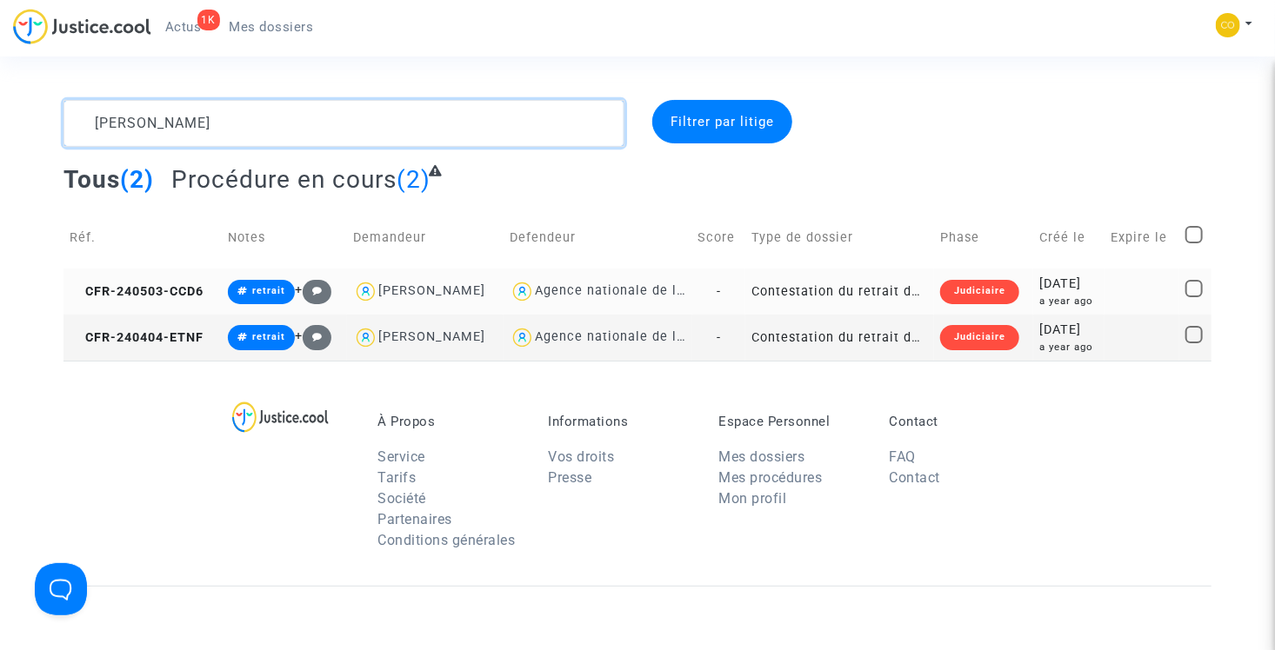
type textarea "[PERSON_NAME]"
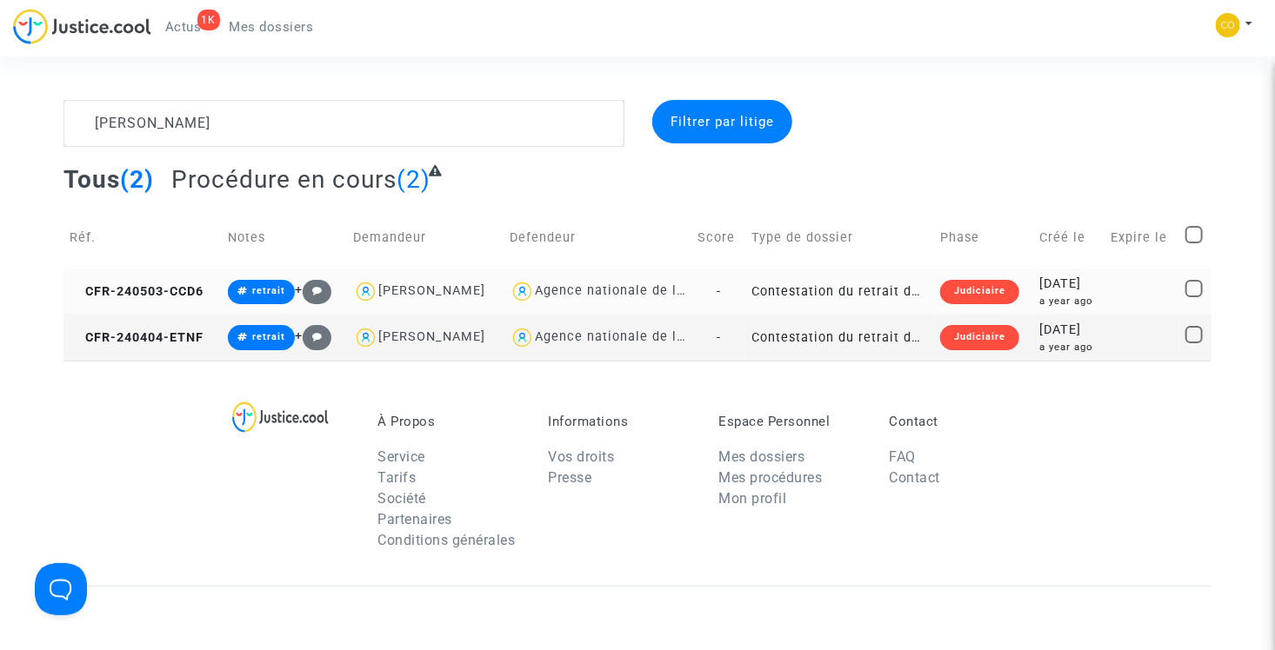
click at [780, 285] on td "Contestation du retrait de [PERSON_NAME] par l'ANAH (mandataire)" at bounding box center [839, 292] width 189 height 46
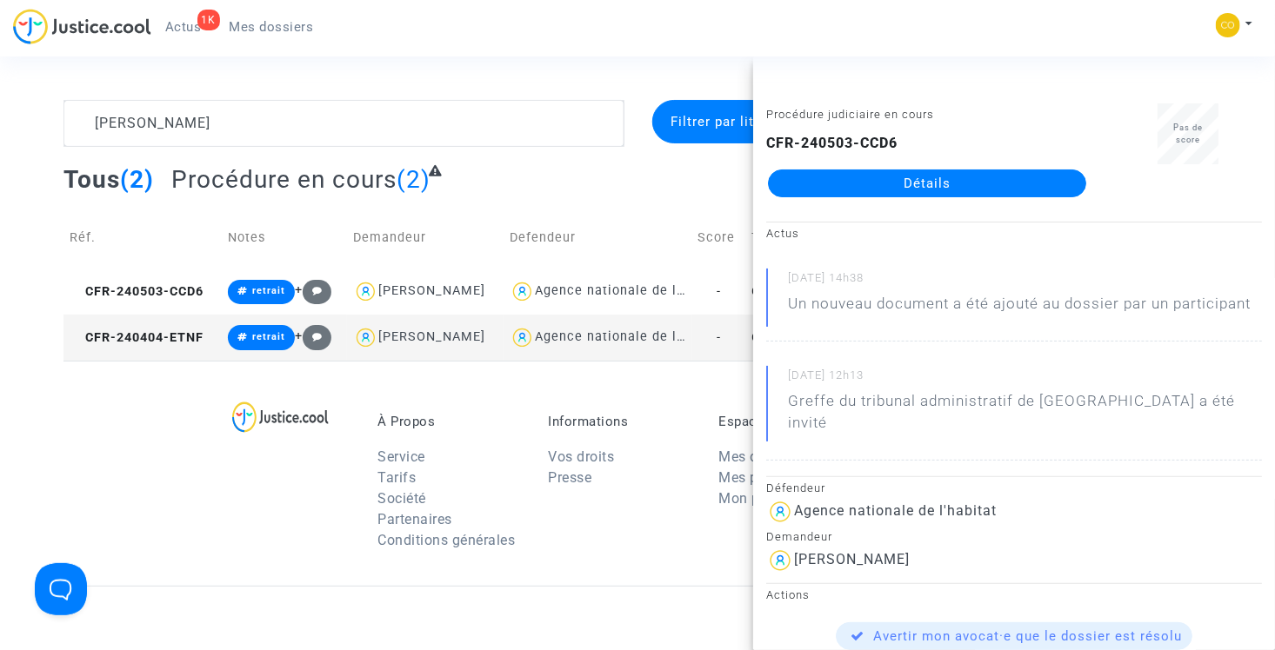
click at [847, 170] on link "Détails" at bounding box center [927, 184] width 318 height 28
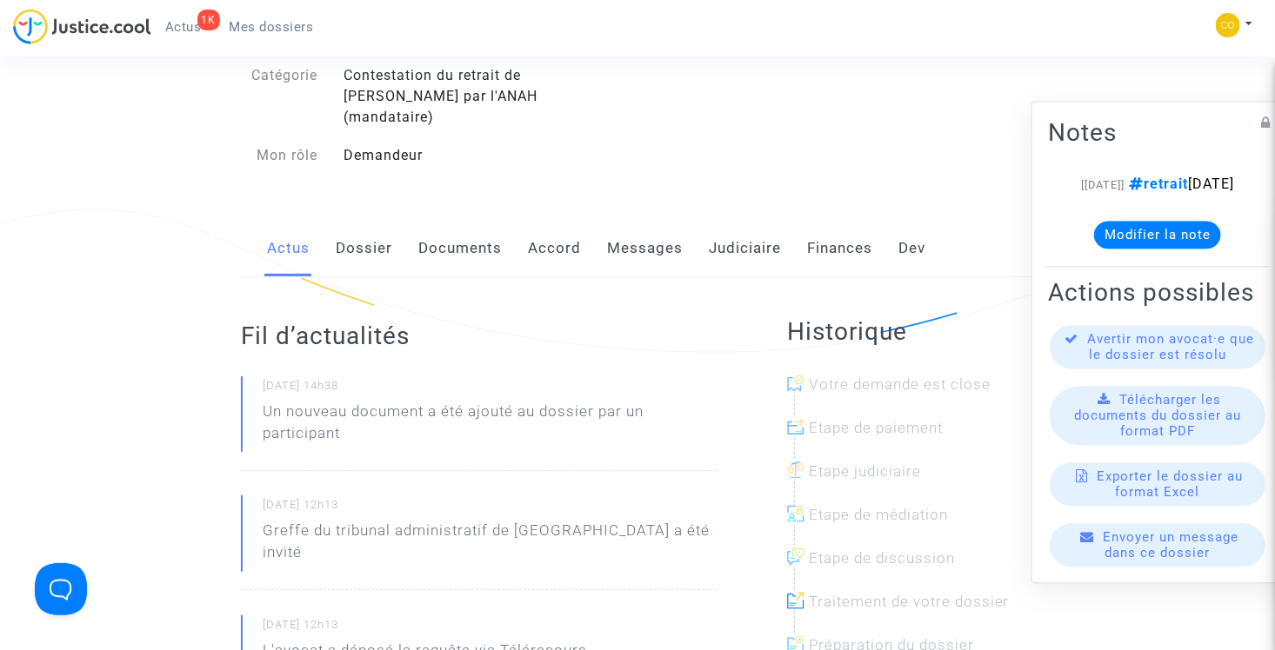
click at [442, 226] on link "Documents" at bounding box center [459, 248] width 83 height 57
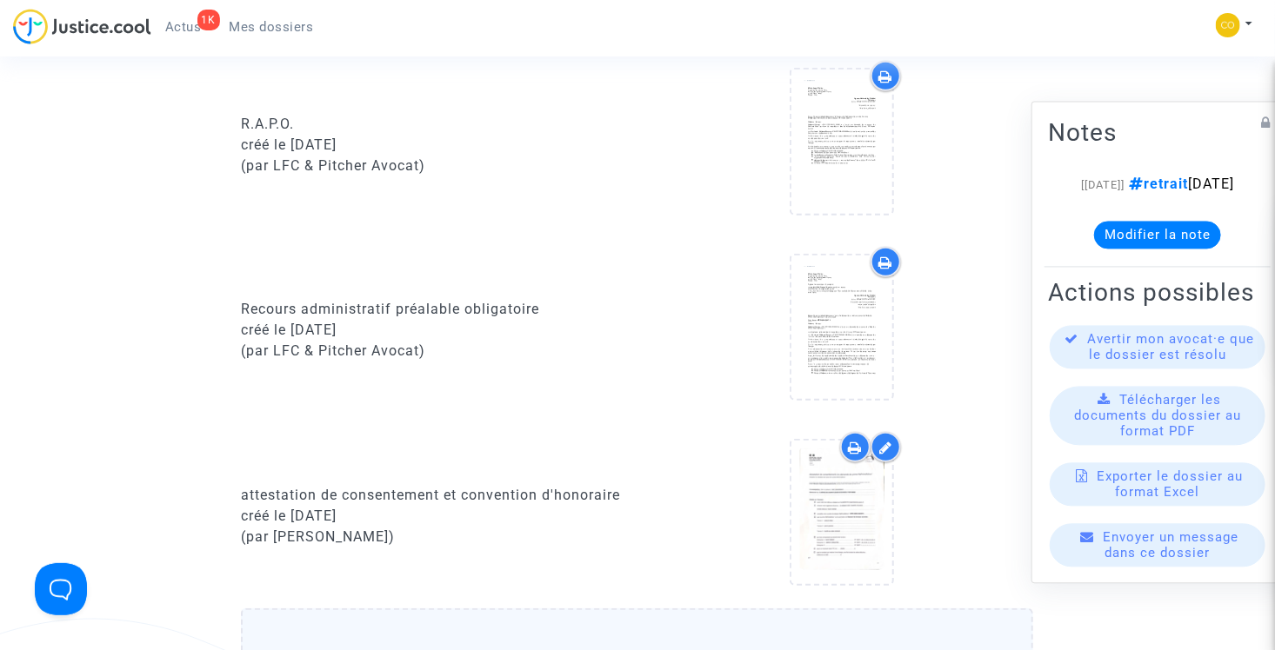
scroll to position [522, 0]
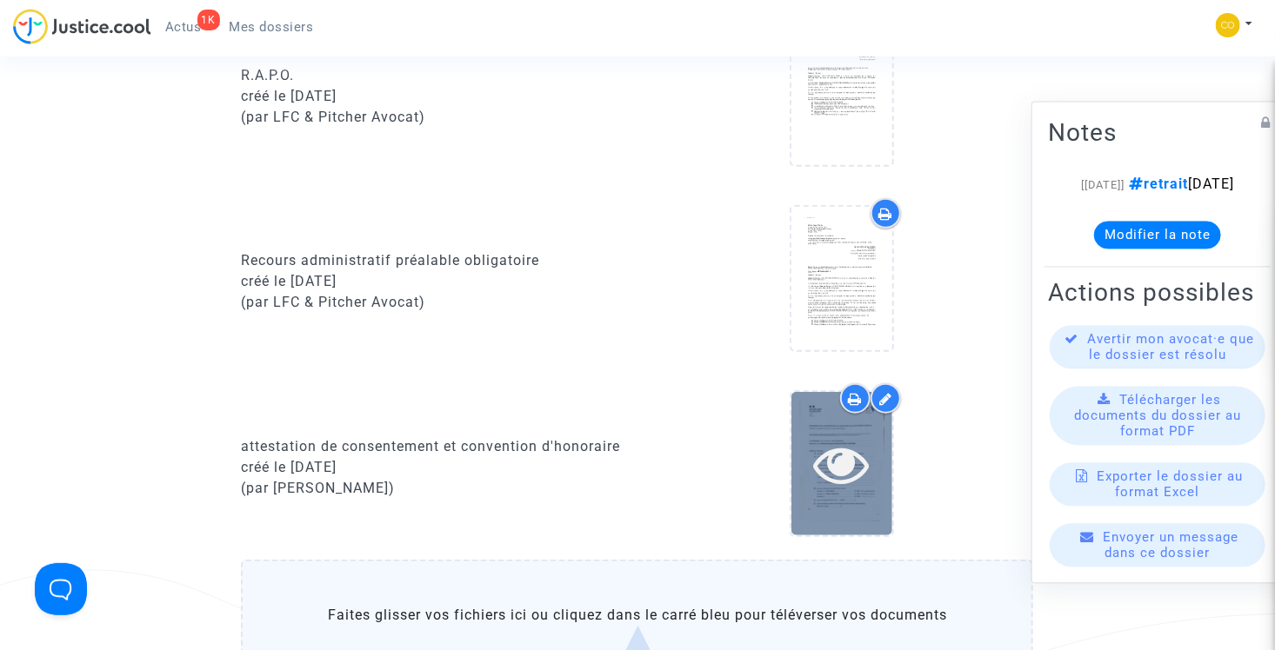
click at [836, 438] on icon at bounding box center [842, 464] width 57 height 56
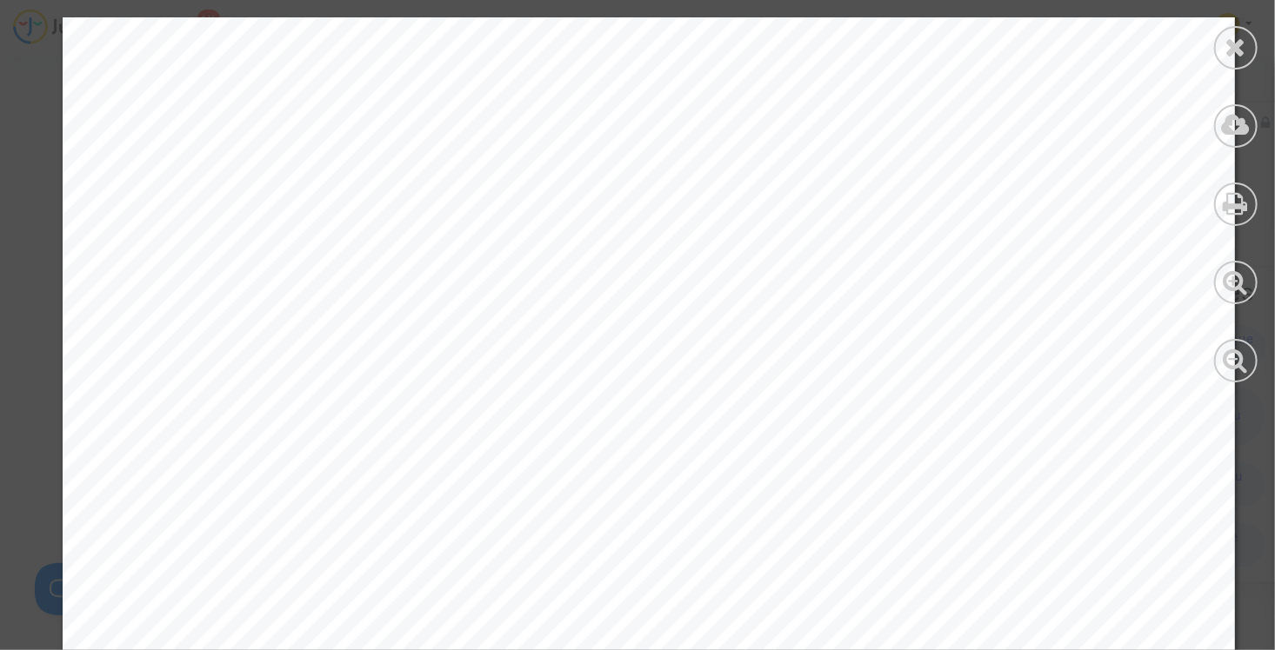
scroll to position [174, 0]
click at [1223, 47] on div at bounding box center [1235, 47] width 43 height 43
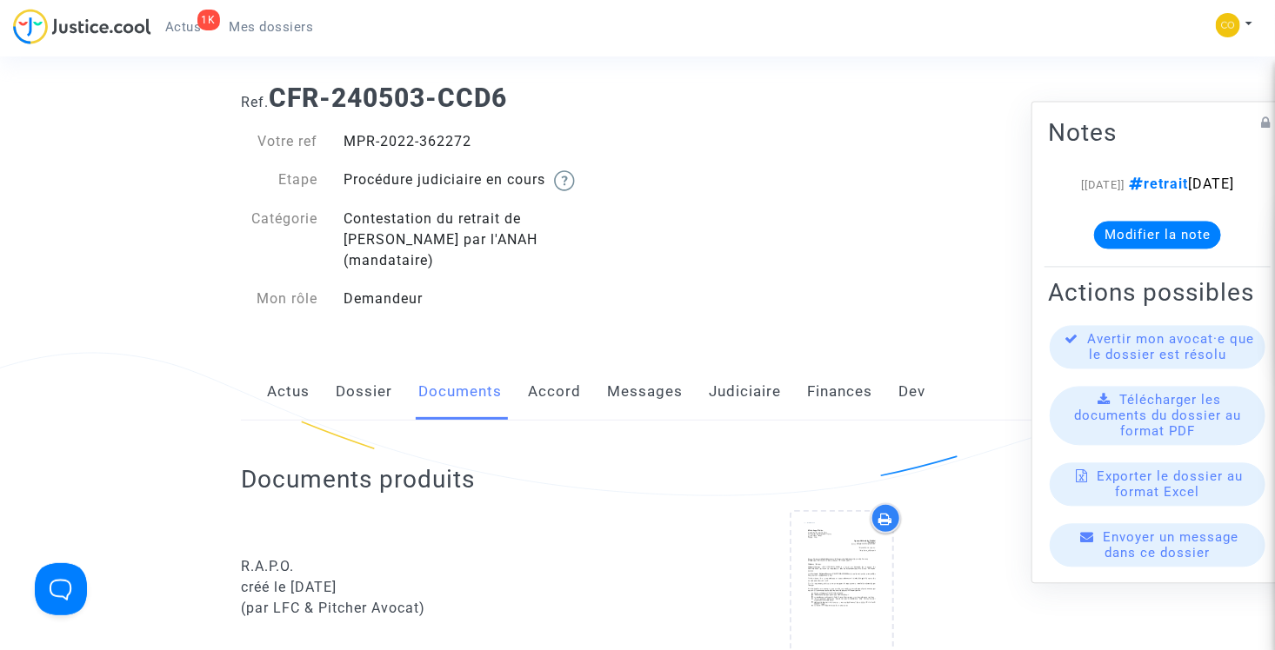
scroll to position [0, 0]
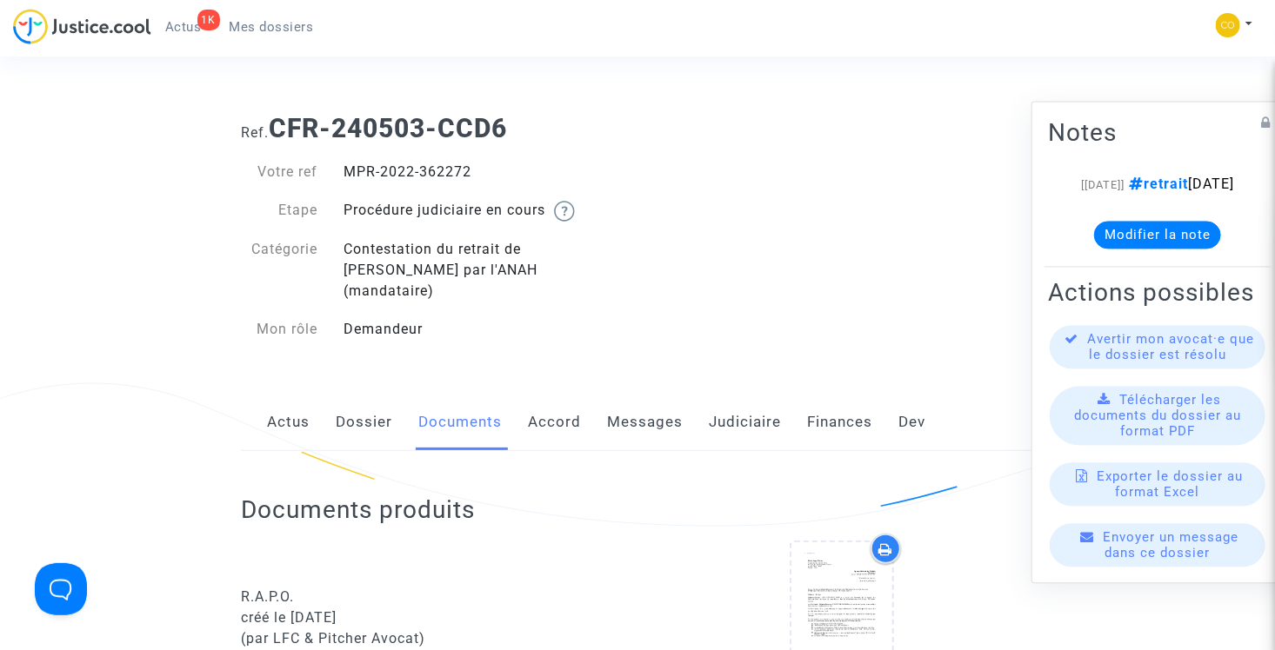
click at [277, 26] on span "Mes dossiers" at bounding box center [272, 27] width 84 height 16
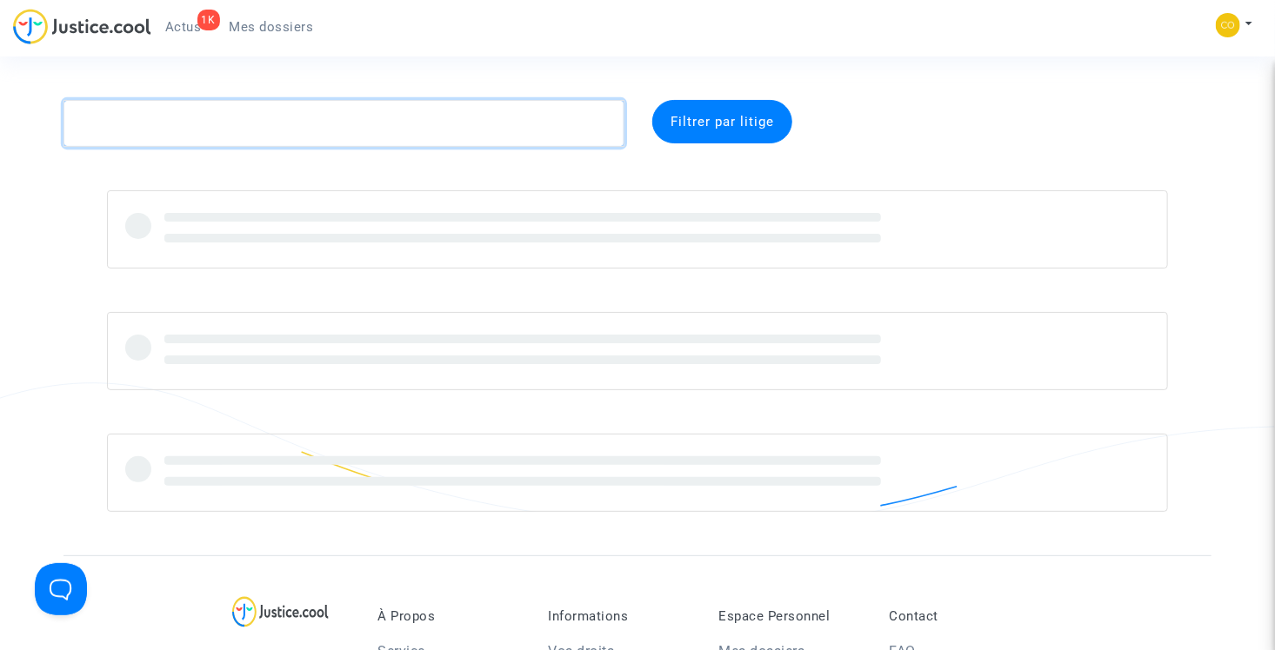
click at [270, 118] on textarea at bounding box center [343, 123] width 561 height 47
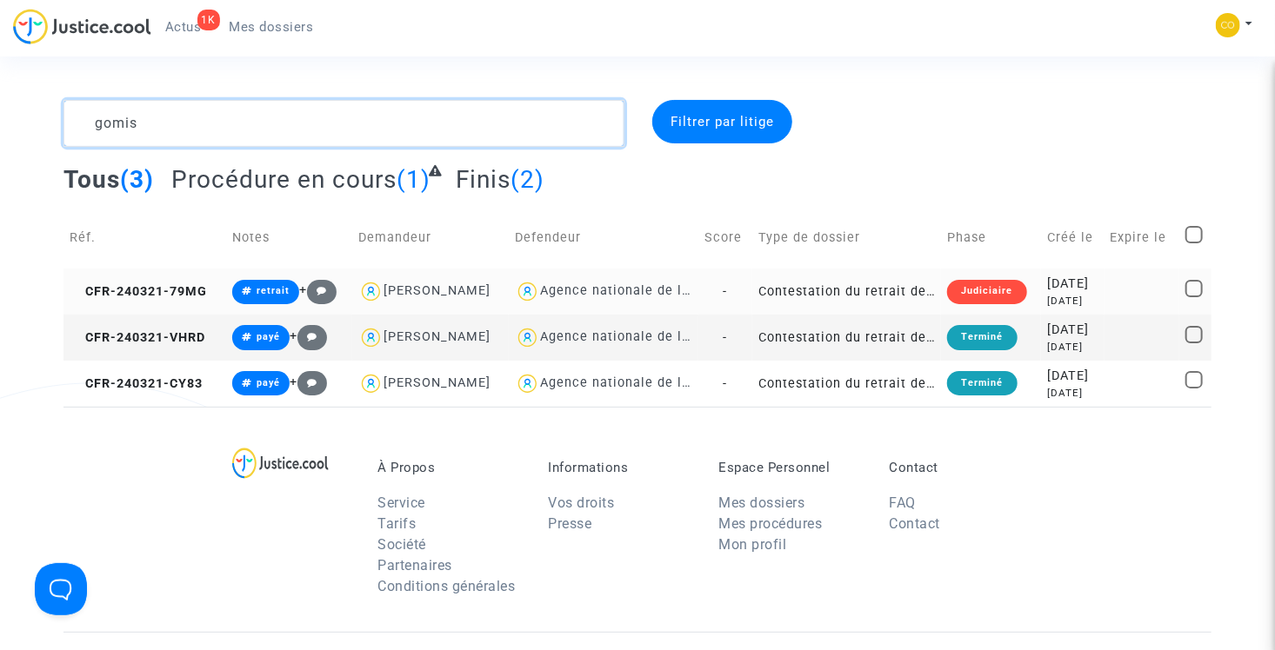
type textarea "gomis"
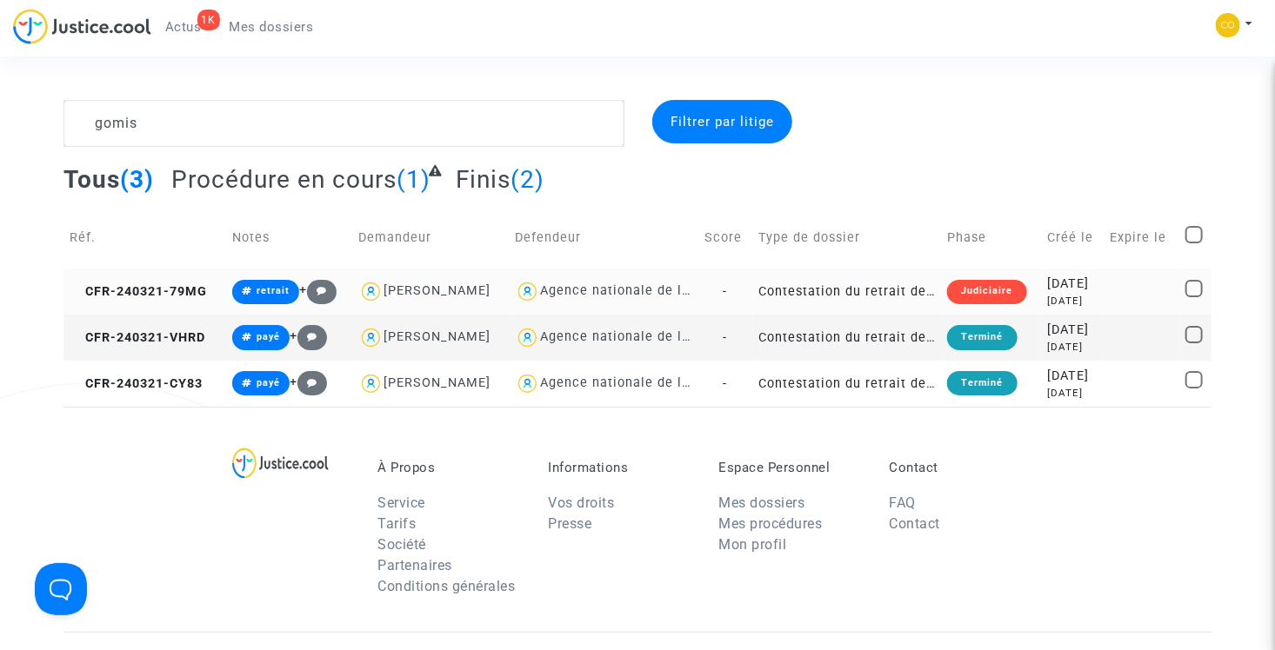
click at [796, 285] on td "Contestation du retrait de [PERSON_NAME] par l'ANAH (mandataire)" at bounding box center [846, 292] width 189 height 46
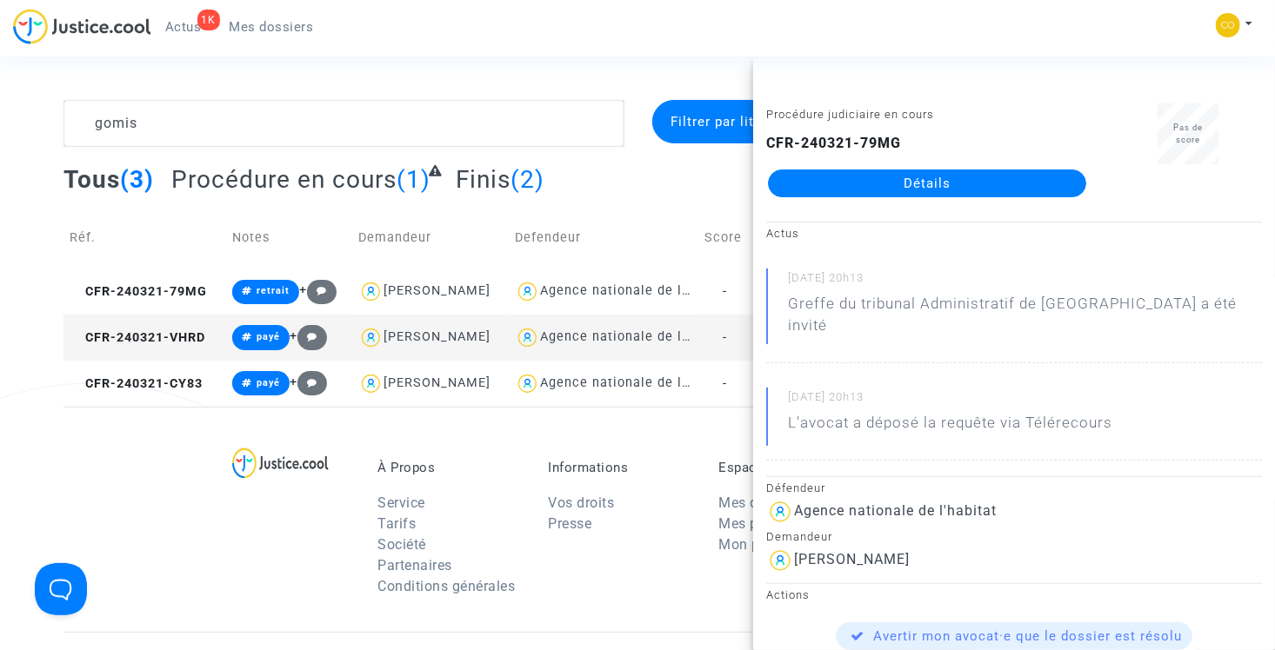
click at [908, 181] on link "Détails" at bounding box center [927, 184] width 318 height 28
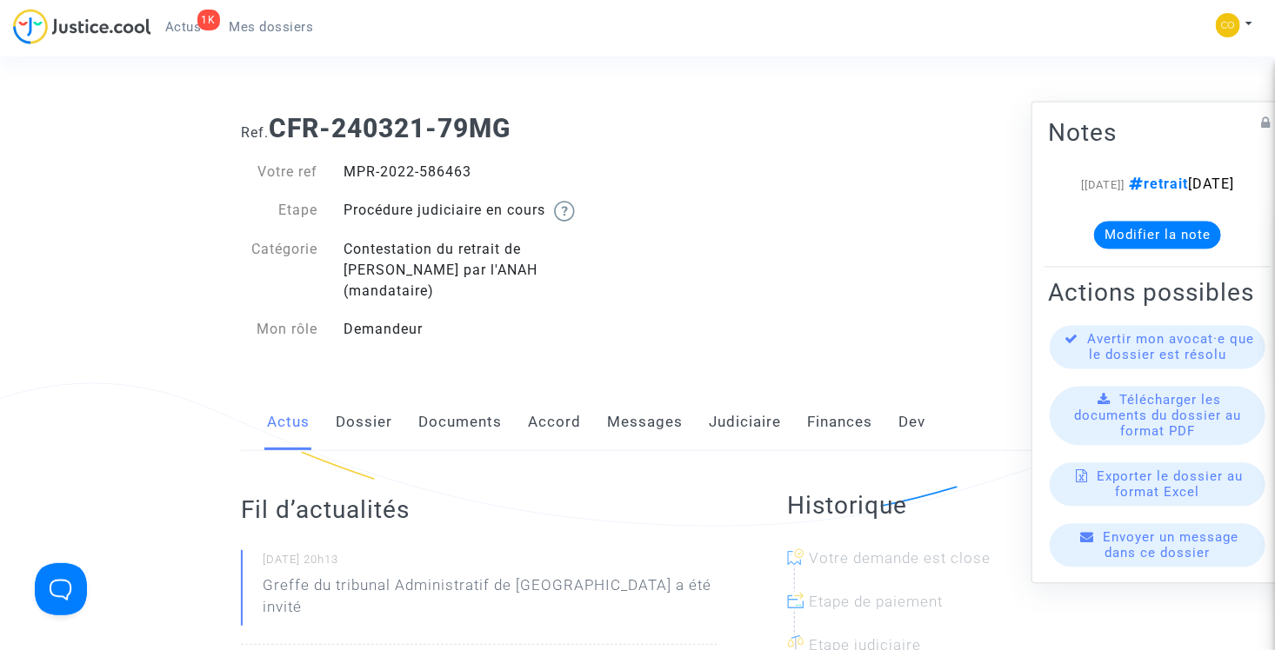
click at [470, 405] on link "Documents" at bounding box center [459, 422] width 83 height 57
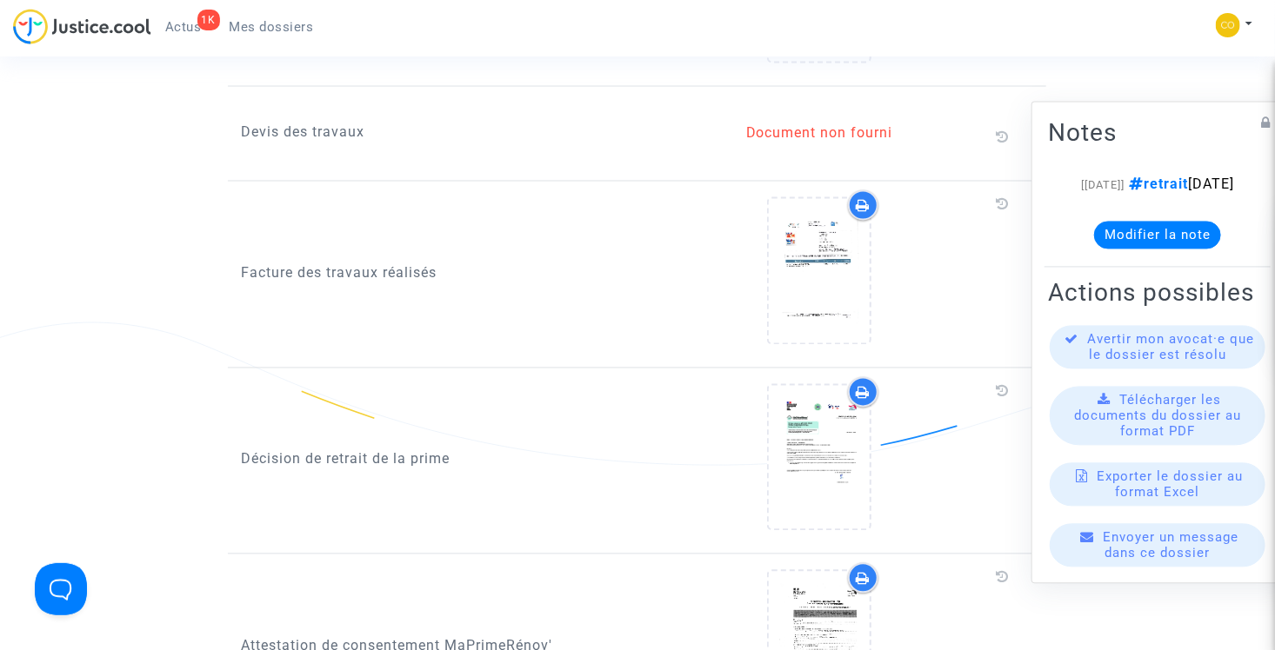
scroll to position [1652, 0]
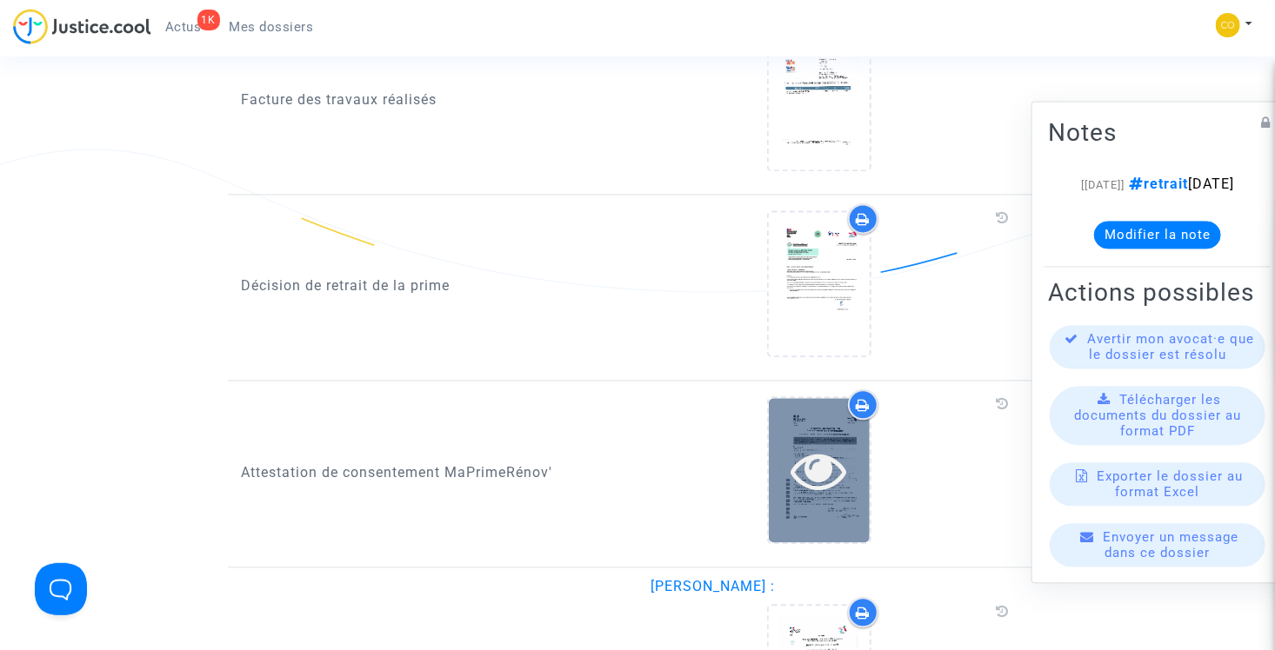
click at [827, 449] on icon at bounding box center [819, 471] width 57 height 56
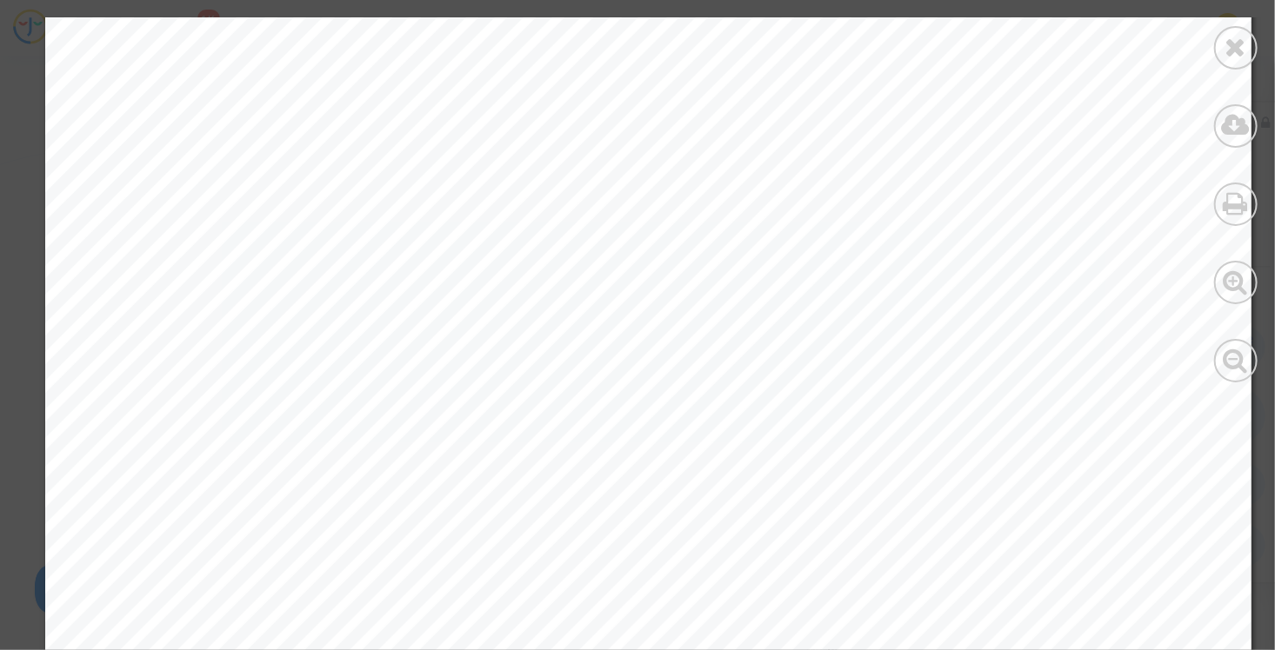
scroll to position [0, 0]
